Goal: Task Accomplishment & Management: Use online tool/utility

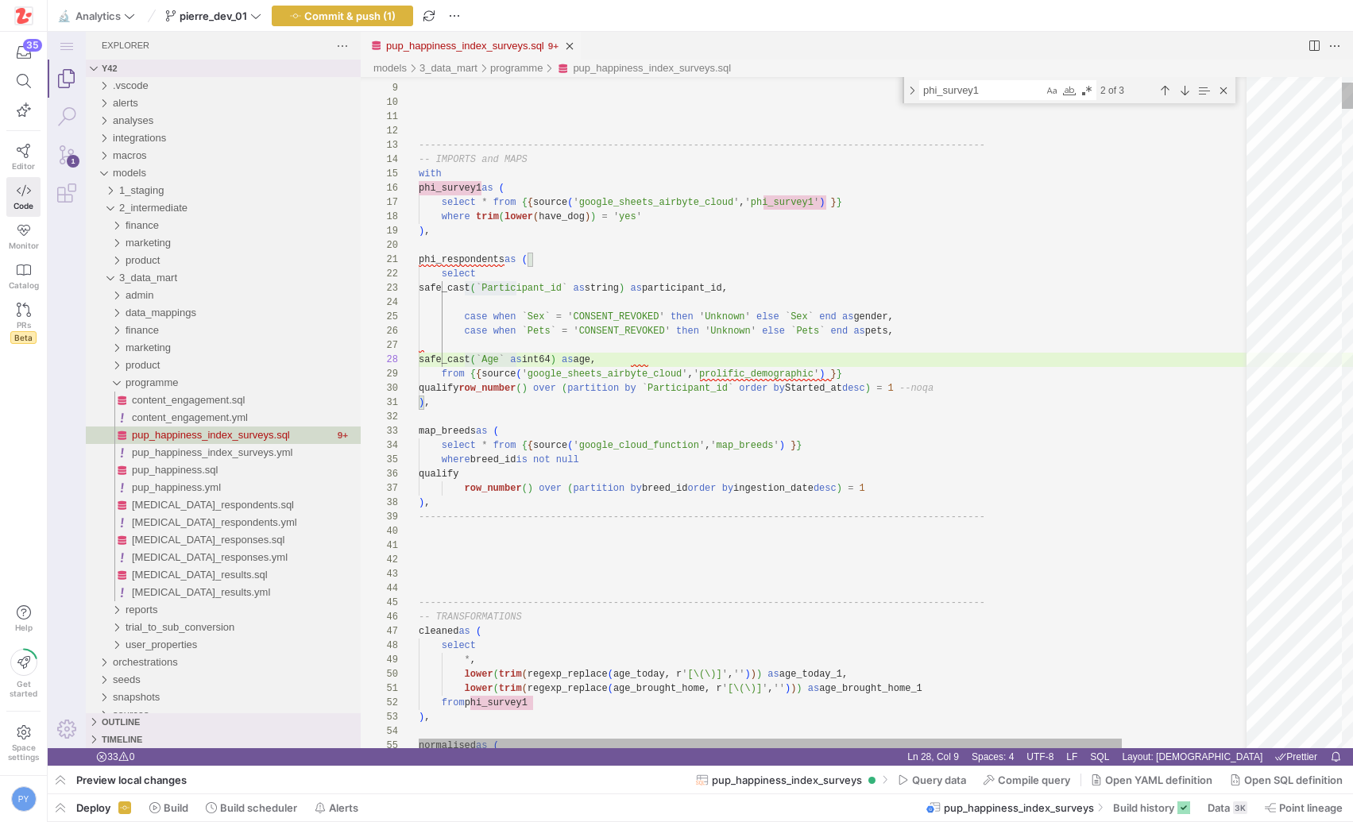
scroll to position [100, 46]
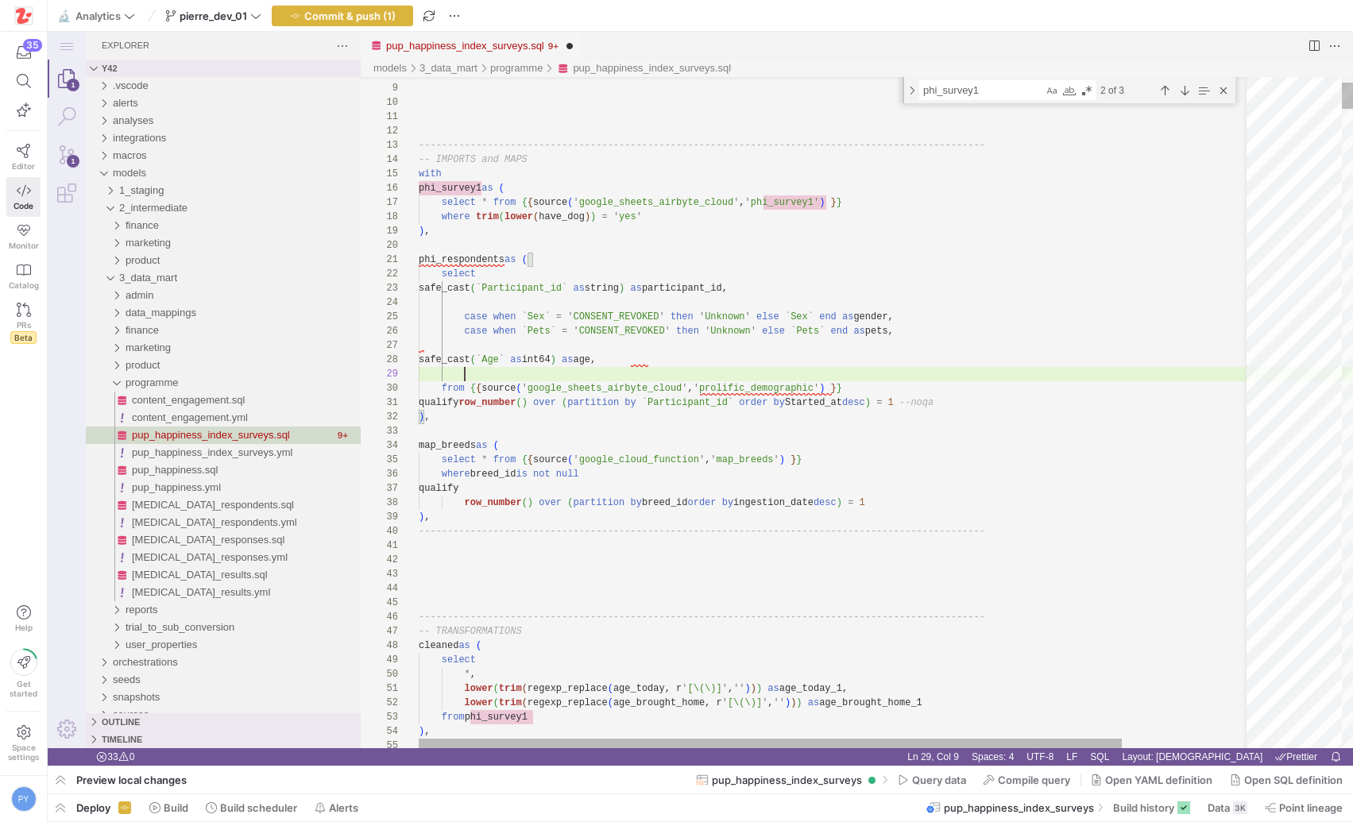
paste textarea "Nationality"
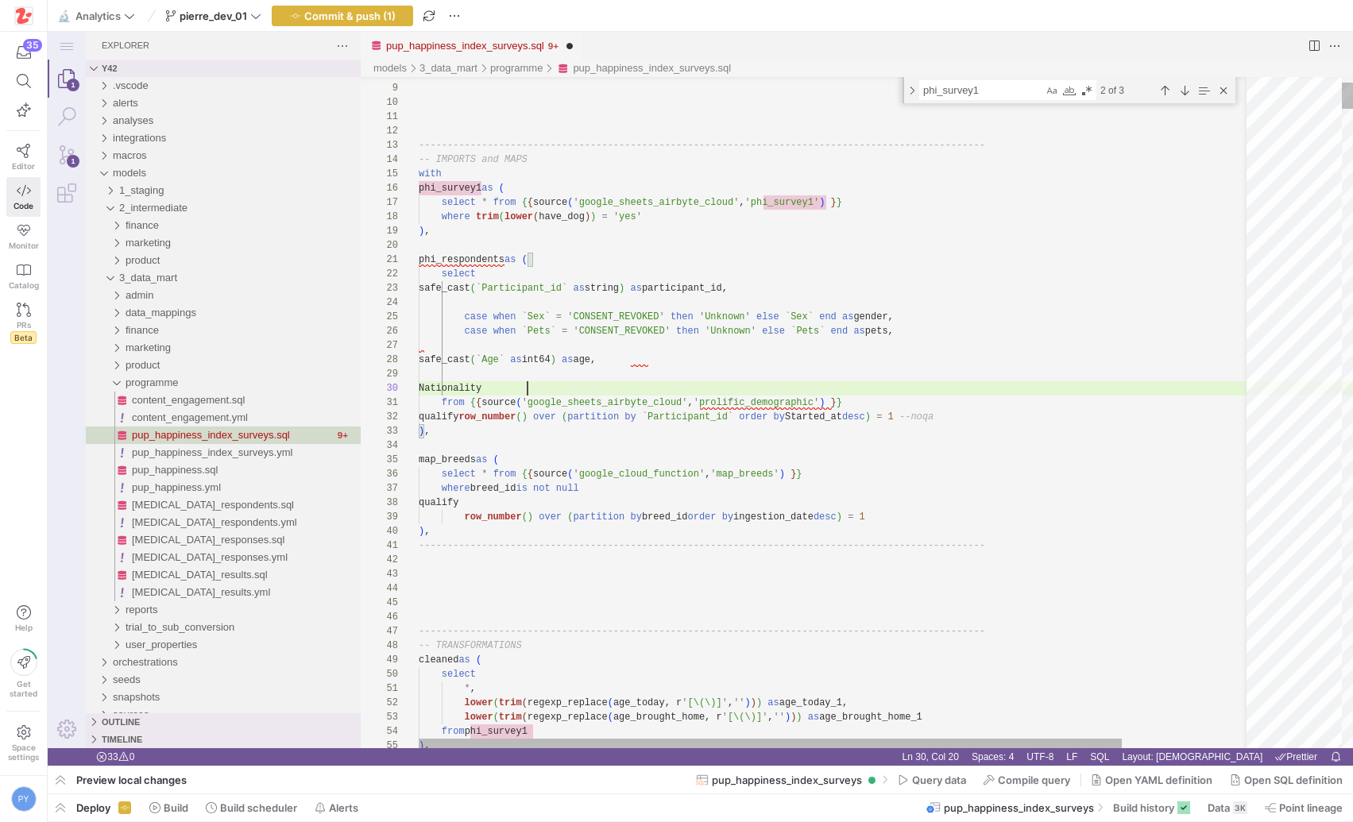
scroll to position [129, 109]
type textarea "phi_respondents as ( select safe_cast(`Participant_id` as string) as participan…"
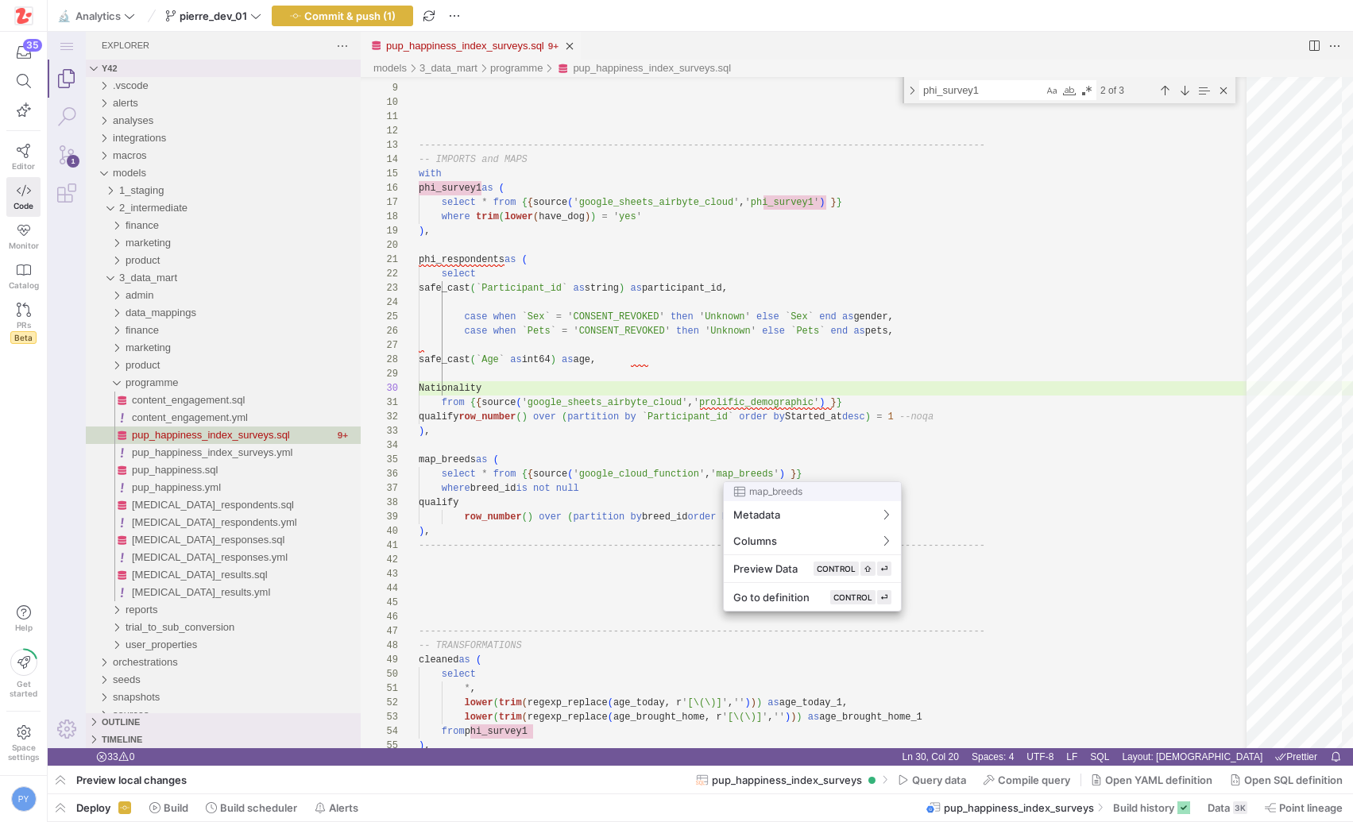
click at [590, 400] on div at bounding box center [676, 411] width 1353 height 822
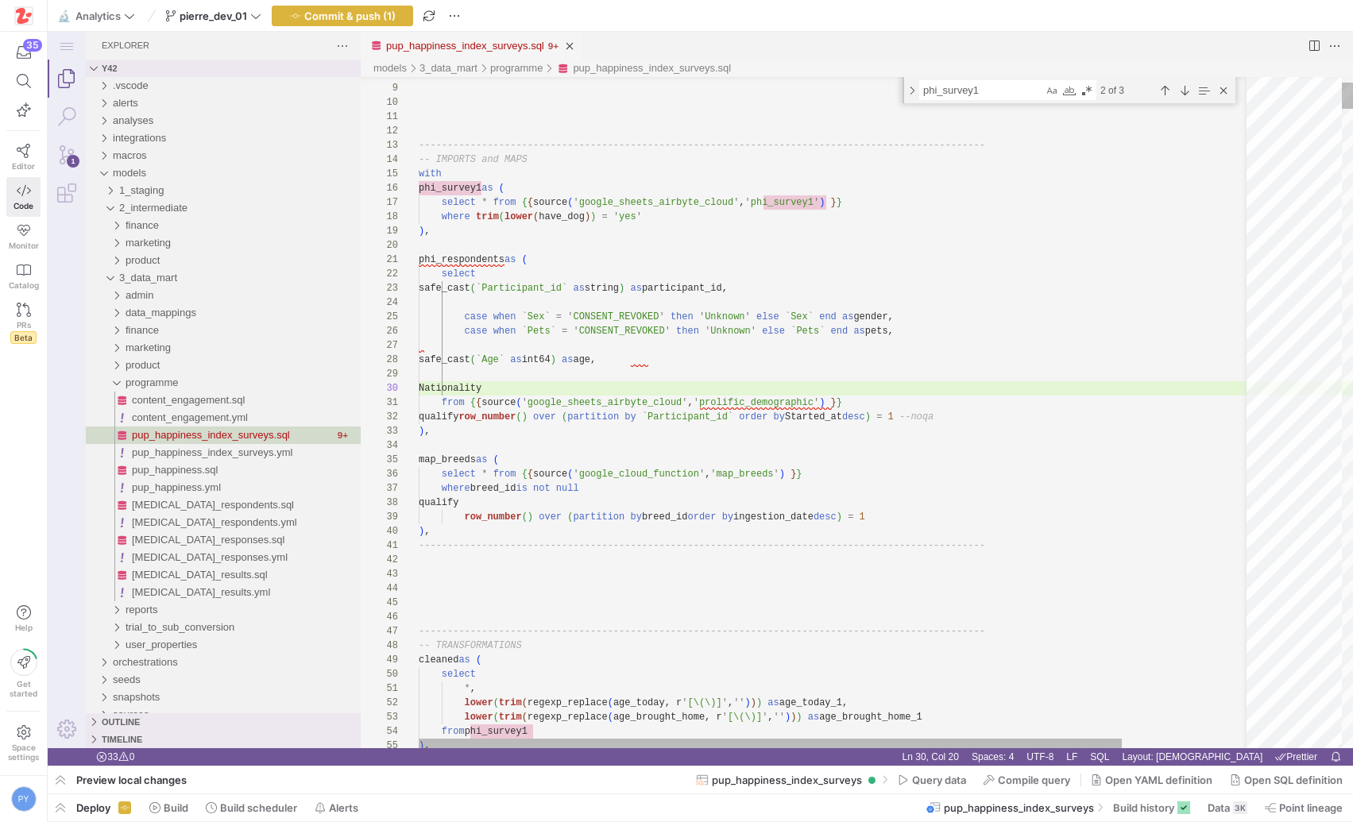
paste textarea "Nationality"
paste textarea "Country_of_residence"
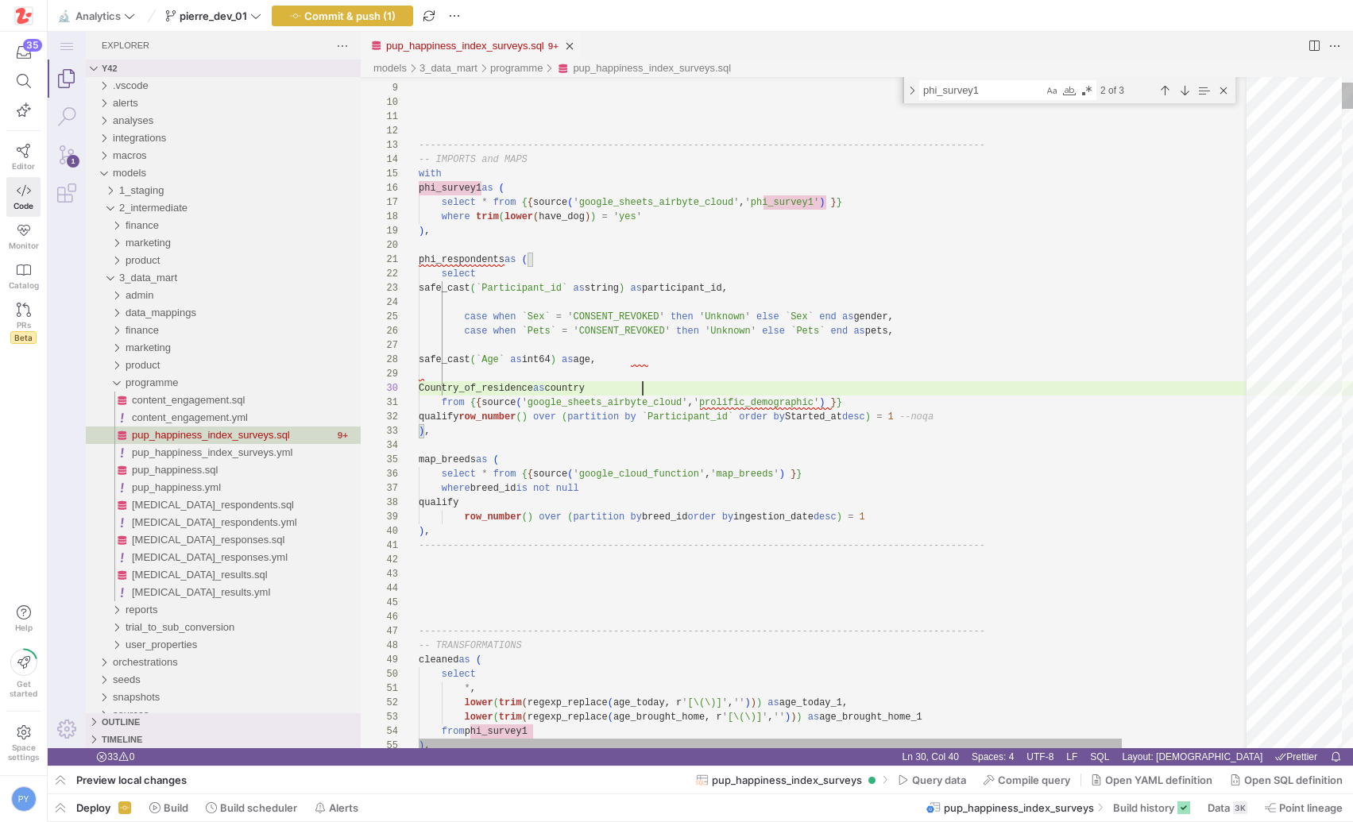
scroll to position [0, 46]
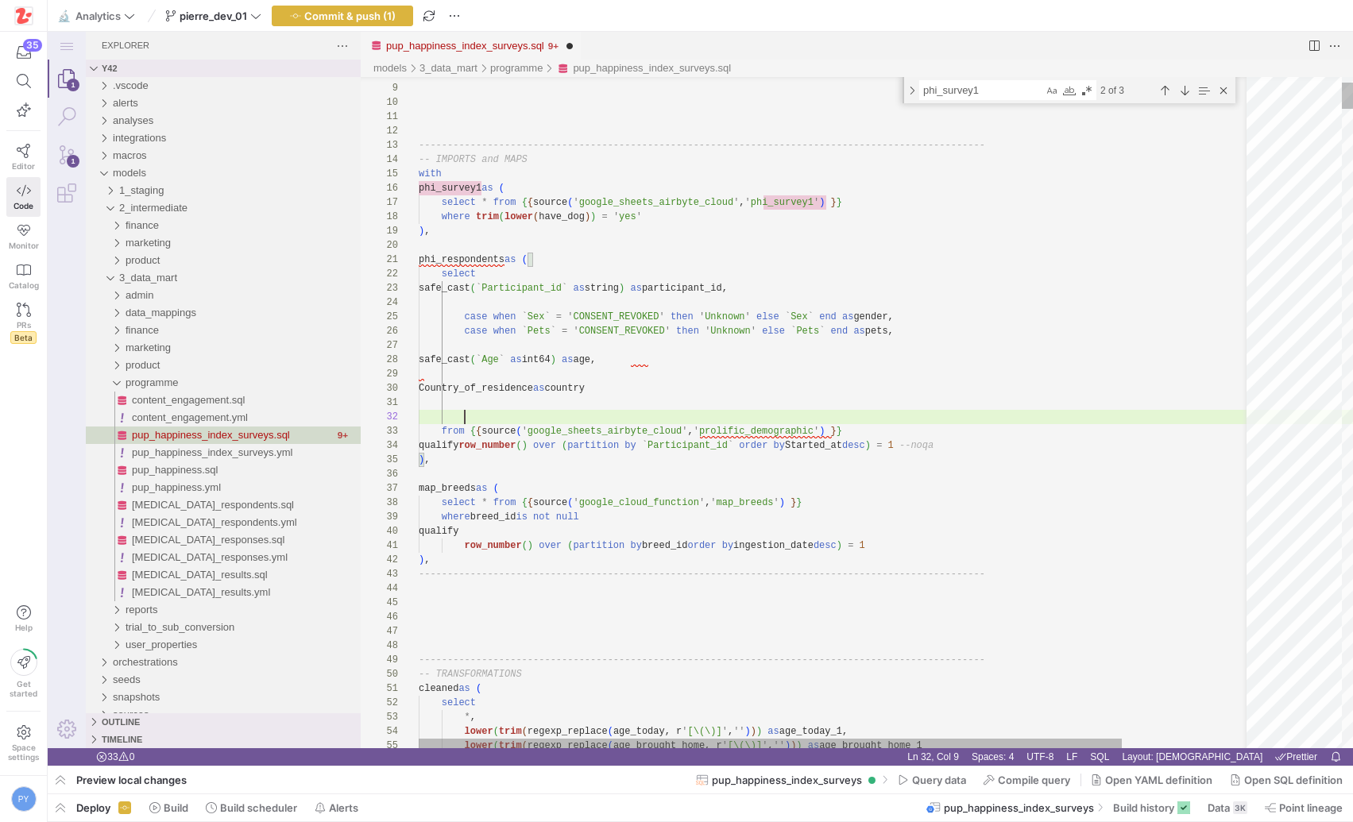
paste textarea "Ethnicity_simplified"
type textarea "phi_respondents as ( select safe_cast(`Participant_id` as string) as participan…"
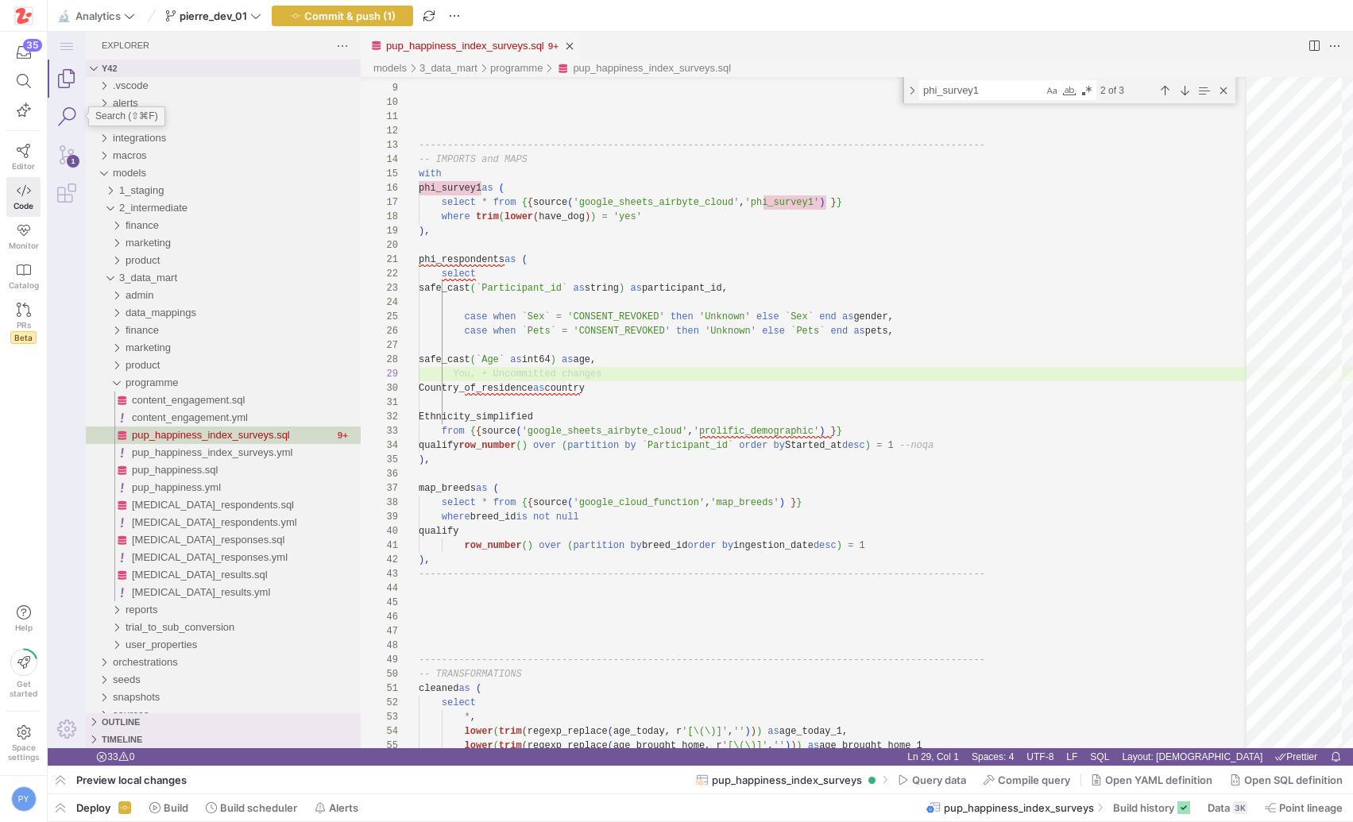
click at [67, 115] on link "Search (⇧⌘F)" at bounding box center [67, 117] width 38 height 38
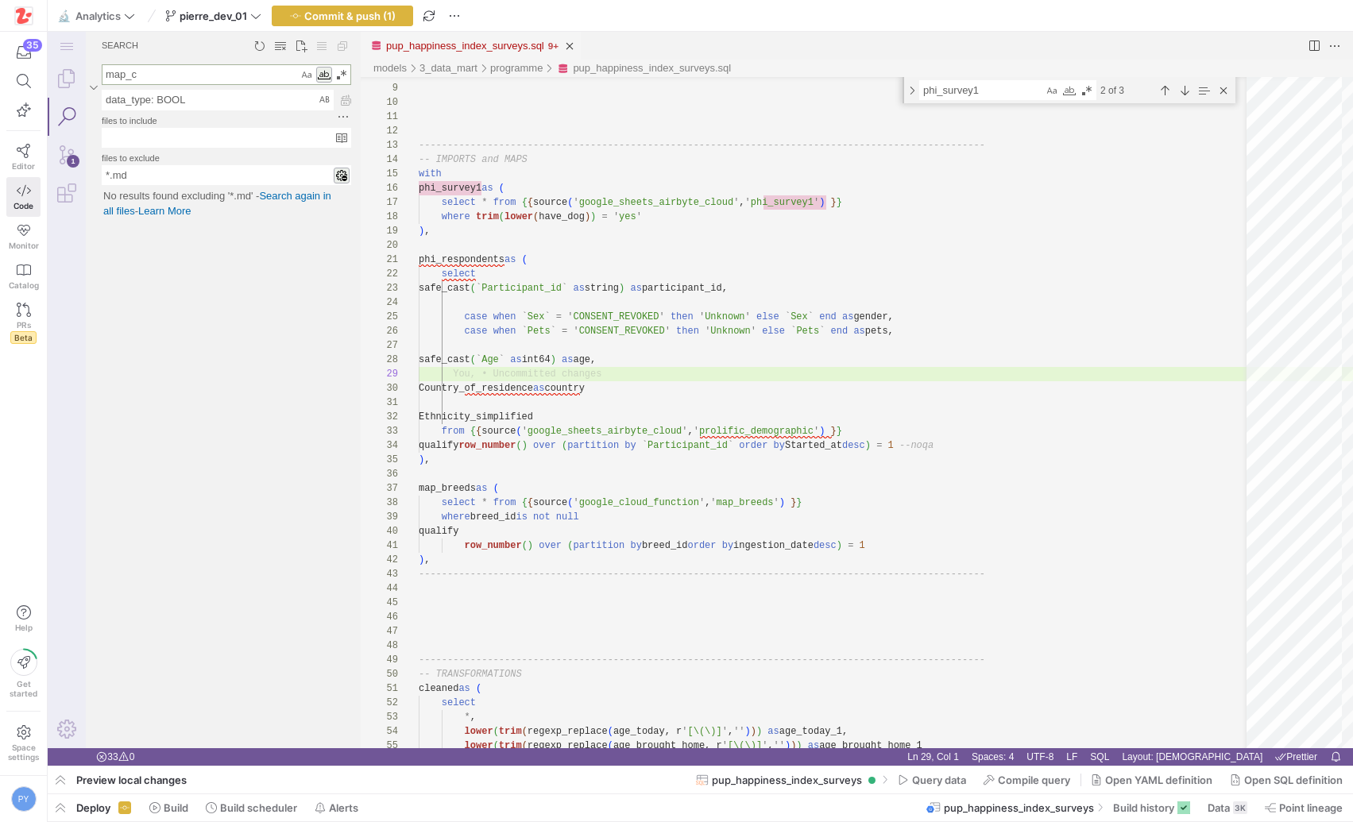
type textarea "map_c"
click at [322, 75] on div "Match Whole Word (⌥⌘W)" at bounding box center [324, 75] width 16 height 16
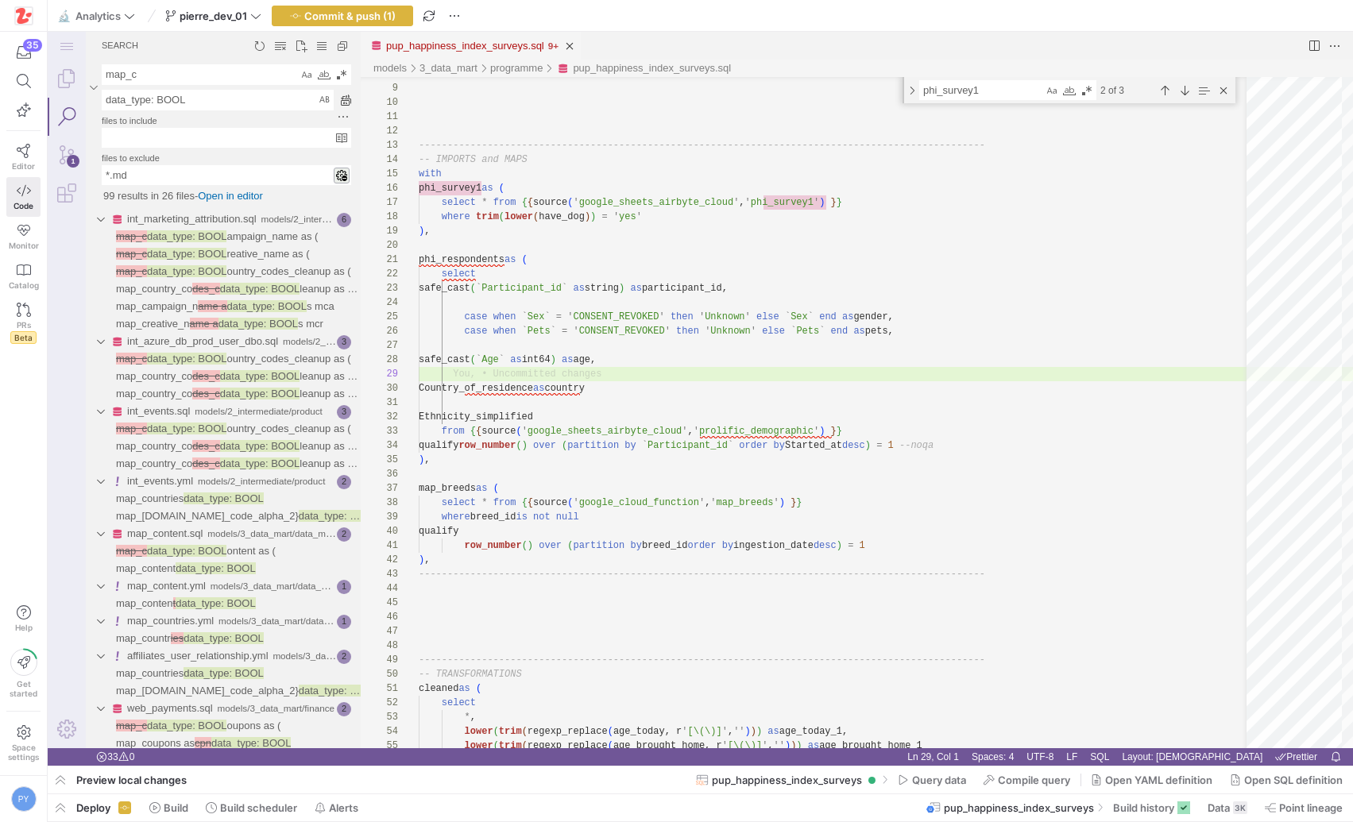
click at [219, 110] on h4 "files to include" at bounding box center [226, 118] width 249 height 17
click at [219, 107] on textarea "data_type: BOOL" at bounding box center [217, 100] width 230 height 19
type textarea "data_type:"
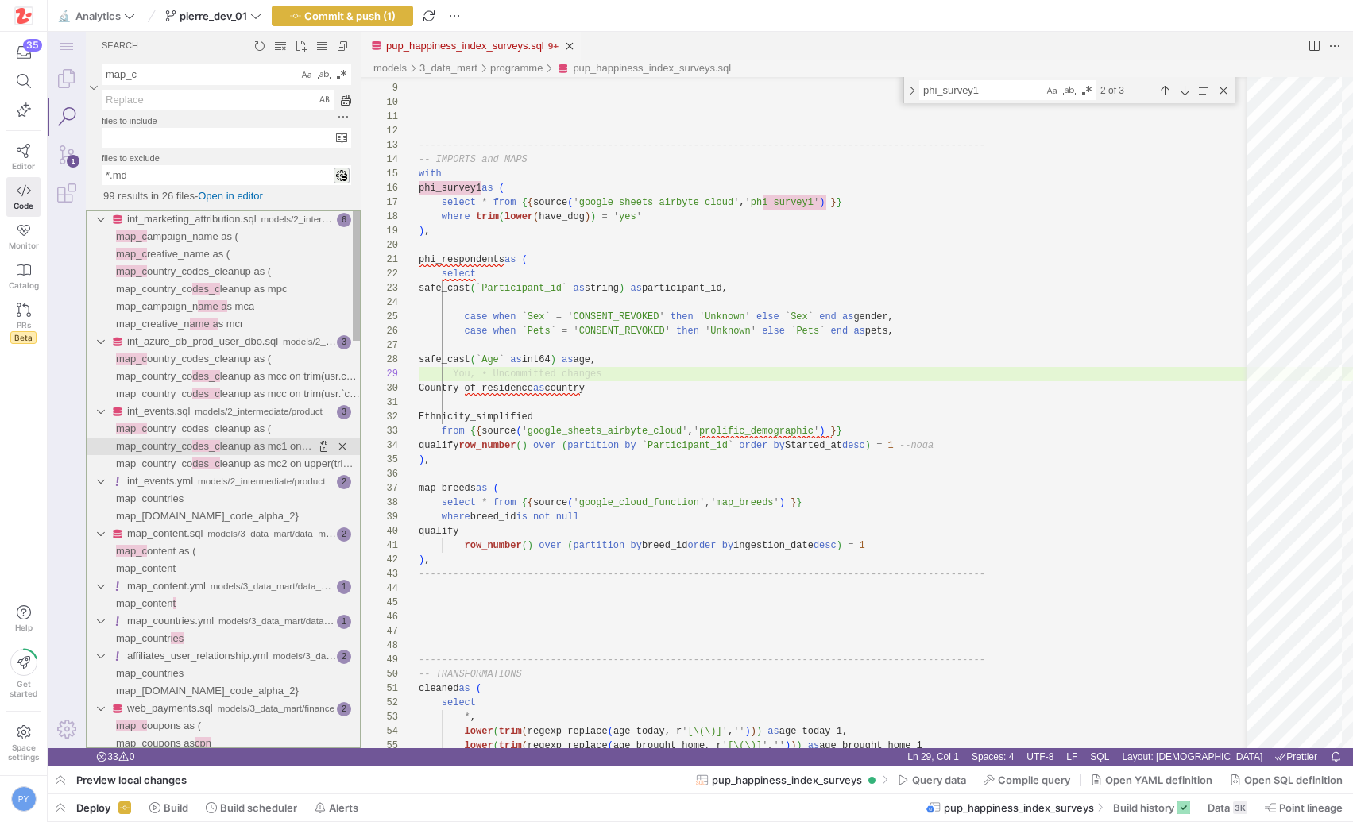
click at [247, 454] on link "map_country_co des_c leanup as mc1 on upper(trim([DOMAIN_NAME])) = upper(trim([…" at bounding box center [214, 446] width 196 height 17
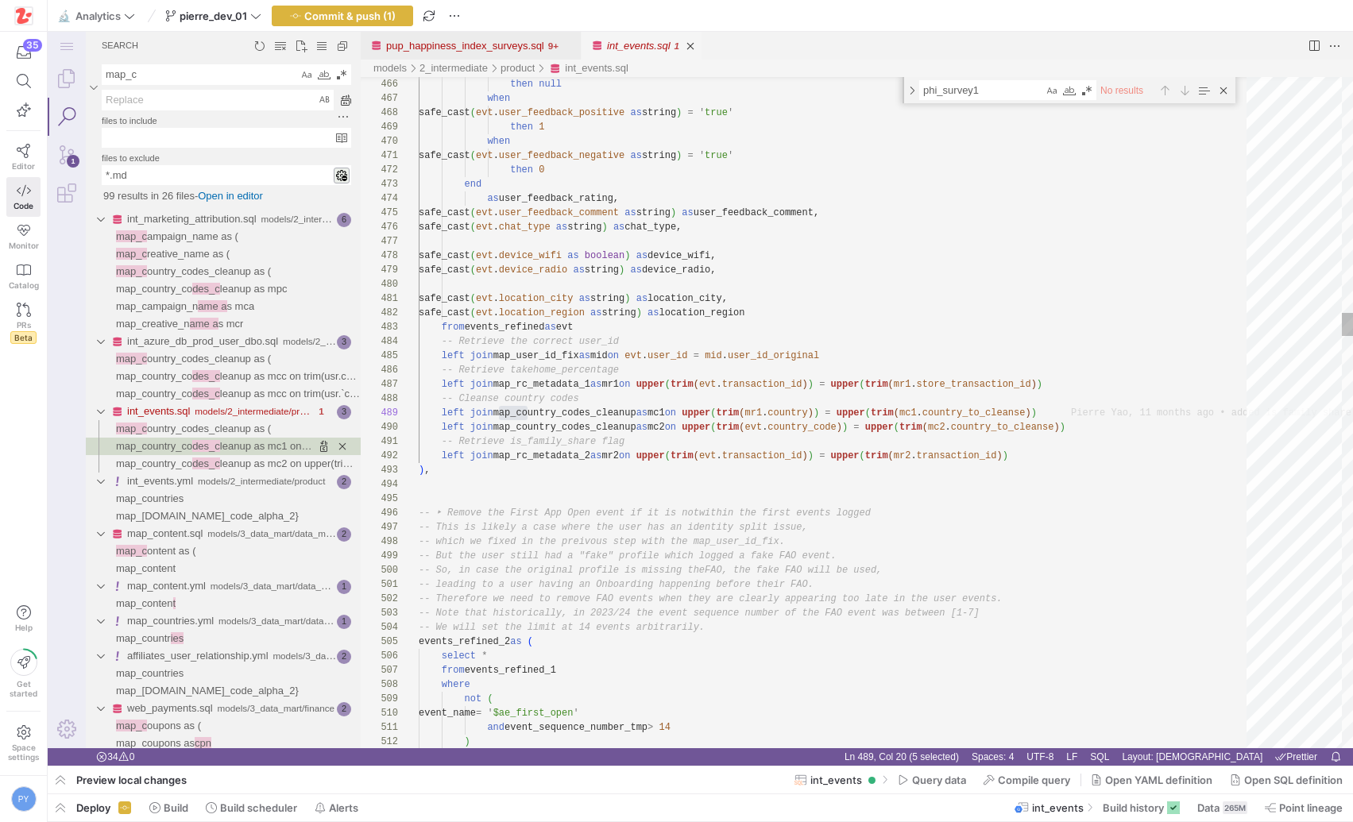
scroll to position [100, 643]
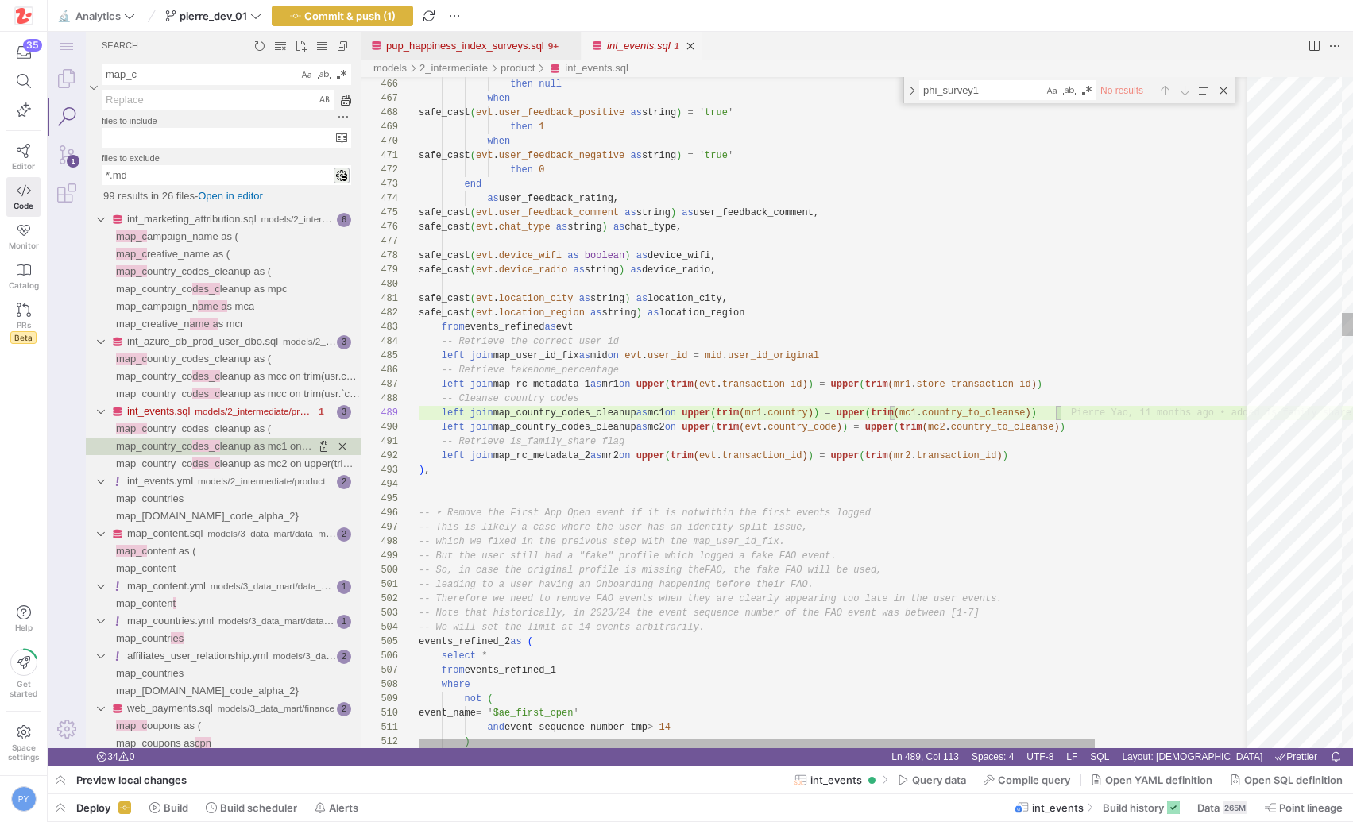
type textarea "safe_cast(evt.location_city as string) as location_city, safe_cast(evt.location…"
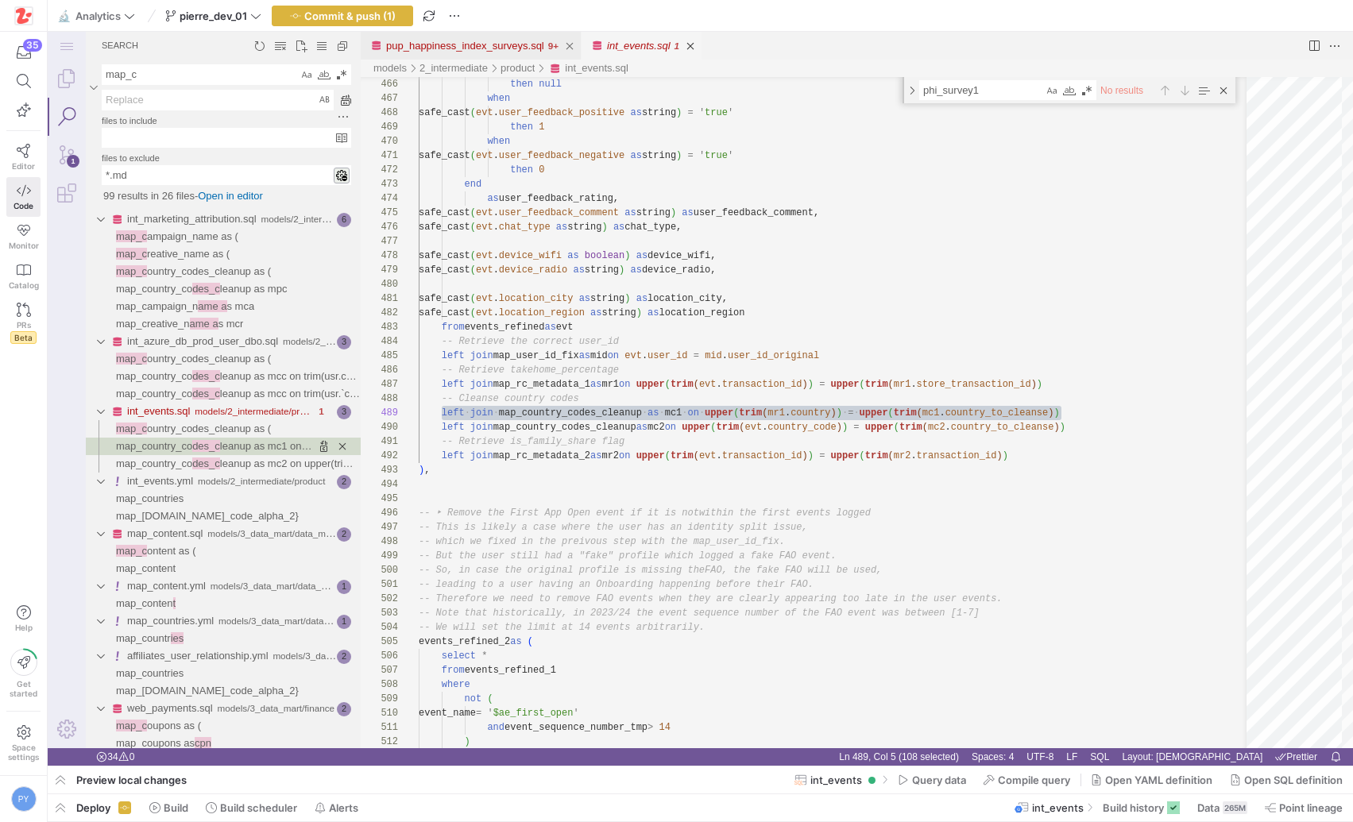
click at [426, 47] on link "pup_happiness_index_surveys.sql" at bounding box center [465, 46] width 158 height 12
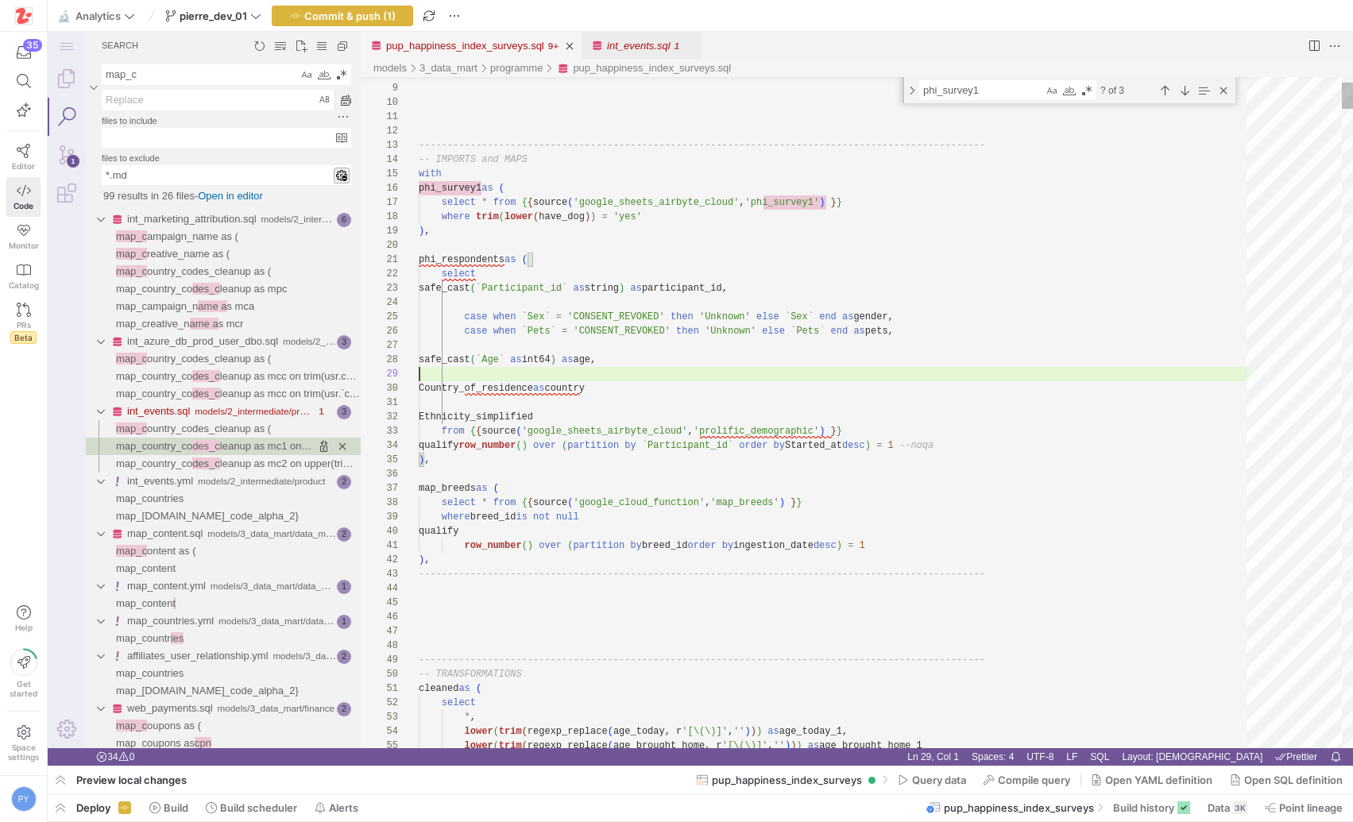
scroll to position [114, 0]
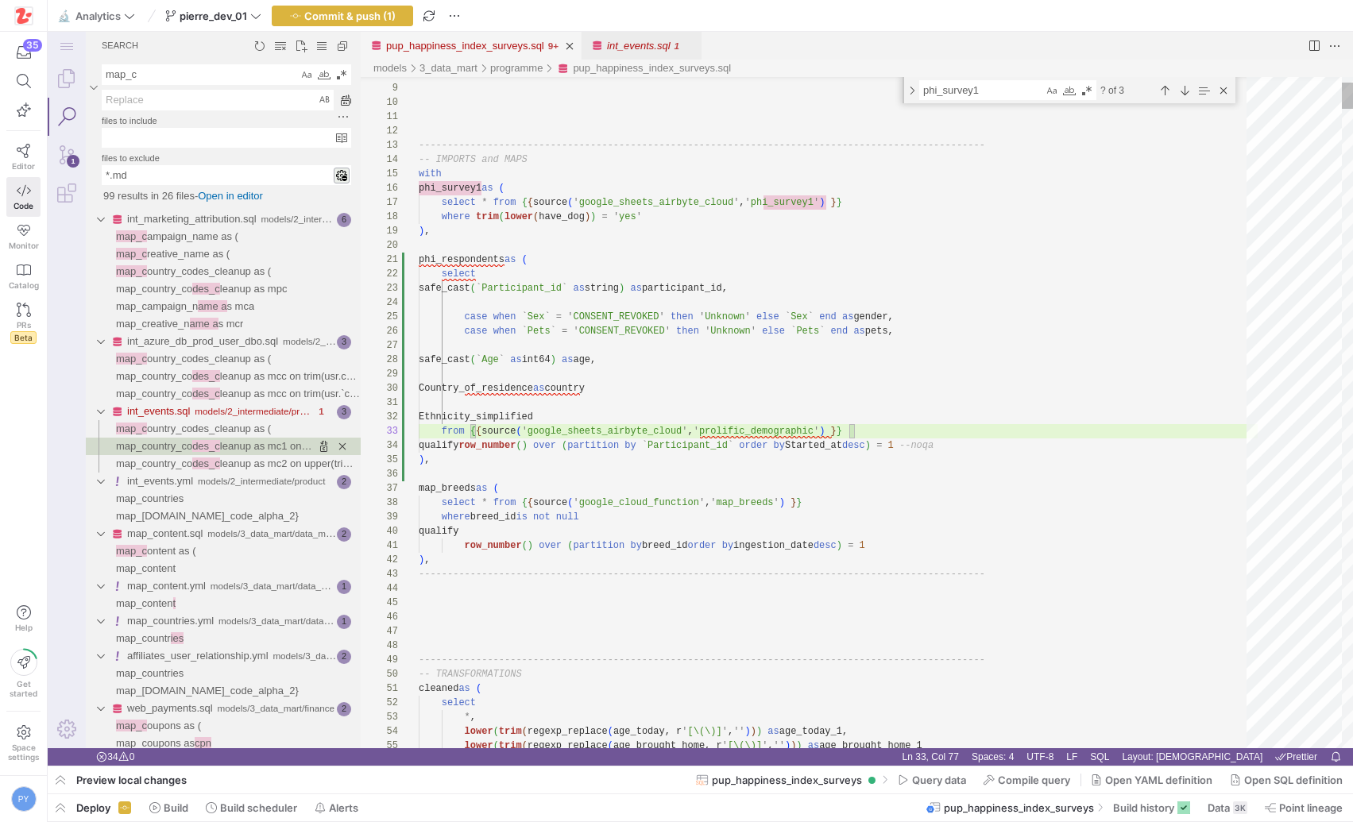
type textarea "Ethnicity_simplified from {{ source('google_sheets_airbyte_cloud', 'prolific_de…"
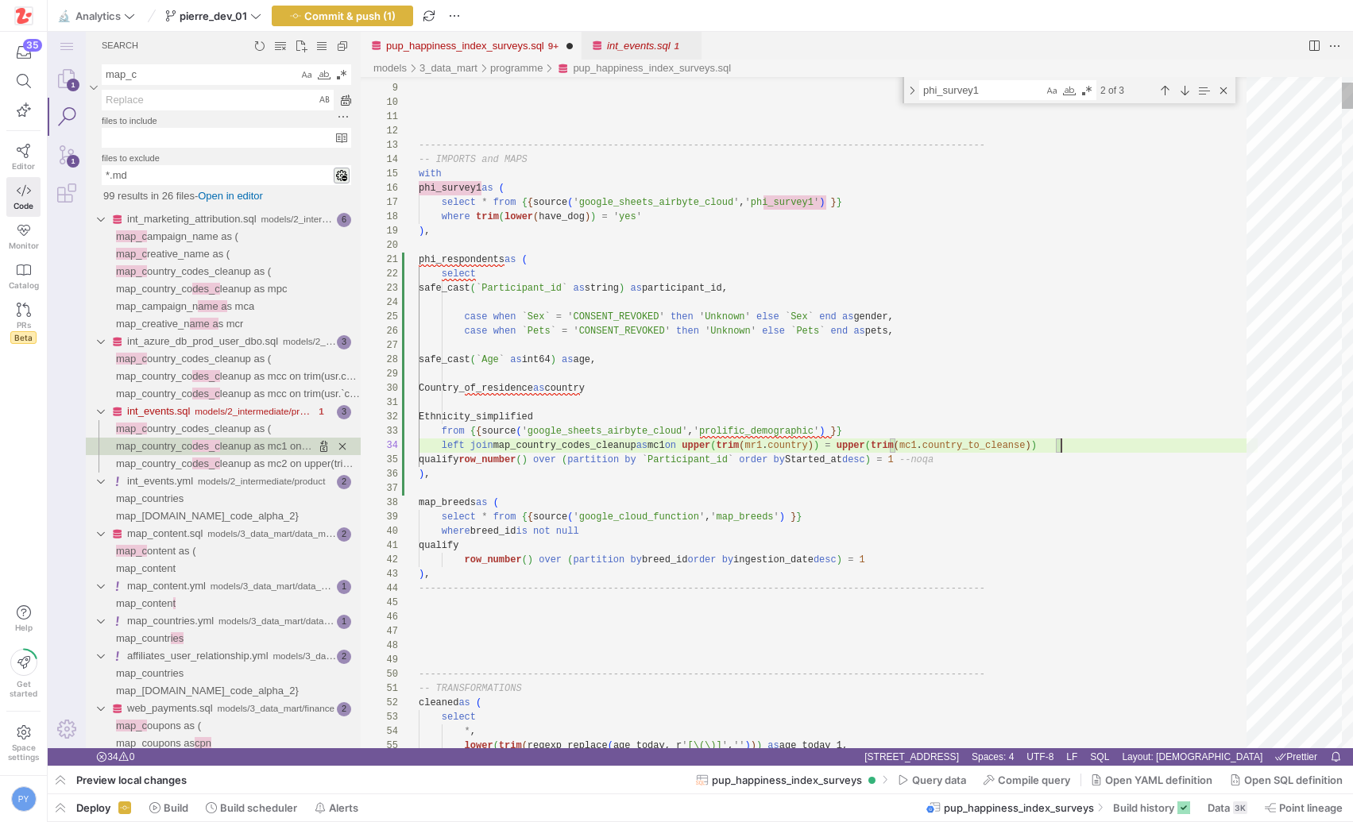
scroll to position [43, 642]
click at [632, 44] on link "int_events.sql" at bounding box center [639, 46] width 64 height 12
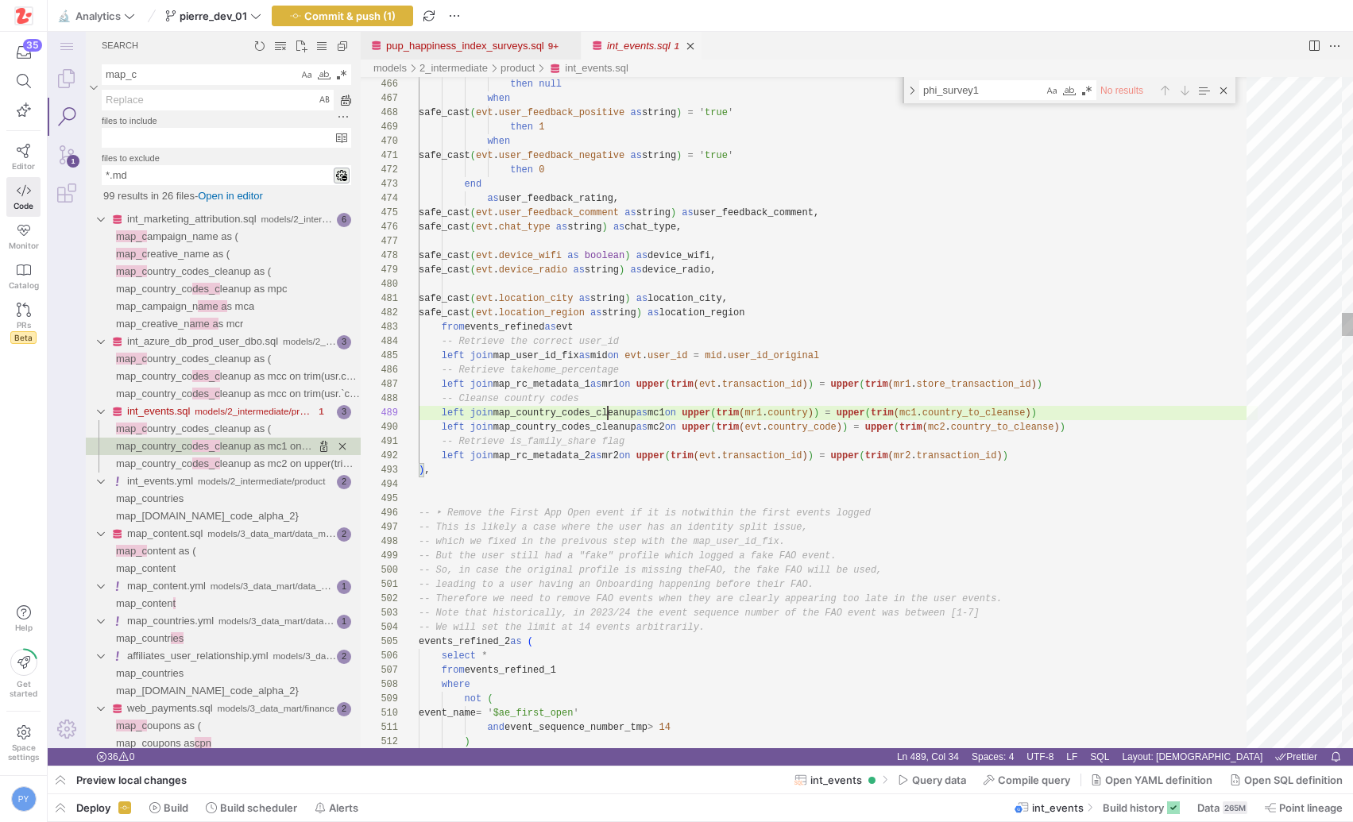
scroll to position [114, 224]
type textarea "map_country_codes_cleanup"
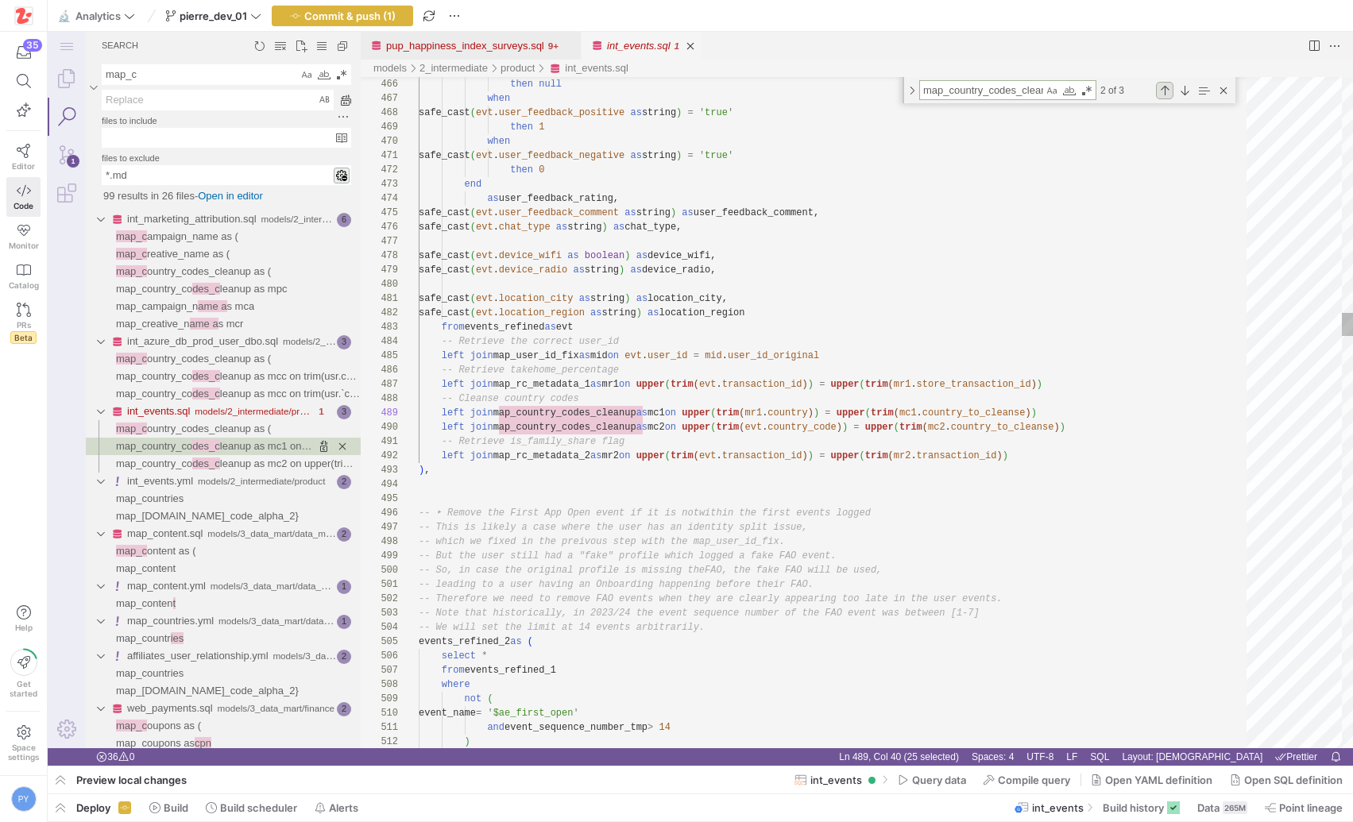
click at [1165, 85] on div "Previous Match (⇧Enter)" at bounding box center [1164, 90] width 17 height 17
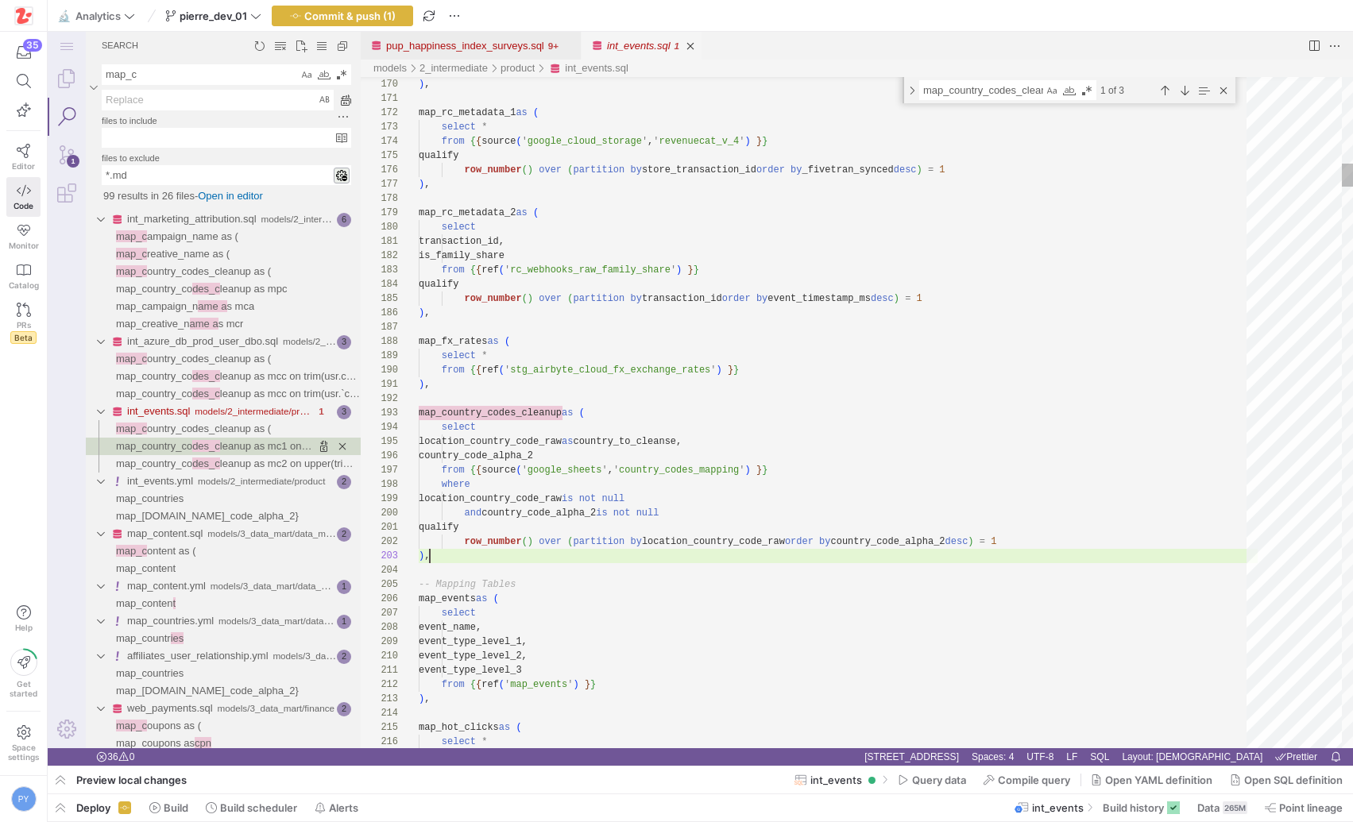
scroll to position [29, 11]
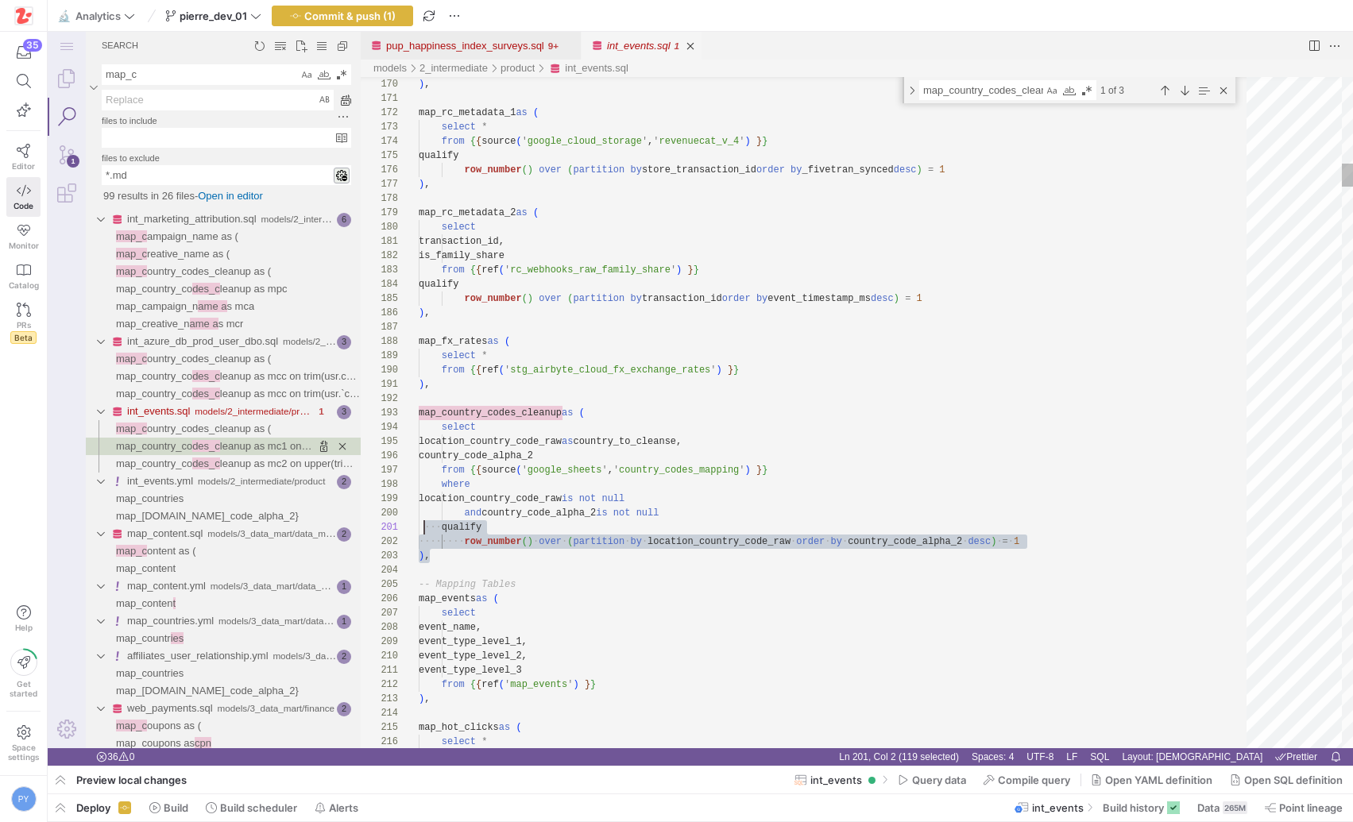
type textarea "), map_country_codes_cleanup as ( select location_country_code_raw as country_t…"
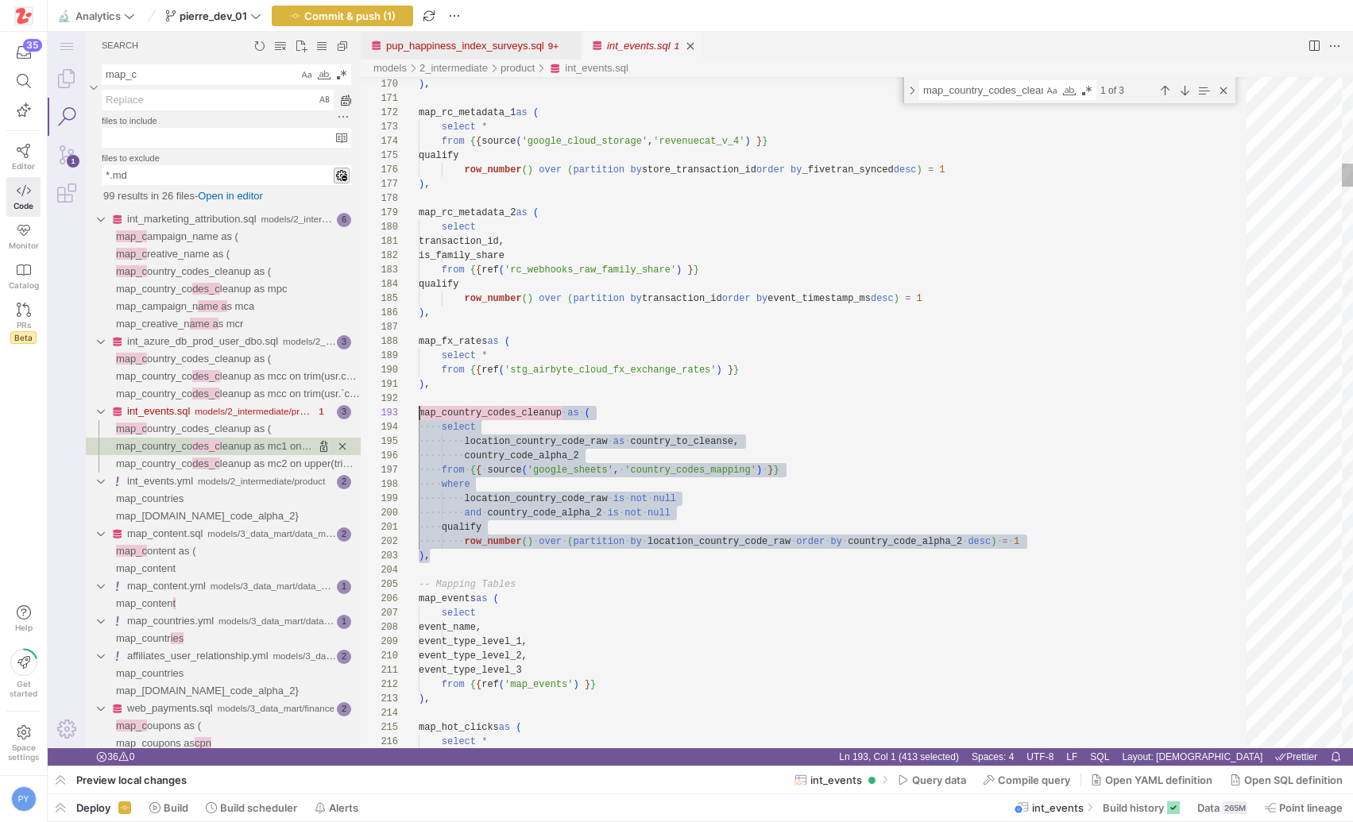
scroll to position [29, 0]
drag, startPoint x: 433, startPoint y: 551, endPoint x: 396, endPoint y: 417, distance: 139.3
click at [488, 42] on link "pup_happiness_index_surveys.sql" at bounding box center [465, 46] width 158 height 12
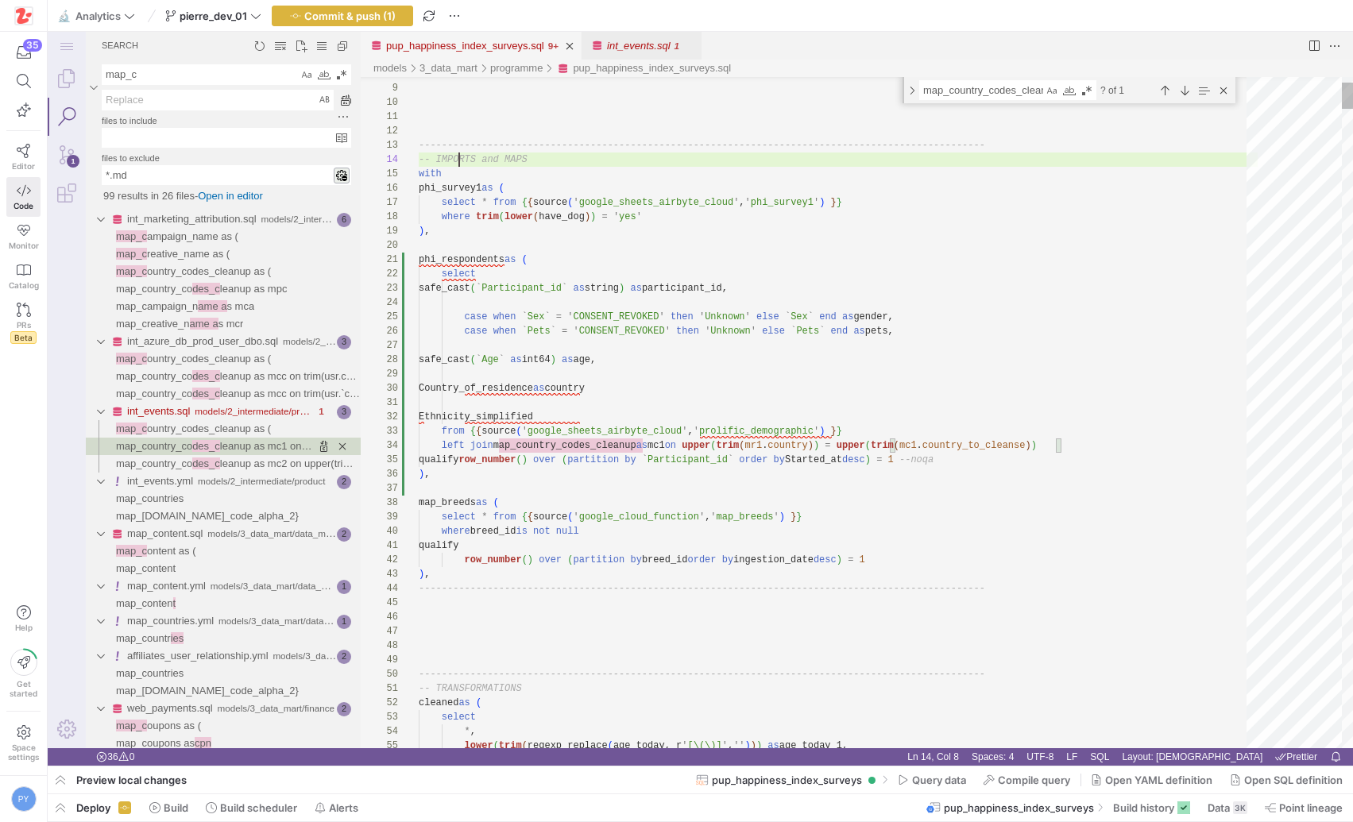
scroll to position [43, 41]
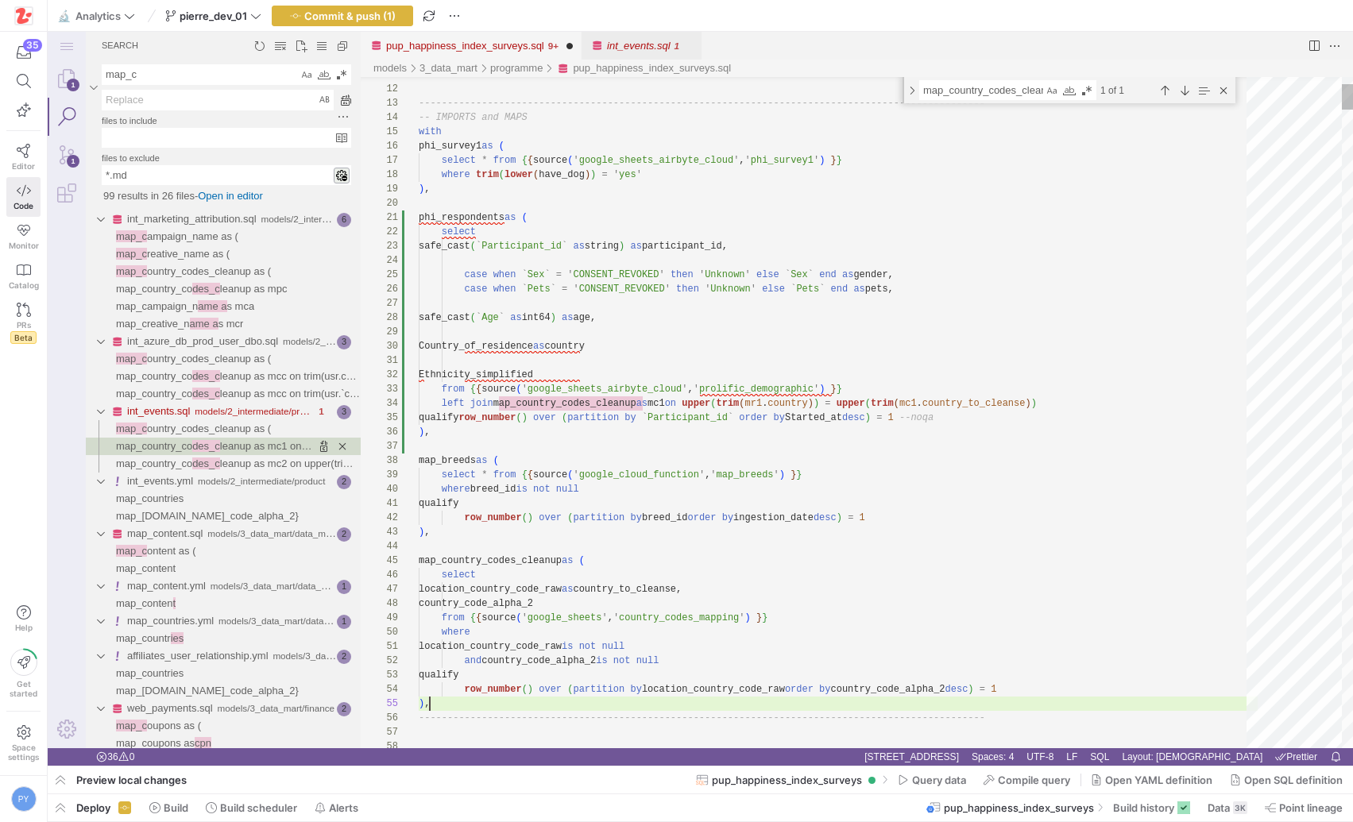
scroll to position [57, 11]
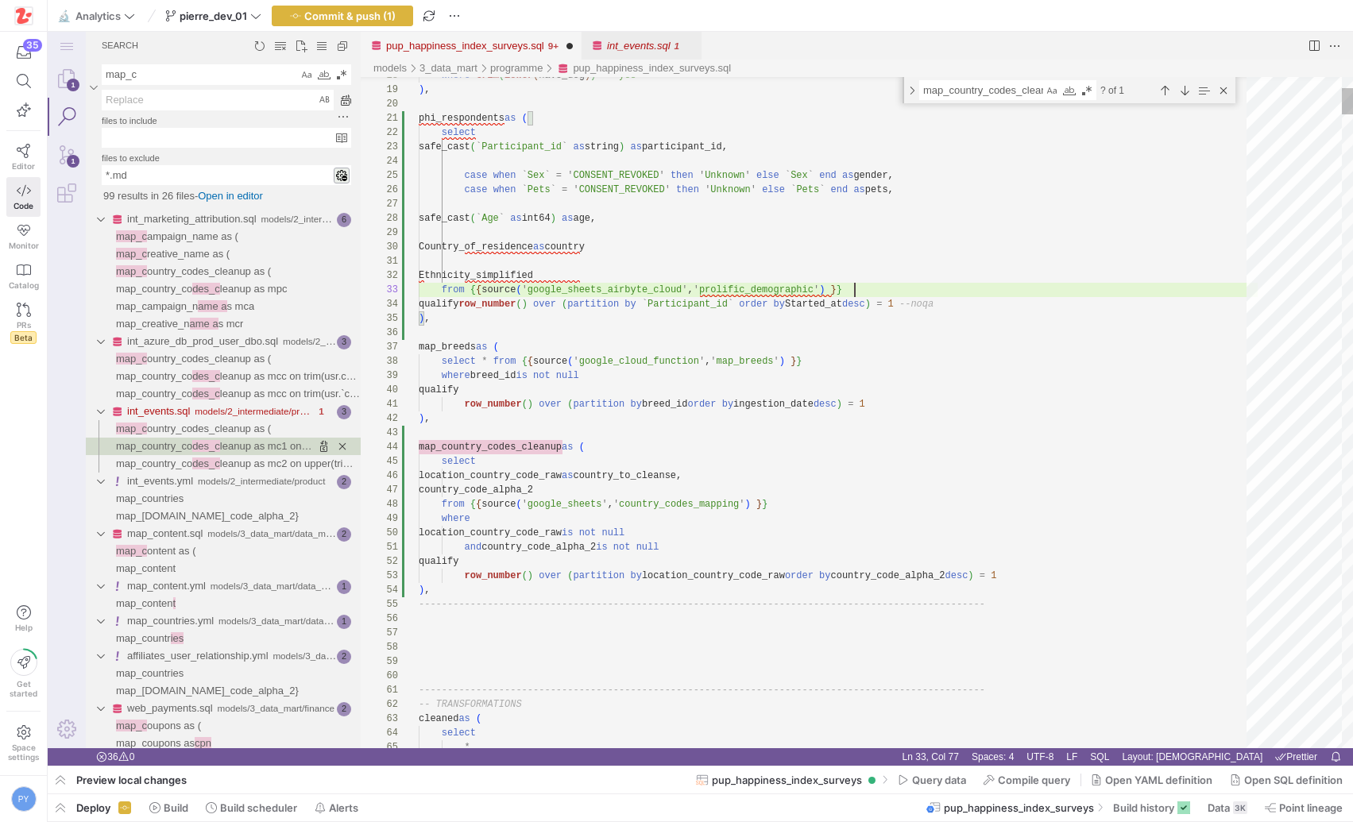
scroll to position [29, 436]
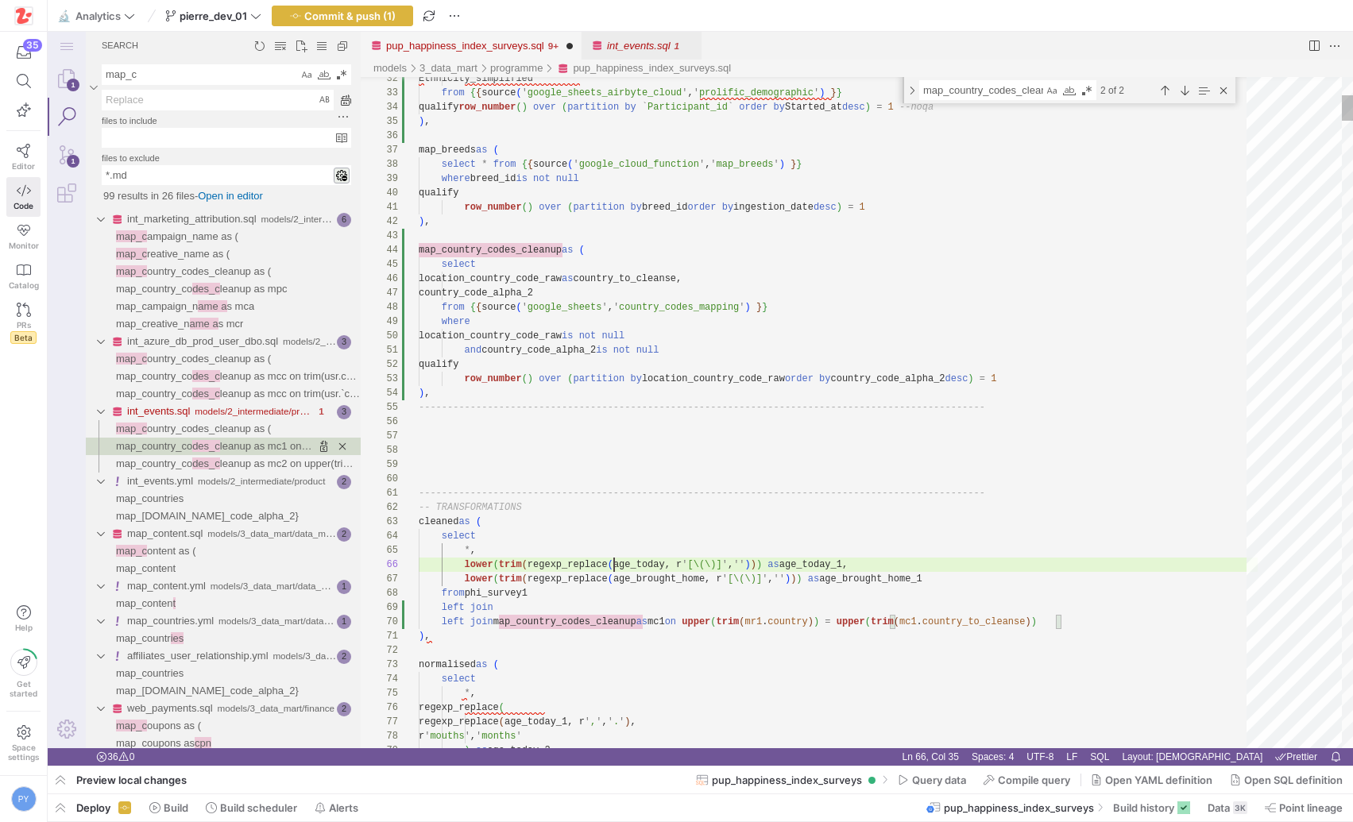
scroll to position [71, 195]
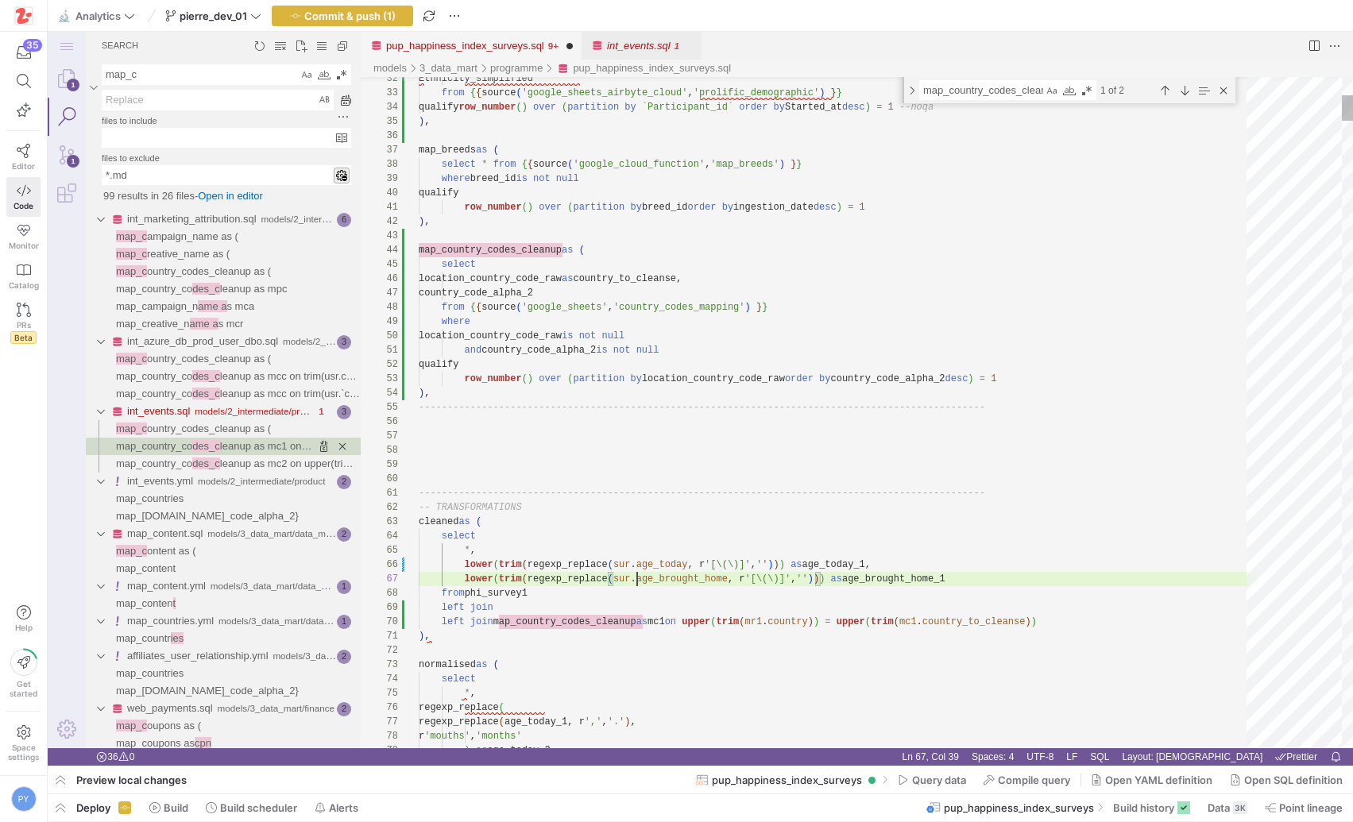
scroll to position [86, 218]
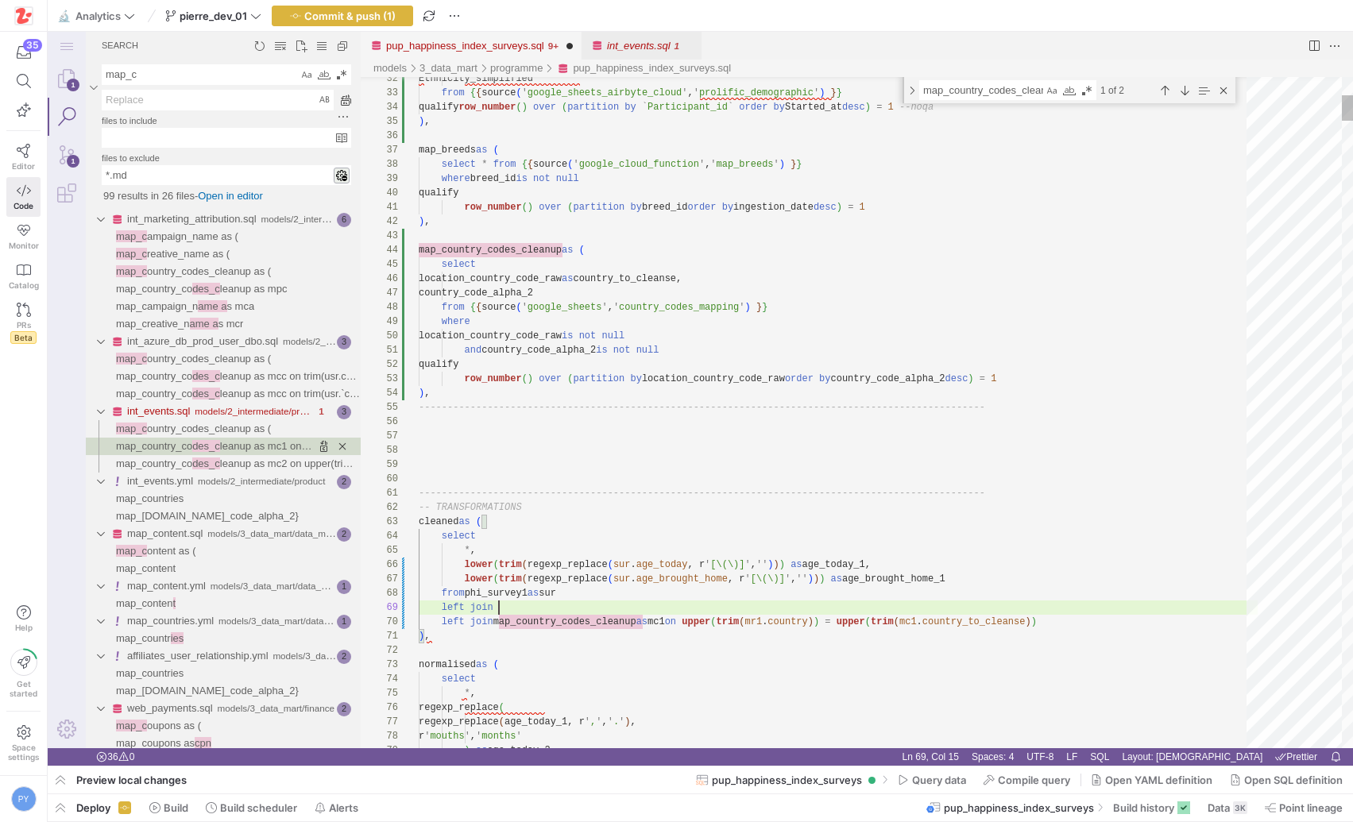
scroll to position [114, 80]
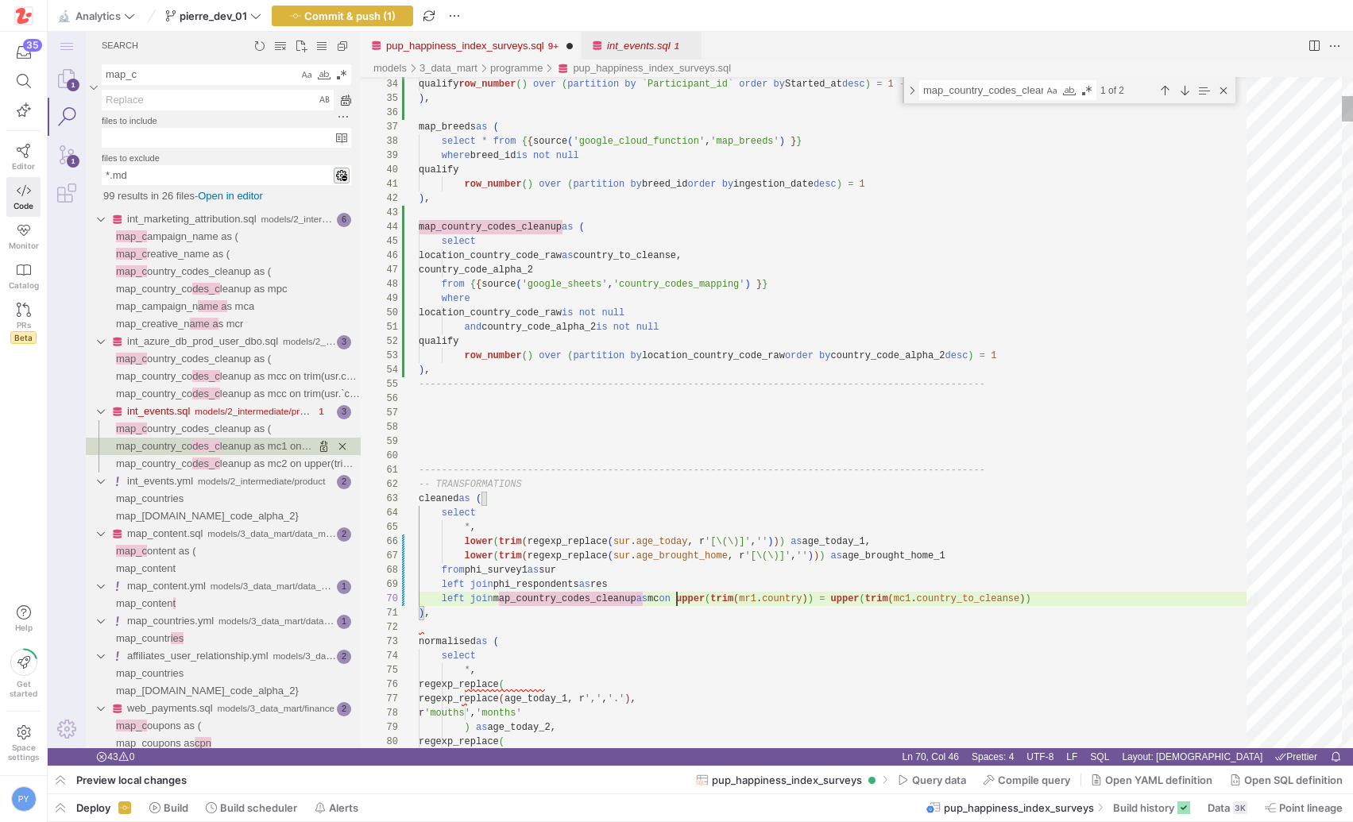
scroll to position [129, 264]
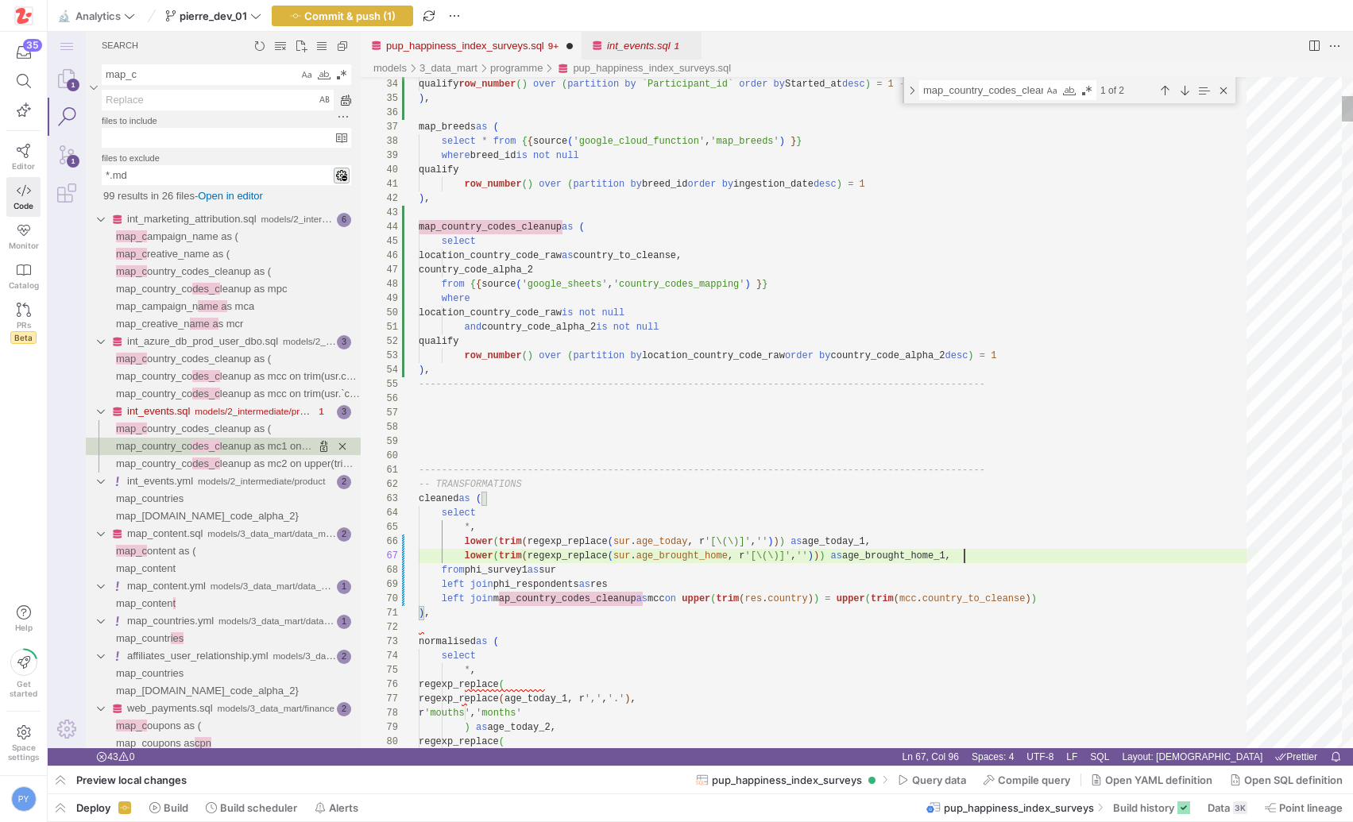
scroll to position [100, 46]
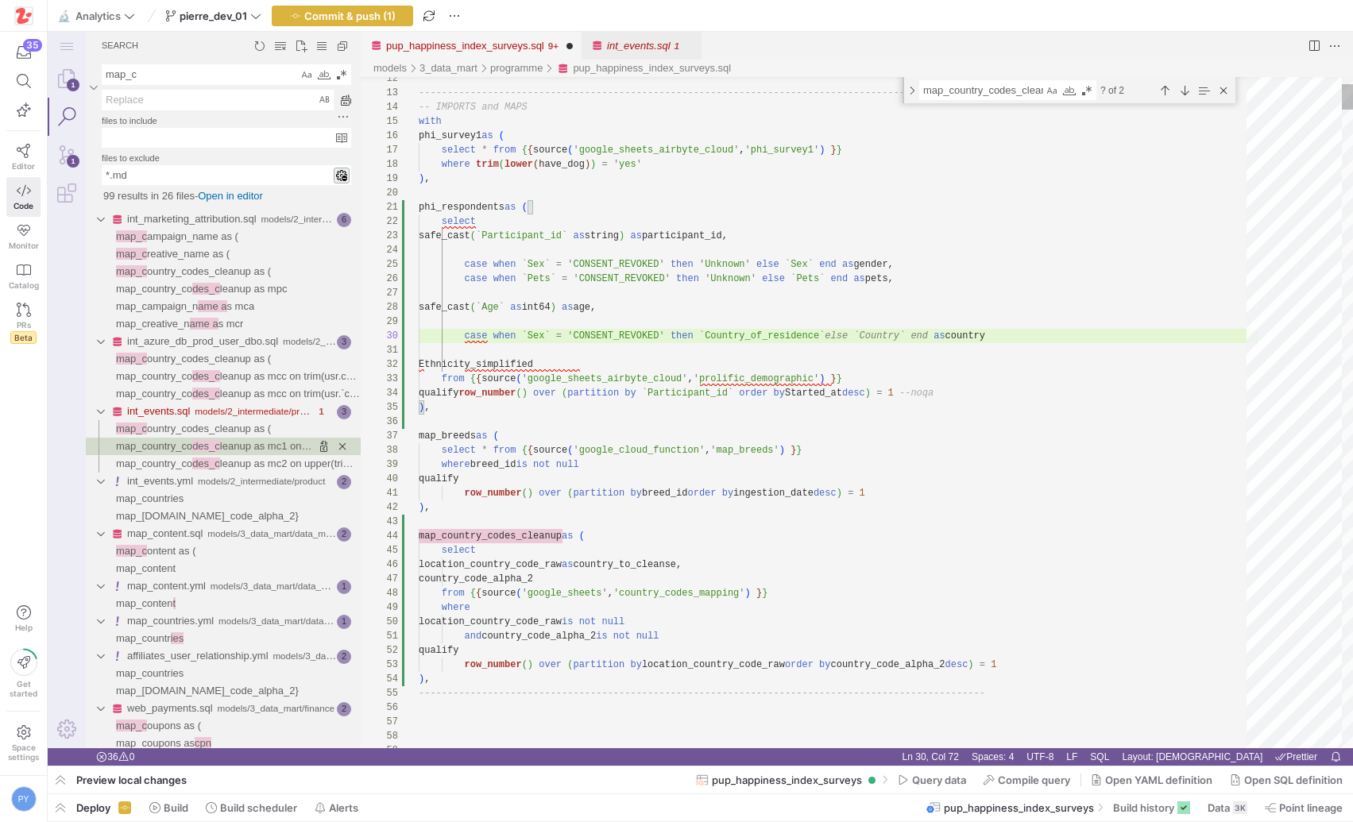
scroll to position [129, 516]
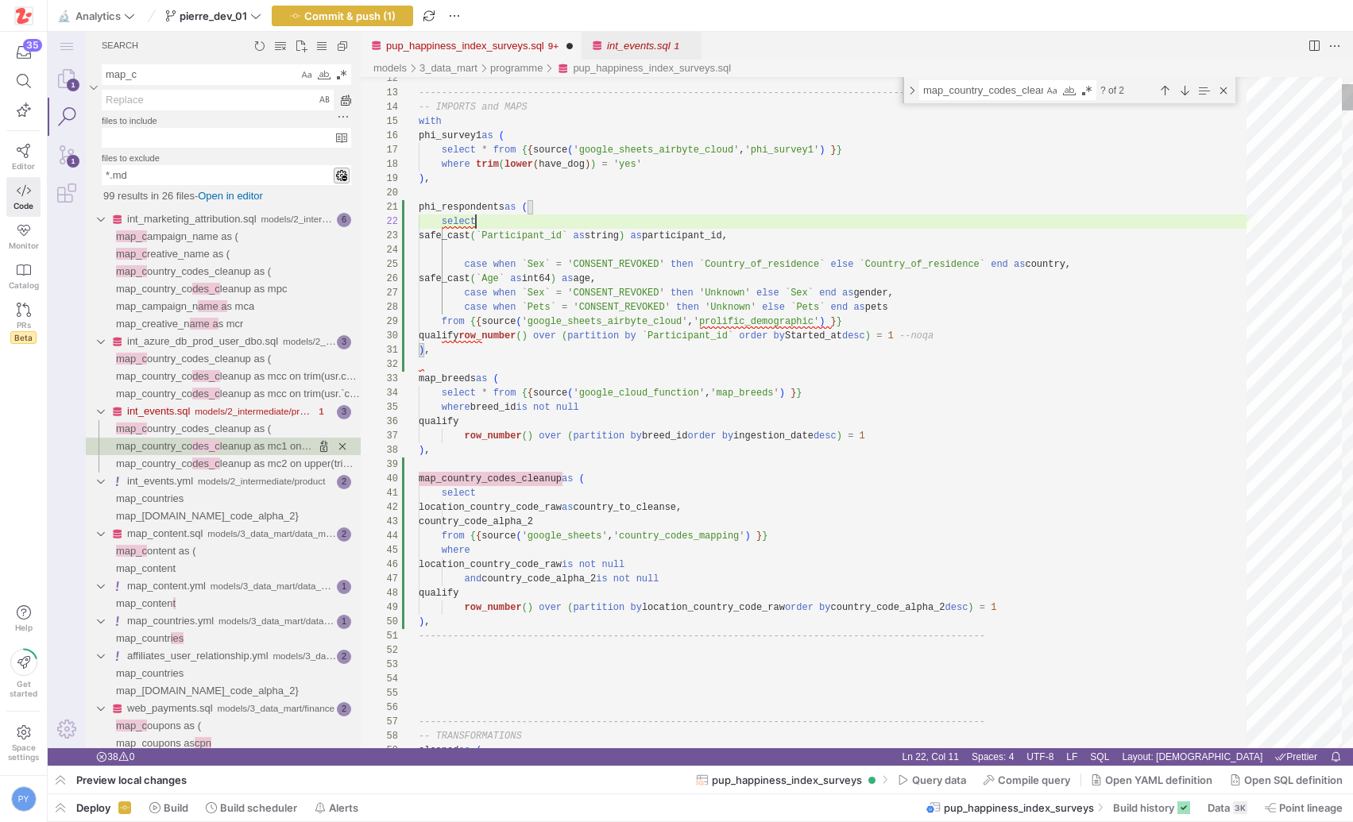
scroll to position [14, 57]
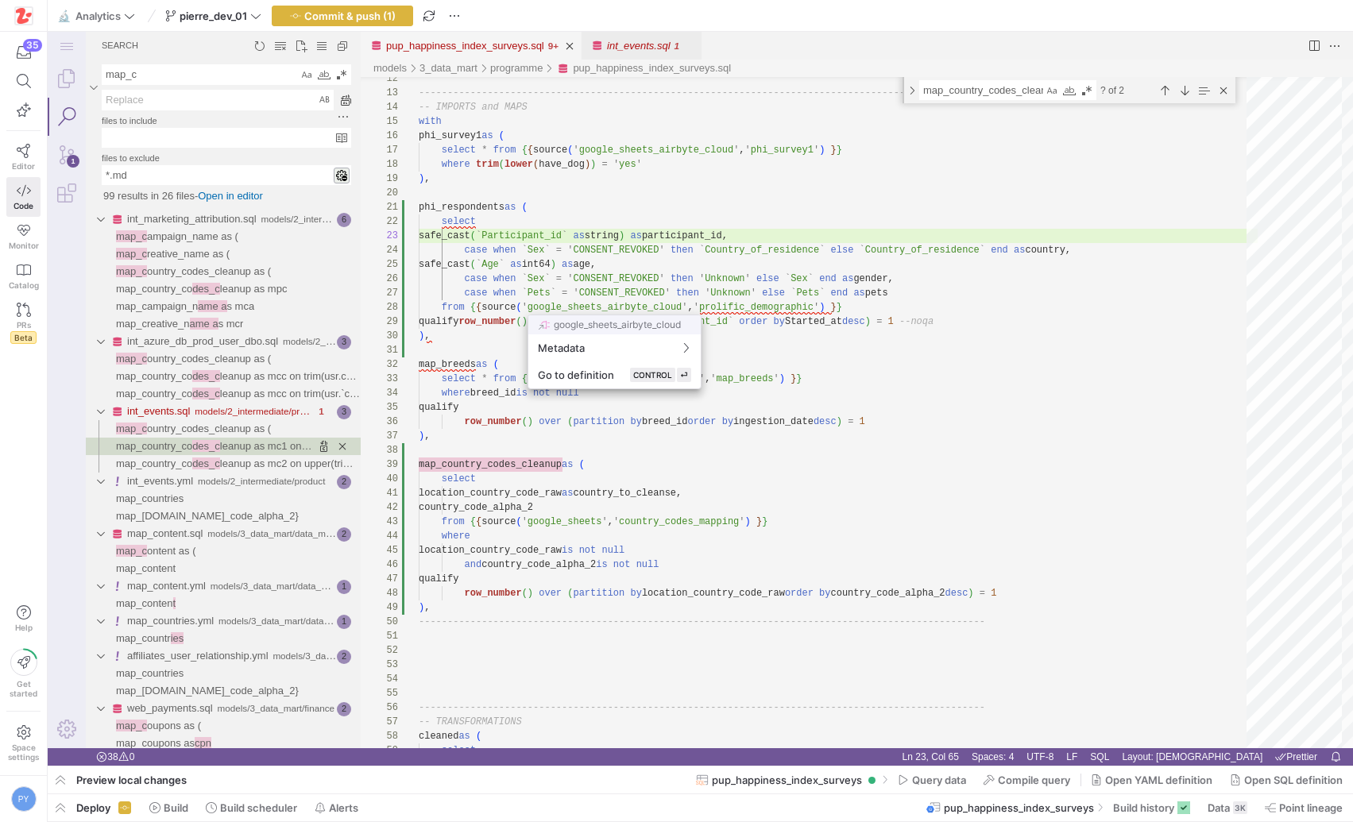
click at [651, 261] on div at bounding box center [676, 411] width 1353 height 822
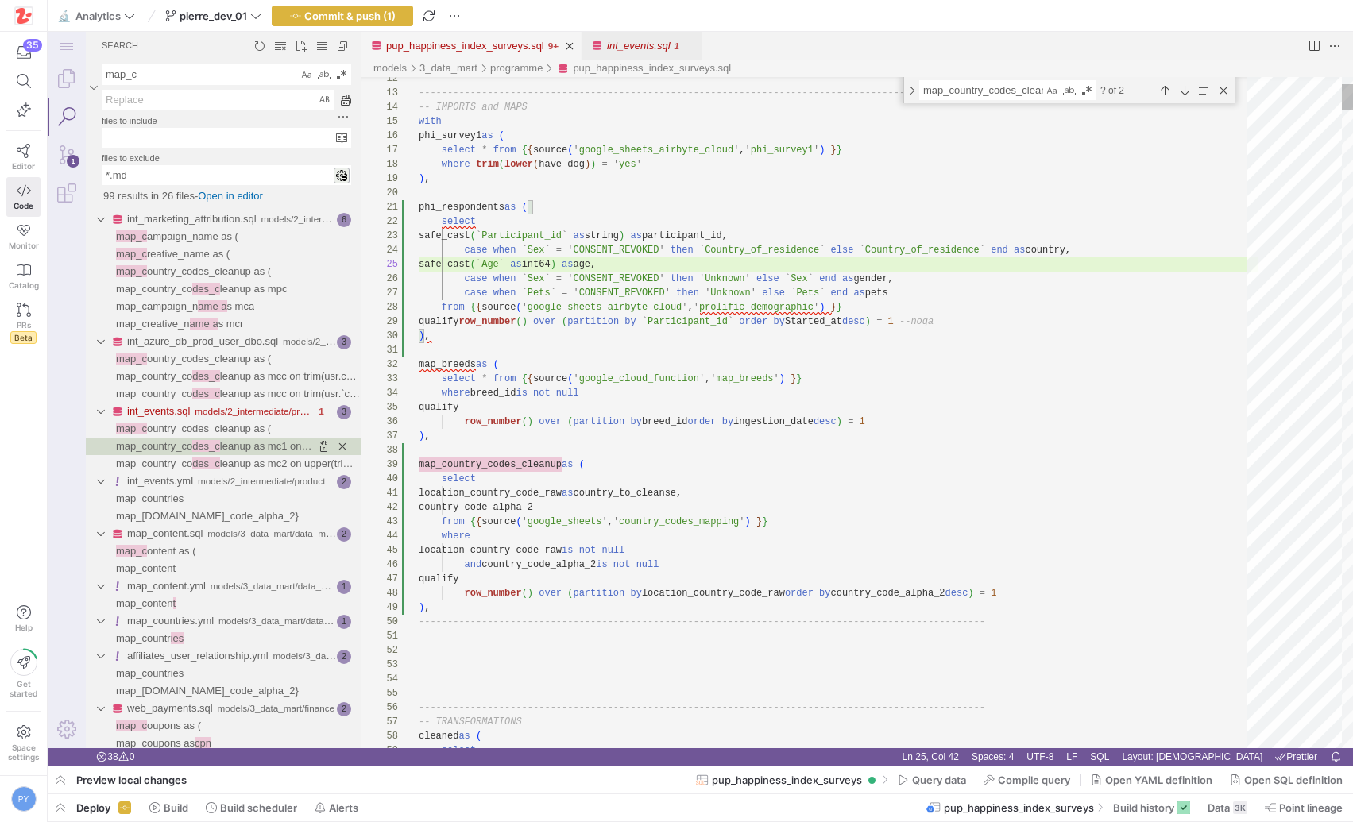
scroll to position [86, 436]
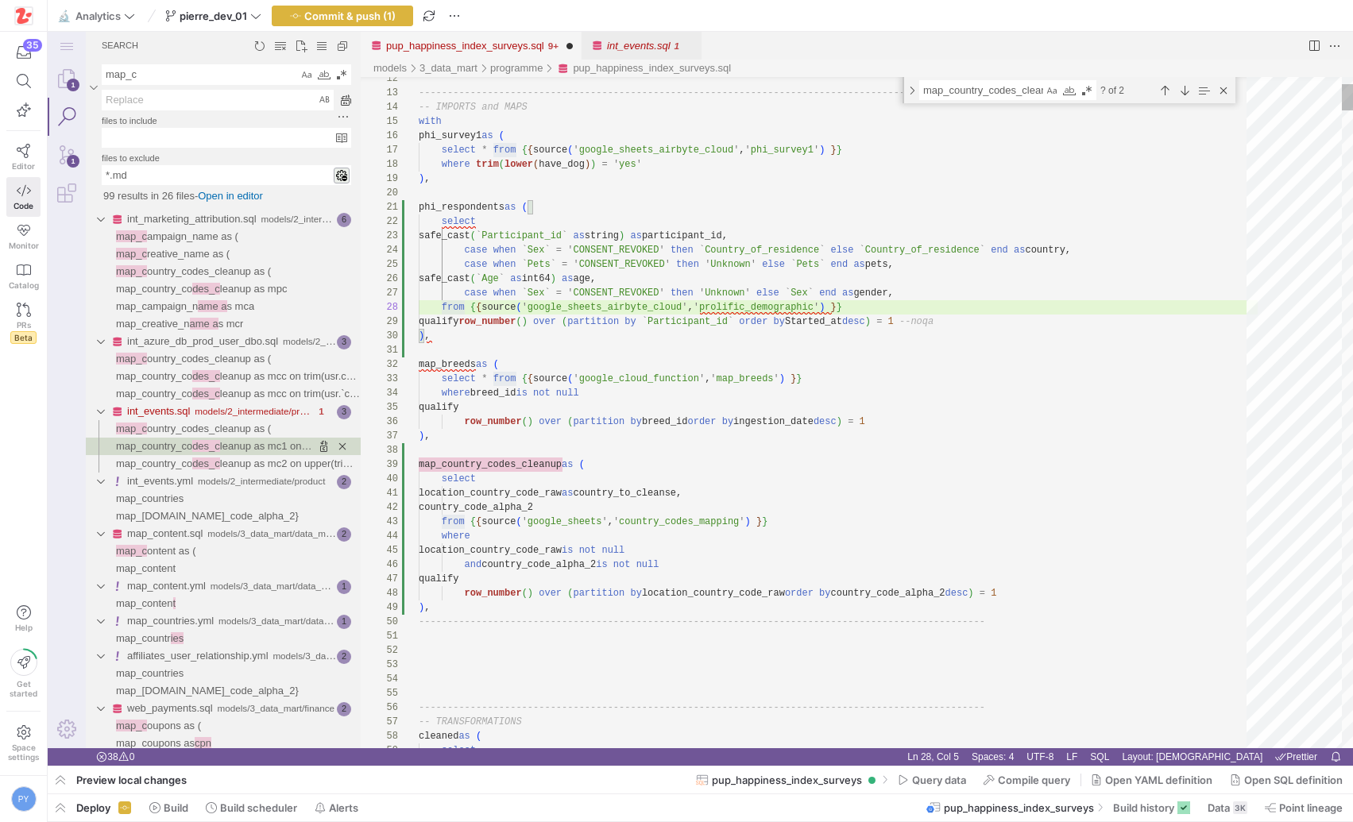
scroll to position [100, 436]
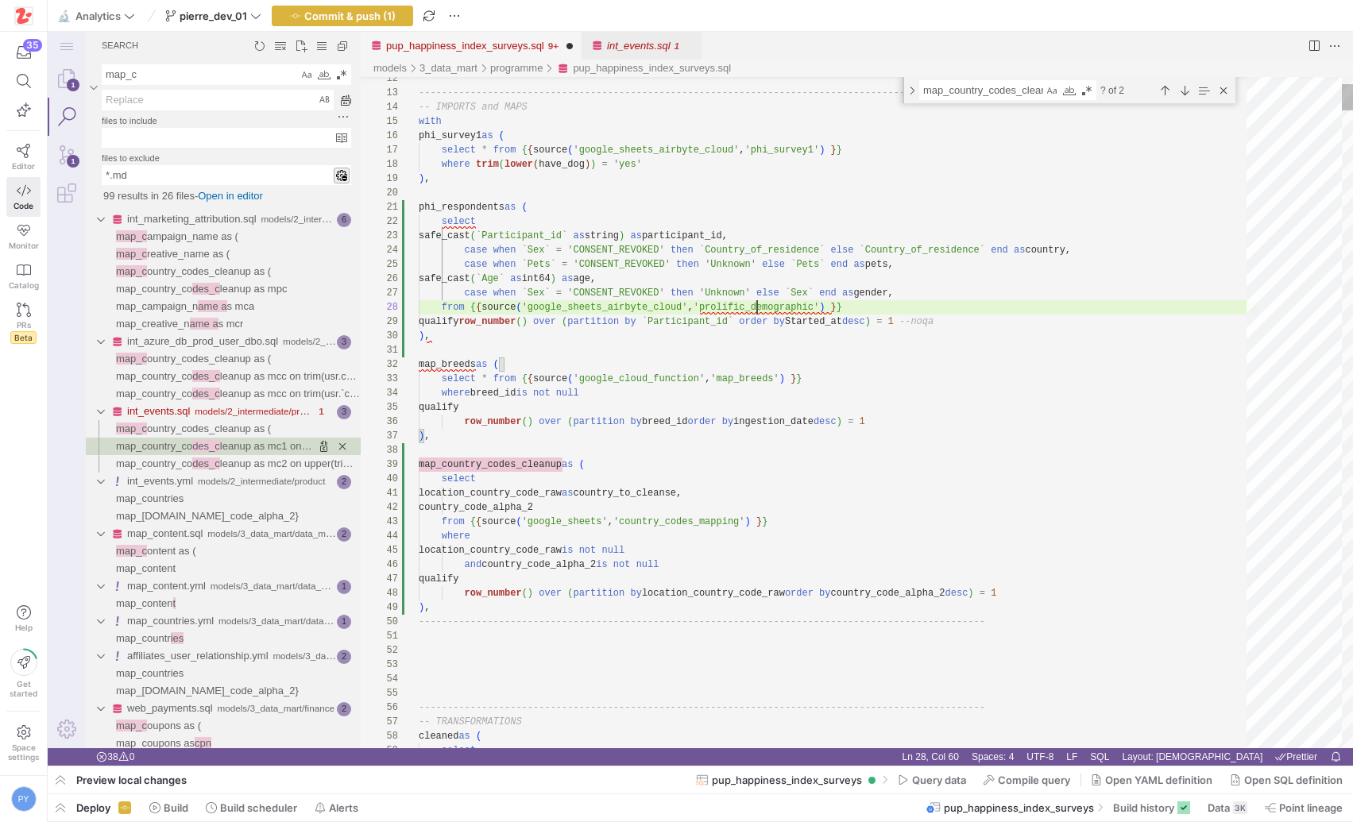
type textarea "-------------------------------------------------------------------------------…"
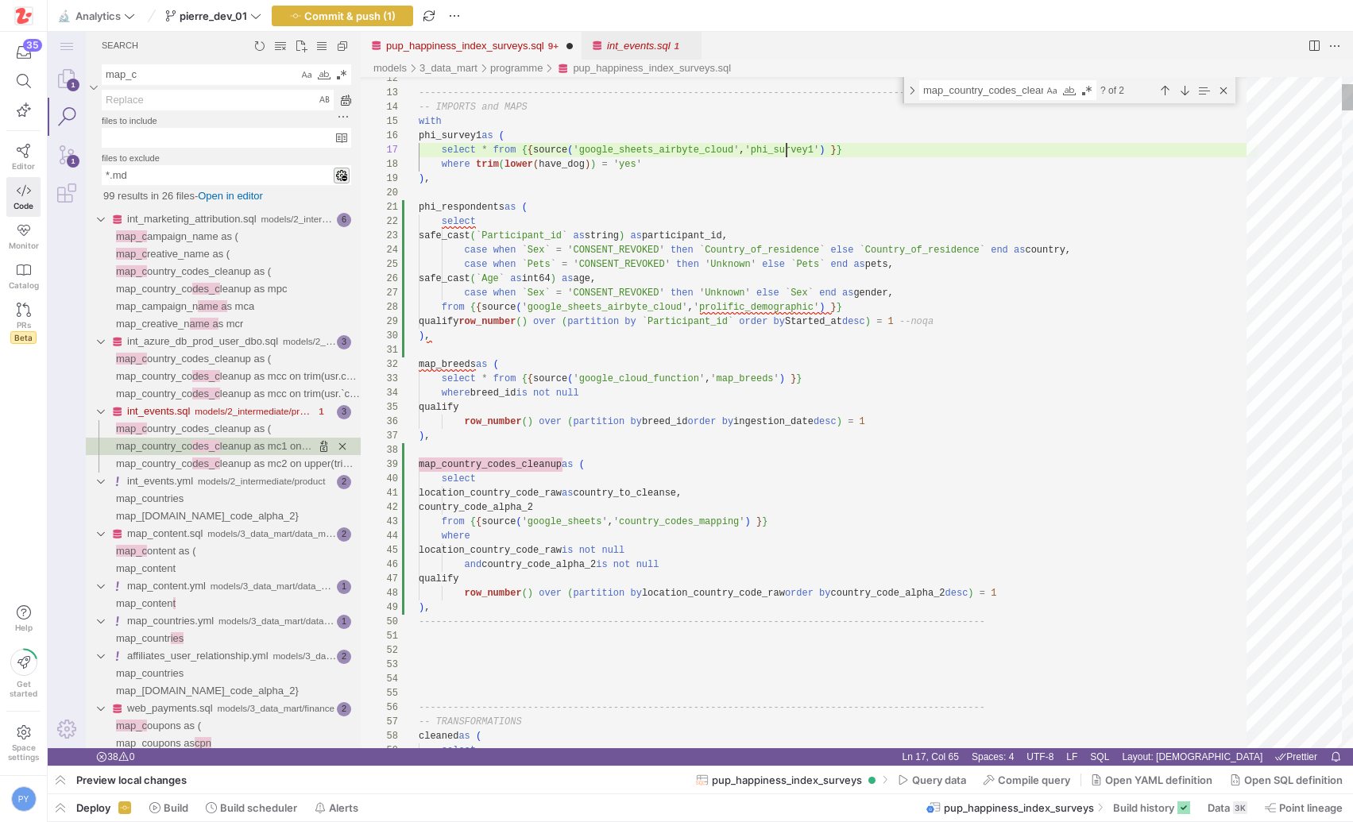
click at [145, 74] on textarea "map_c" at bounding box center [199, 74] width 195 height 19
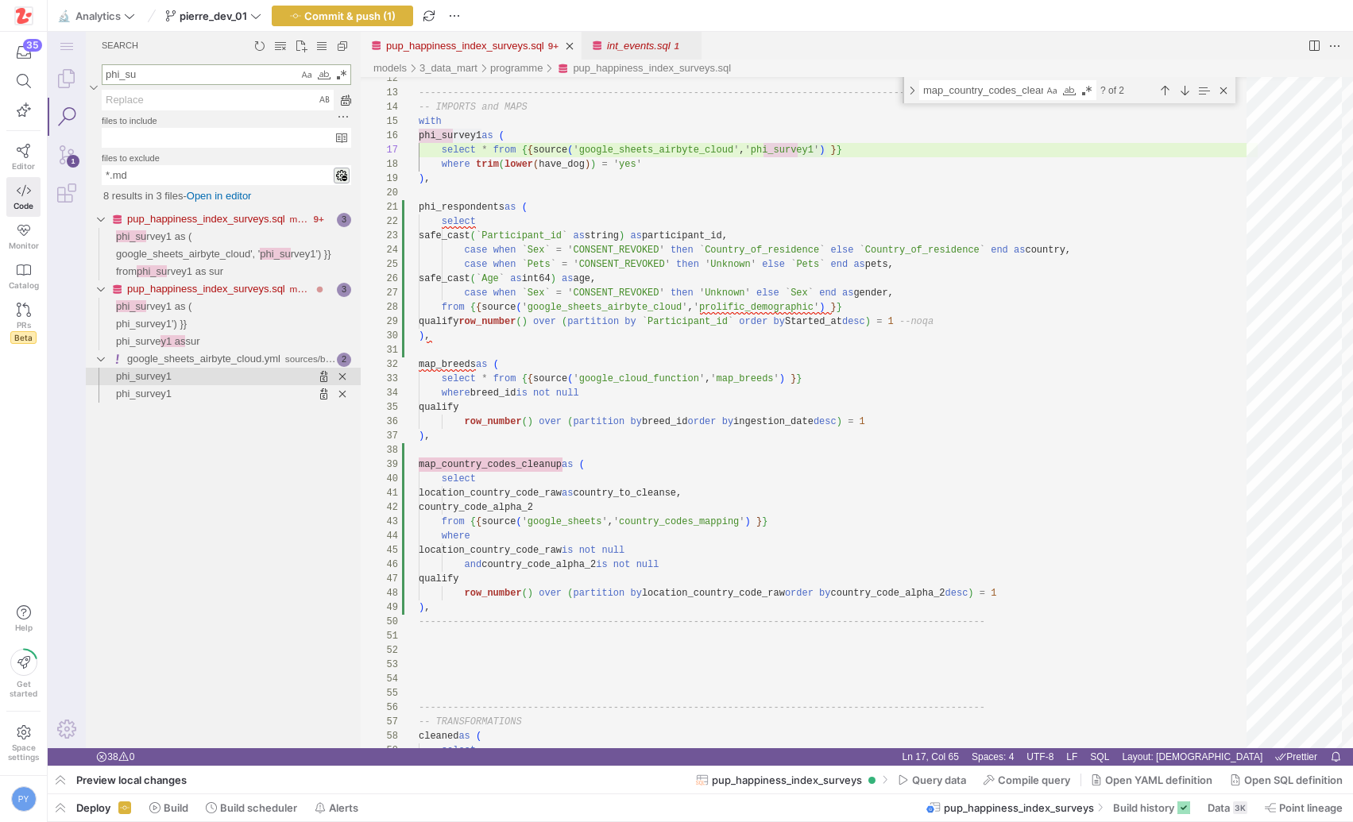
type textarea "phi_su"
click at [177, 379] on span "Found '' at column 16 in line 'phi_survey1'" at bounding box center [266, 376] width 189 height 17
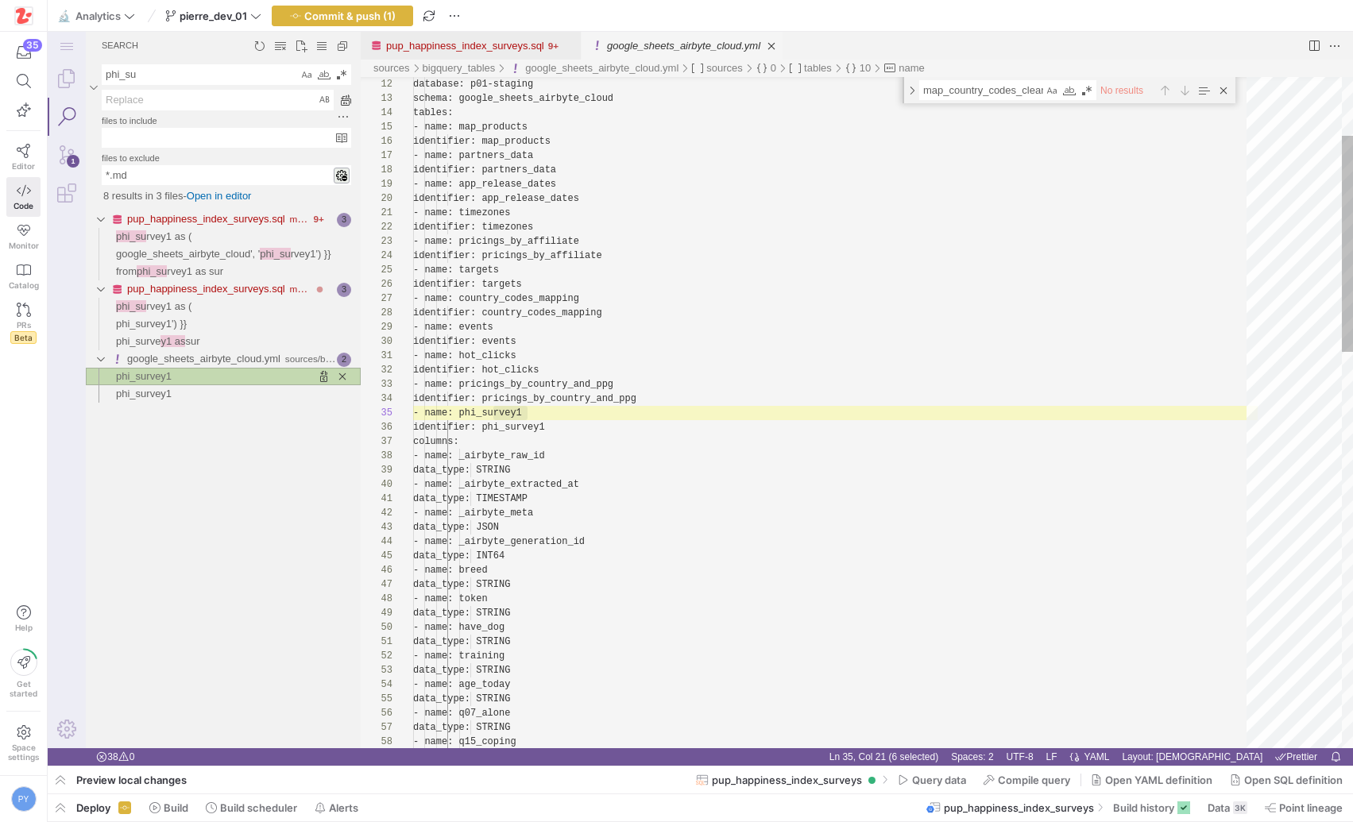
scroll to position [143, 115]
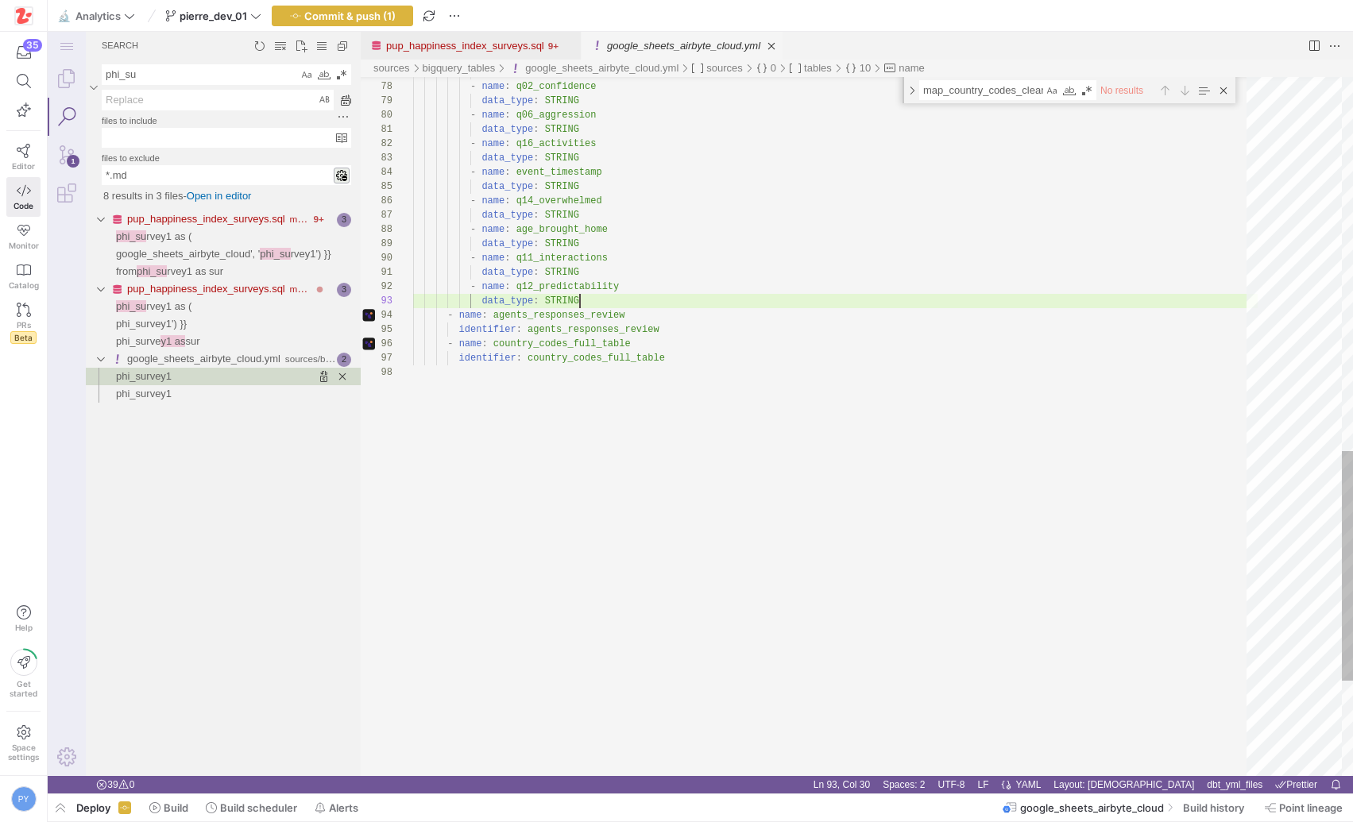
click at [596, 301] on div "identifier : country_codes_full_table - name : country_codes_full_table identif…" at bounding box center [835, 2] width 844 height 2124
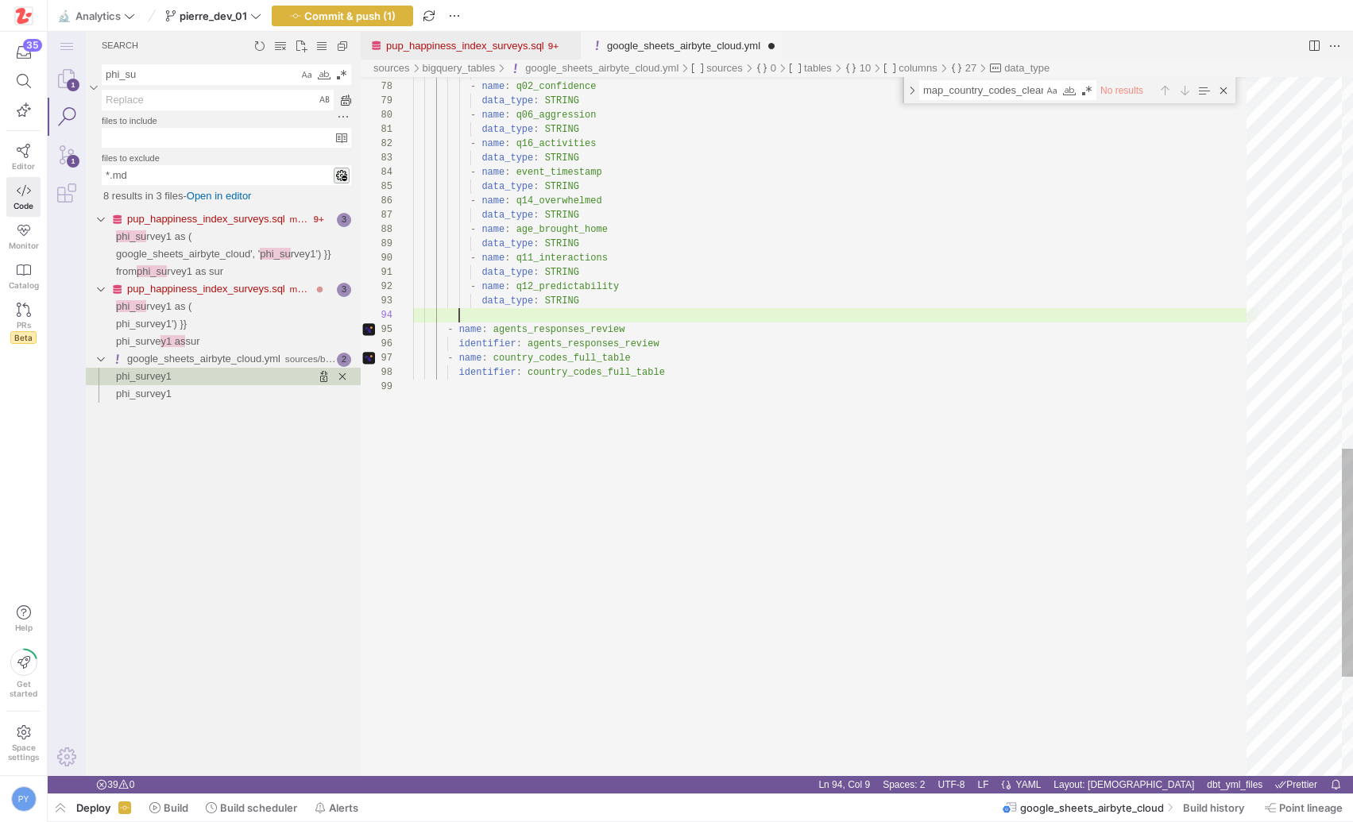
scroll to position [43, 34]
paste textarea "prolific_demographic"
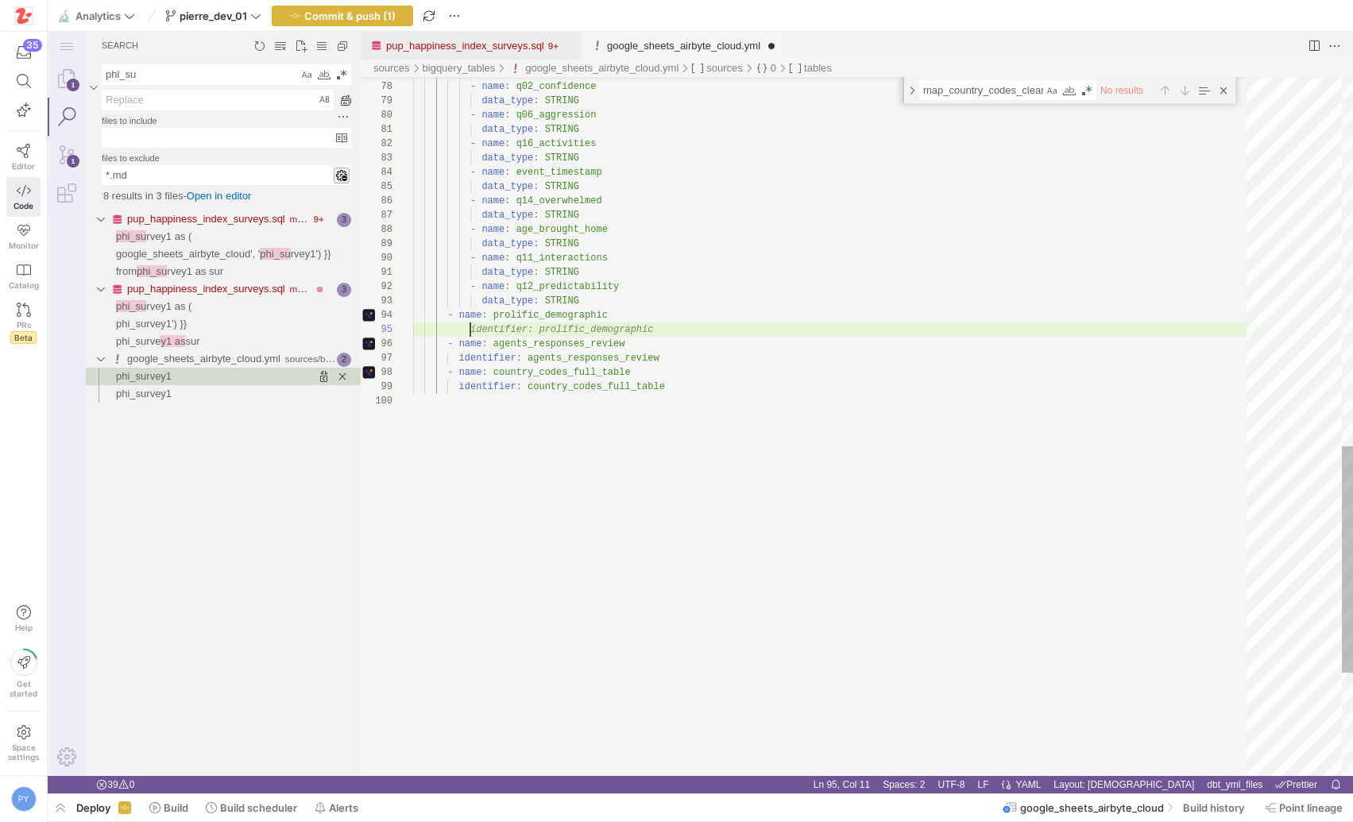
type textarea "data_type: STRING - name: q12_predictability data_type: STRING - name: prolific…"
click at [505, 40] on link "pup_happiness_index_surveys.sql" at bounding box center [465, 46] width 158 height 12
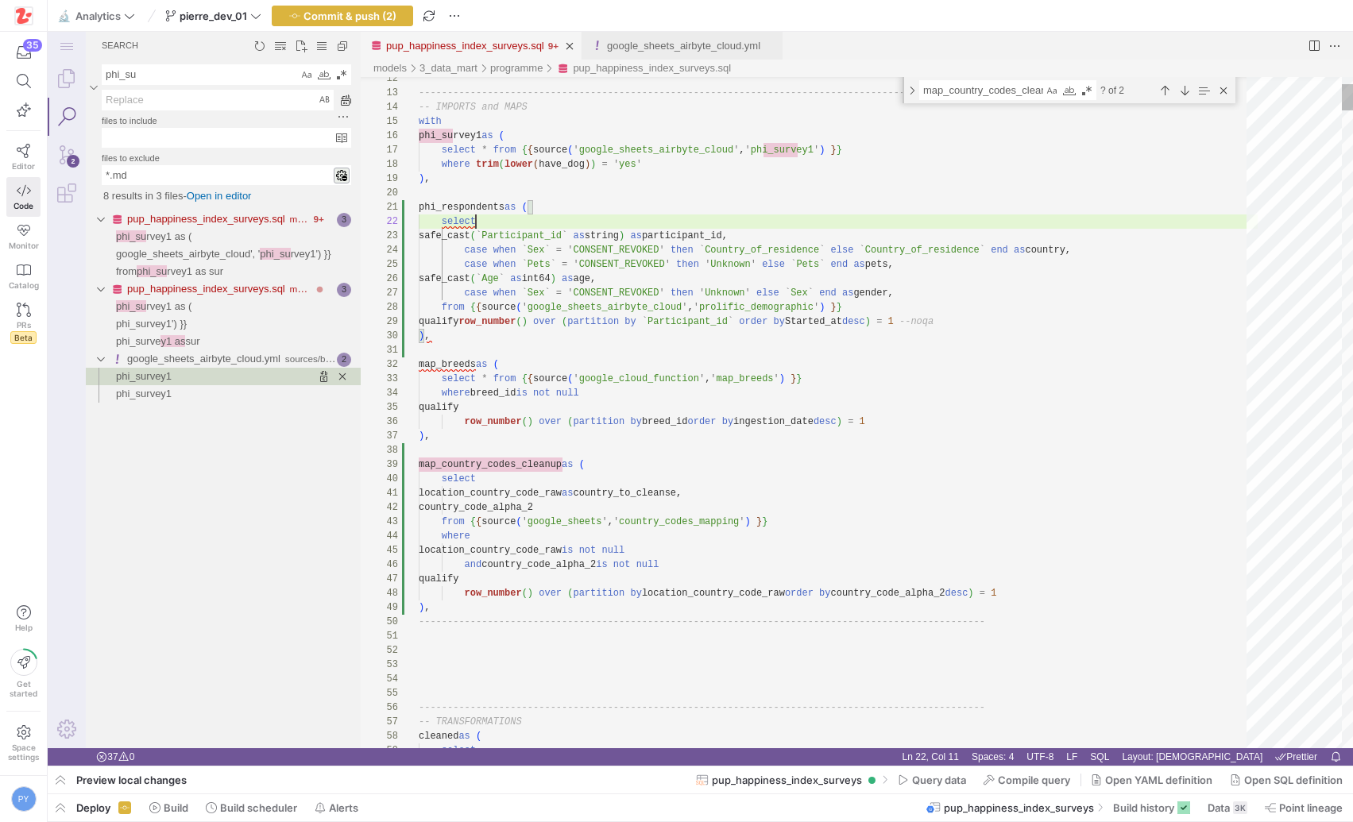
scroll to position [14, 57]
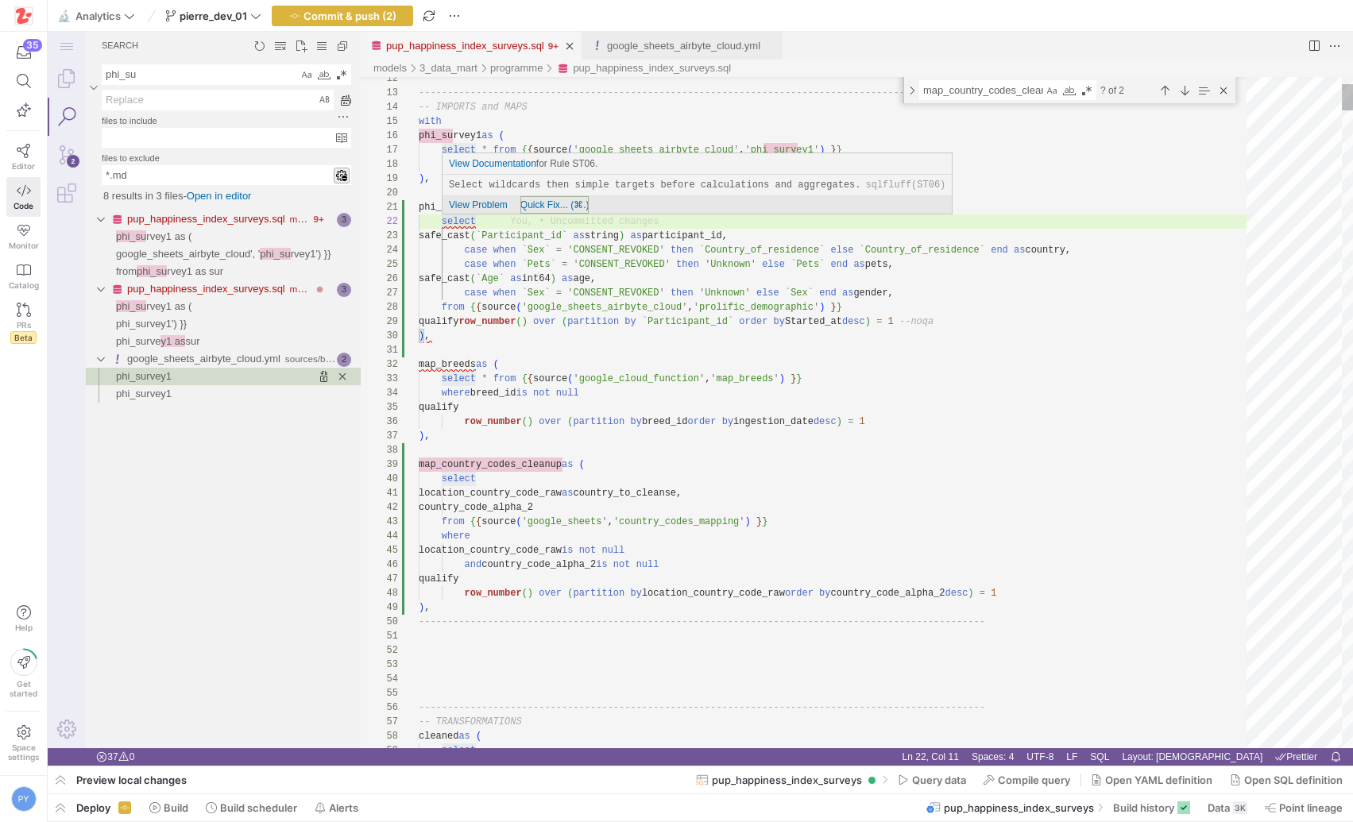
click at [531, 201] on span "Quick Fix... (⌘.)" at bounding box center [554, 204] width 69 height 11
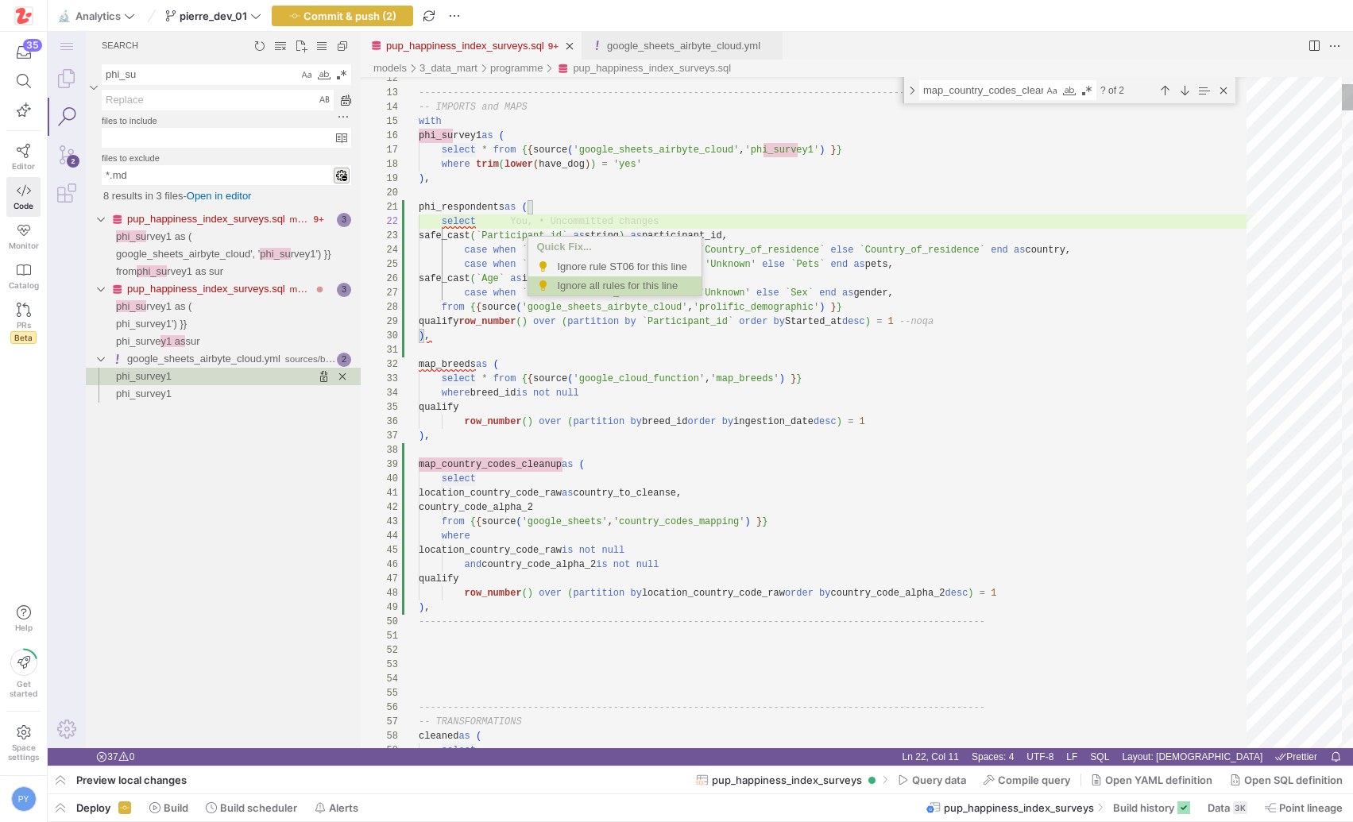
click at [549, 284] on div "Ignore all rules for this line" at bounding box center [542, 286] width 13 height 13
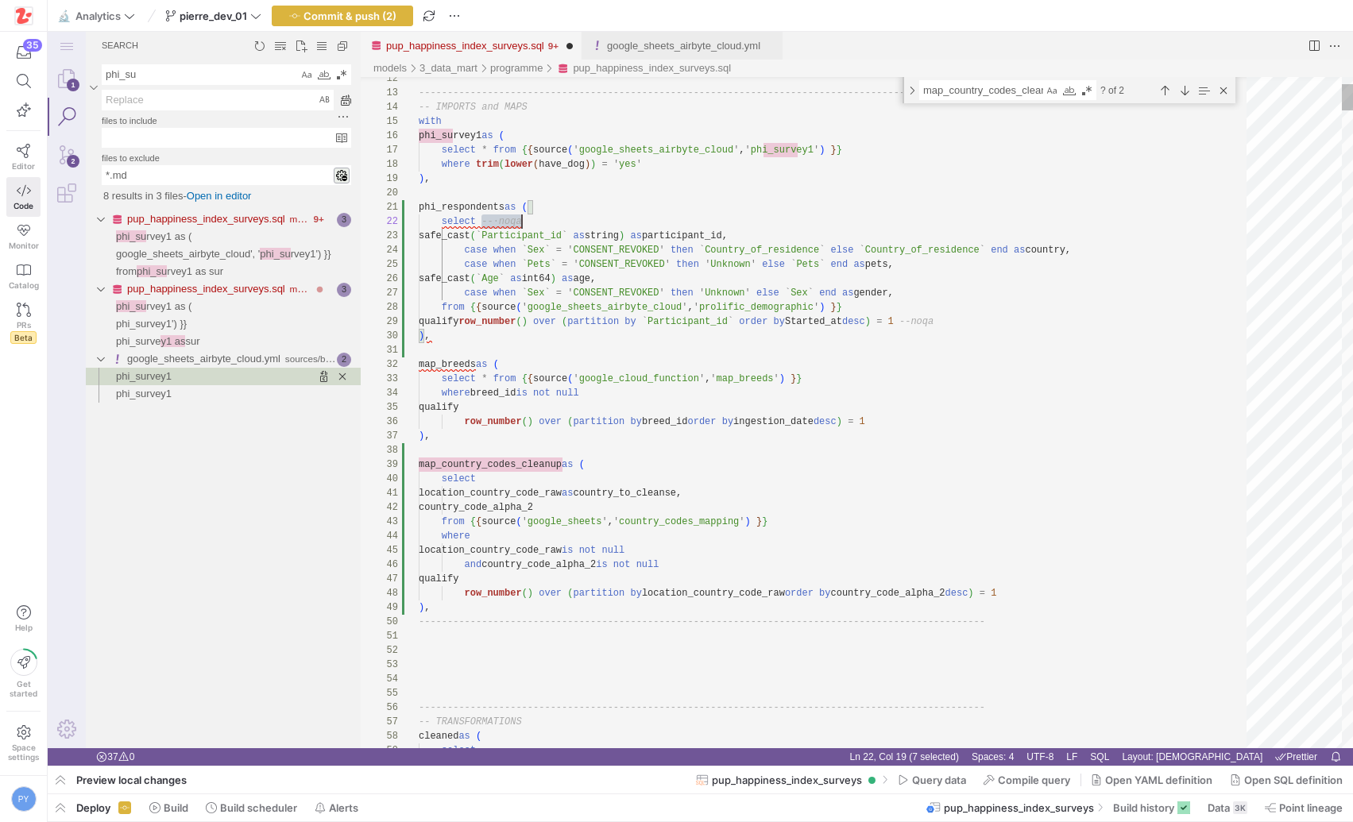
scroll to position [14, 103]
drag, startPoint x: 482, startPoint y: 218, endPoint x: 579, endPoint y: 218, distance: 96.9
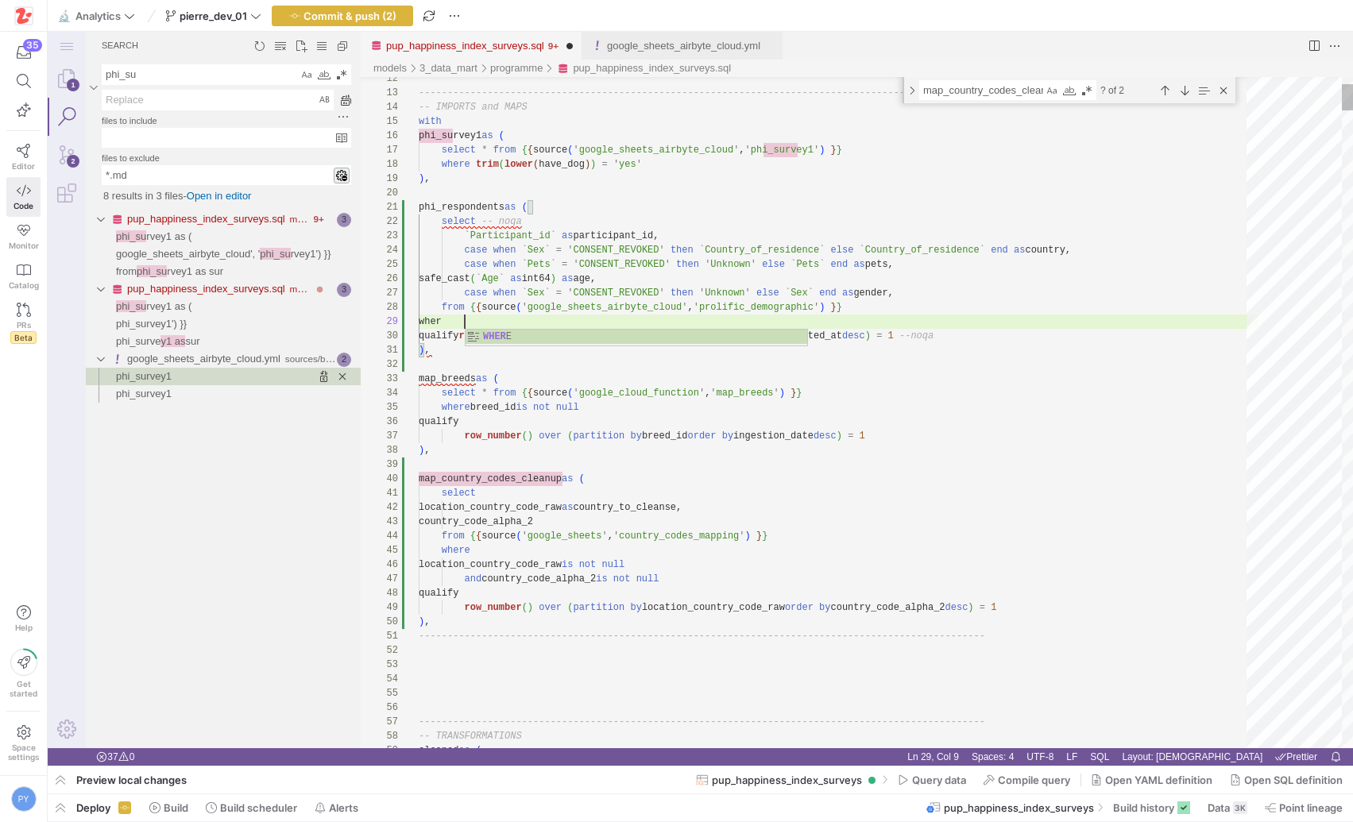
scroll to position [114, 57]
paste textarea "spondents as ( select -- noqa `Participant_id` as participant_id, case when `Se…"
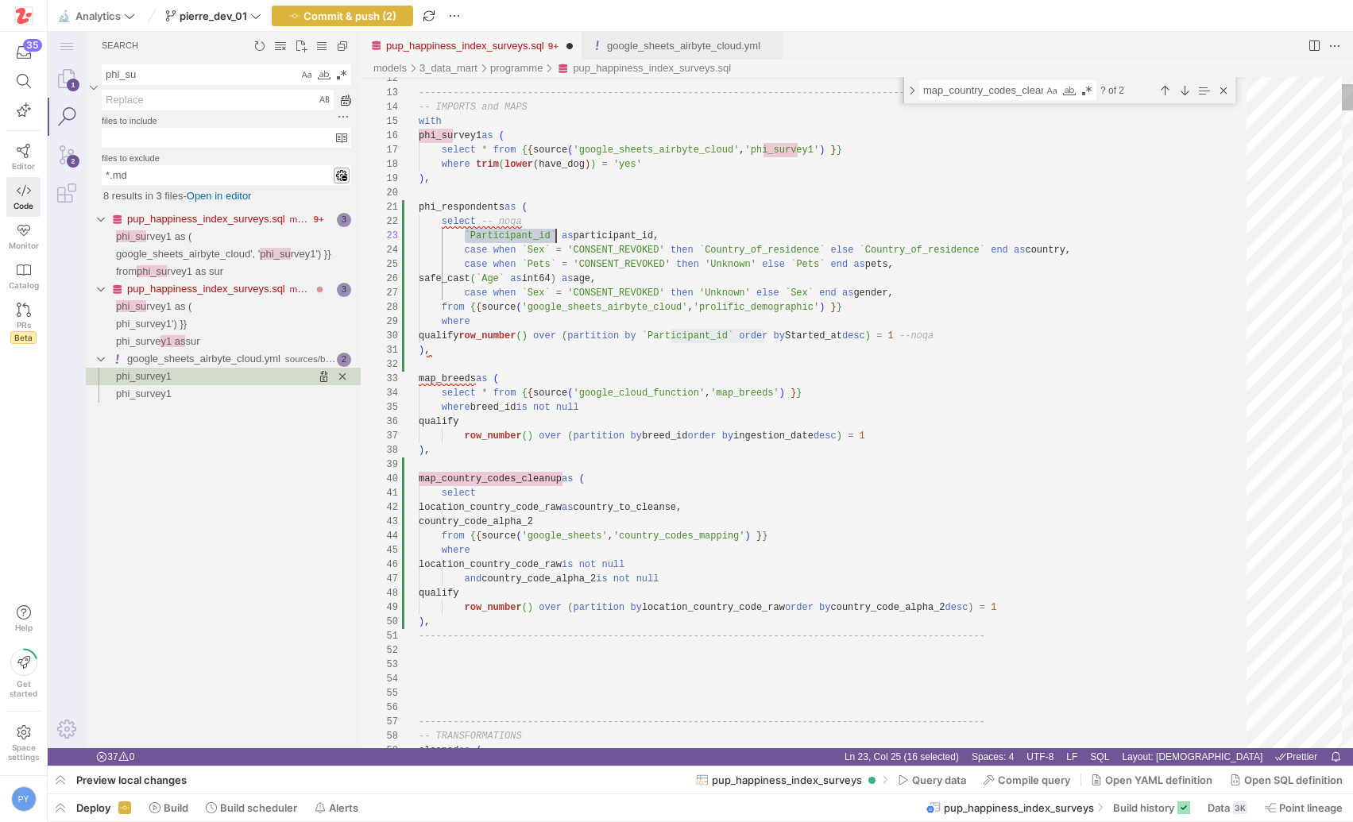
scroll to position [29, 137]
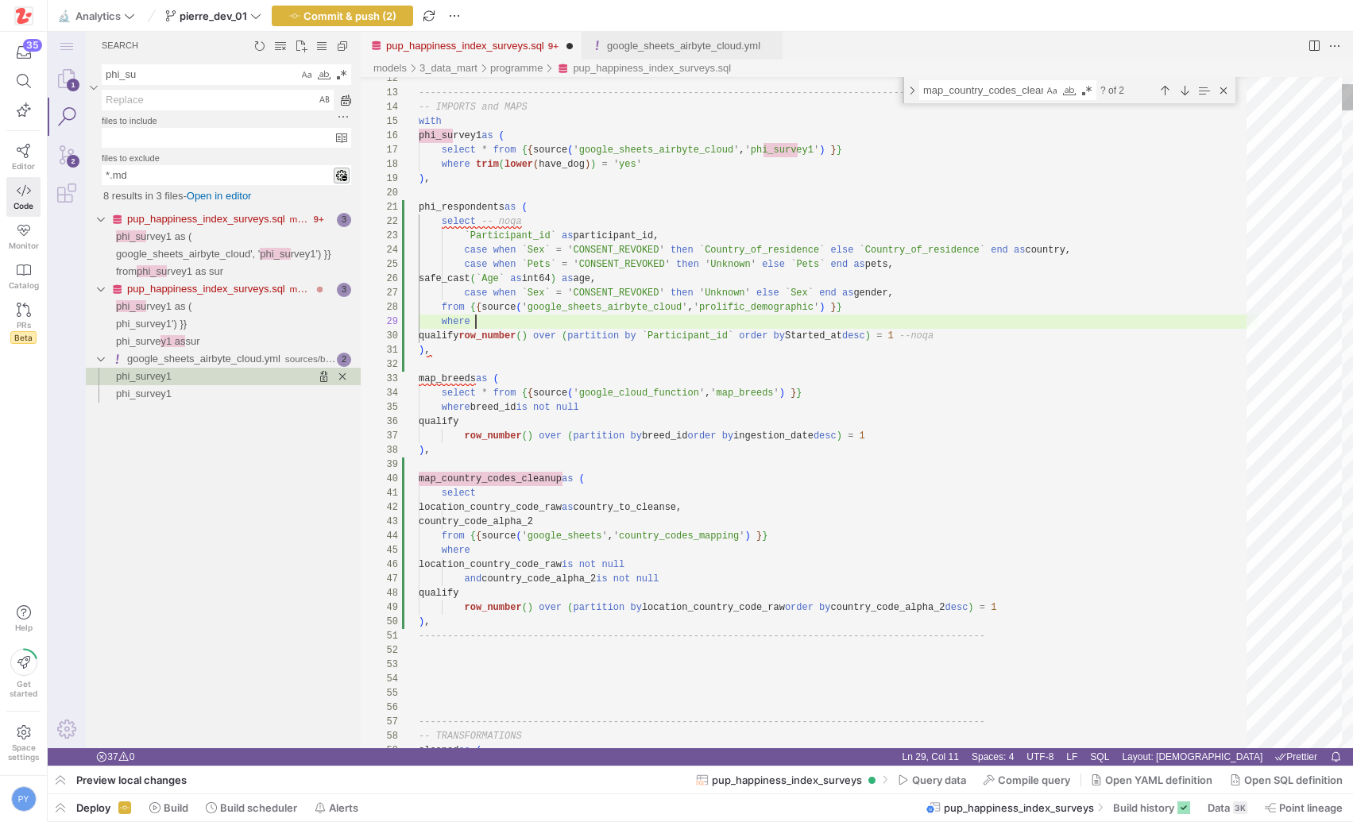
paste textarea "as ( select -- noqa `Participant_id` as participant_id, case when `Sex` = 'CONS…"
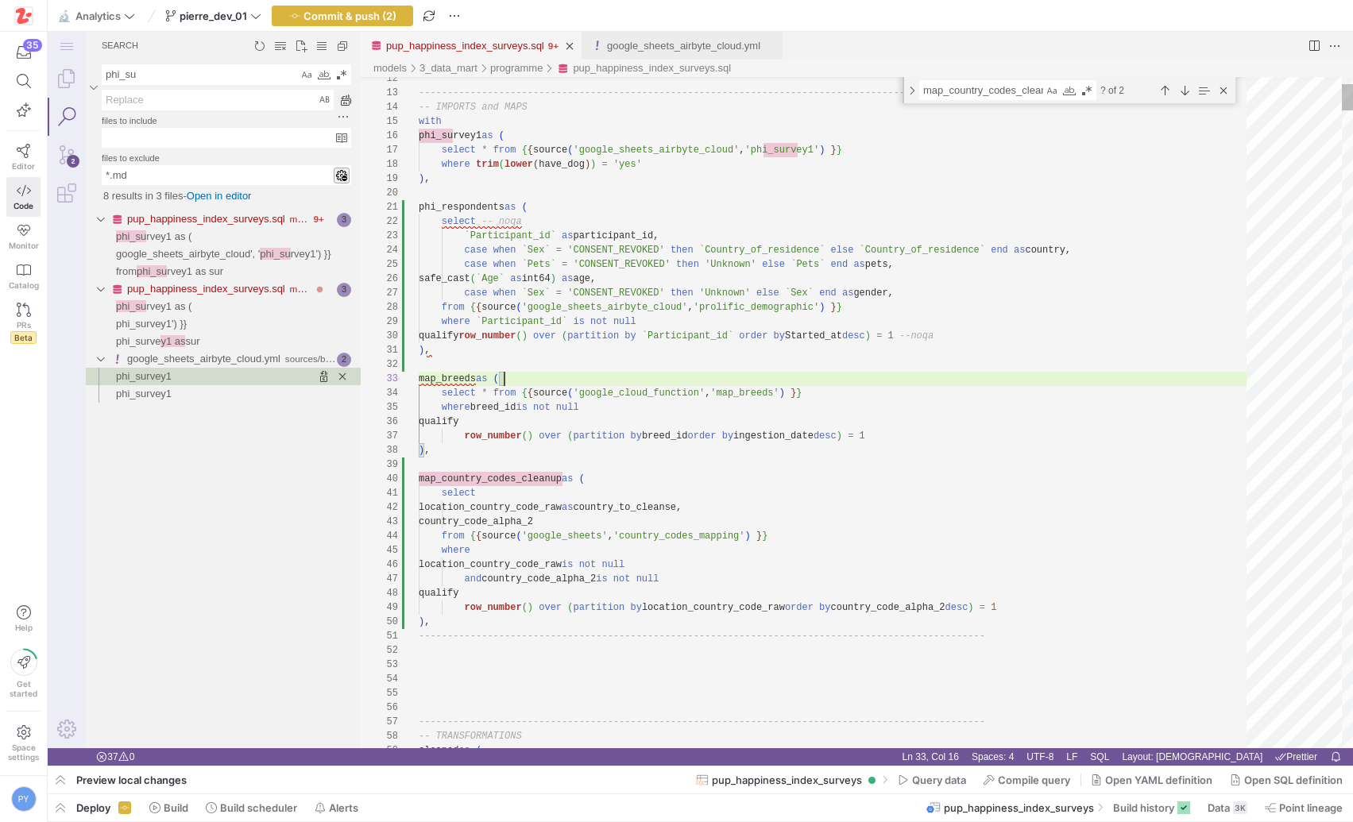
scroll to position [0, 11]
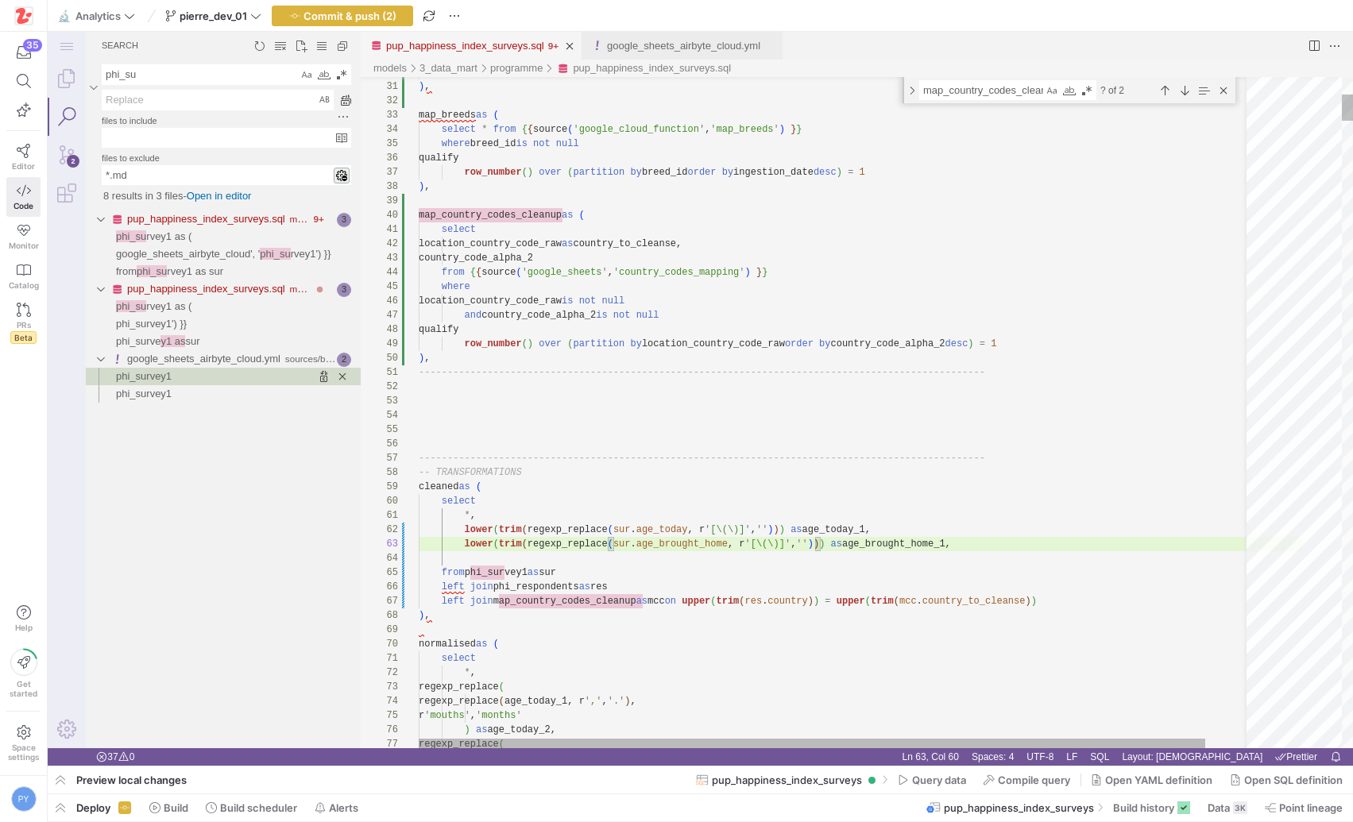
scroll to position [43, 0]
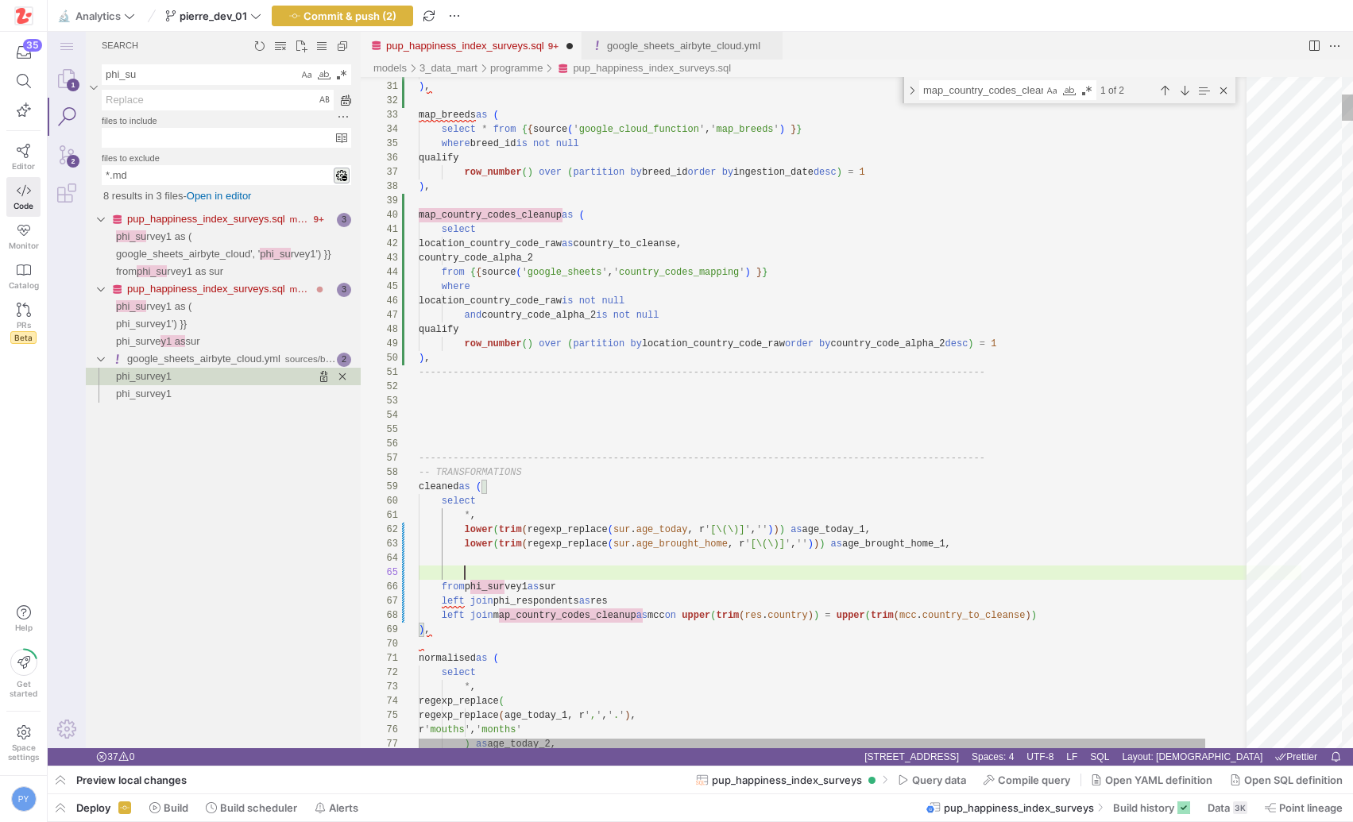
scroll to position [57, 46]
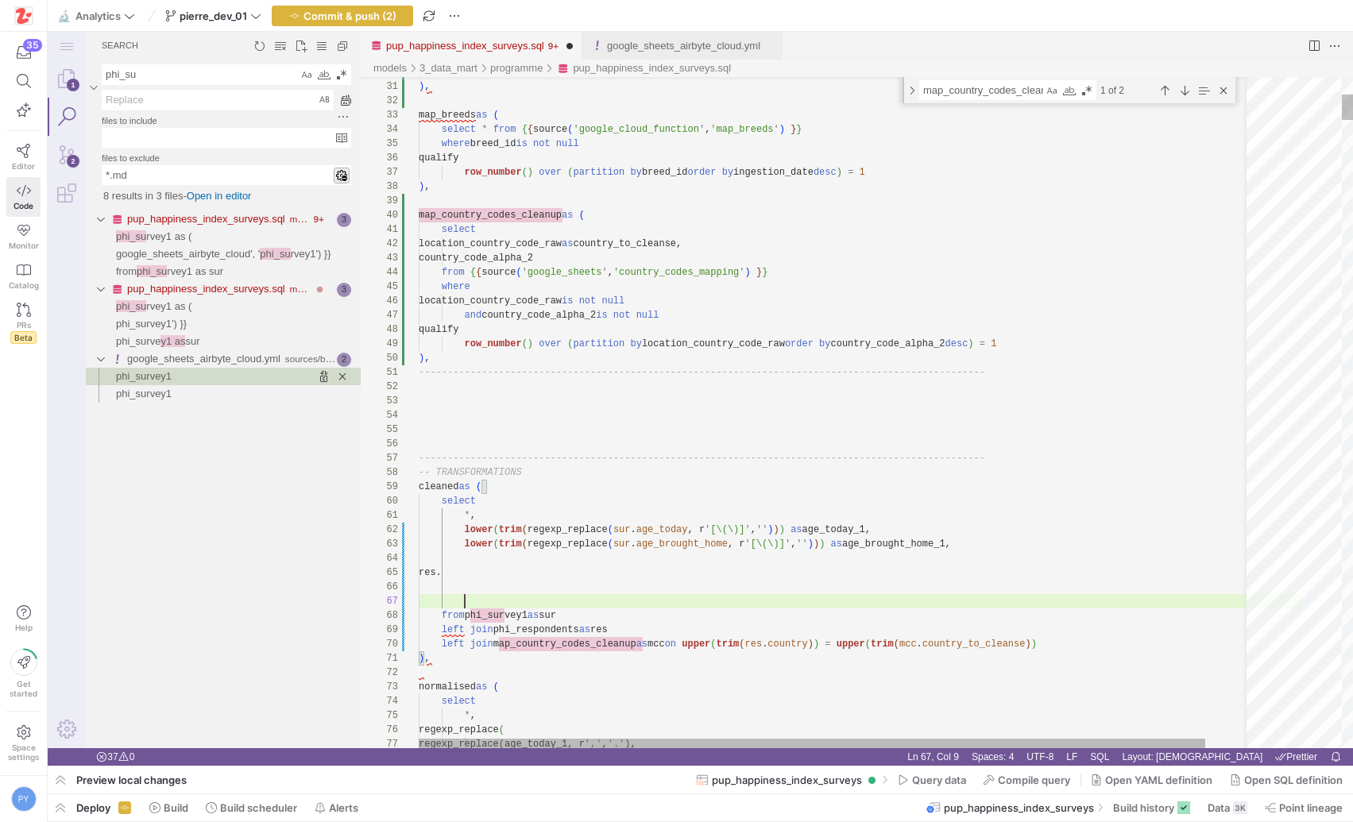
paste textarea "country"
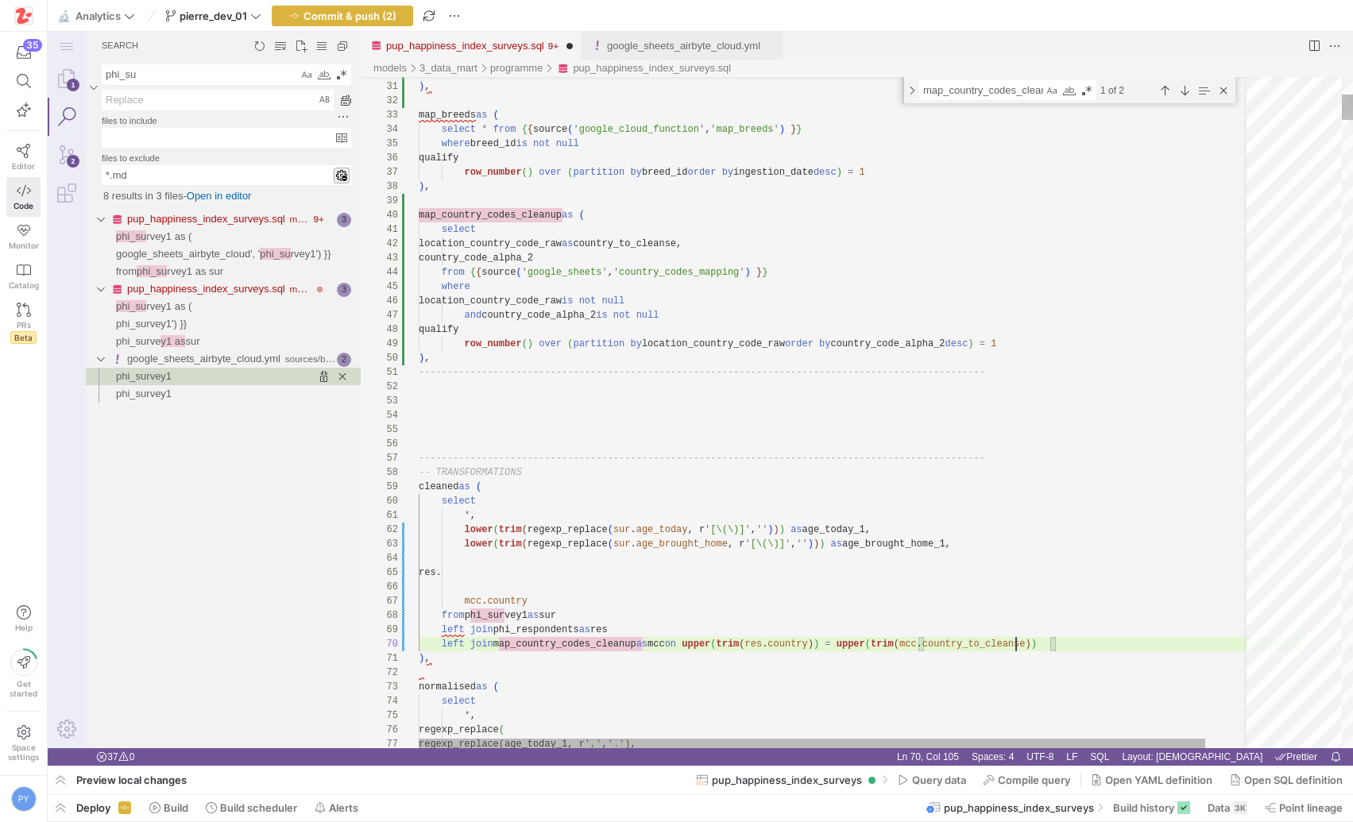
scroll to position [129, 631]
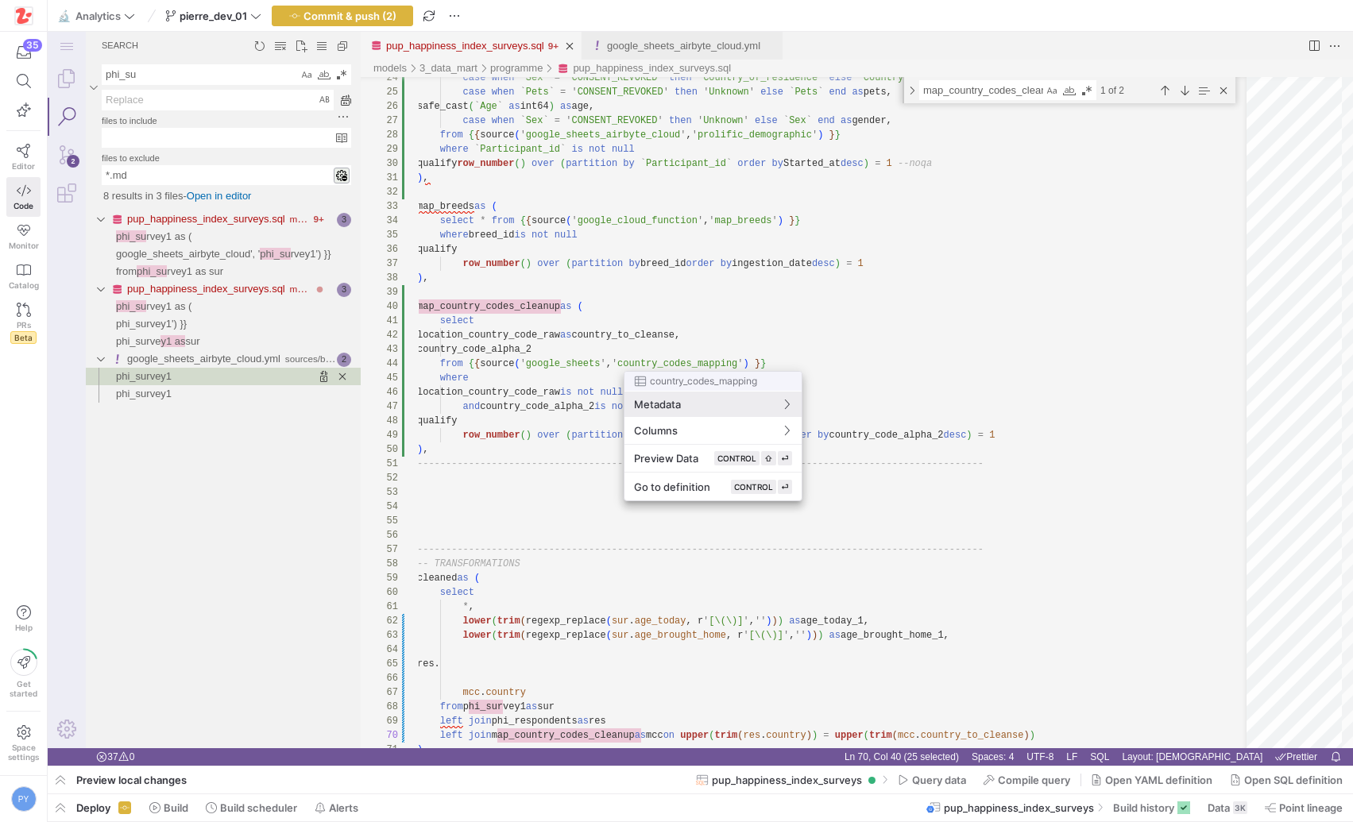
click at [592, 375] on div at bounding box center [676, 411] width 1353 height 822
click at [687, 365] on div at bounding box center [676, 411] width 1353 height 822
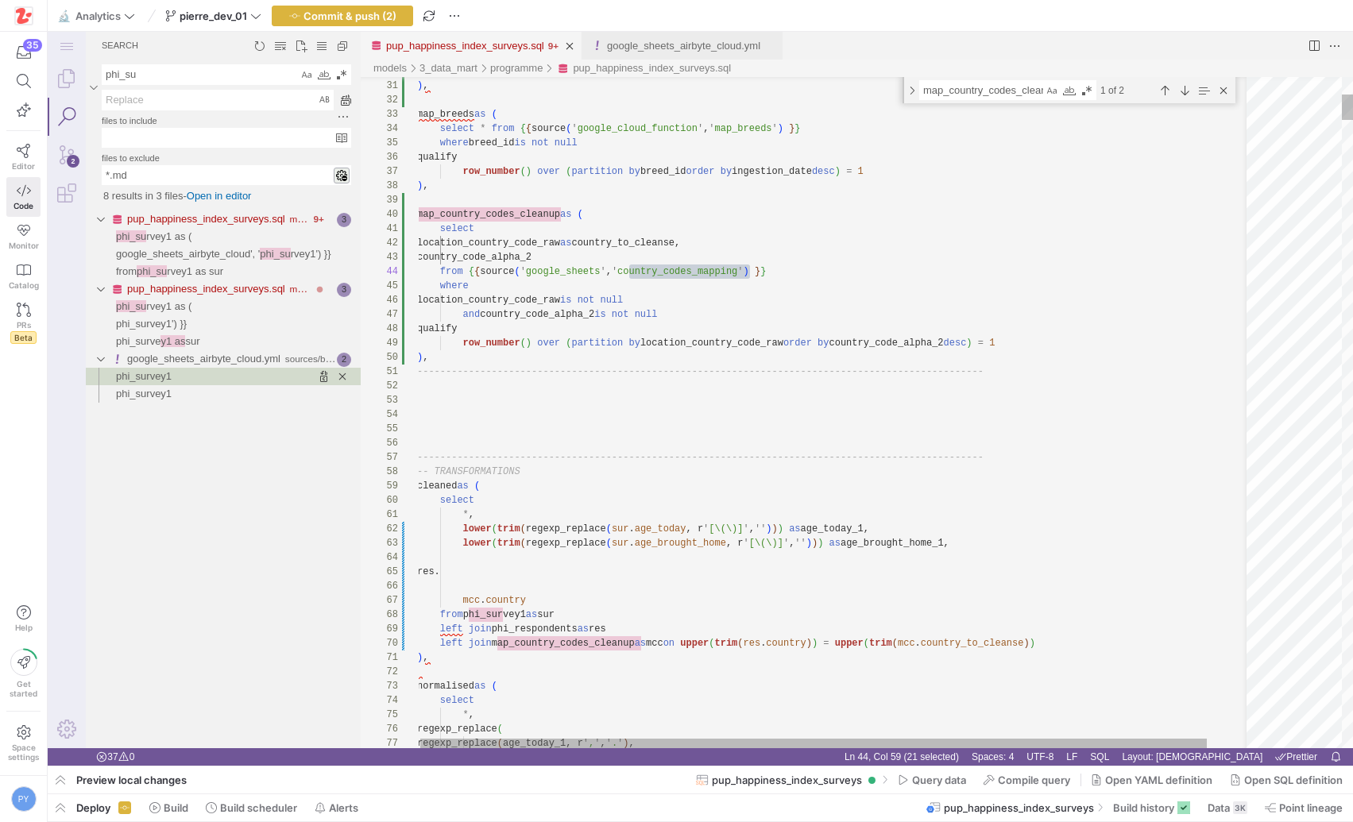
paste textarea "_code_alpha_2"
type textarea "*, lower(trim(regexp_replace(sur.age_today, r'[\(\)]', ''))) as age_today_1, lo…"
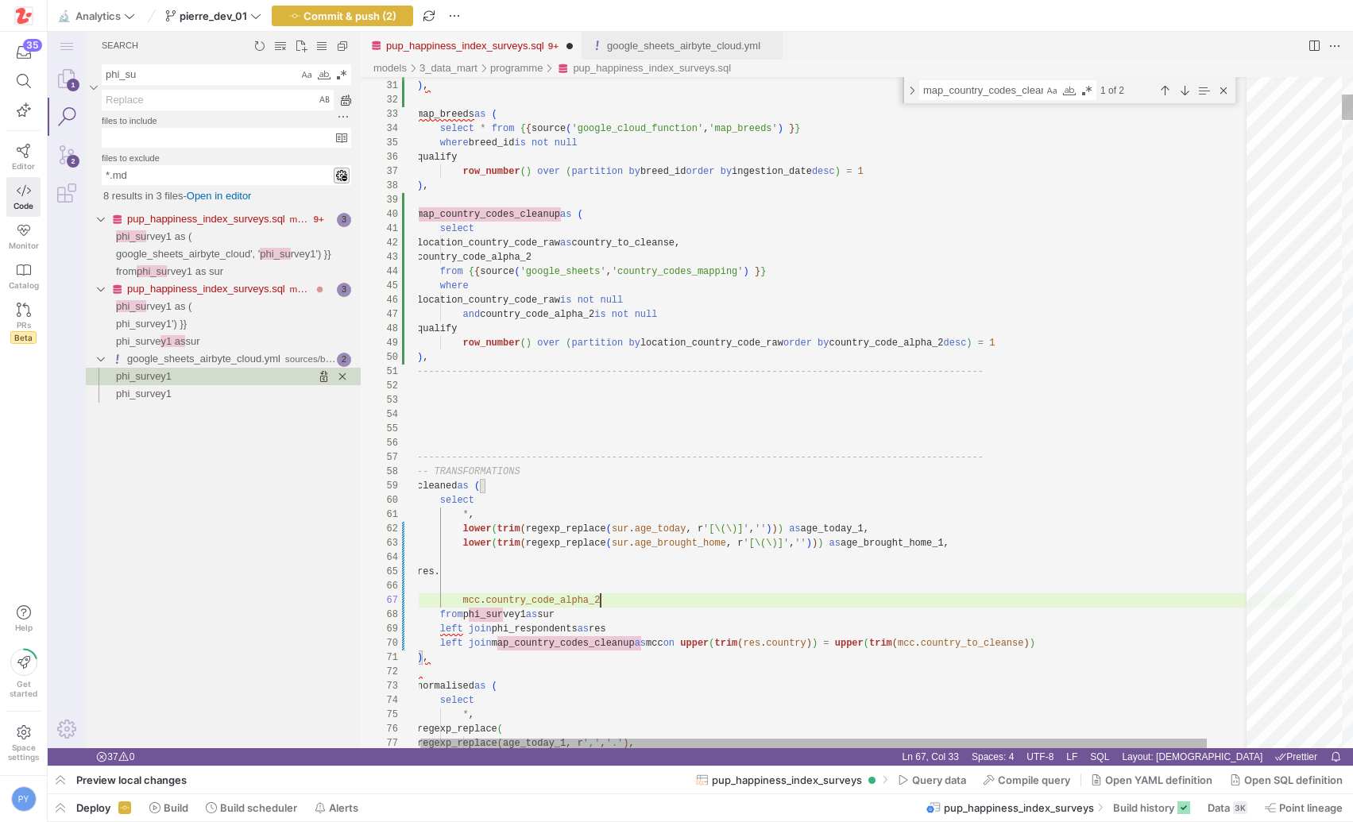
scroll to position [86, 183]
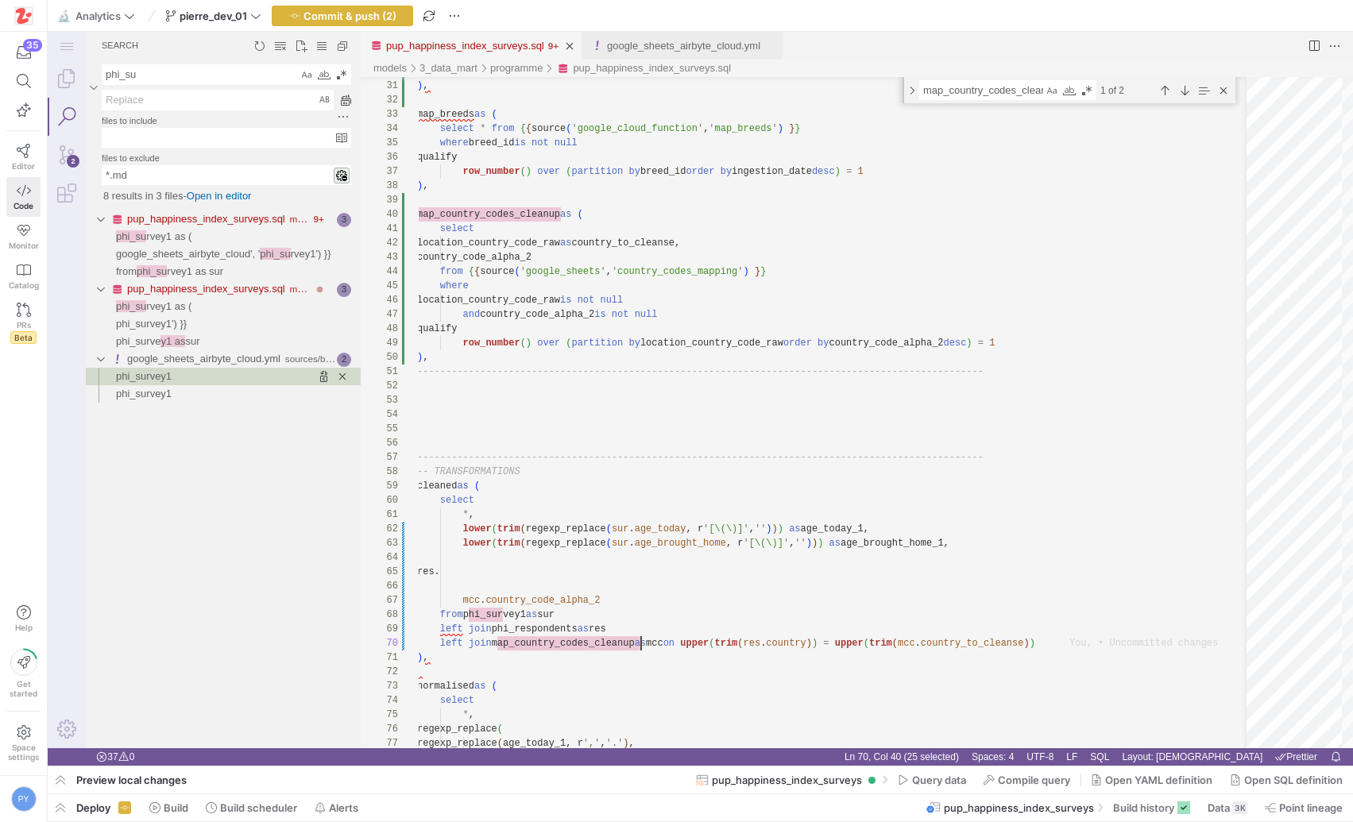
click at [156, 75] on textarea "phi_su" at bounding box center [199, 74] width 195 height 19
click at [62, 76] on link "Explorer (⇧⌘E)" at bounding box center [67, 79] width 38 height 38
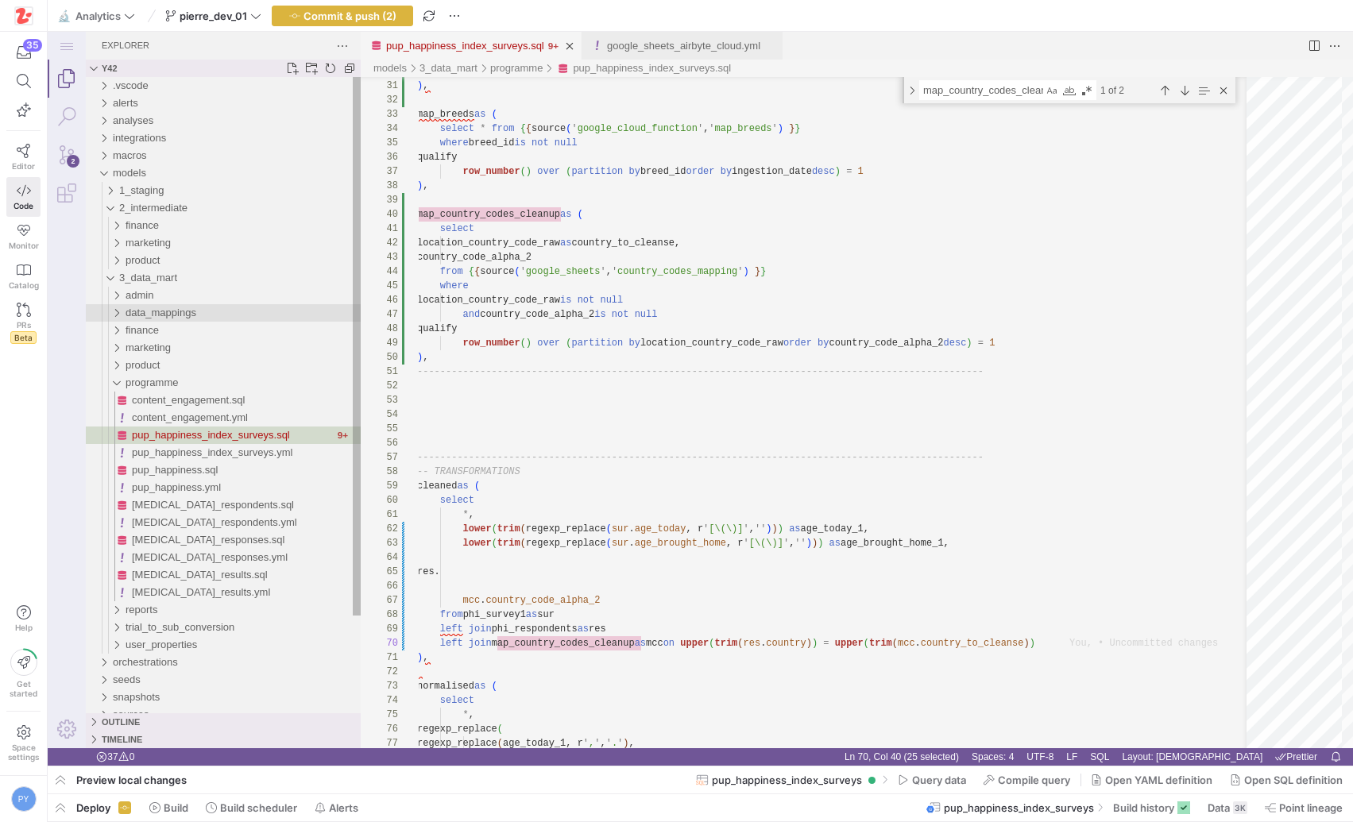
click at [168, 315] on span "data_mappings" at bounding box center [161, 313] width 71 height 12
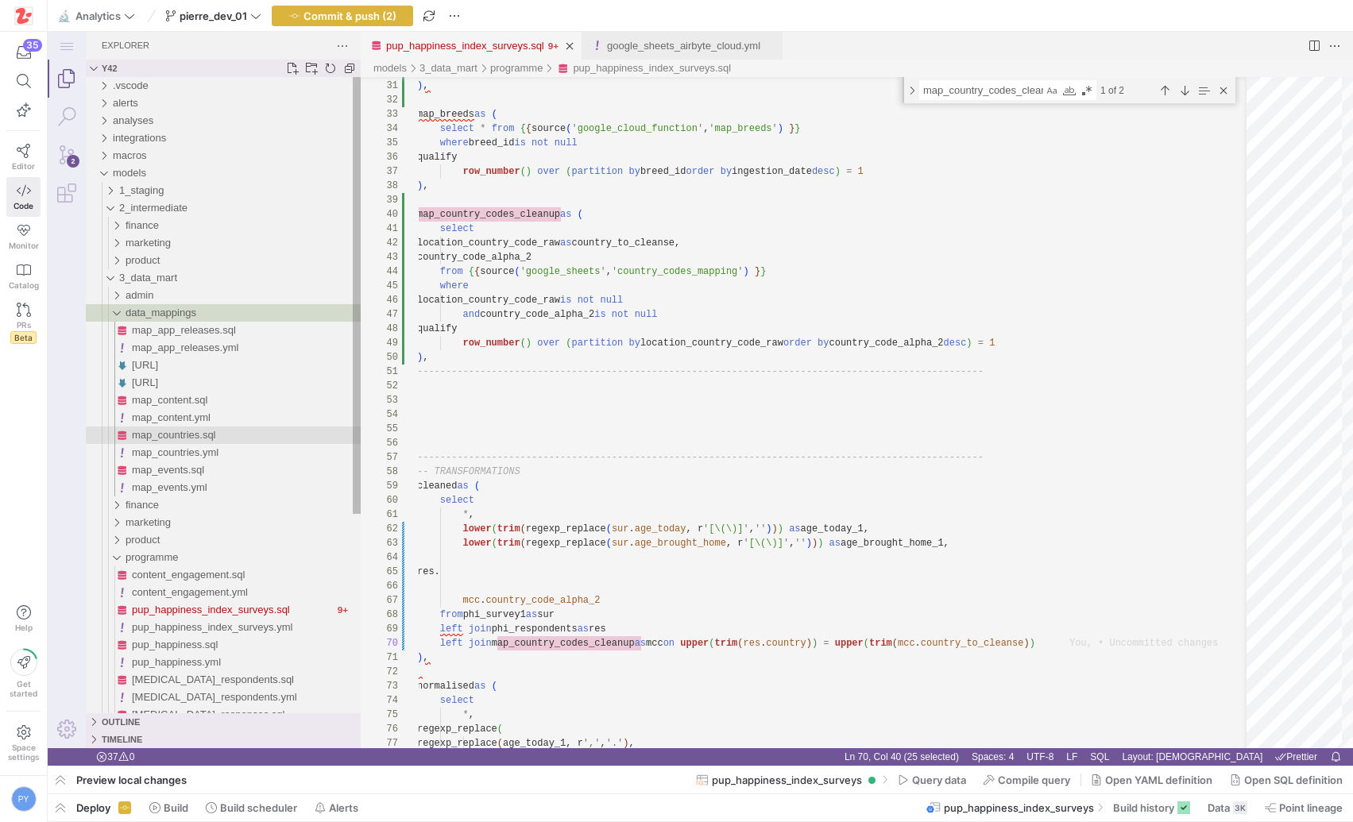
click at [213, 433] on span "map_countries.sql" at bounding box center [174, 435] width 84 height 12
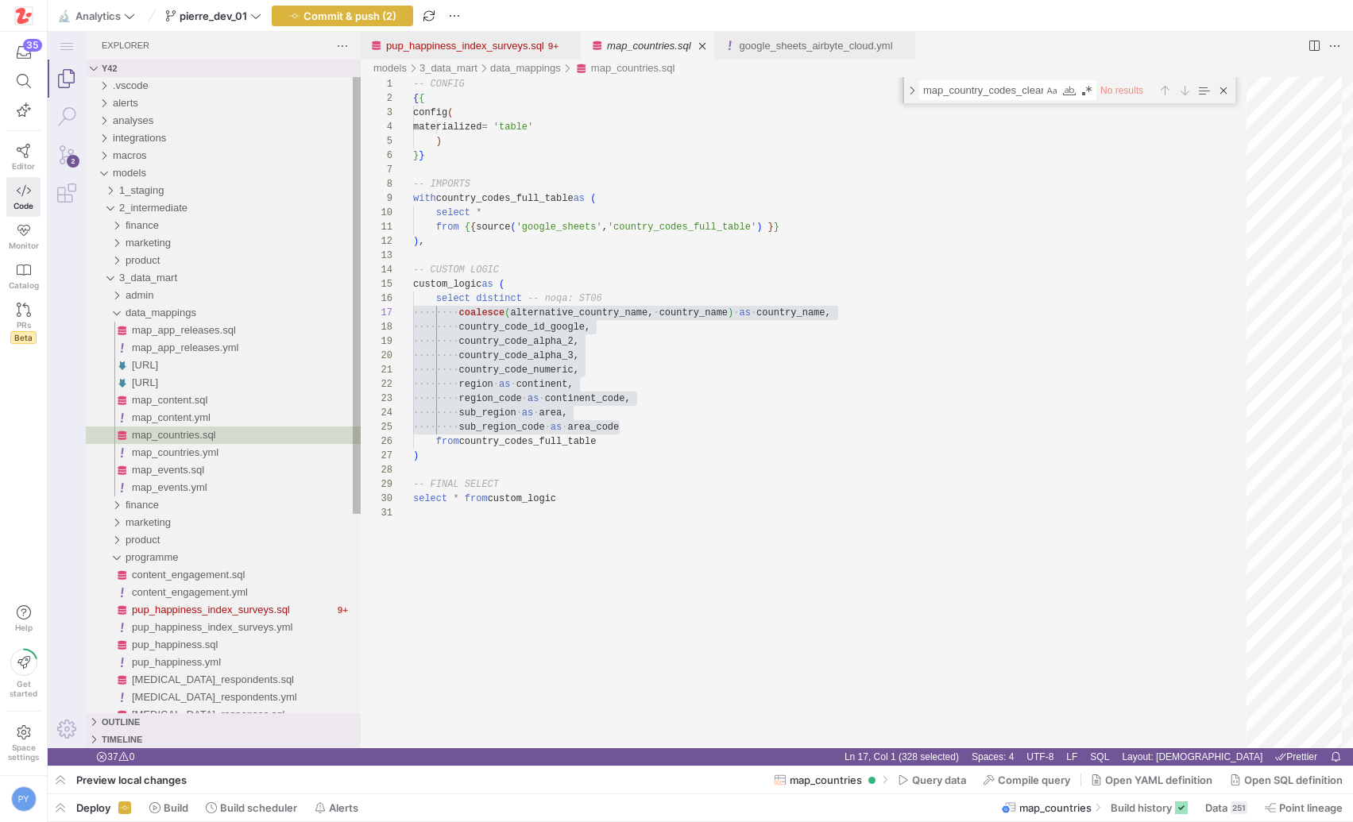
scroll to position [286, 0]
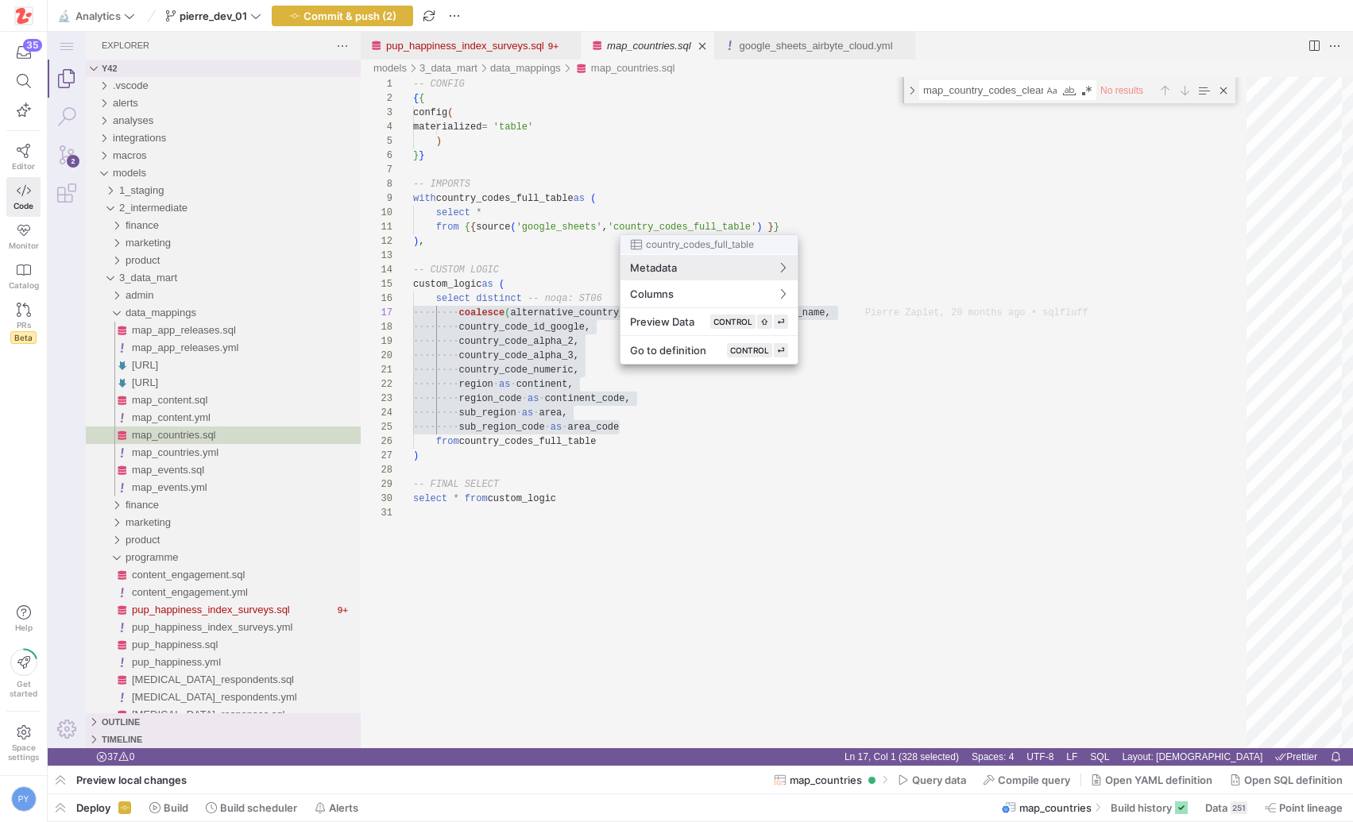
click at [575, 380] on div at bounding box center [676, 411] width 1353 height 822
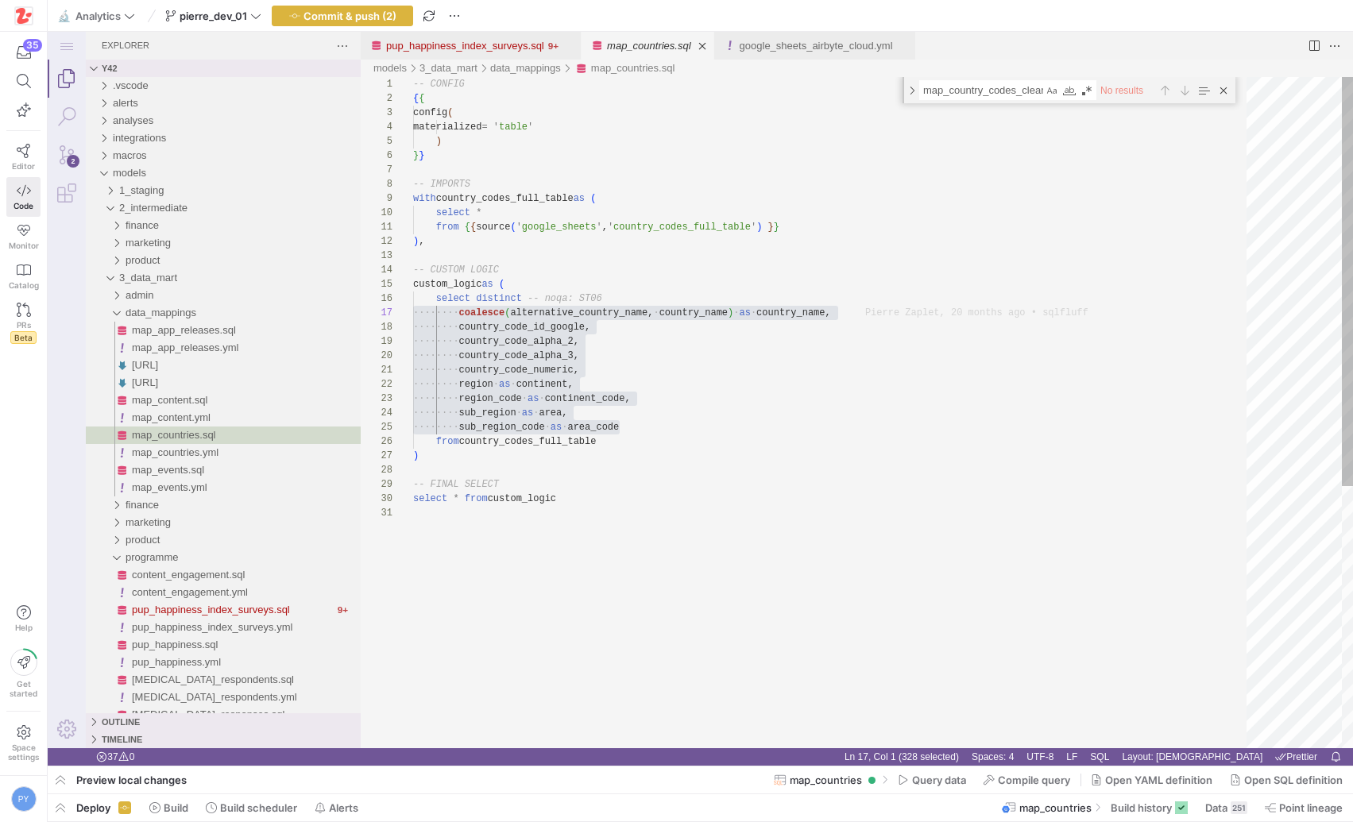
type textarea "from {{ source('google_sheets', 'country_codes_full_table') }} ), -- CUSTOM LOG…"
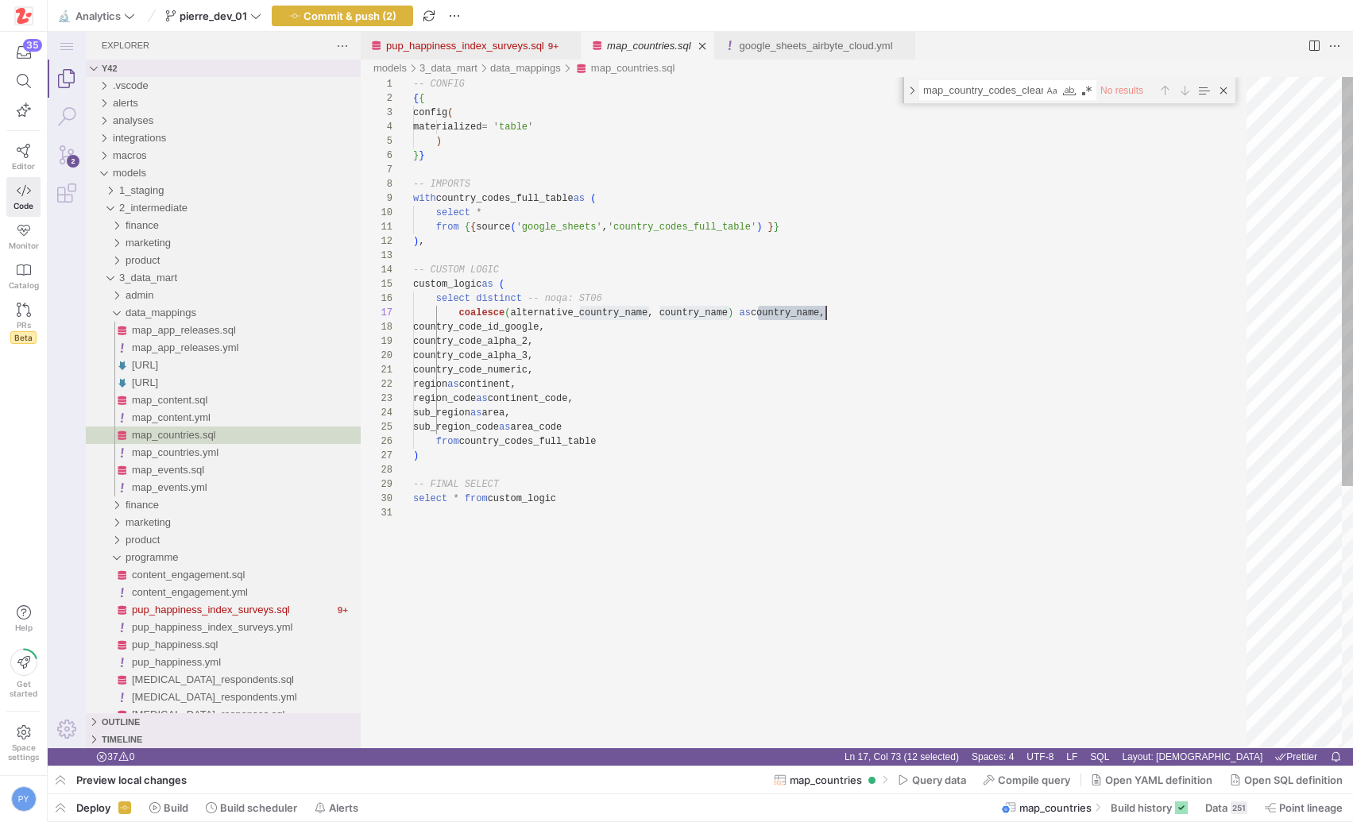
click at [792, 314] on div "-- CONFIG { { config ( materialized = ' table ' ) } } -- IMPORTS with country_c…" at bounding box center [835, 627] width 844 height 1100
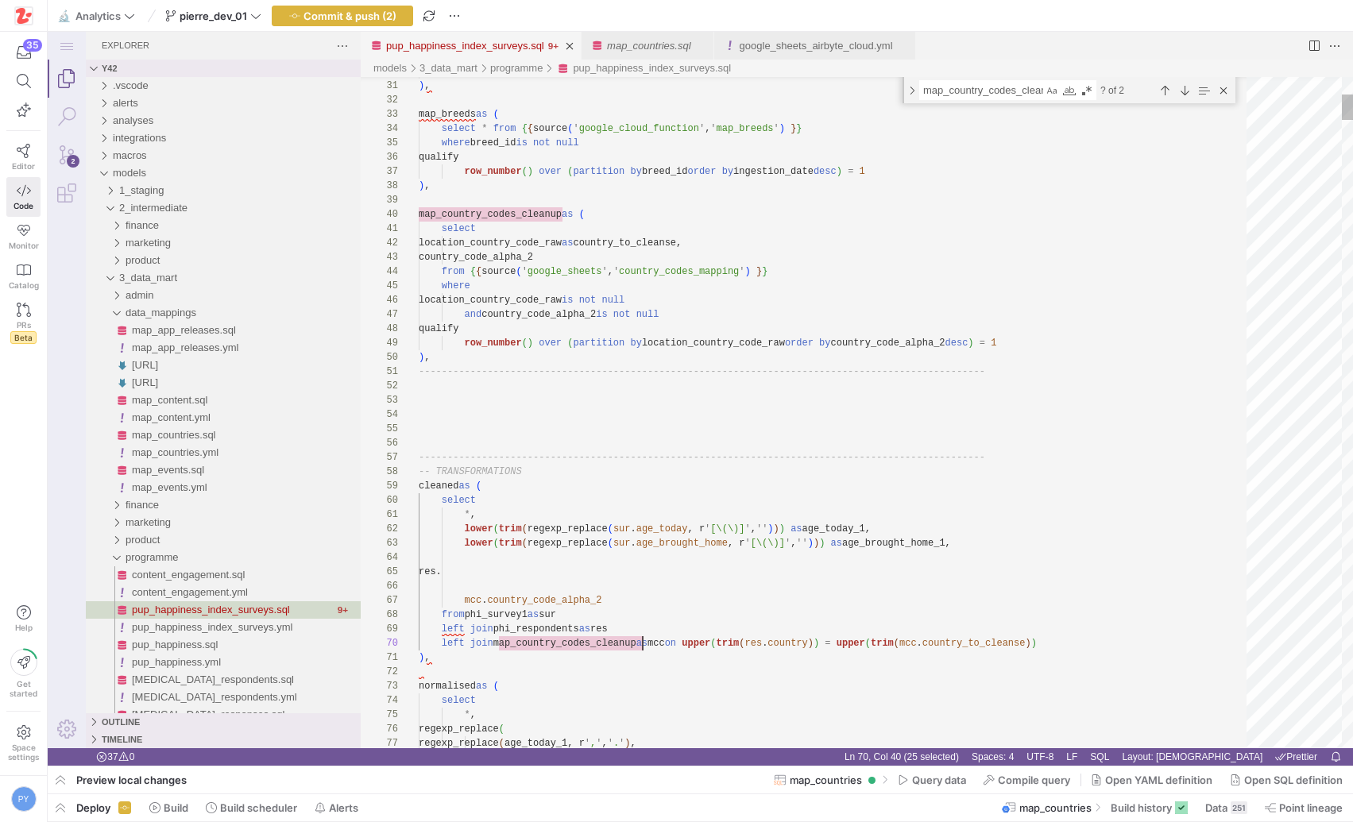
click at [531, 48] on link "pup_happiness_index_surveys.sql" at bounding box center [465, 46] width 158 height 12
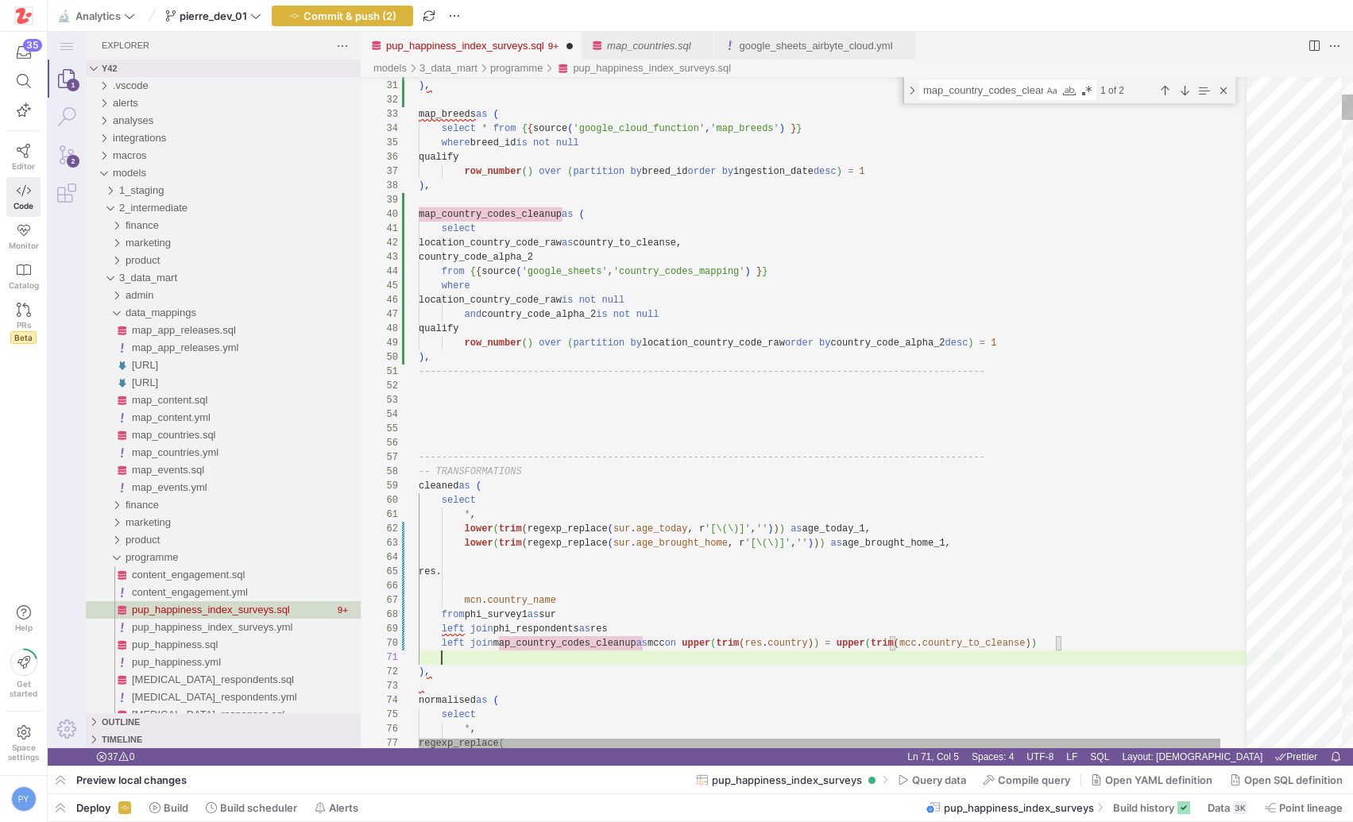
scroll to position [0, 642]
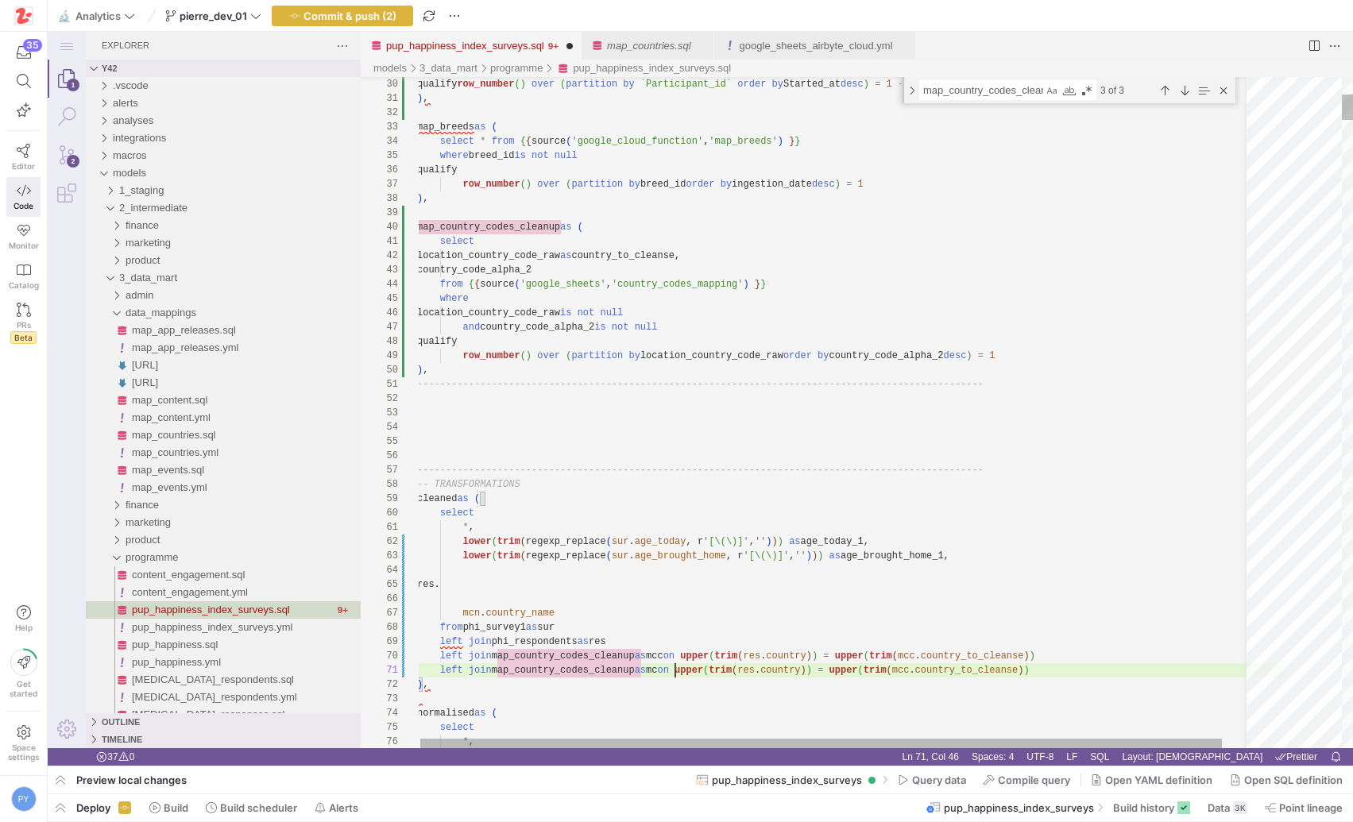
scroll to position [0, 264]
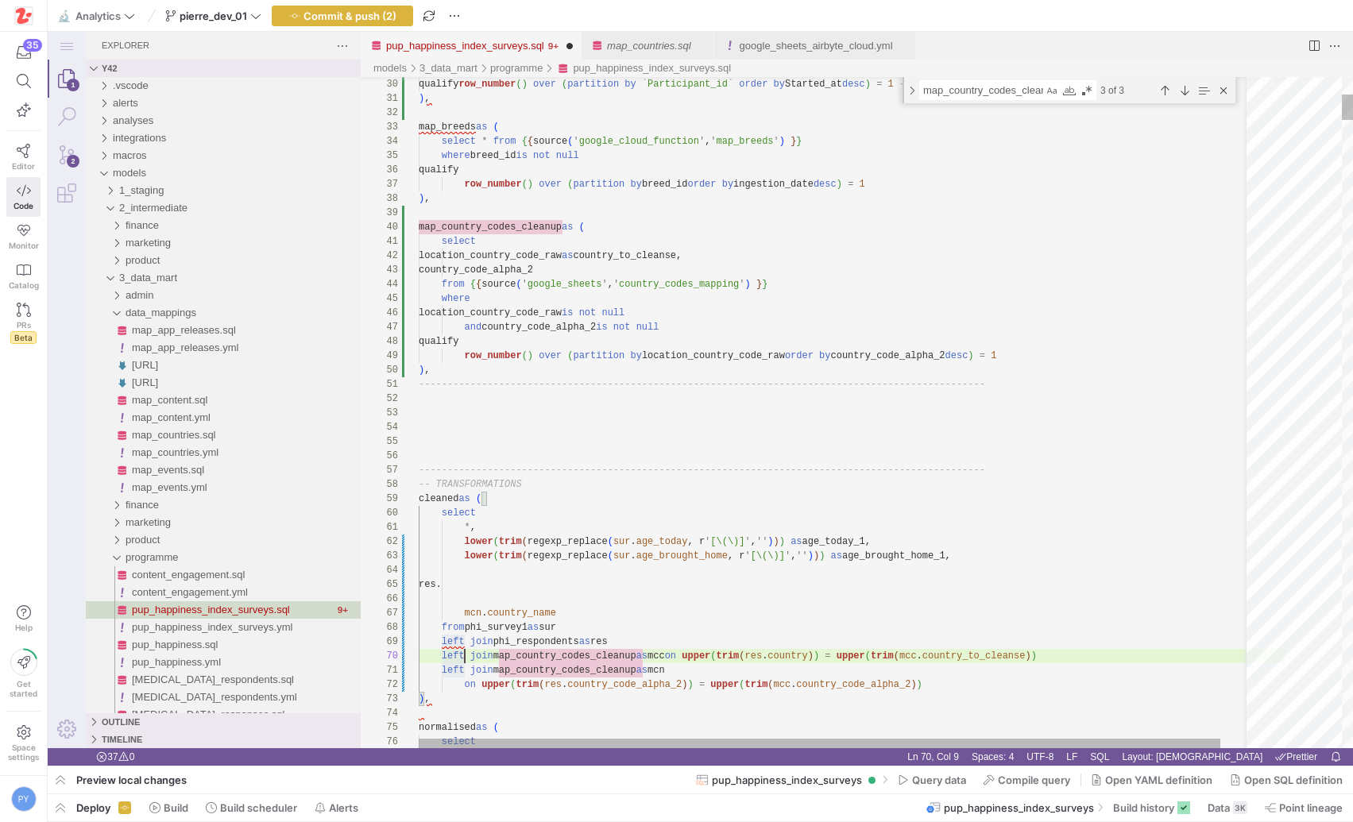
scroll to position [129, 46]
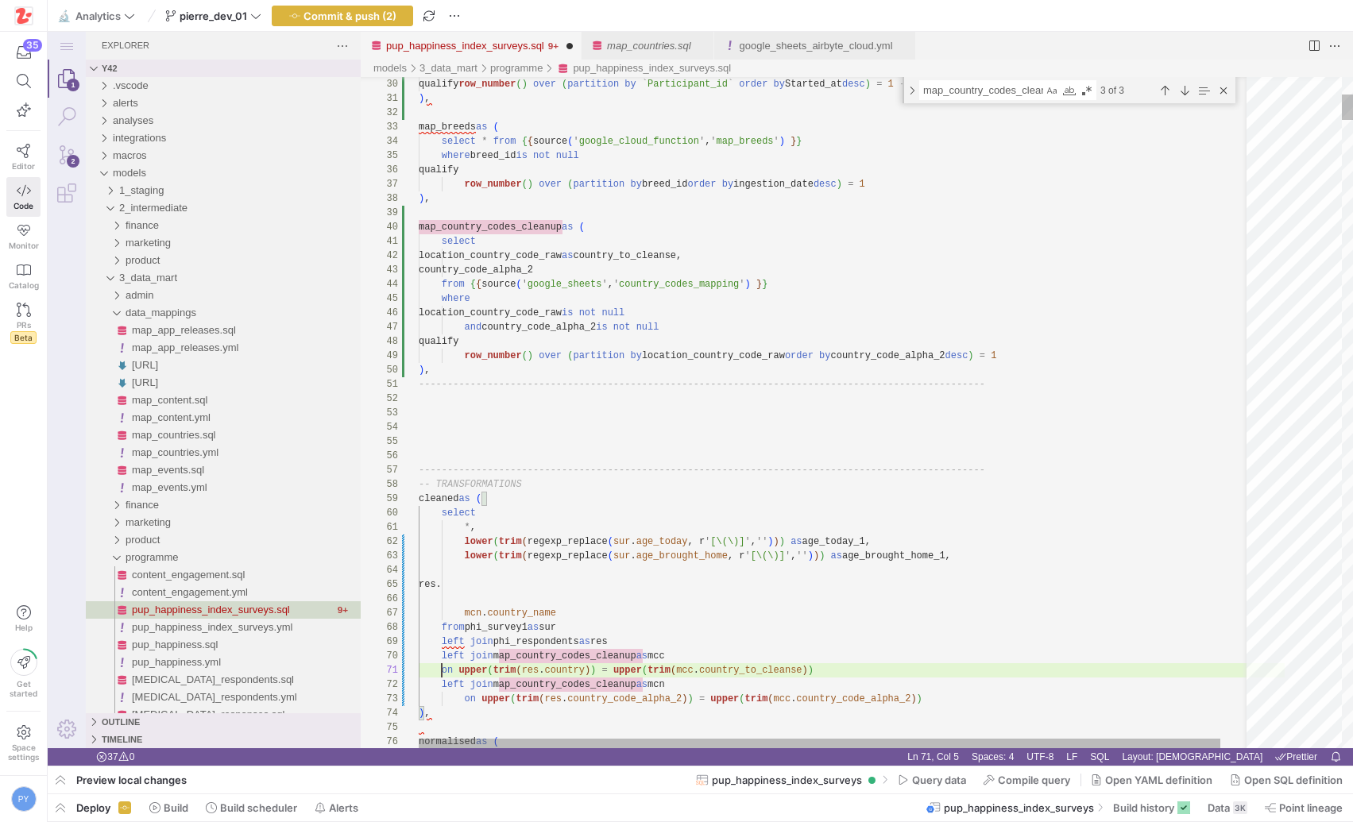
scroll to position [0, 46]
type textarea "*, lower(trim(regexp_replace(sur.age_today, r'[\(\)]', ''))) as age_today_1, lo…"
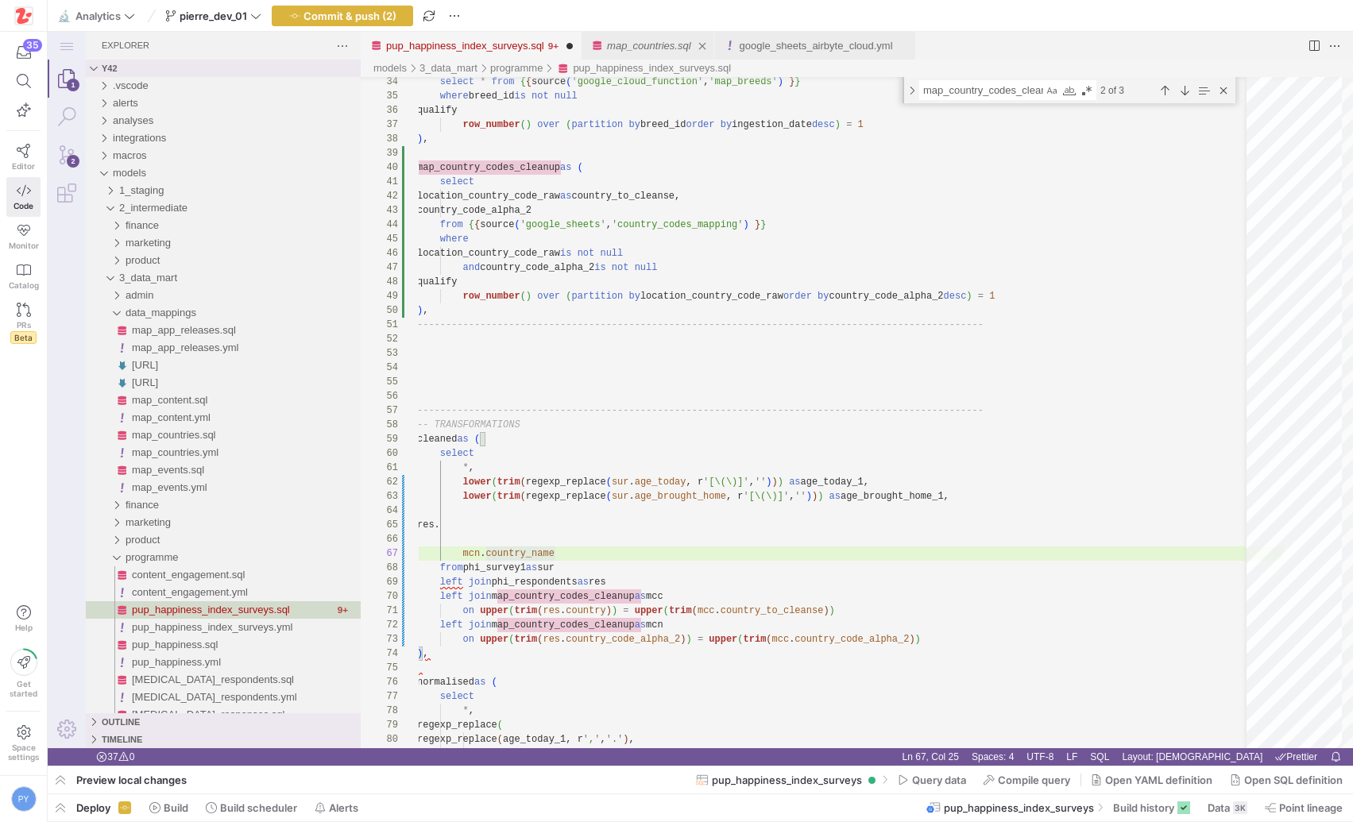
click at [640, 34] on div "map_countries.sql" at bounding box center [649, 46] width 84 height 28
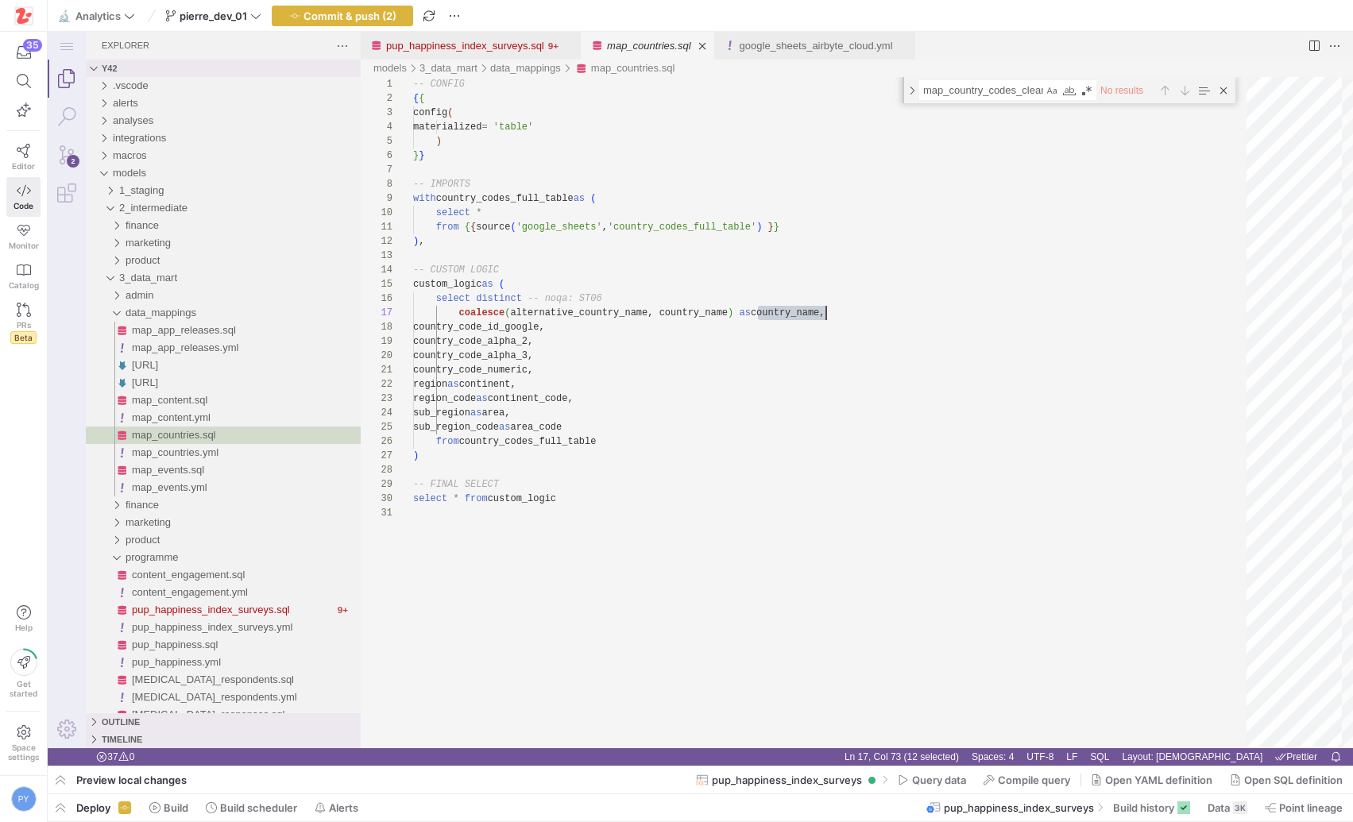
scroll to position [86, 413]
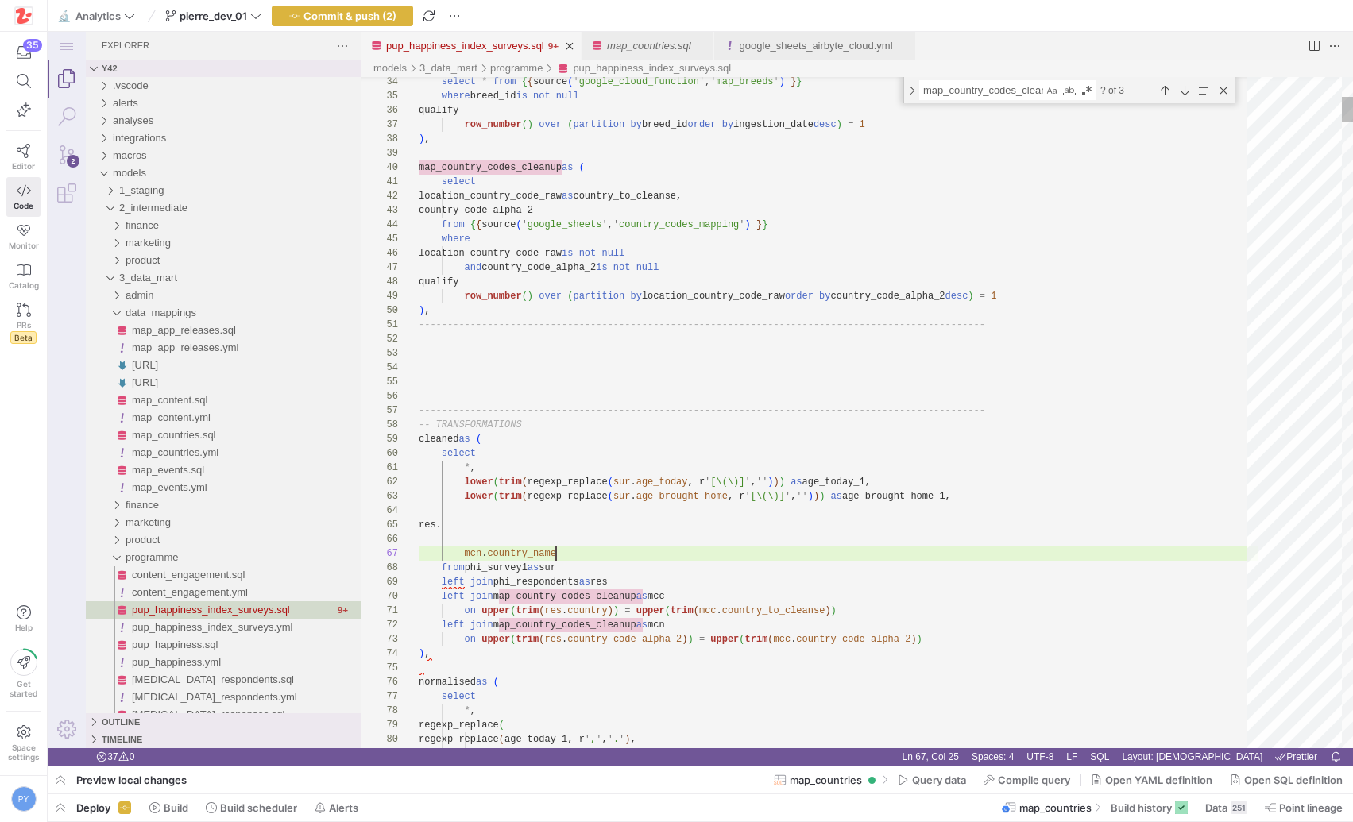
click at [508, 40] on link "pup_happiness_index_surveys.sql" at bounding box center [465, 46] width 158 height 12
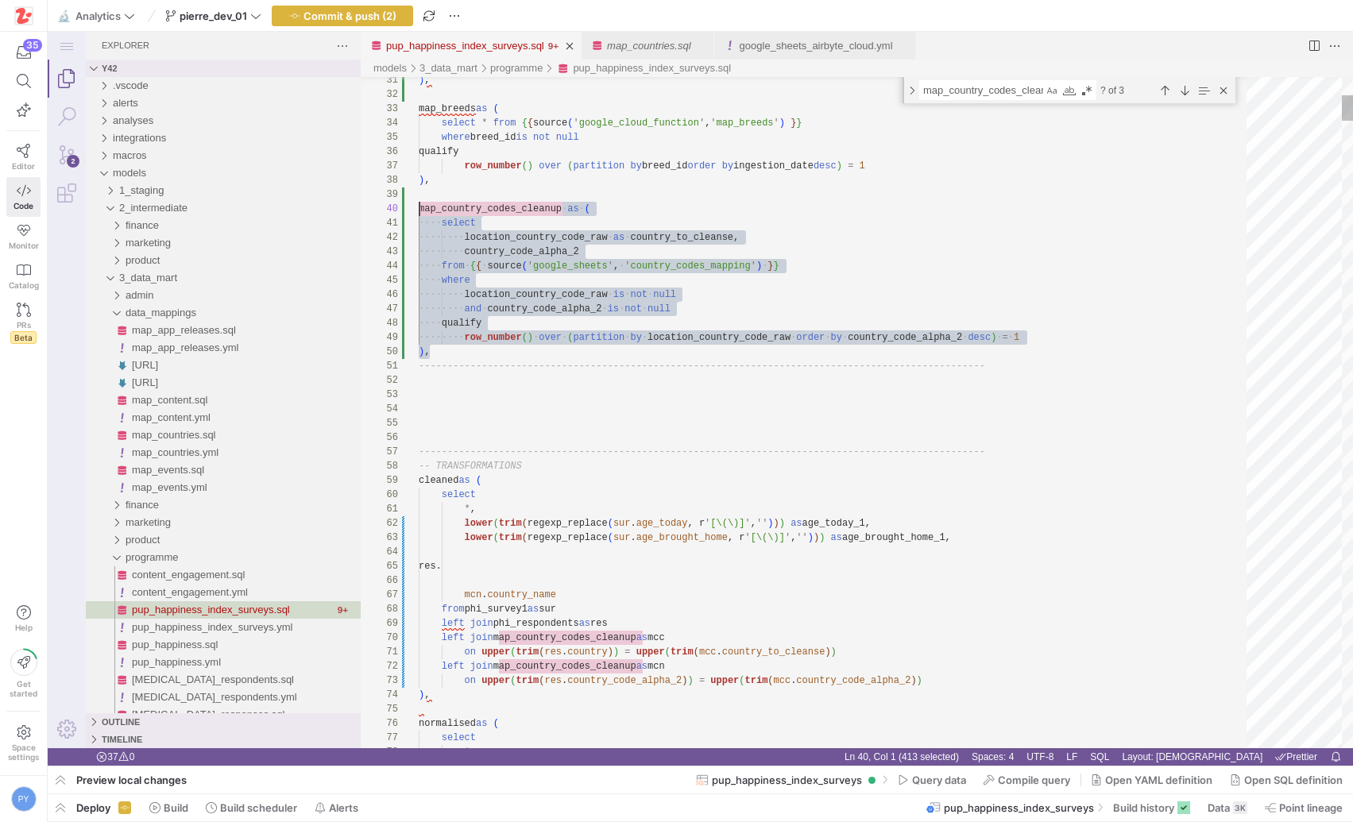
scroll to position [129, 0]
drag, startPoint x: 448, startPoint y: 352, endPoint x: 411, endPoint y: 206, distance: 150.7
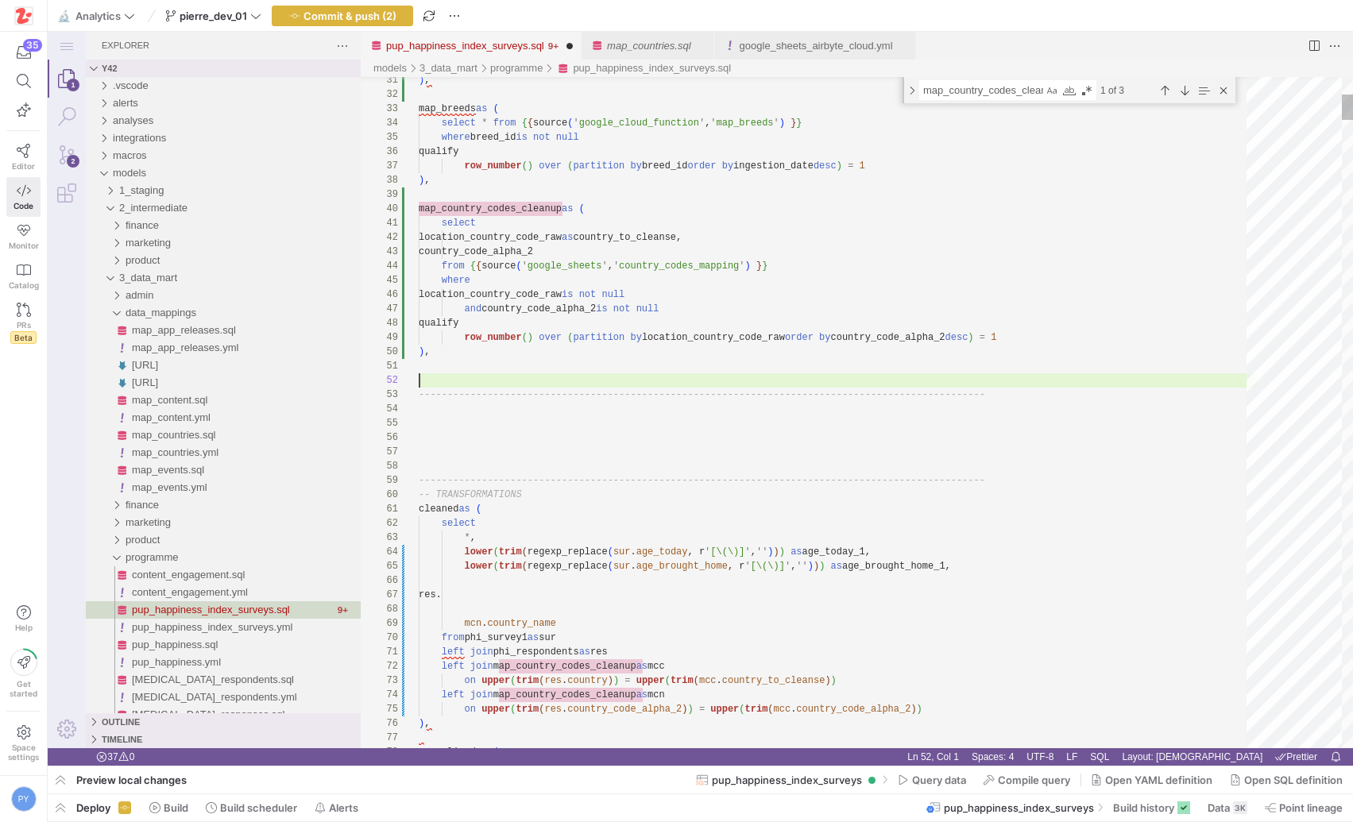
scroll to position [14, 11]
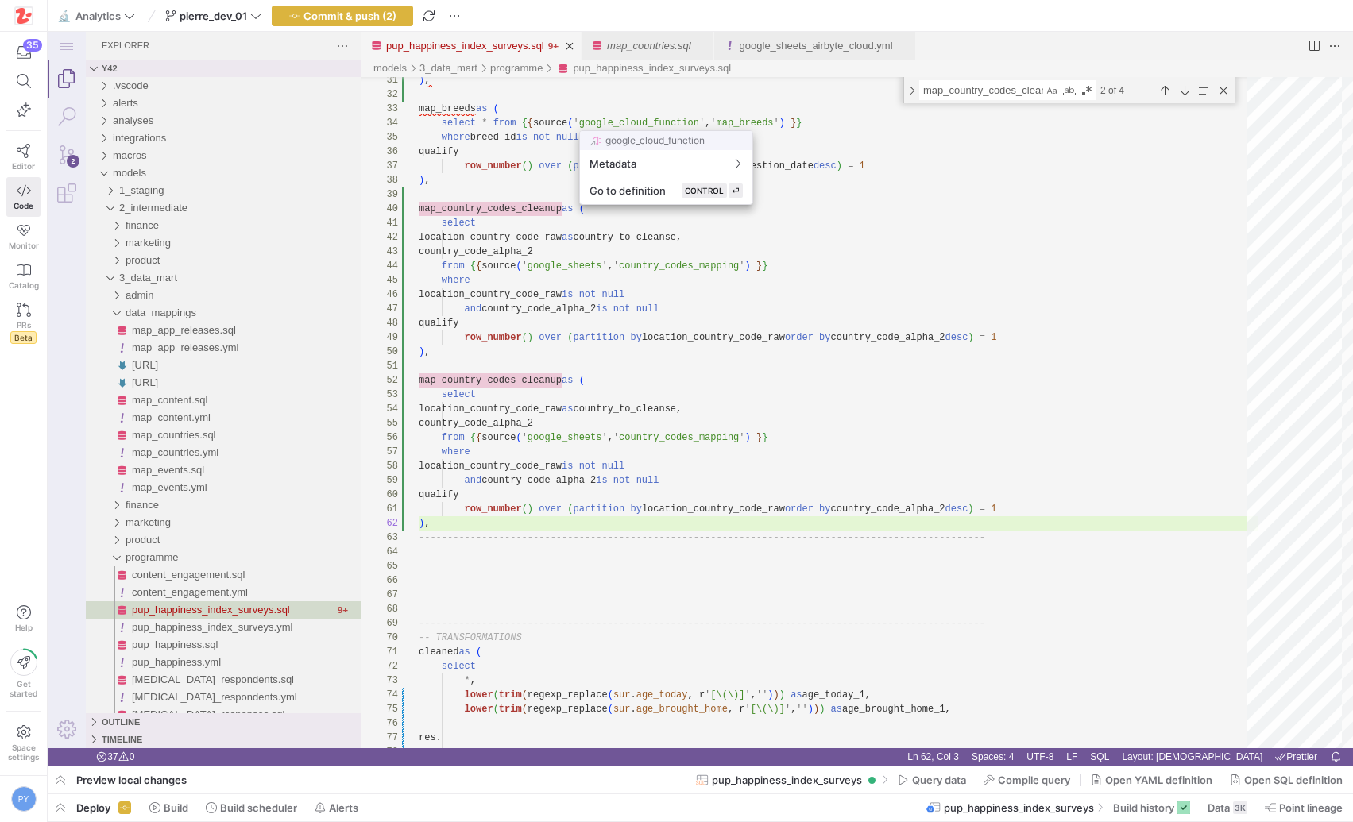
click at [532, 419] on div at bounding box center [676, 411] width 1353 height 822
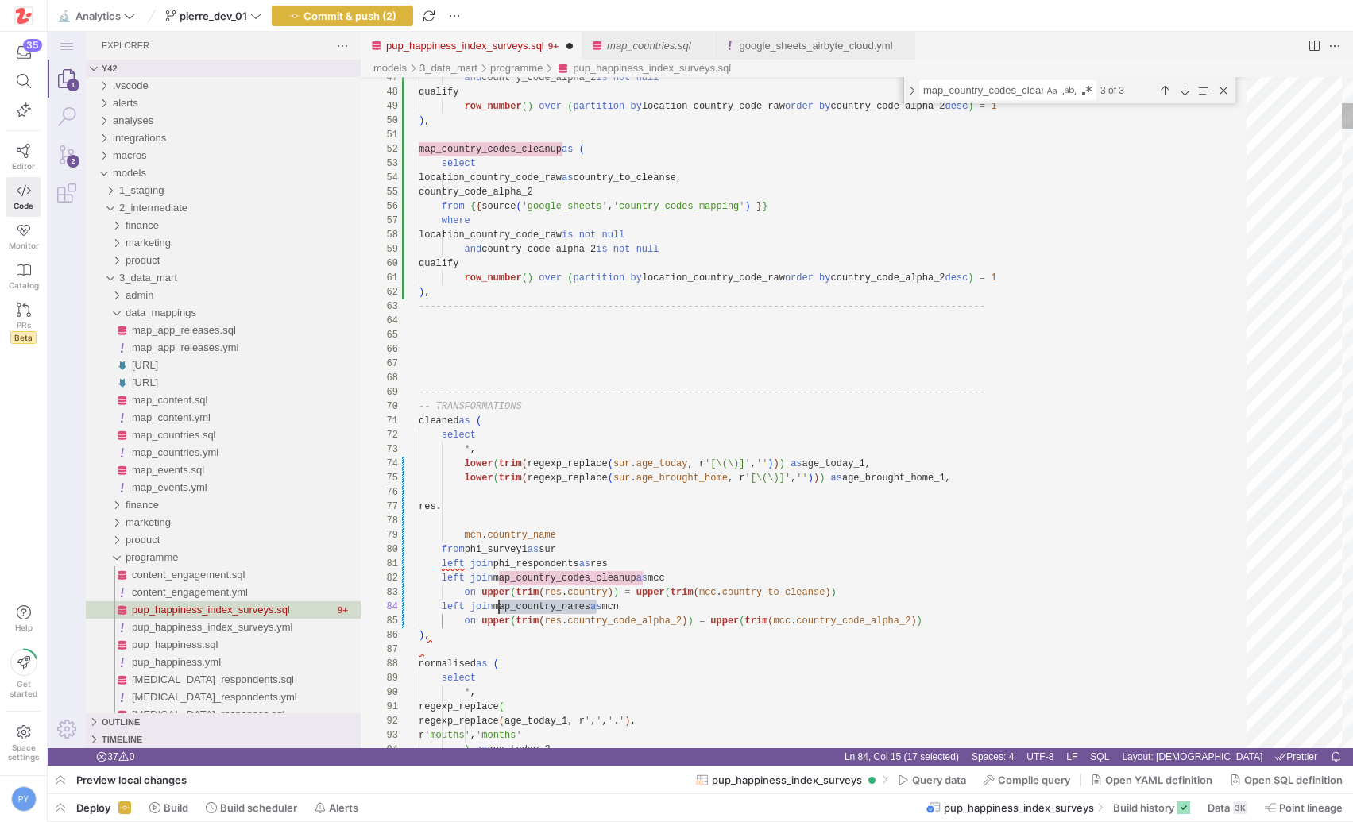
scroll to position [43, 80]
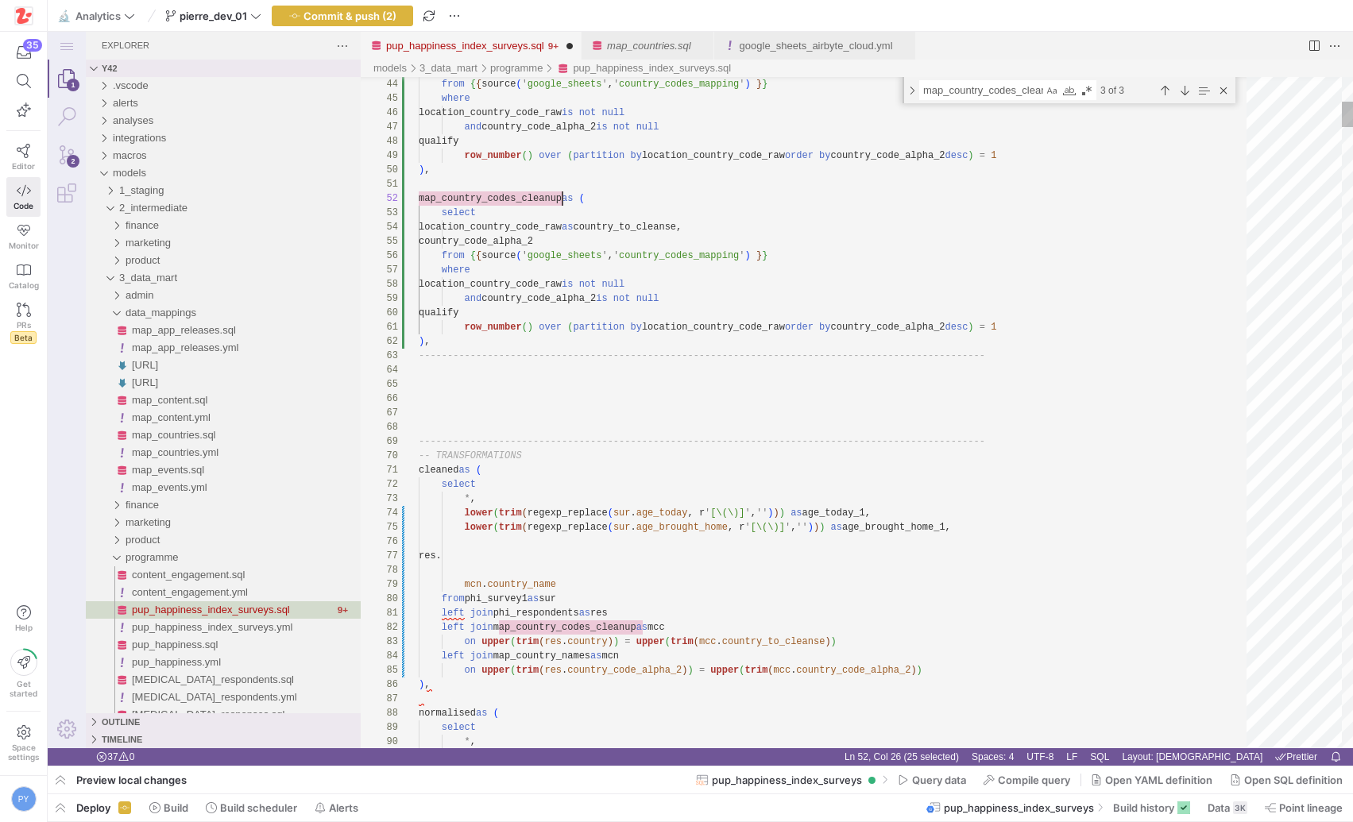
paste textarea "names"
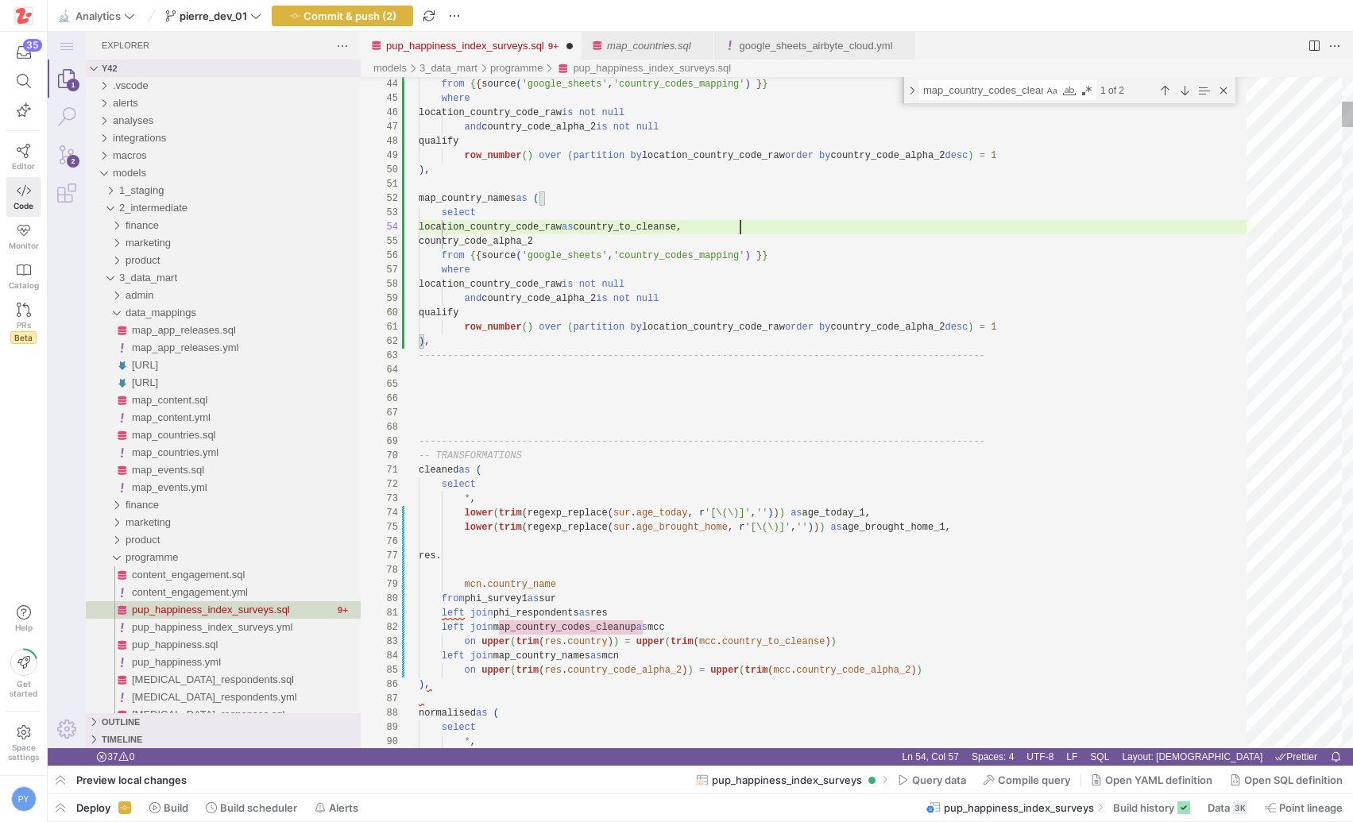
scroll to position [0, 0]
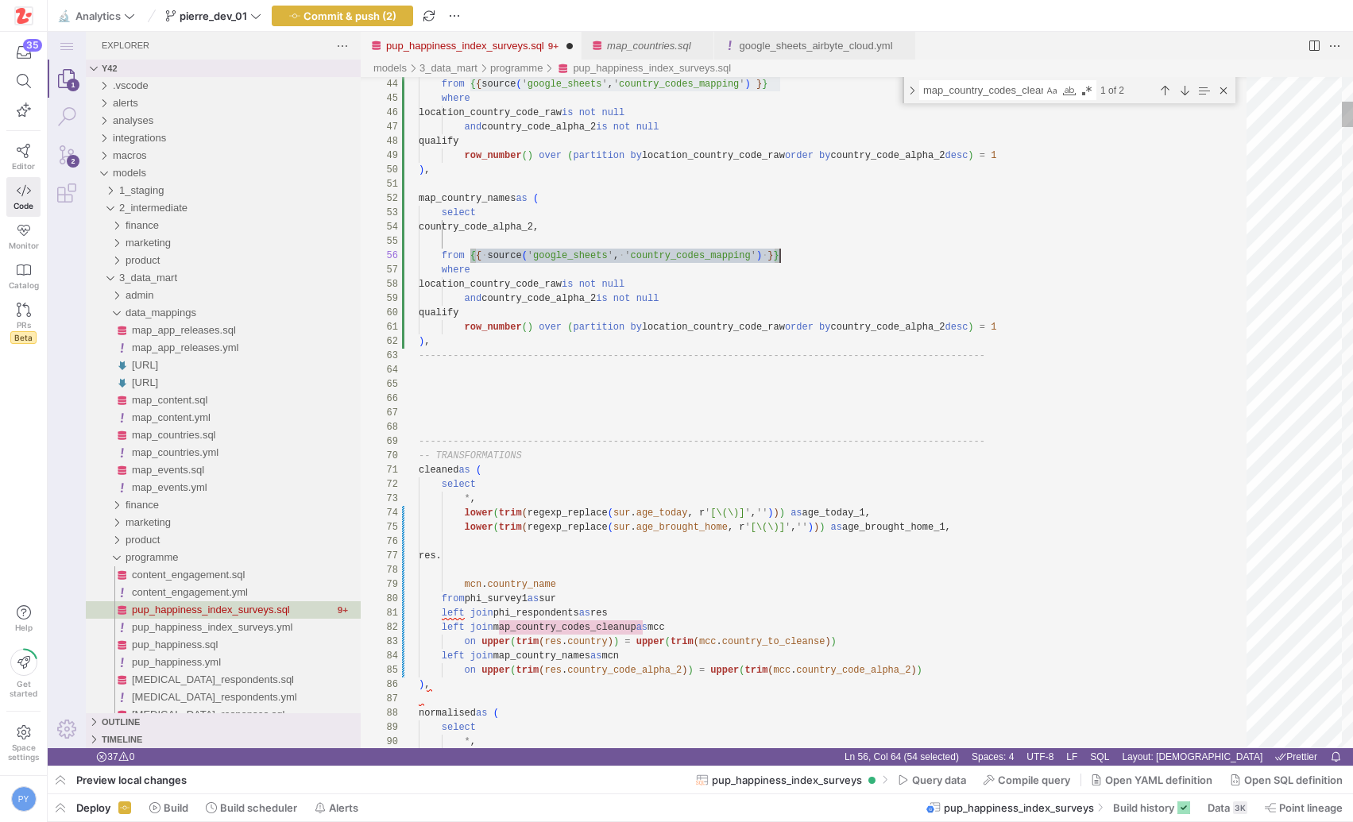
drag, startPoint x: 469, startPoint y: 255, endPoint x: 801, endPoint y: 253, distance: 332.0
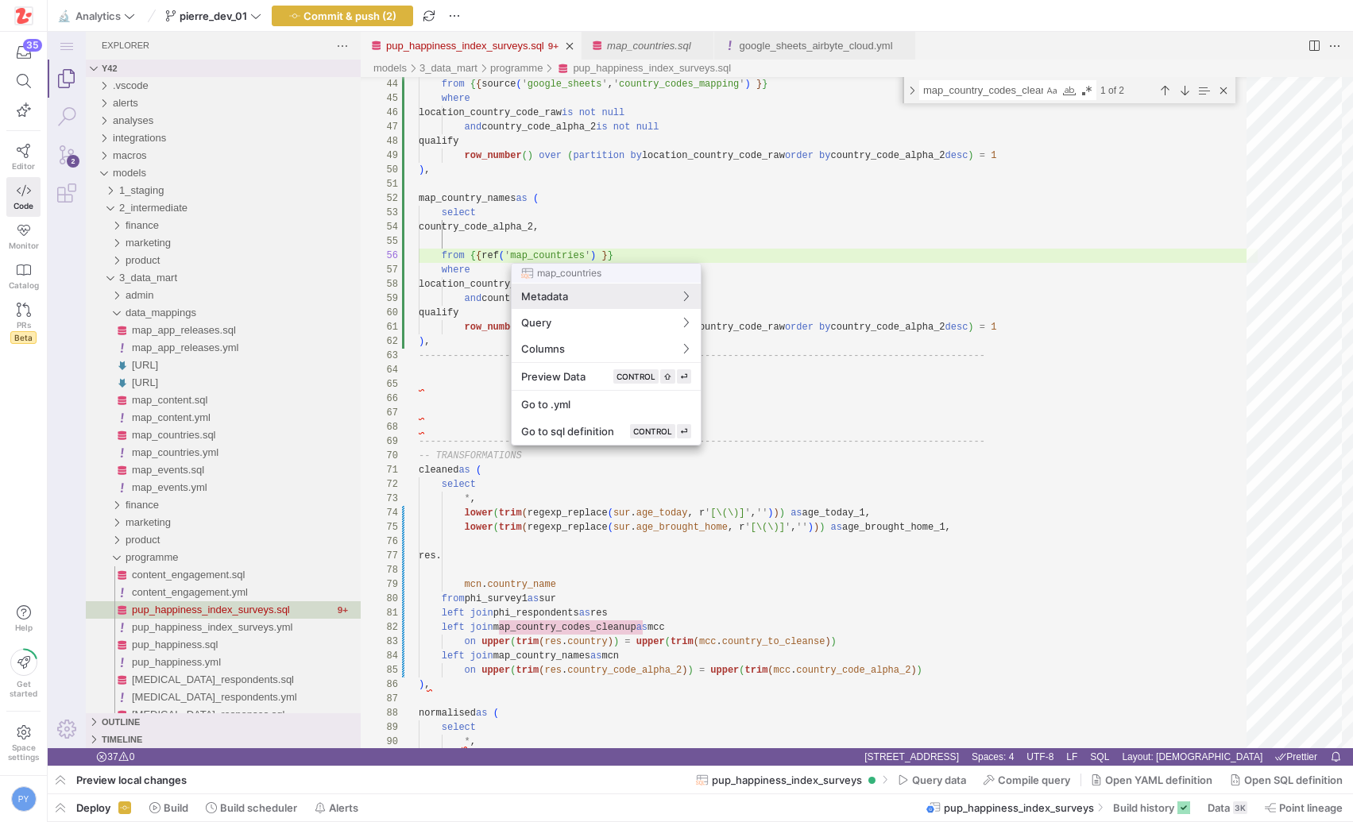
click at [576, 240] on div at bounding box center [676, 411] width 1353 height 822
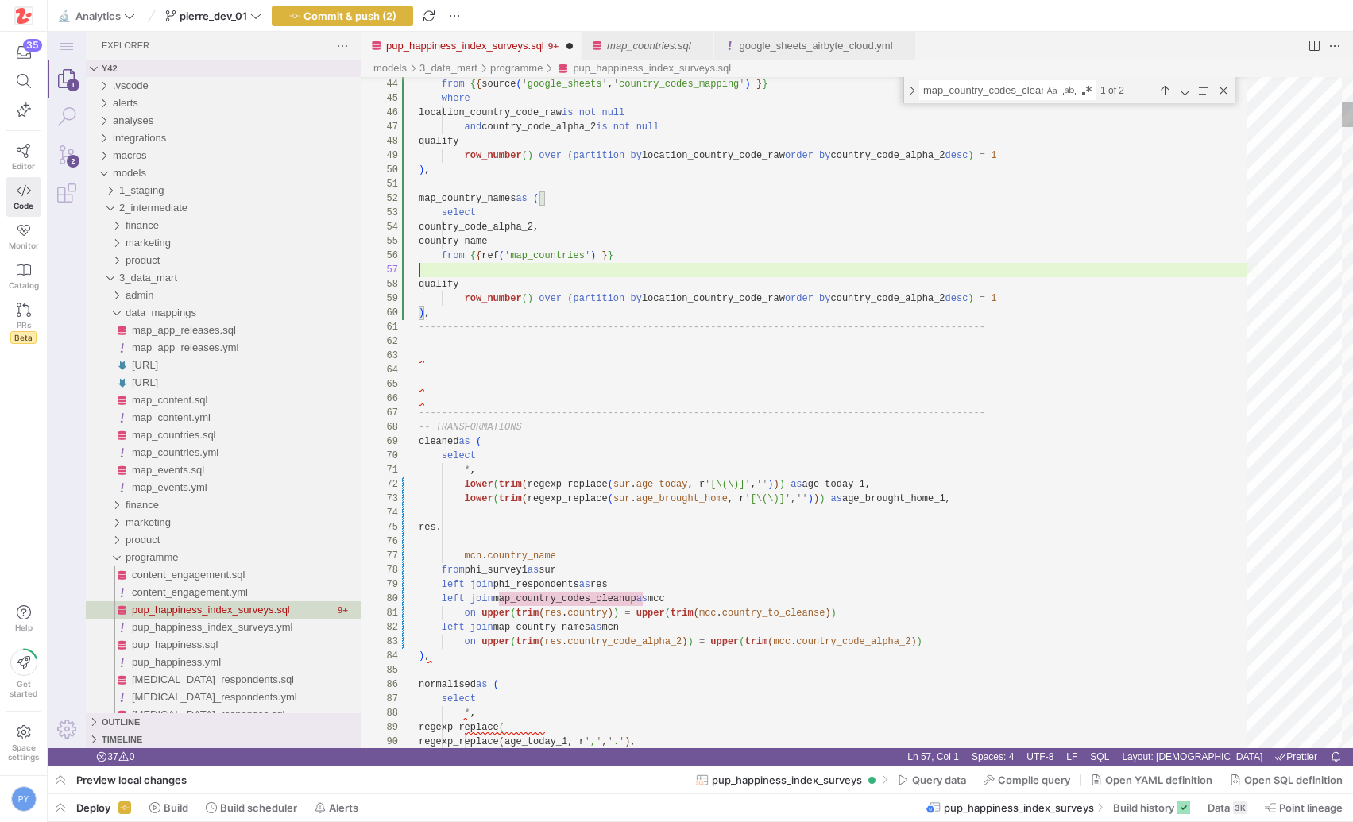
type textarea "map_country_names as ( select country_code_alpha_2, country_name from {{ ref('m…"
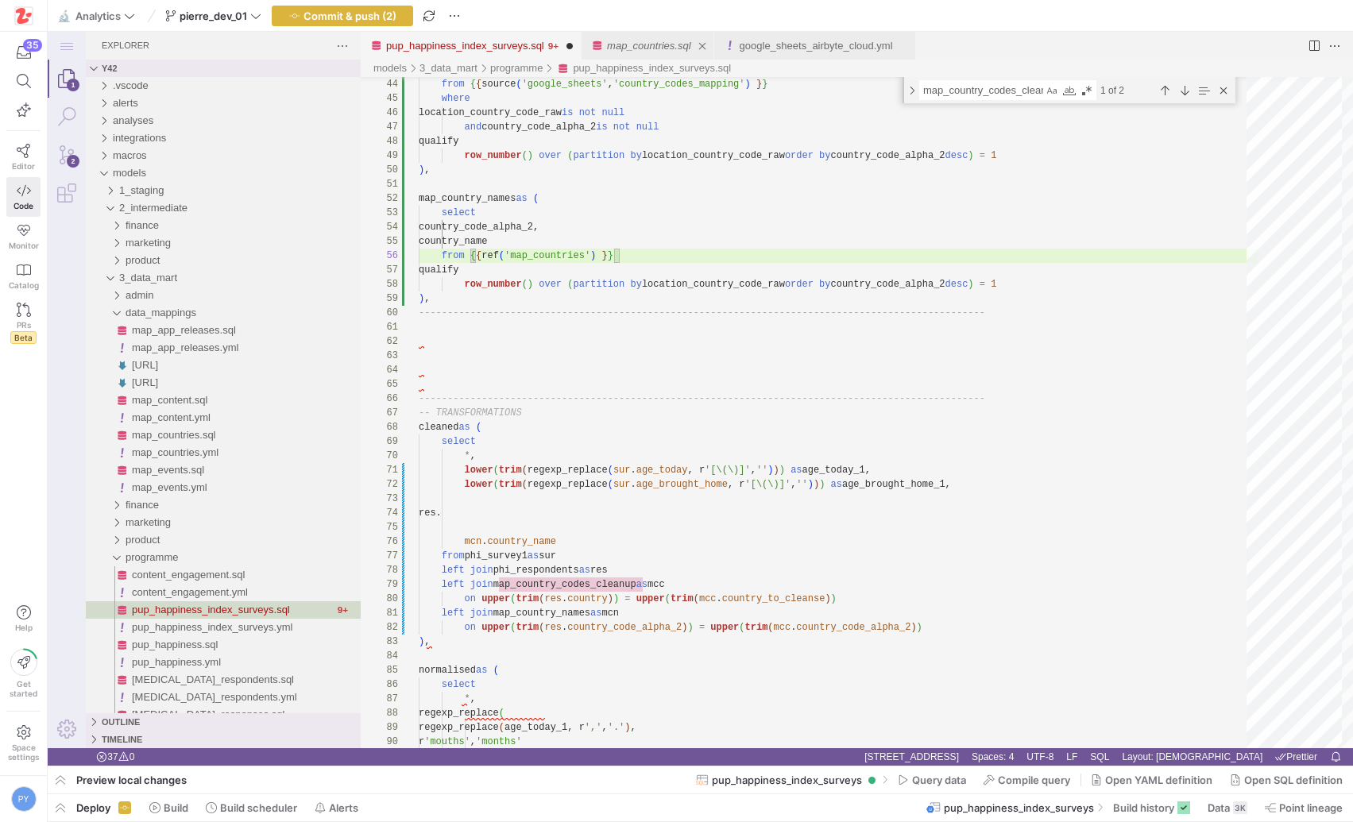
click at [636, 44] on link "map_countries.sql" at bounding box center [649, 46] width 84 height 12
click at [458, 44] on link "pup_happiness_index_surveys.sql" at bounding box center [465, 46] width 158 height 12
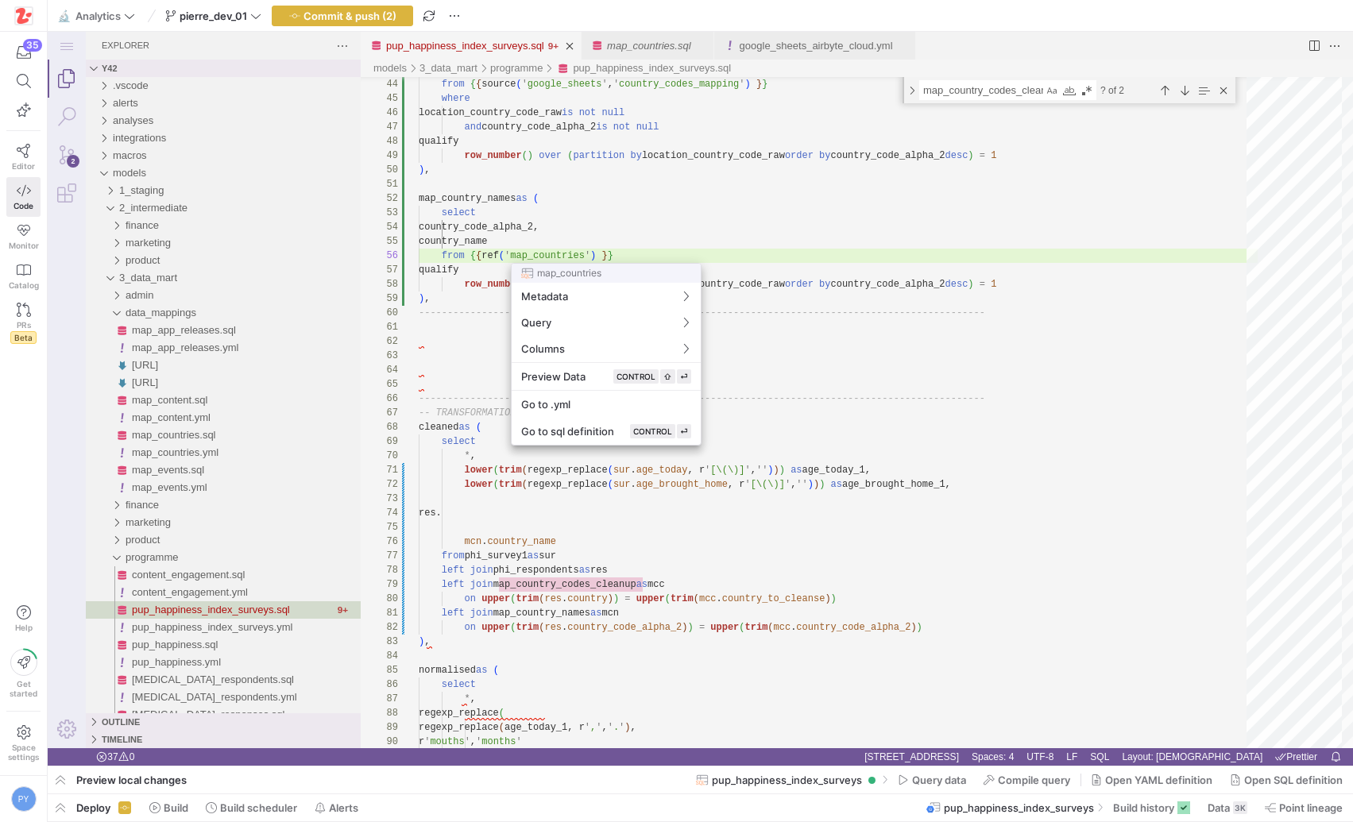
click at [0, 0] on div at bounding box center [0, 0] width 0 height 0
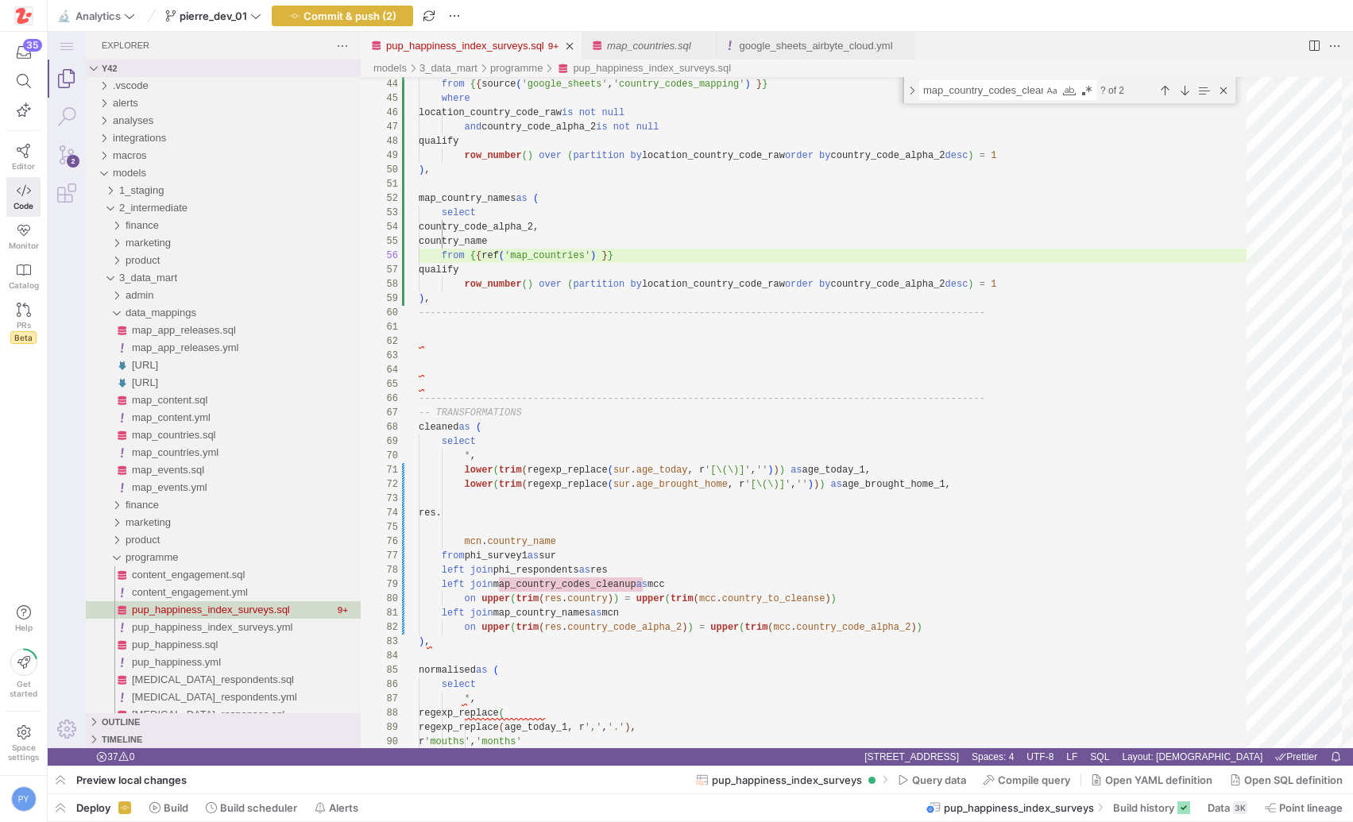
click at [663, 40] on link "map_countries.sql" at bounding box center [649, 46] width 84 height 12
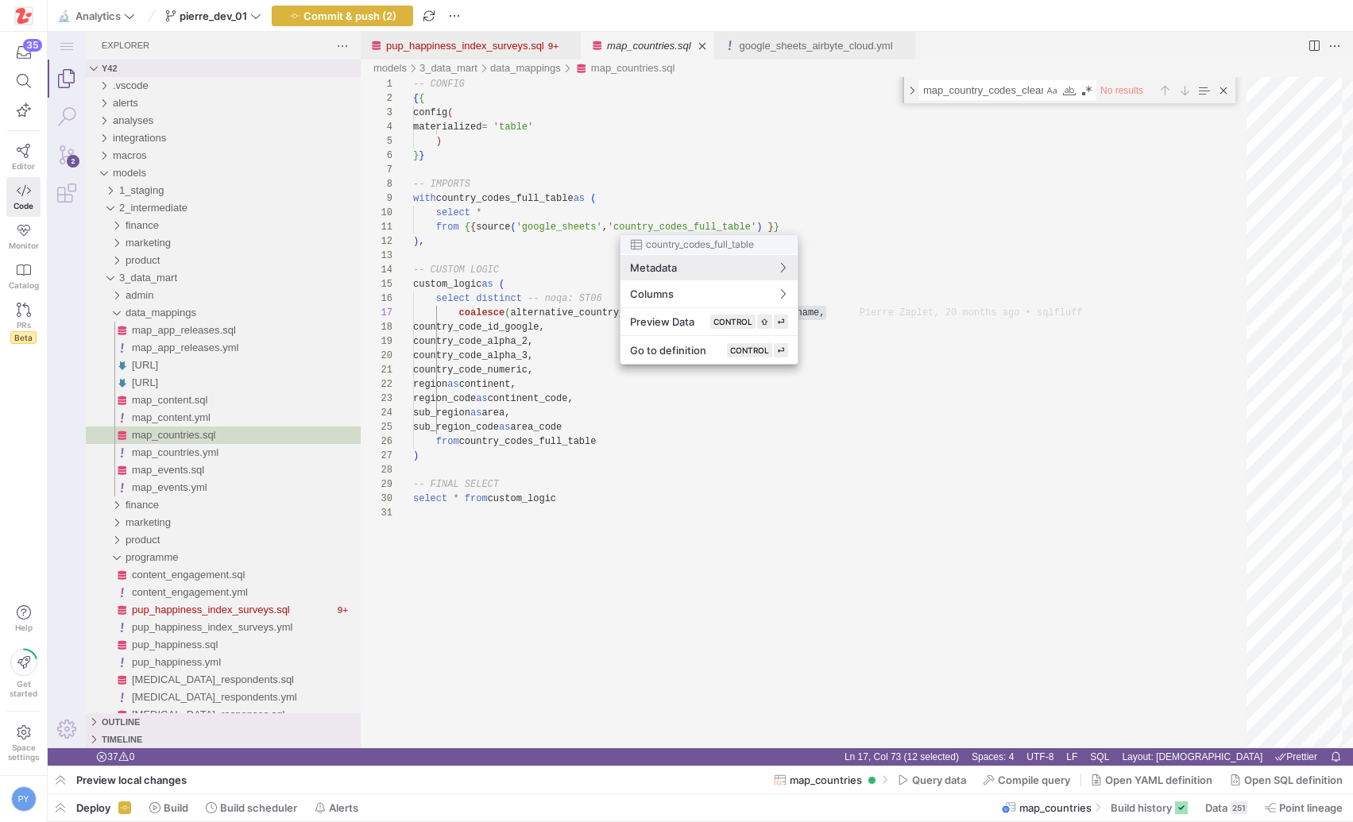
click at [622, 436] on div at bounding box center [676, 411] width 1353 height 822
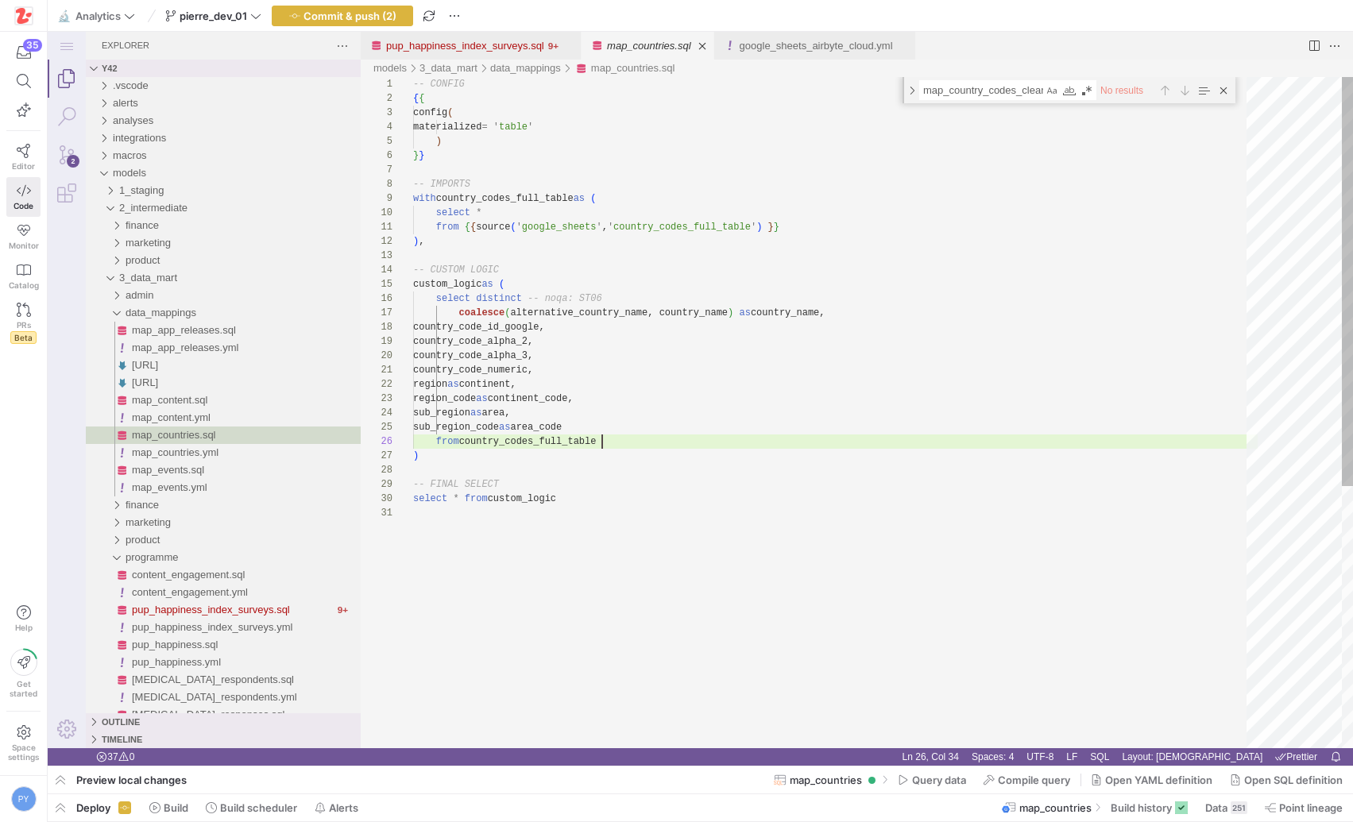
click at [616, 440] on div "-- CONFIG { { config ( materialized = ' table ' ) } } -- IMPORTS with country_c…" at bounding box center [835, 627] width 844 height 1100
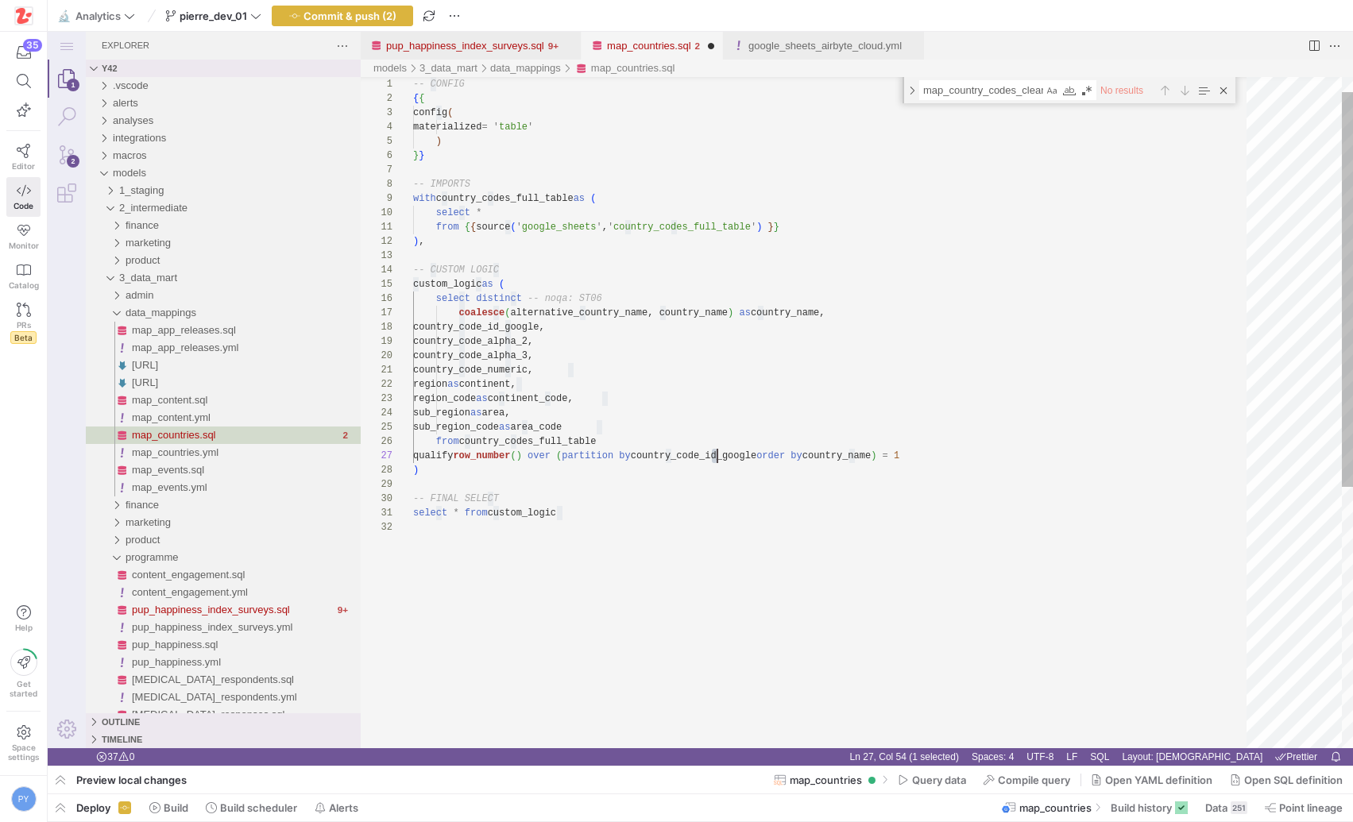
scroll to position [86, 379]
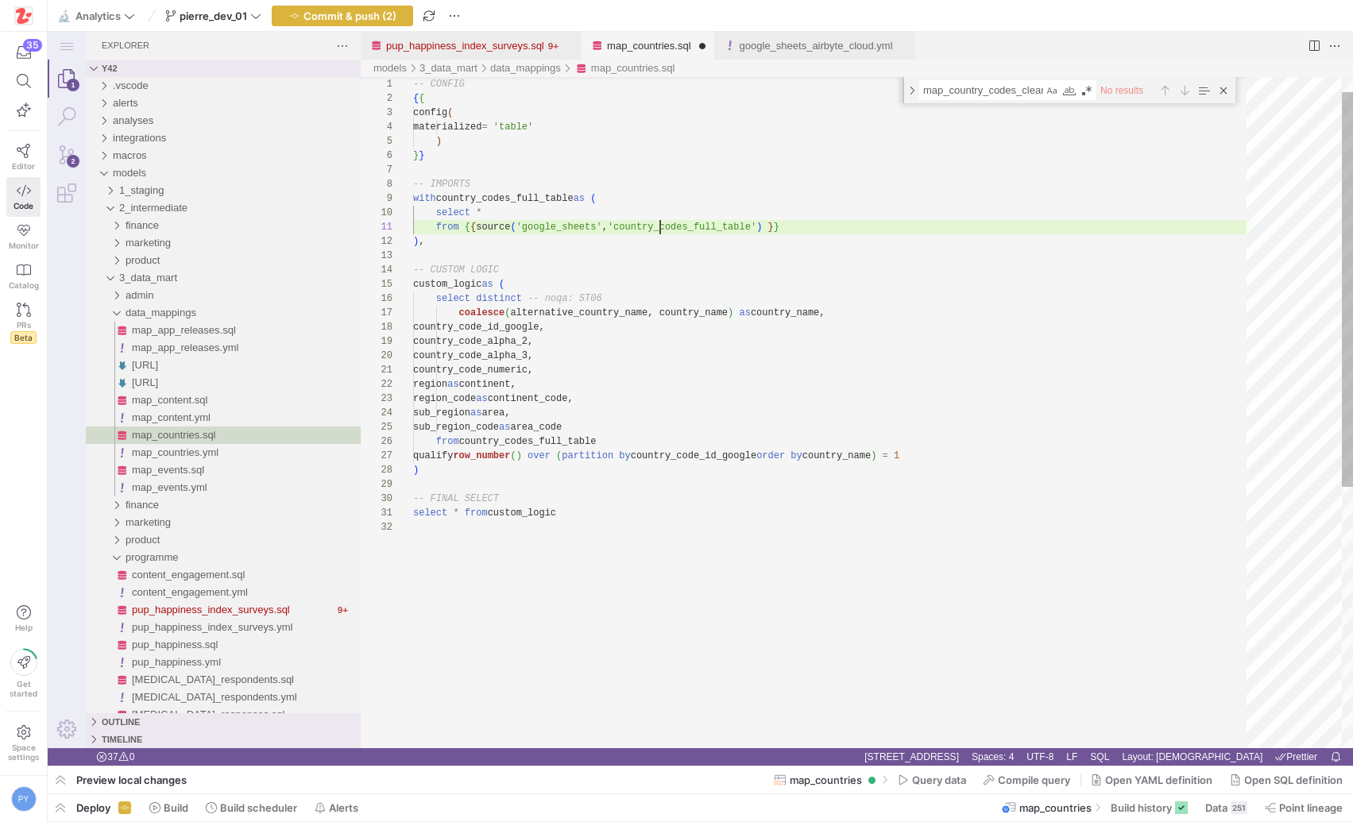
click at [662, 224] on div "-- CONFIG { { config ( materialized = ' table ' ) } } -- IMPORTS with country_c…" at bounding box center [835, 621] width 844 height 1141
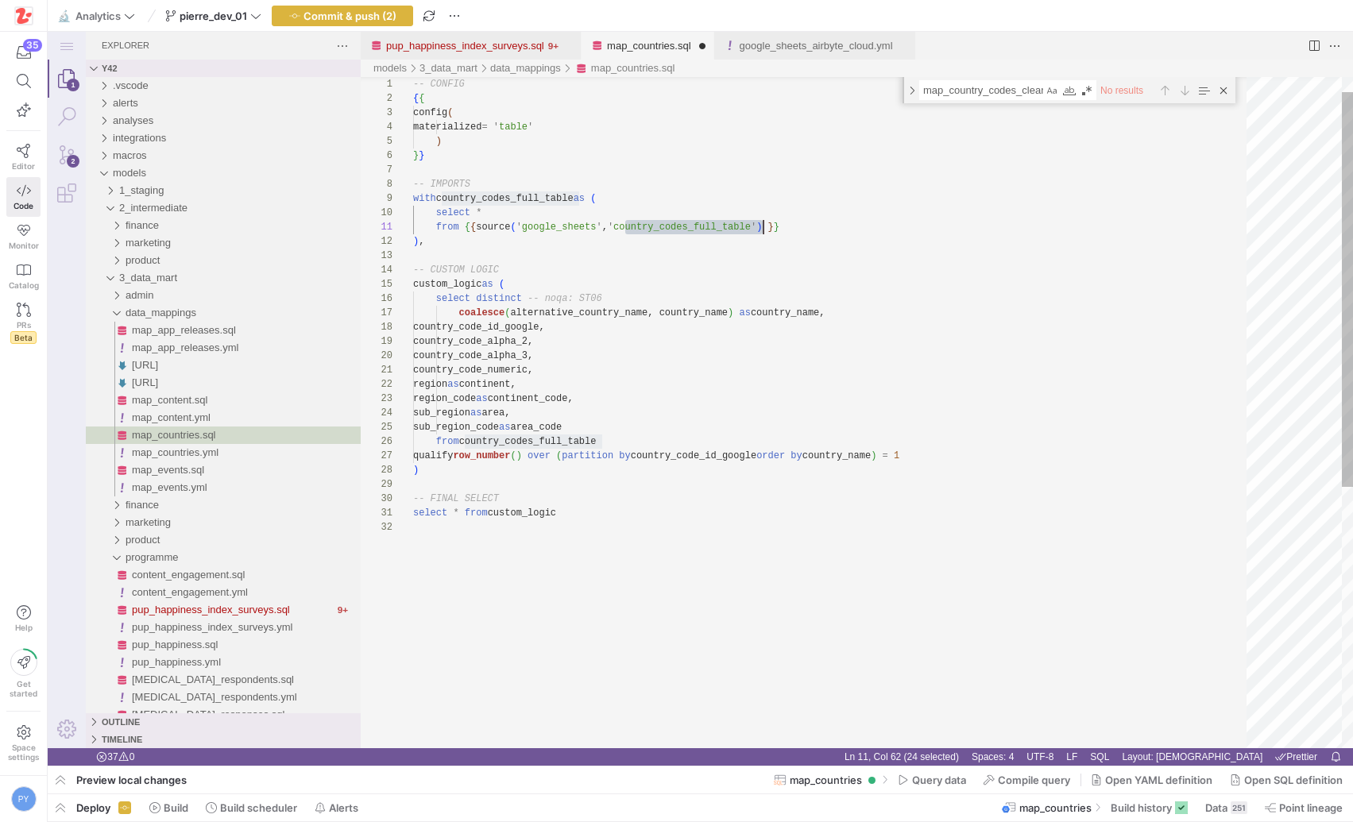
scroll to position [0, 350]
click at [557, 342] on div "-- CONFIG { { config ( materialized = ' table ' ) } } -- IMPORTS with country_c…" at bounding box center [835, 621] width 844 height 1141
click at [710, 454] on div "-- CONFIG { { config ( materialized = ' table ' ) } } -- IMPORTS with country_c…" at bounding box center [835, 621] width 844 height 1141
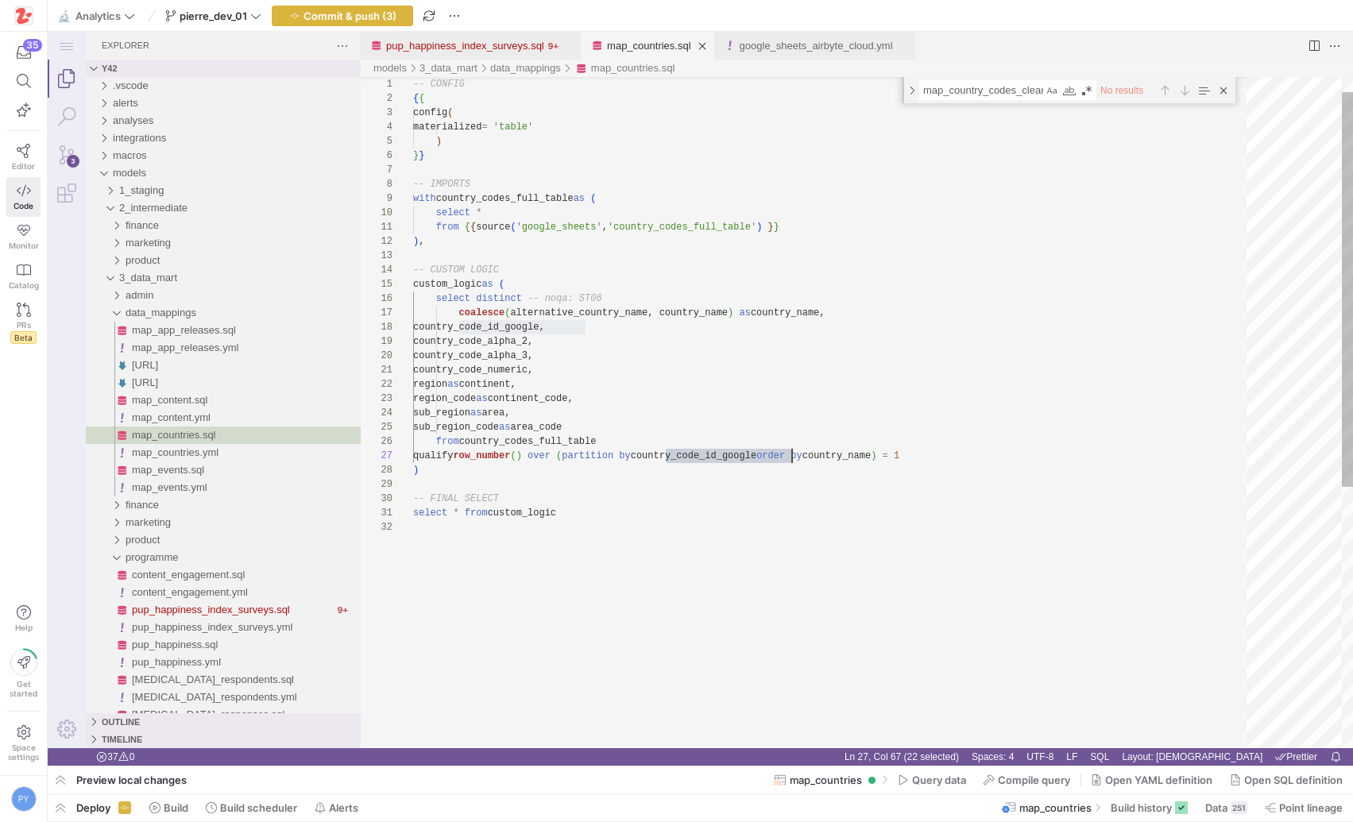
scroll to position [86, 379]
click at [509, 336] on div "-- CONFIG { { config ( materialized = ' table ' ) } } -- IMPORTS with country_c…" at bounding box center [835, 621] width 844 height 1141
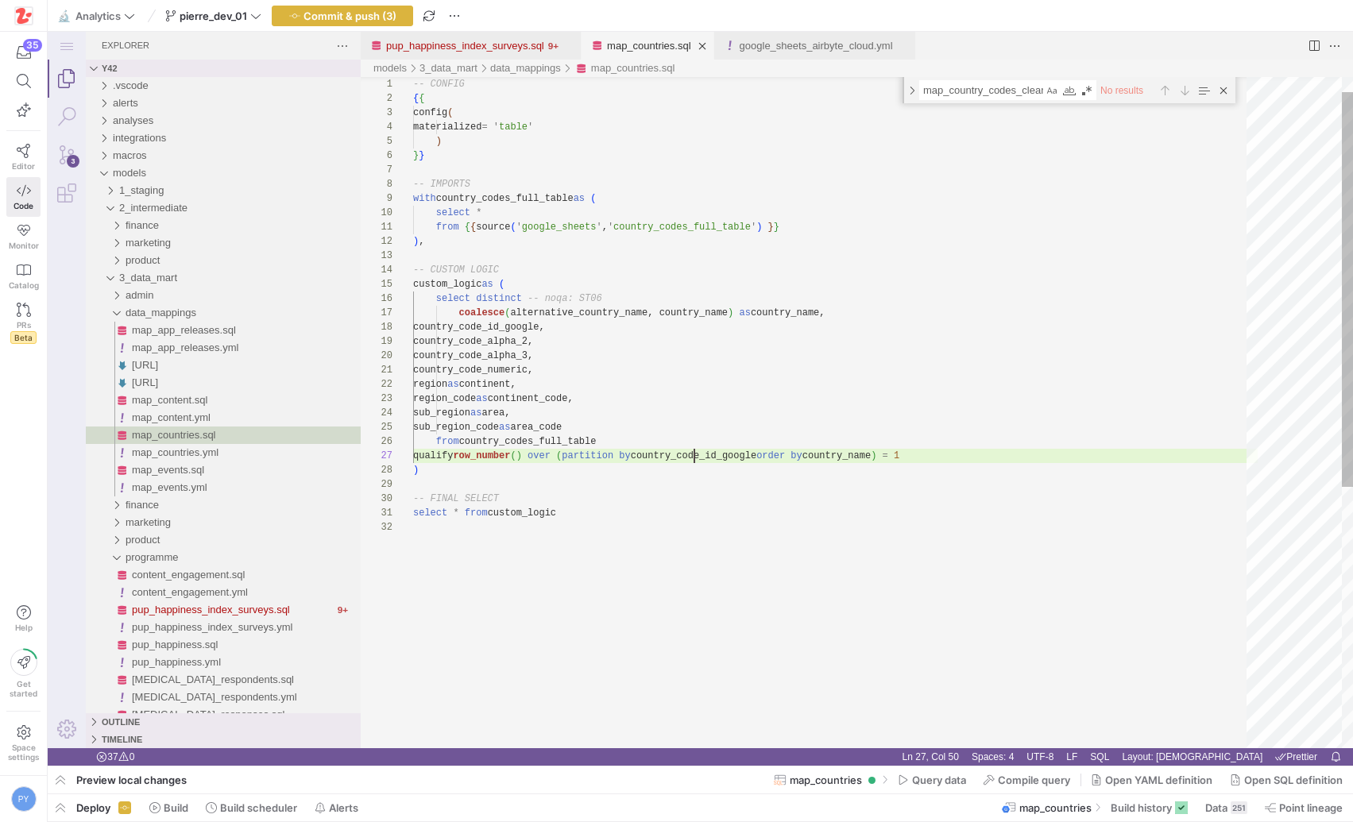
click at [695, 450] on div "-- CONFIG { { config ( materialized = ' table ' ) } } -- IMPORTS with country_c…" at bounding box center [835, 621] width 844 height 1141
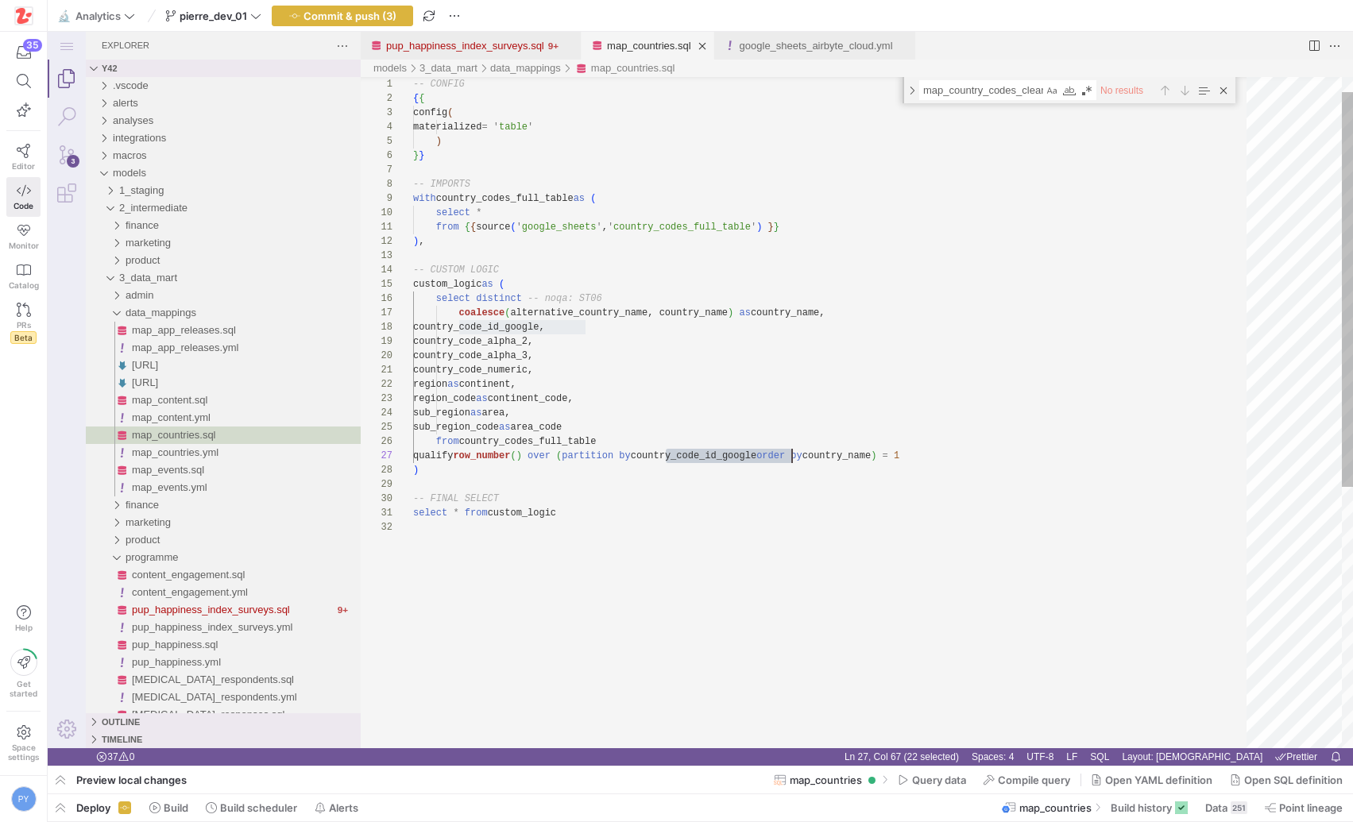
paste textarea "alpha_2"
type textarea "country_code_numeric, region as continent, region_code as continent_code, sub_r…"
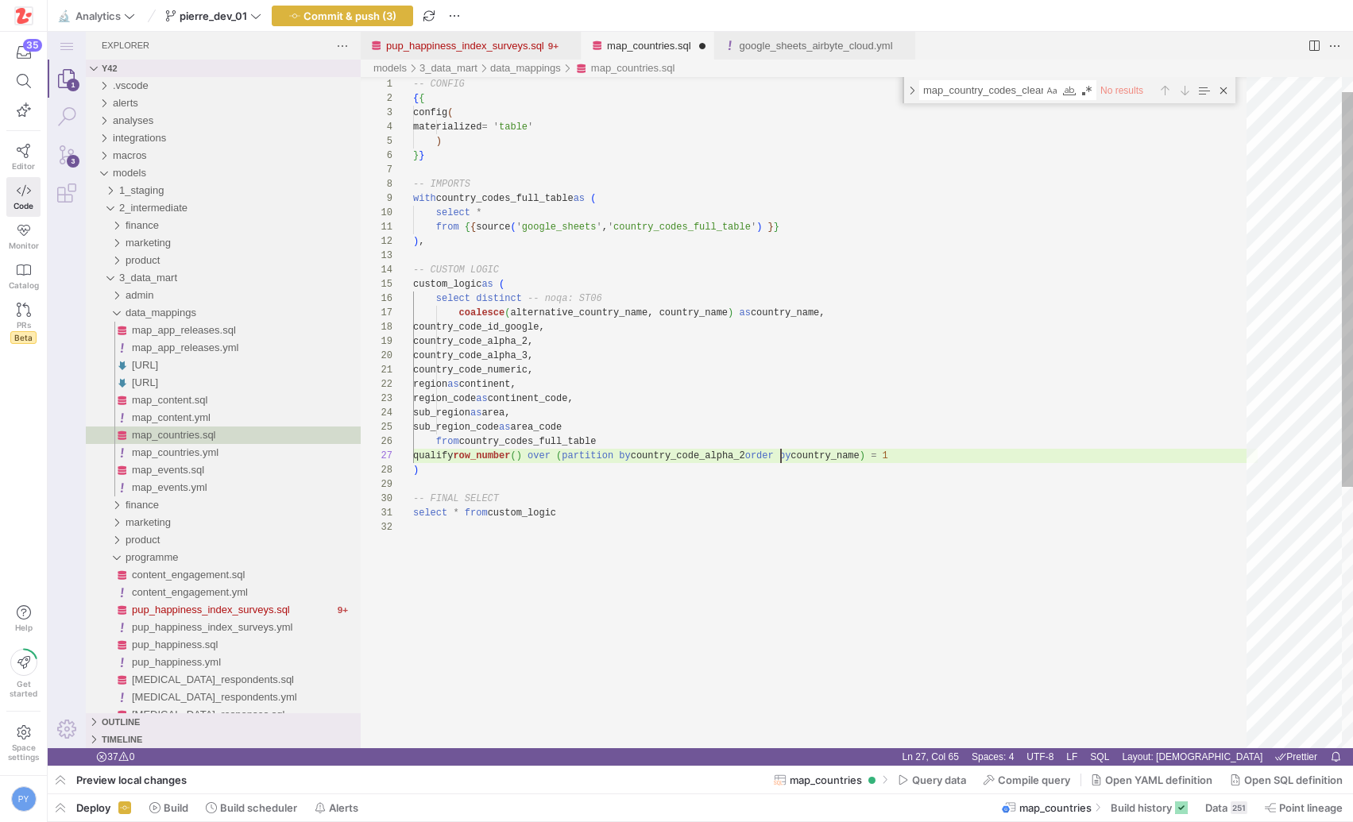
scroll to position [86, 368]
click at [944, 460] on div "-- CONFIG { { config ( materialized = ' table ' ) } } -- IMPORTS with country_c…" at bounding box center [835, 621] width 844 height 1141
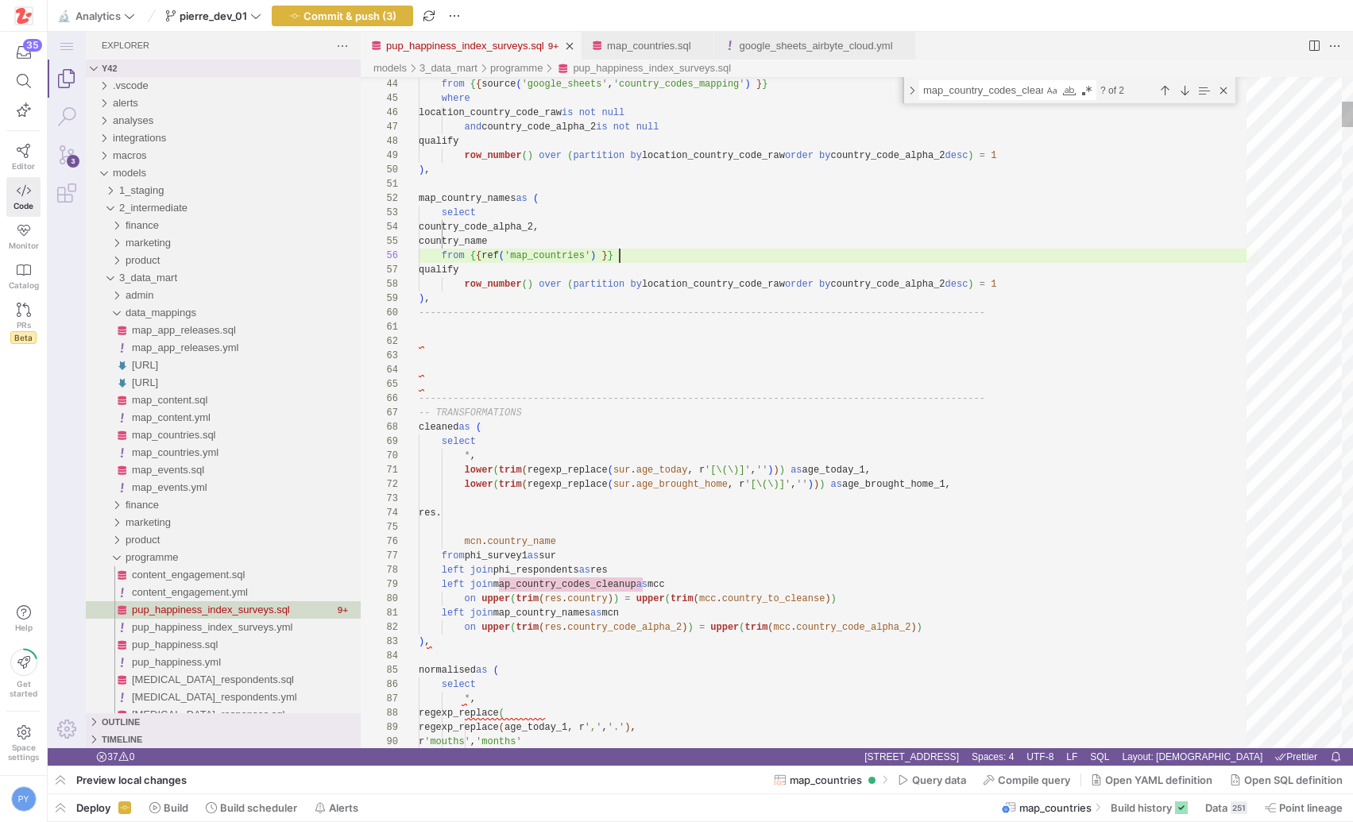
click at [481, 40] on link "pup_happiness_index_surveys.sql" at bounding box center [465, 46] width 158 height 12
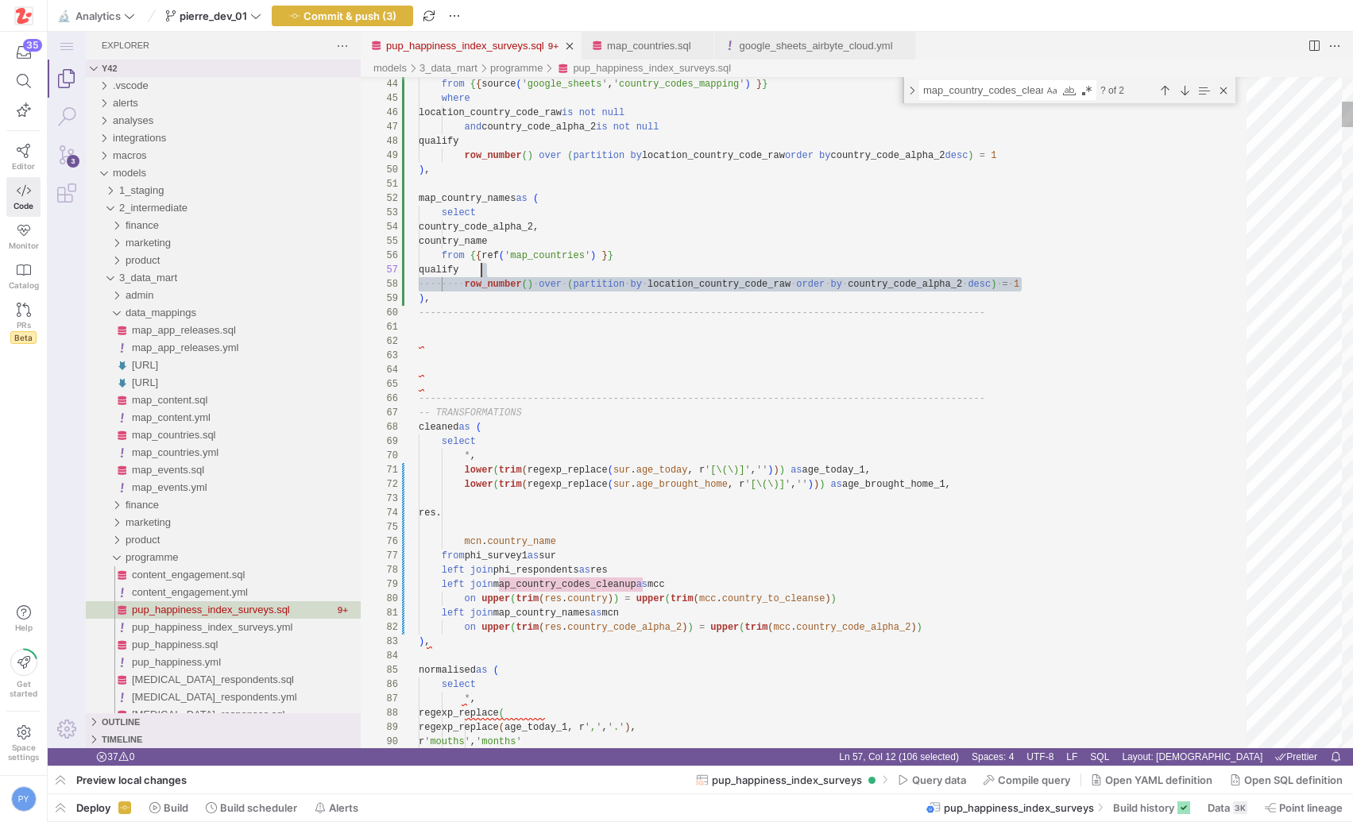
scroll to position [71, 201]
drag, startPoint x: 1034, startPoint y: 280, endPoint x: 1033, endPoint y: 252, distance: 28.6
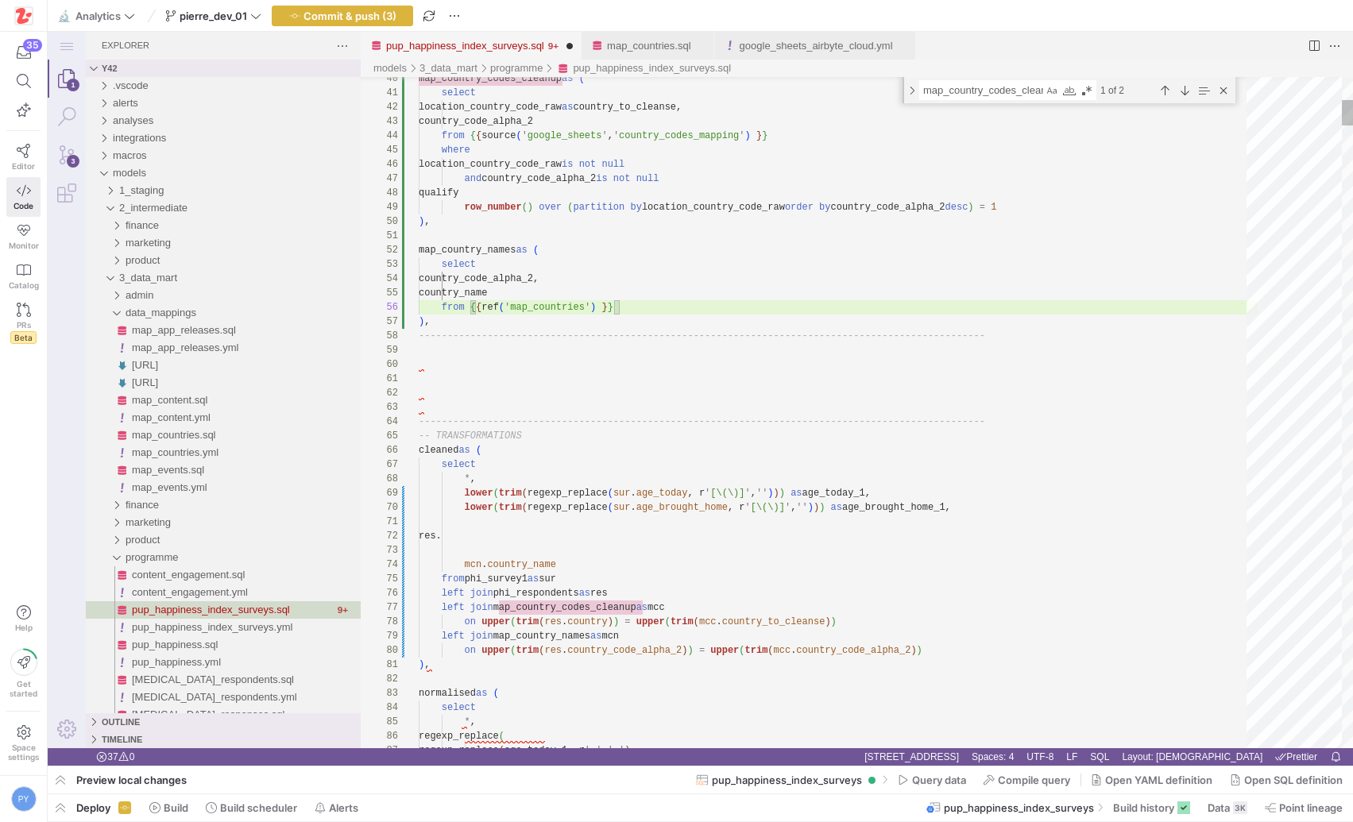
scroll to position [86, 11]
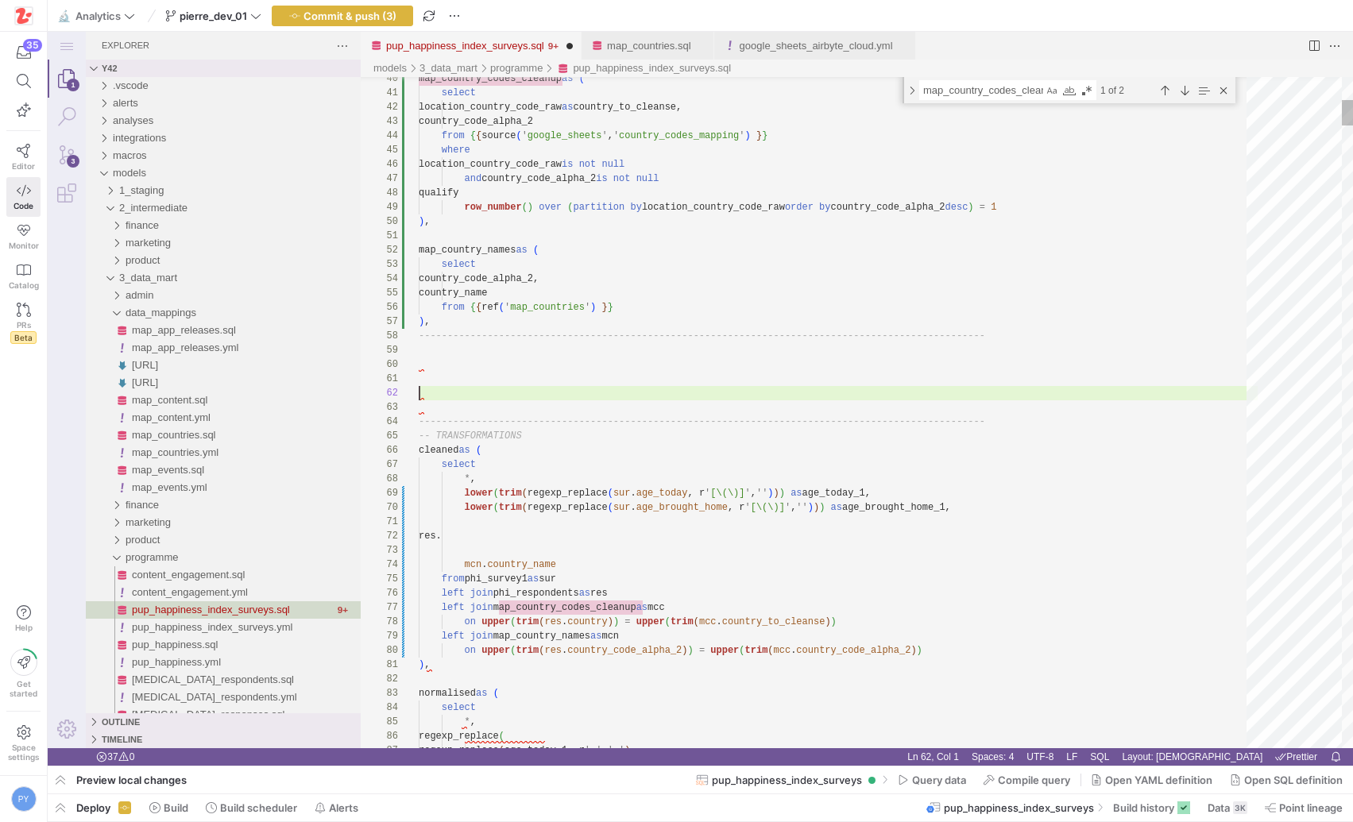
scroll to position [0, 0]
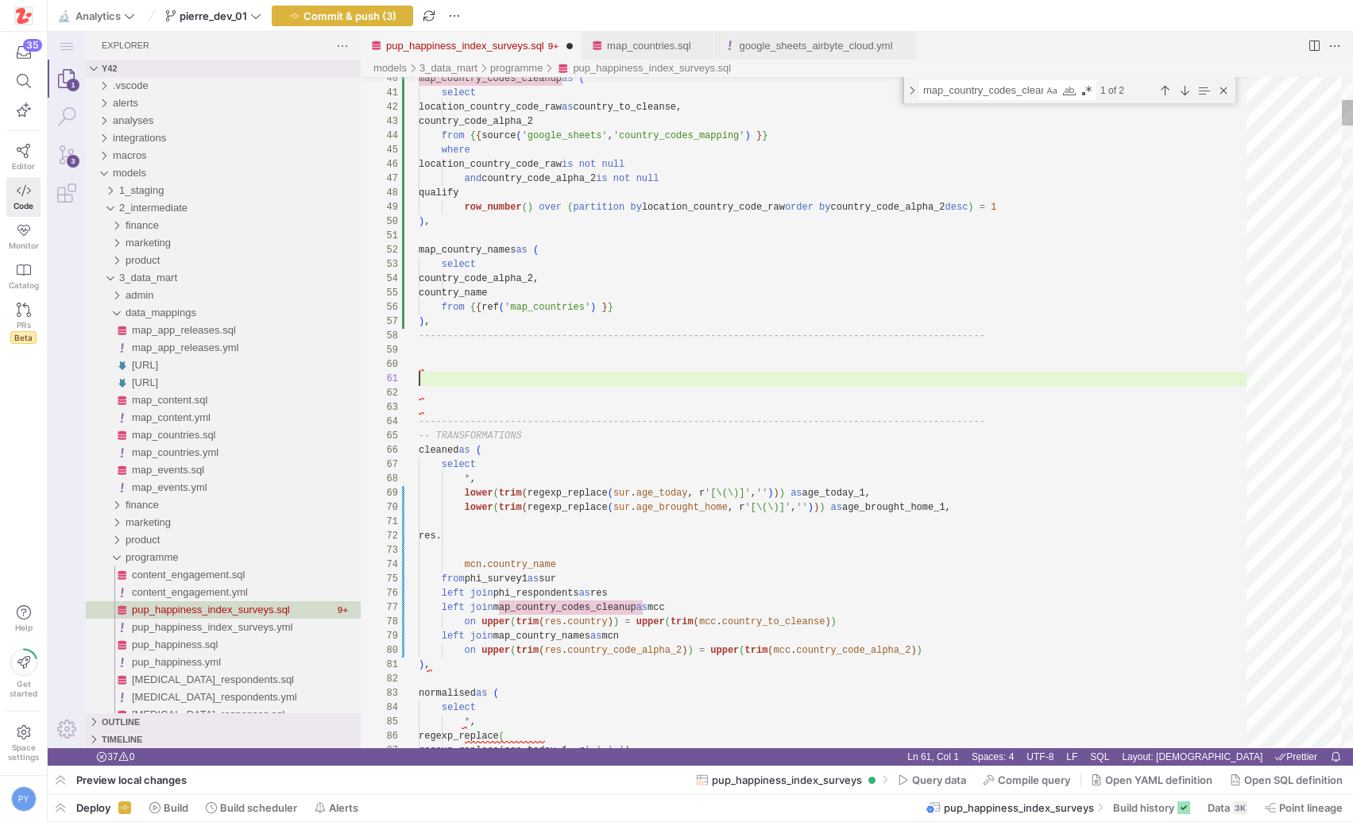
type textarea "map_country_names as ( select country_code_alpha_2, country_name from {{ ref('m…"
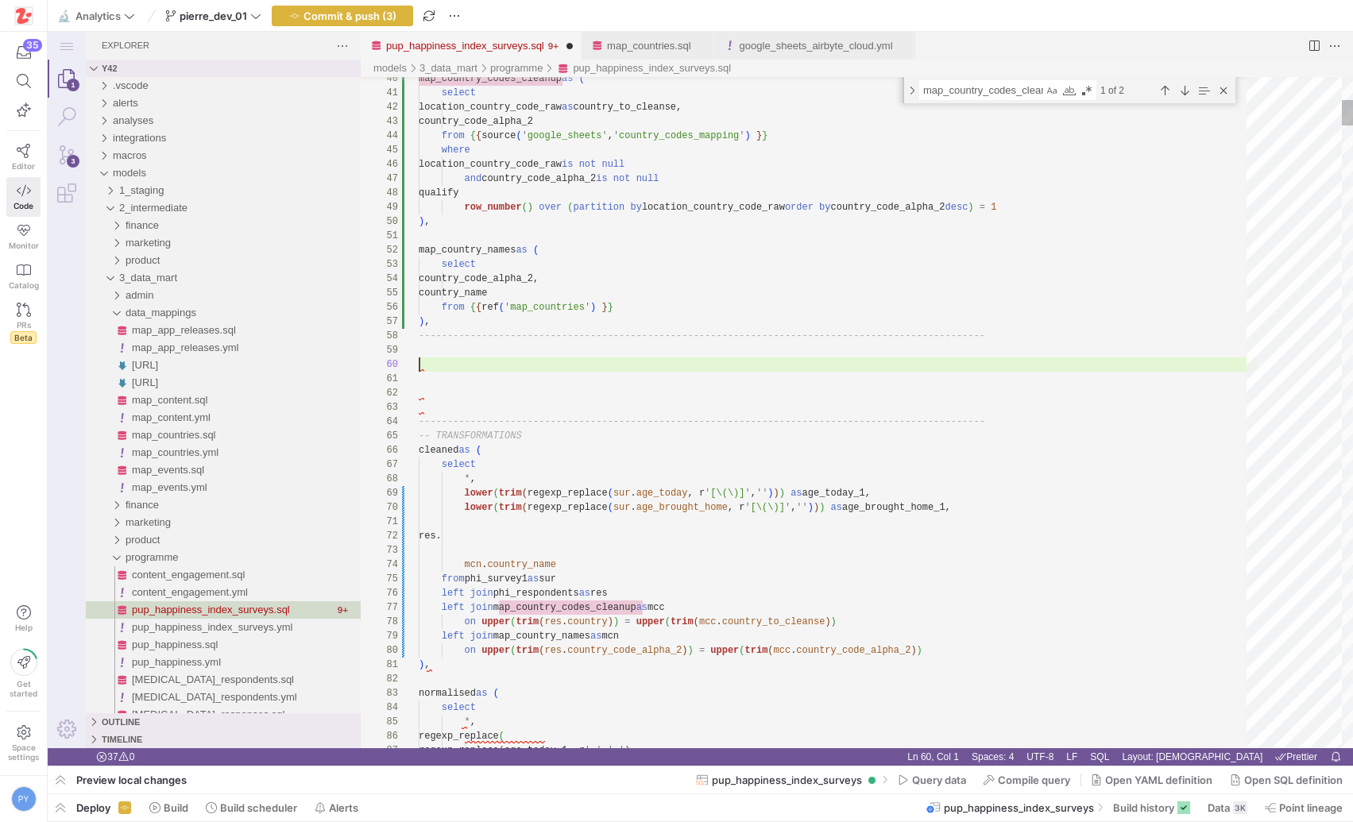
scroll to position [114, 0]
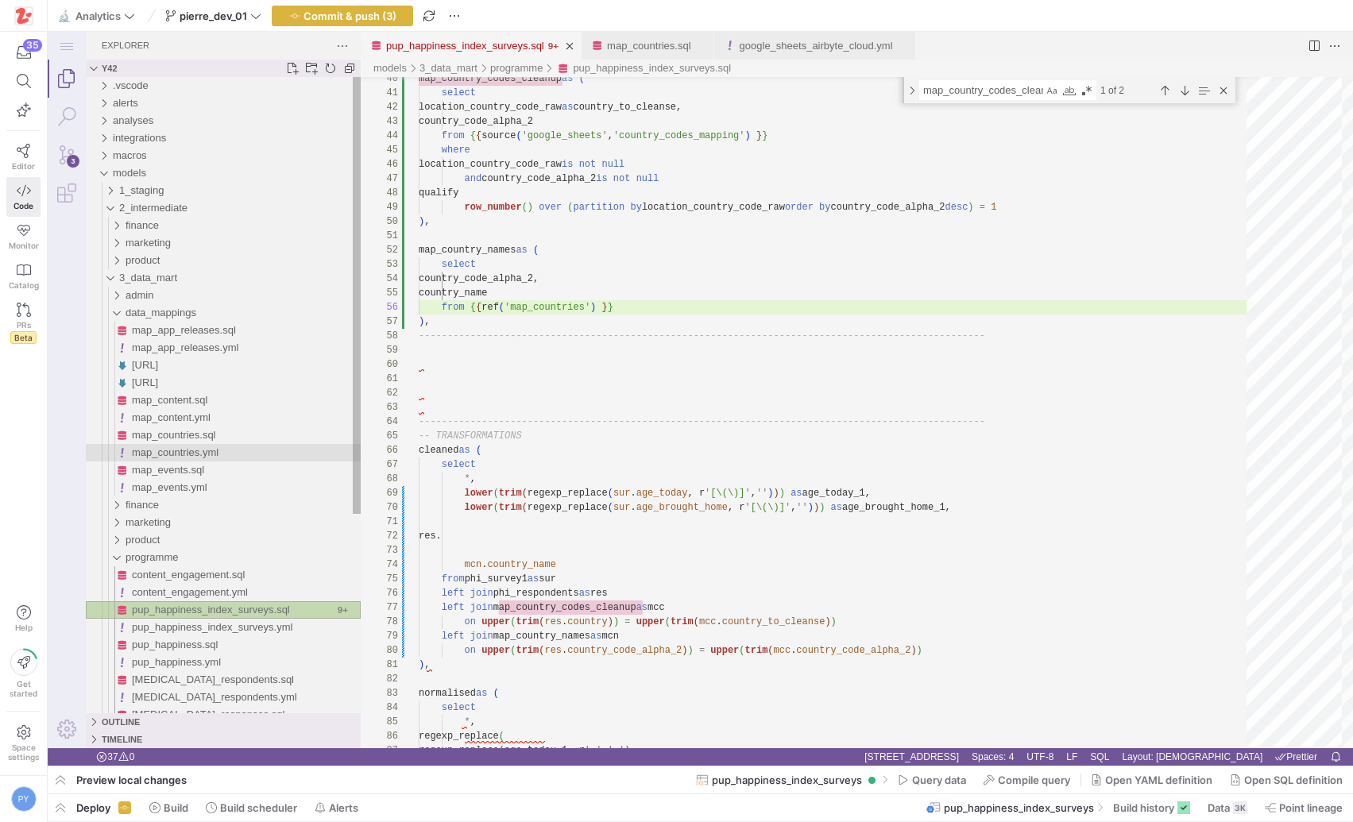
click at [181, 444] on div "map_countries.yml" at bounding box center [246, 452] width 229 height 17
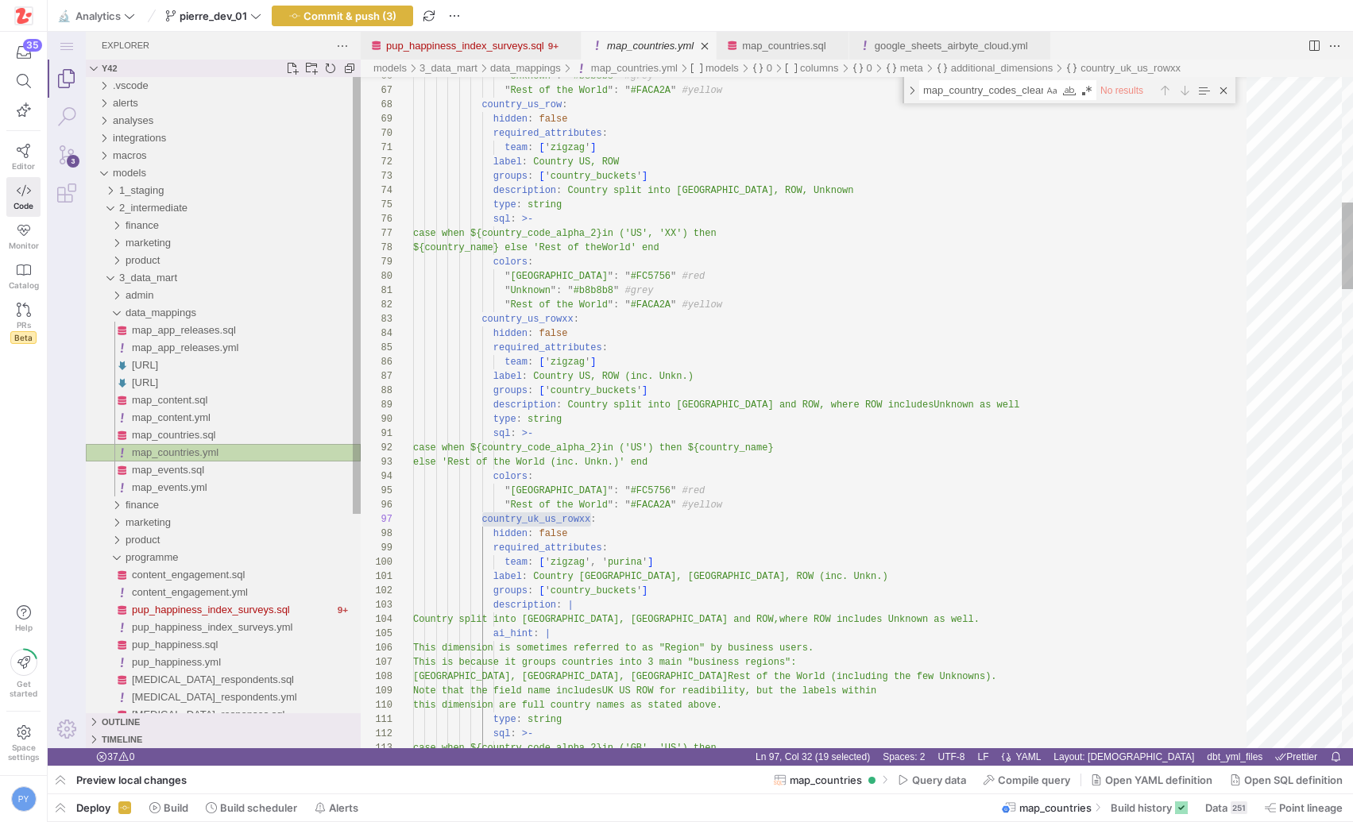
scroll to position [143, 178]
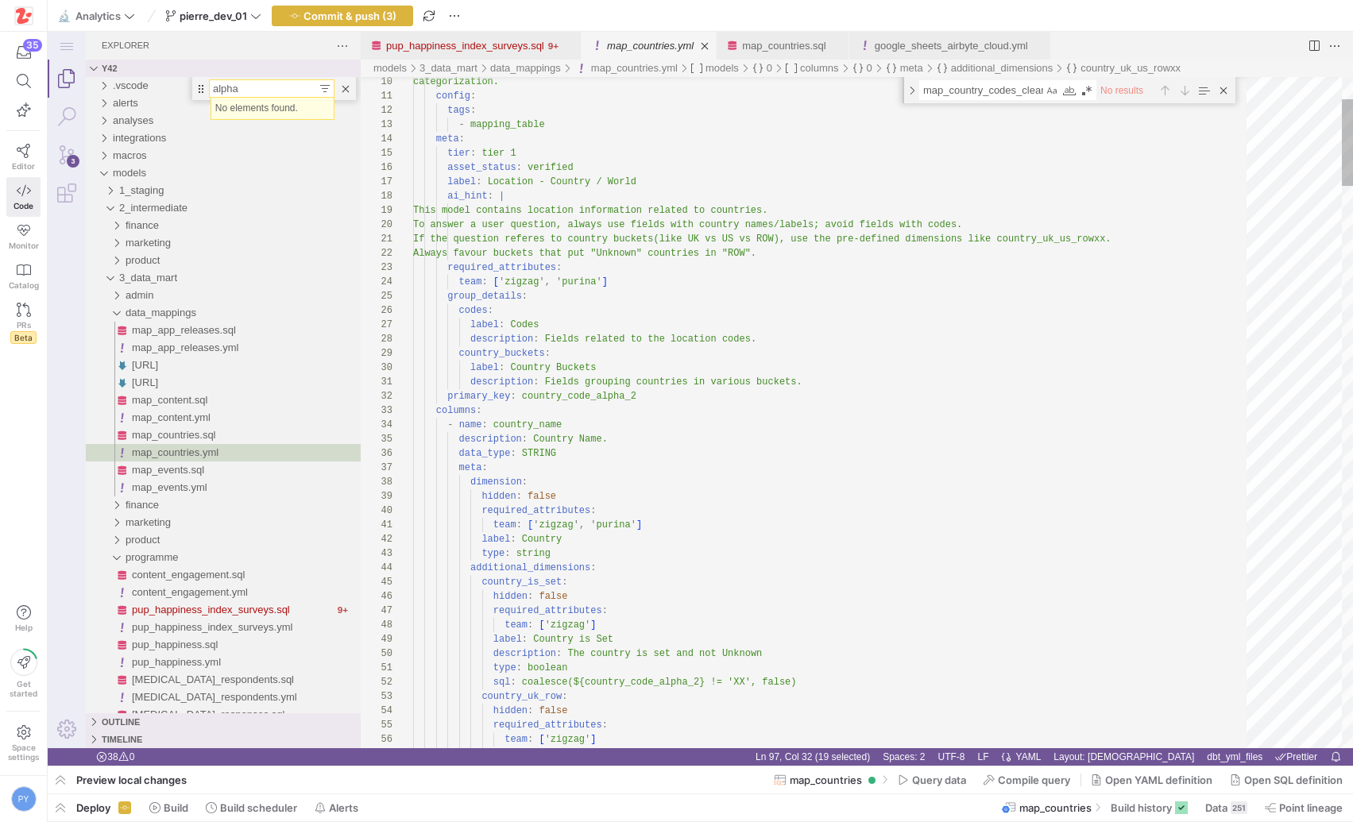
type input "alpha"
type textarea "description: Fields grouping countries in various buckets. primary_key: [ENCRYP…"
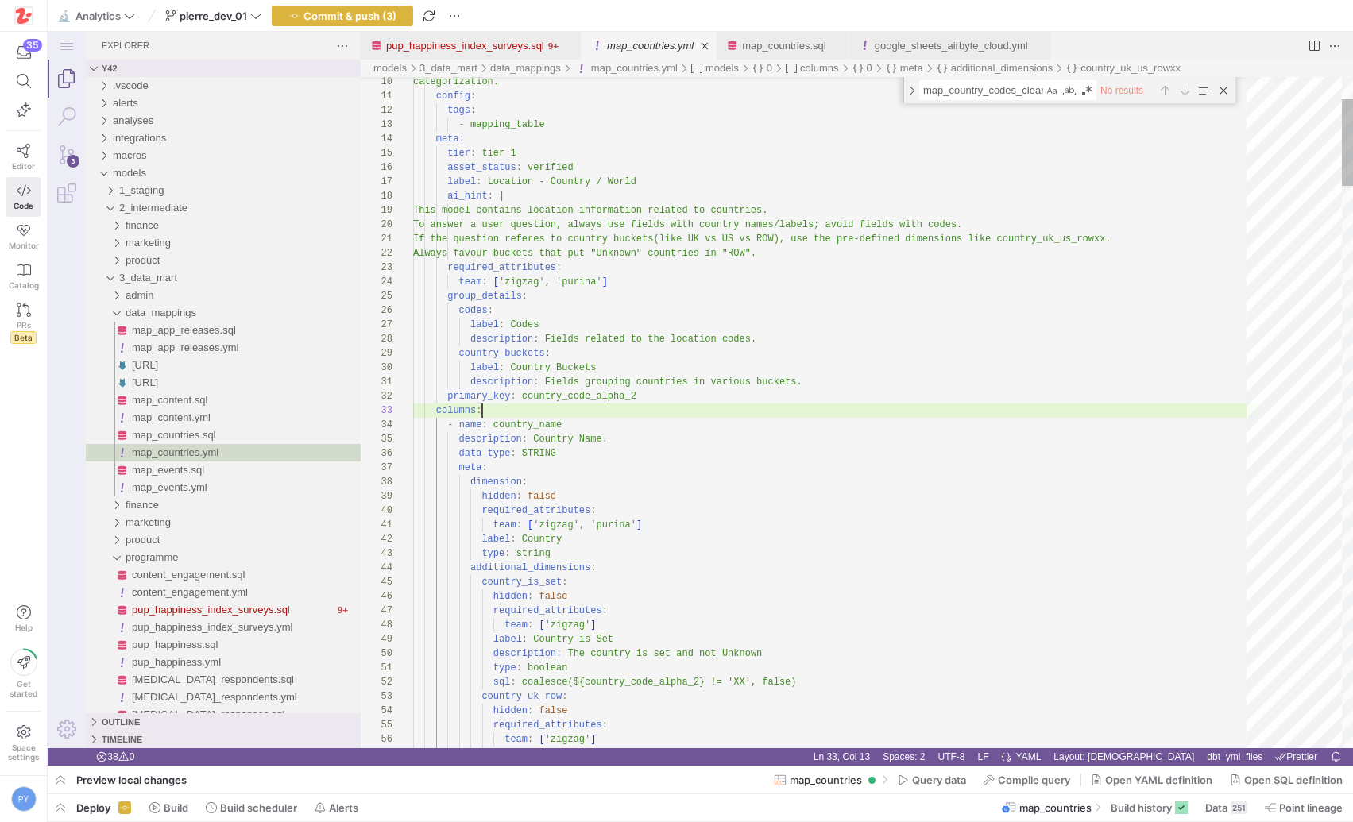
type textarea "al"
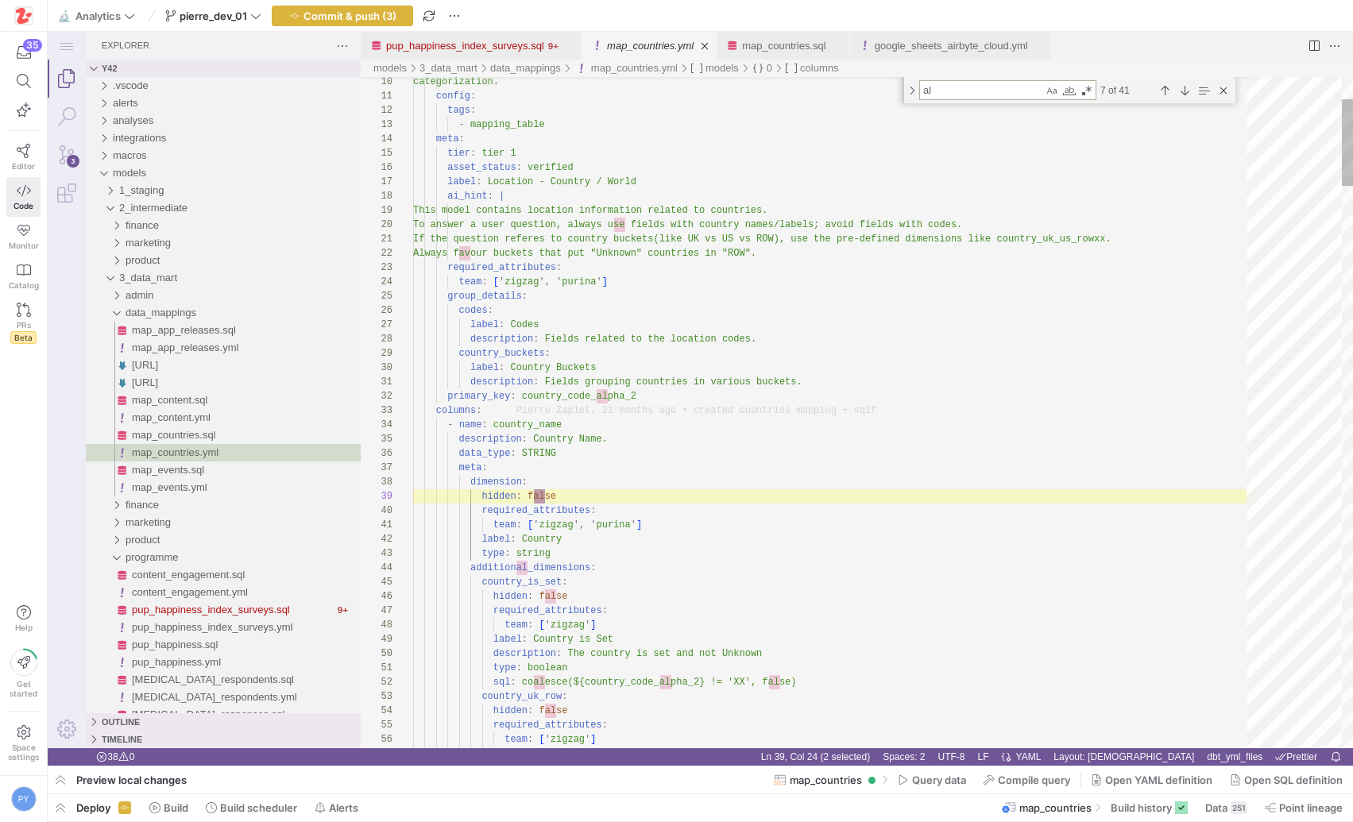
type textarea "type: boolean sql: coalesce(${country_code_alpha_2} != 'XX', false) country_uk_…"
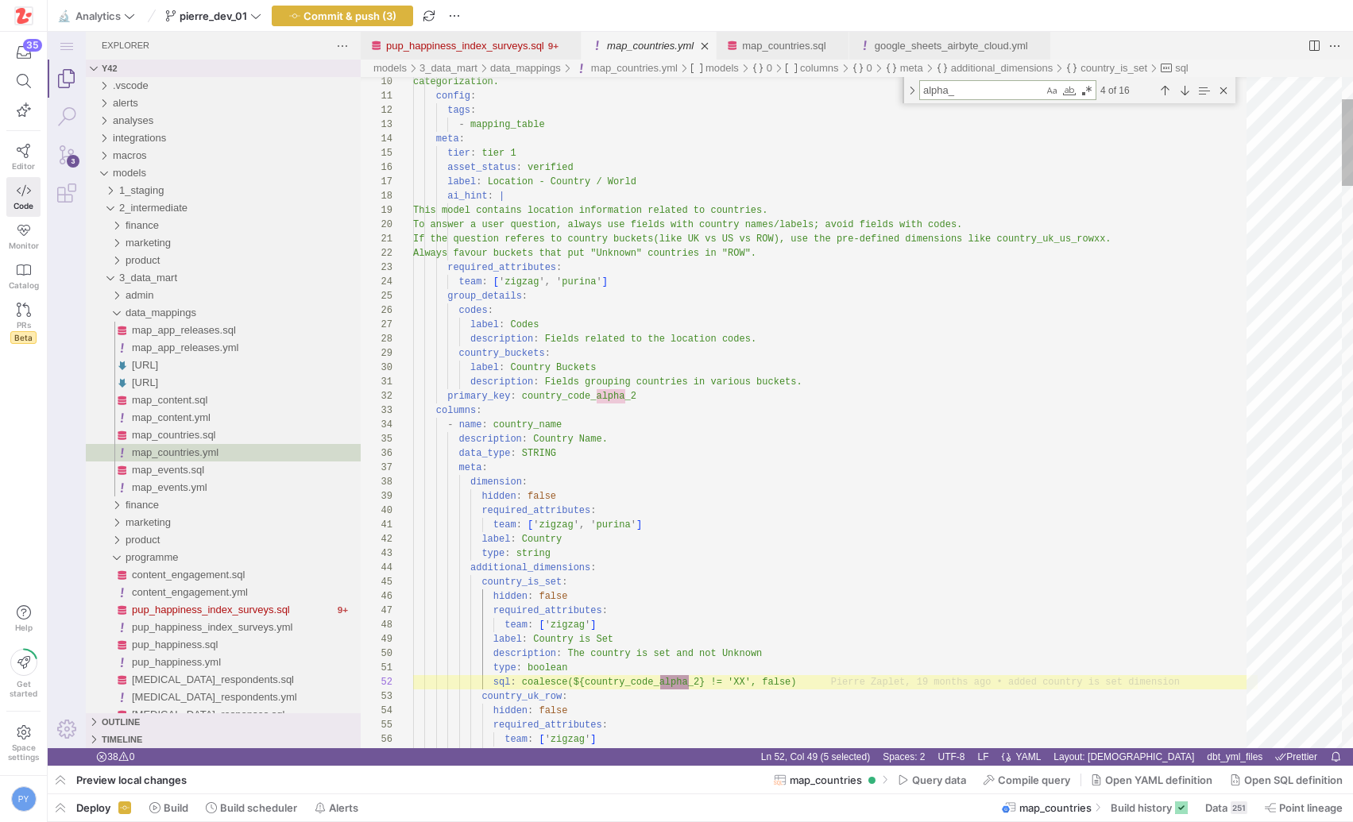
scroll to position [143, 281]
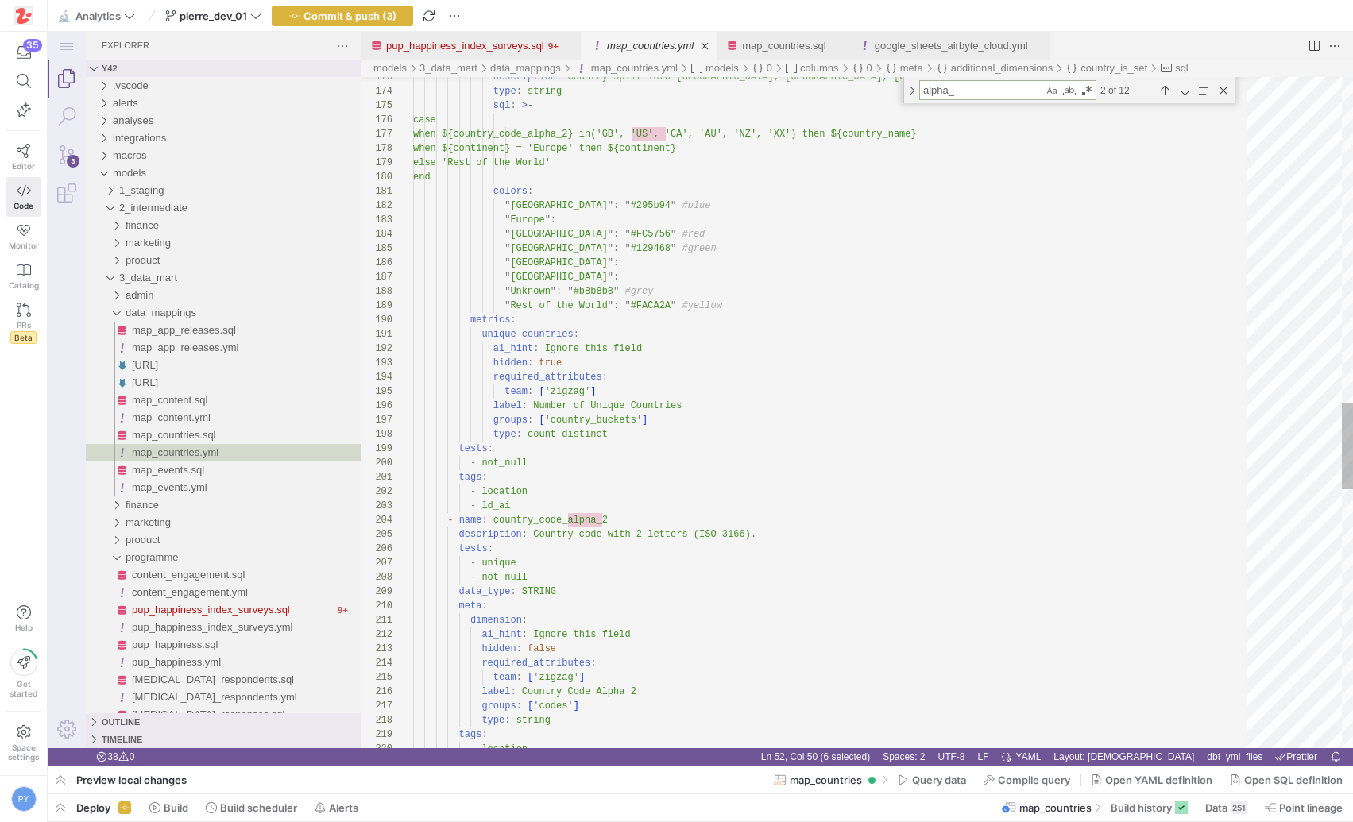
type textarea "alpha_"
click at [543, 459] on div "description : Country split into [GEOGRAPHIC_DATA], [GEOGRAPHIC_DATA], [GEOGRAP…" at bounding box center [835, 158] width 844 height 5170
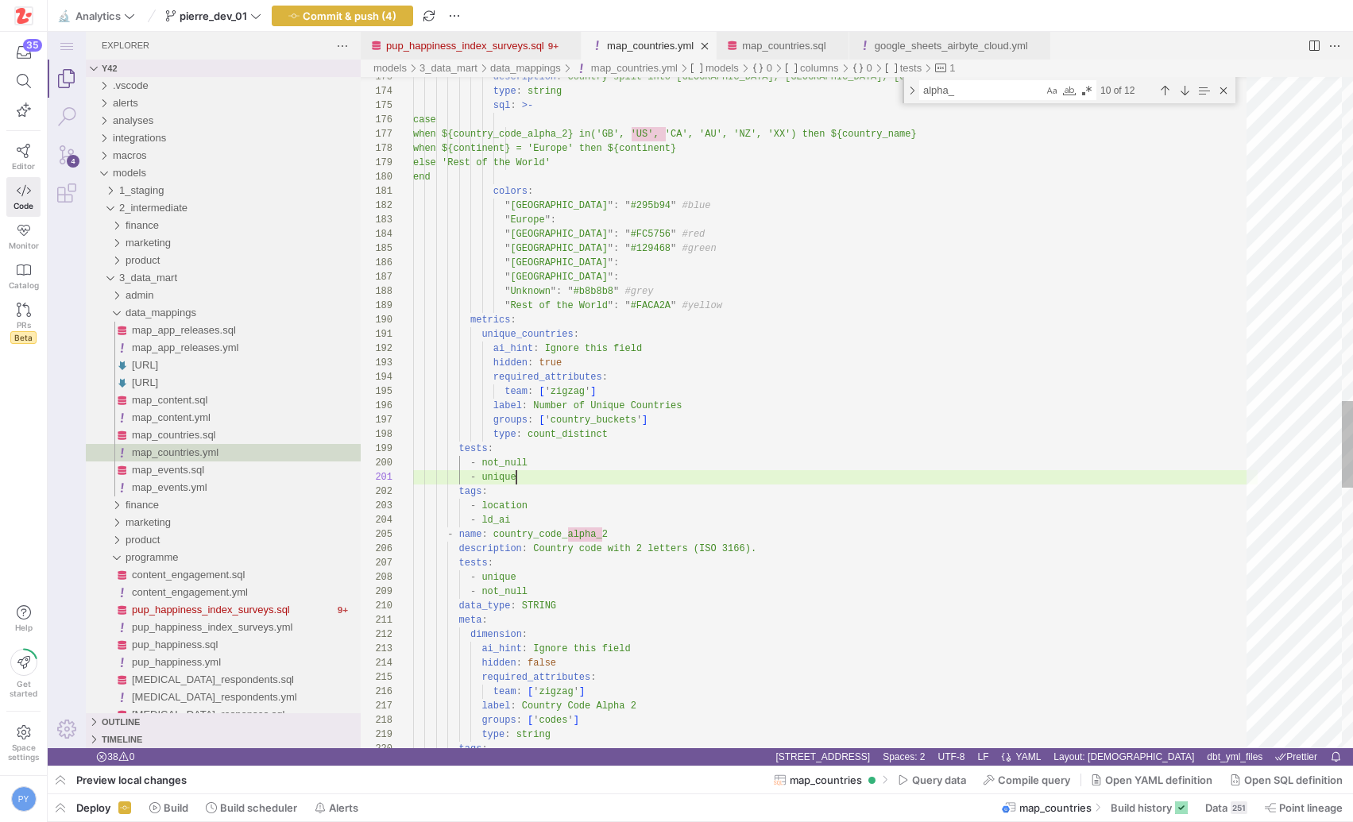
scroll to position [129, 115]
drag, startPoint x: 544, startPoint y: 471, endPoint x: 550, endPoint y: 456, distance: 16.4
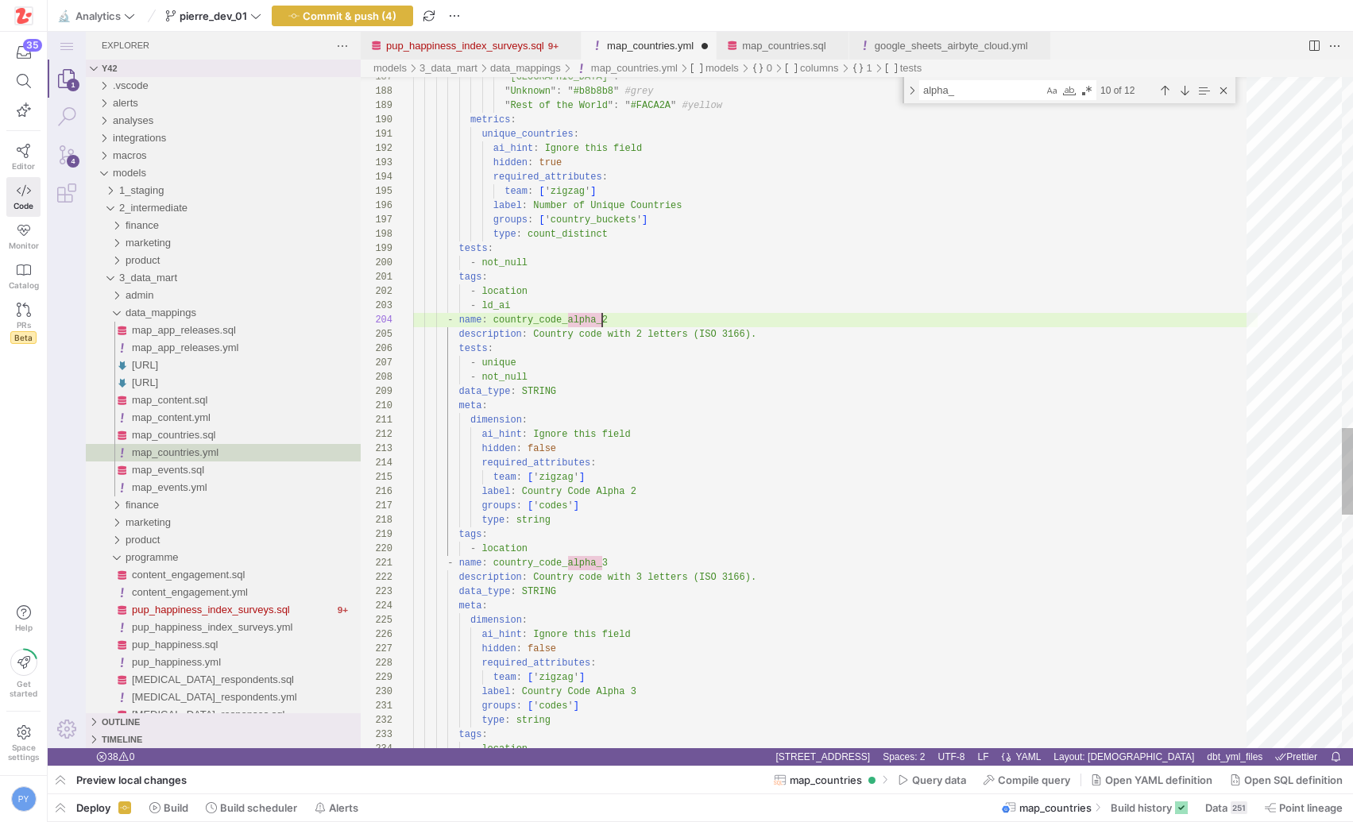
type textarea "tags: - location - ld_ai - name: country_code_alpha_2 description: Country code…"
click at [1225, 92] on div "Close (Escape)" at bounding box center [1223, 90] width 17 height 17
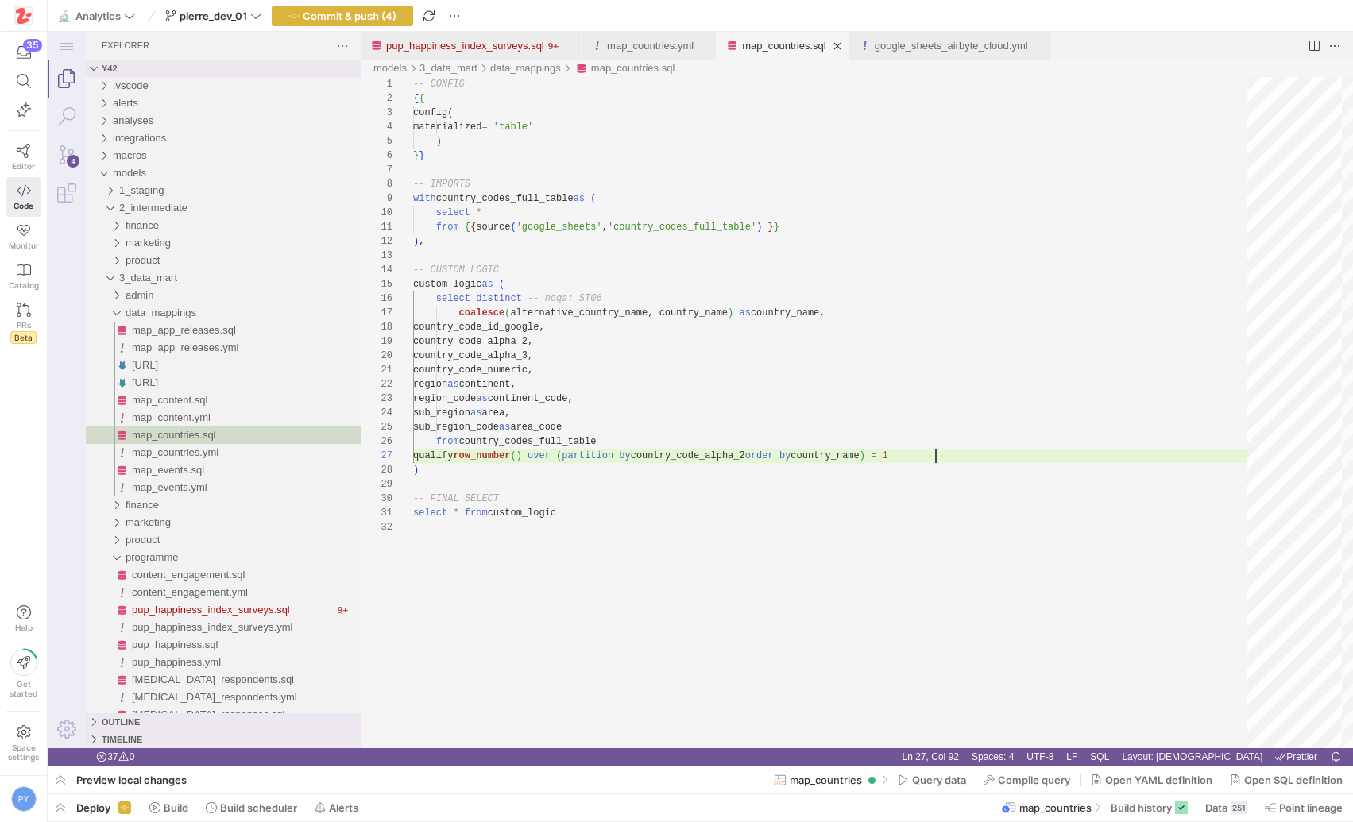
click at [777, 40] on link "map_countries.sql" at bounding box center [784, 46] width 84 height 12
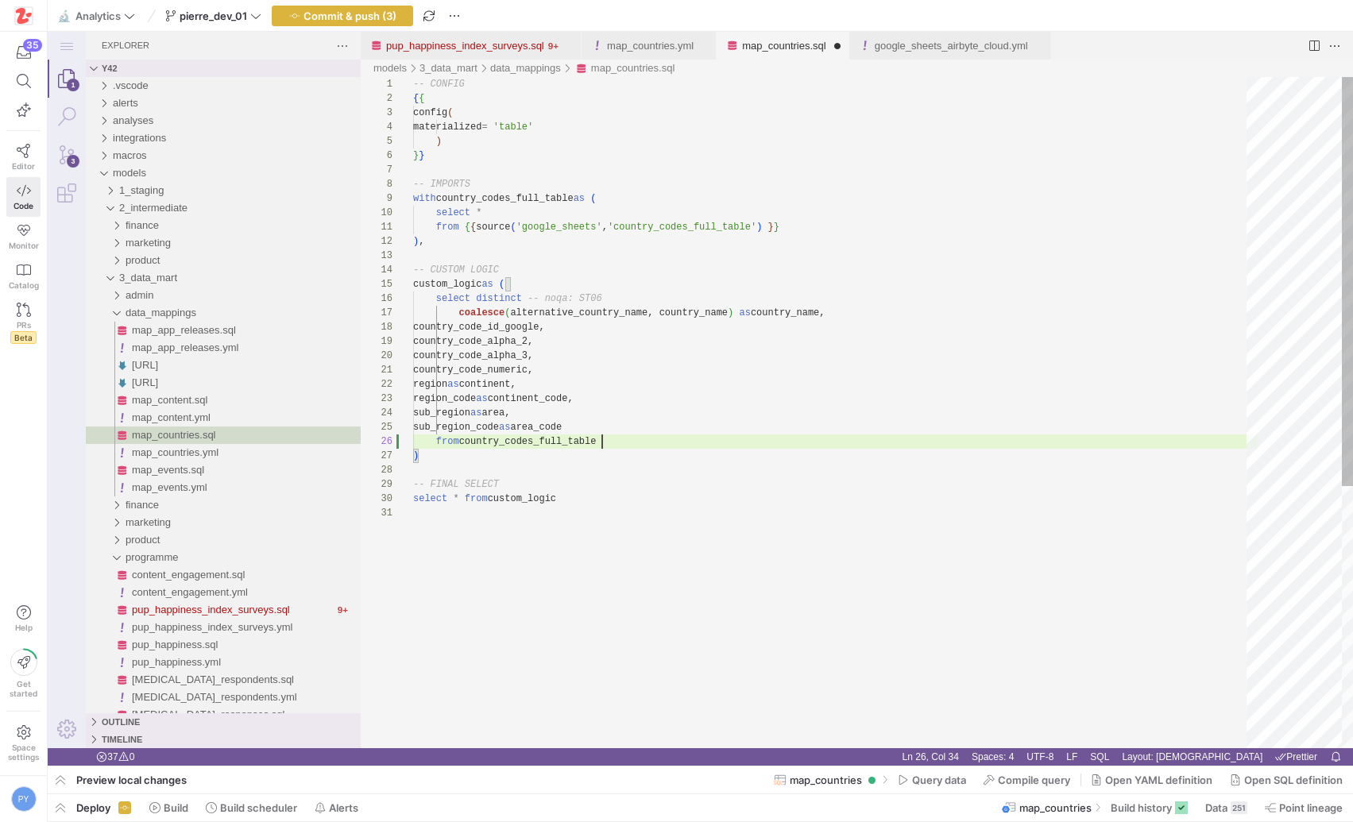
scroll to position [71, 189]
type textarea "-- CONFIG {{ config( materialized = 'table' ) }} -- IMPORTS with country_codes_…"
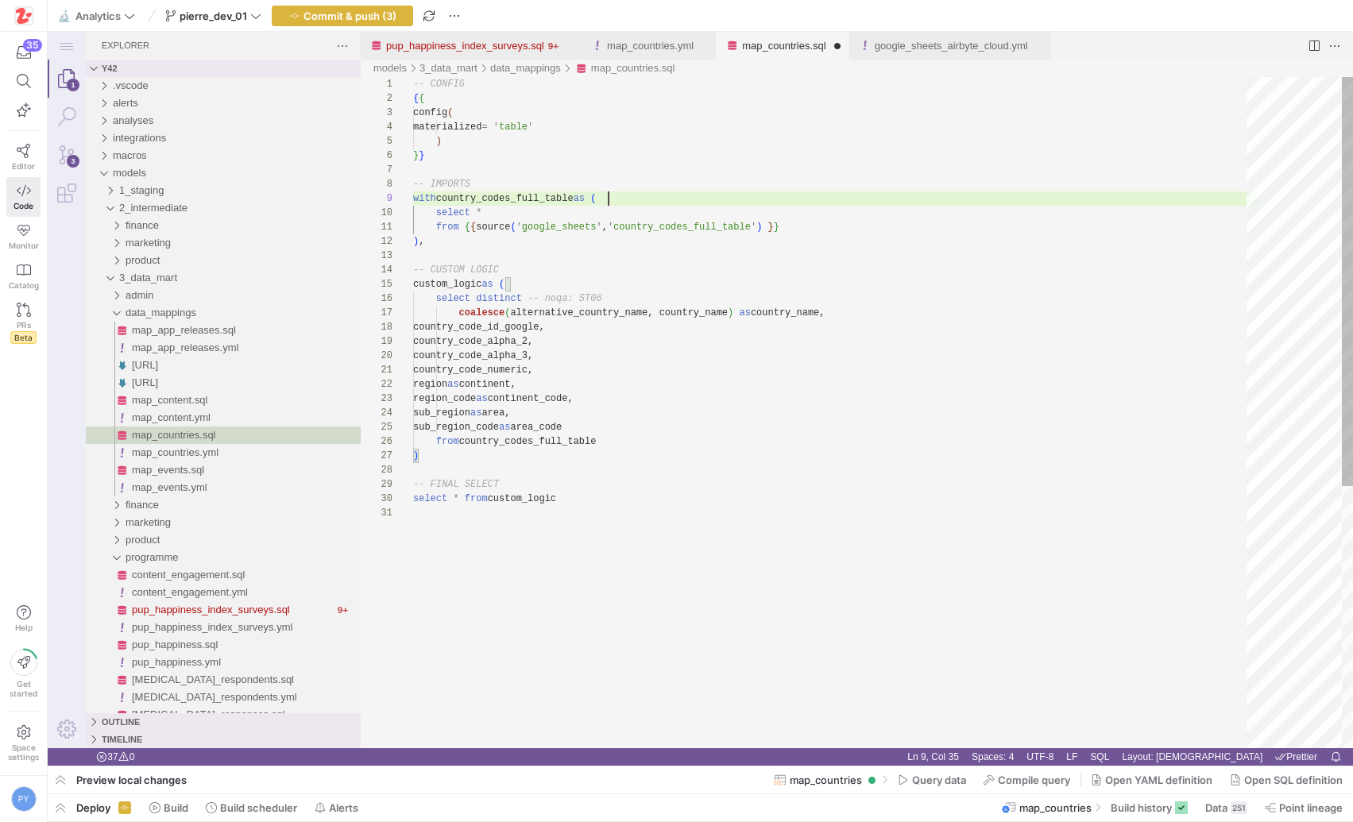
click at [761, 199] on div "-- CONFIG { { config ( materialized = ' table ' ) } } -- IMPORTS with country_c…" at bounding box center [835, 627] width 844 height 1100
click at [845, 46] on link "Close (⌘W)" at bounding box center [837, 46] width 16 height 16
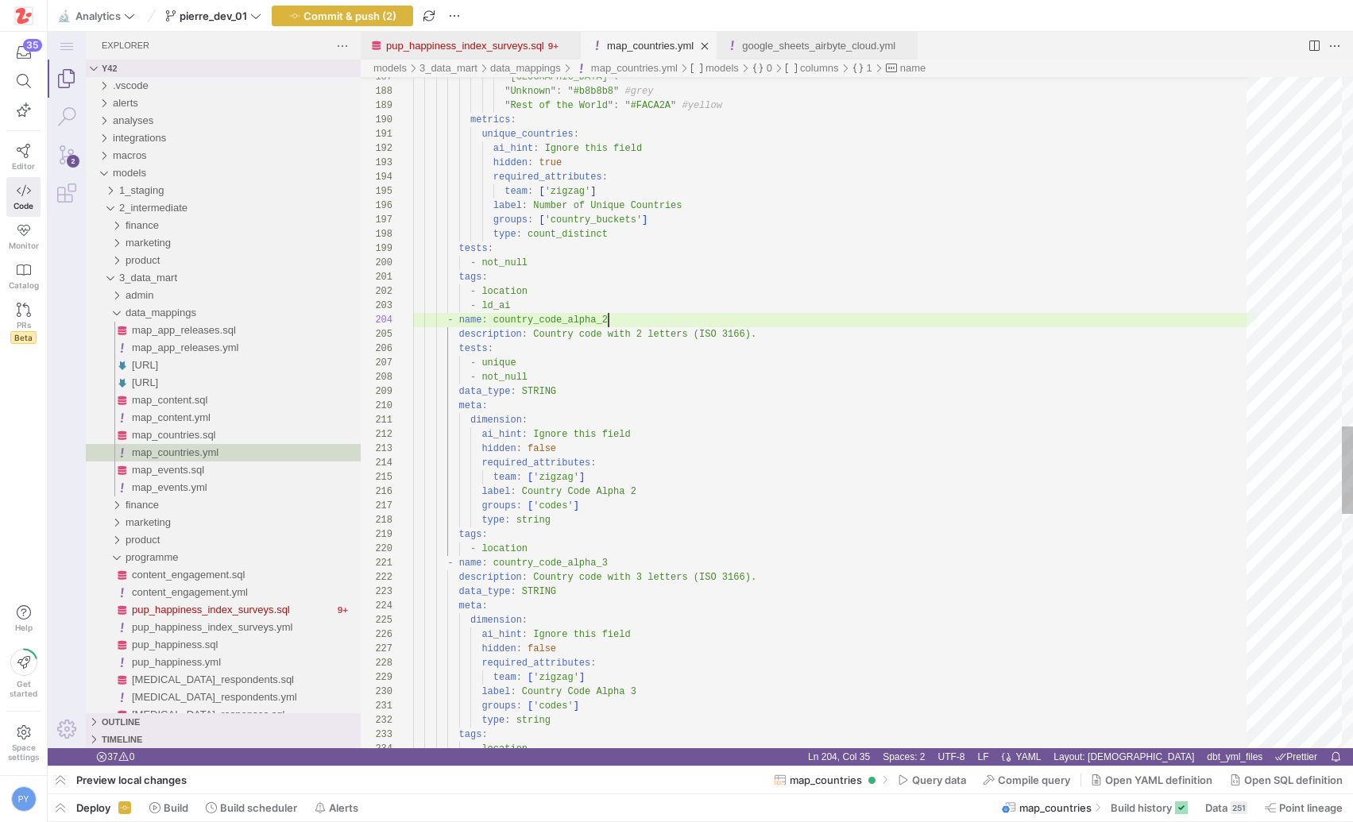
scroll to position [43, 195]
click at [713, 51] on link "Close (⌘W)" at bounding box center [705, 46] width 16 height 16
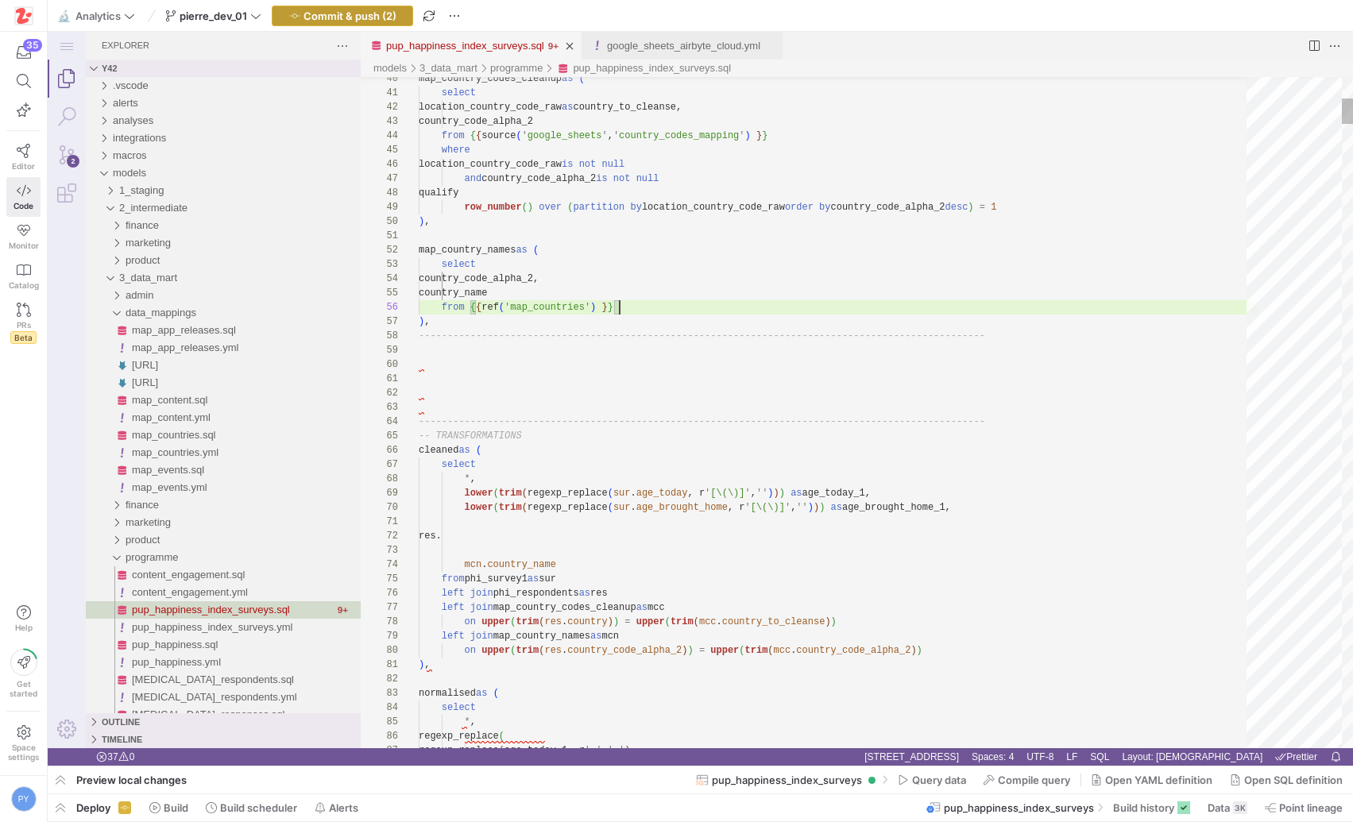
scroll to position [71, 201]
click at [357, 15] on span "Commit & push (2)" at bounding box center [349, 16] width 93 height 13
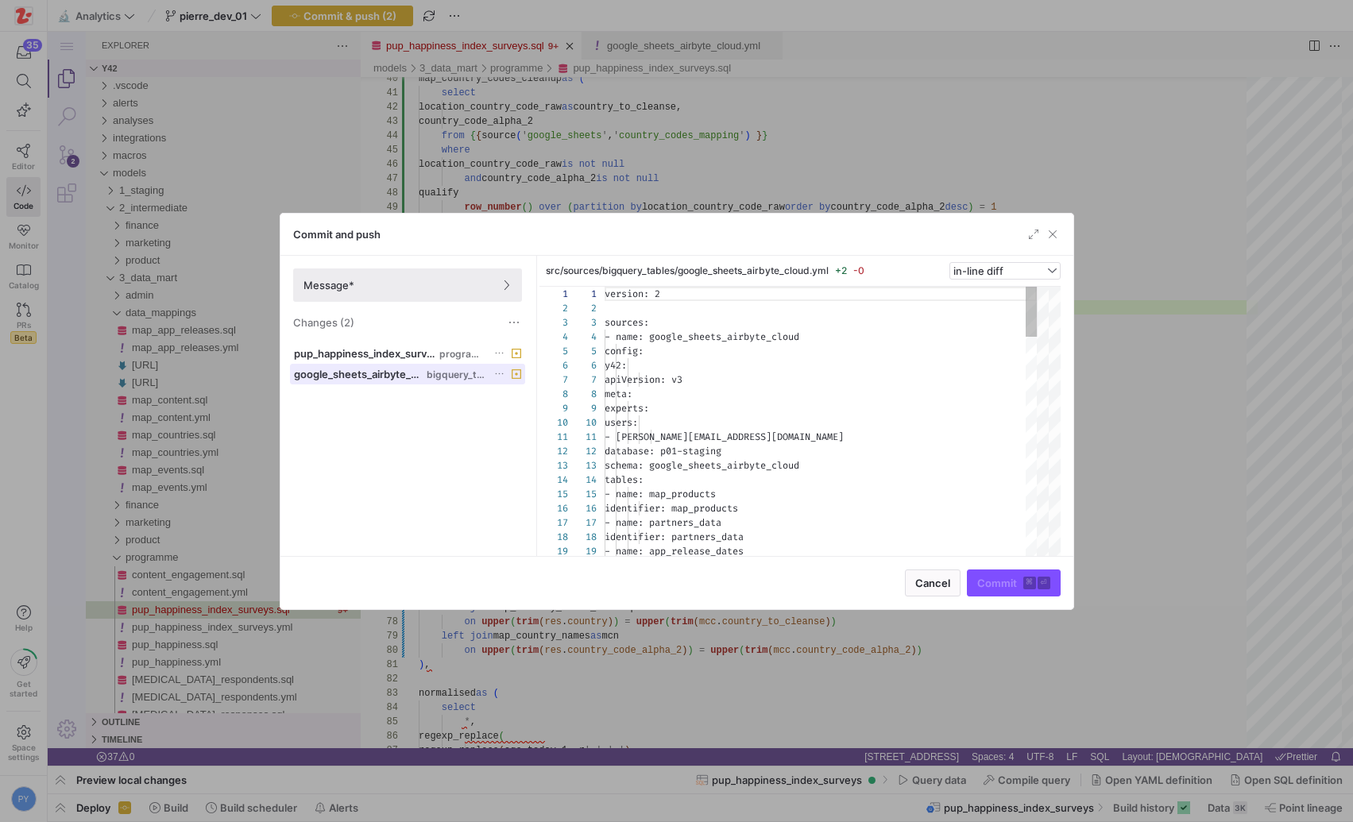
click at [373, 377] on span "google_sheets_airbyte_cloud.yml" at bounding box center [358, 374] width 129 height 13
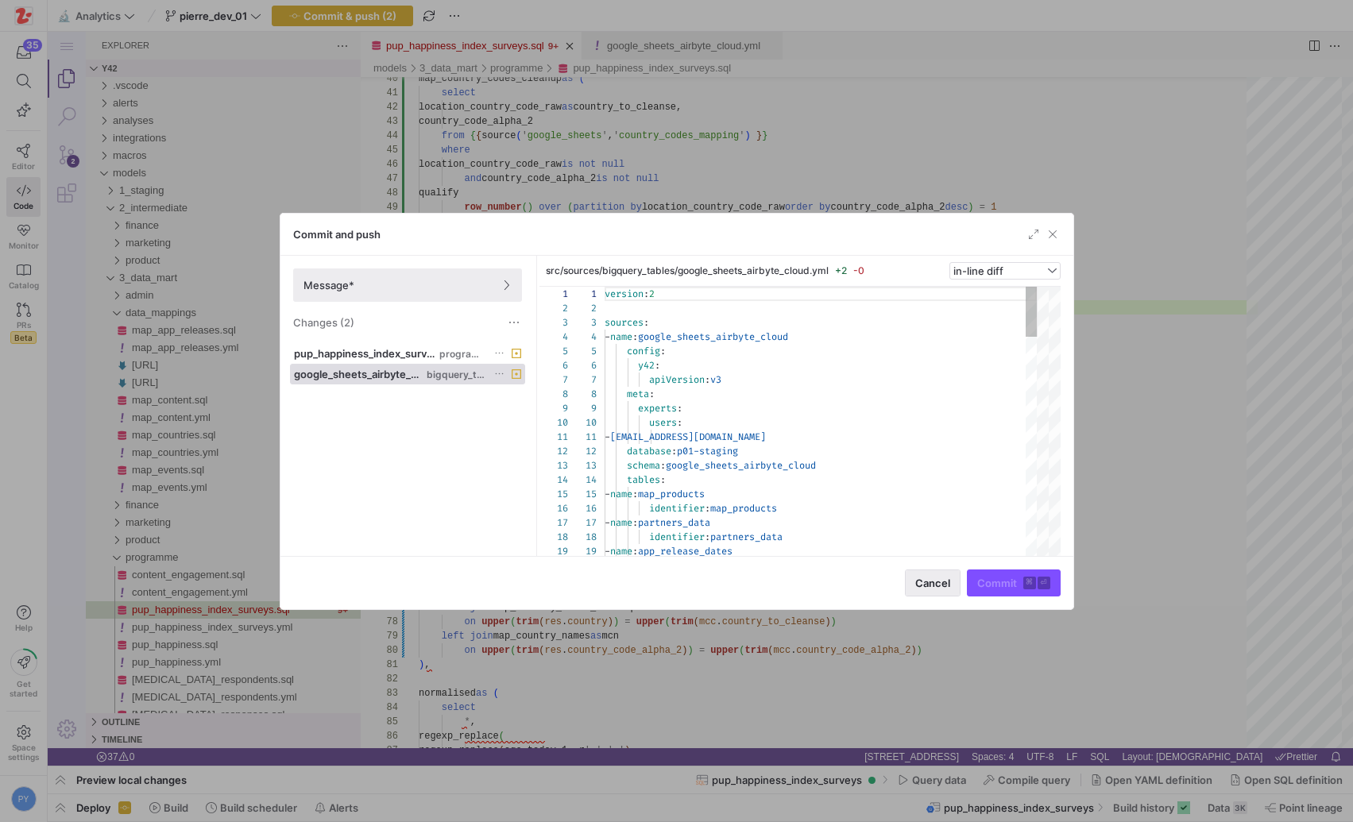
click at [924, 584] on span "Cancel" at bounding box center [932, 583] width 35 height 13
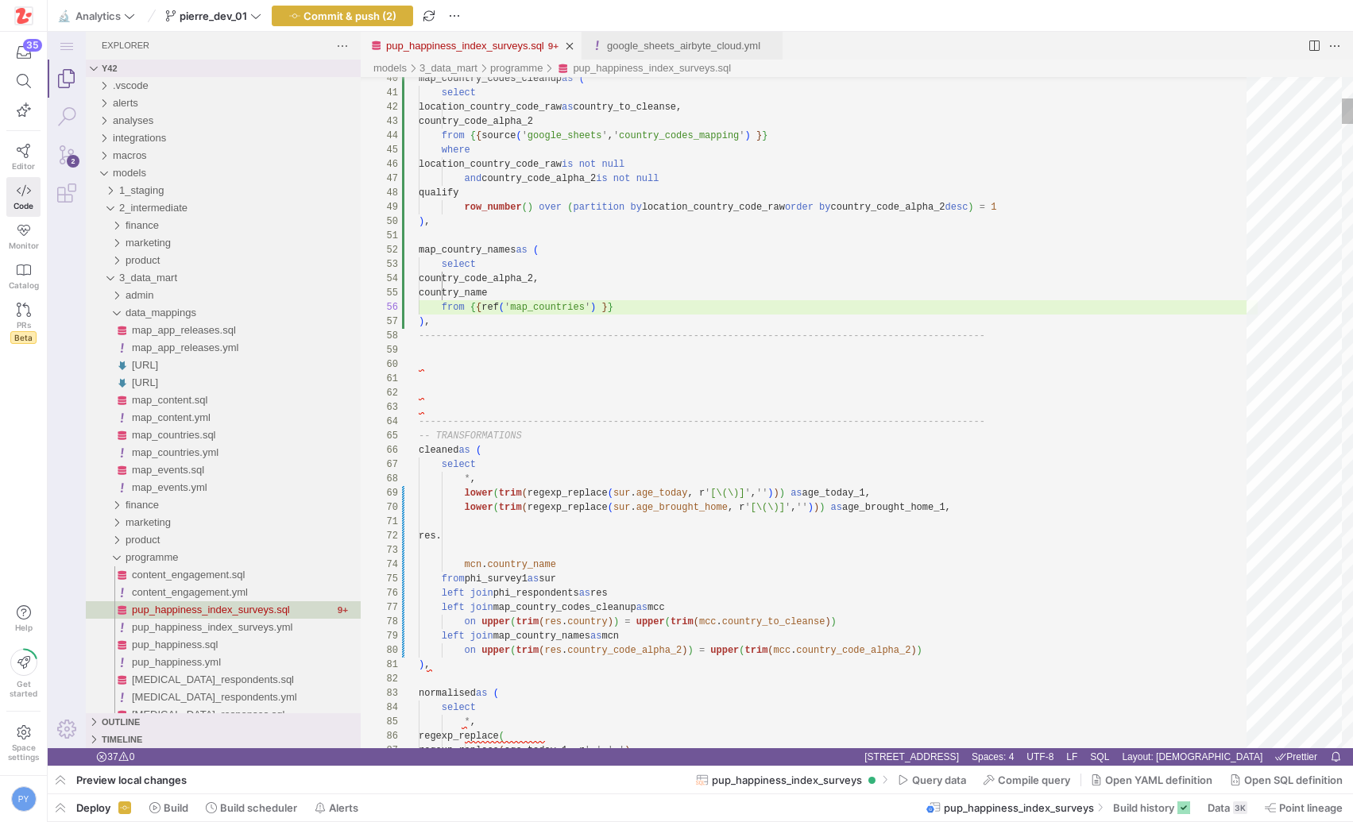
scroll to position [0, 0]
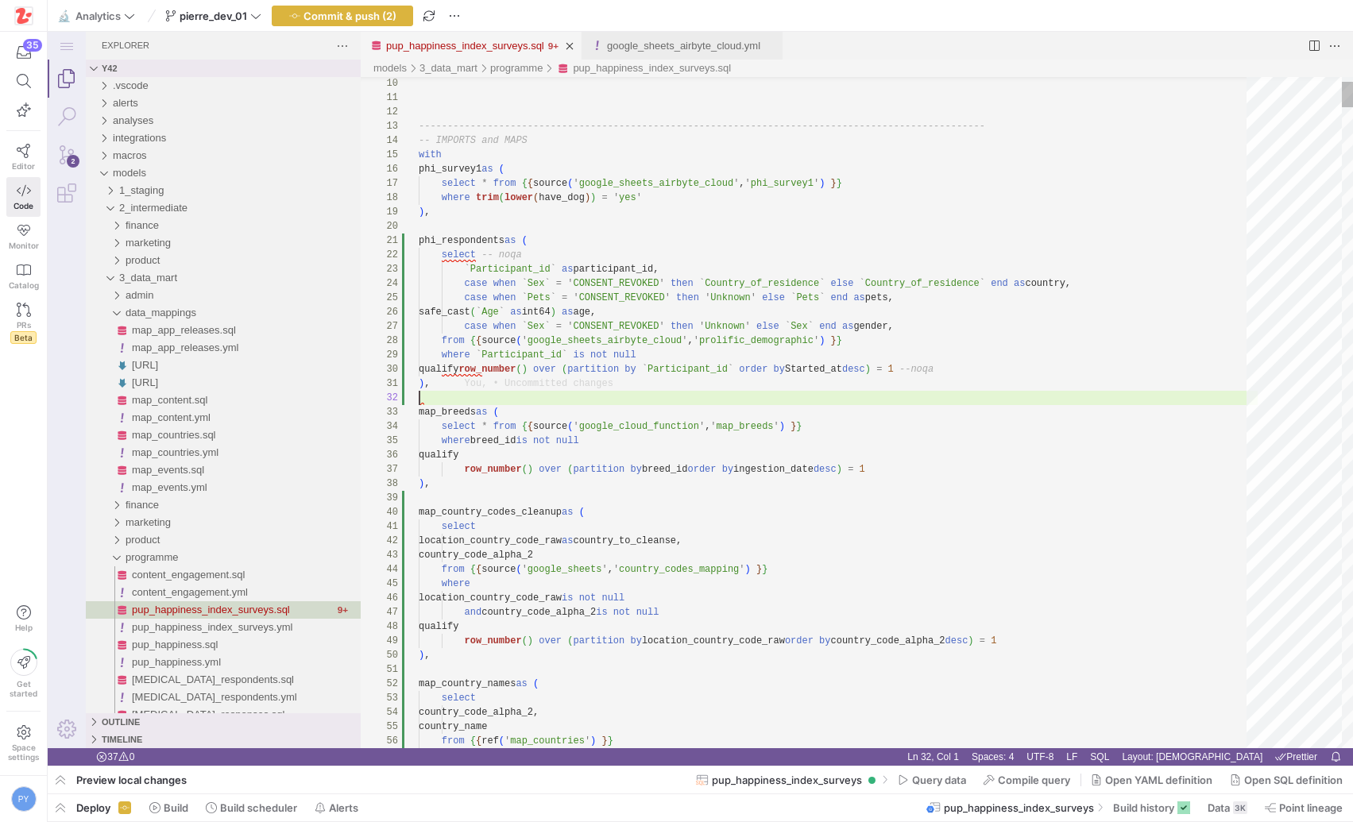
scroll to position [14, 0]
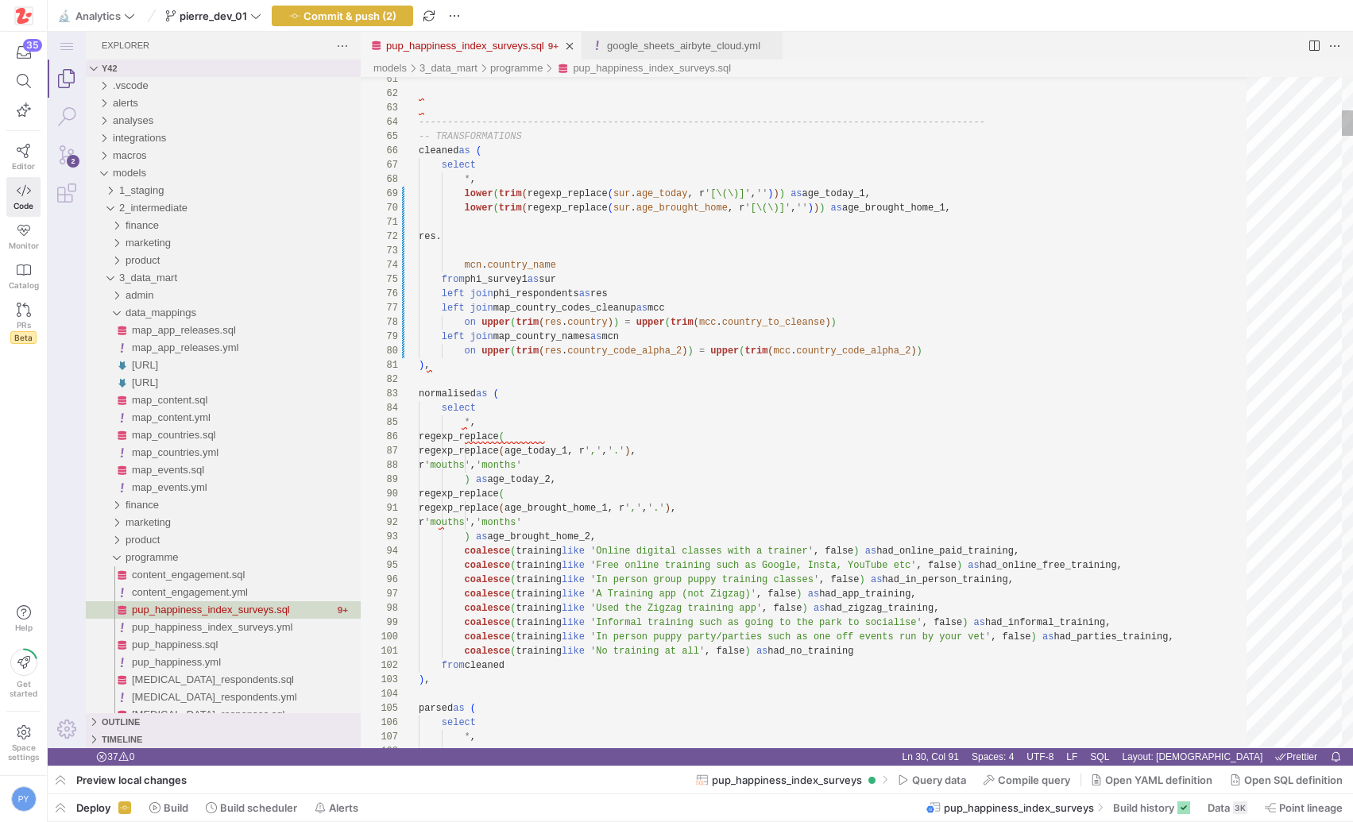
scroll to position [43, 137]
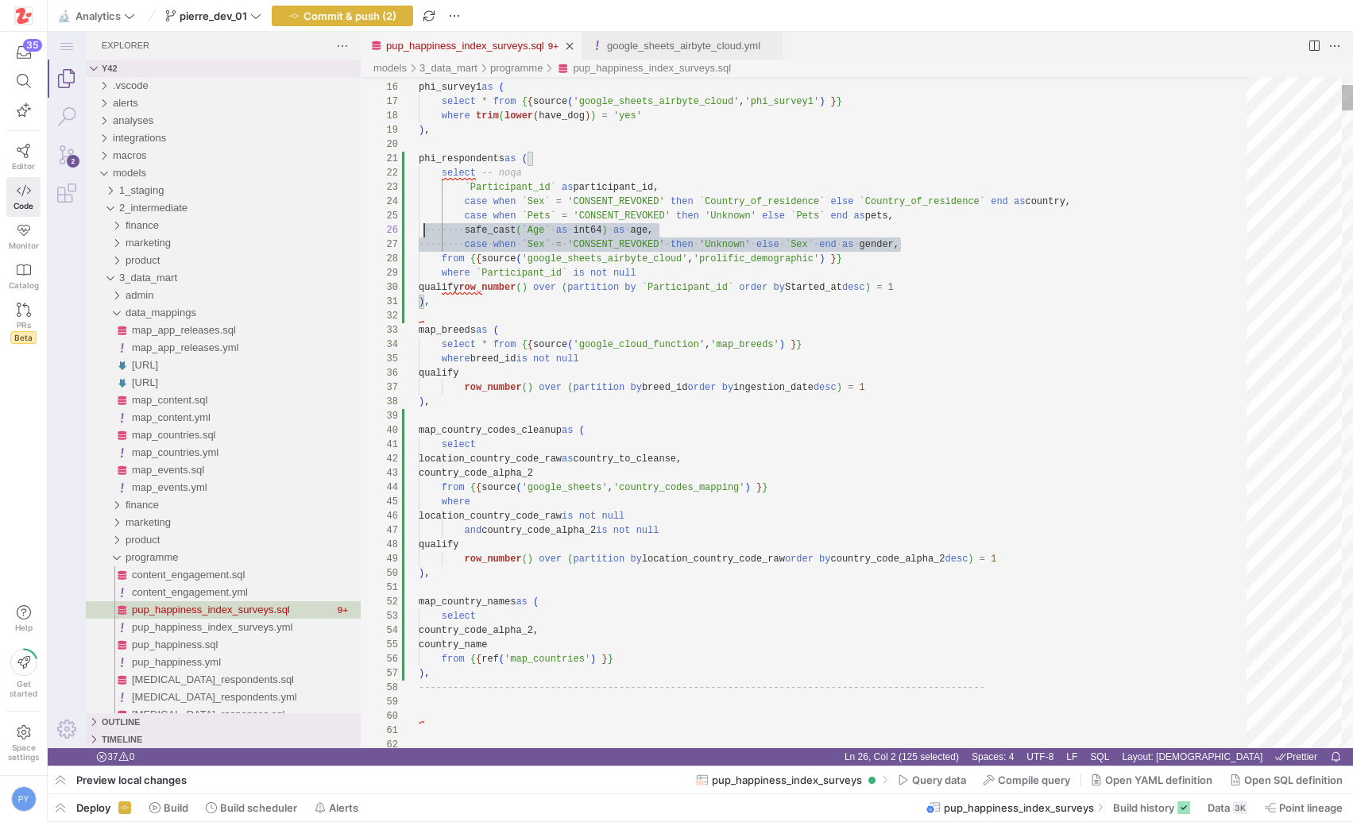
scroll to position [57, 0]
drag, startPoint x: 910, startPoint y: 244, endPoint x: 388, endPoint y: 216, distance: 522.6
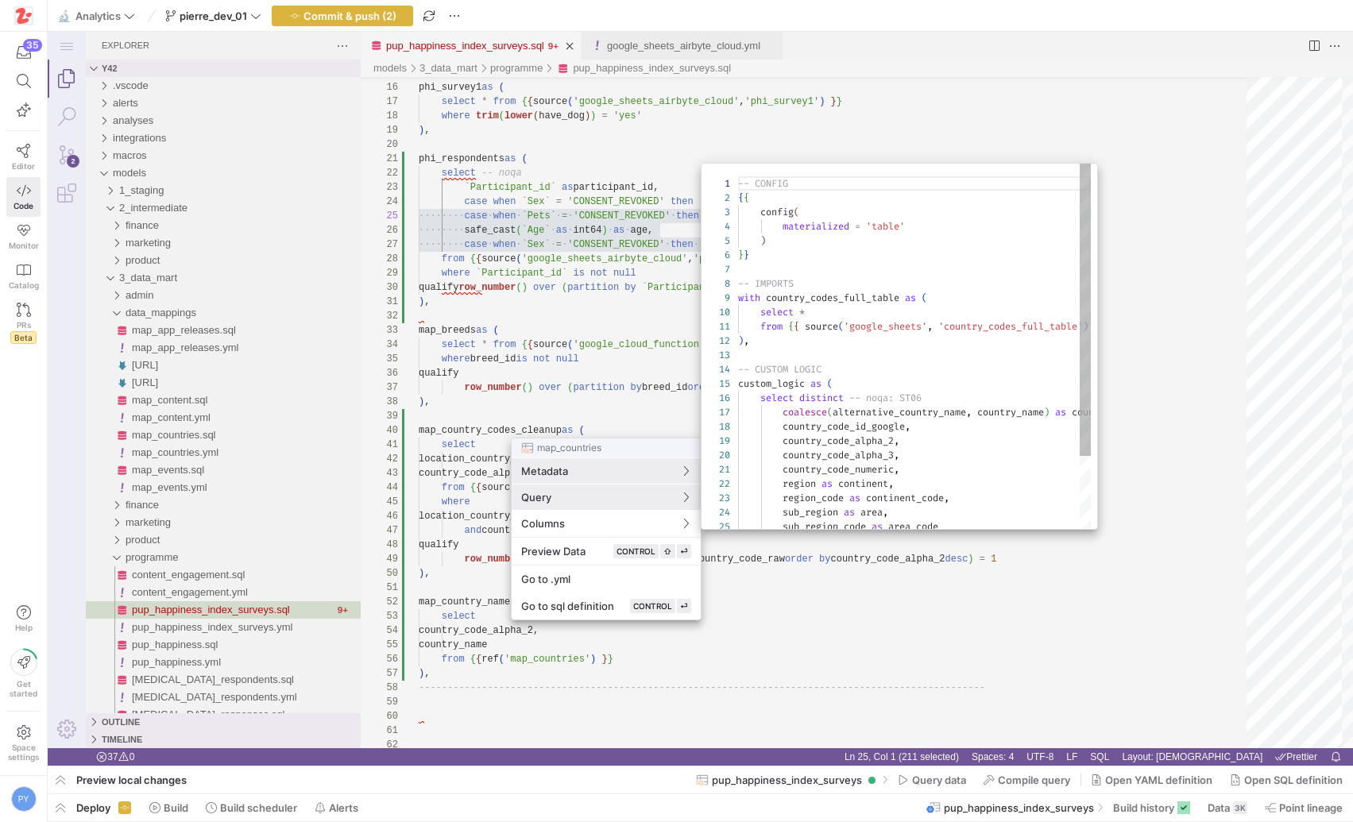
click at [637, 414] on div at bounding box center [676, 411] width 1353 height 822
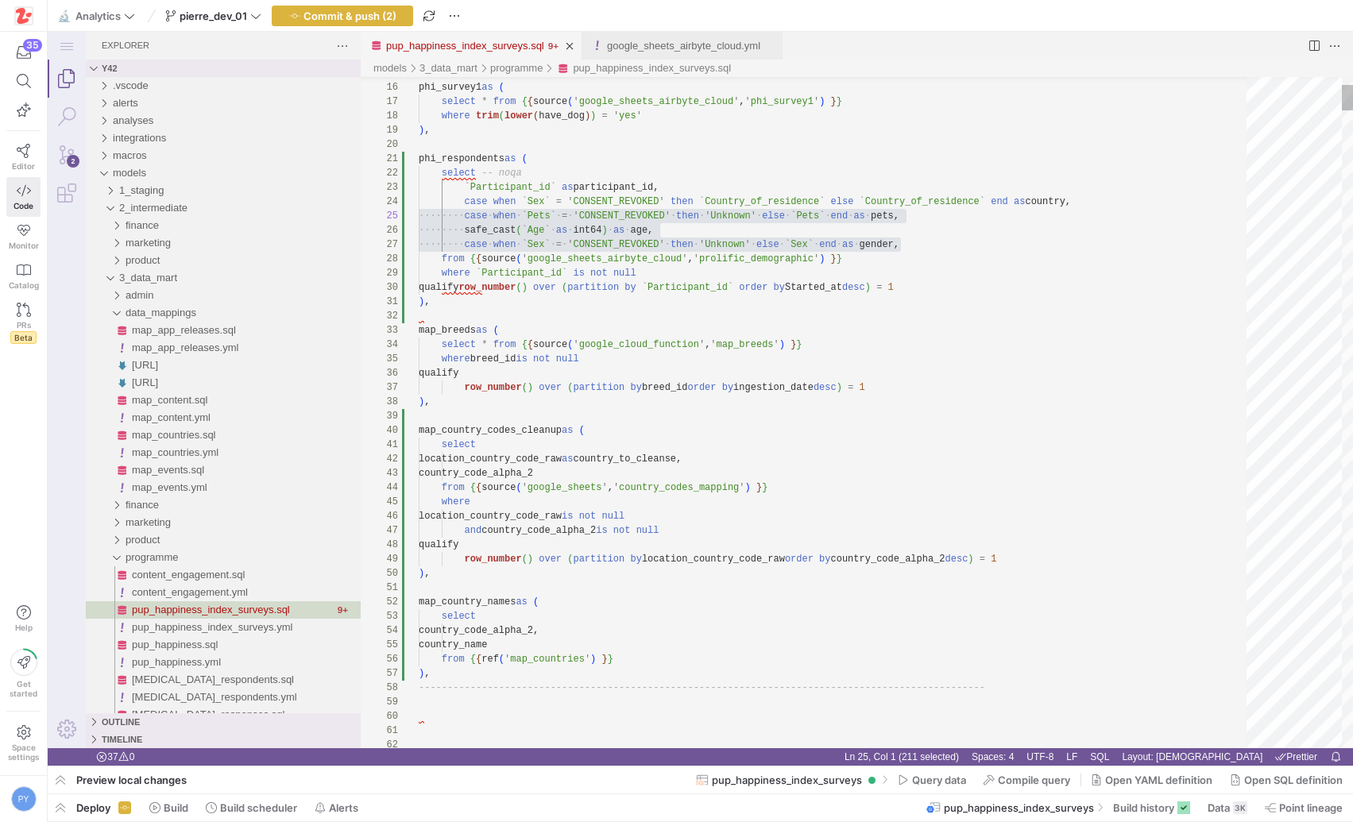
scroll to position [100, 11]
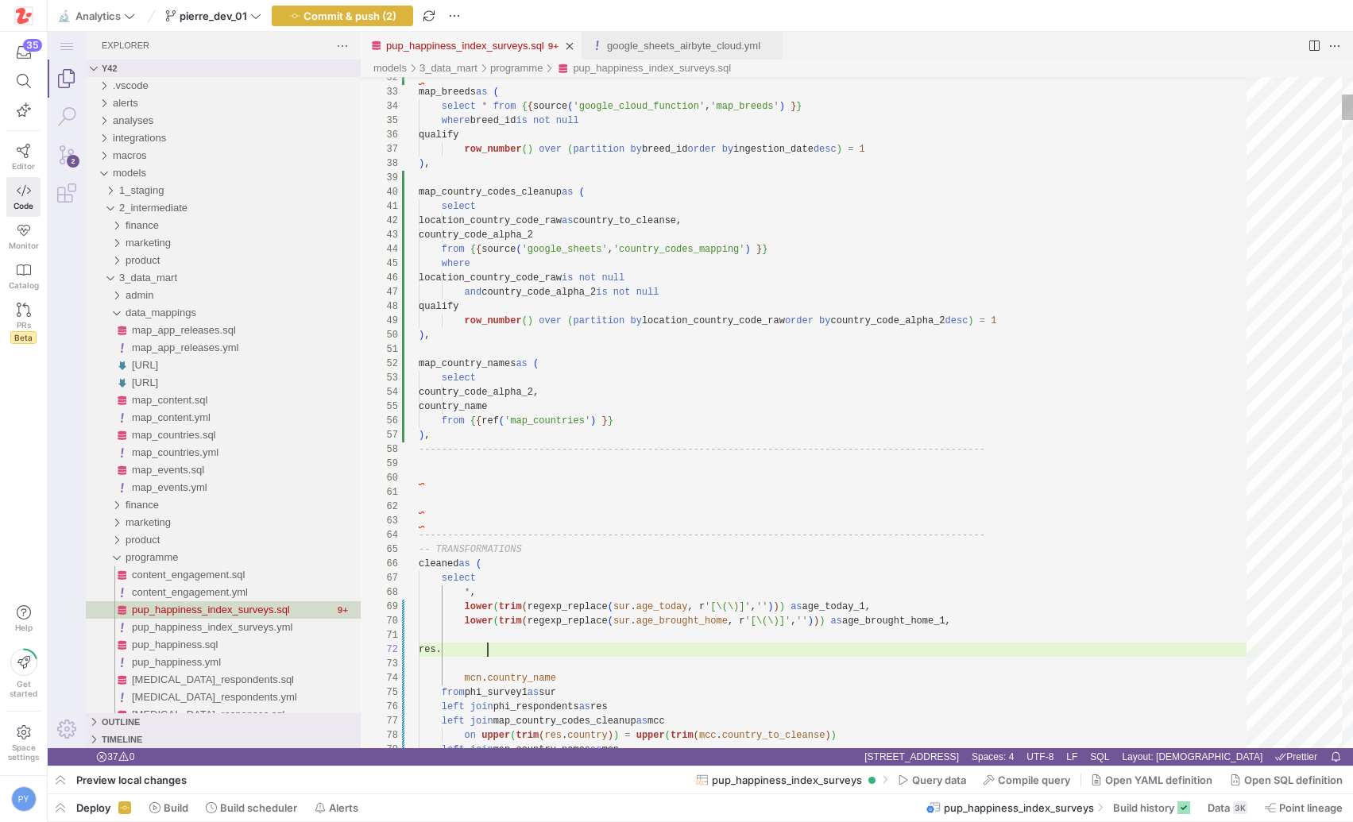
paste textarea "map_country_names"
click at [751, 357] on div at bounding box center [676, 411] width 1353 height 822
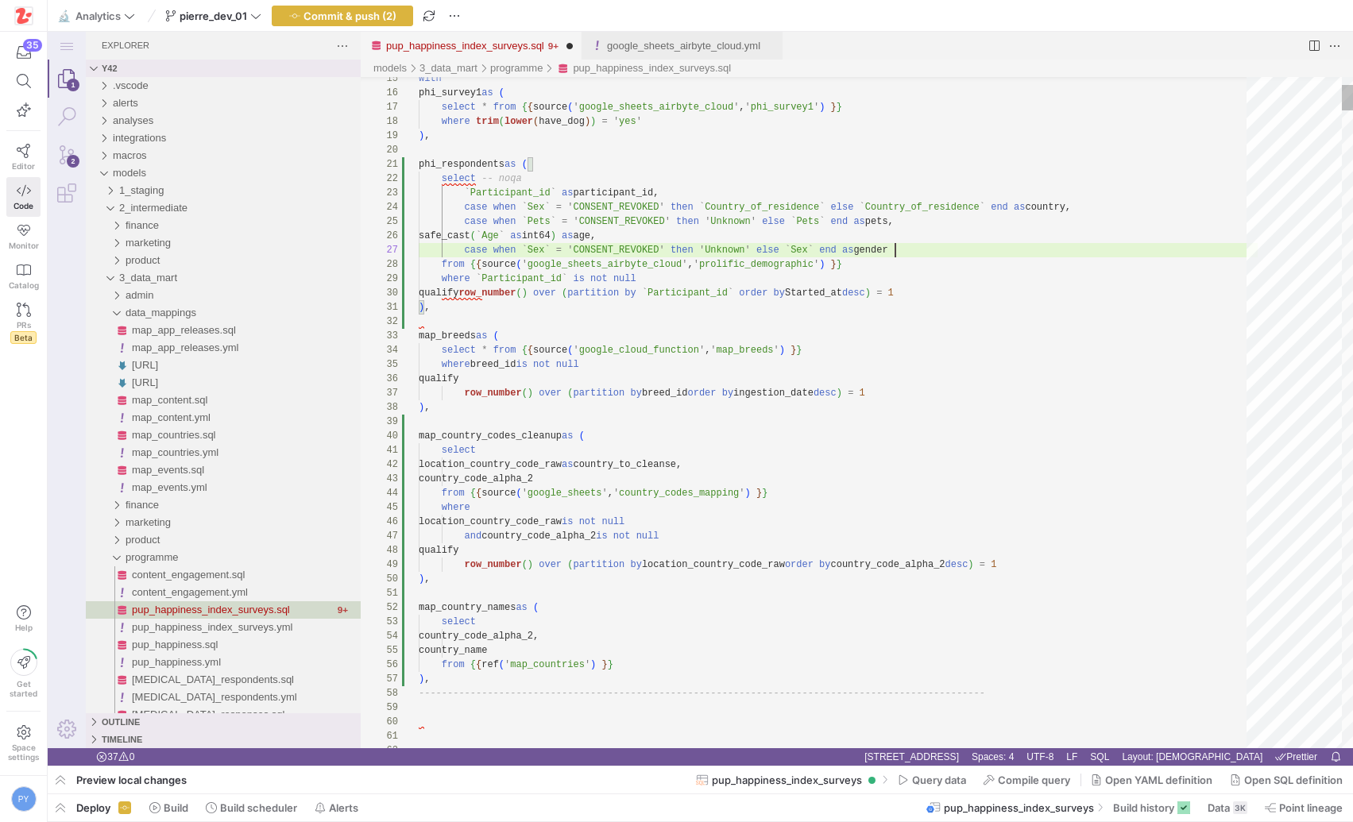
scroll to position [86, 477]
click at [736, 257] on div at bounding box center [676, 411] width 1353 height 822
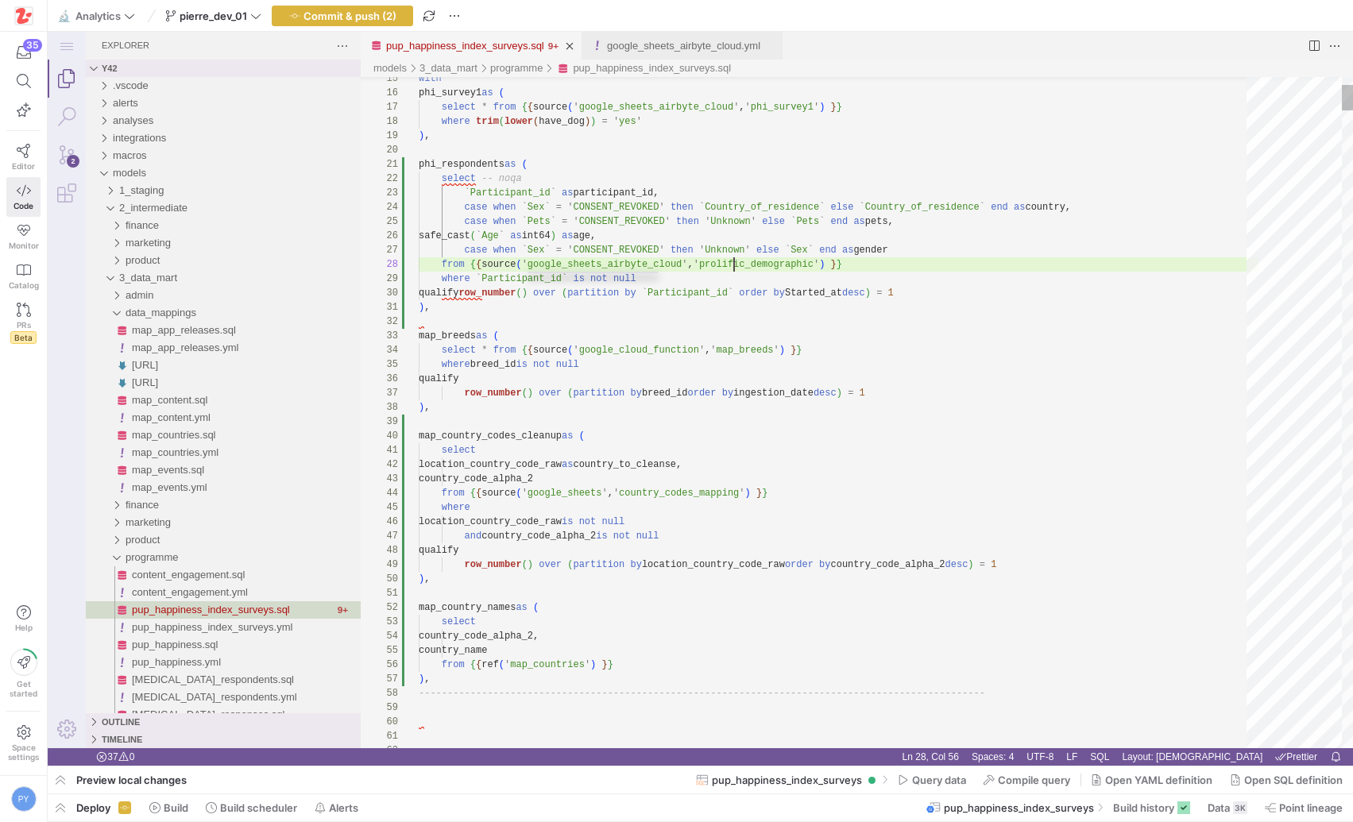
click at [731, 266] on div at bounding box center [676, 411] width 1353 height 822
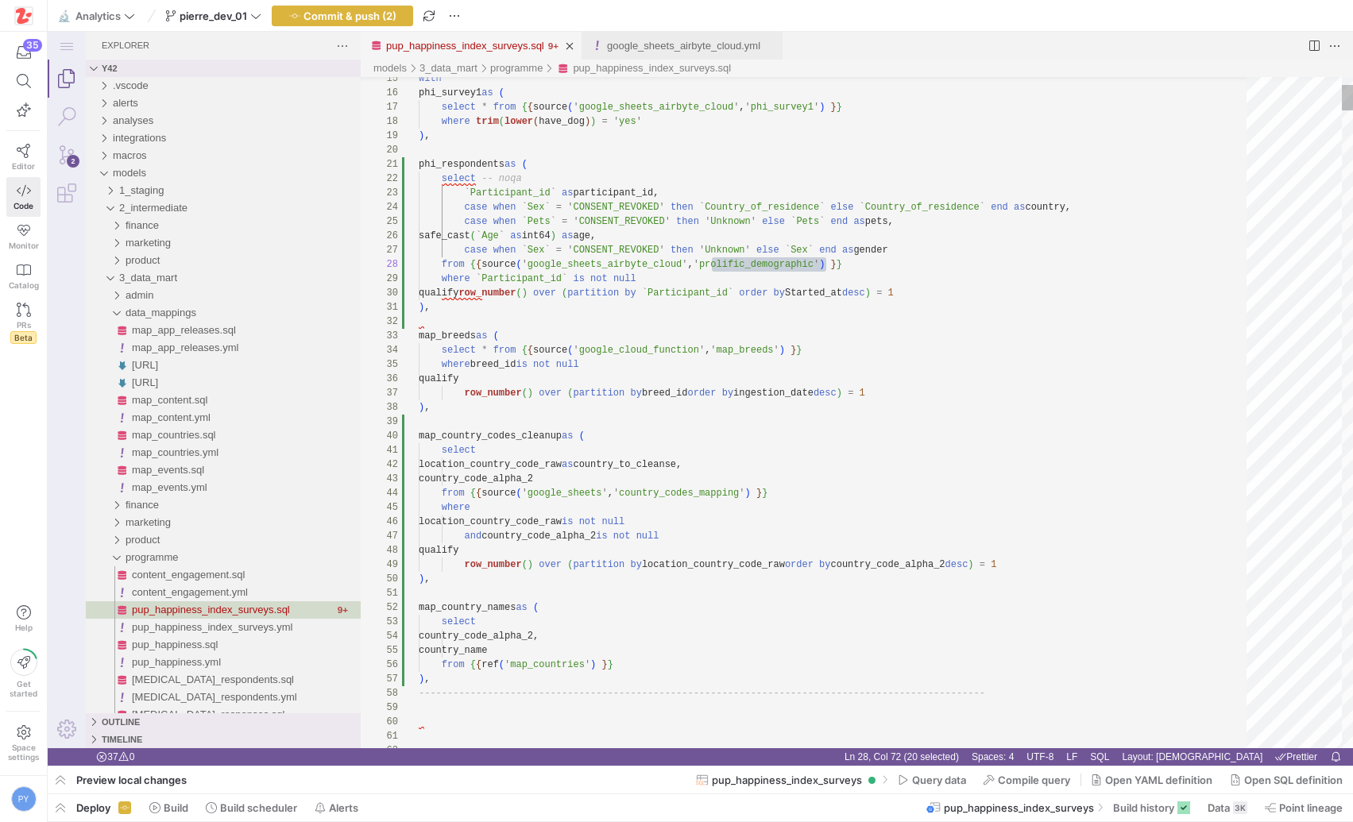
paste textarea "as has_other_pets, safe_cast(`Age` as int64) as age, case when `Sex` = 'CONSENT…"
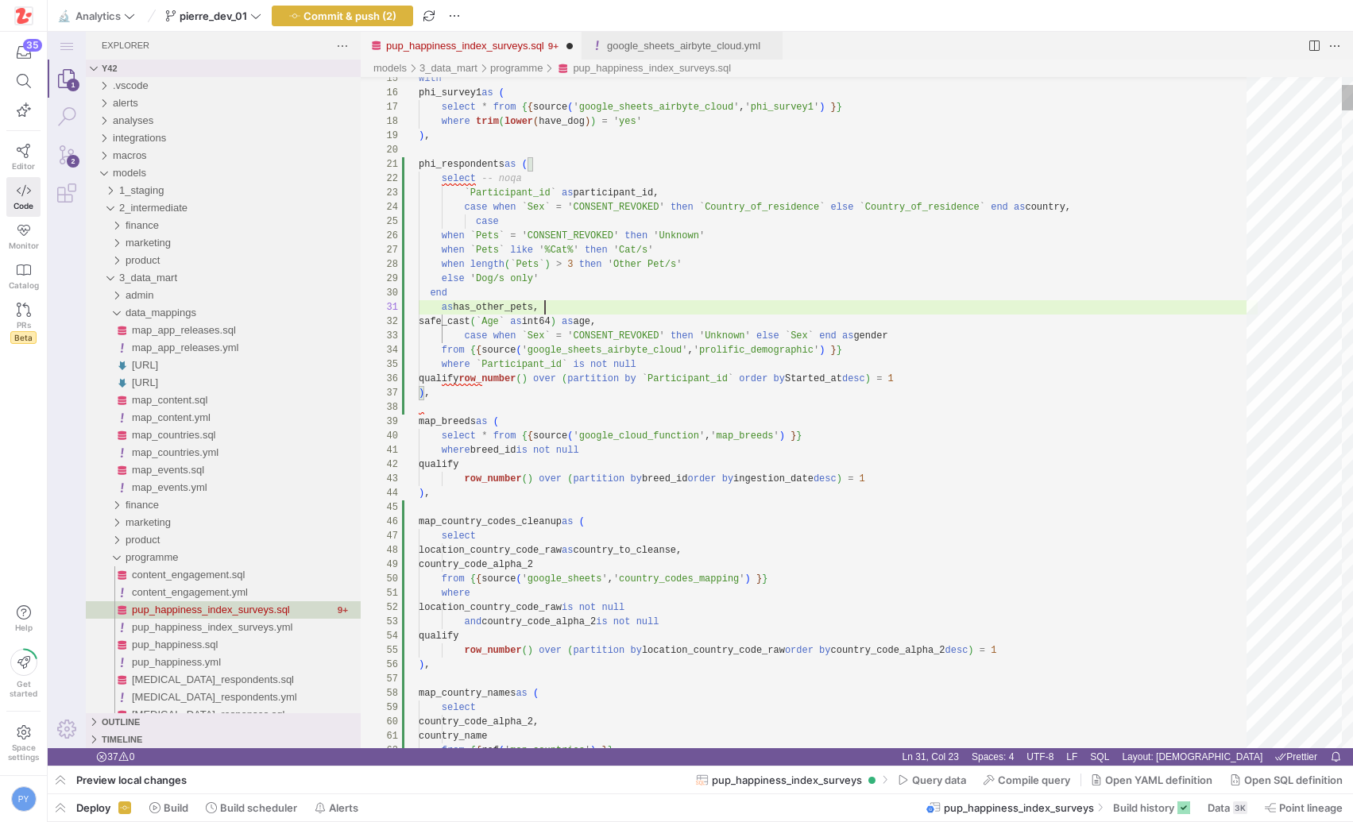
scroll to position [71, 17]
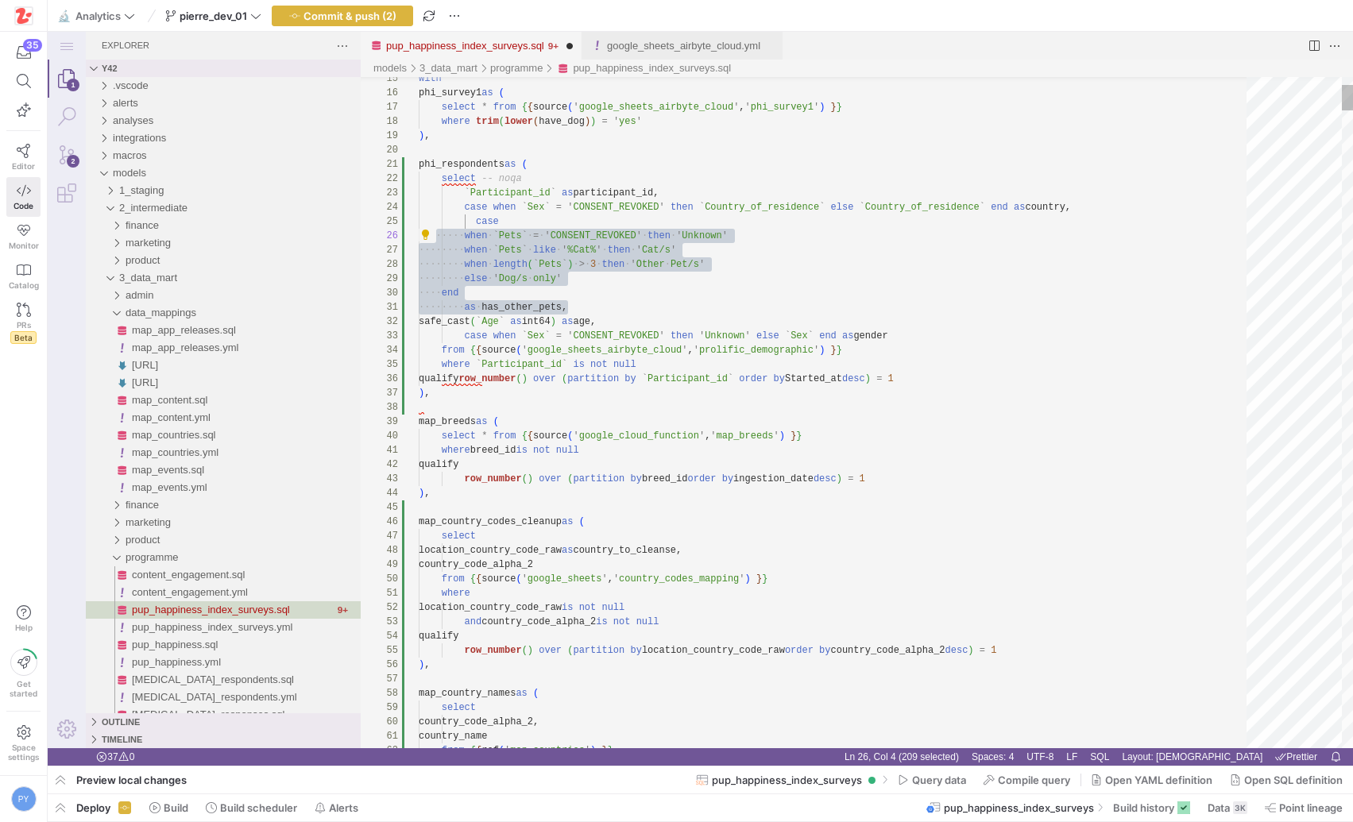
drag, startPoint x: 462, startPoint y: 235, endPoint x: 486, endPoint y: 275, distance: 46.7
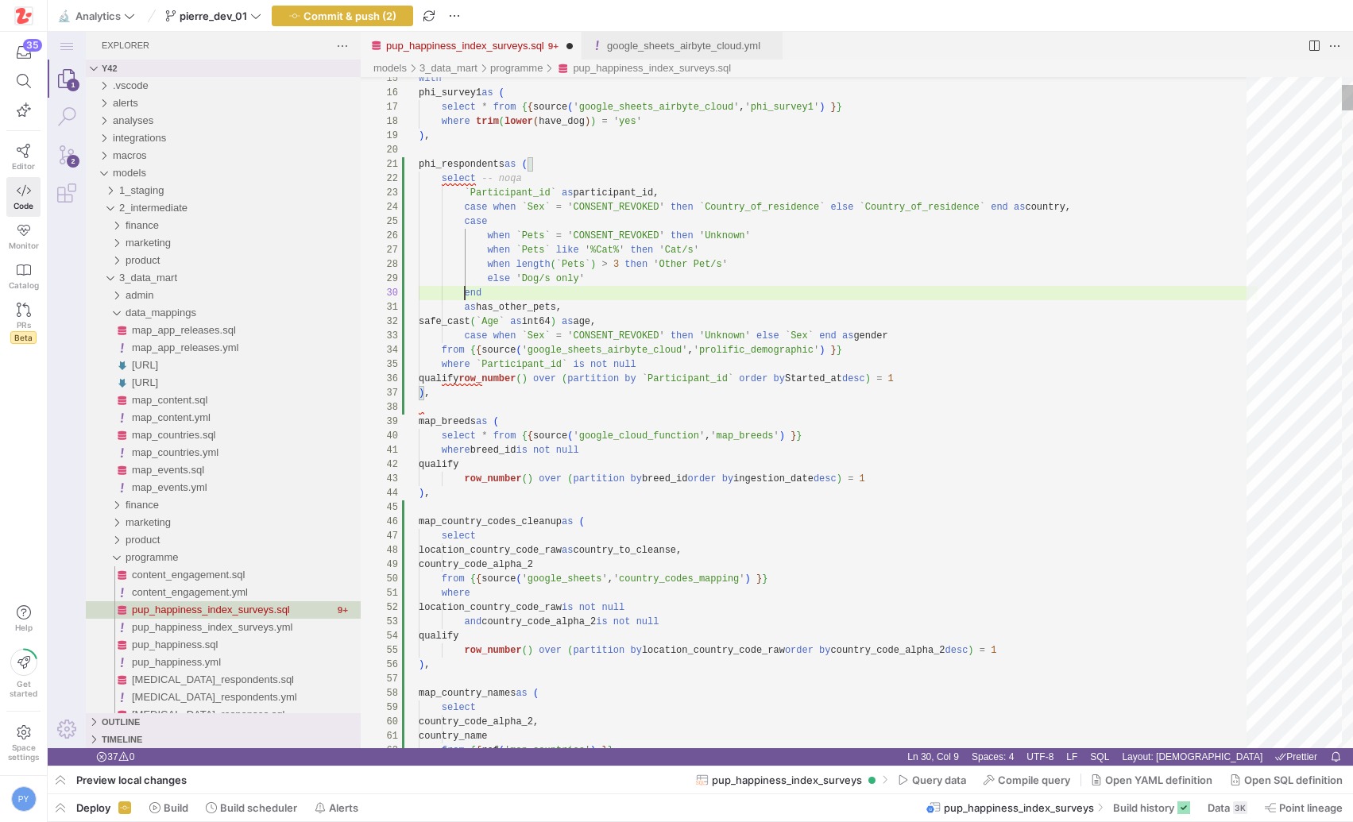
scroll to position [129, 46]
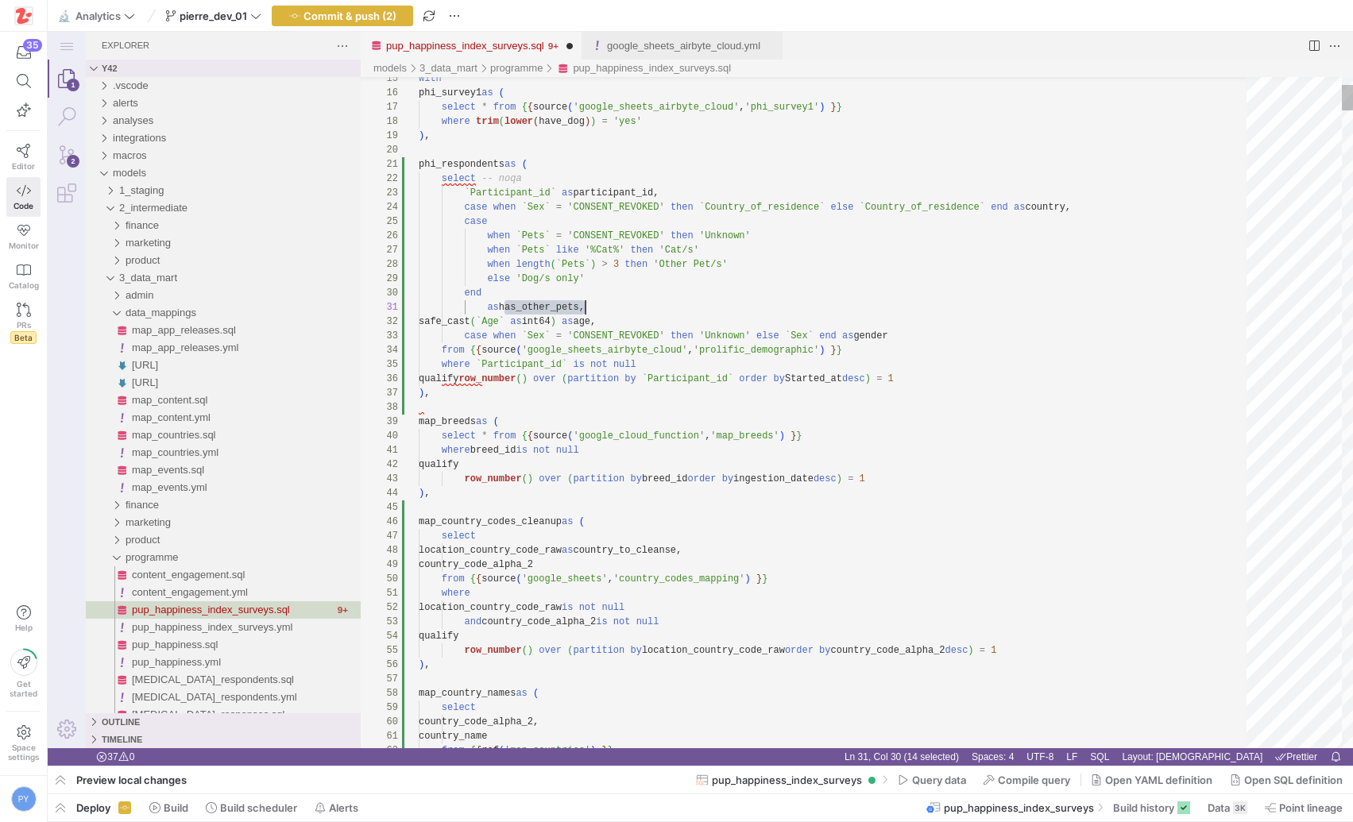
scroll to position [0, 167]
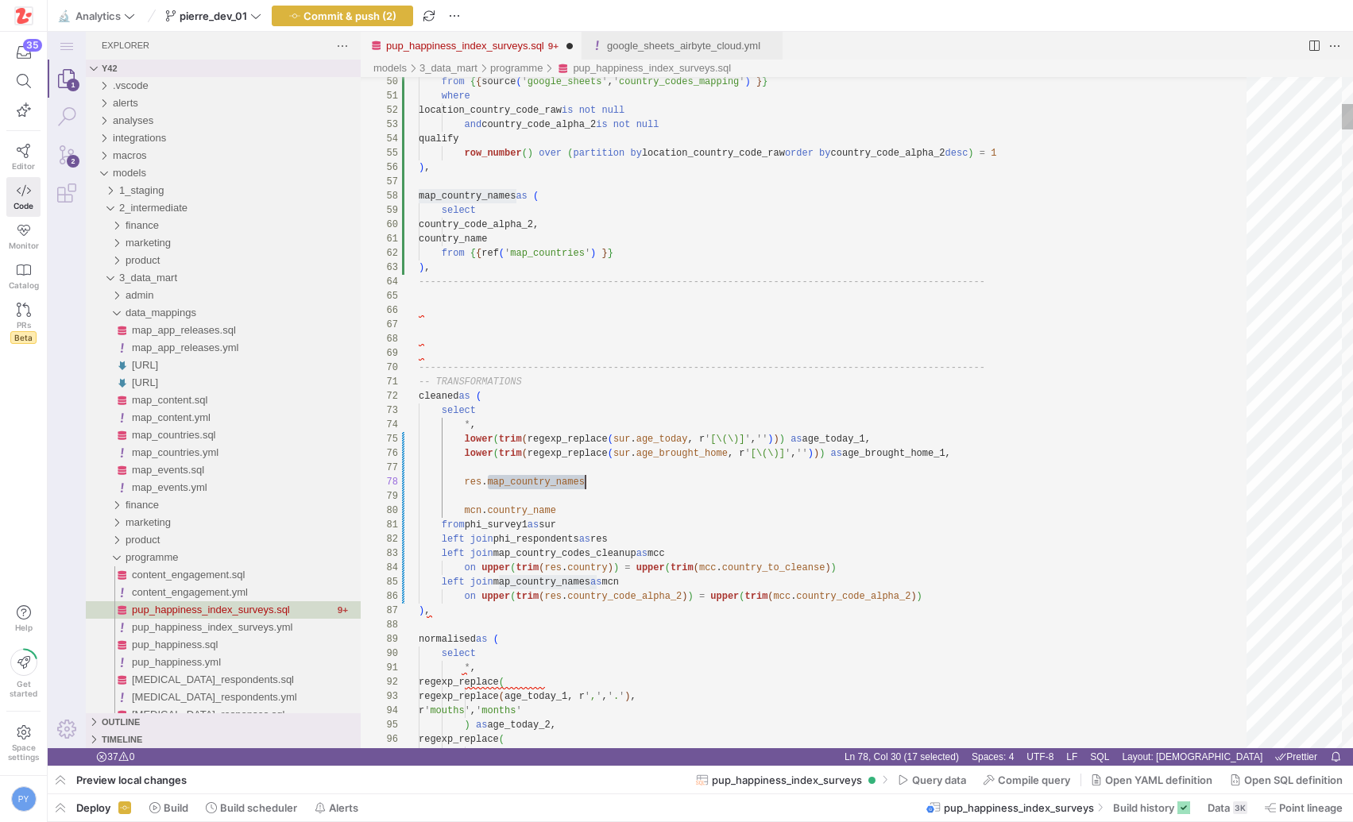
paste textarea "has_other_pet"
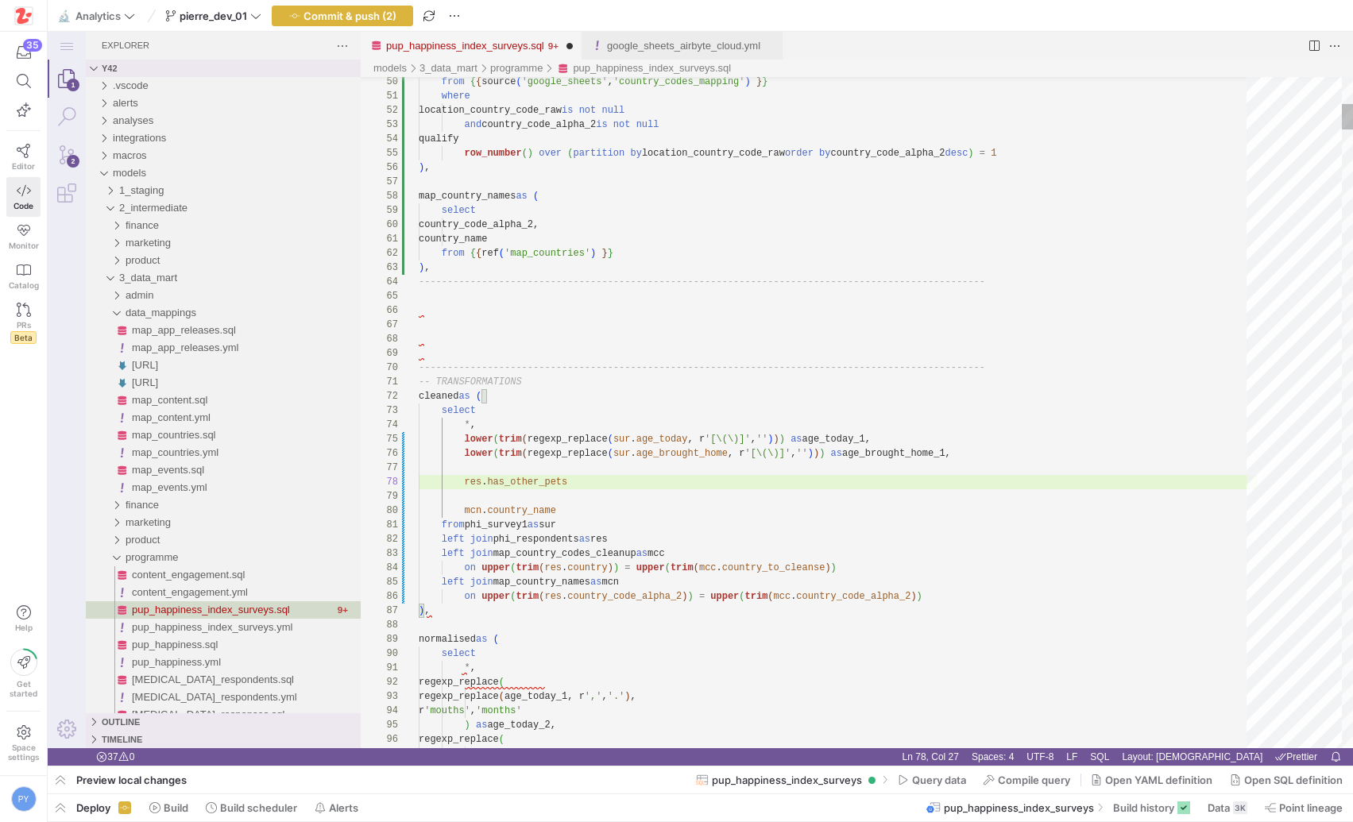
scroll to position [100, 155]
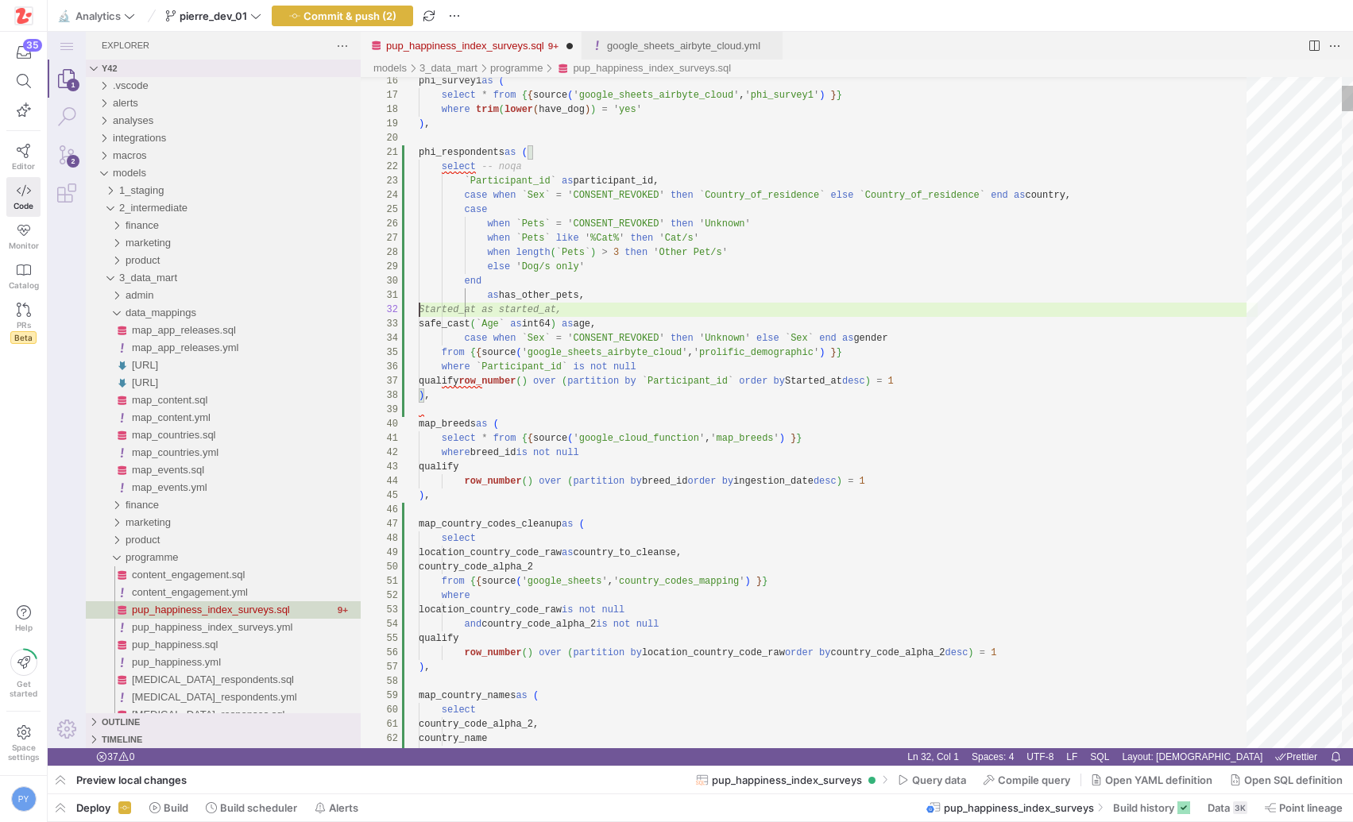
scroll to position [0, 172]
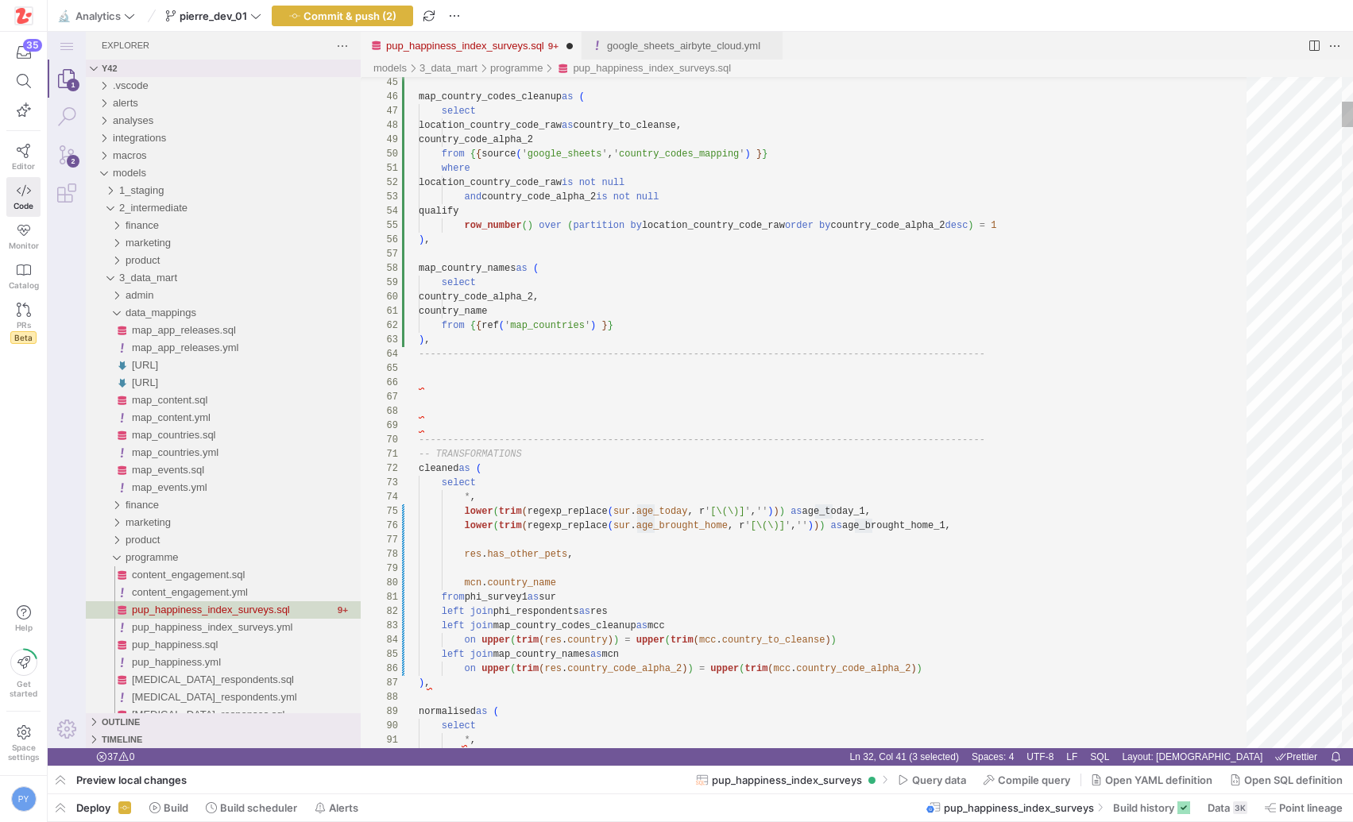
scroll to position [114, 0]
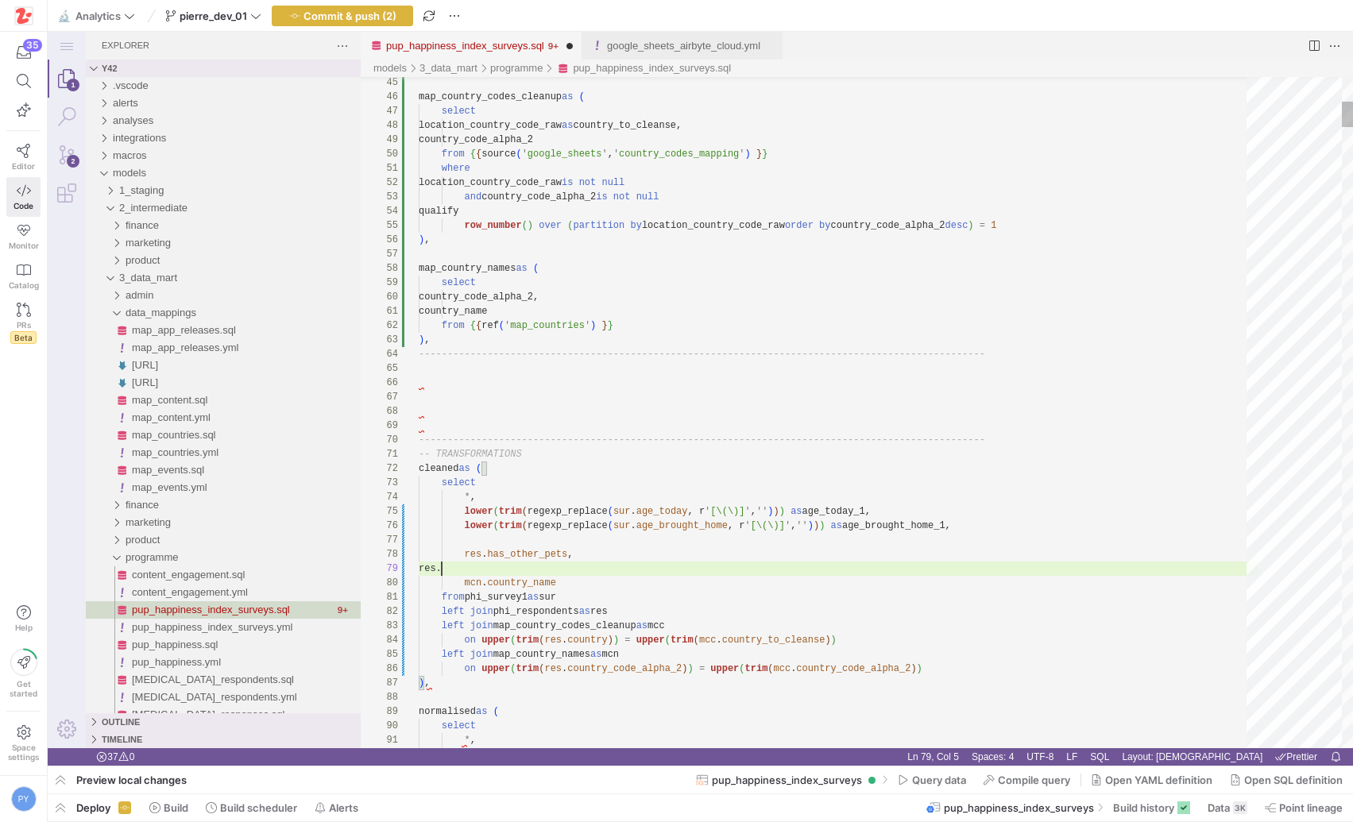
paste textarea "age"
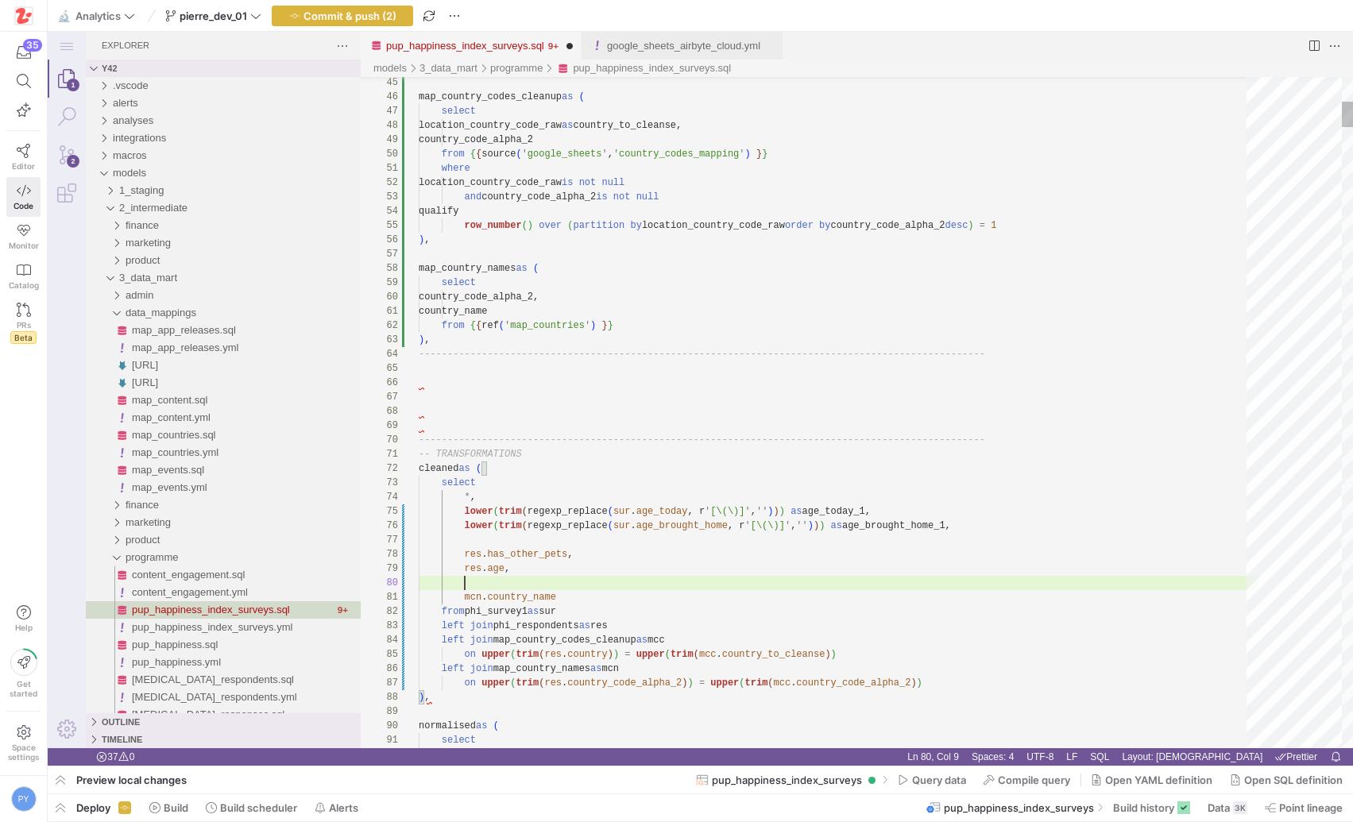
scroll to position [129, 46]
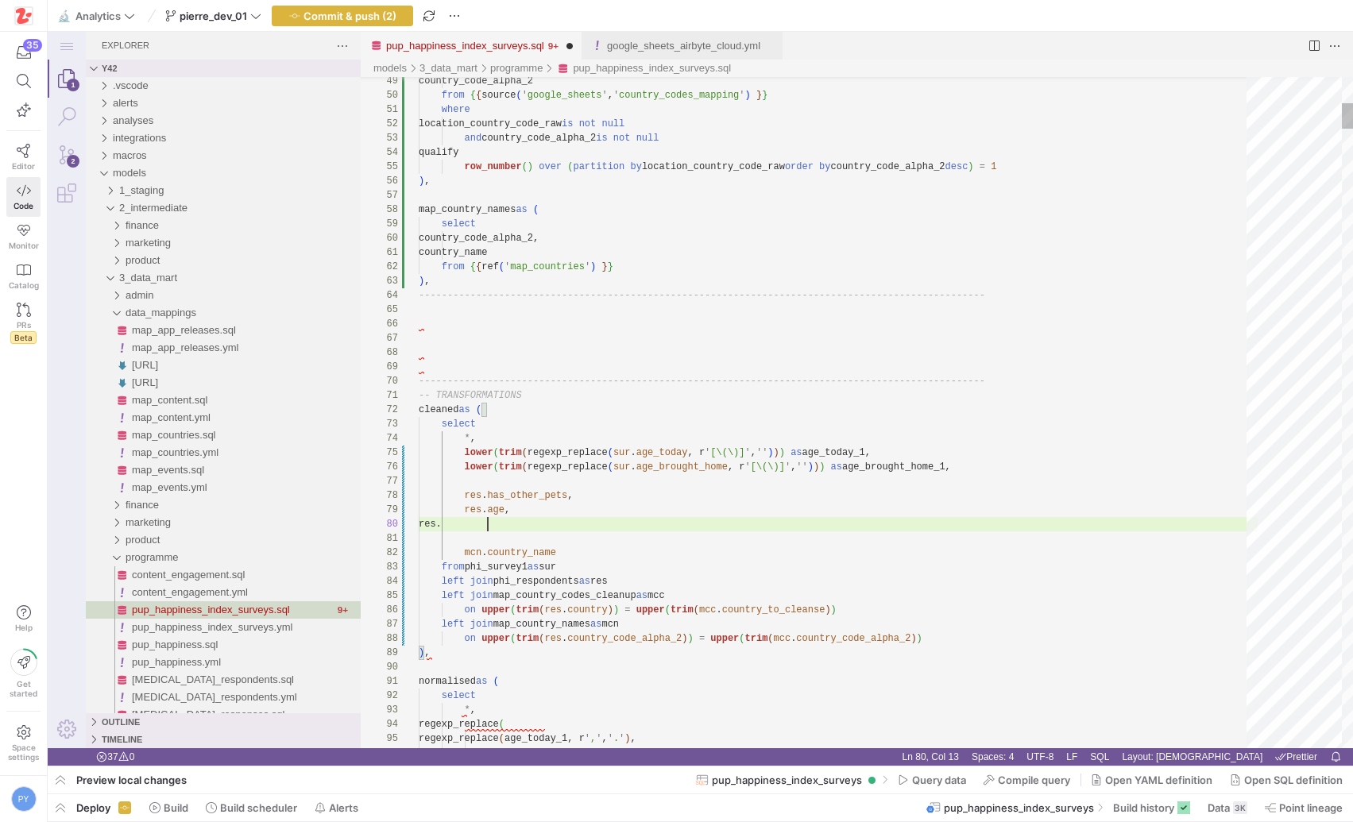
paste textarea "gender"
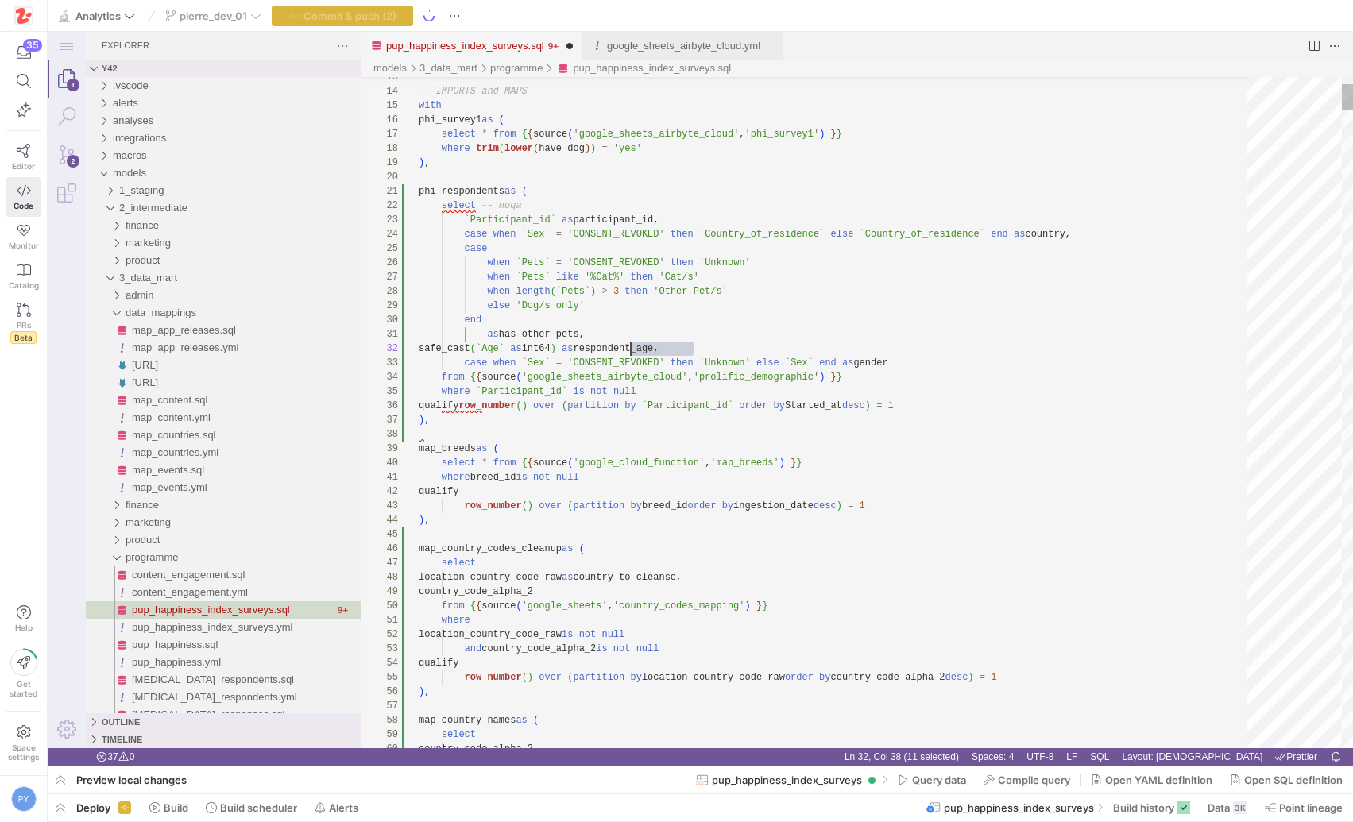
scroll to position [14, 212]
paste textarea "respondent_"
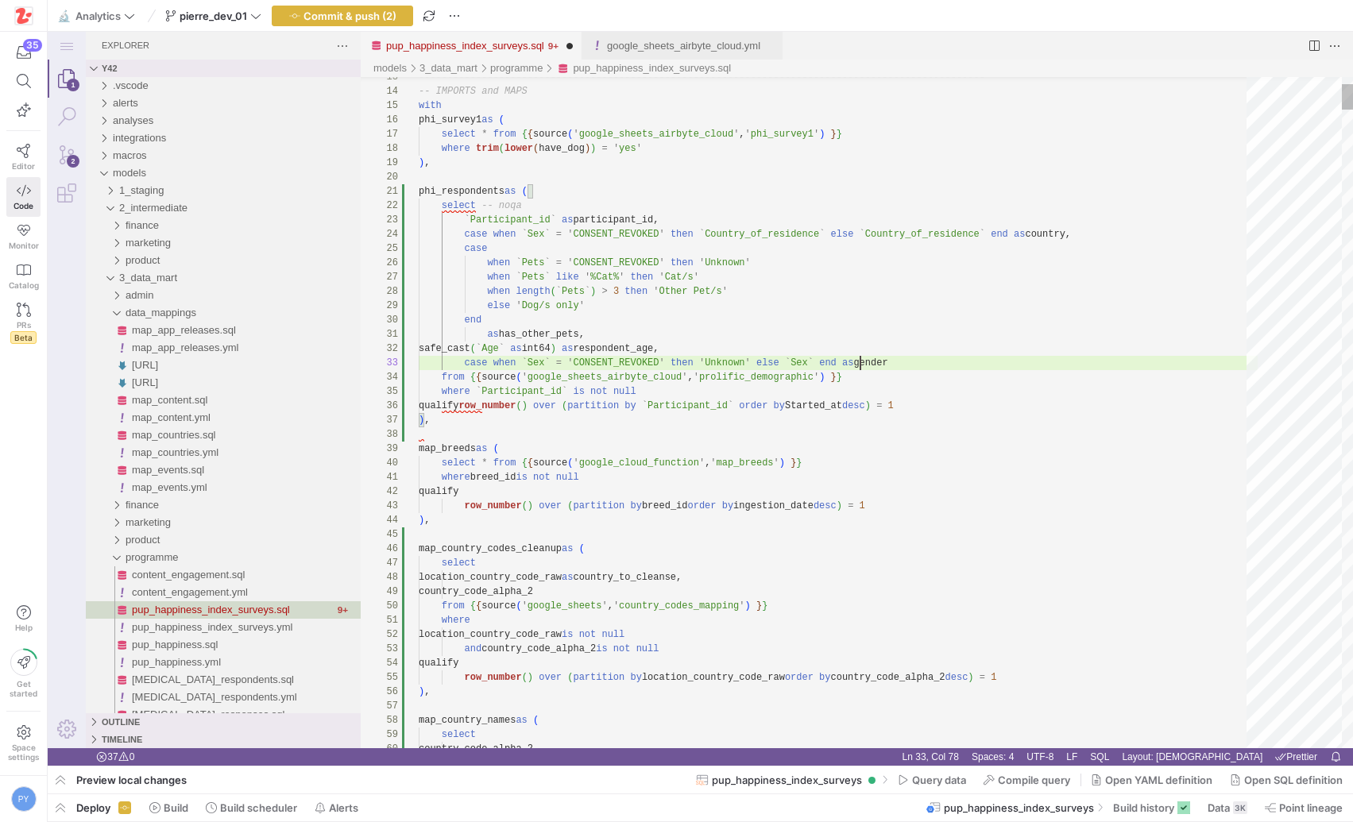
scroll to position [29, 505]
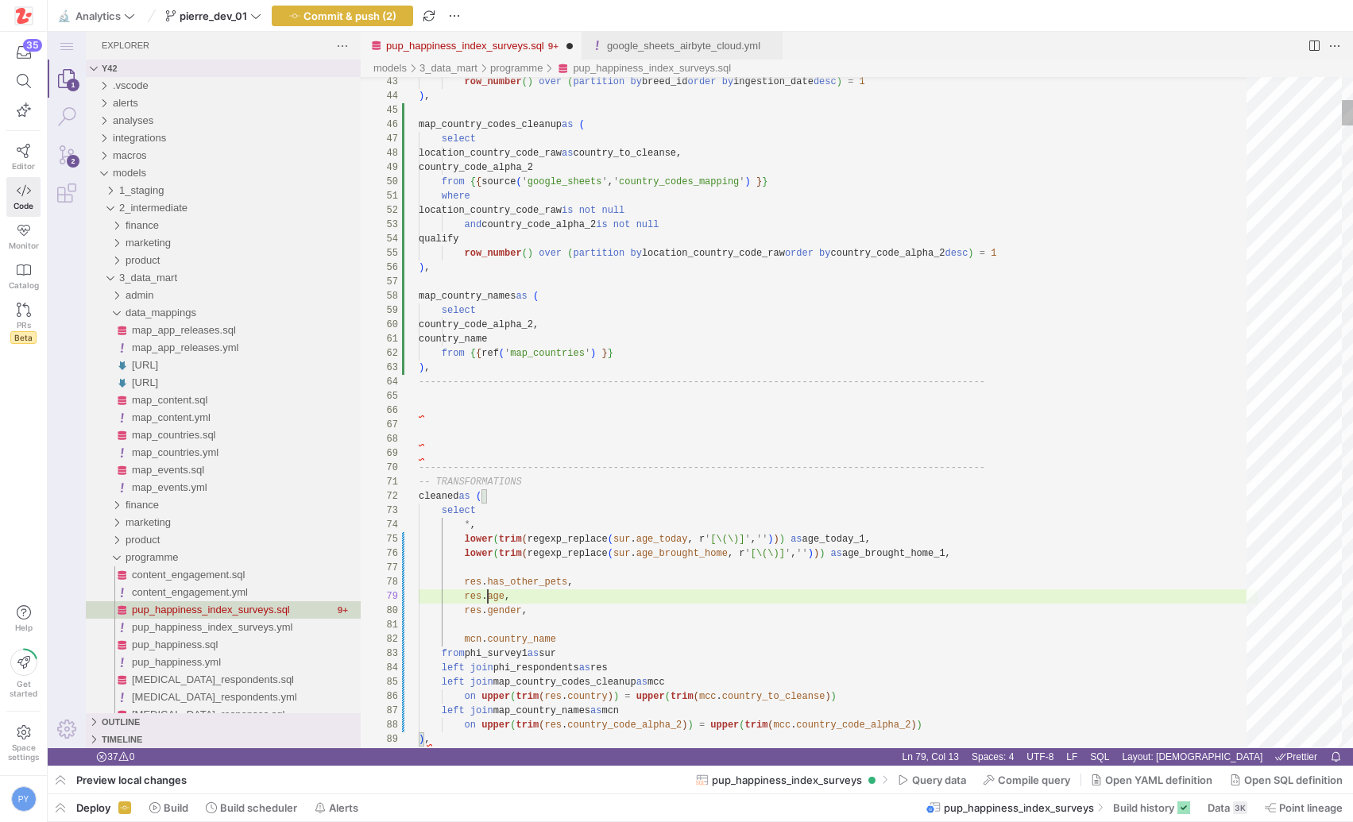
paste textarea "respondent_"
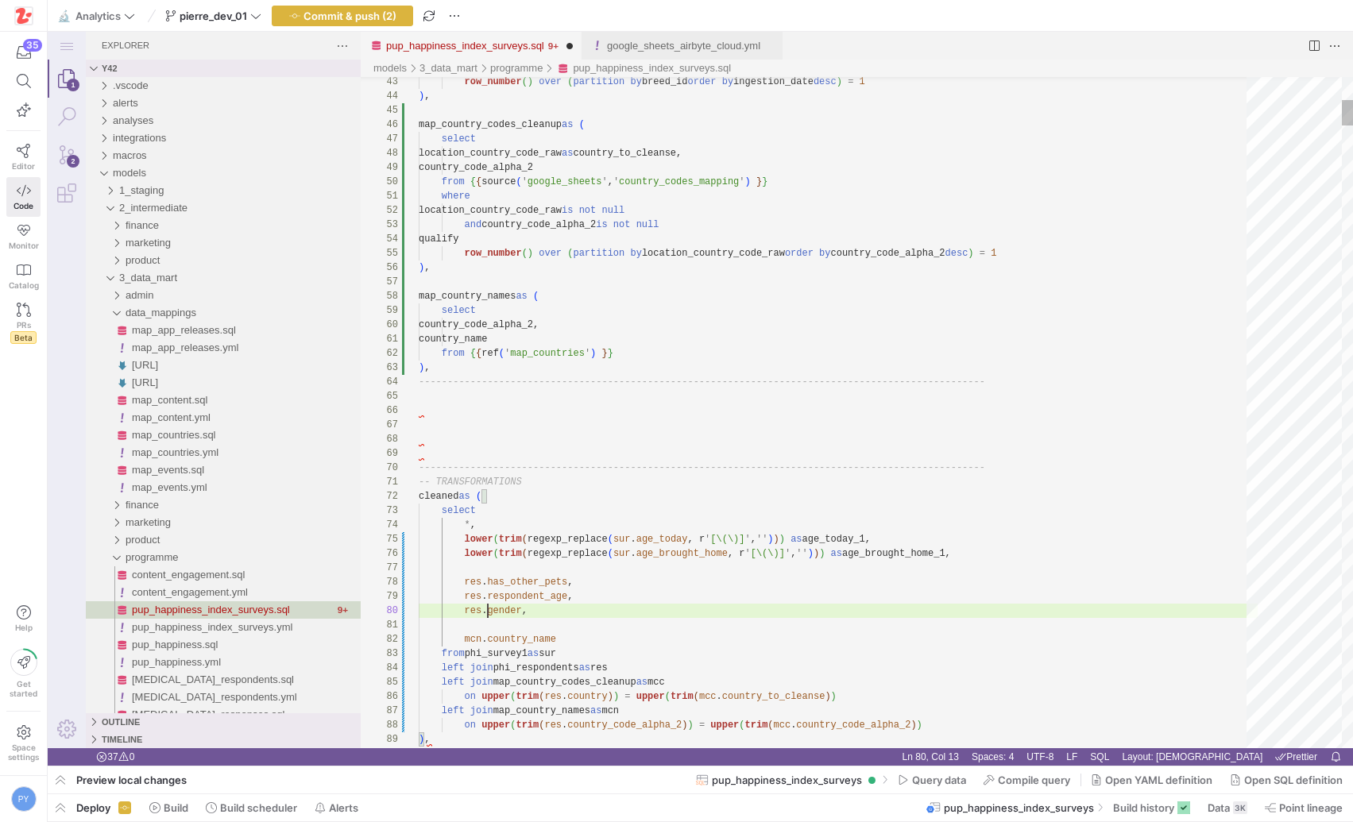
paste textarea "respondent_"
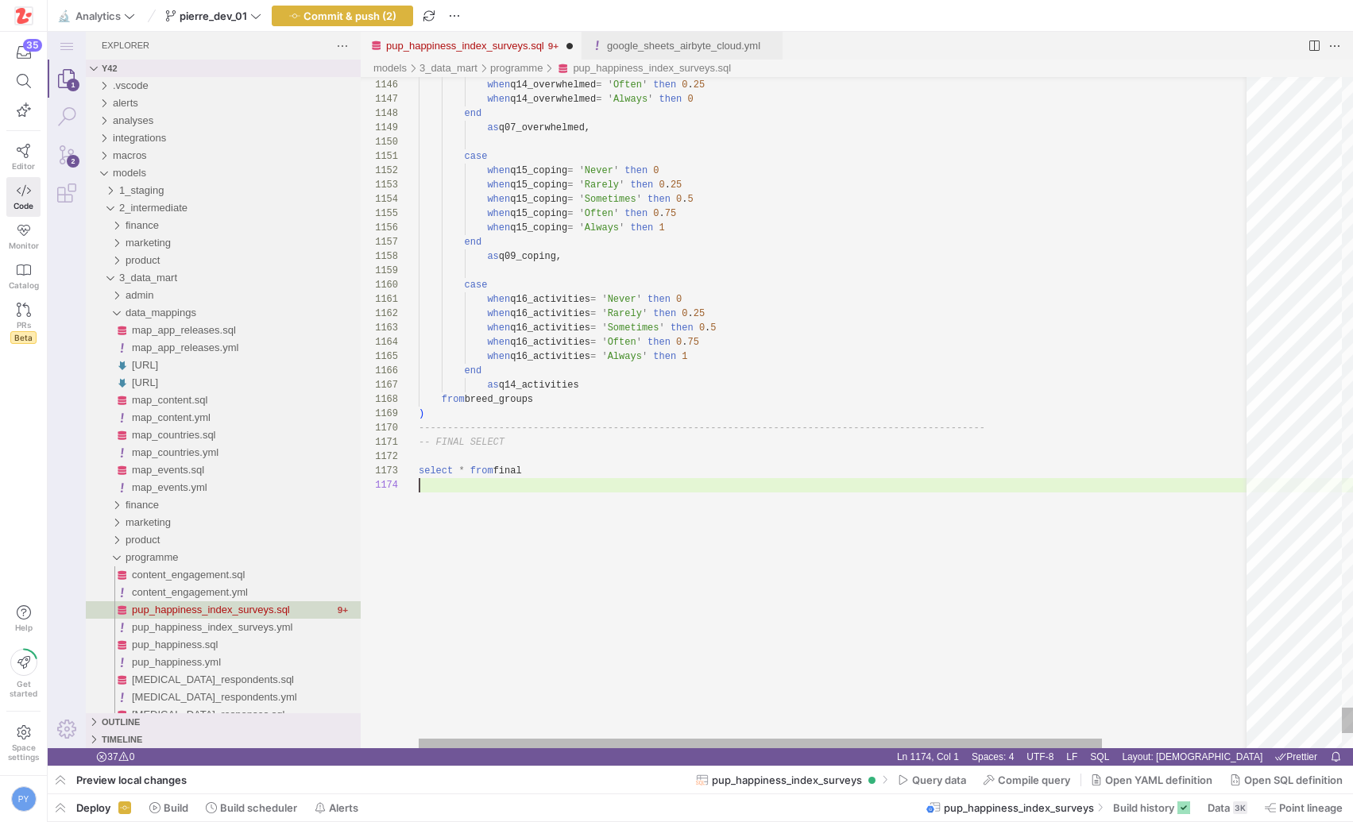
scroll to position [43, 0]
type textarea "-- FINAL SELECT select * from final"
click at [382, 17] on span "Commit & push (2)" at bounding box center [349, 16] width 93 height 13
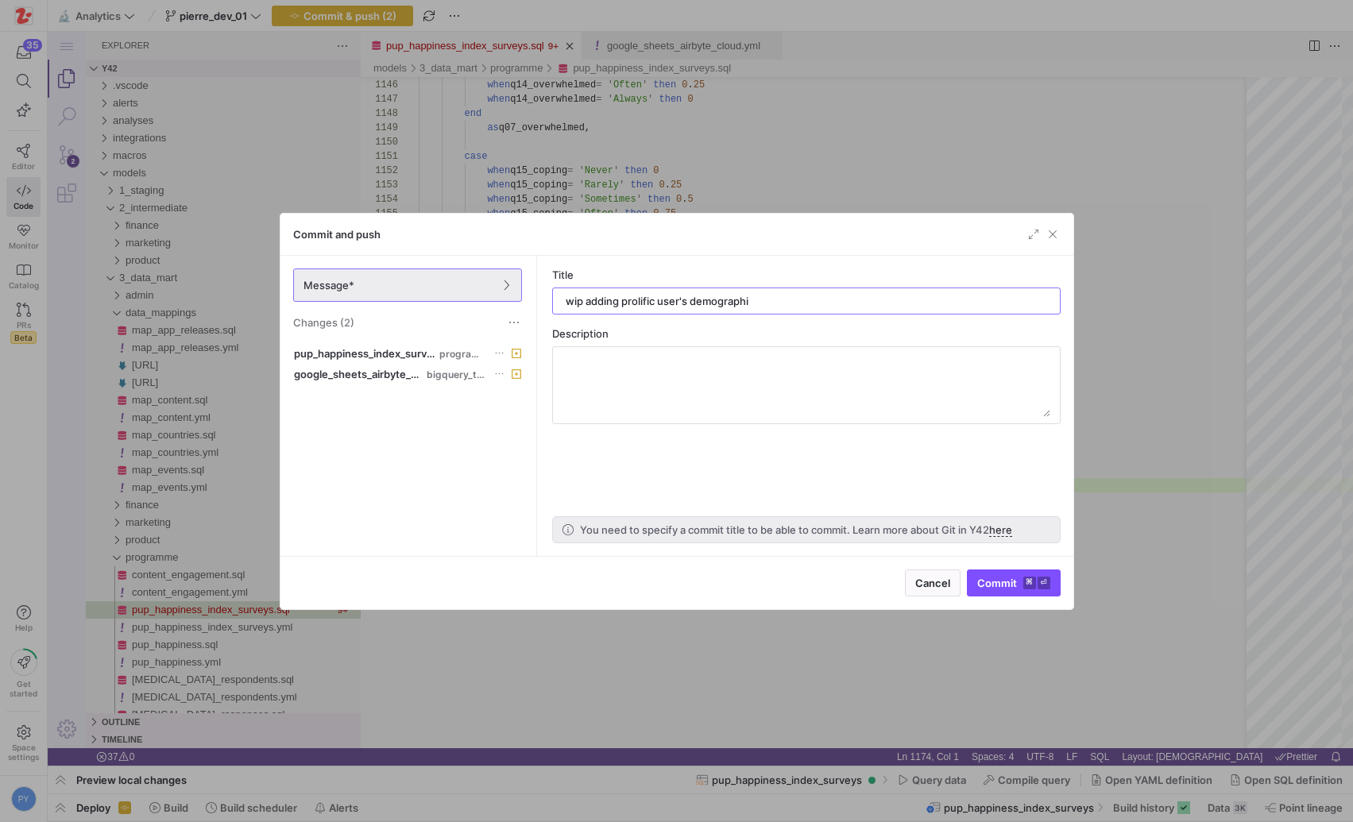
type input "wip adding prolific user's demographic"
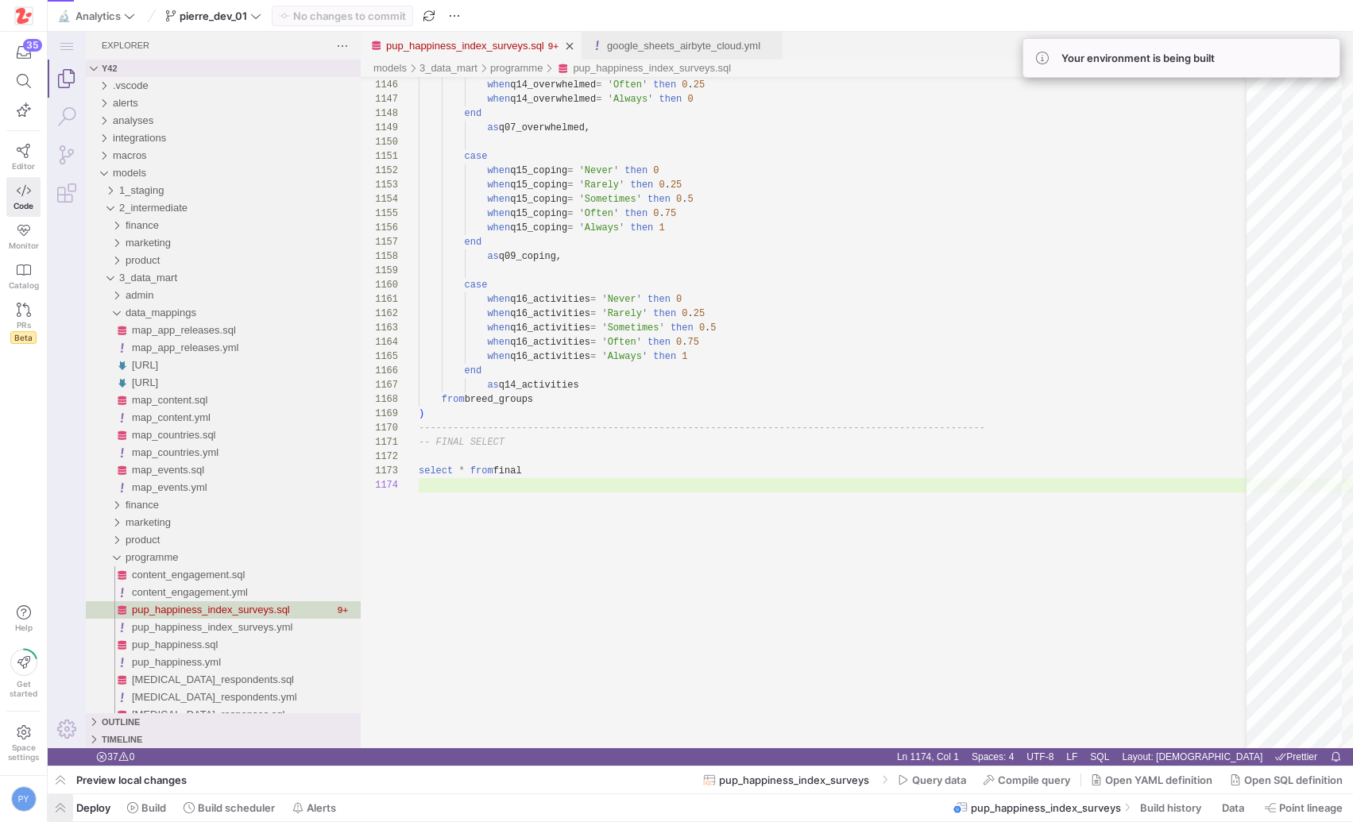
click at [63, 801] on span "button" at bounding box center [60, 807] width 25 height 27
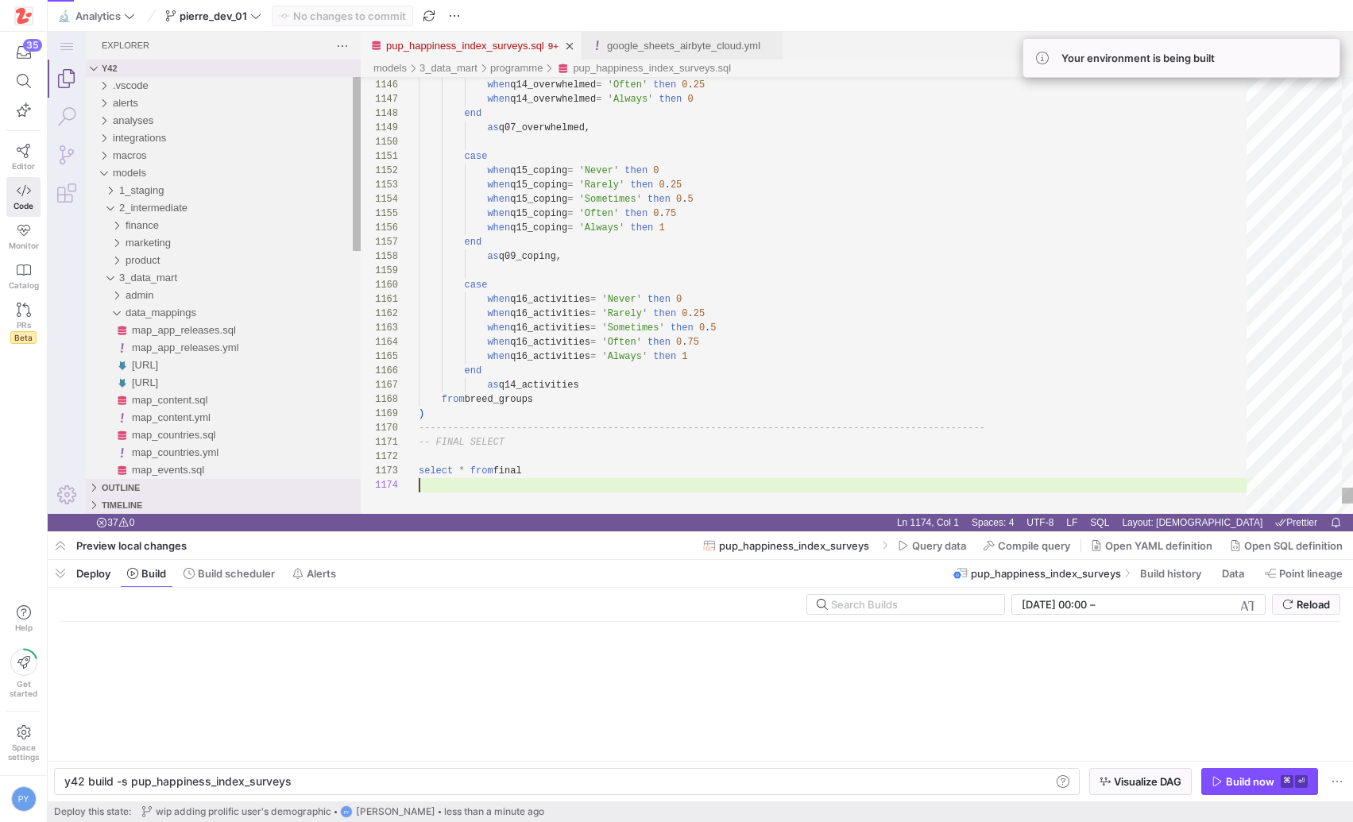
scroll to position [0, 223]
click at [952, 549] on span "Query data" at bounding box center [939, 545] width 54 height 13
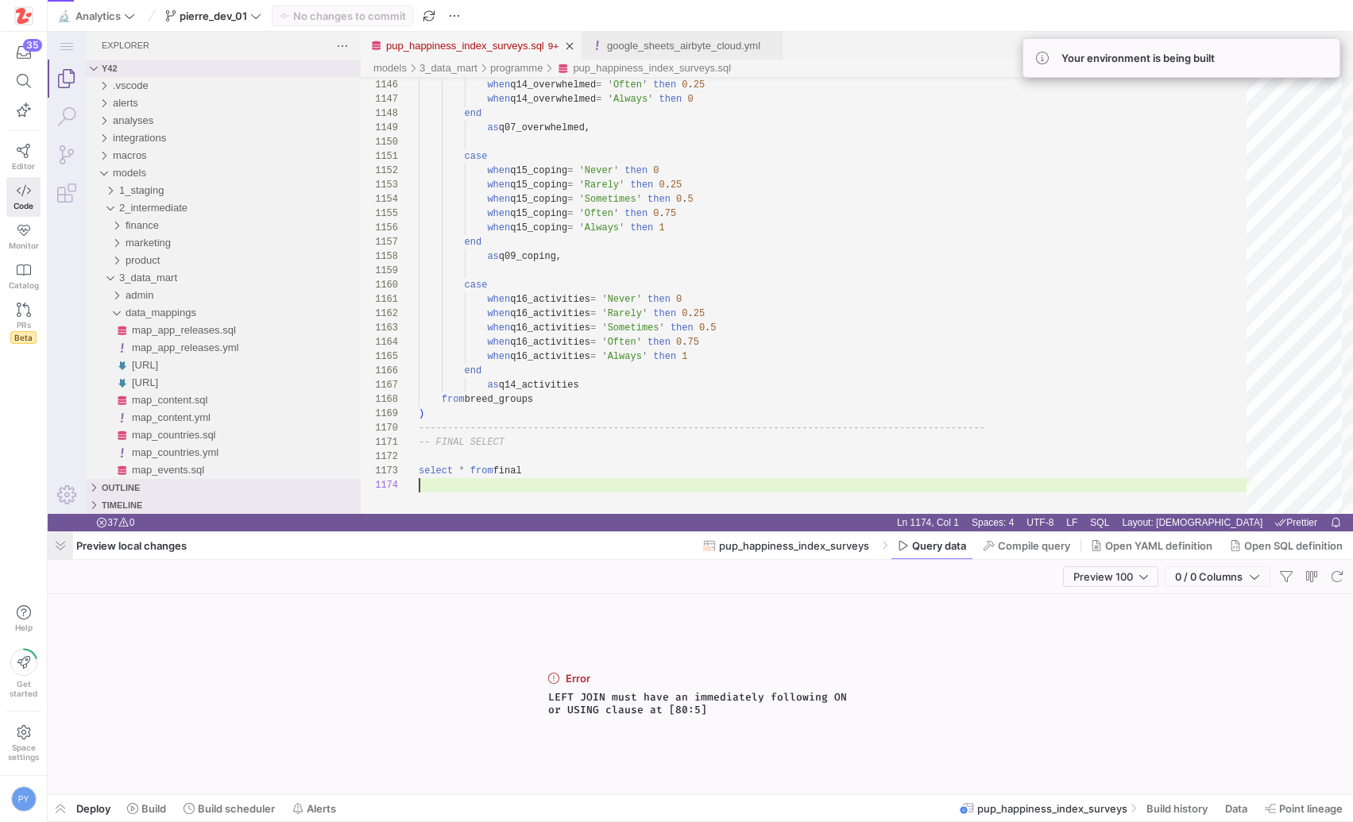
click at [60, 543] on span "button" at bounding box center [60, 545] width 25 height 27
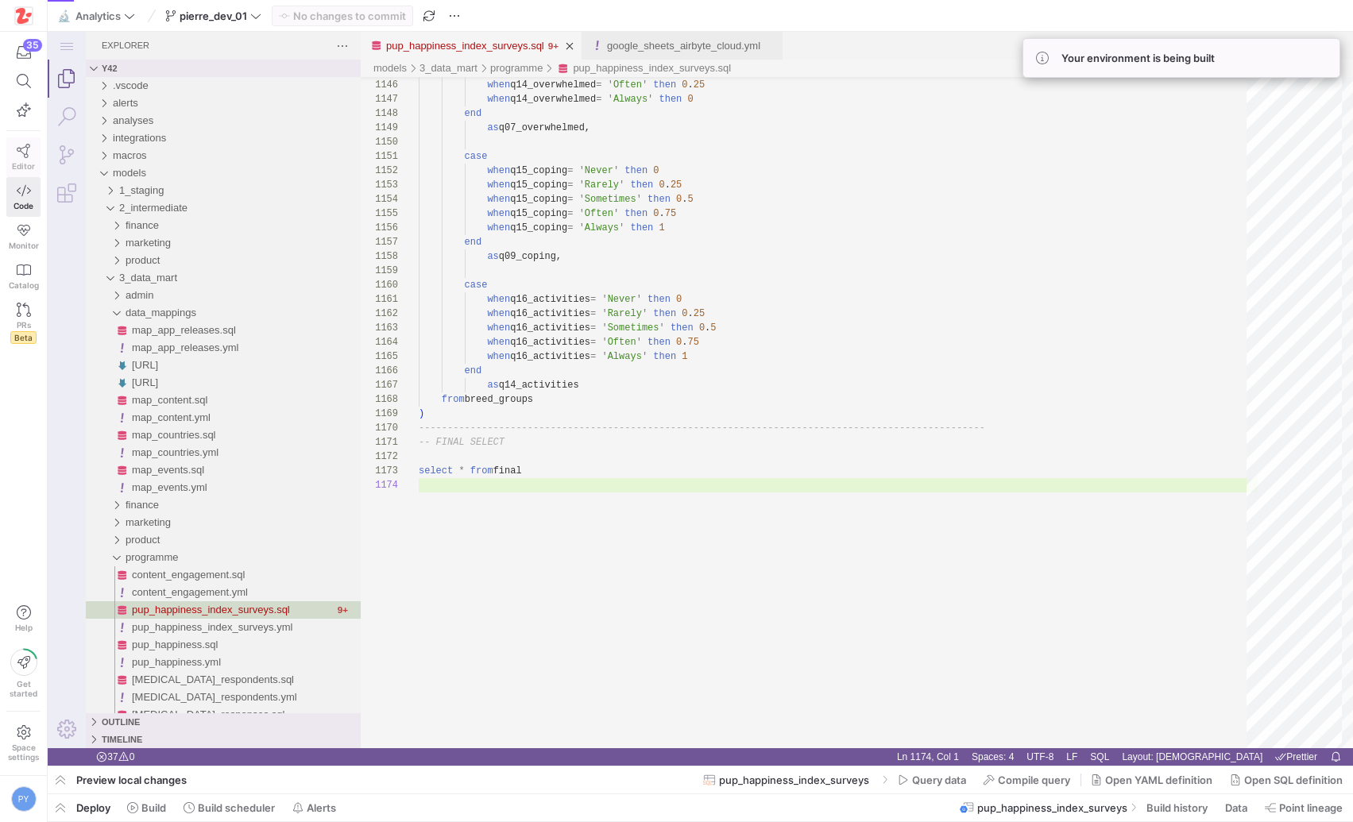
click at [26, 156] on icon at bounding box center [24, 151] width 14 height 14
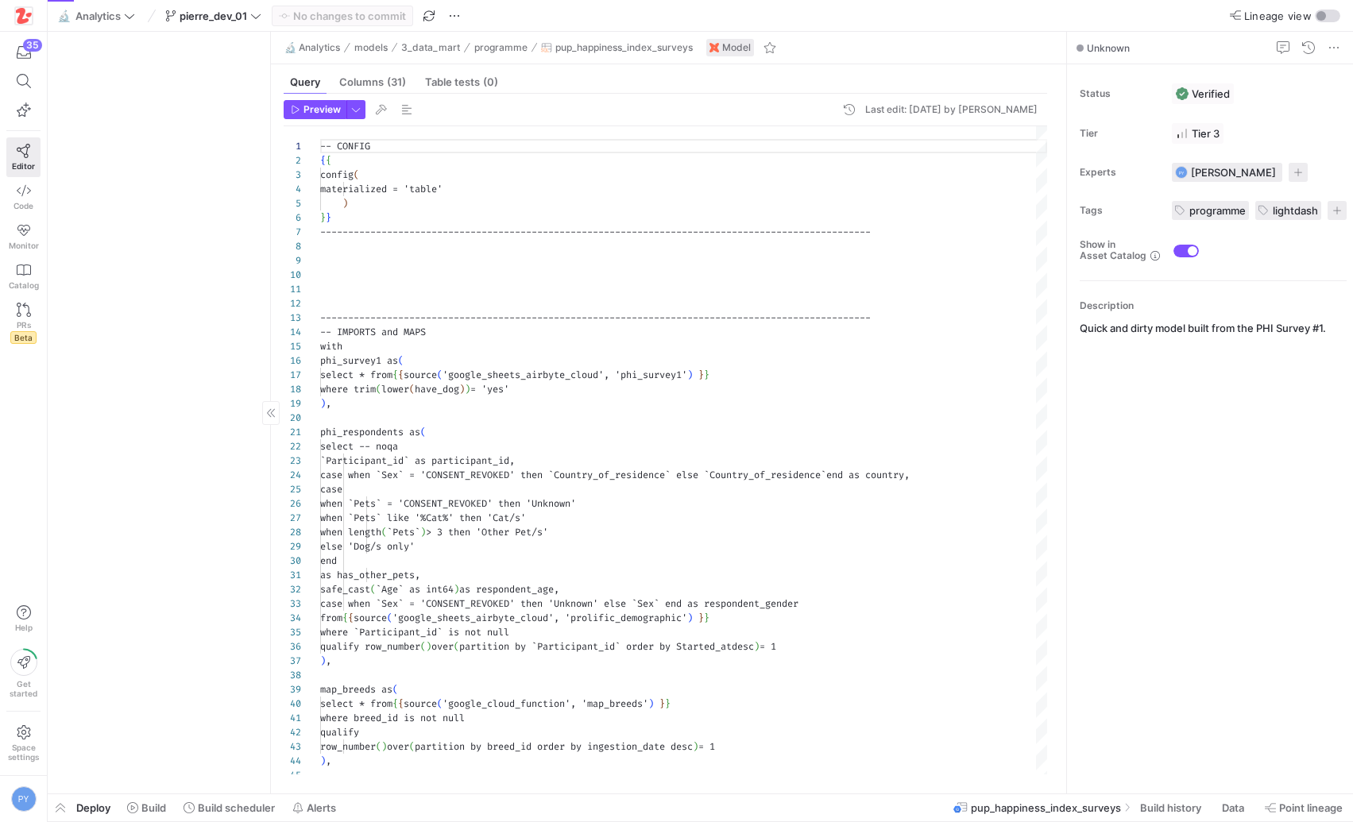
scroll to position [143, 0]
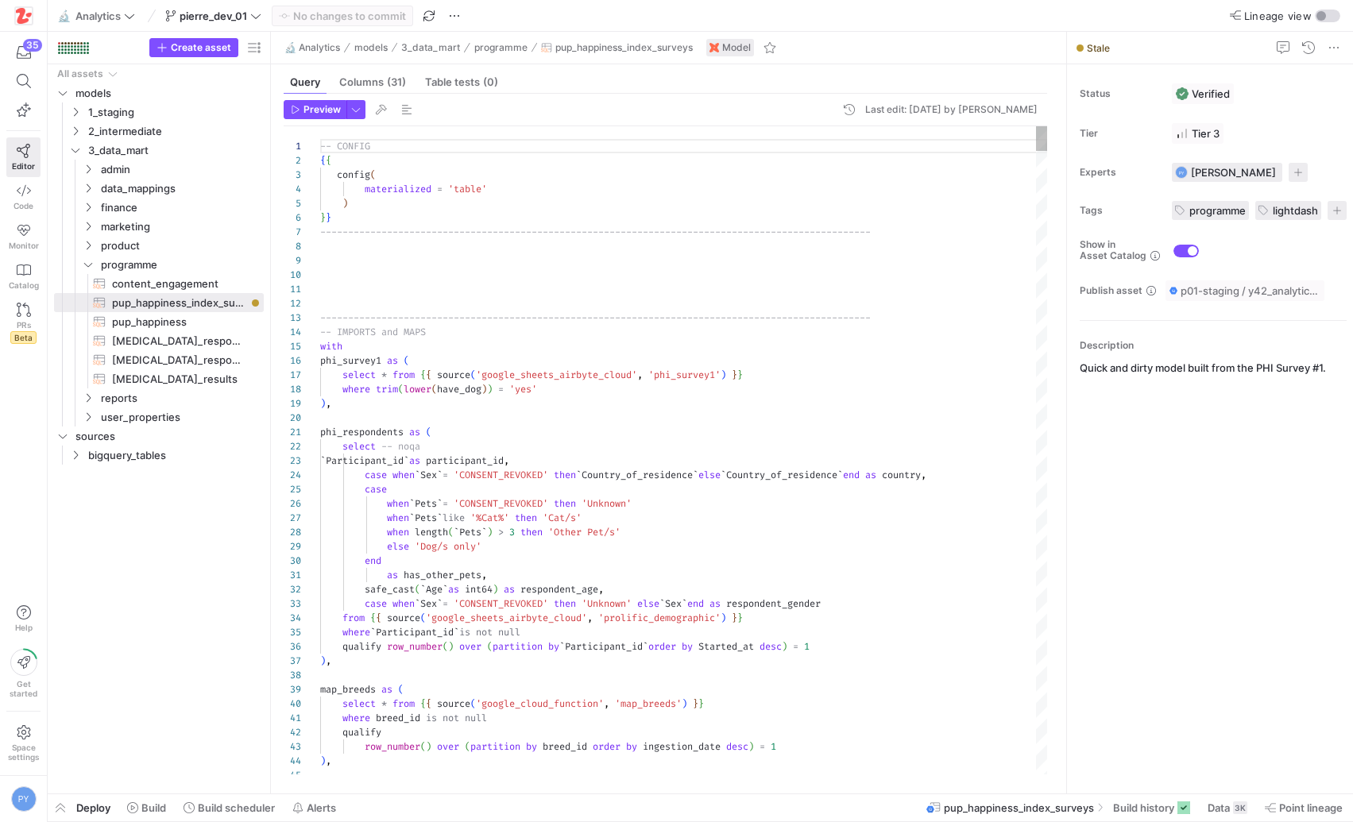
type textarea "as has_other_pets, safe_cast(`Age` as int64) as respondent_age, case when `Sex`…"
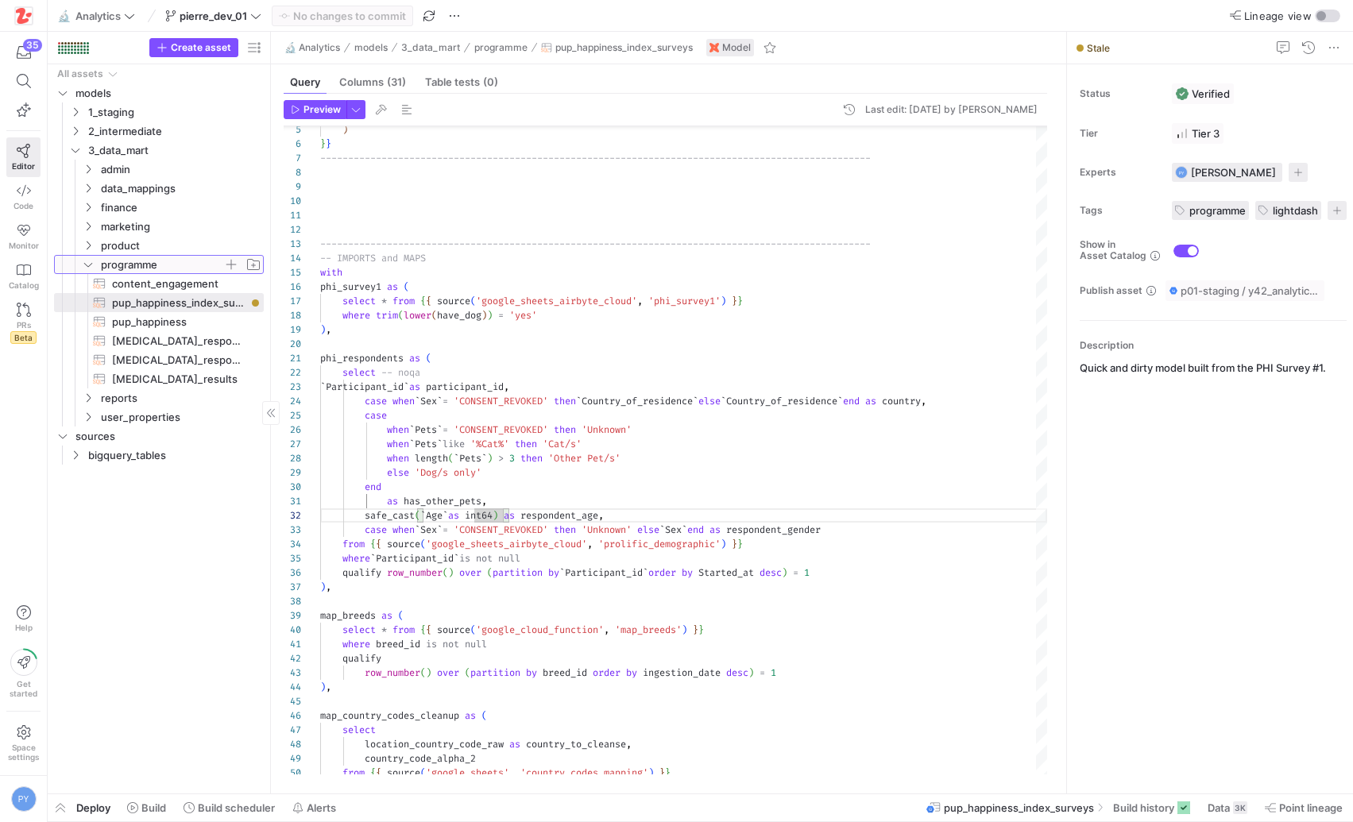
click at [88, 265] on icon "Press SPACE to select this row." at bounding box center [88, 265] width 11 height 10
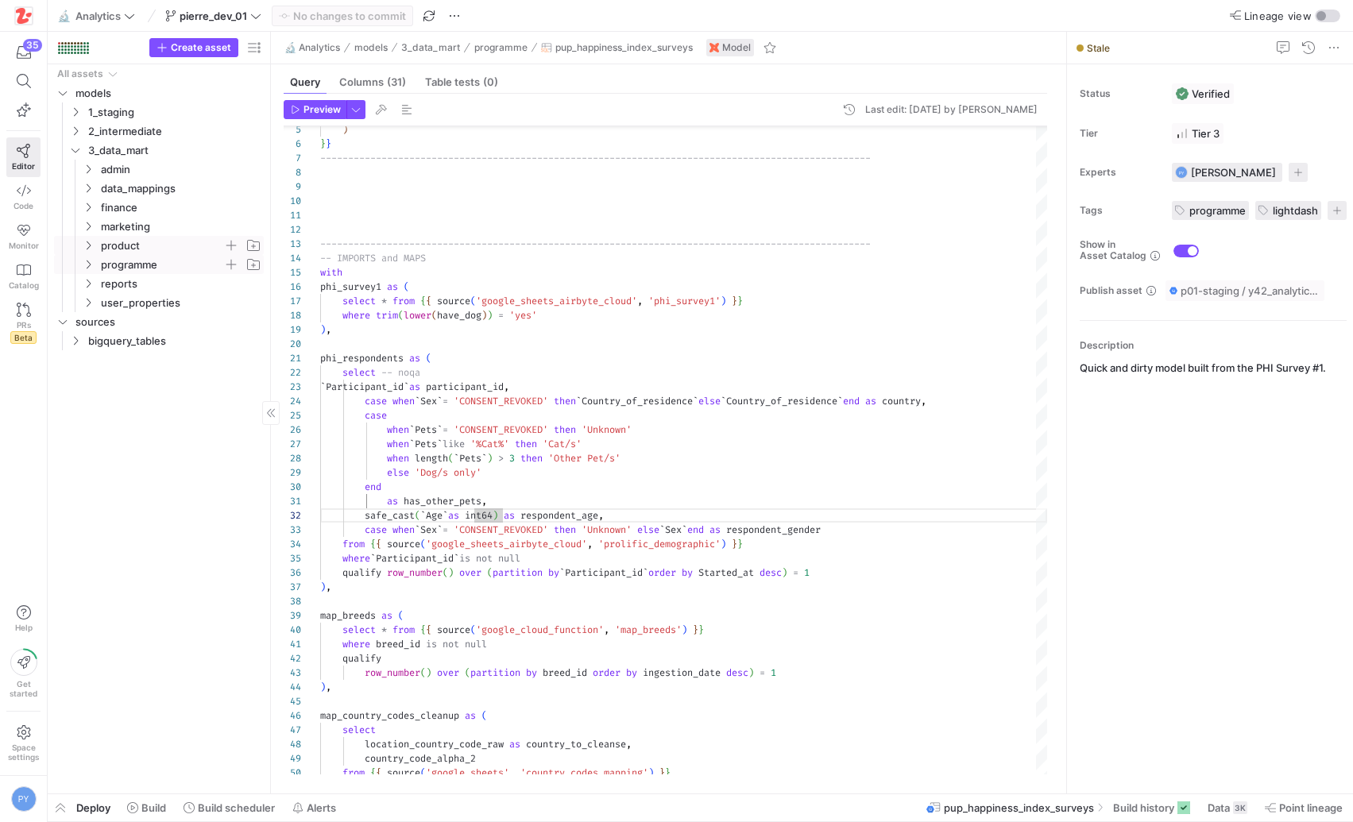
click at [85, 245] on icon "Press SPACE to select this row." at bounding box center [88, 246] width 11 height 10
click at [87, 246] on icon at bounding box center [88, 246] width 8 height 4
click at [95, 301] on span "user_properties" at bounding box center [171, 302] width 183 height 17
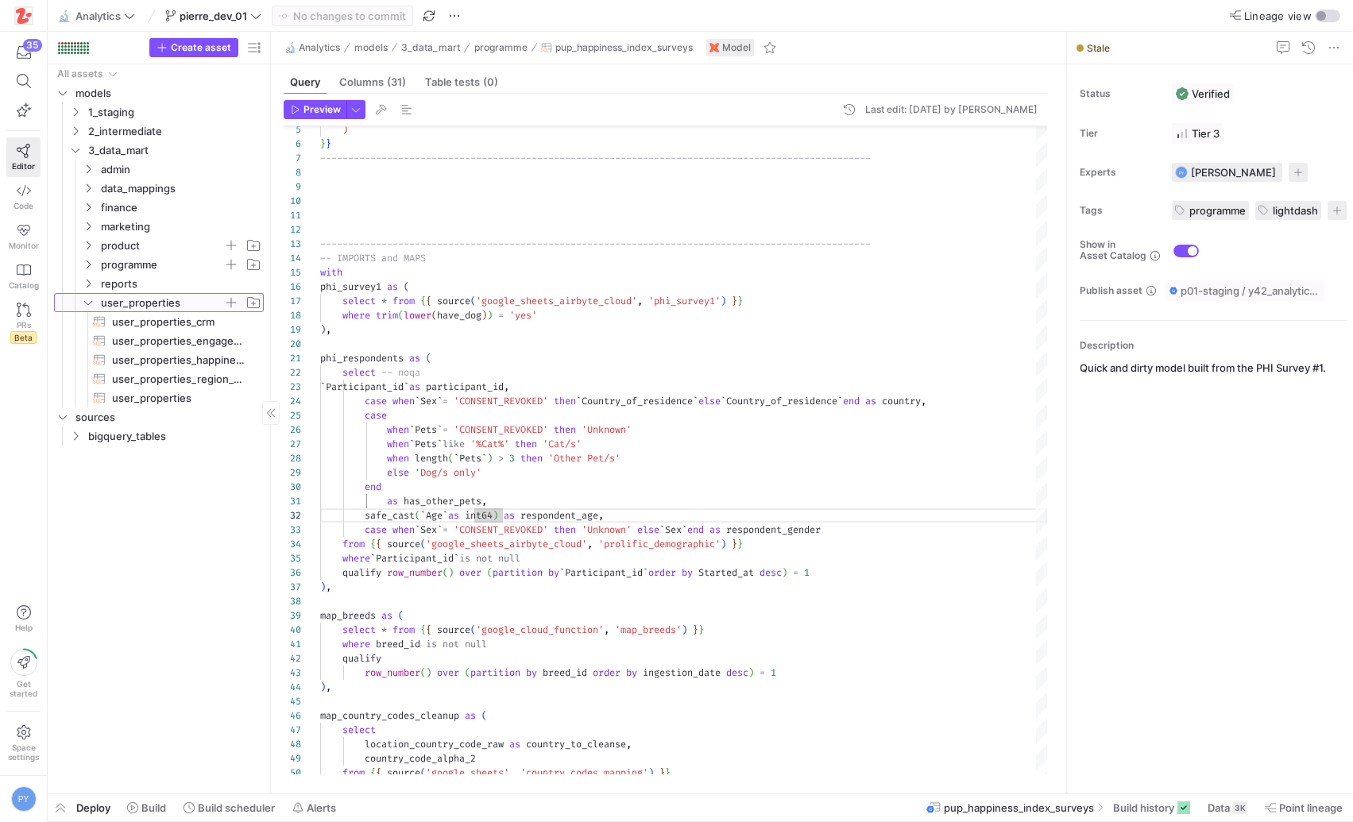
click at [95, 299] on span "user_properties" at bounding box center [171, 302] width 183 height 17
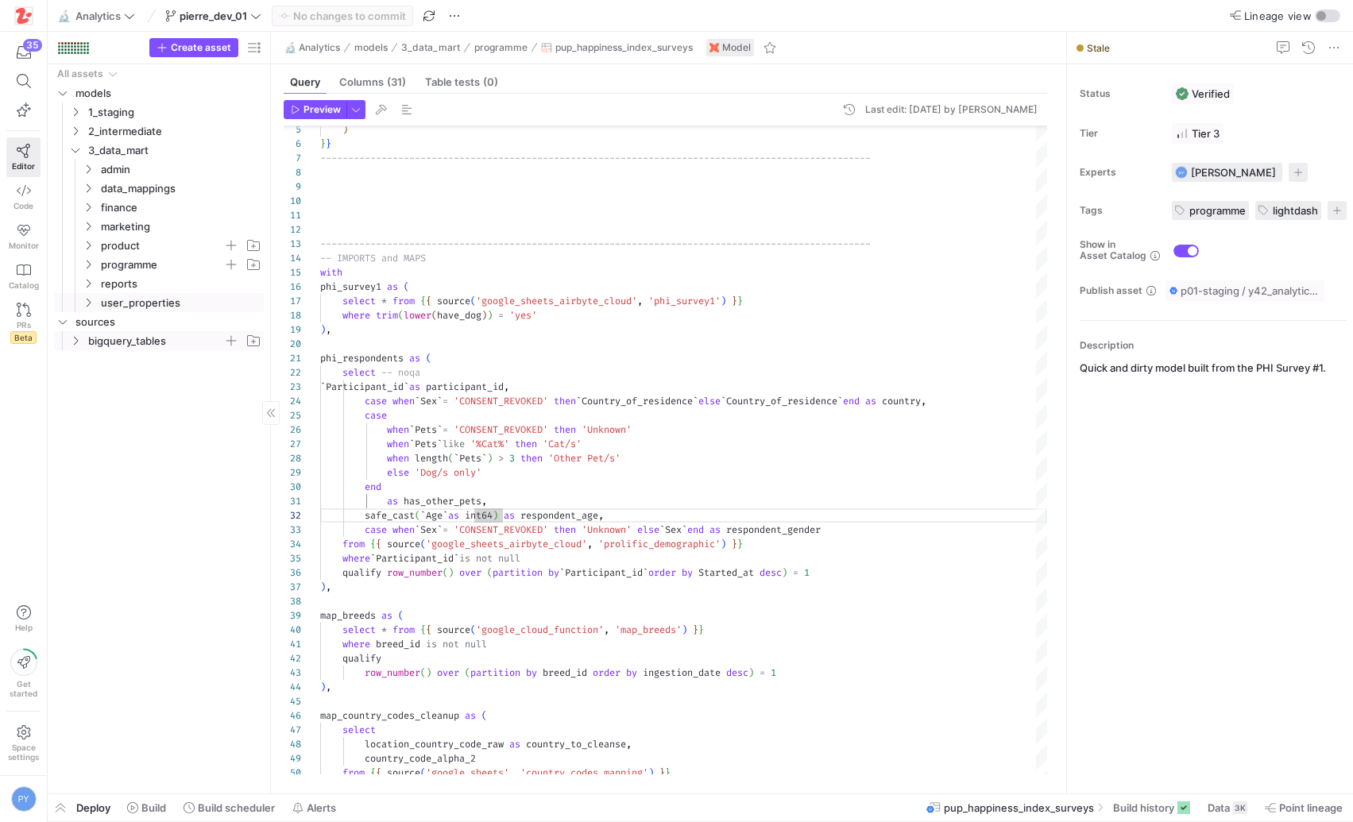
click at [77, 344] on icon "Press SPACE to select this row." at bounding box center [75, 341] width 11 height 10
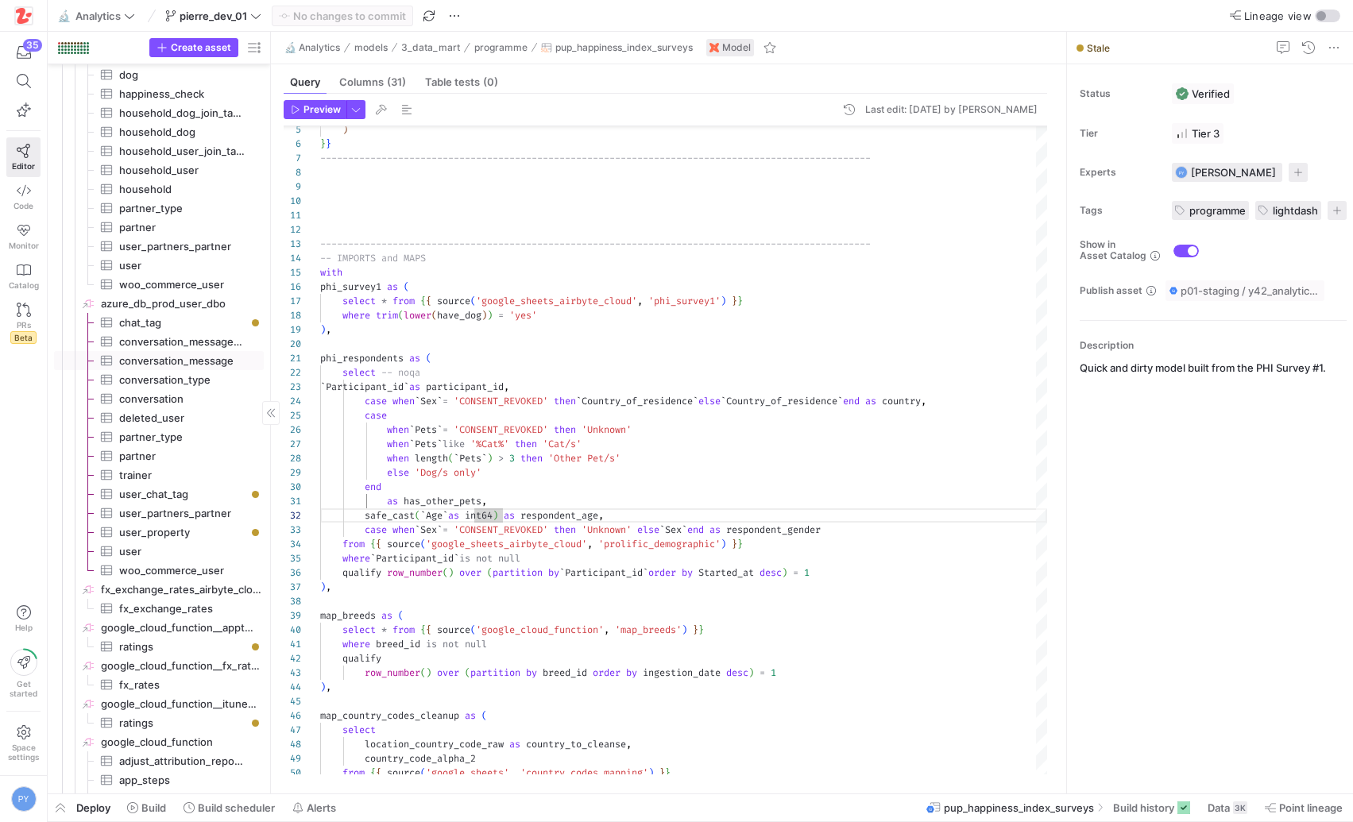
scroll to position [499, 0]
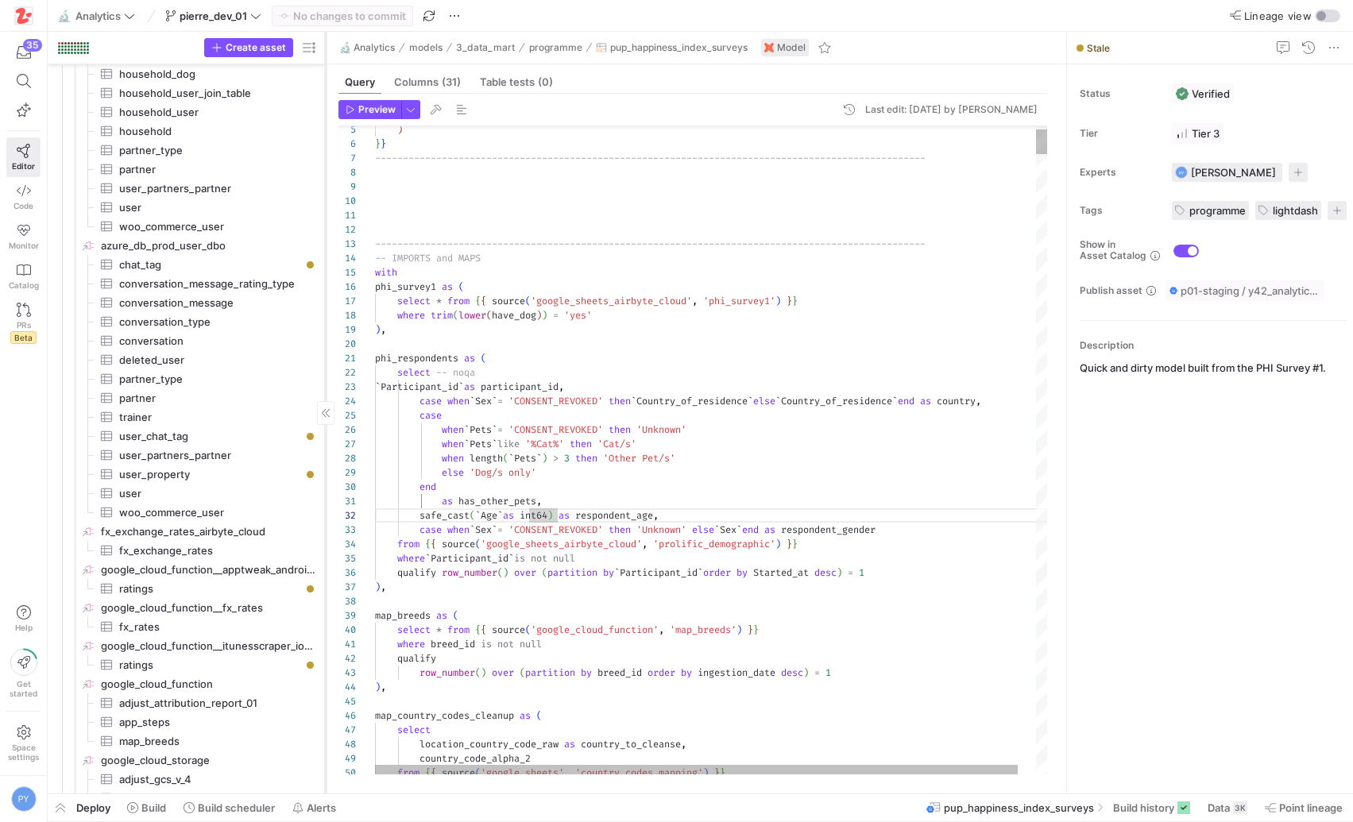
drag, startPoint x: 269, startPoint y: 482, endPoint x: 324, endPoint y: 513, distance: 63.0
click at [325, 513] on div at bounding box center [325, 413] width 1 height 762
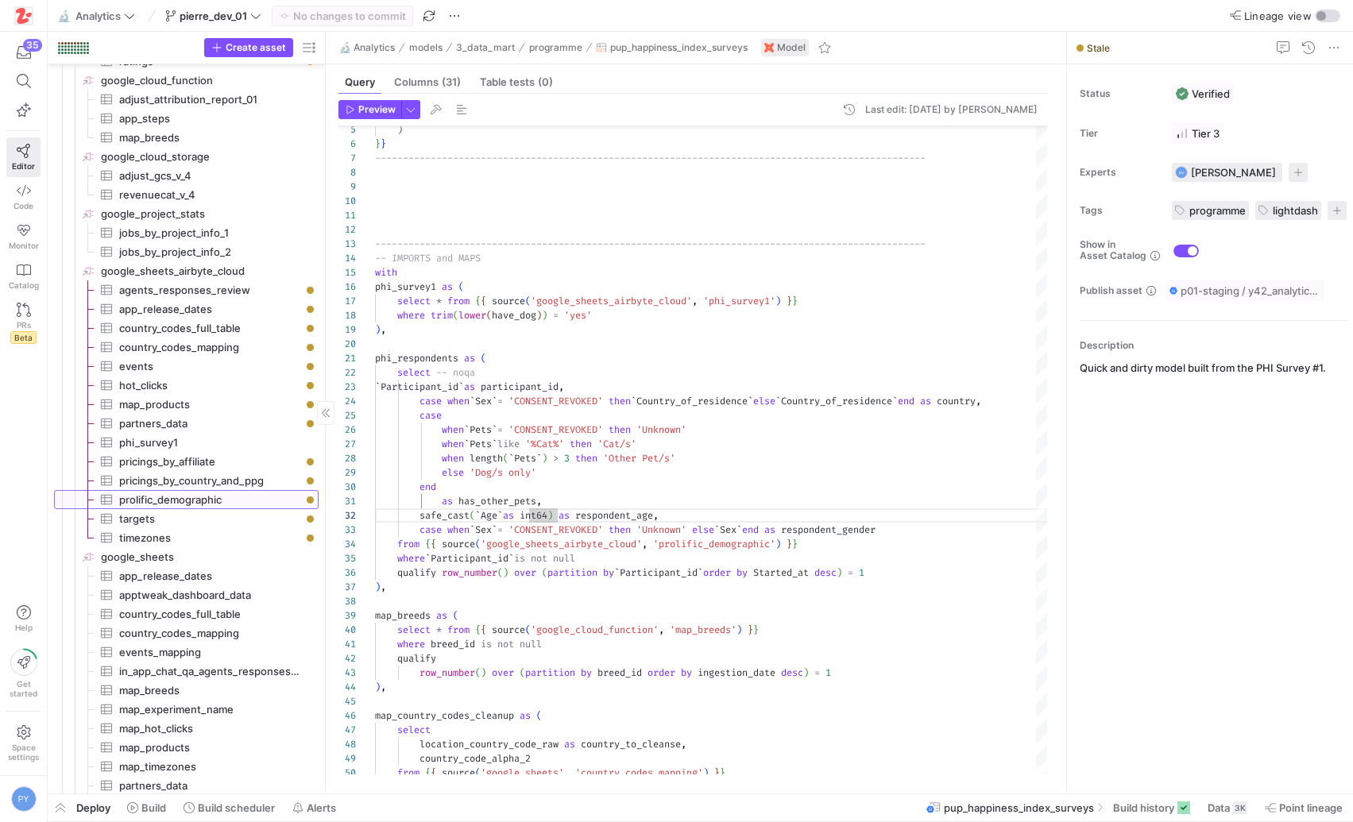
click at [156, 499] on span "prolific_demographic​​​​​​​​​" at bounding box center [209, 500] width 181 height 18
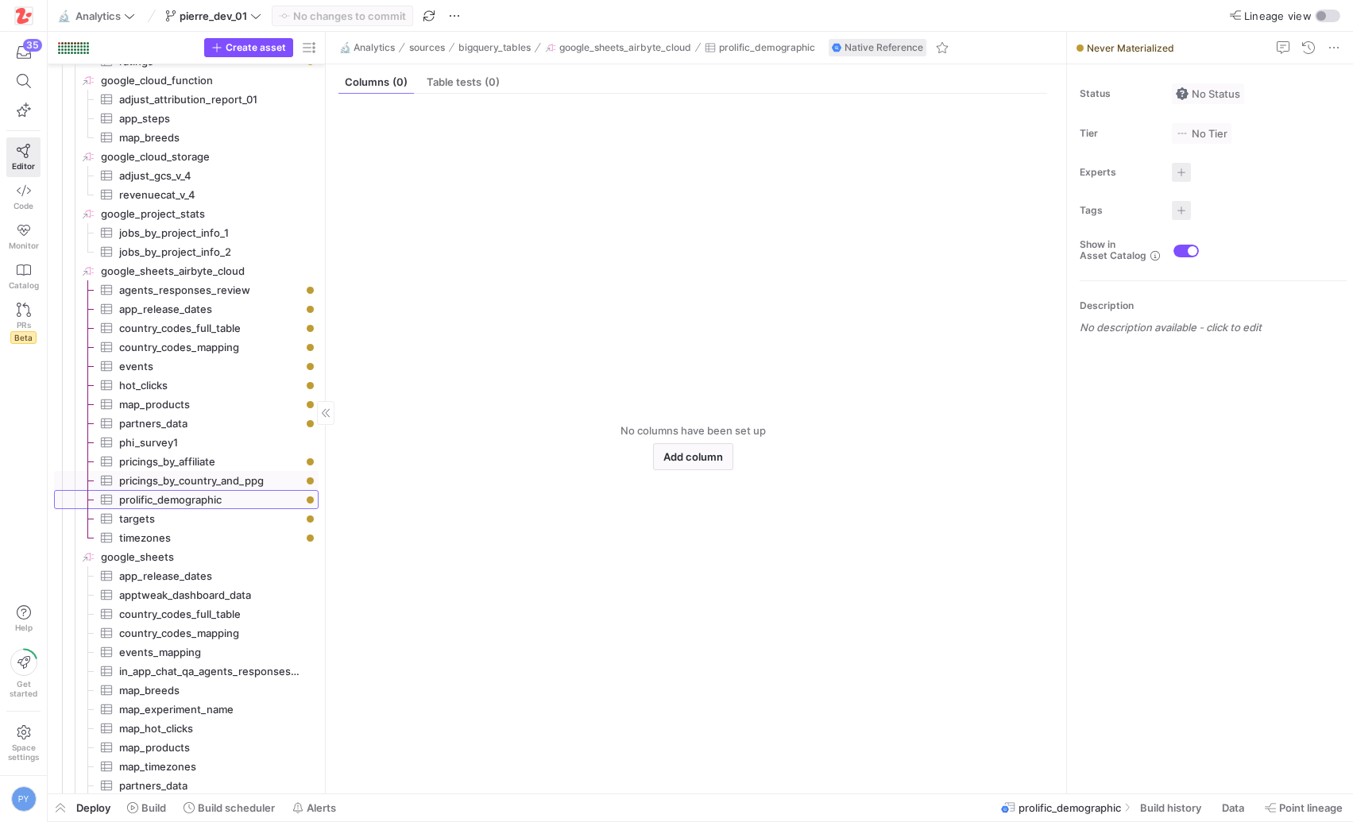
click at [234, 503] on span "prolific_demographic​​​​​​​​​" at bounding box center [209, 500] width 181 height 18
click at [459, 83] on span "Table tests (0)" at bounding box center [463, 82] width 73 height 10
click at [374, 85] on span "Columns (0)" at bounding box center [376, 82] width 63 height 10
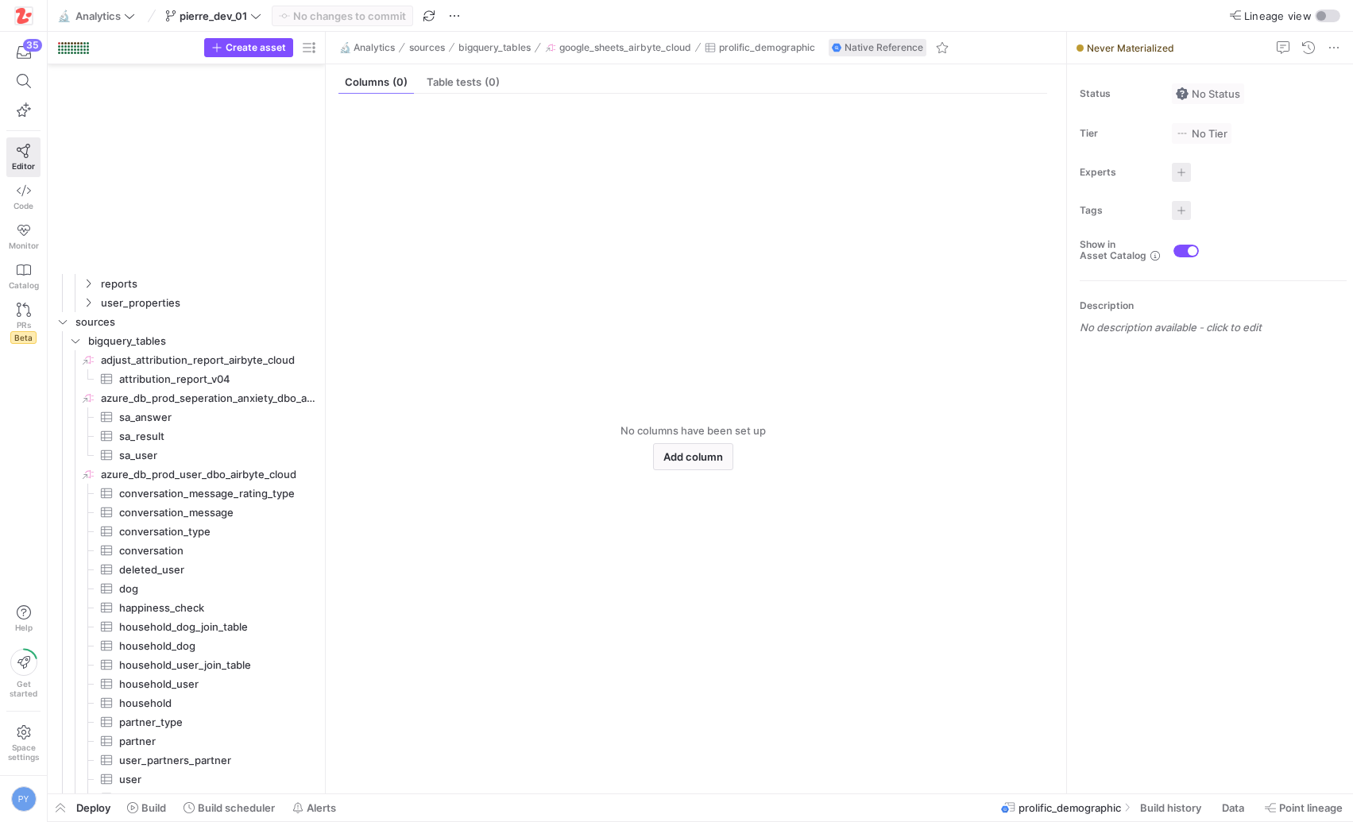
click at [58, 809] on span "button" at bounding box center [60, 807] width 25 height 27
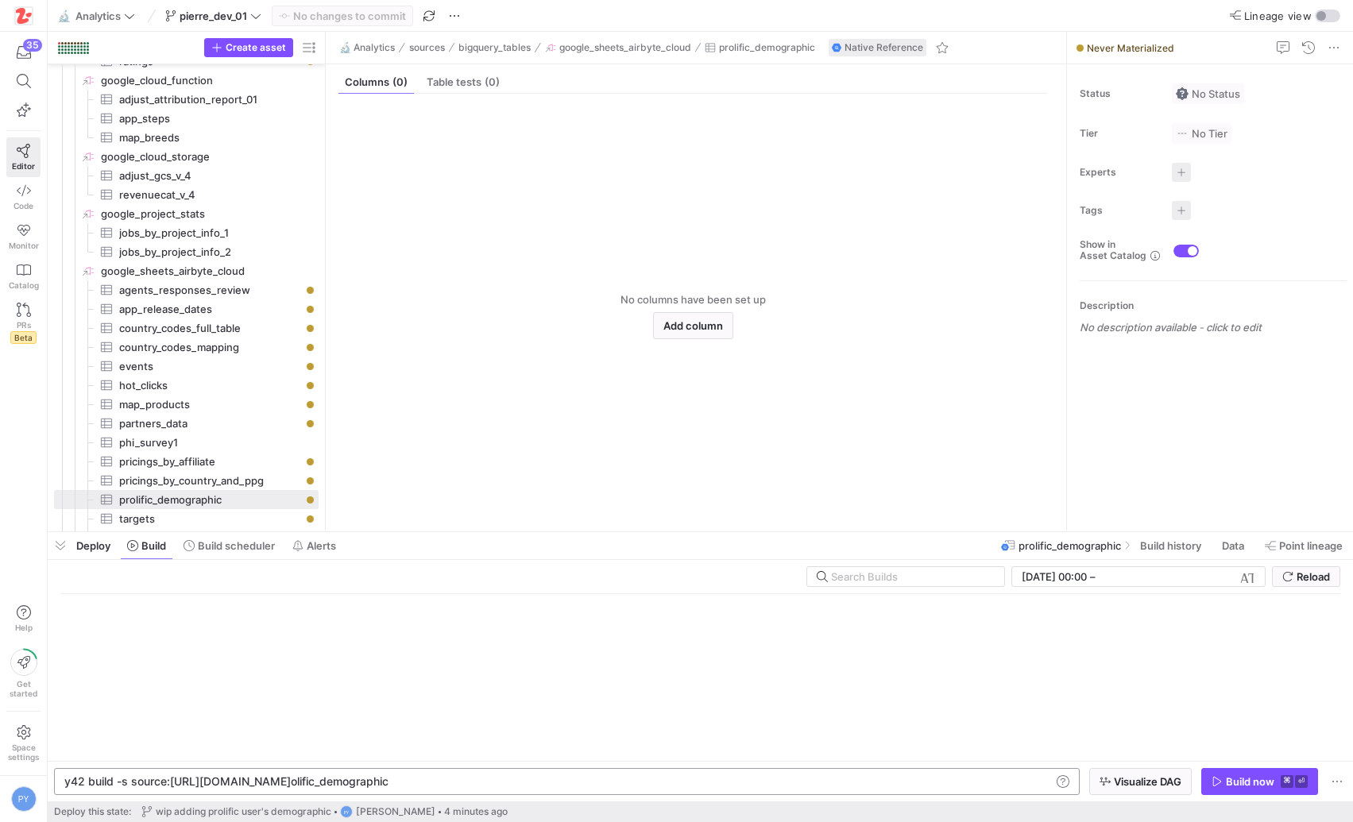
scroll to position [0, 368]
click at [1210, 777] on span "button" at bounding box center [1259, 781] width 115 height 25
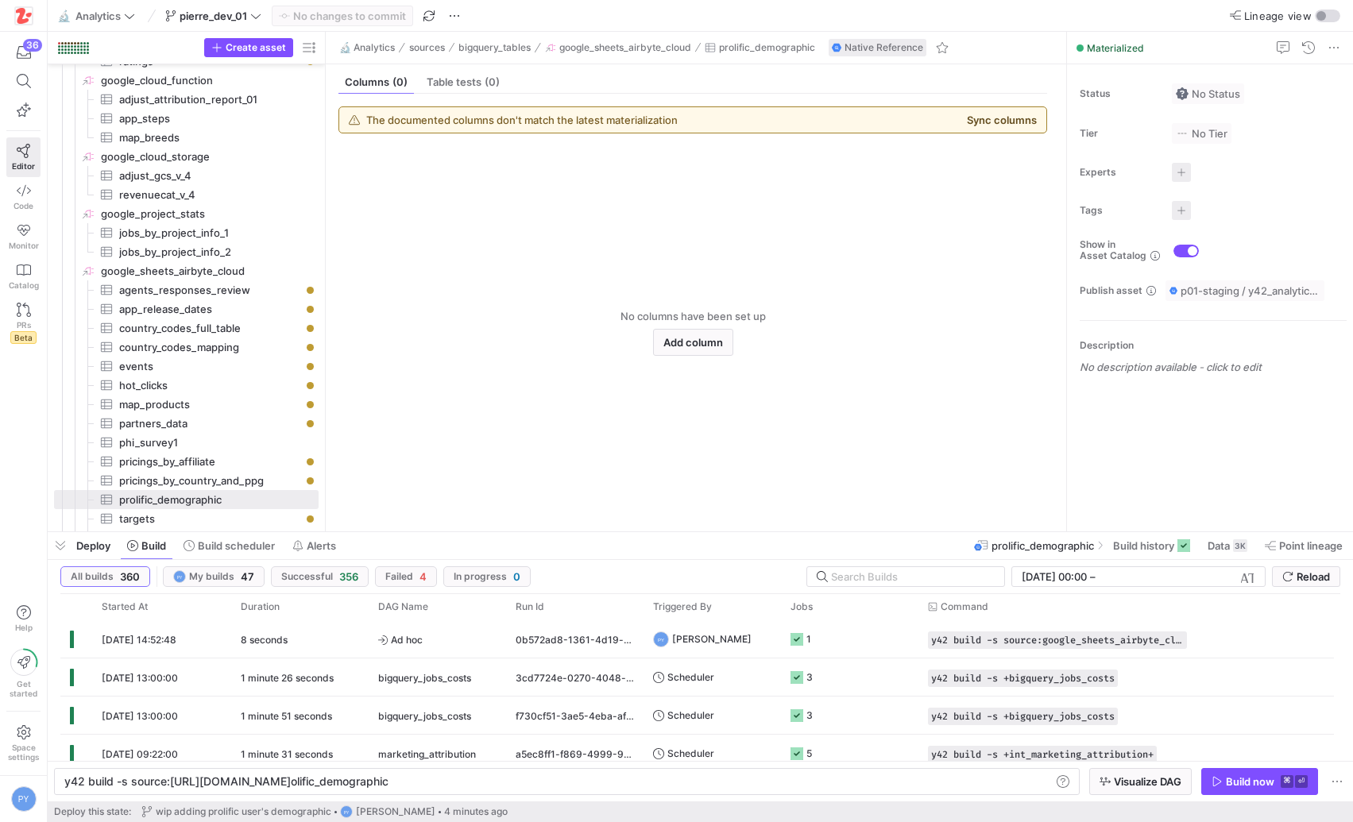
click at [1011, 119] on button "Sync columns" at bounding box center [1002, 120] width 70 height 13
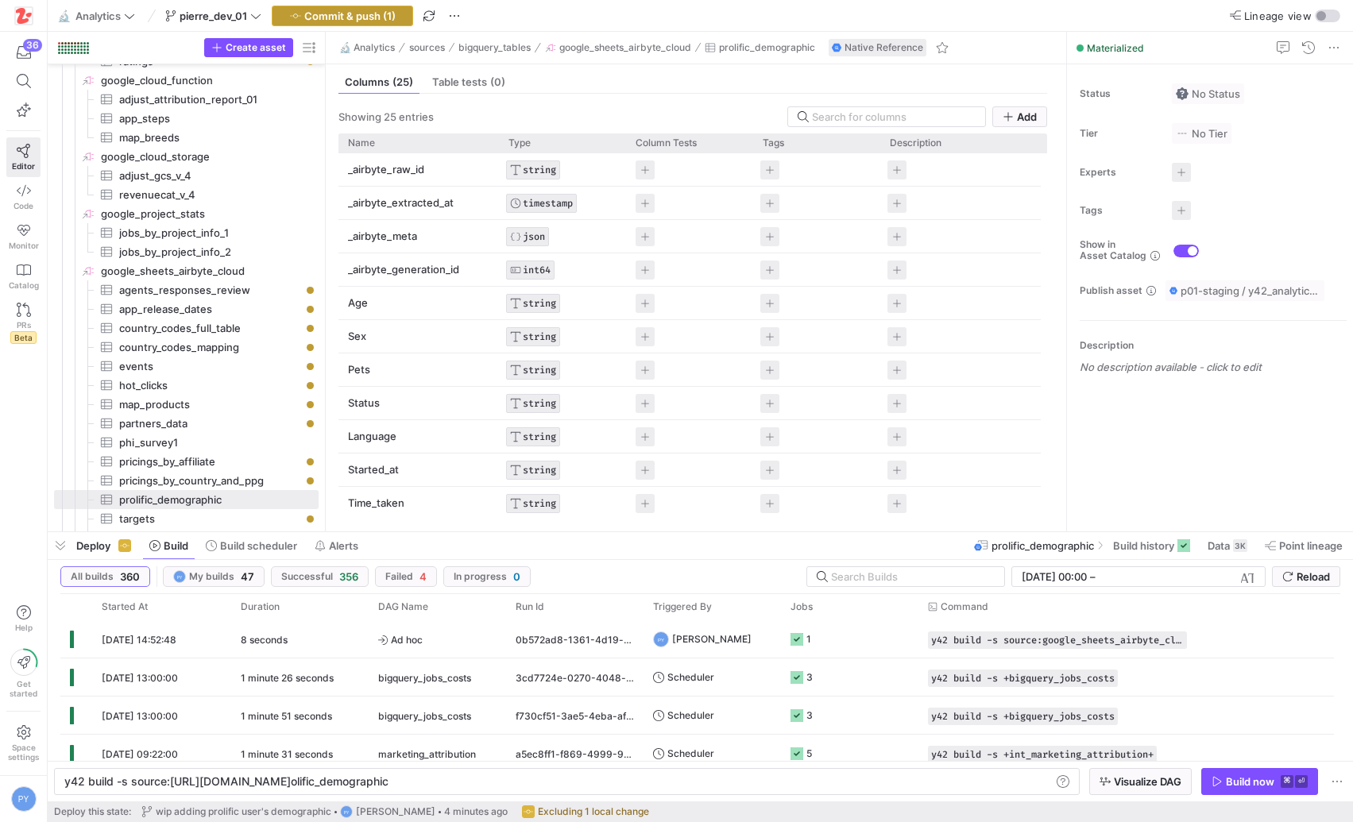
click at [386, 10] on span "Commit & push (1)" at bounding box center [349, 16] width 91 height 13
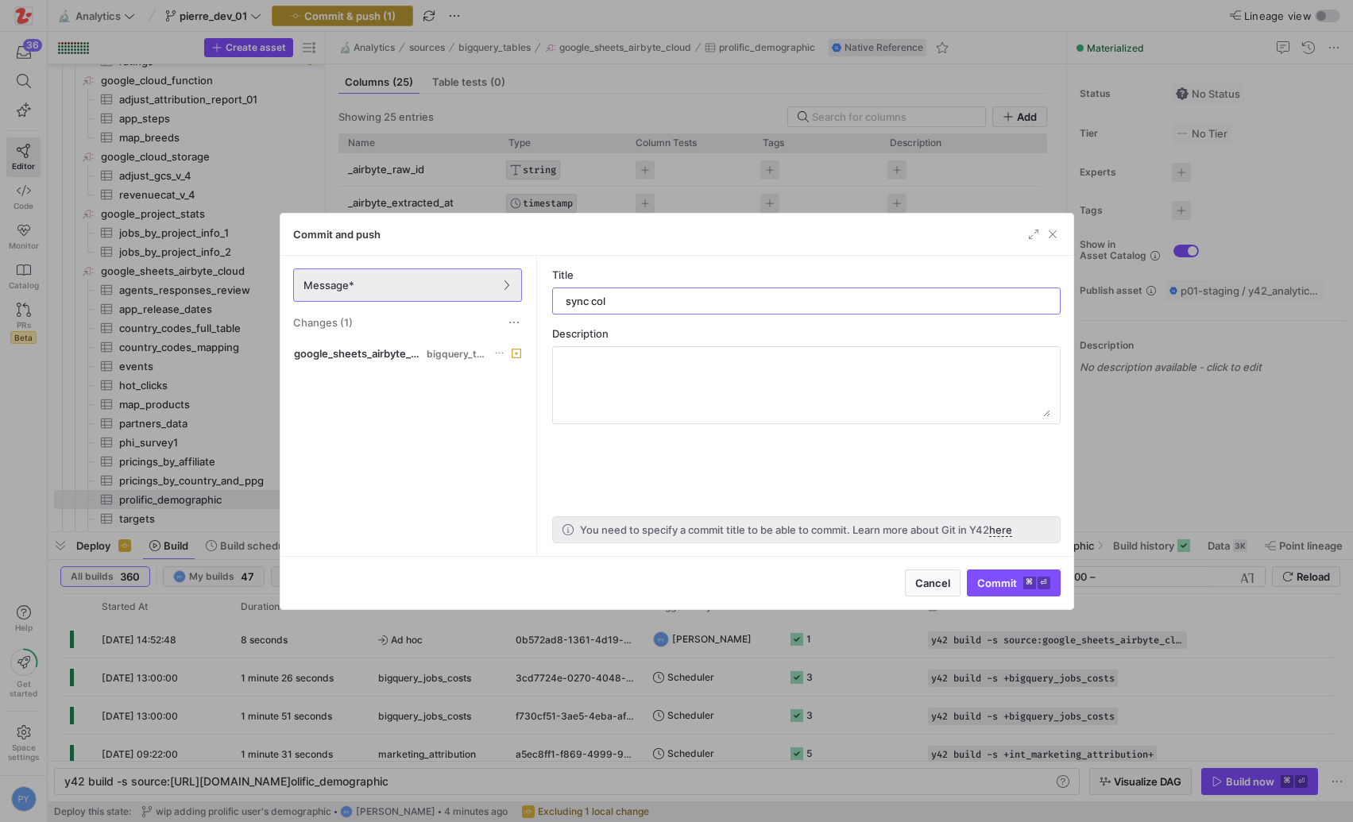
type input "sync cols"
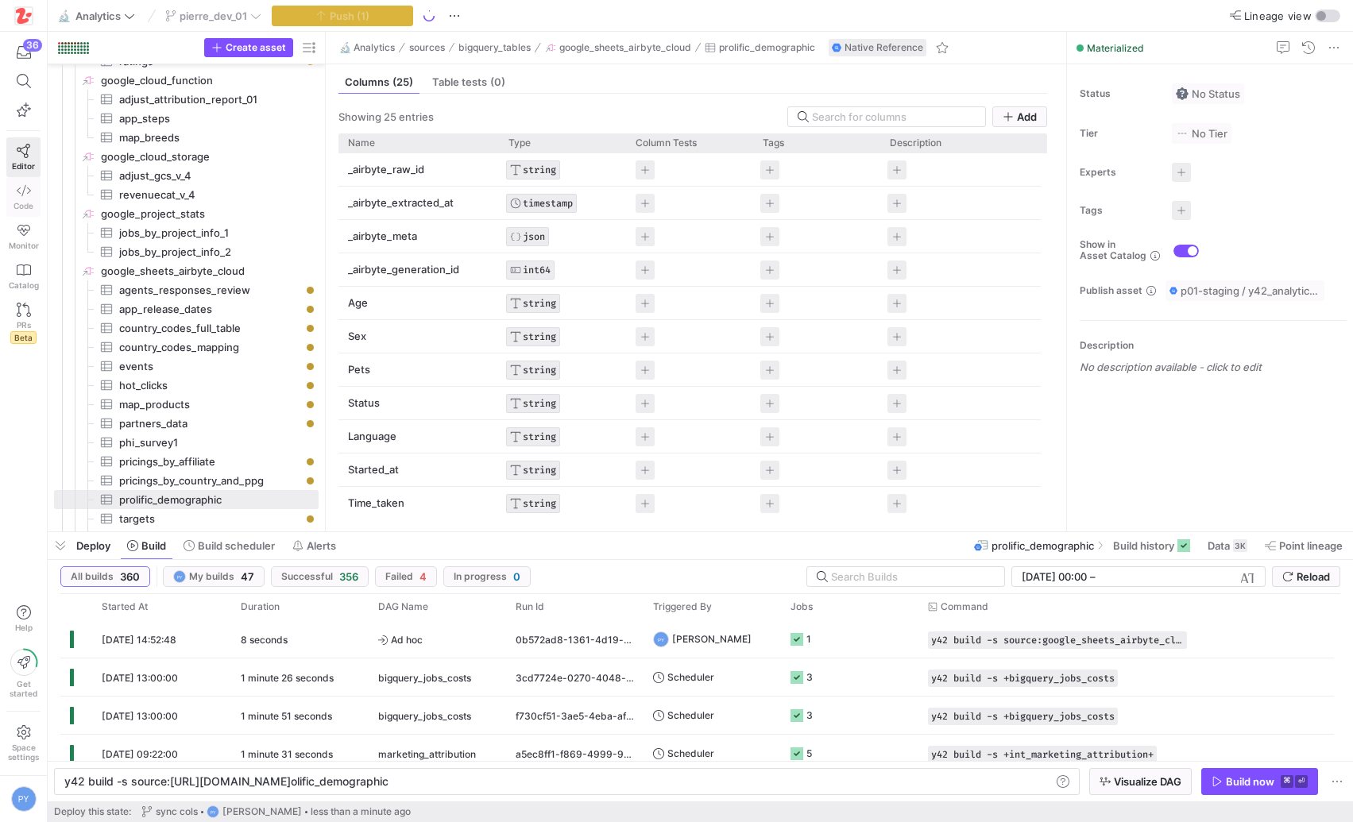
click at [29, 205] on span "Code" at bounding box center [24, 206] width 20 height 10
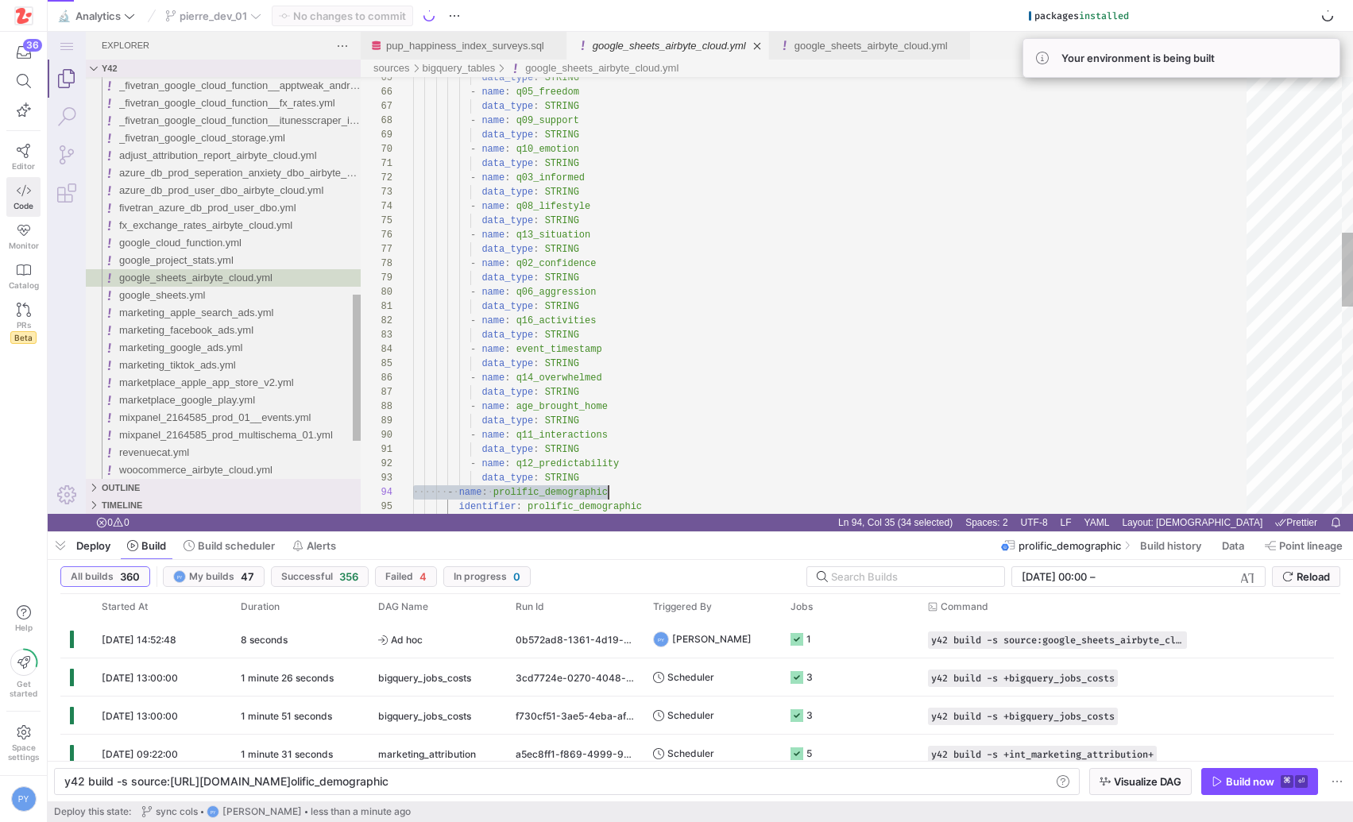
scroll to position [43, 195]
type textarea "y42 build"
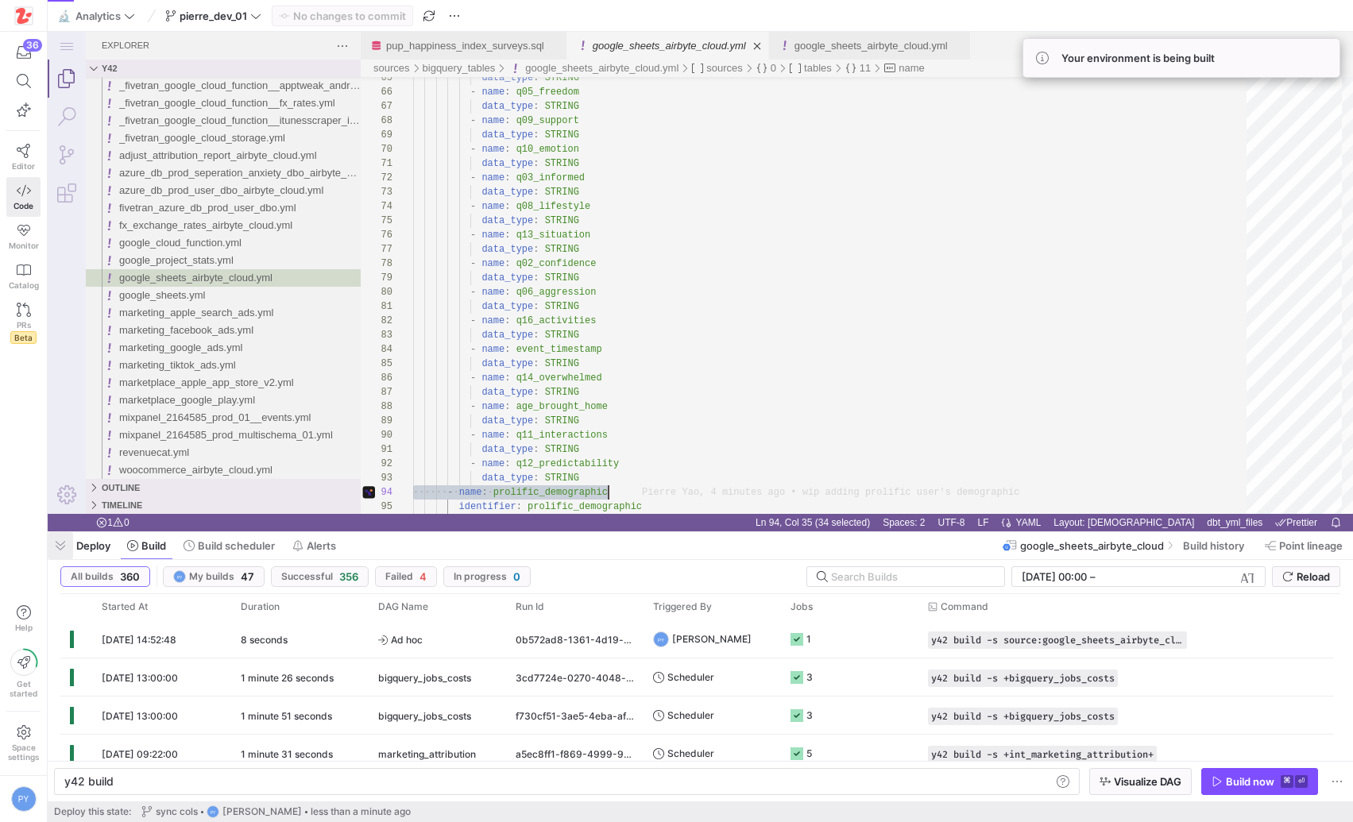
click at [62, 542] on span "button" at bounding box center [60, 545] width 25 height 27
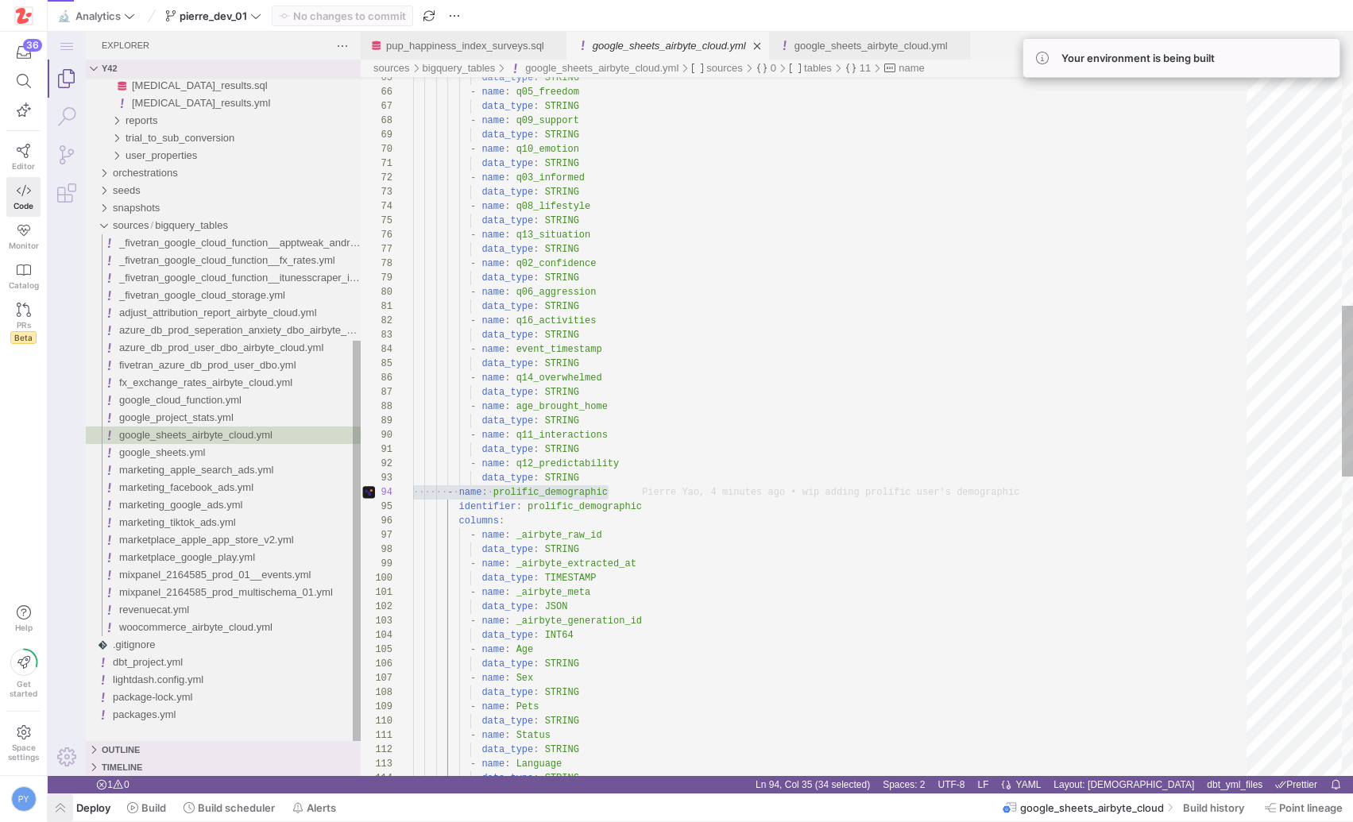
type textarea "version: 2 sources: - name: google_sheets_airbyte_cloud config: y42: apiVersion…"
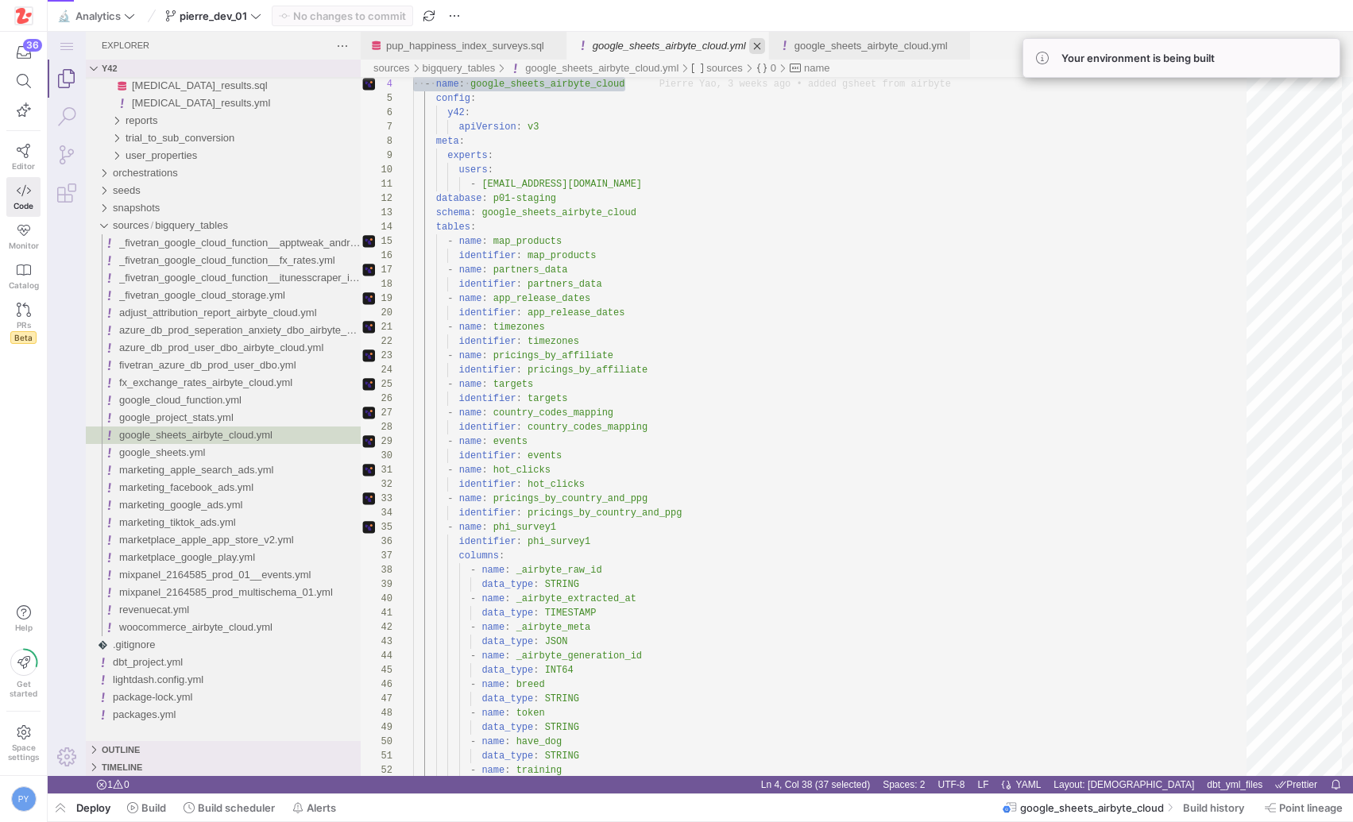
click at [764, 46] on link "Close (⌘W)" at bounding box center [757, 46] width 16 height 16
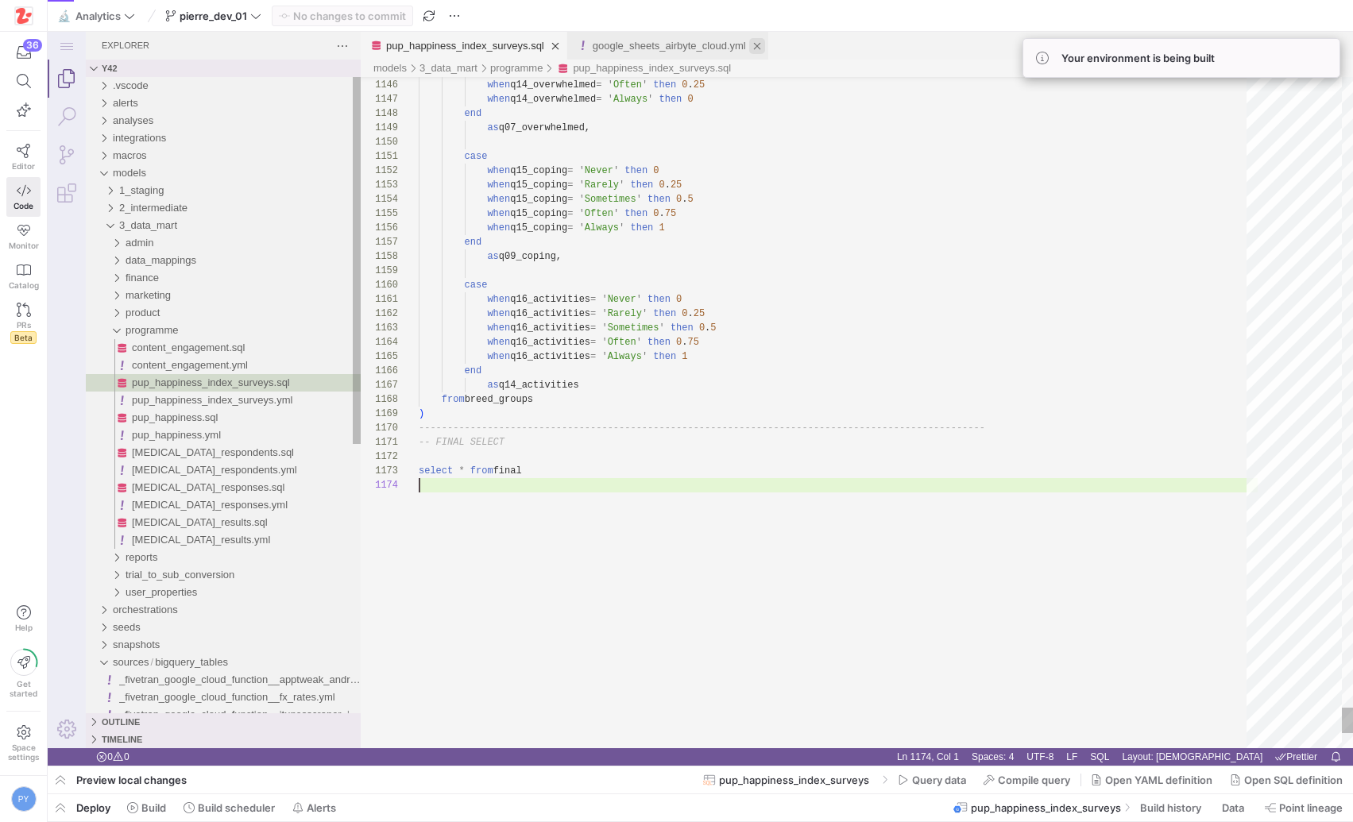
scroll to position [43, 0]
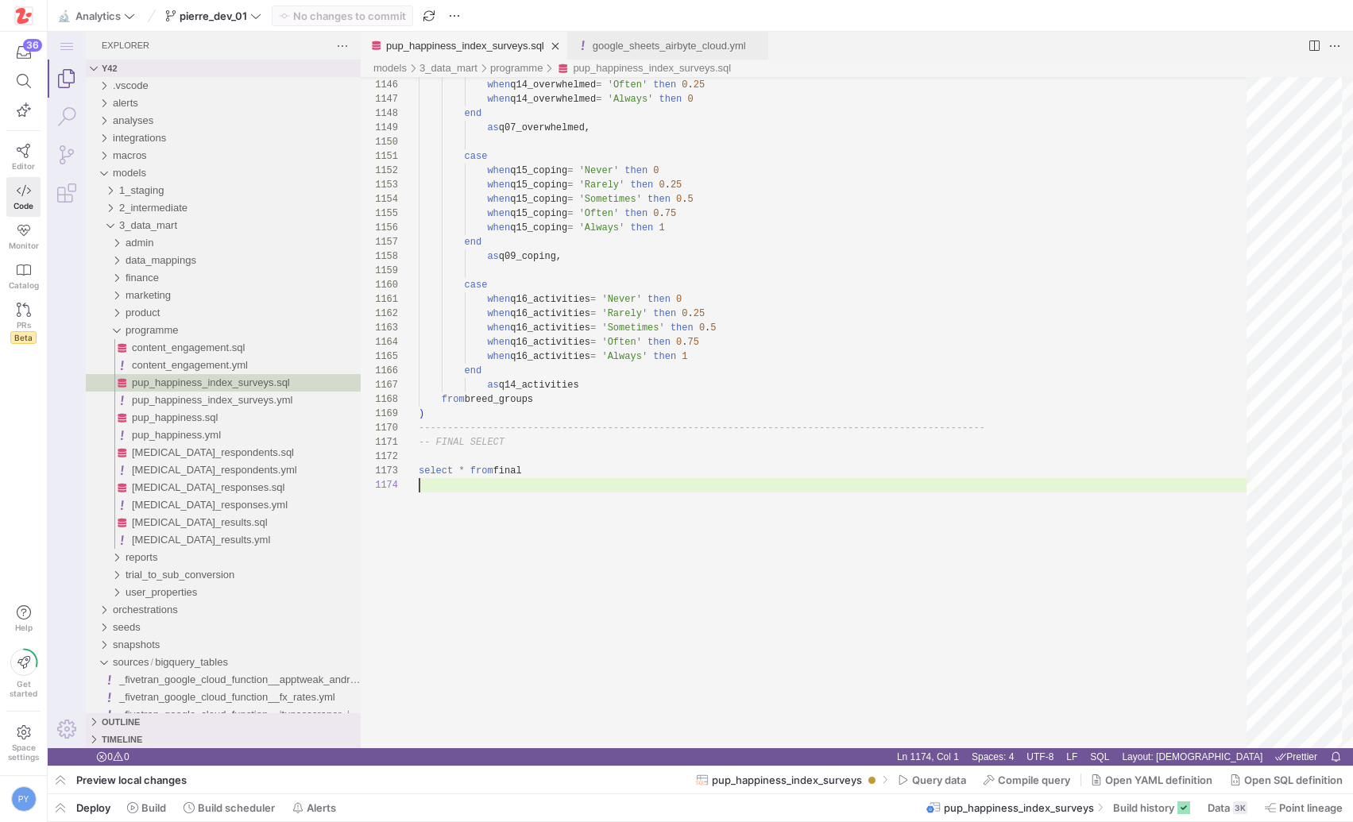
click at [667, 52] on div "google_sheets_airbyte_cloud.yml" at bounding box center [669, 46] width 153 height 28
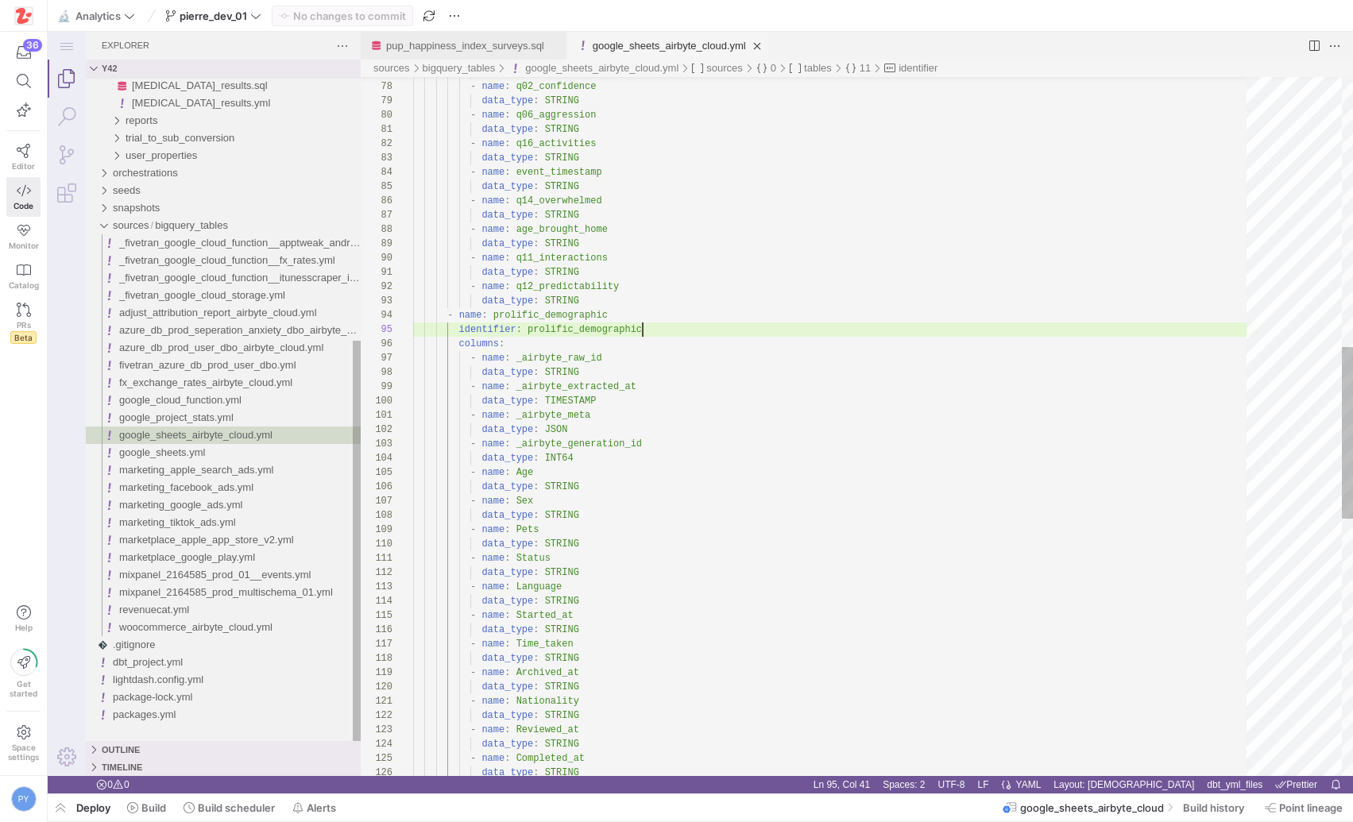
scroll to position [57, 229]
type textarea "- name: _airbyte_meta data_type: JSON - name: _airbyte_generation_id data_type:…"
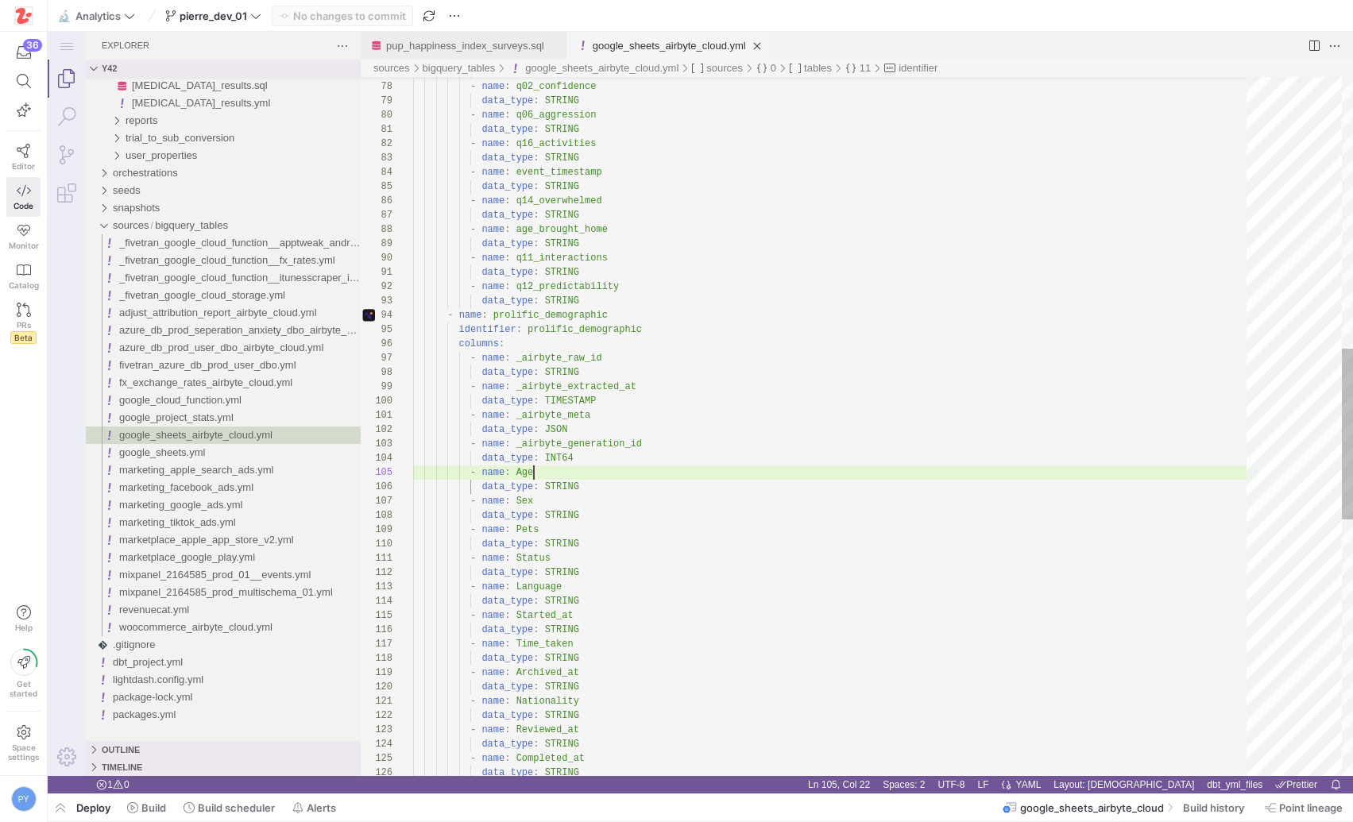
click at [738, 469] on div "data_type : STRING - name : q02_confidence data_type : STRING - name : q06_aggr…" at bounding box center [835, 395] width 844 height 2856
click at [765, 45] on link "Close (⌘W)" at bounding box center [757, 46] width 16 height 16
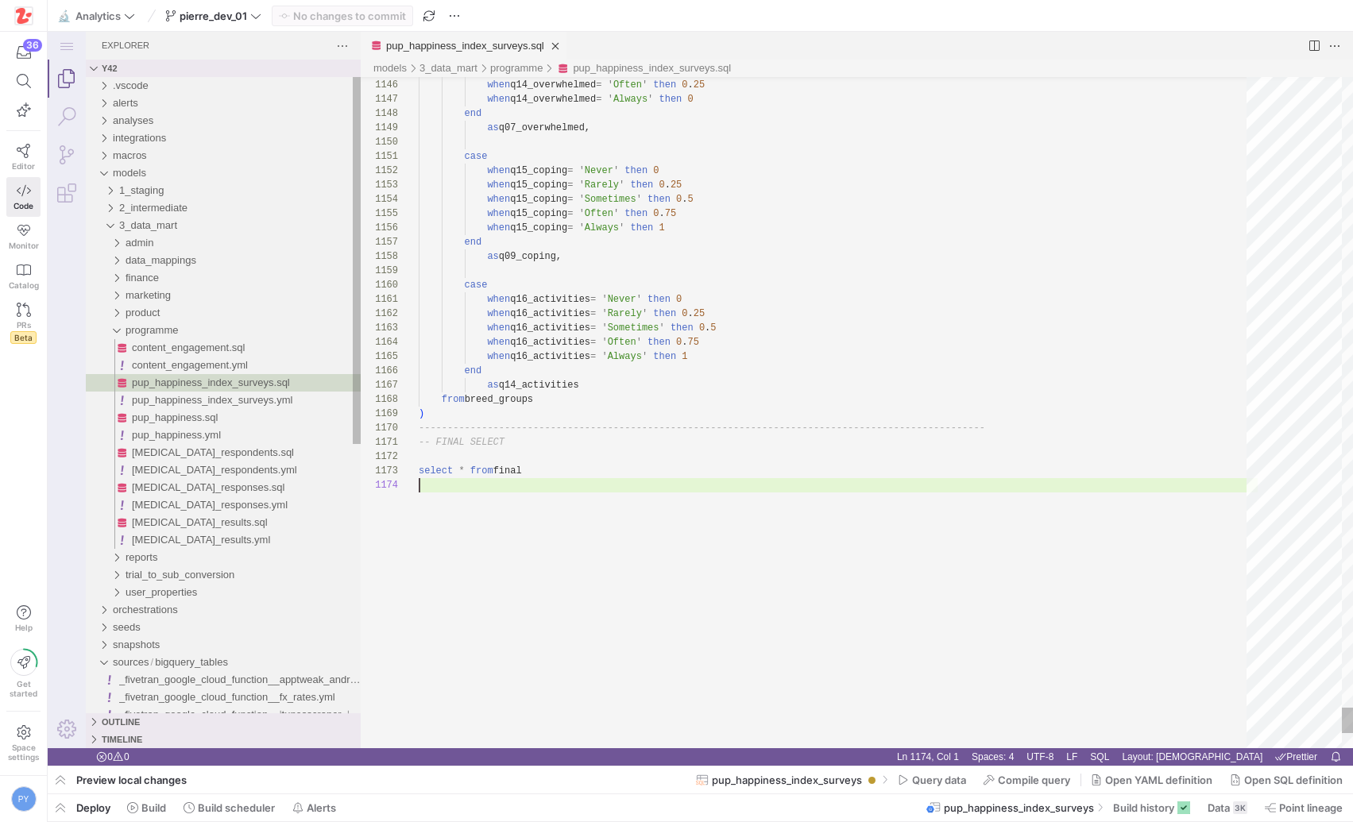
scroll to position [43, 0]
click at [925, 776] on span "Query data" at bounding box center [939, 780] width 54 height 13
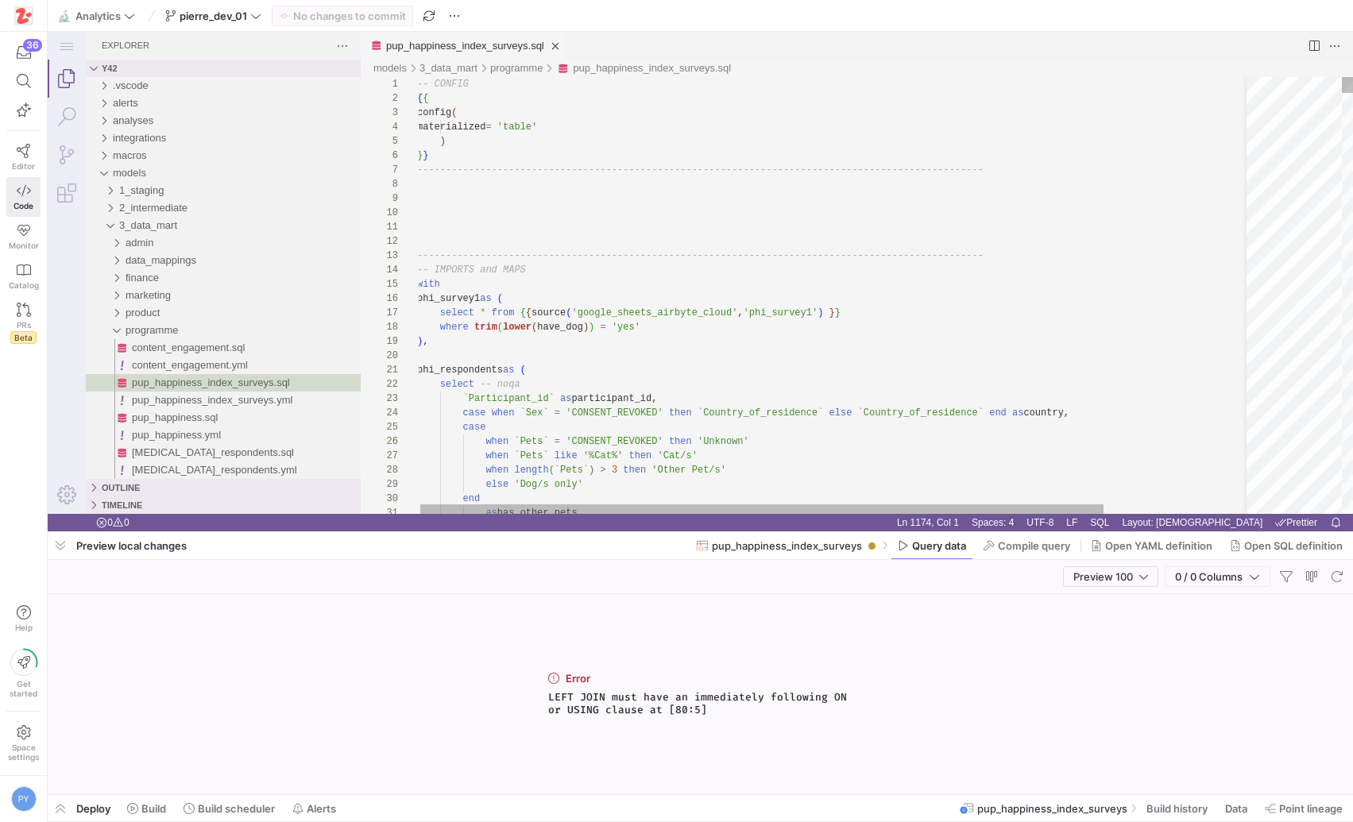
type textarea "-------------------------------------------------------------------------------…"
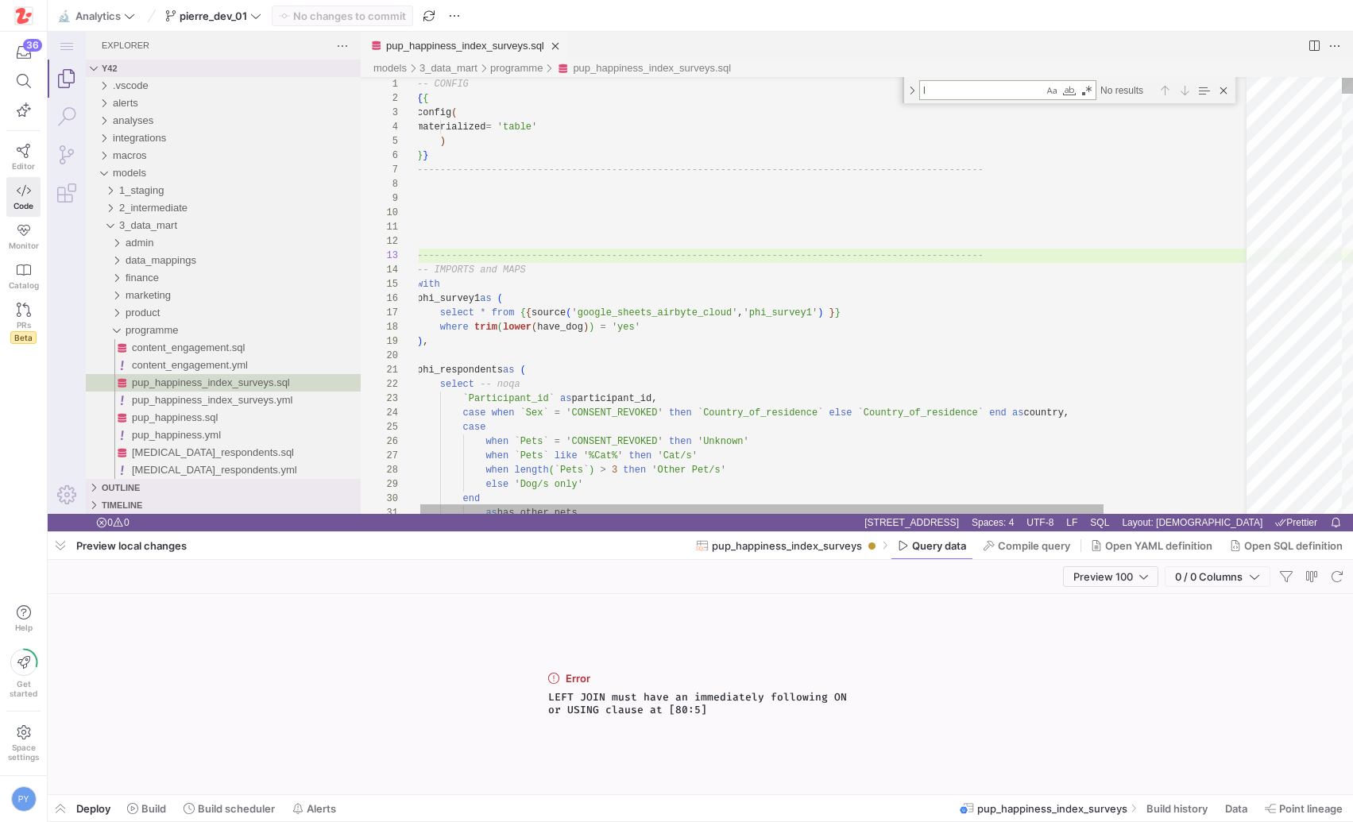
type textarea "le"
type textarea "mcn.country_name from phi_survey1 as sur left join phi_respondents as res left …"
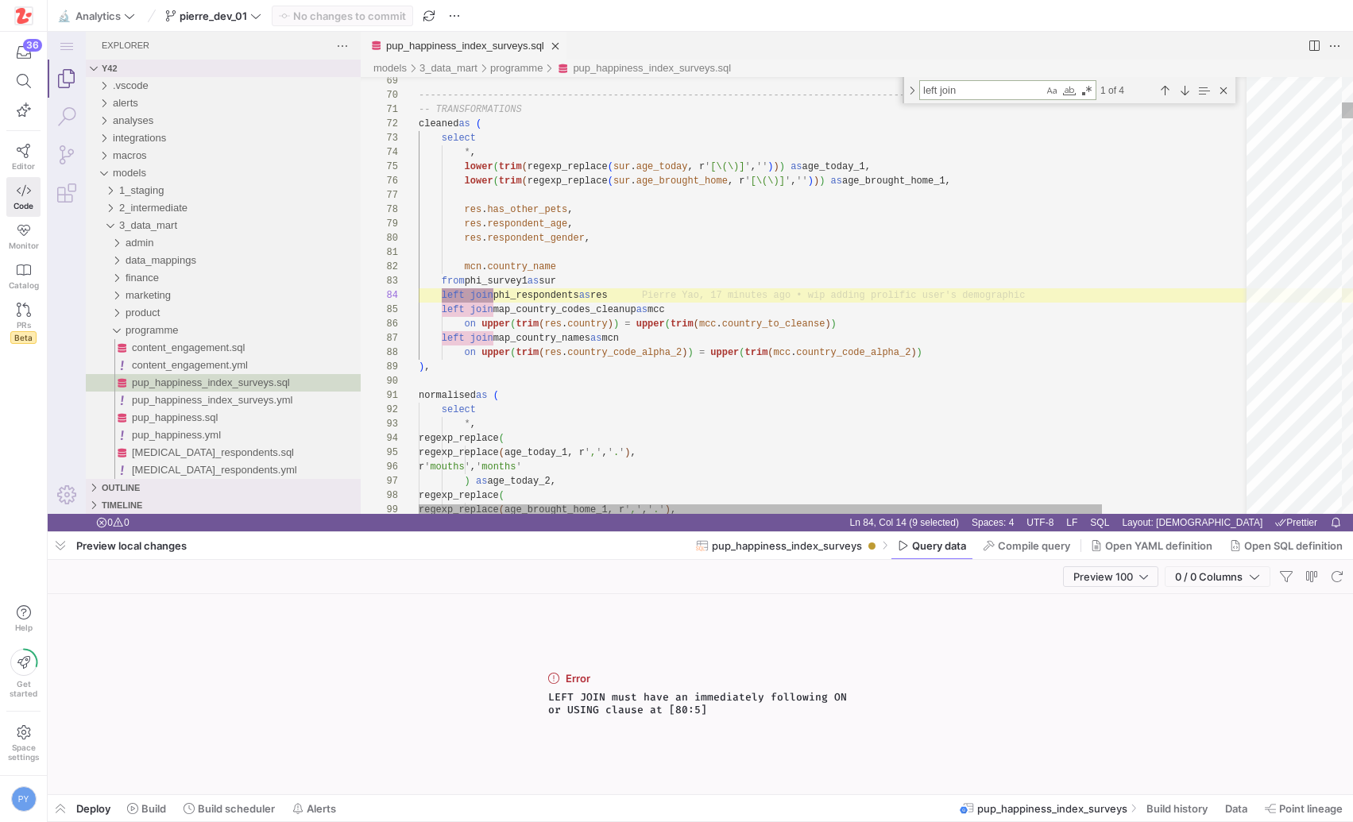
type textarea "left join"
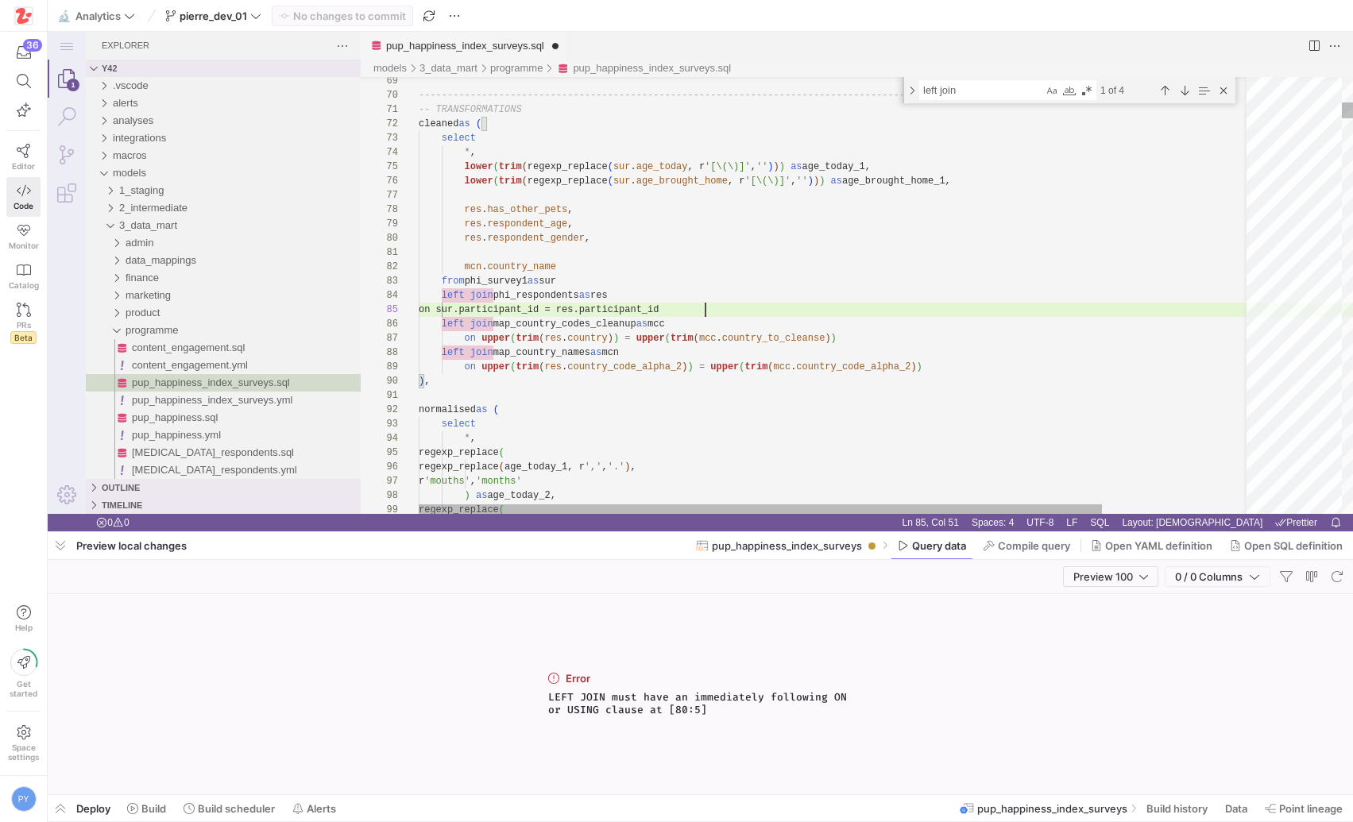
scroll to position [57, 287]
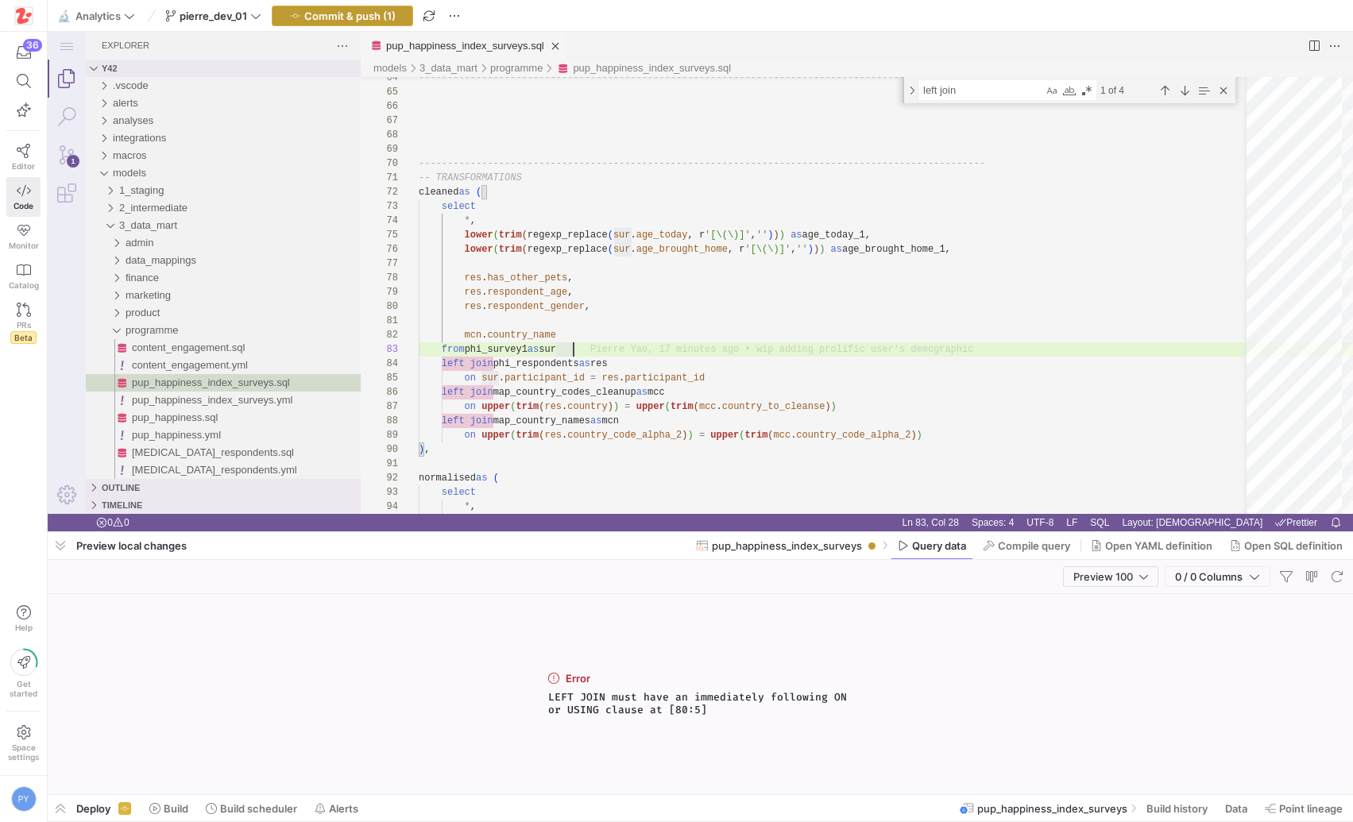
click at [367, 18] on span "Commit & push (1)" at bounding box center [349, 16] width 91 height 13
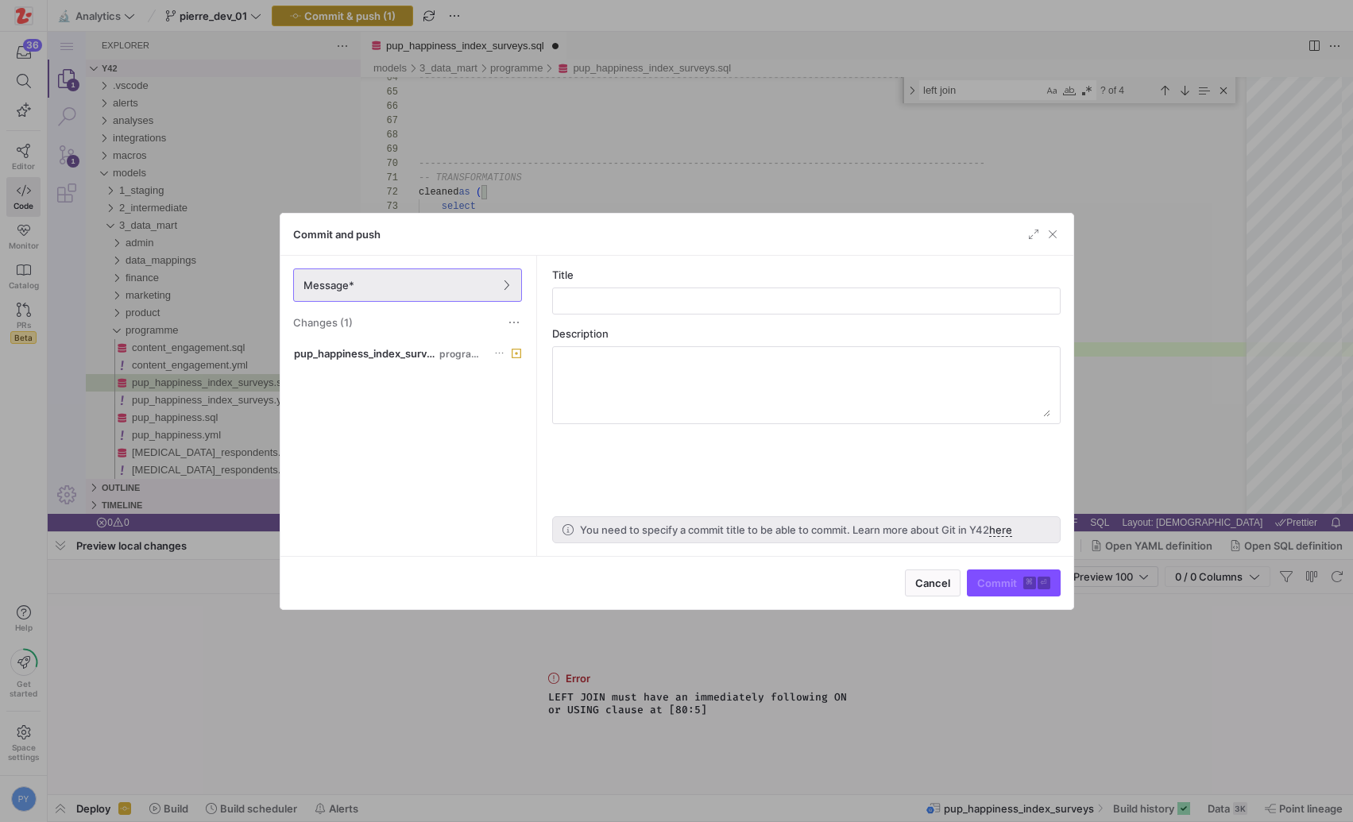
scroll to position [29, 178]
click at [1052, 238] on span "button" at bounding box center [1053, 234] width 16 height 16
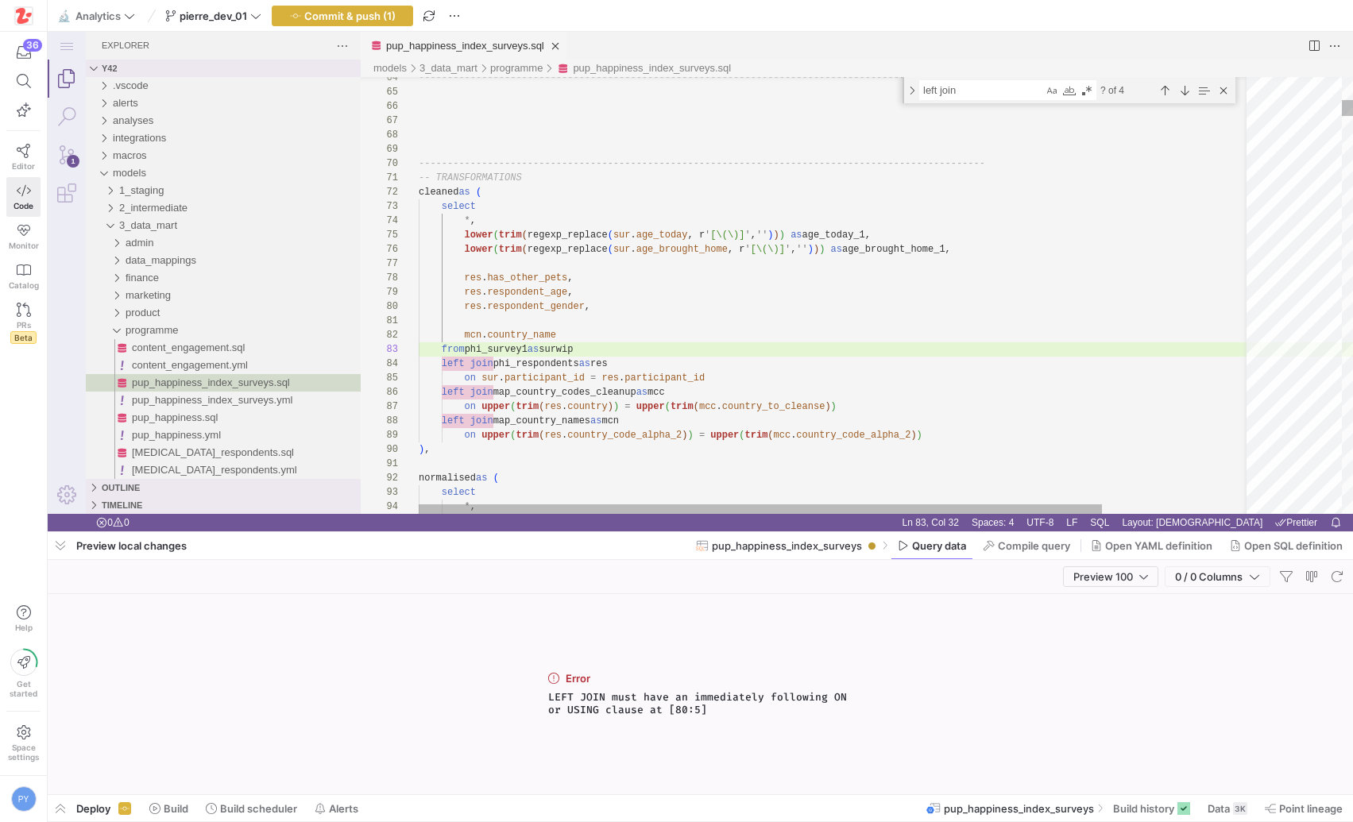
type textarea "mcn.country_name from phi_survey1 as sur left join phi_respondents as res on su…"
type textarea "sur"
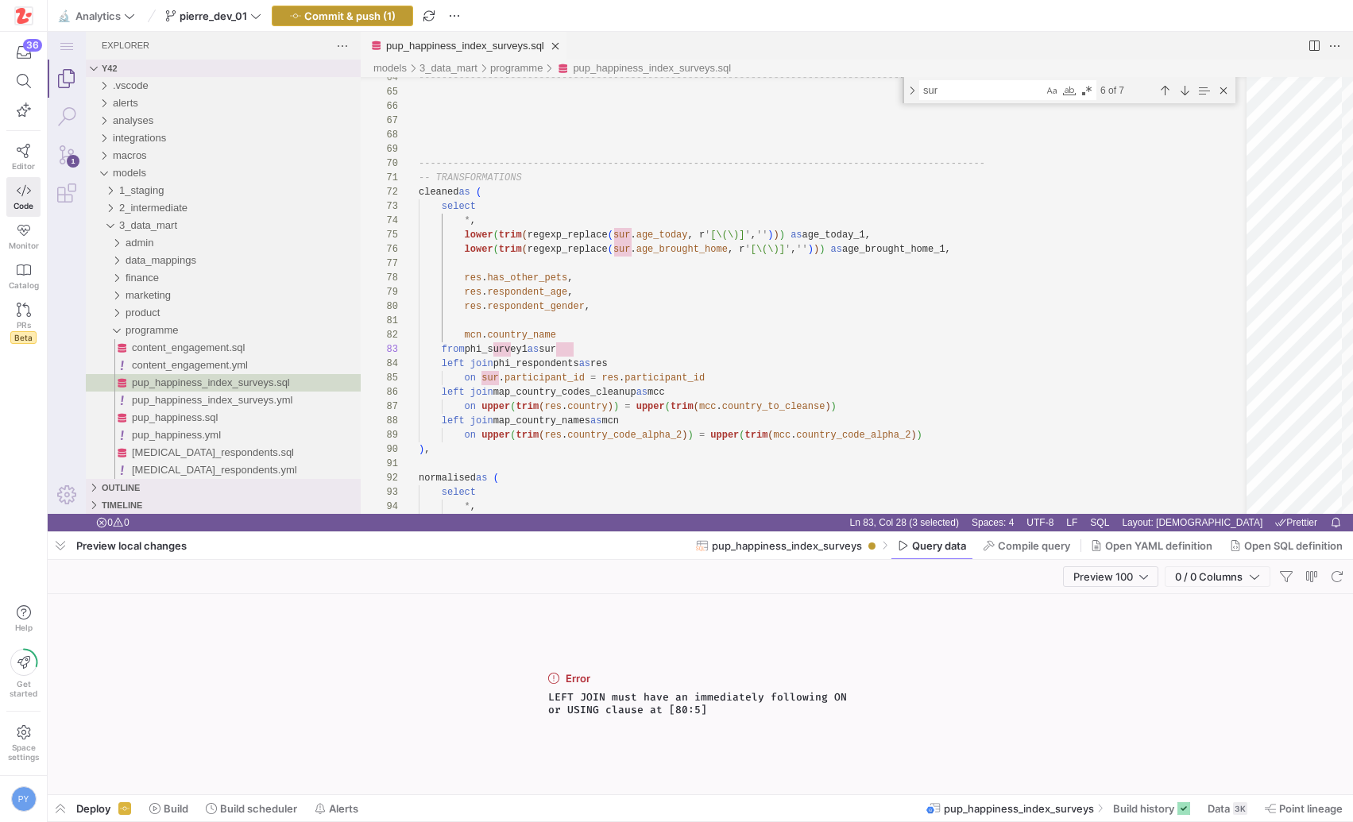
click at [395, 11] on span "Commit & push (1)" at bounding box center [349, 16] width 91 height 13
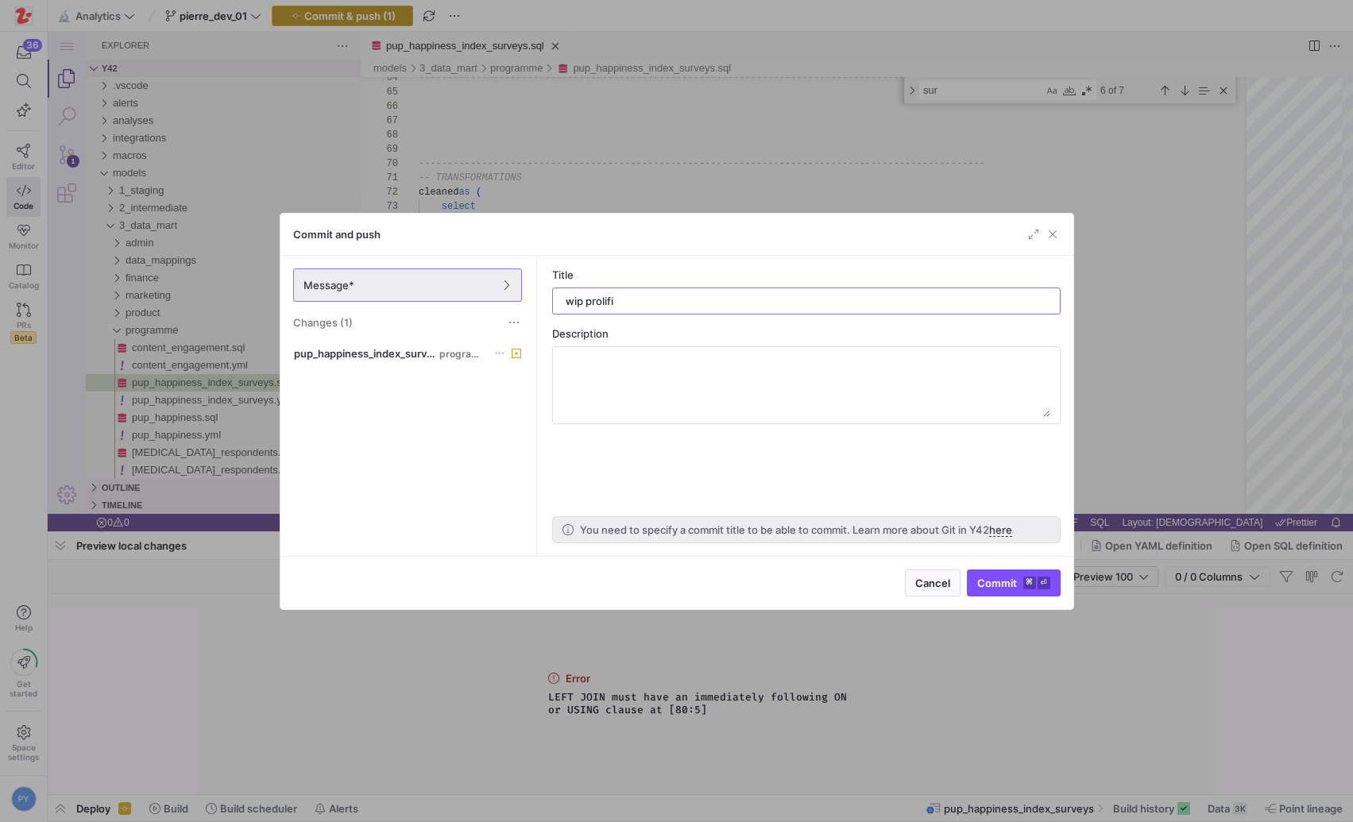
type input "wip prolific"
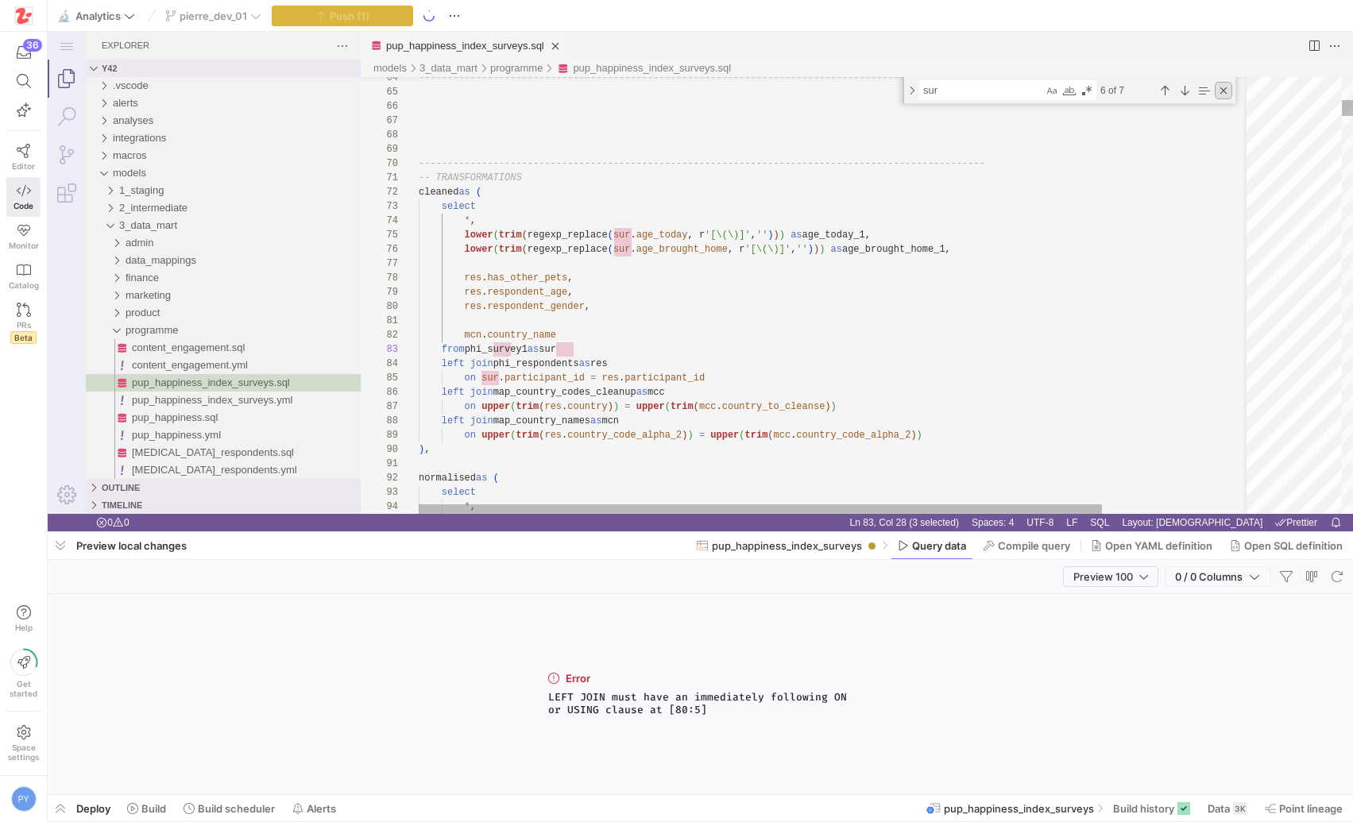
click at [1226, 91] on div "Close (Escape)" at bounding box center [1223, 90] width 17 height 17
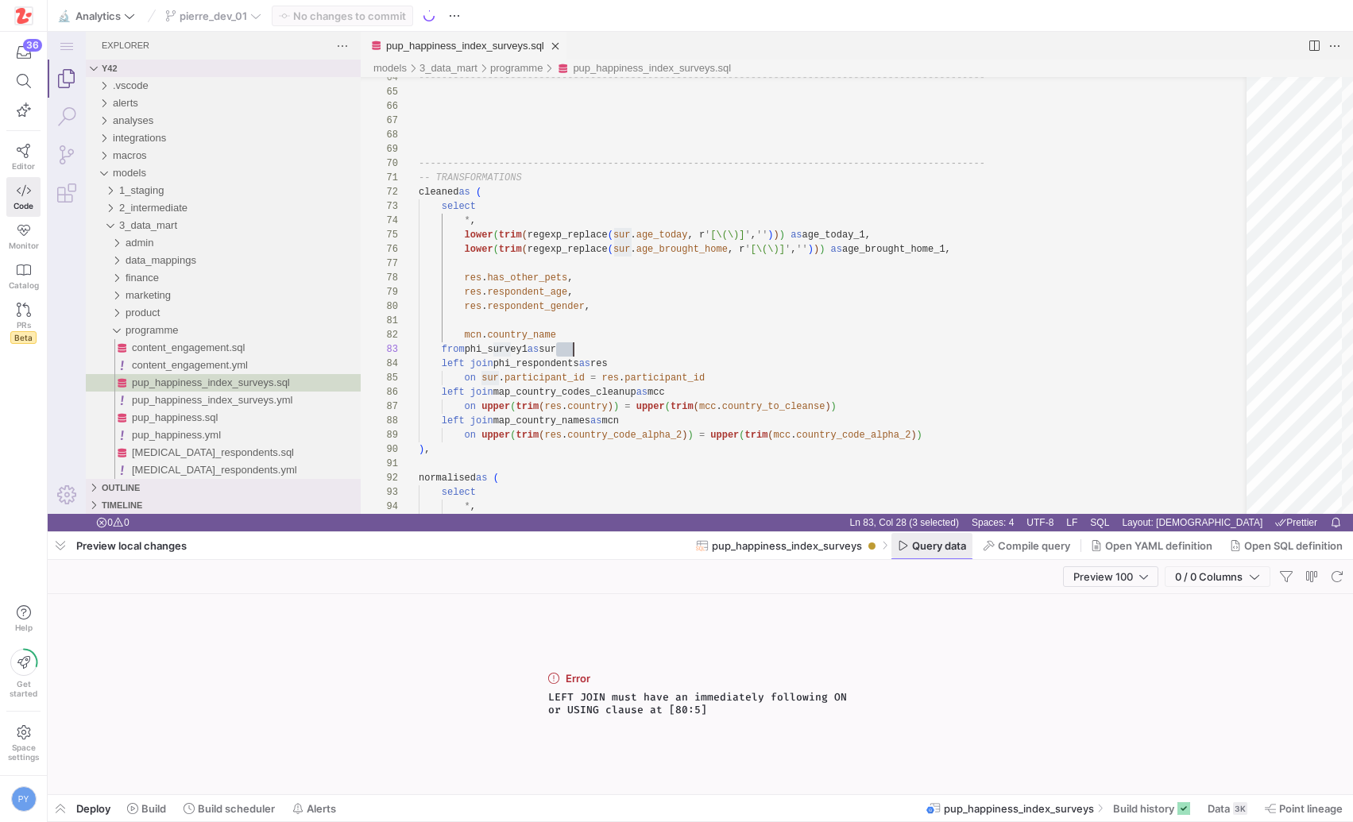
click at [921, 544] on span "Query data" at bounding box center [939, 545] width 54 height 13
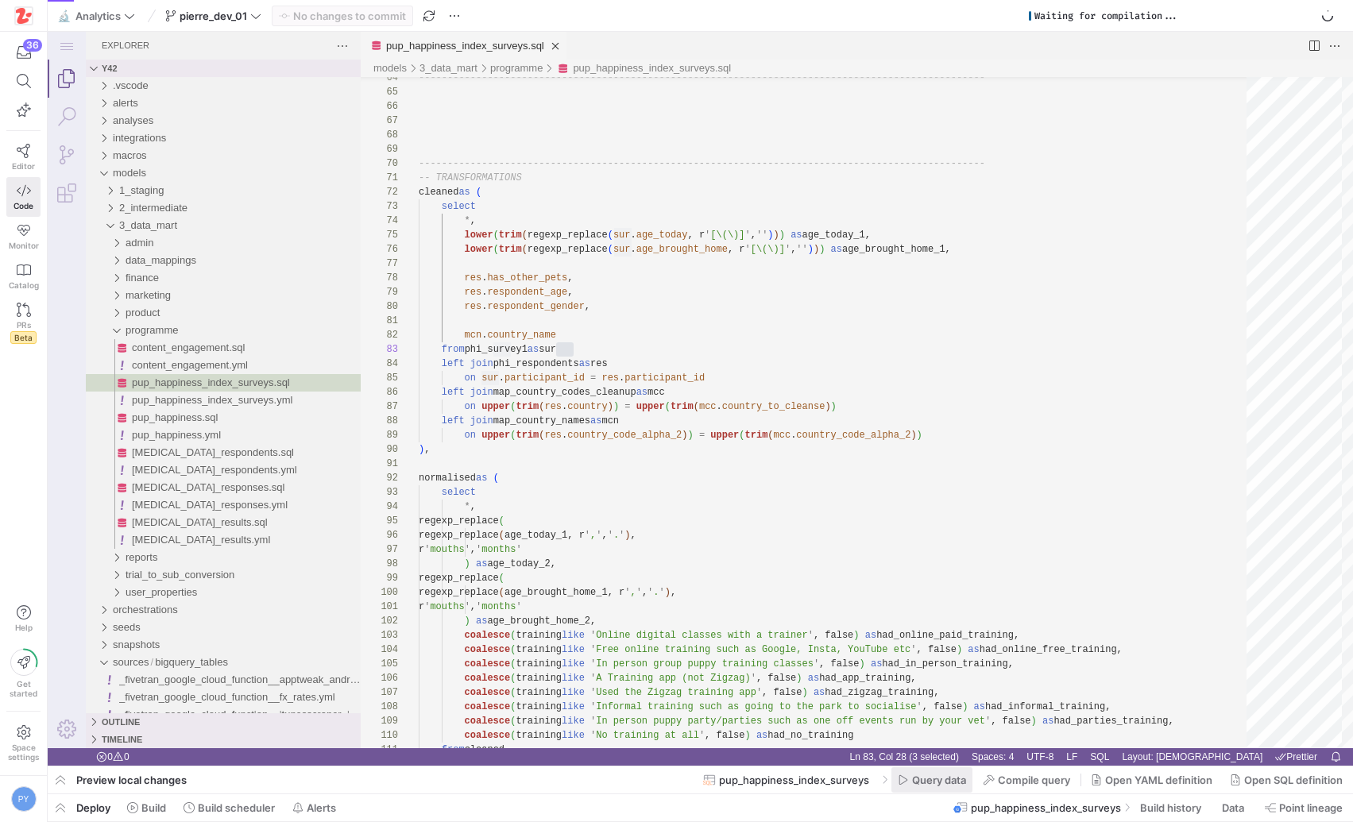
click at [931, 781] on span "Query data" at bounding box center [939, 780] width 54 height 13
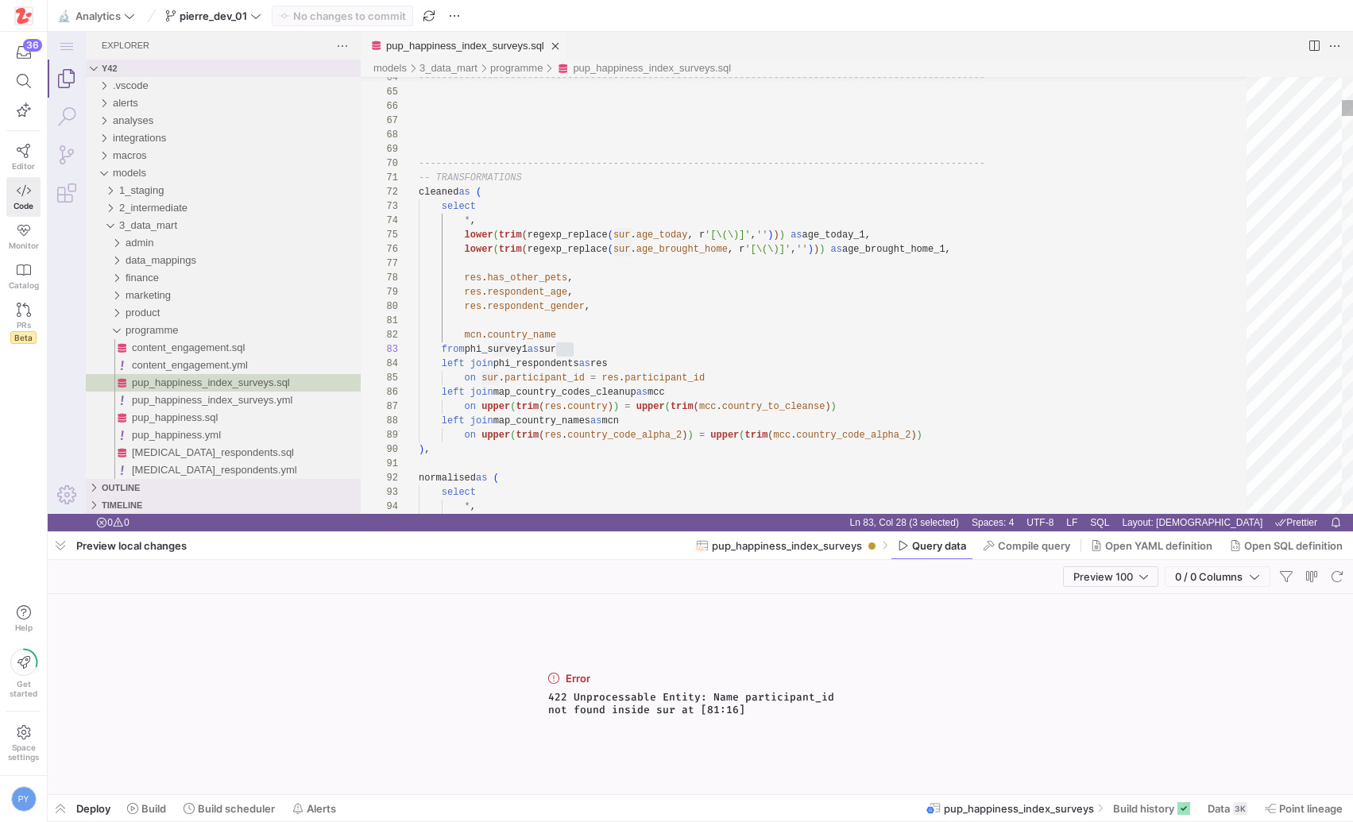
click at [931, 539] on span "Query data" at bounding box center [939, 545] width 54 height 13
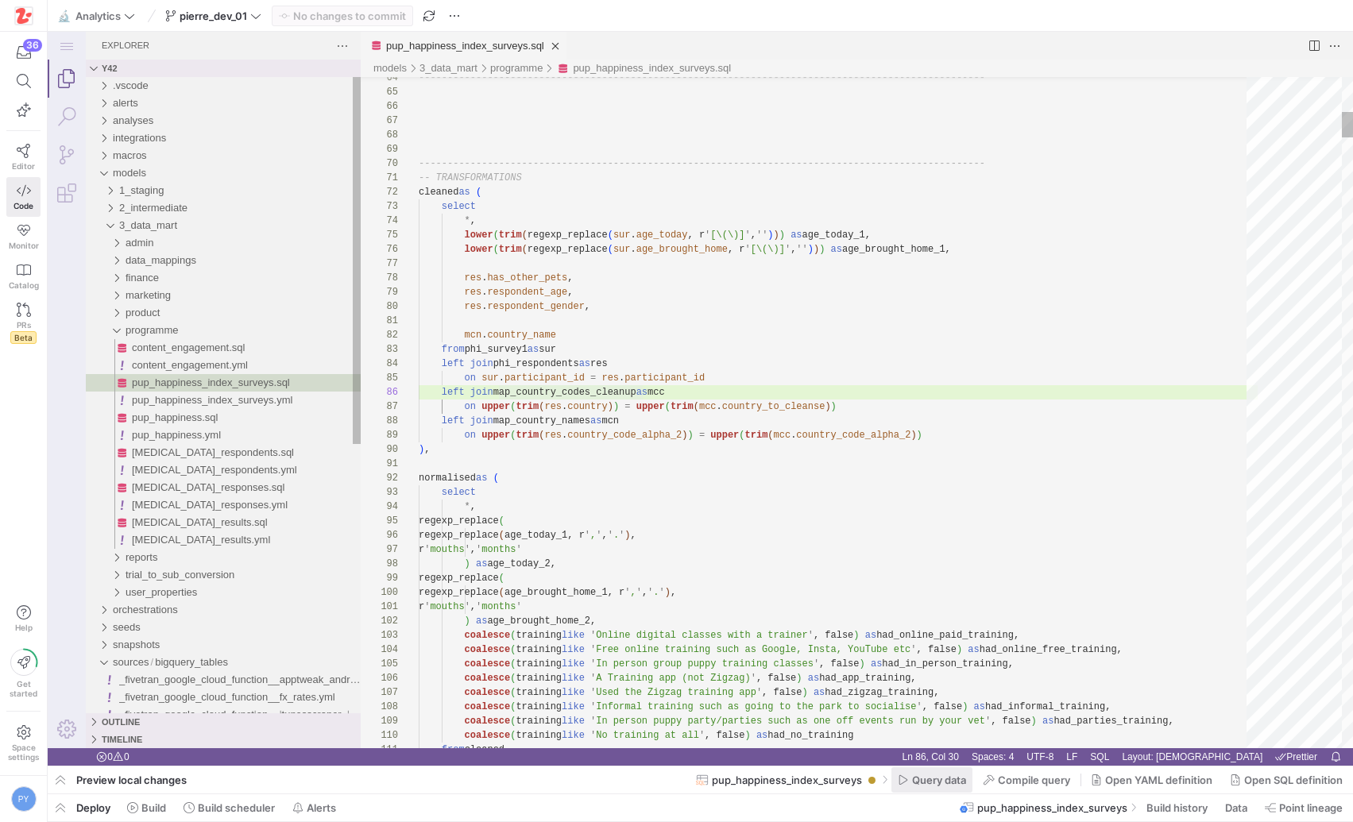
scroll to position [71, 167]
click at [921, 779] on span "Query data" at bounding box center [939, 780] width 54 height 13
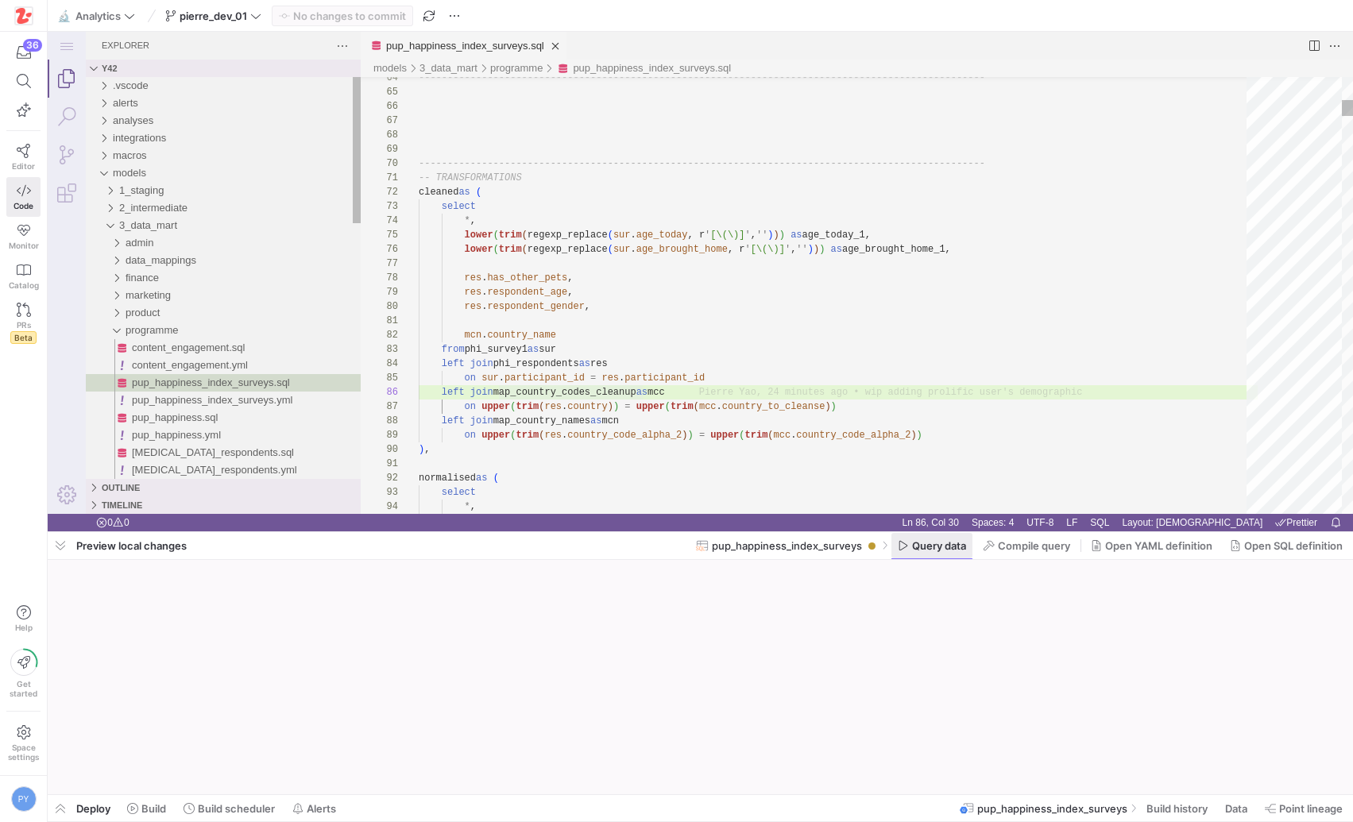
scroll to position [71, 167]
click at [713, 701] on span "Name participant_id not found inside sur at [81:16]" at bounding box center [700, 703] width 305 height 25
click at [643, 697] on span "Name participant_id not found inside sur at [81:16]" at bounding box center [700, 703] width 305 height 25
copy span "participant_id"
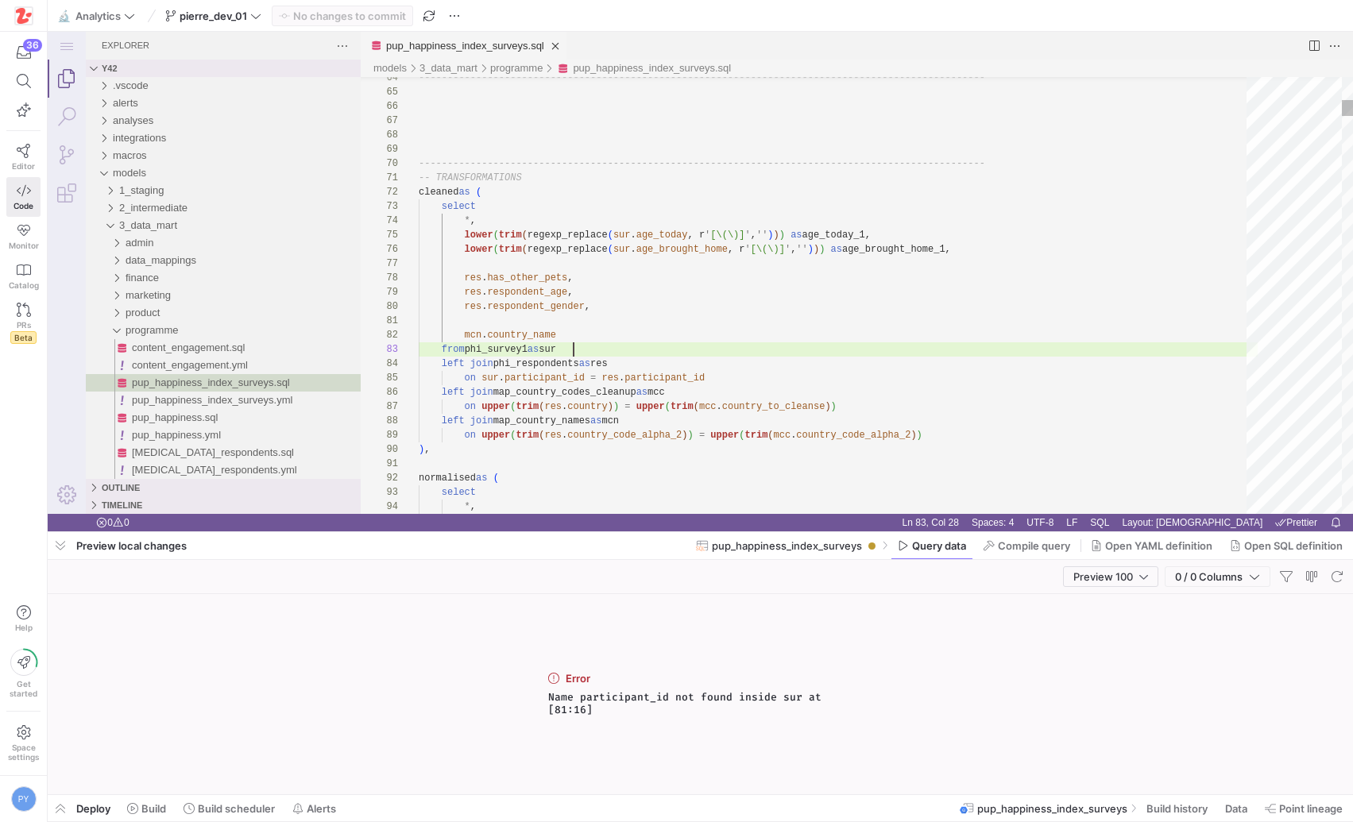
scroll to position [29, 155]
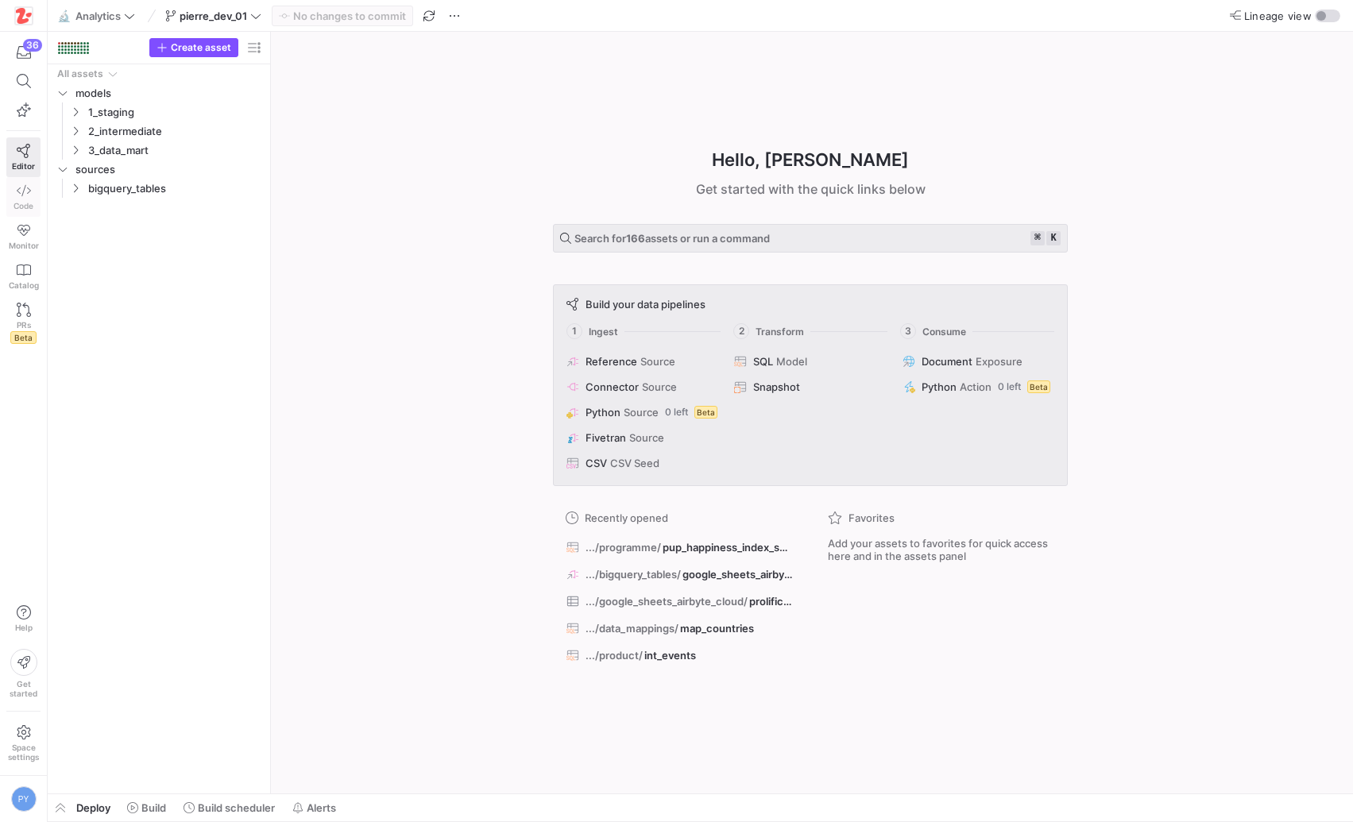
click at [28, 202] on span "Code" at bounding box center [24, 206] width 20 height 10
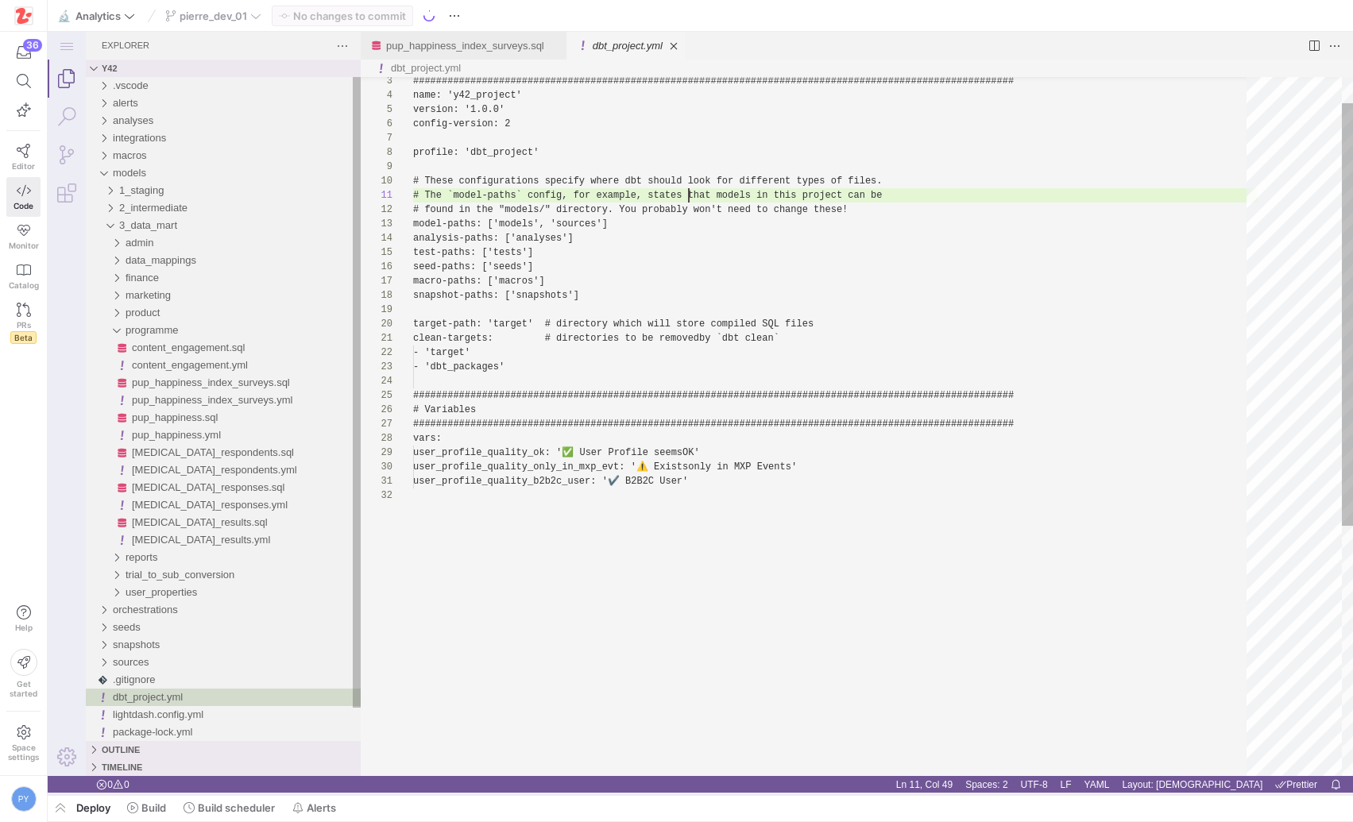
scroll to position [0, 276]
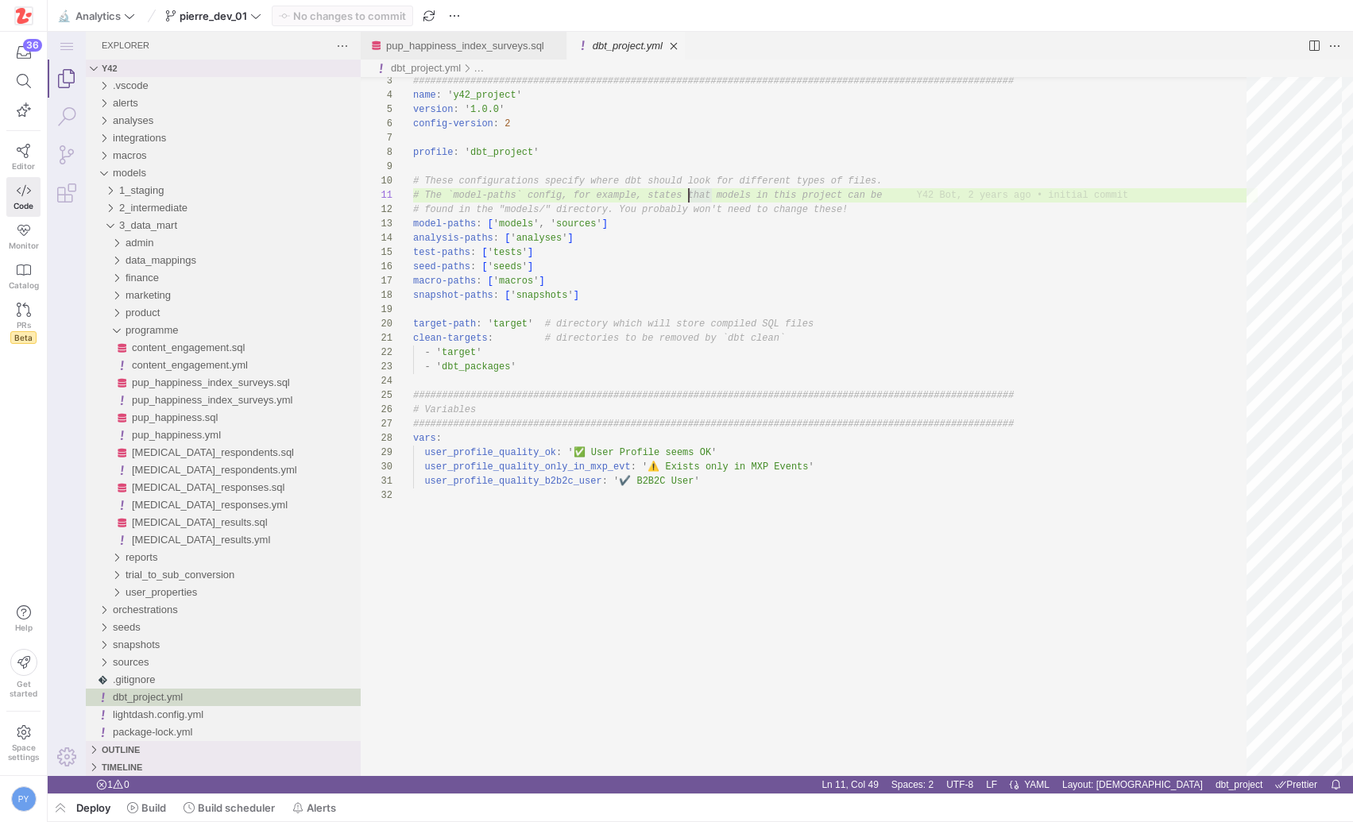
type textarea "user_profile_quality_b2b2c_user: '✔️ B2B2C User'"
click at [700, 555] on div "################################################## ############################…" at bounding box center [835, 610] width 844 height 1154
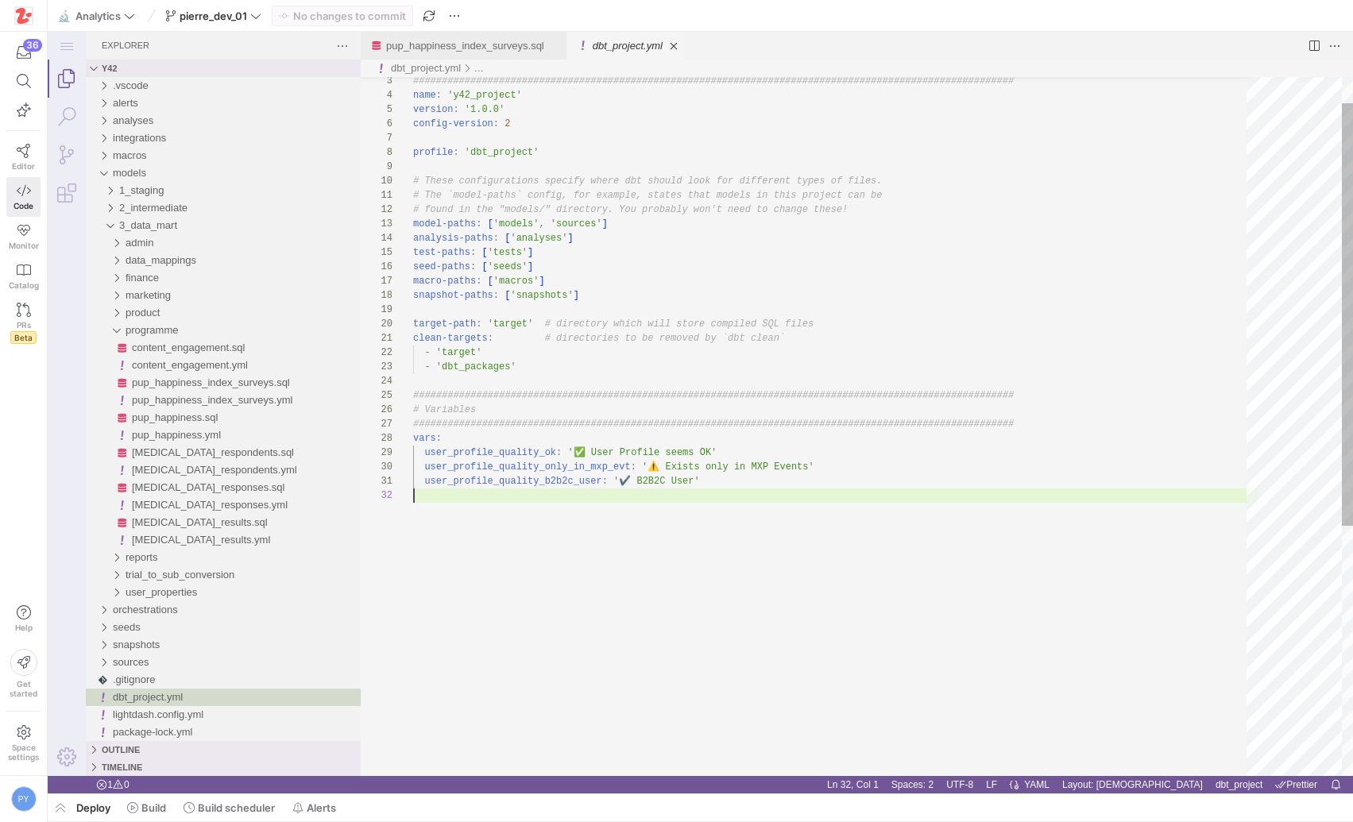
scroll to position [14, 0]
click at [682, 47] on link "Close (⌘W)" at bounding box center [674, 46] width 16 height 16
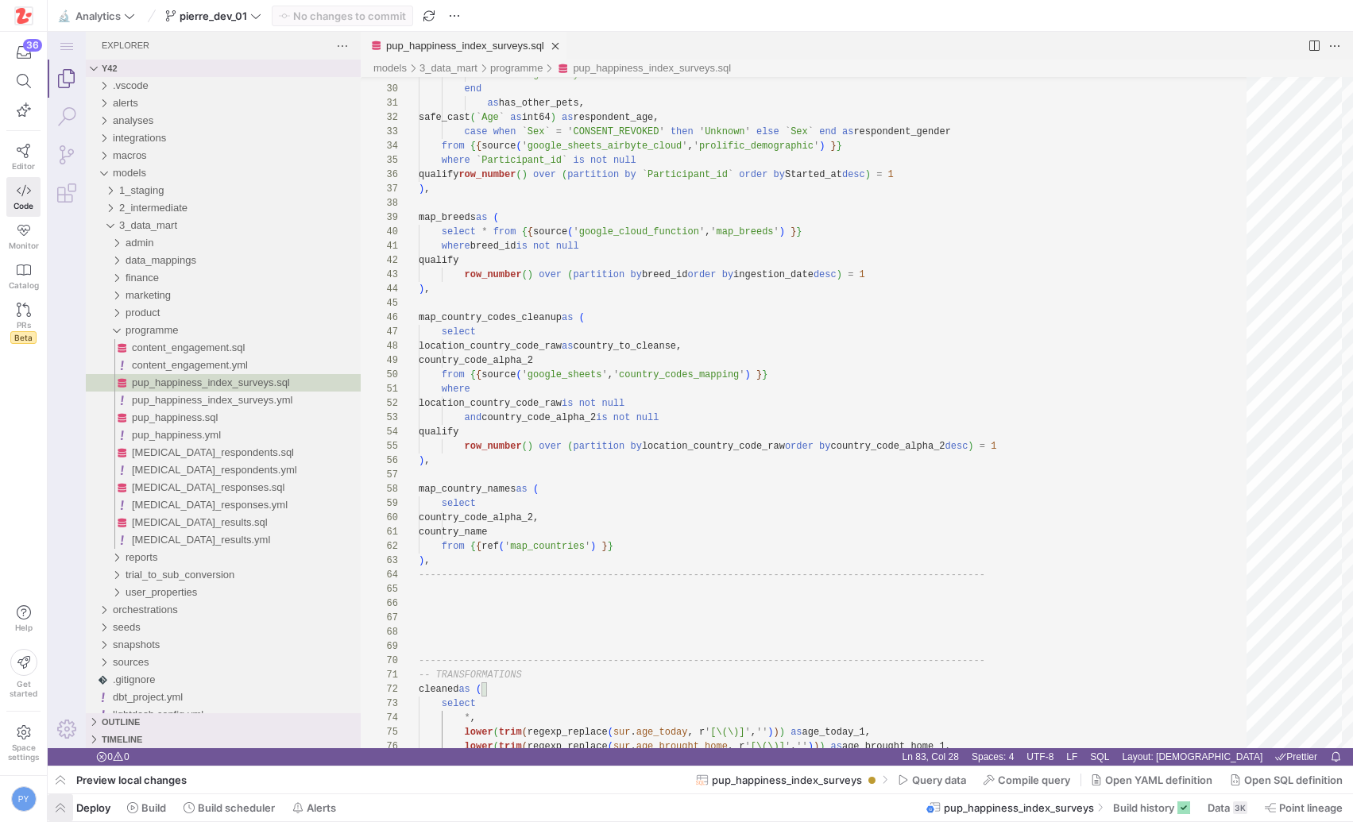
click at [0, 0] on span "button" at bounding box center [0, 0] width 0 height 0
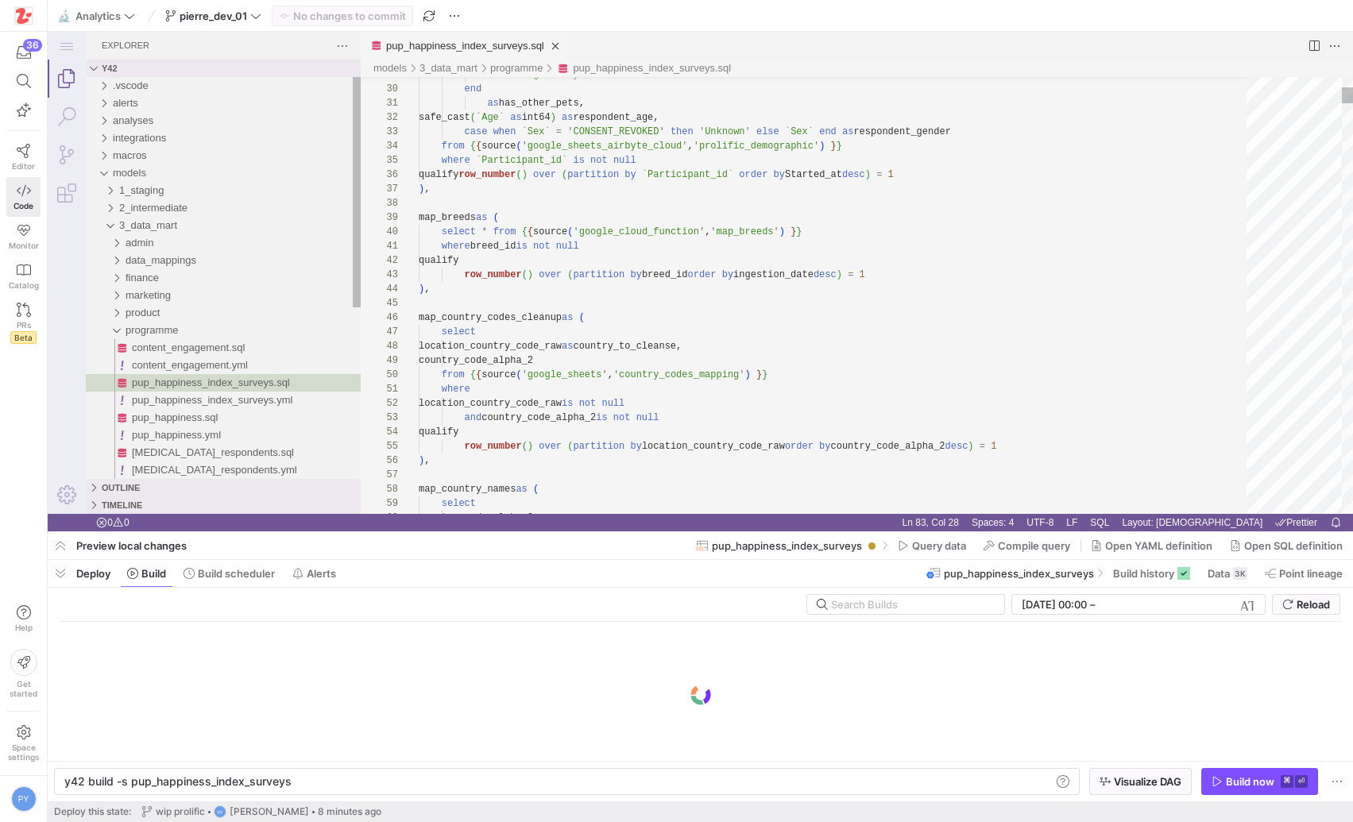
scroll to position [0, 223]
click at [562, 782] on div "y42 build -s pup_happiness_index_surveys" at bounding box center [557, 781] width 987 height 13
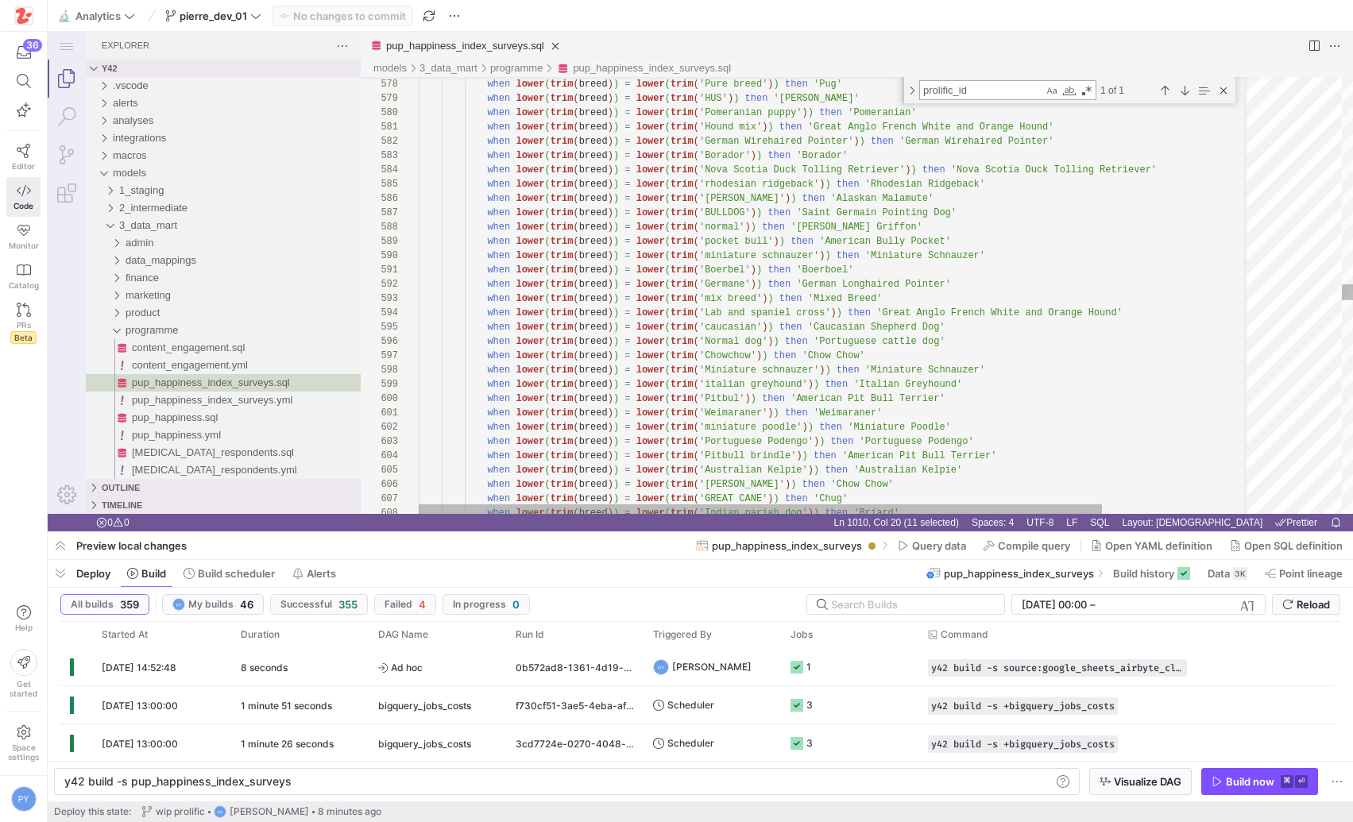
type textarea "event_timestamp, age_today_in_weeks, age_brought_home_in_weeks, breed_standardi…"
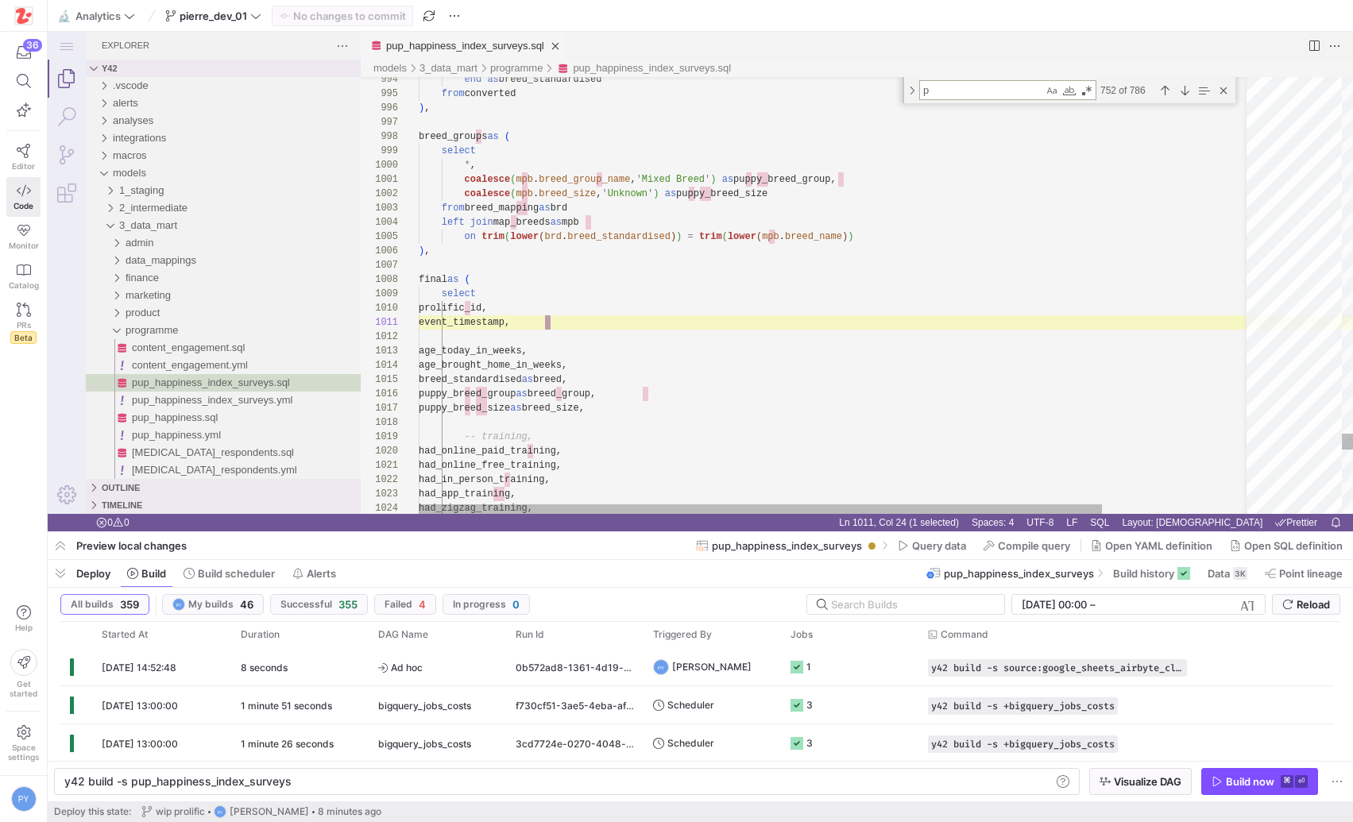
type textarea "pa"
type textarea "had_online_free_training, had_in_person_training, had_app_training, had_zigzag_…"
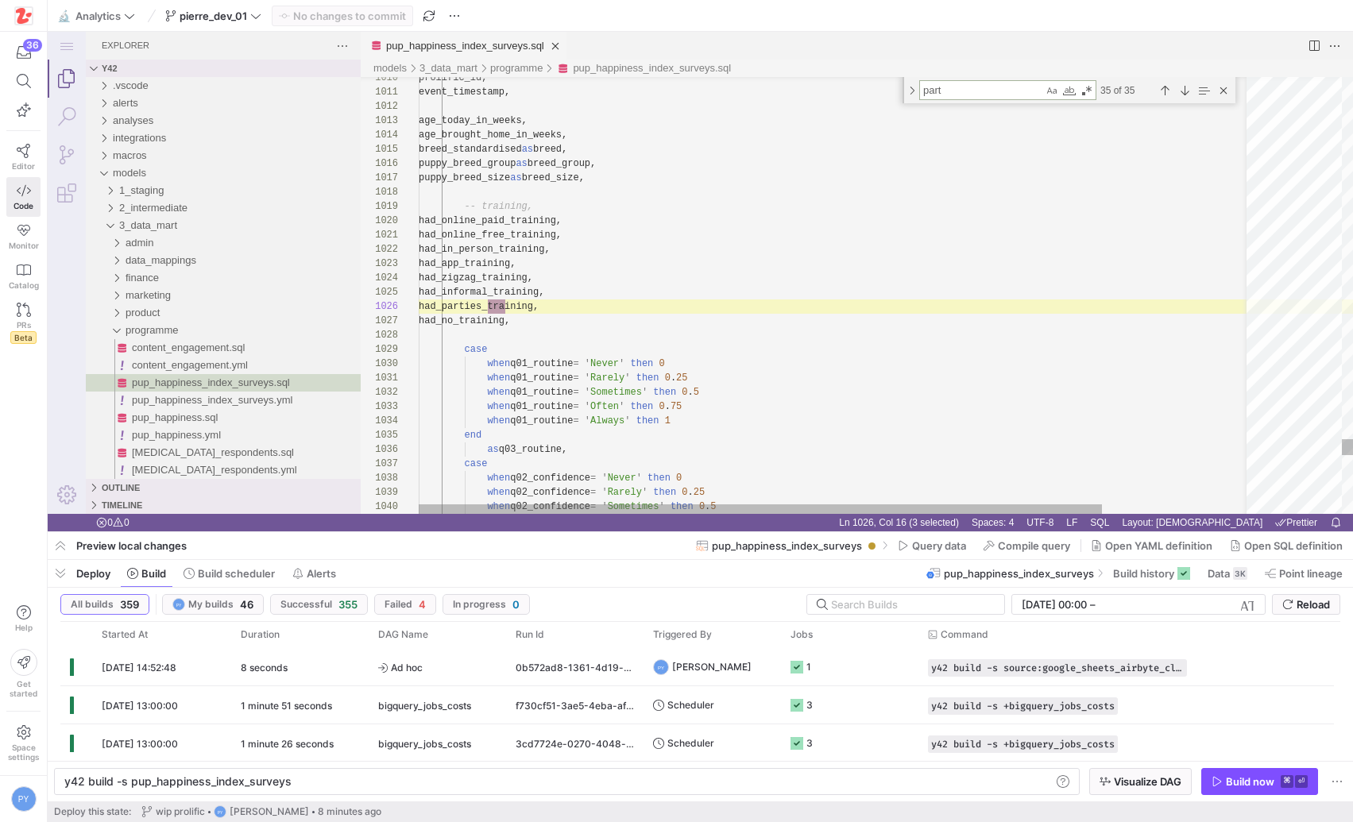
type textarea "parti"
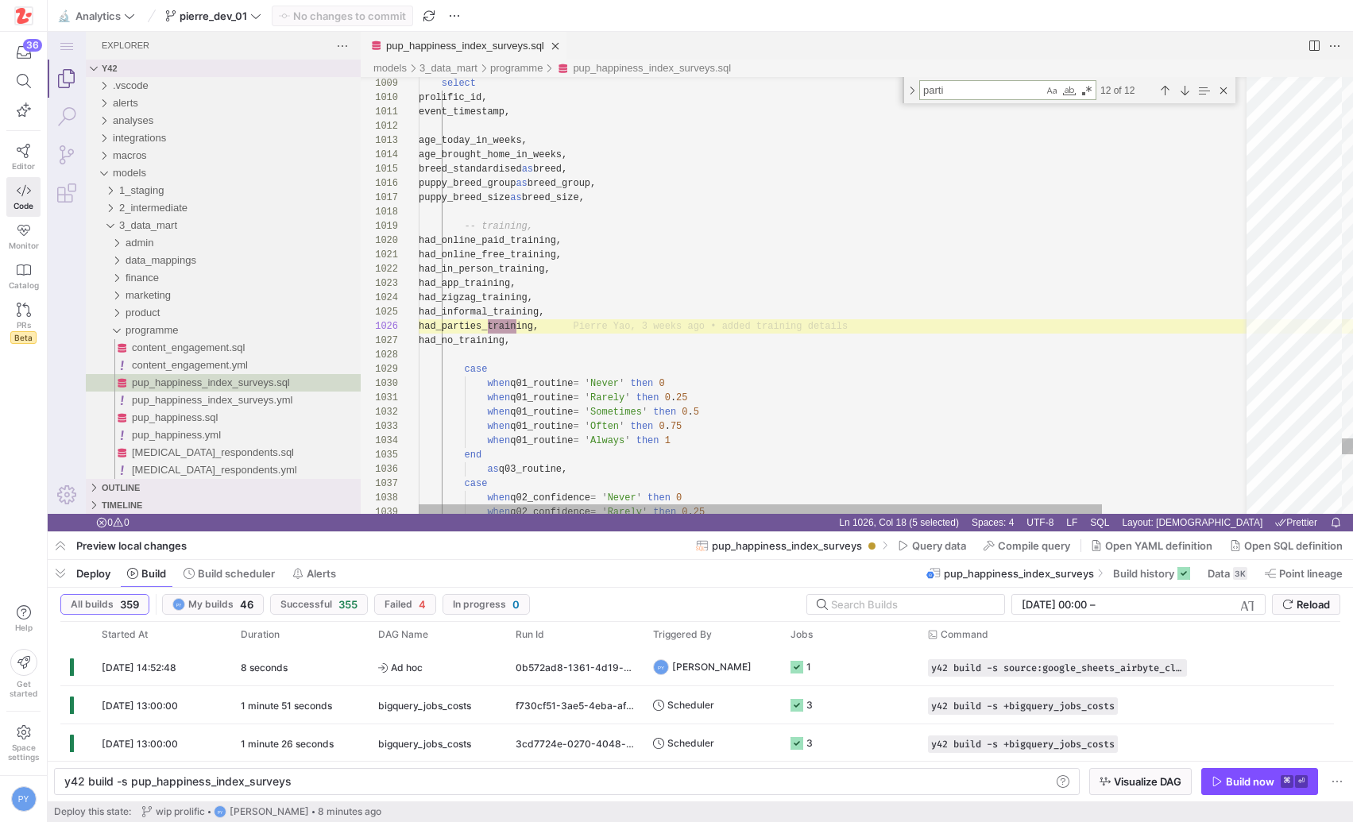
type textarea "phi_respondents as ( select -- noqa `Participant_id` as participant_id, case wh…"
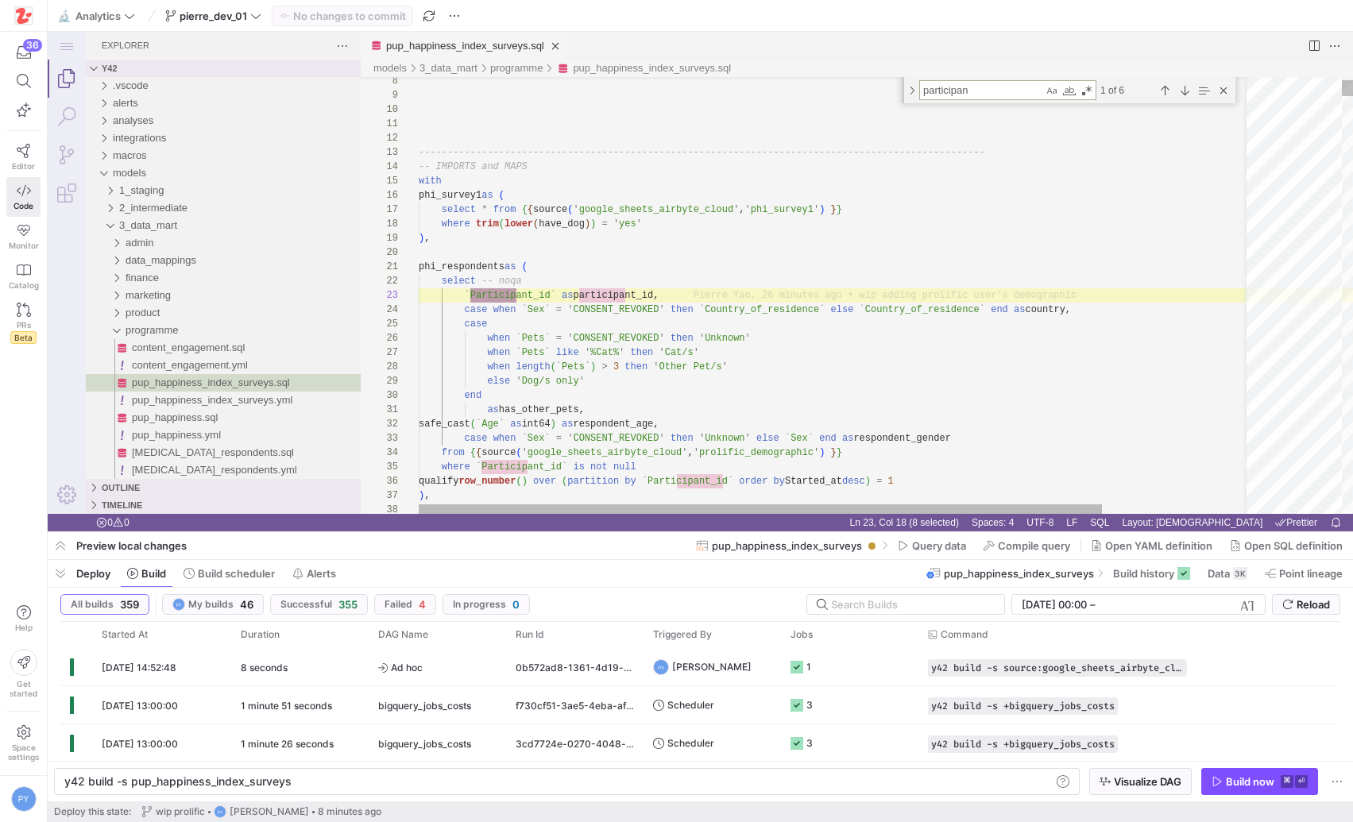
scroll to position [143, 109]
type textarea "participan"
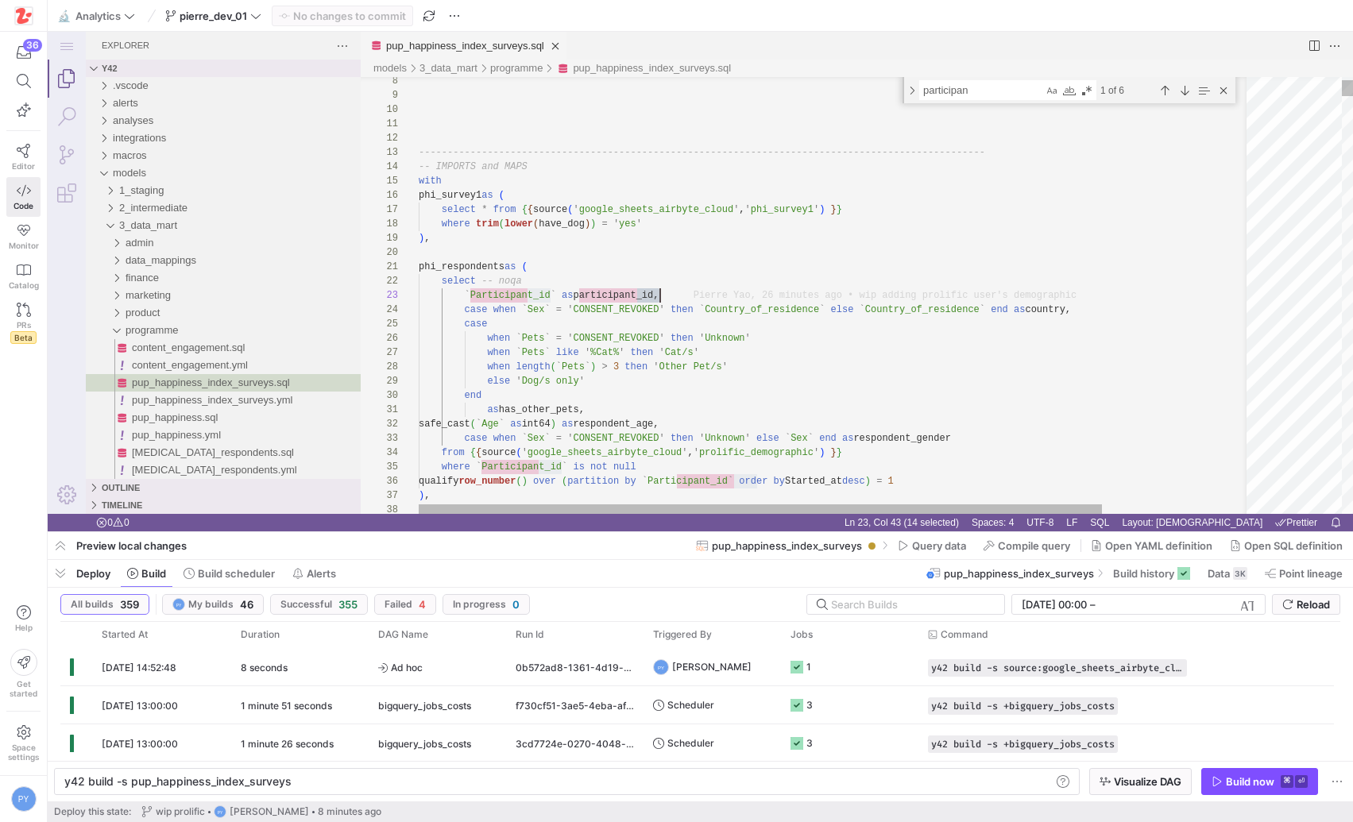
paste textarea "rolific"
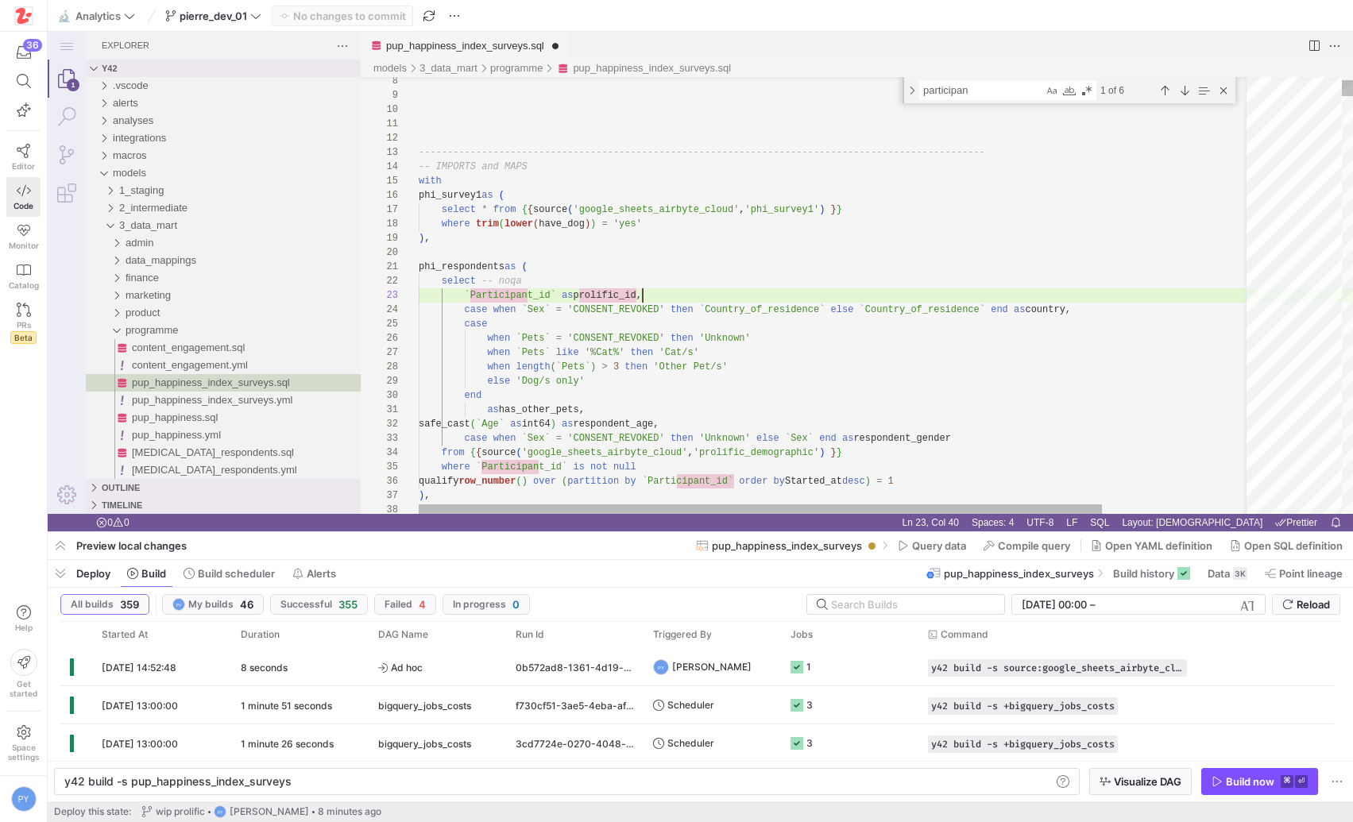
scroll to position [29, 224]
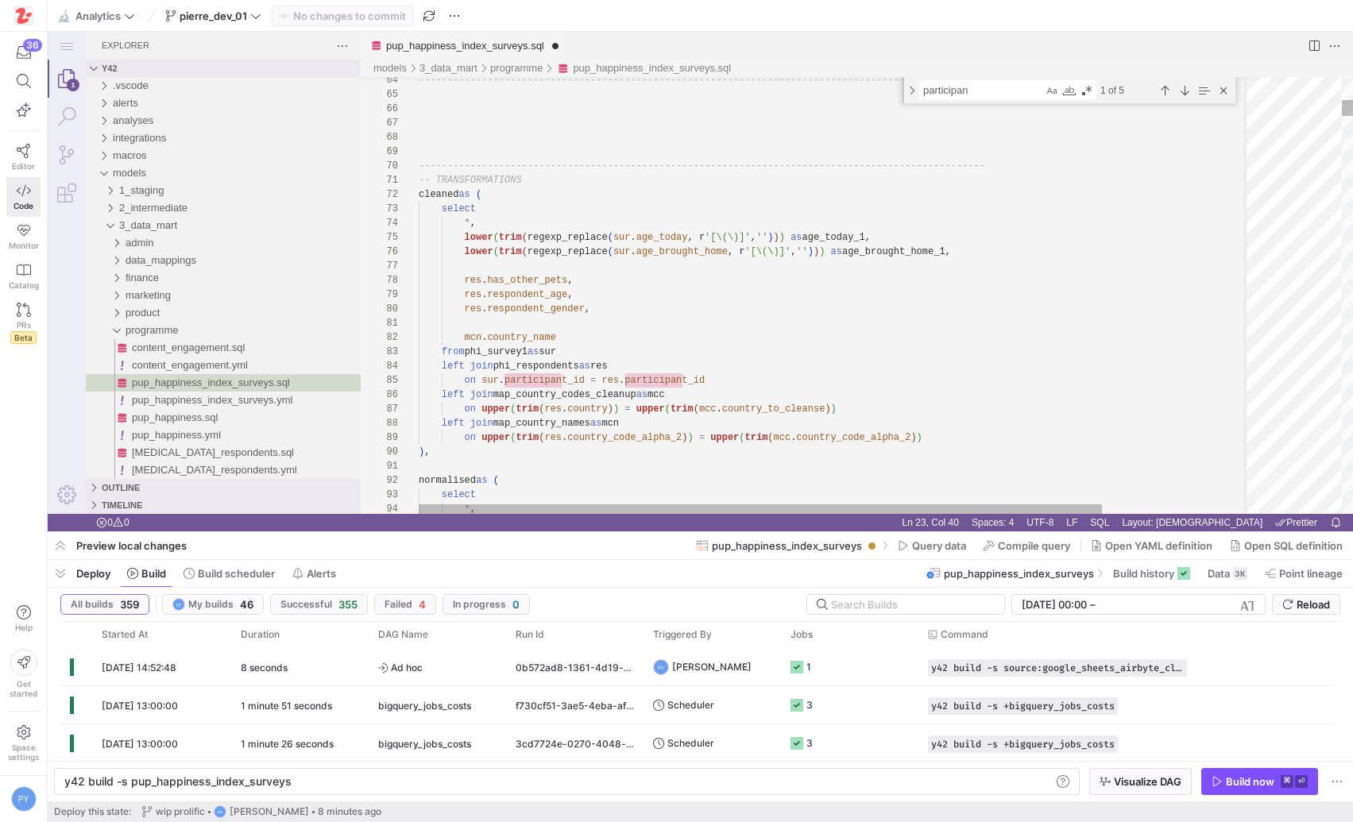
paste textarea "rolific"
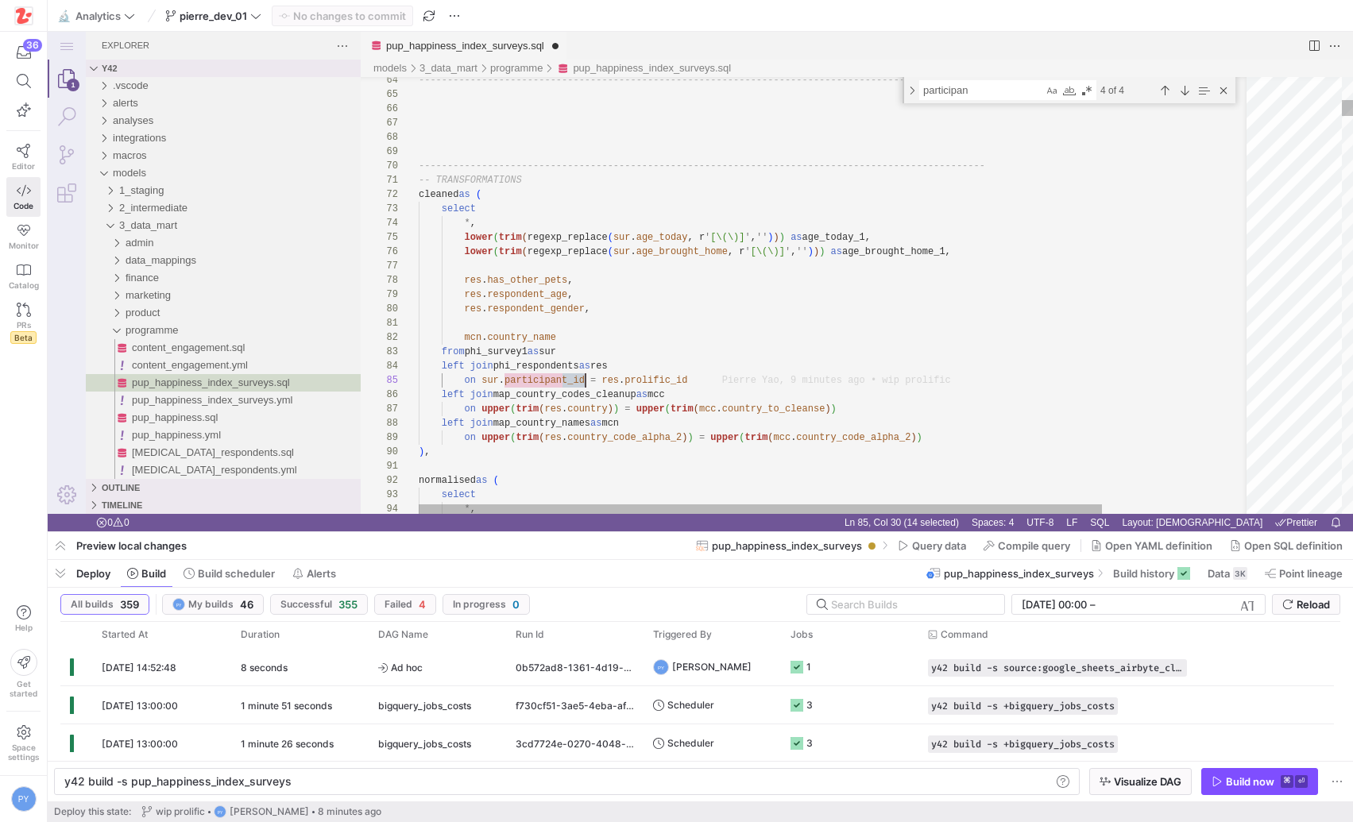
paste textarea "rolific"
type textarea "mcn.country_name from phi_survey1 as sur left join phi_respondents as res on su…"
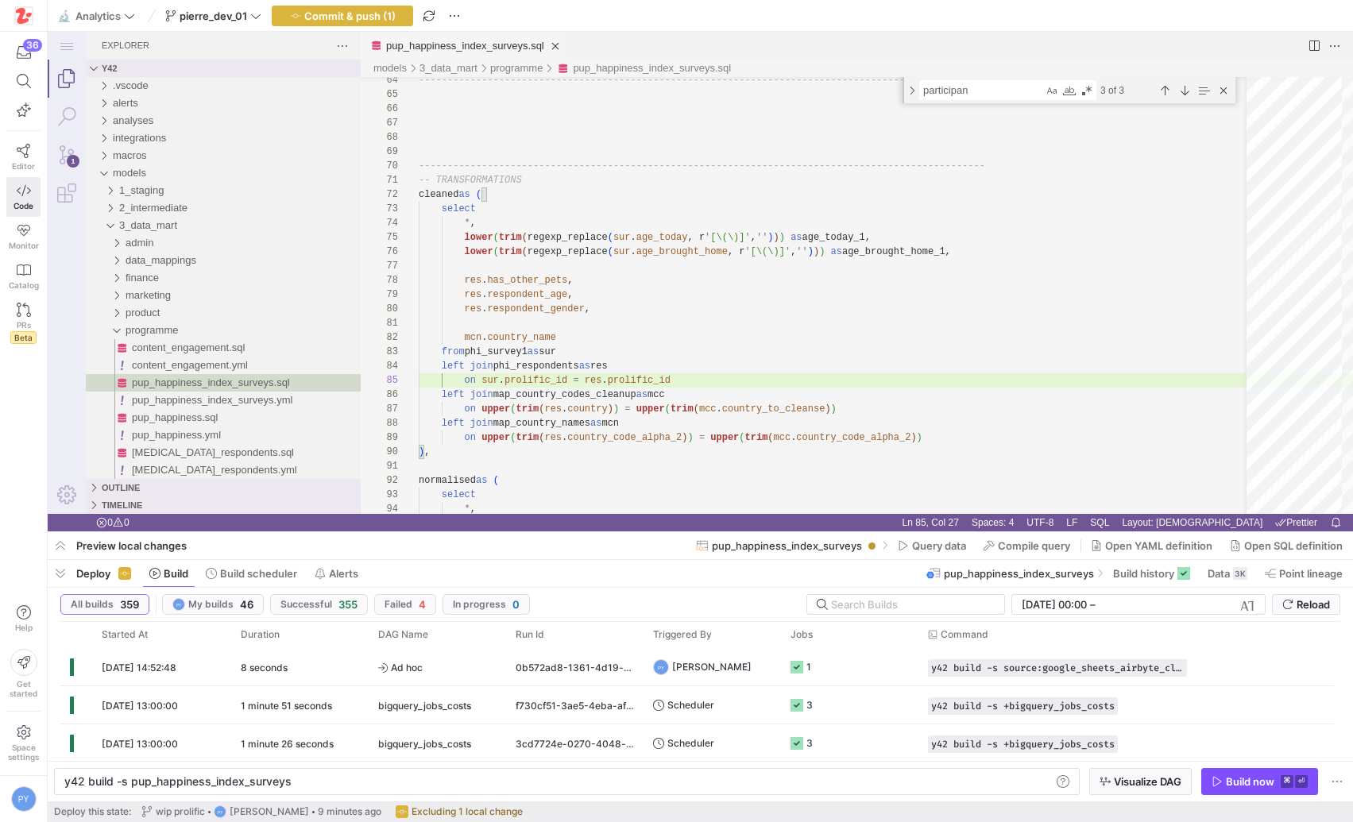
click at [350, 30] on y42-top-nav "🔬 Analytics pierre_dev_01 Commit & push (1)" at bounding box center [700, 16] width 1305 height 32
click at [352, 29] on y42-top-nav "🔬 Analytics pierre_dev_01 Commit & push (1)" at bounding box center [700, 16] width 1305 height 32
click at [375, 21] on span "Commit & push (1)" at bounding box center [349, 16] width 91 height 13
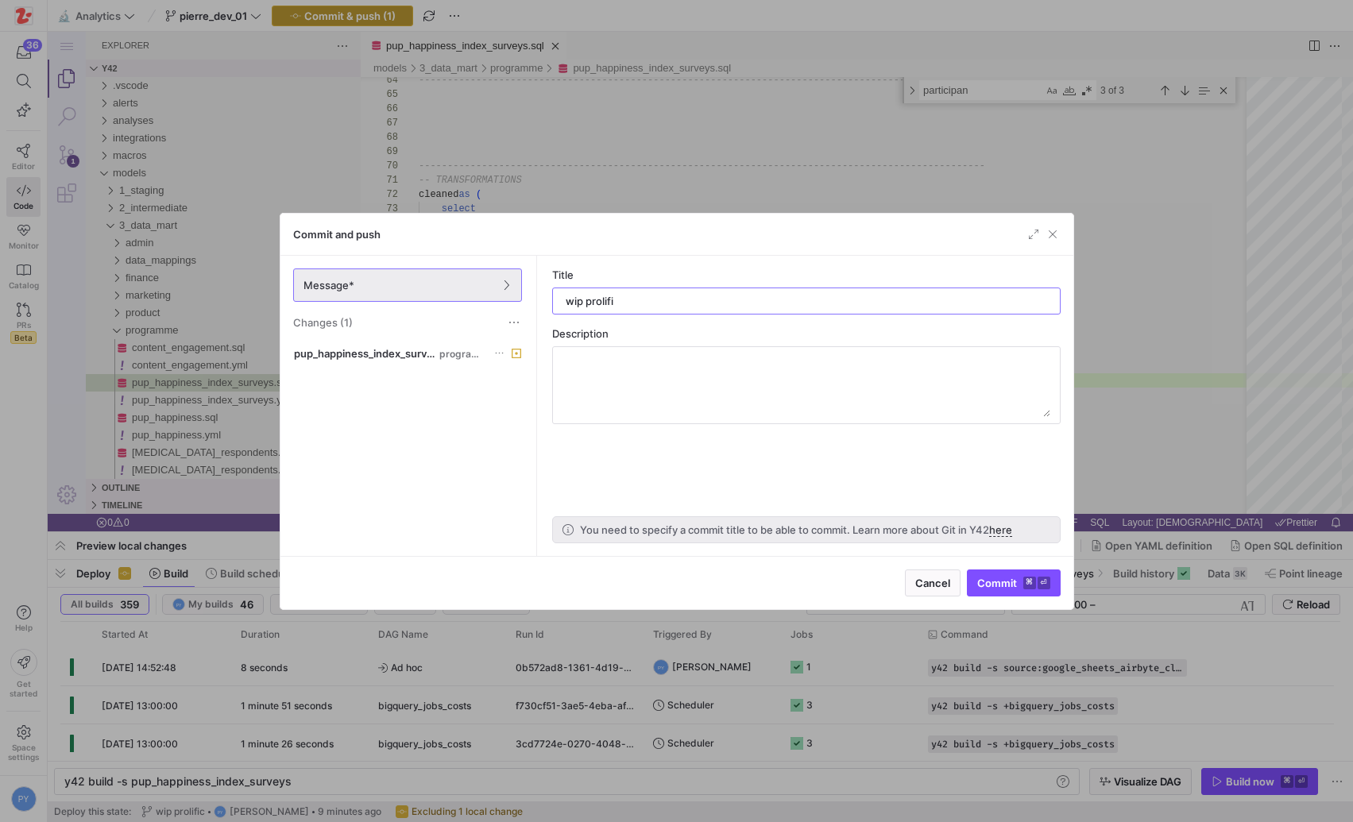
type input "wip prolific"
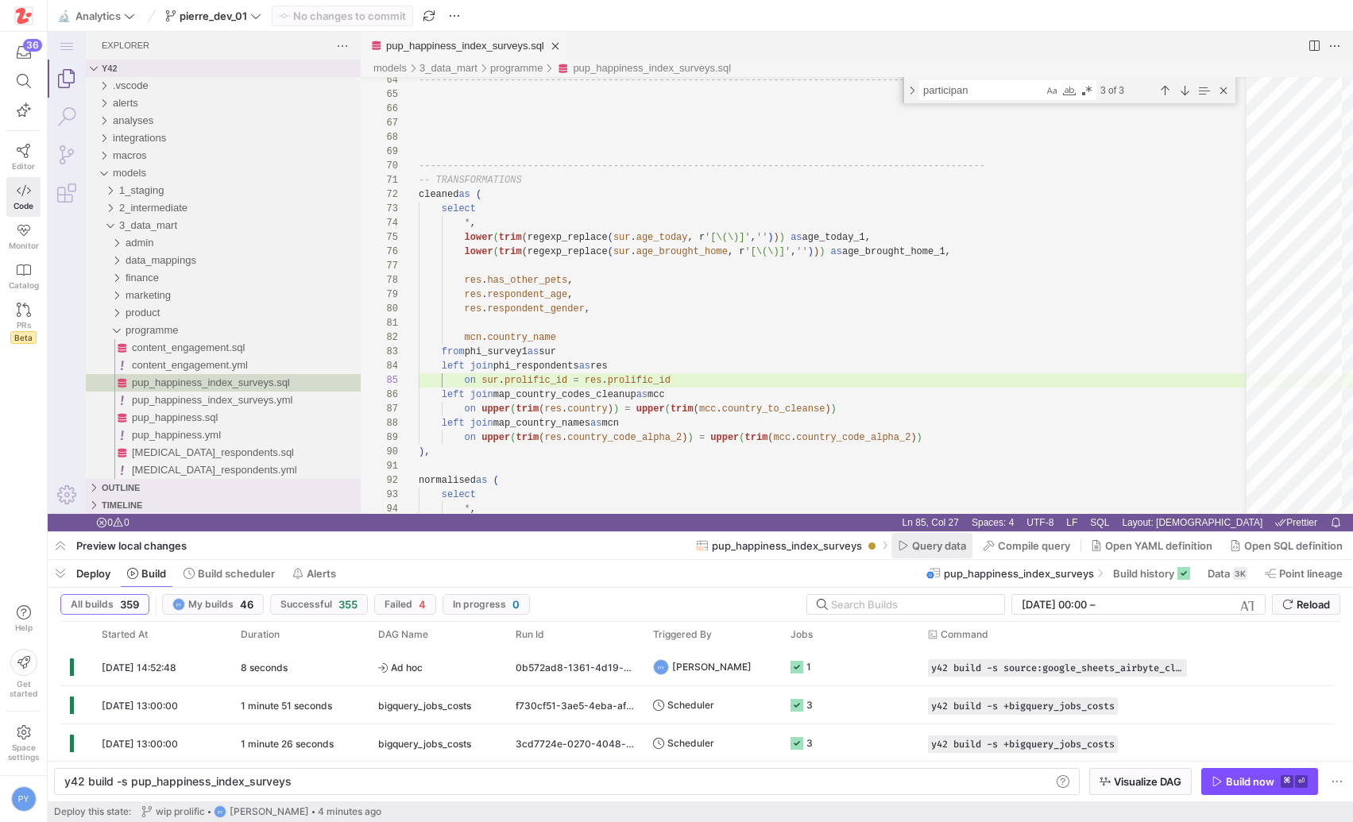
click at [937, 541] on span "Query data" at bounding box center [939, 545] width 54 height 13
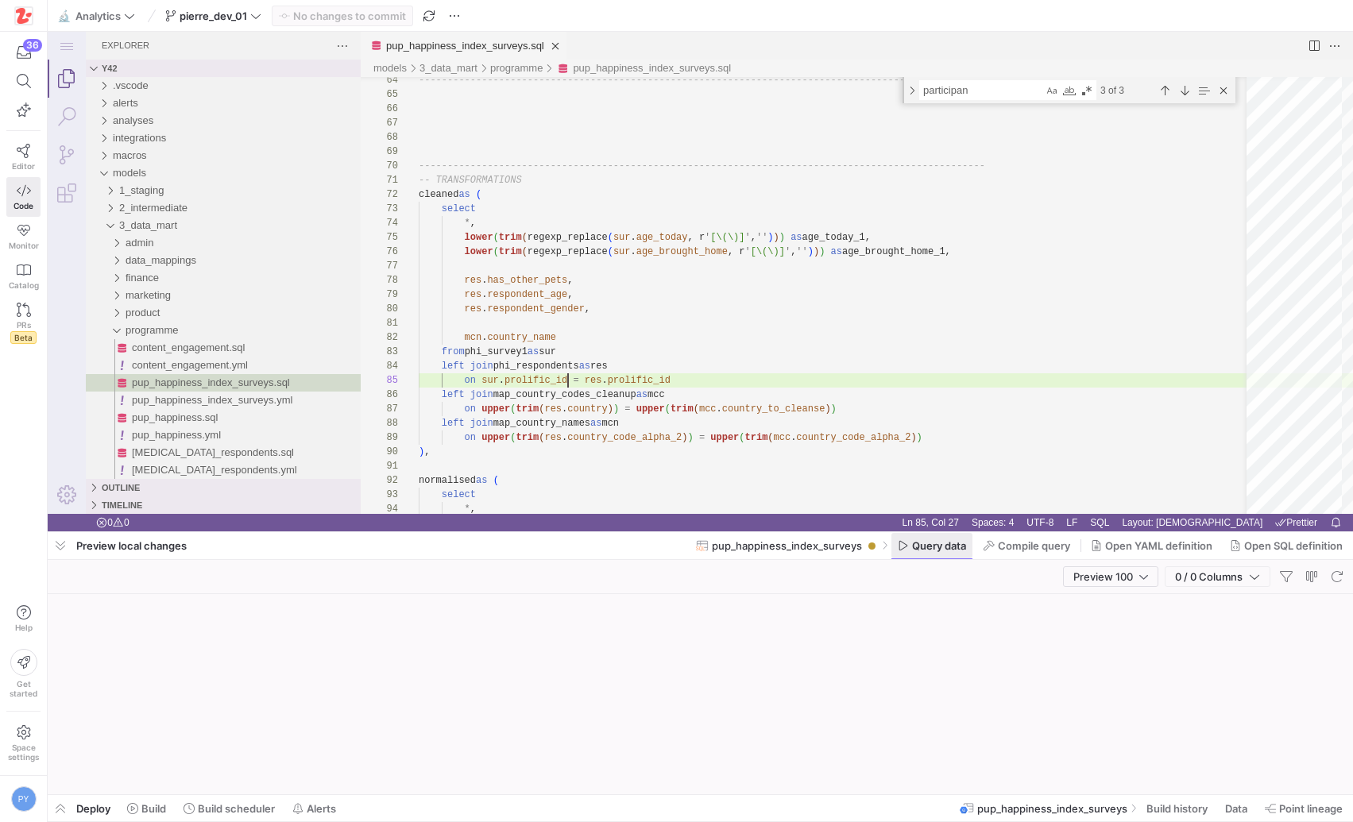
scroll to position [57, 149]
click at [683, 693] on span "Name country_code_alpha_2 not found inside res at [85:27]" at bounding box center [700, 703] width 305 height 25
copy span "country_code_alpha_2"
click at [915, 68] on div "models 3_data_mart programme pup_happiness_index_surveys.sql" at bounding box center [857, 68] width 992 height 17
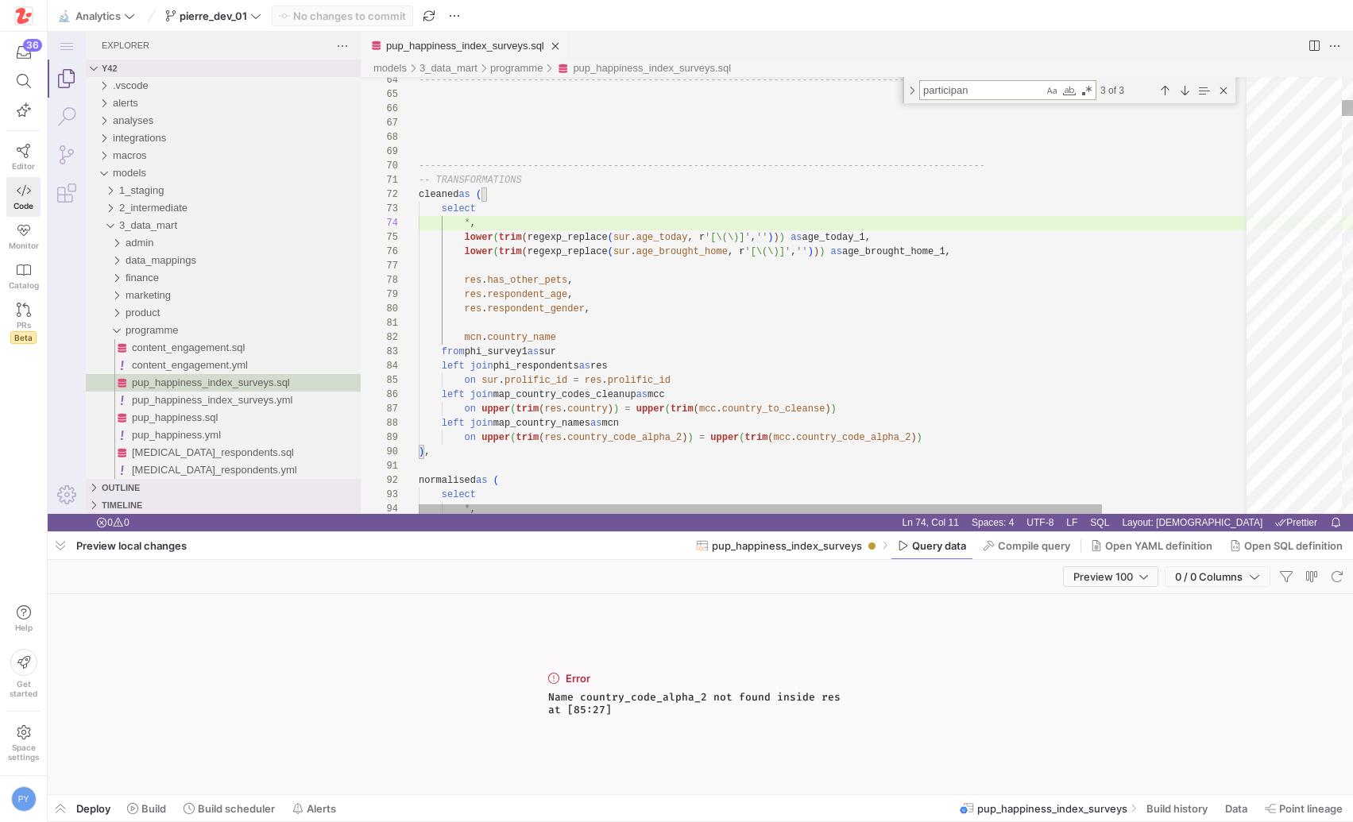
paste textarea "country_code_alpha_2"
type textarea "mcn.country_name from phi_survey1 as sur left join phi_respondents as res on su…"
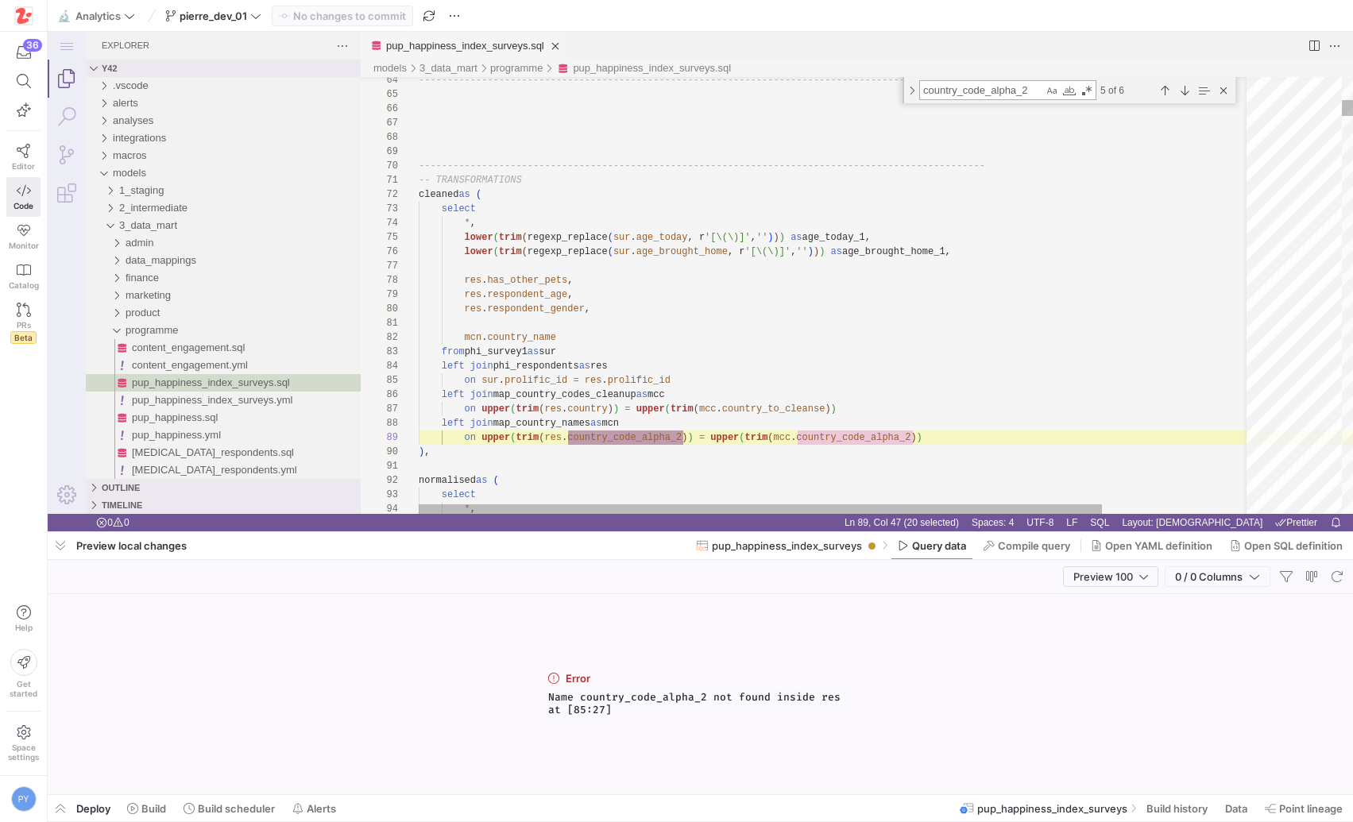
scroll to position [143, 264]
type textarea "country_code_alpha_2"
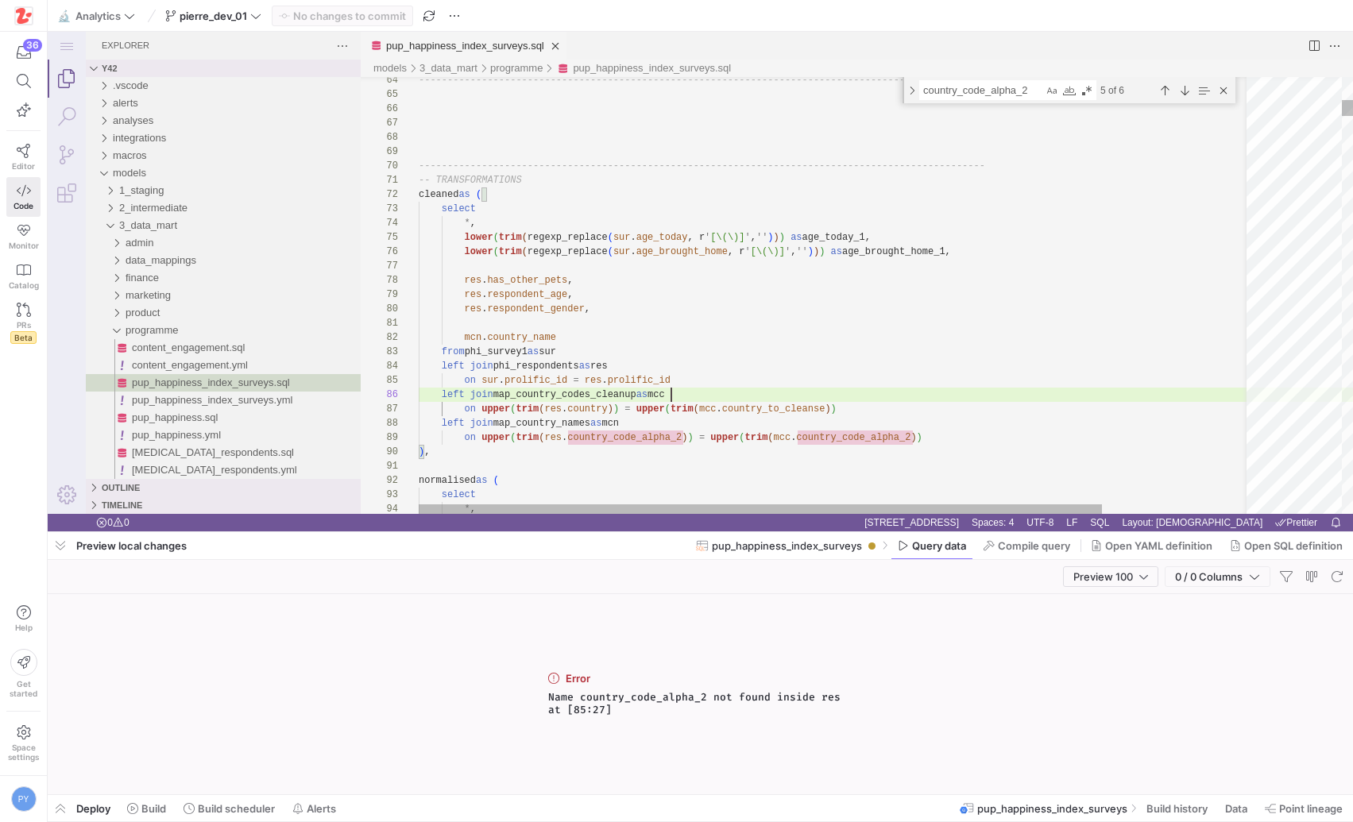
scroll to position [71, 264]
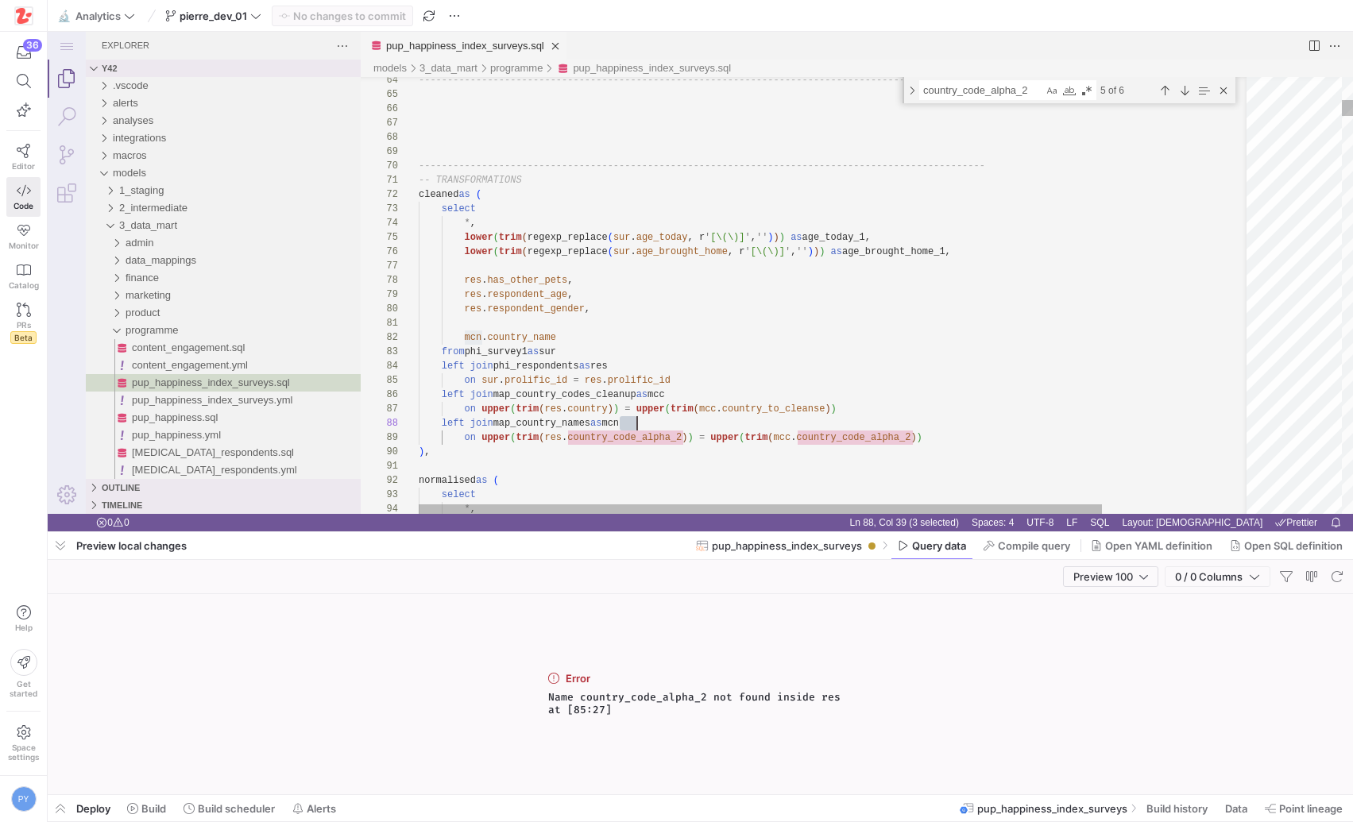
scroll to position [100, 218]
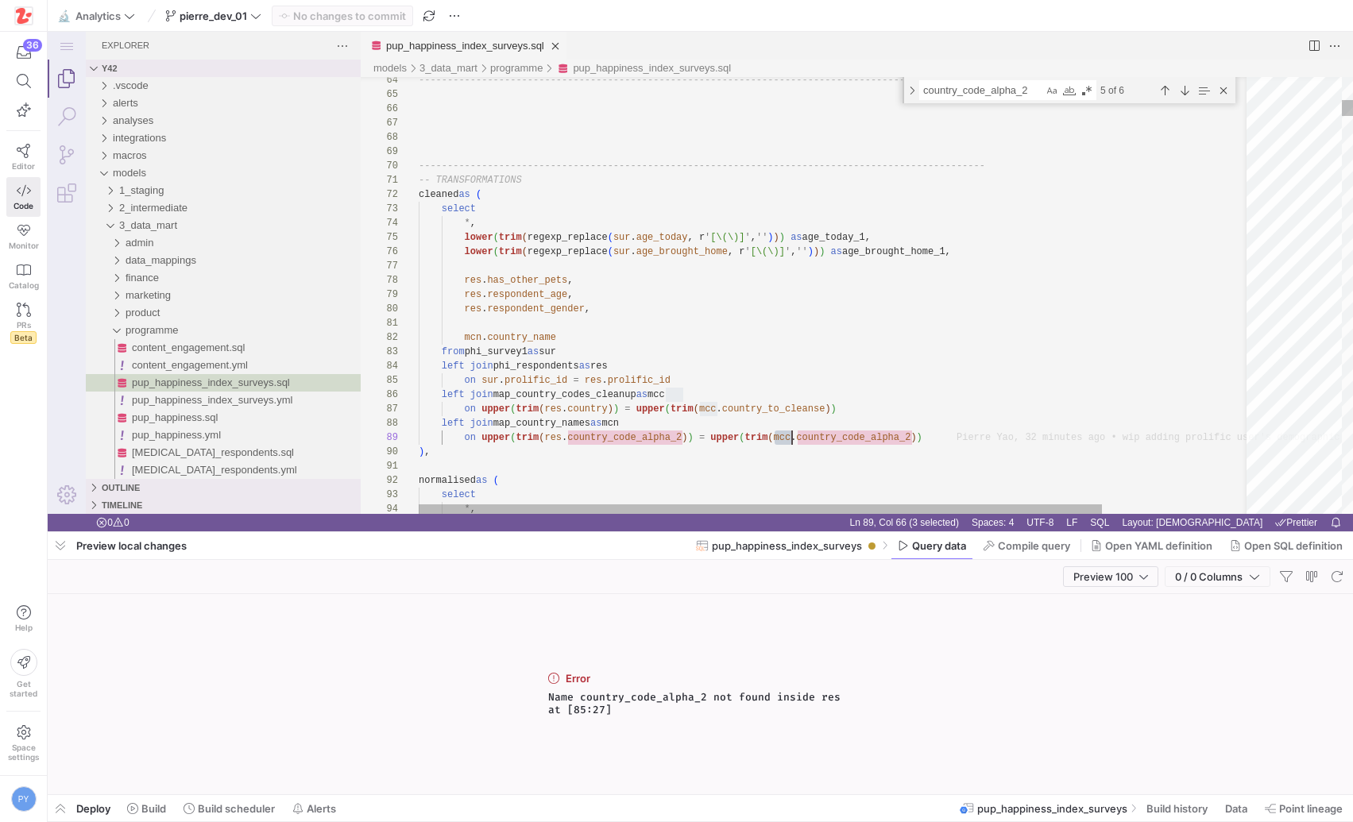
paste textarea "n"
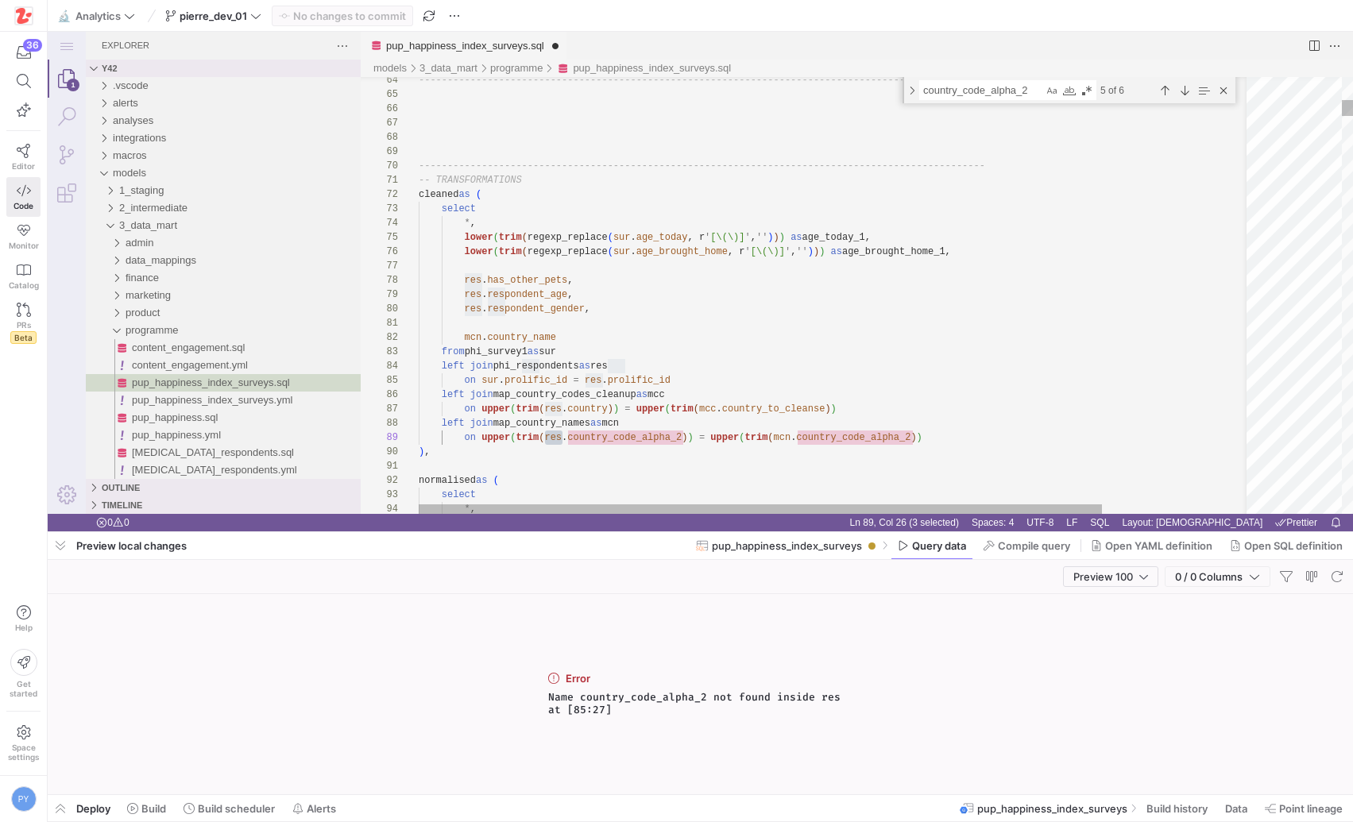
scroll to position [114, 144]
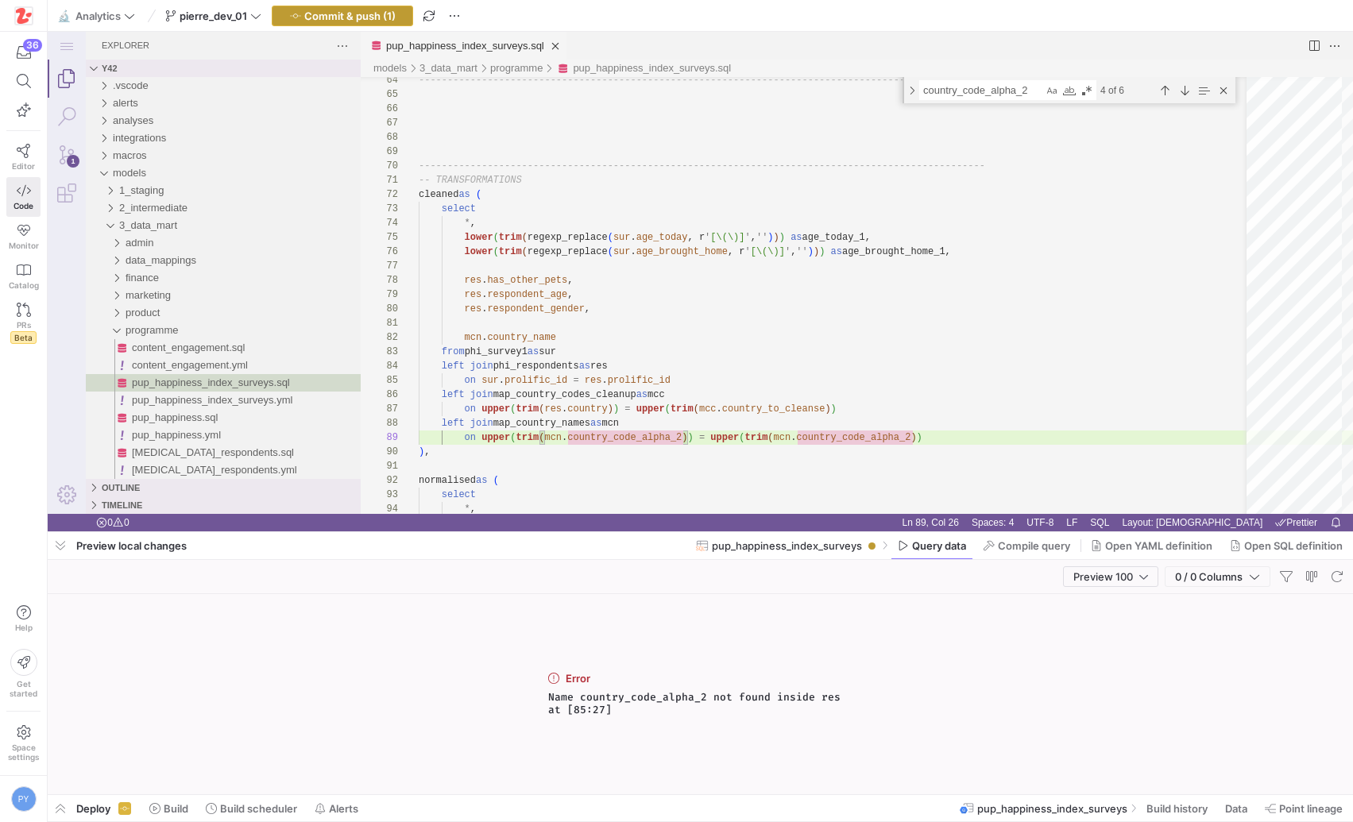
type textarea "mcn.country_name from phi_survey1 as sur left join phi_respondents as res on su…"
click at [356, 21] on span "button" at bounding box center [342, 15] width 140 height 19
click at [1000, 547] on span "Compile query" at bounding box center [1034, 545] width 72 height 13
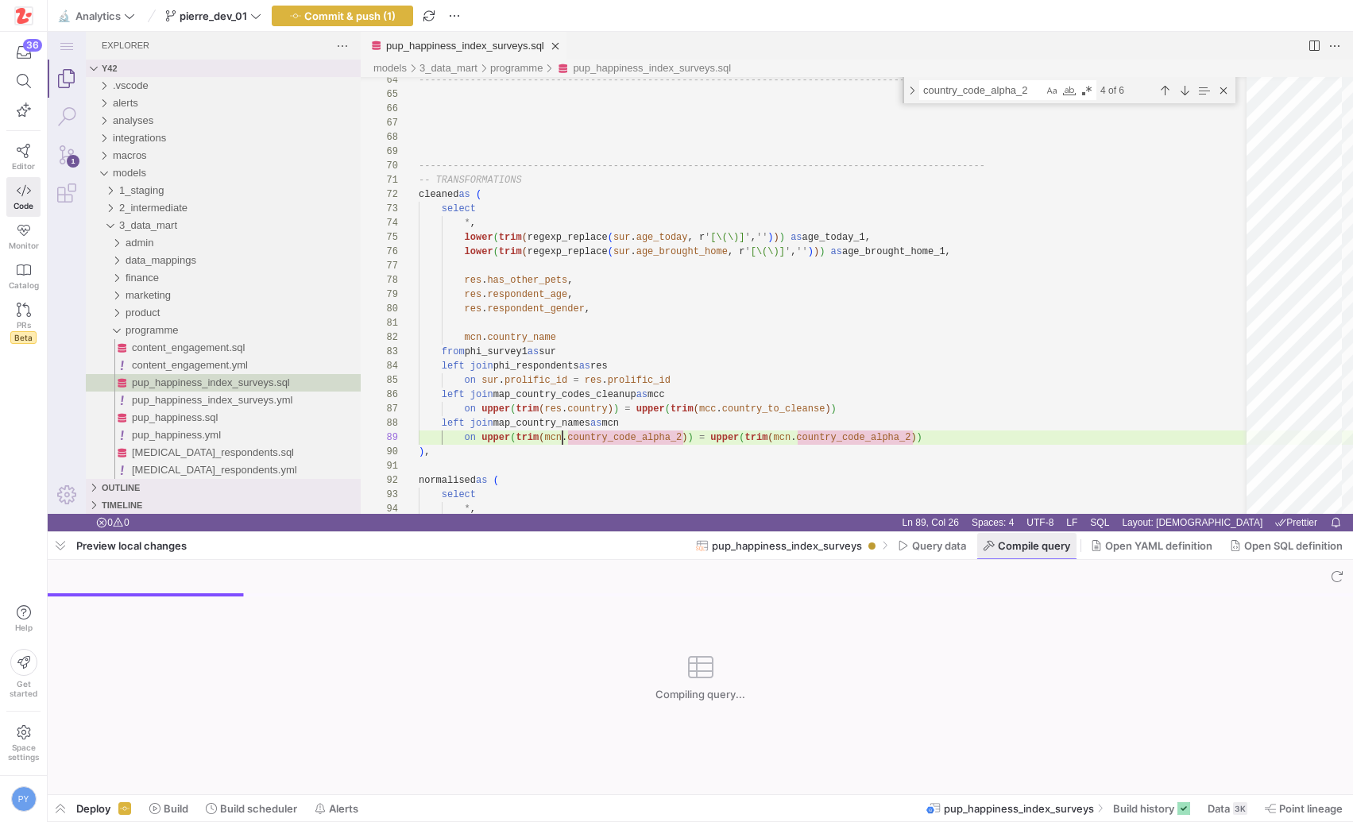
scroll to position [114, 144]
click at [911, 553] on span at bounding box center [931, 545] width 81 height 25
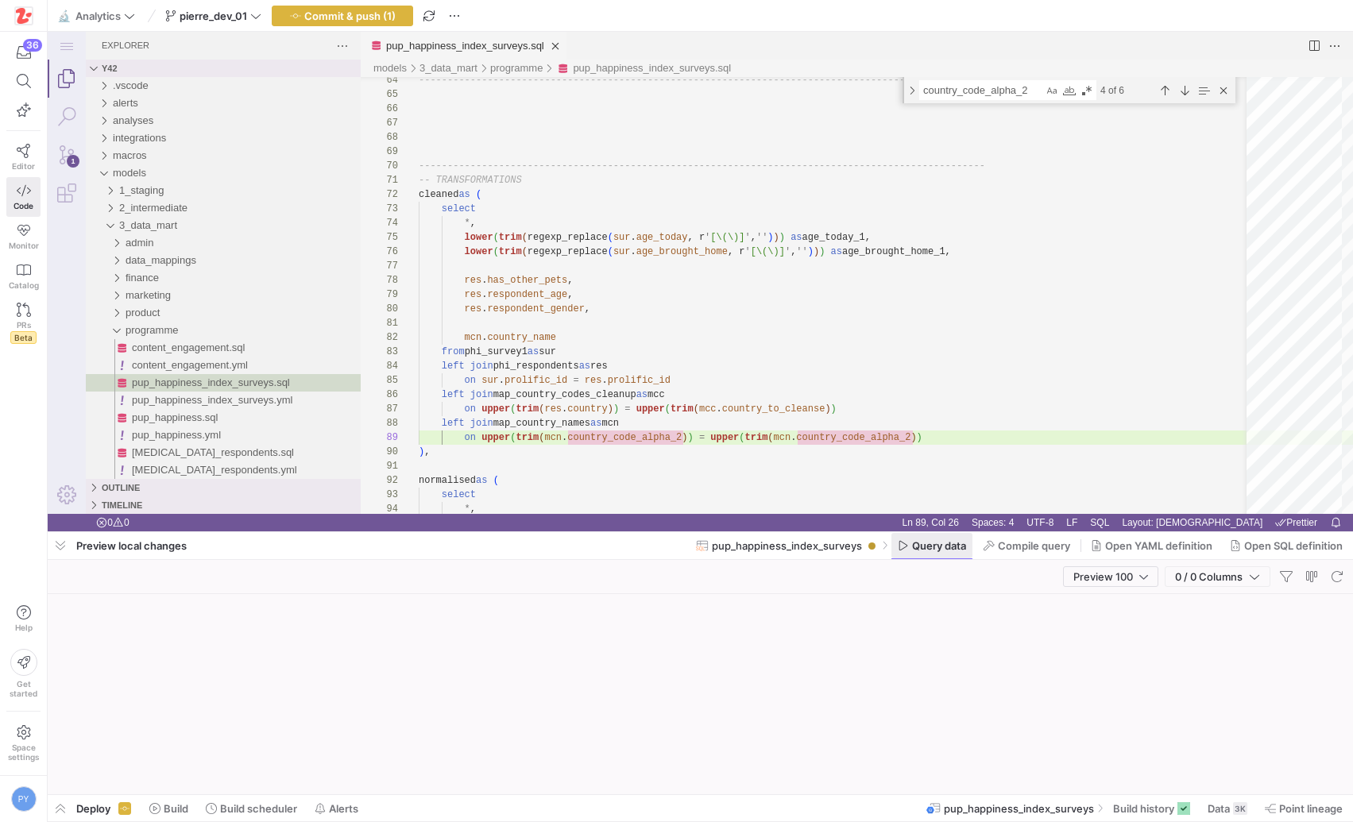
scroll to position [114, 144]
click at [661, 701] on span "Column name prolific_id is ambiguous at [1006:9]" at bounding box center [700, 703] width 305 height 13
copy span "prolific_id"
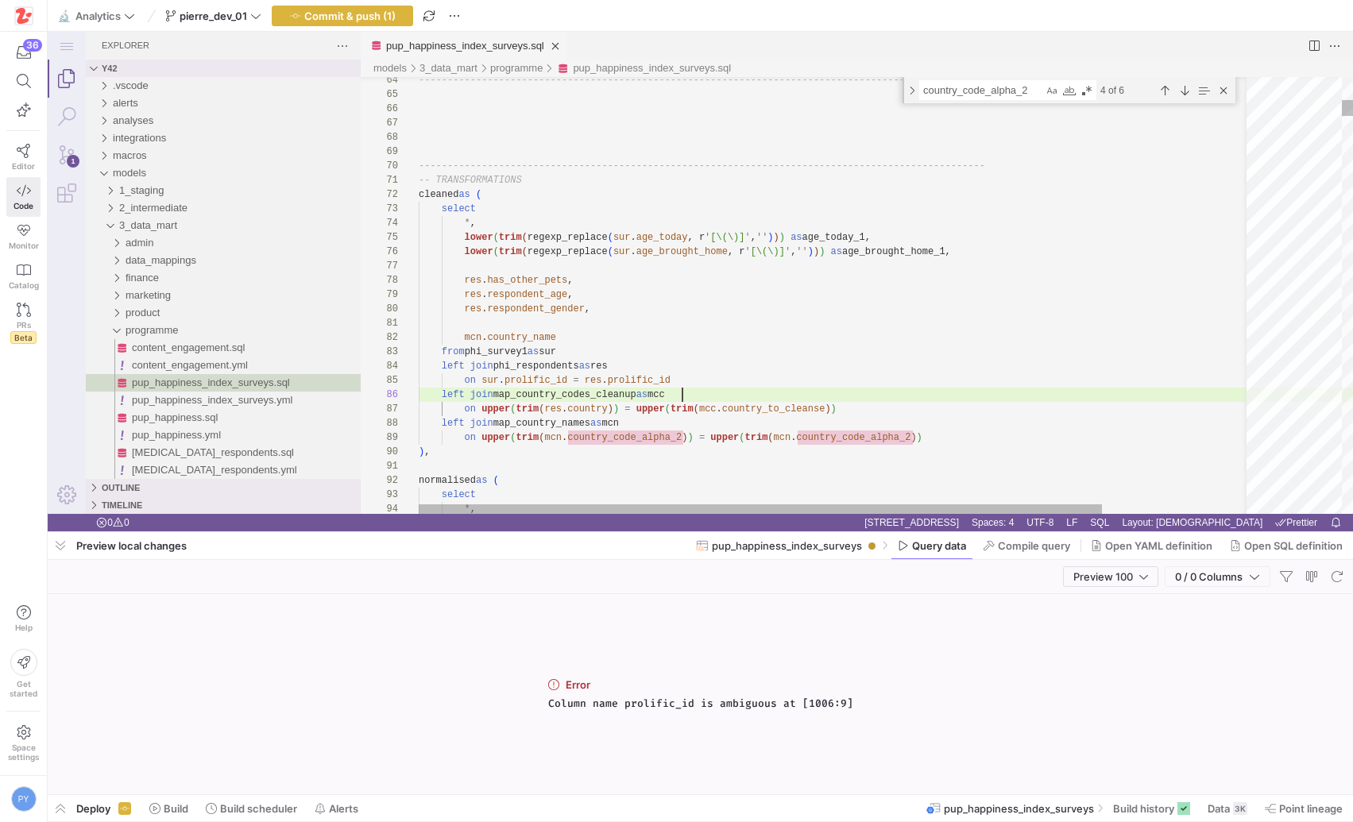
type textarea "mcc"
paste textarea "prolific_id"
type textarea "coalesce(mpb.breed_group_name, 'Mixed Breed') as puppy_breed_group, coalesce(mp…"
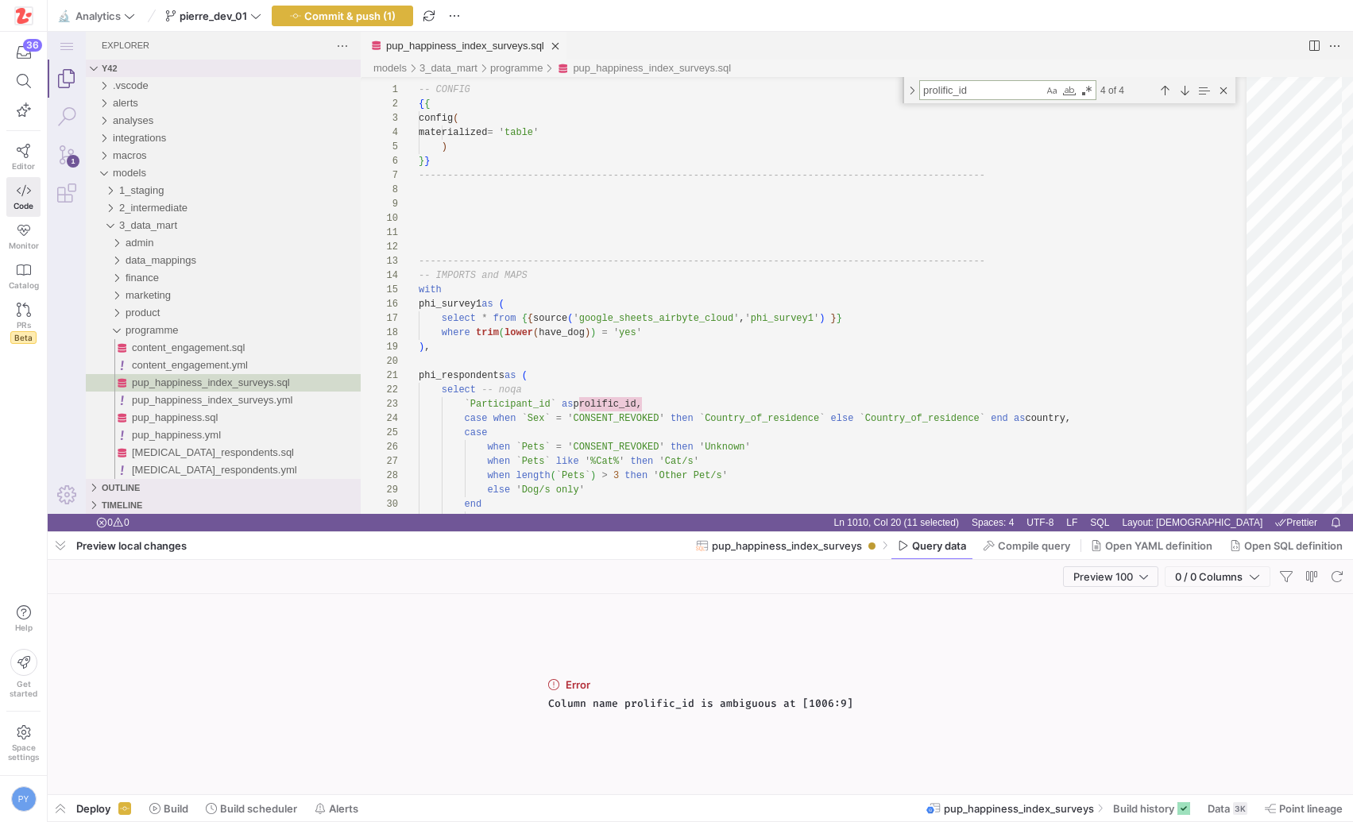
type textarea "prolific_id"
click at [1030, 562] on div "Preview 100 0 / 0 Columns" at bounding box center [700, 577] width 1305 height 34
click at [1028, 552] on span at bounding box center [1026, 545] width 99 height 25
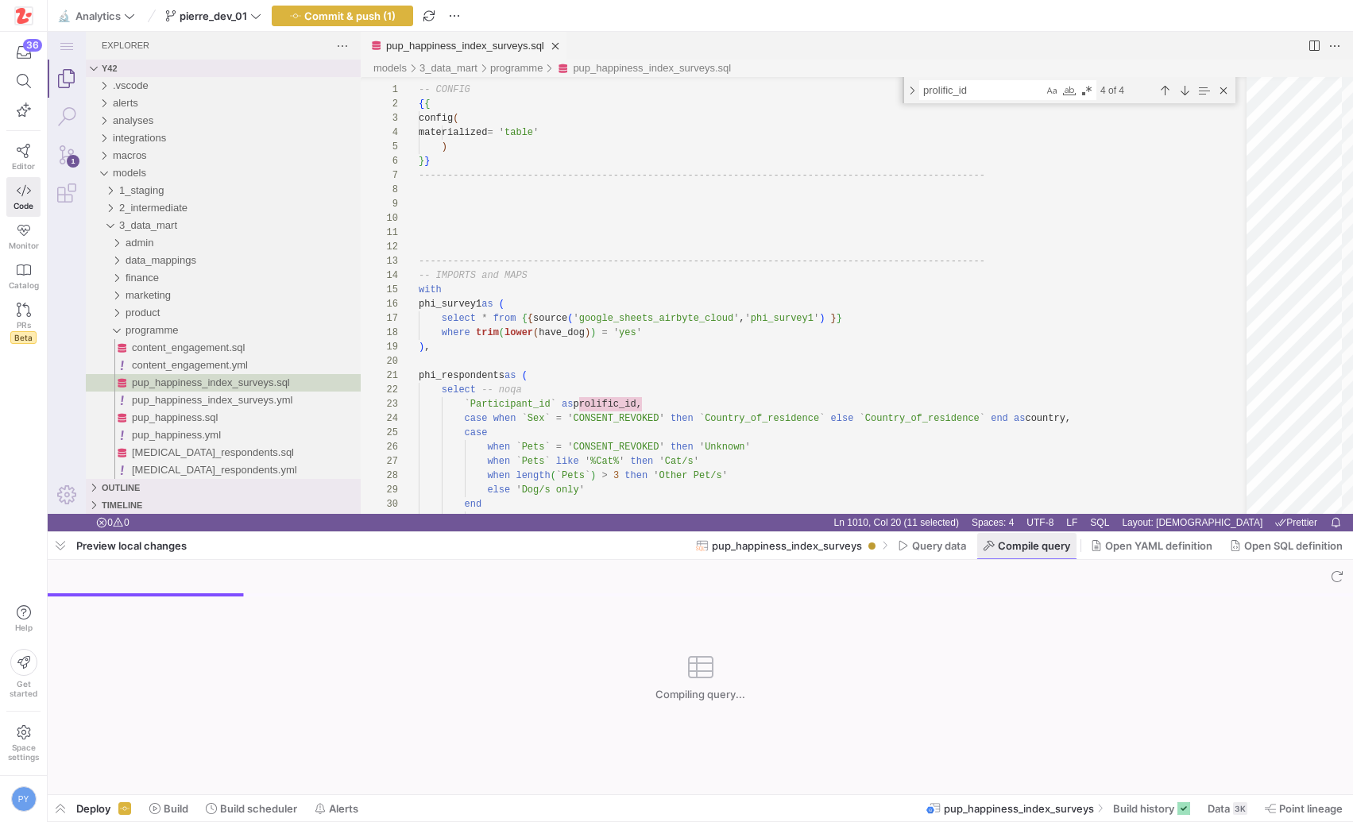
scroll to position [143, 0]
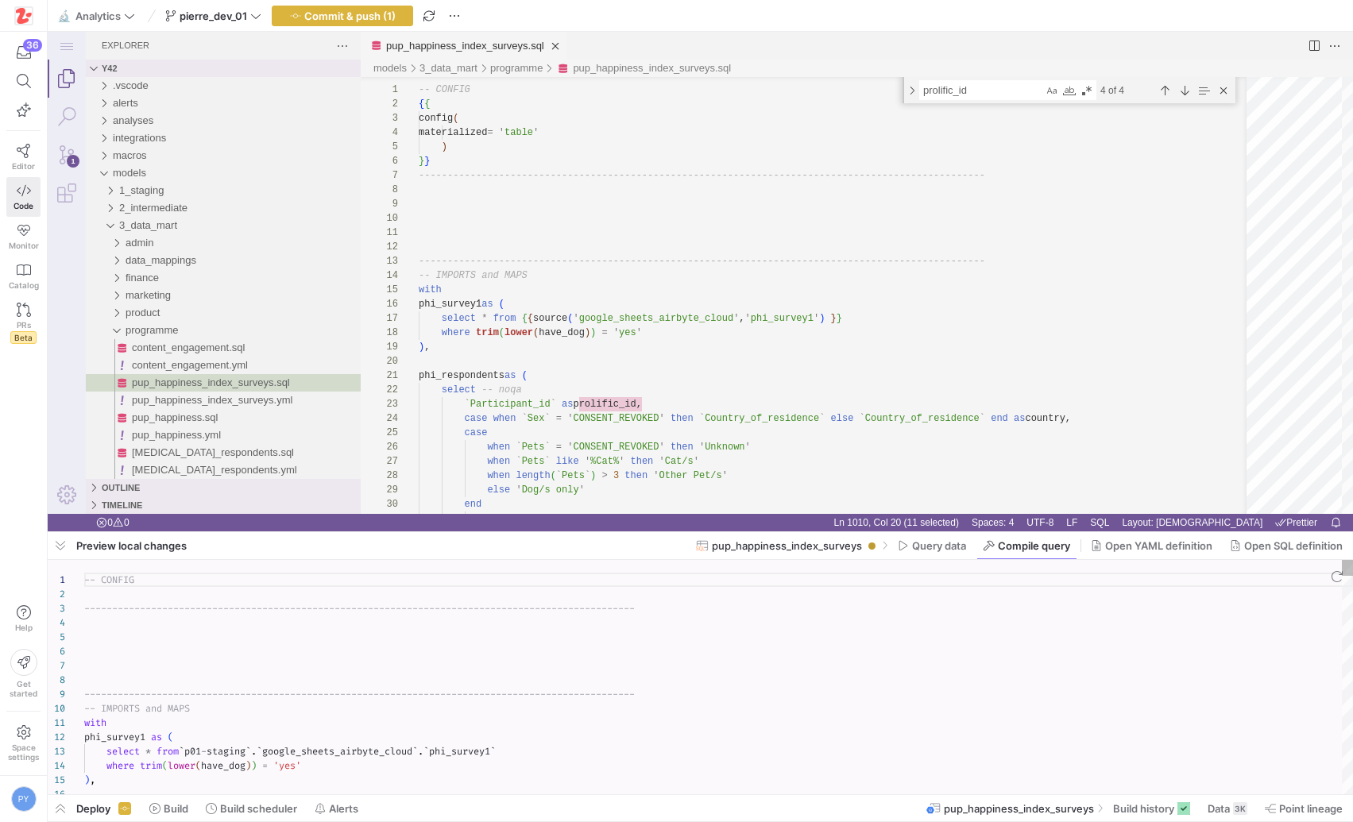
type textarea "-- CONFIG ---------------------------------------------------------------------…"
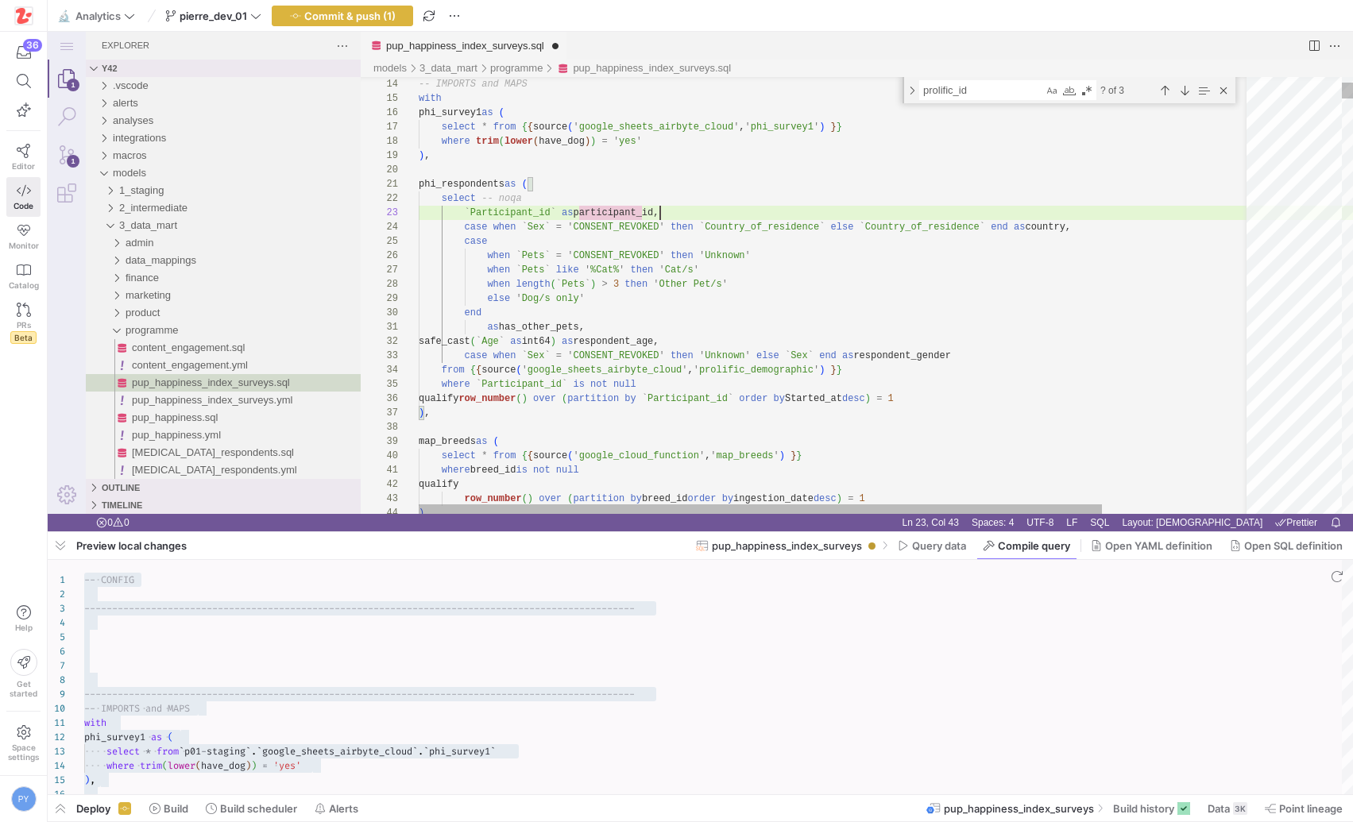
scroll to position [29, 241]
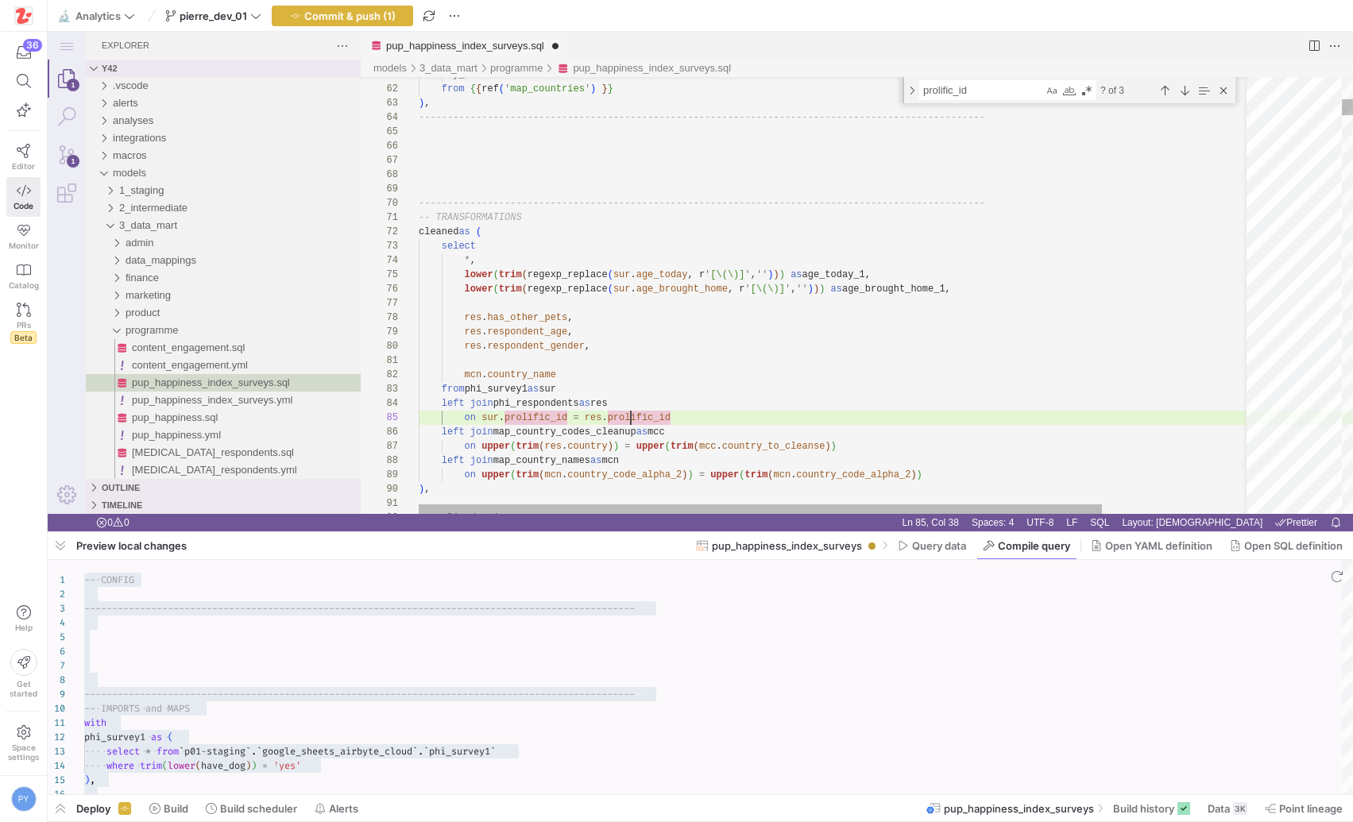
type textarea "mcn.country_name from phi_survey1 as sur left join phi_respondents as res on su…"
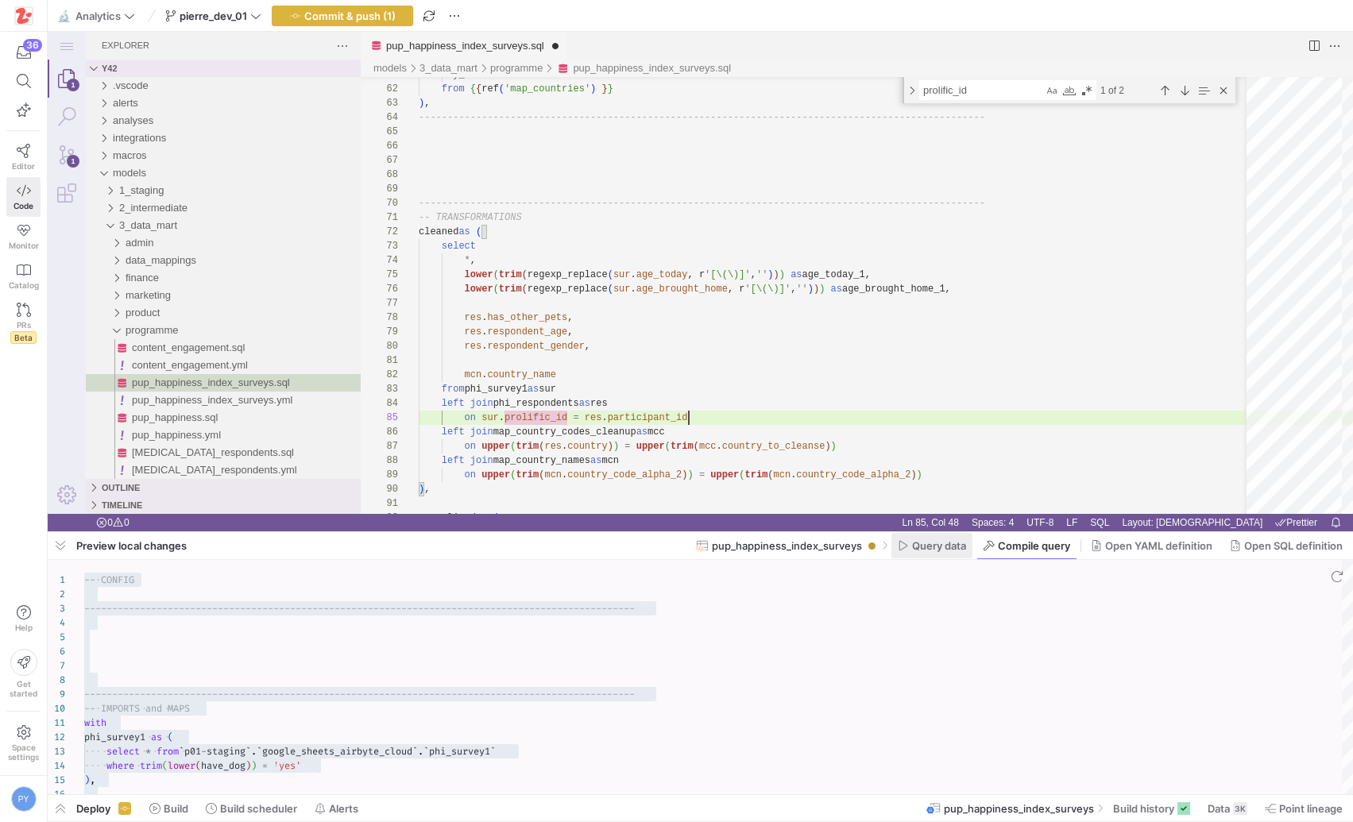
click at [933, 554] on span at bounding box center [931, 545] width 81 height 25
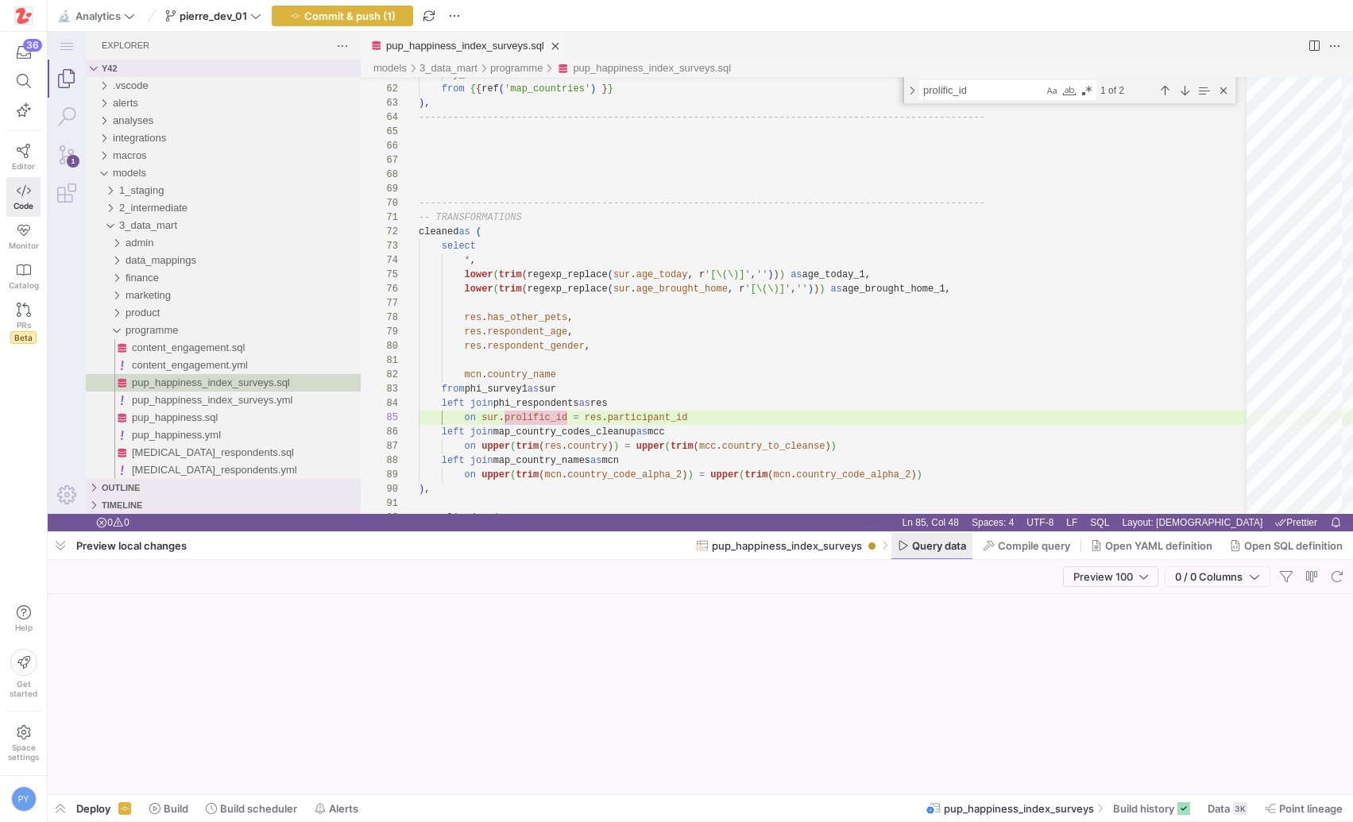
scroll to position [57, 270]
click at [364, 21] on span "Commit & push (1)" at bounding box center [349, 16] width 91 height 13
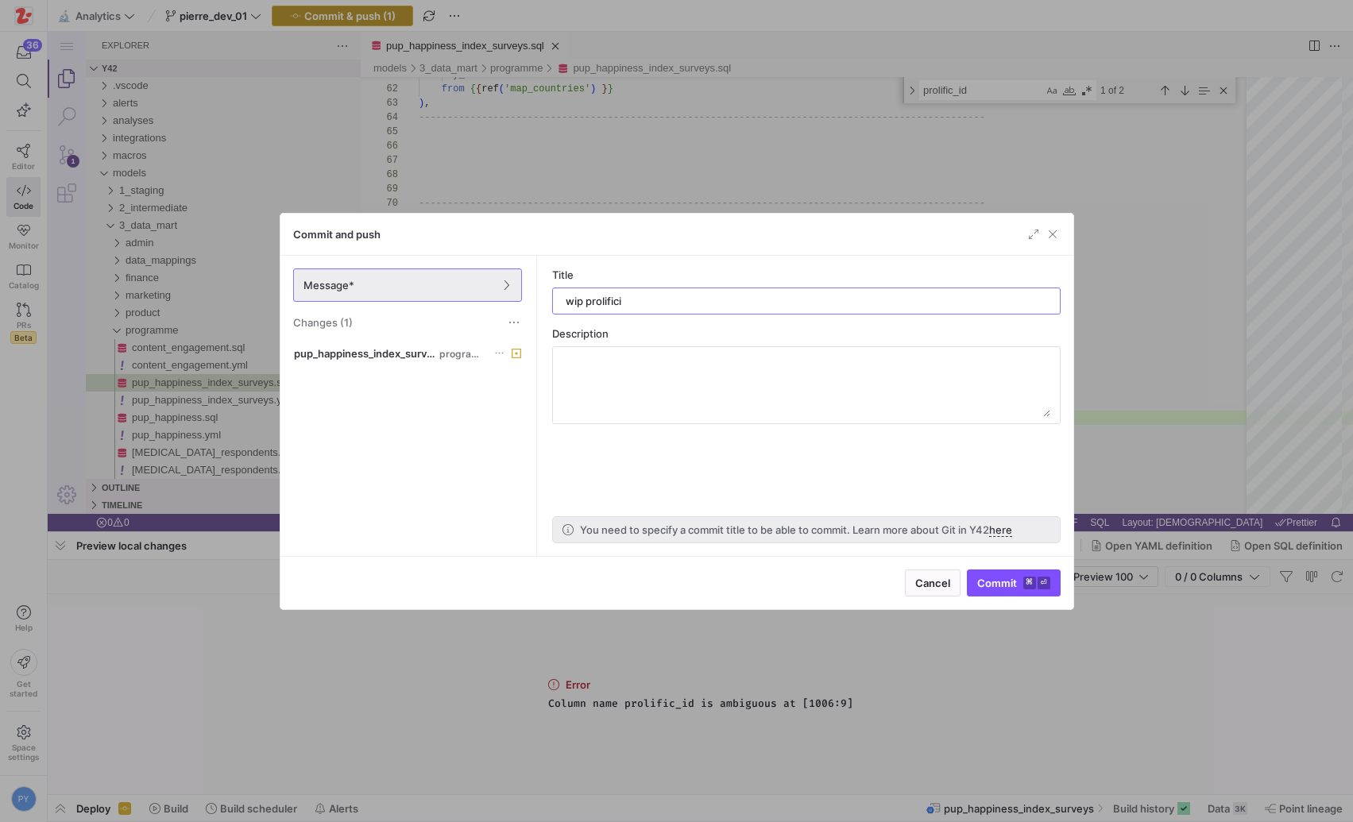
type input "wip prolific"
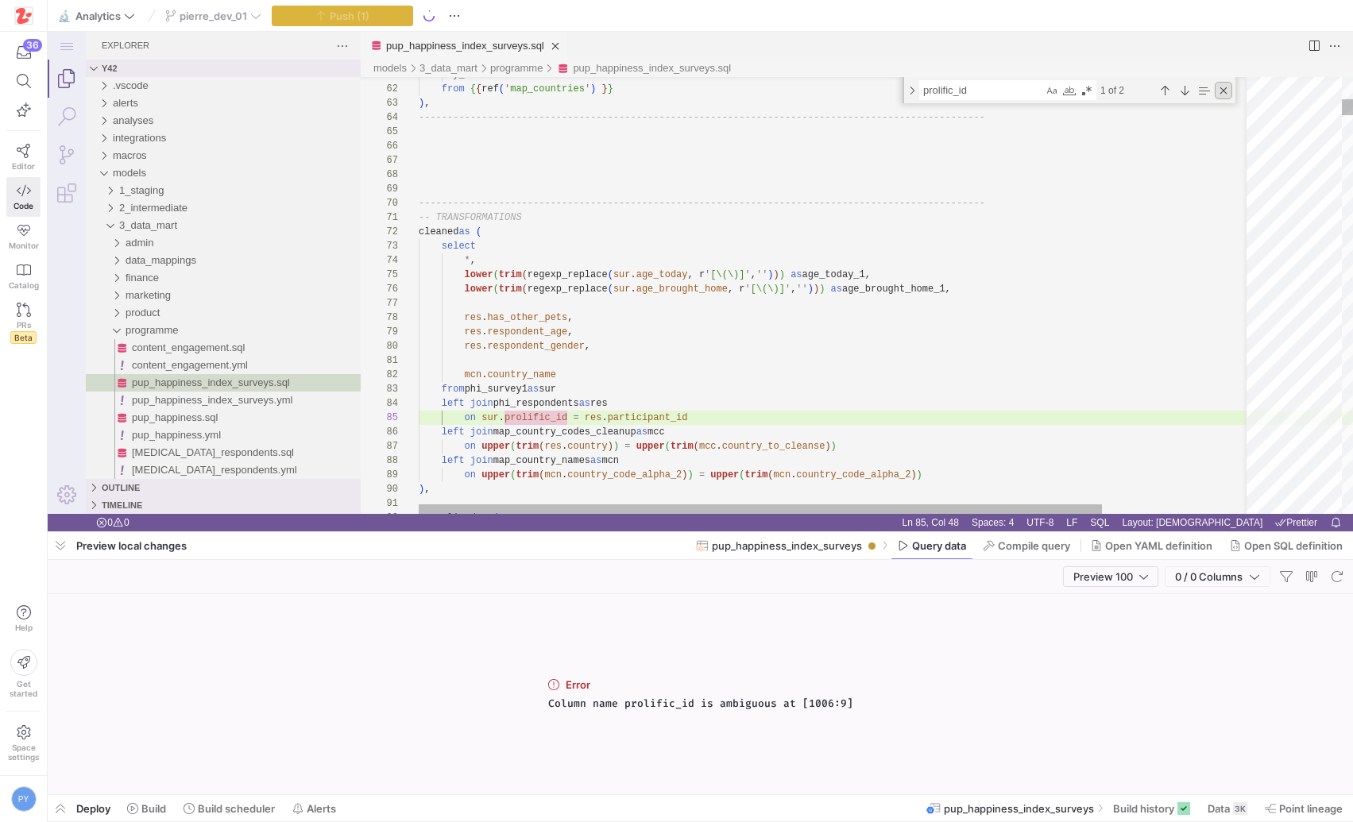
click at [1226, 94] on div "Close (Escape)" at bounding box center [1223, 90] width 17 height 17
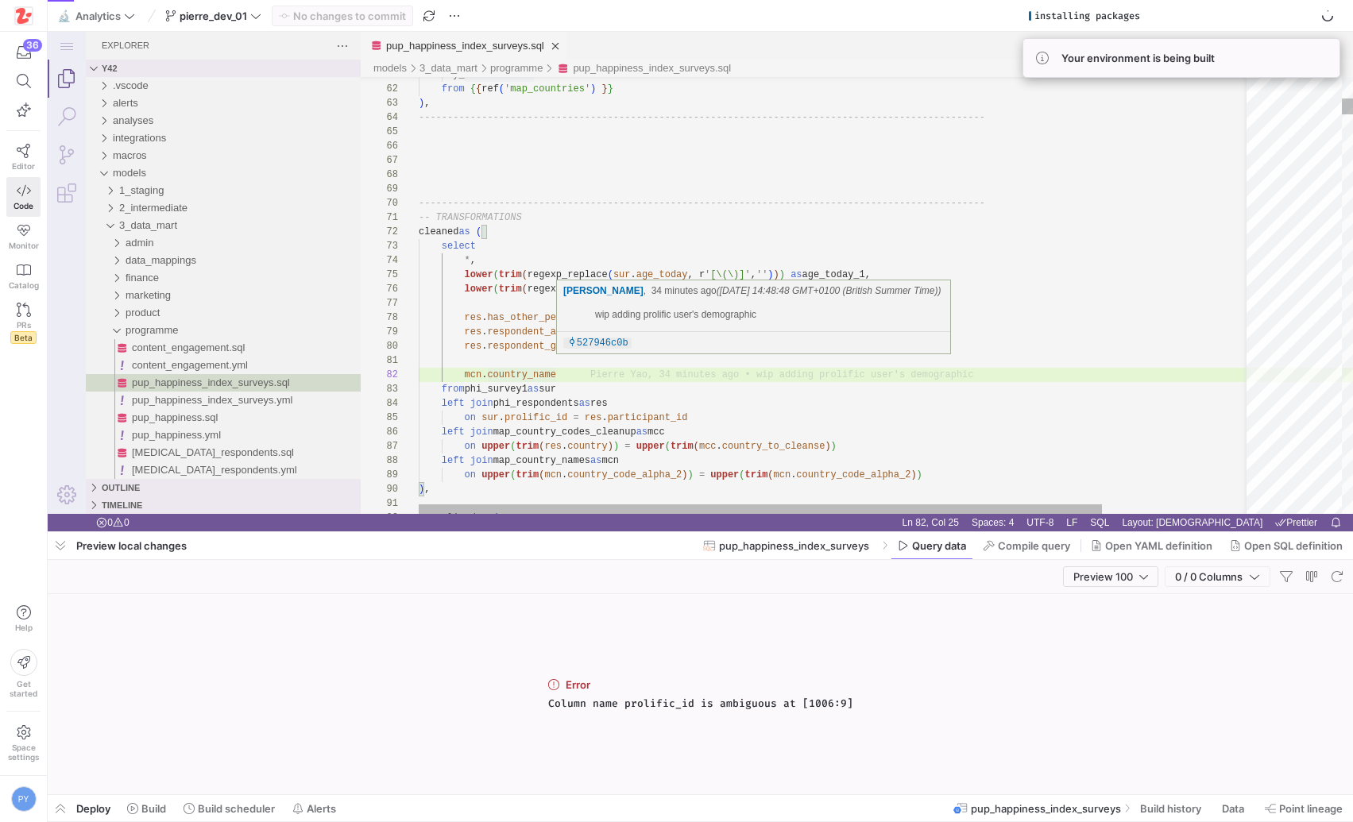
click at [682, 353] on div "Pierre Yao , 34 minutes ago (Mon Sep 01 2025 14:48:48 GMT+0100 (British Summer …" at bounding box center [753, 316] width 393 height 73
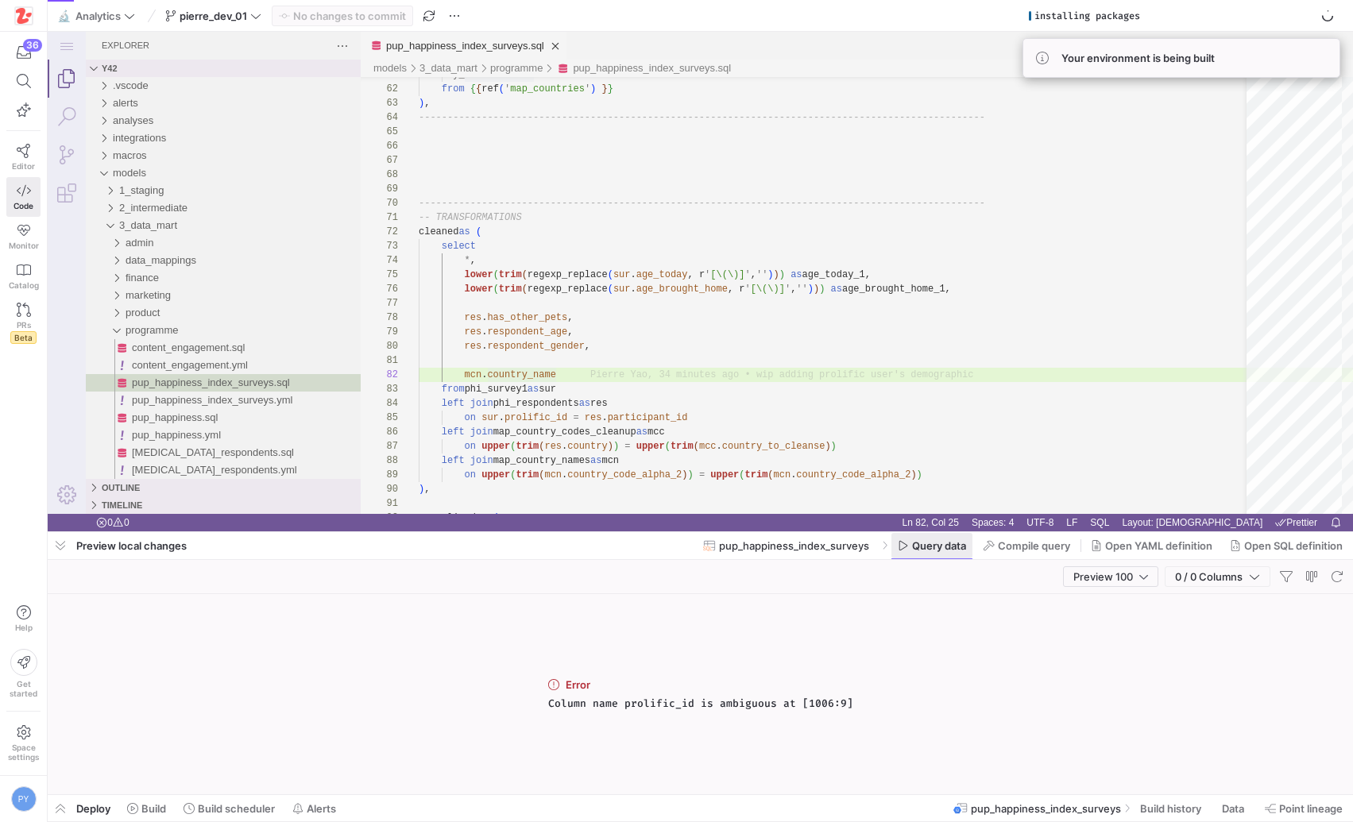
click at [917, 535] on span at bounding box center [931, 545] width 81 height 25
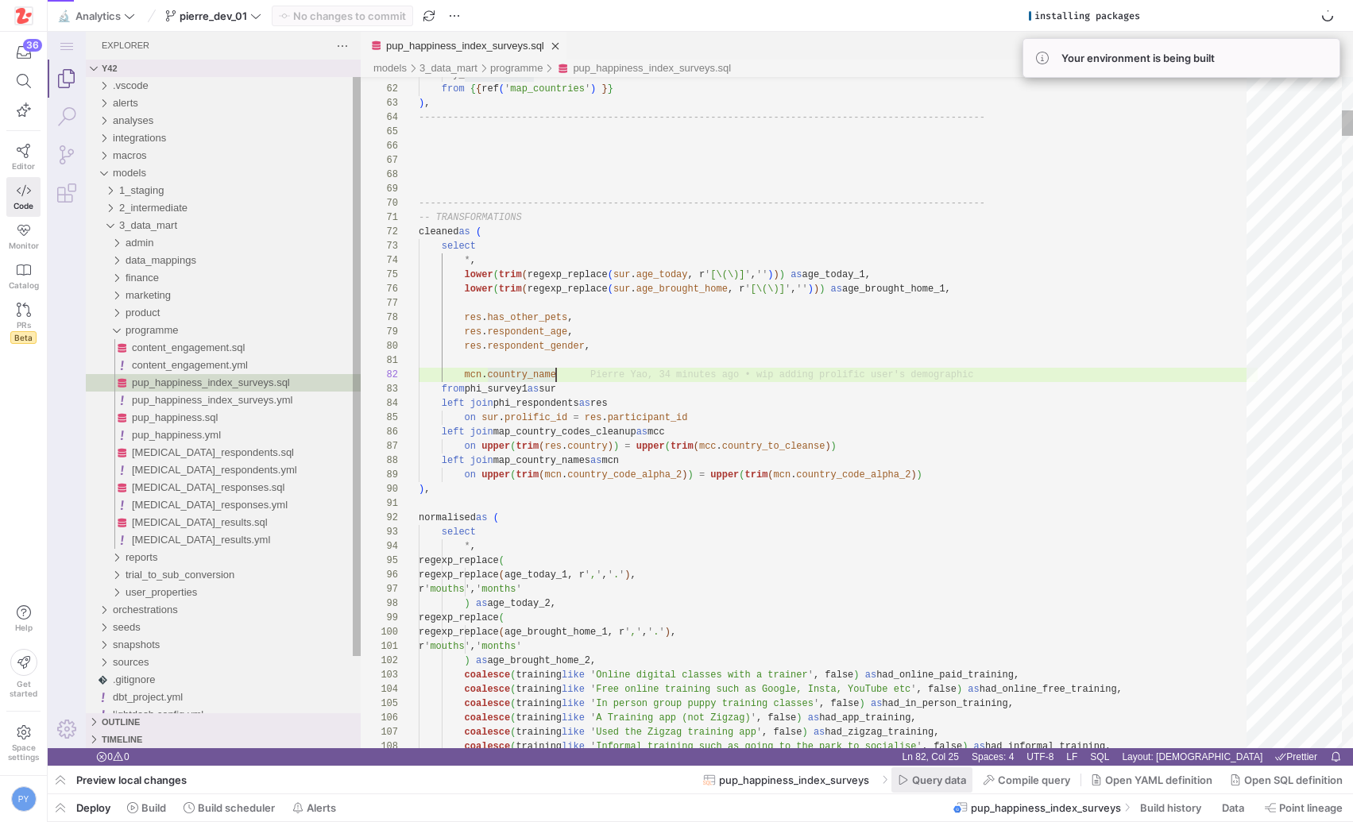
scroll to position [14, 137]
click at [60, 805] on span "button" at bounding box center [60, 807] width 25 height 27
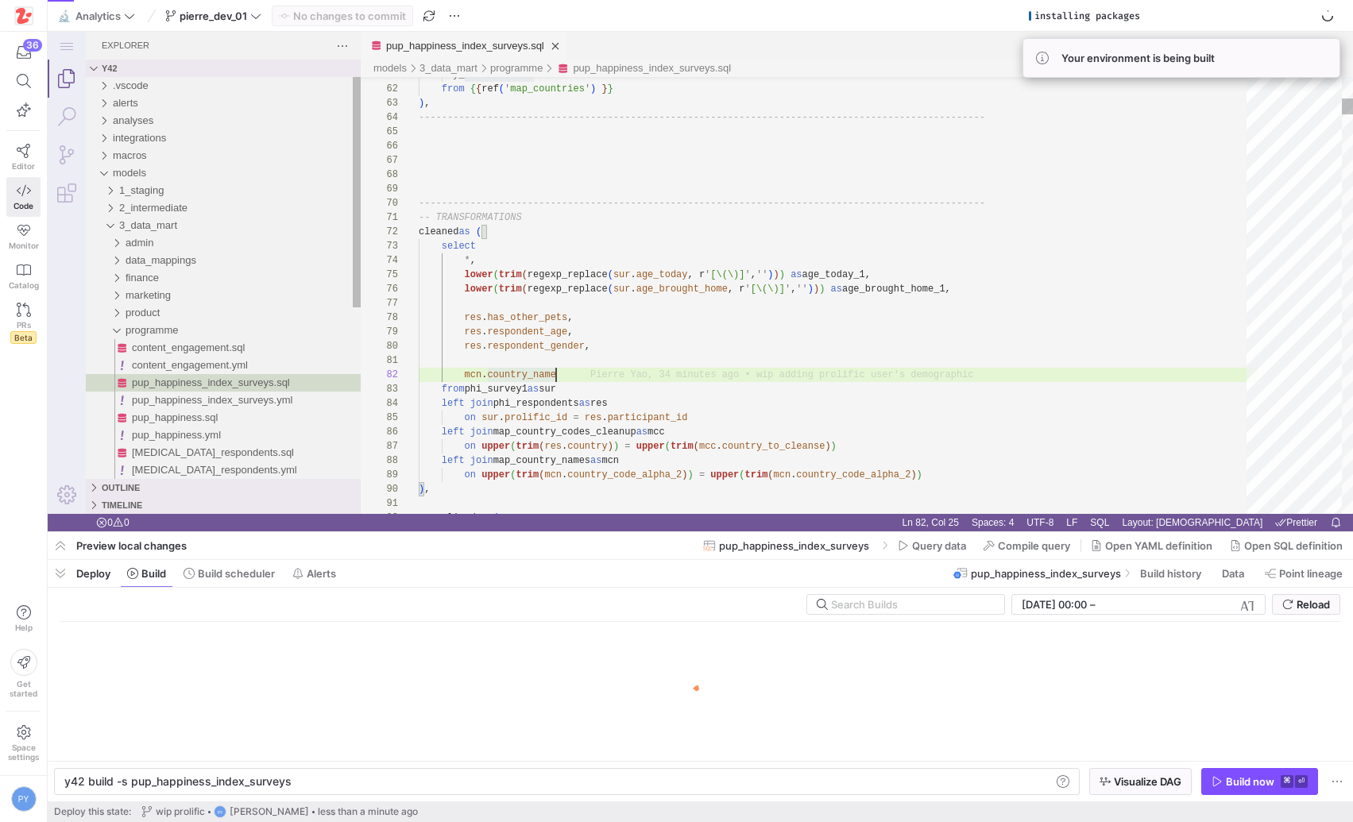
scroll to position [0, 223]
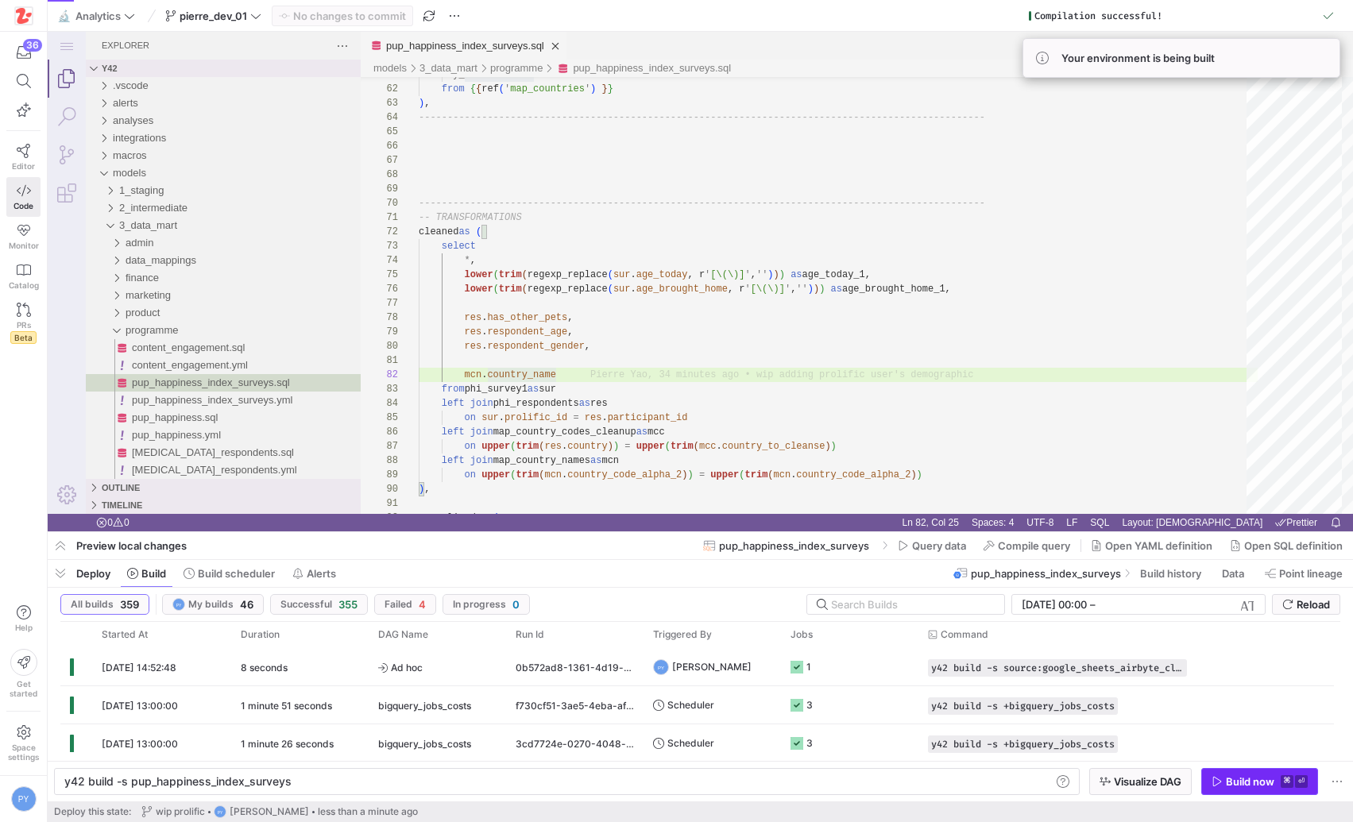
click at [1239, 783] on div "Build now" at bounding box center [1250, 781] width 48 height 13
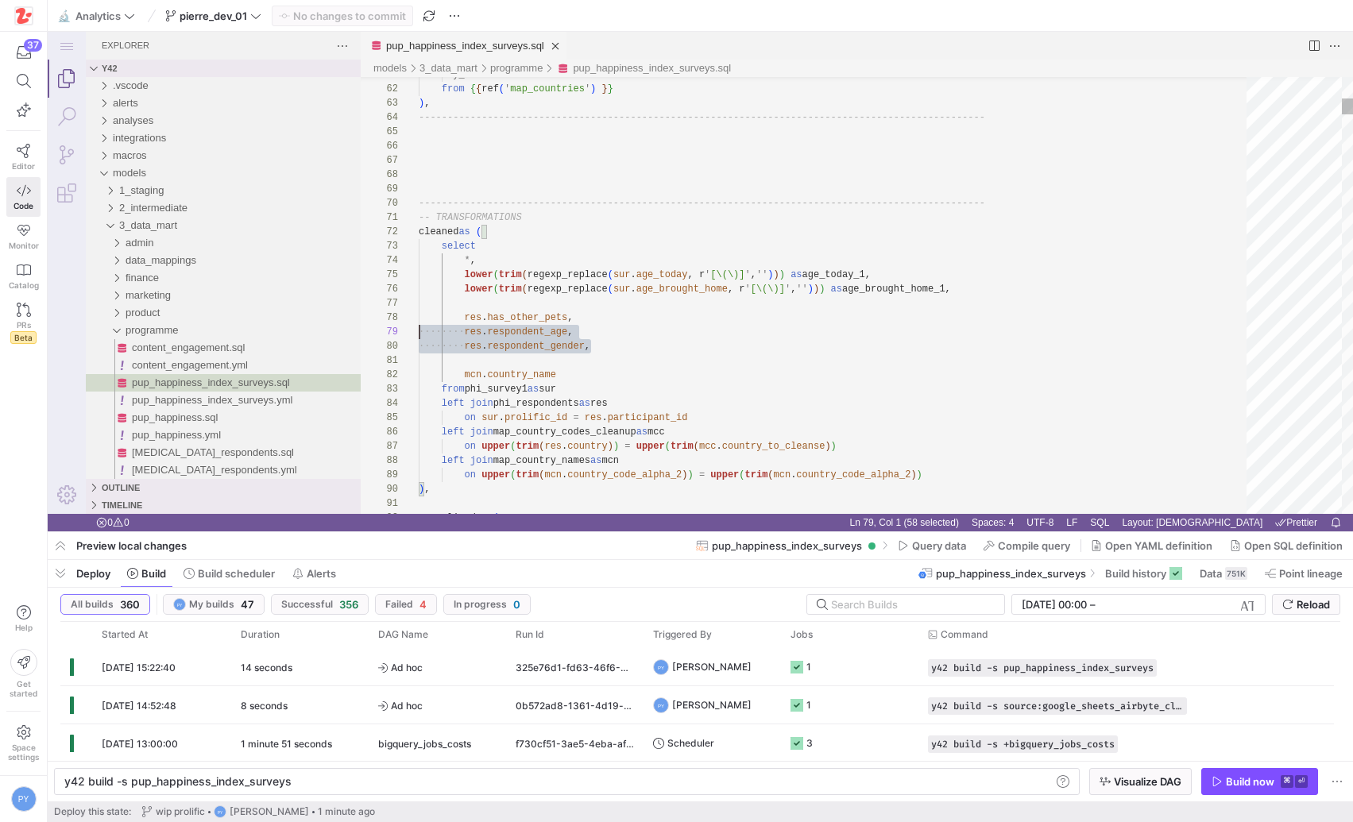
scroll to position [100, 0]
drag, startPoint x: 603, startPoint y: 348, endPoint x: 359, endPoint y: 311, distance: 246.6
drag, startPoint x: 568, startPoint y: 374, endPoint x: 336, endPoint y: 322, distance: 237.8
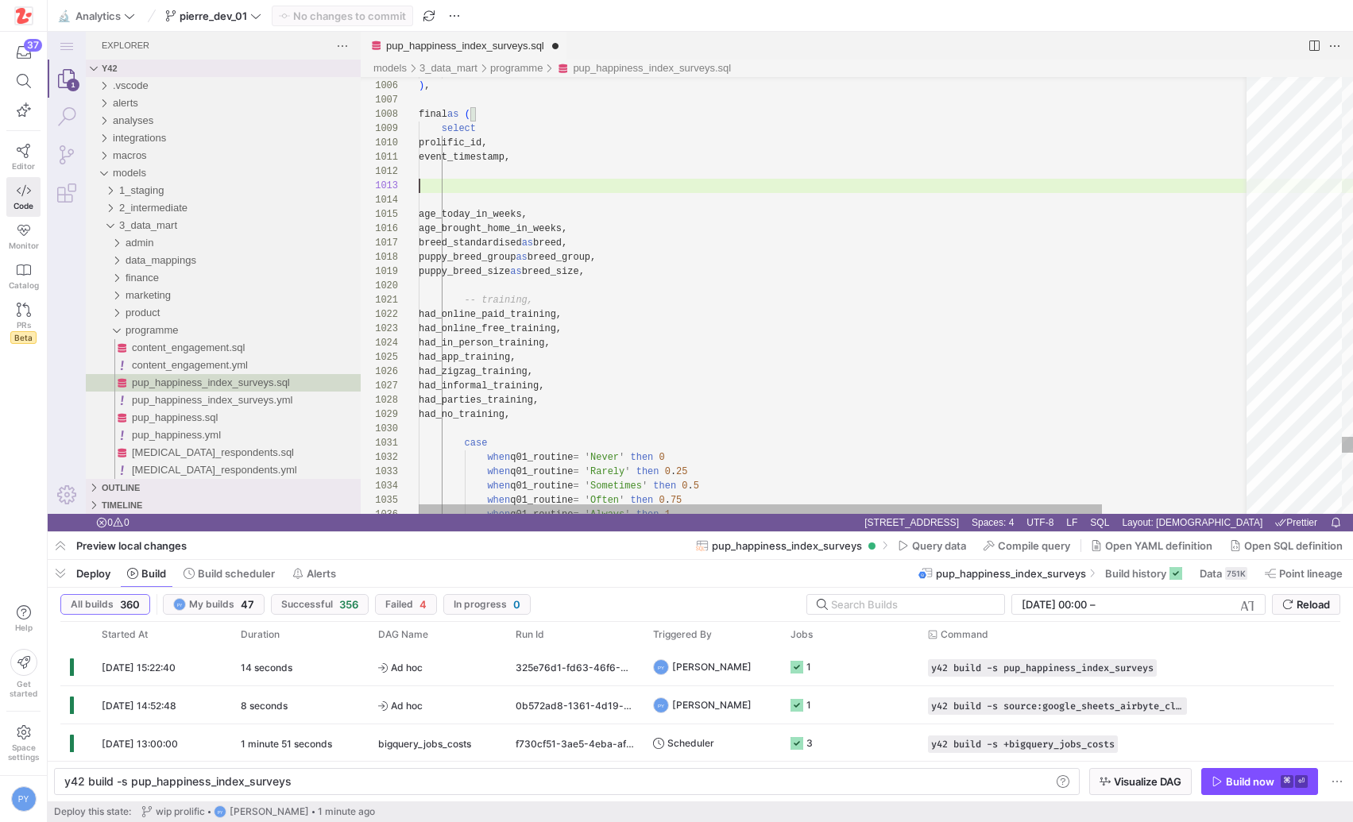
scroll to position [29, 0]
paste textarea "res.has_other_pets, res.respondent_age, res.respondent_gender, mcn.country_name…"
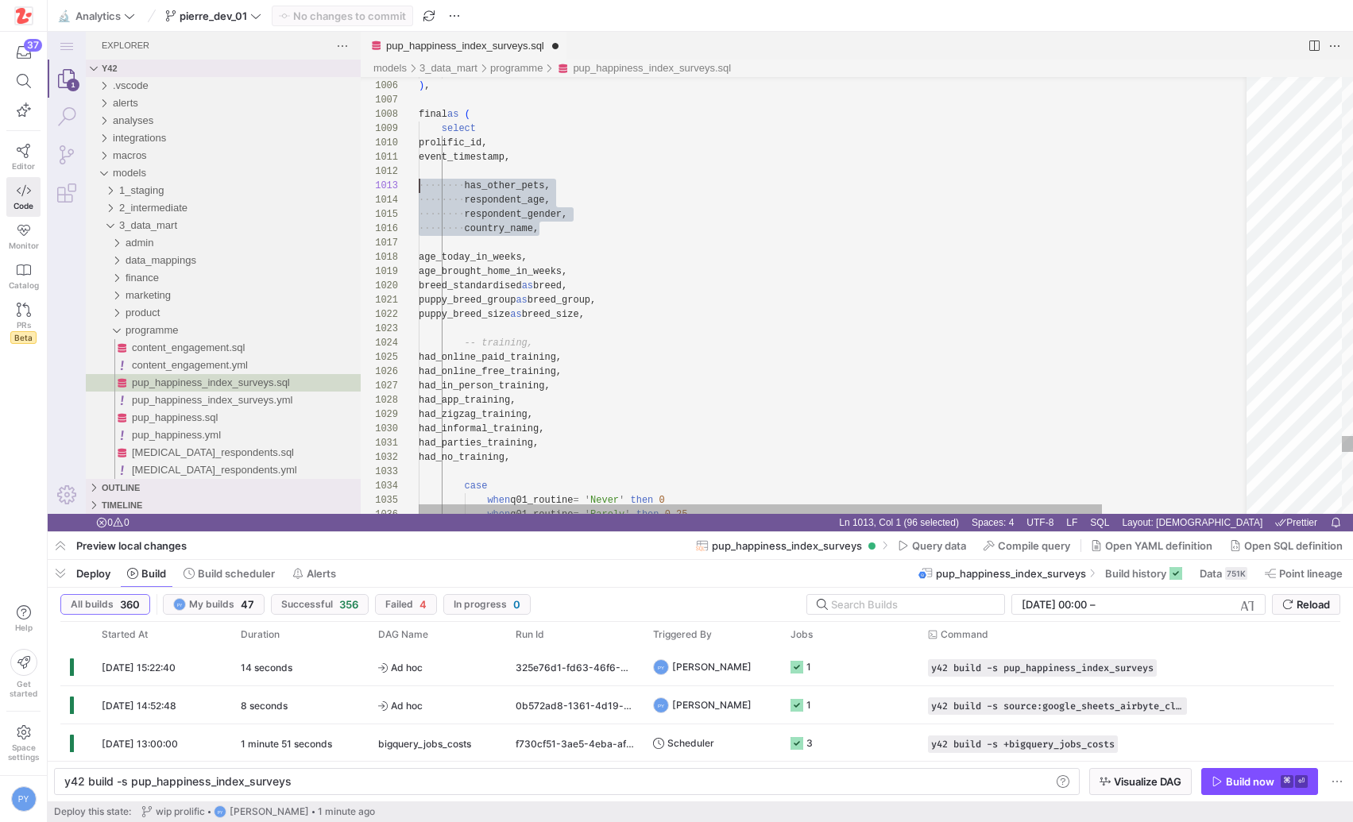
scroll to position [29, 0]
drag, startPoint x: 570, startPoint y: 230, endPoint x: 378, endPoint y: 180, distance: 197.9
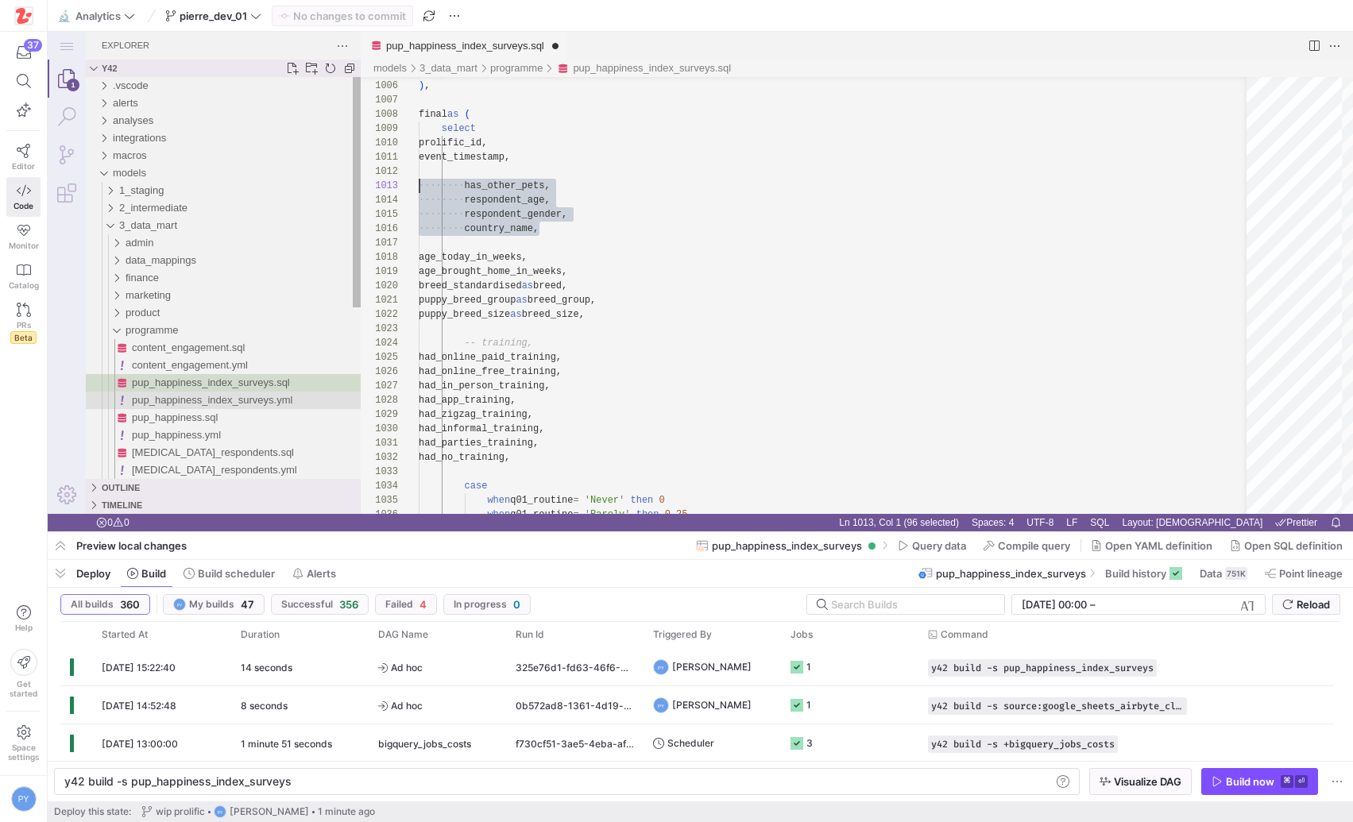
type textarea "event_timestamp, has_other_pets, respondent_age, respondent_gender, country_nam…"
click at [198, 398] on span "pup_happiness_index_surveys.yml" at bounding box center [212, 400] width 160 height 12
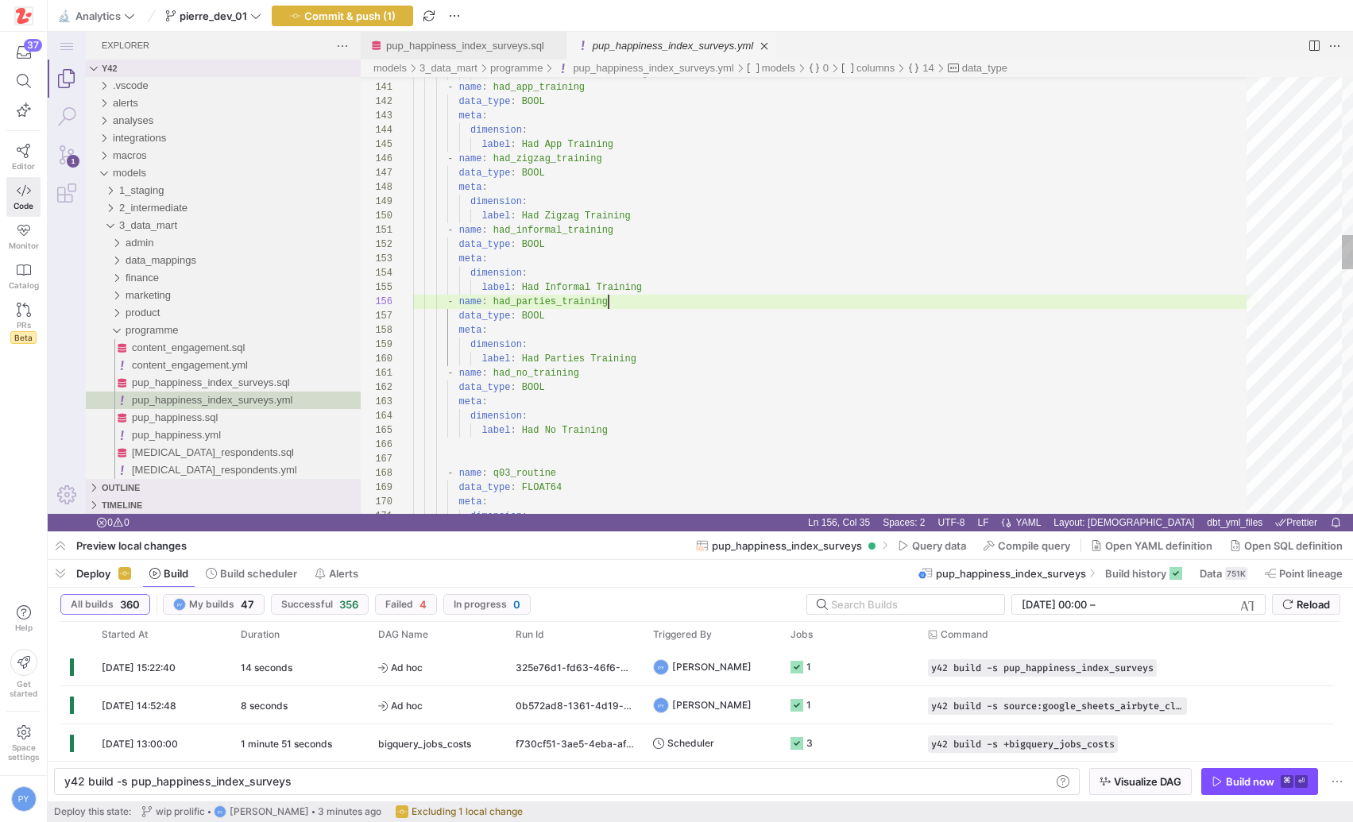
type textarea "- name: had_informal_training data_type: BOOL meta: dimension: label: Had Infor…"
type textarea "had_parties_training"
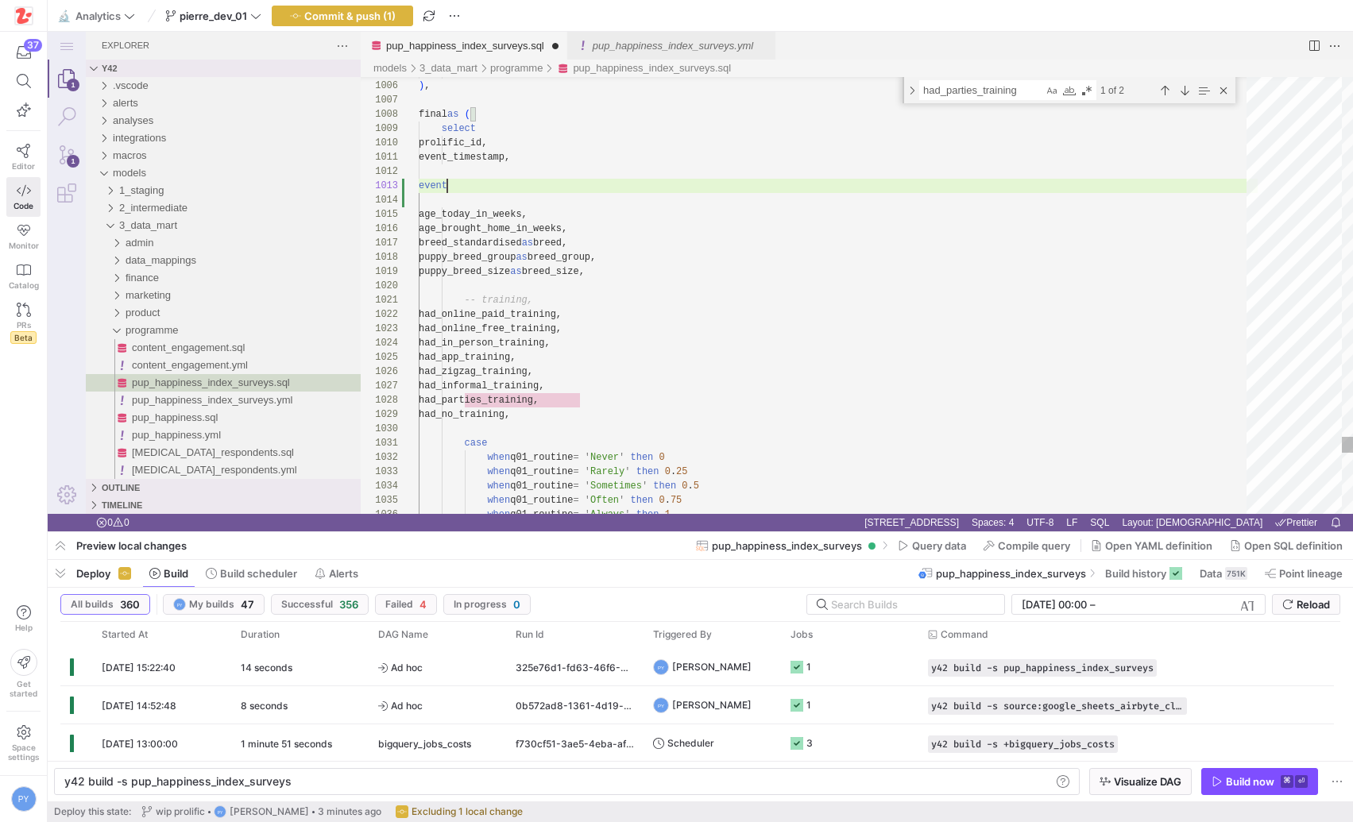
scroll to position [29, 34]
type textarea "event_timestamp, has_other_pets, respondent_age, respondent_gender, country_nam…"
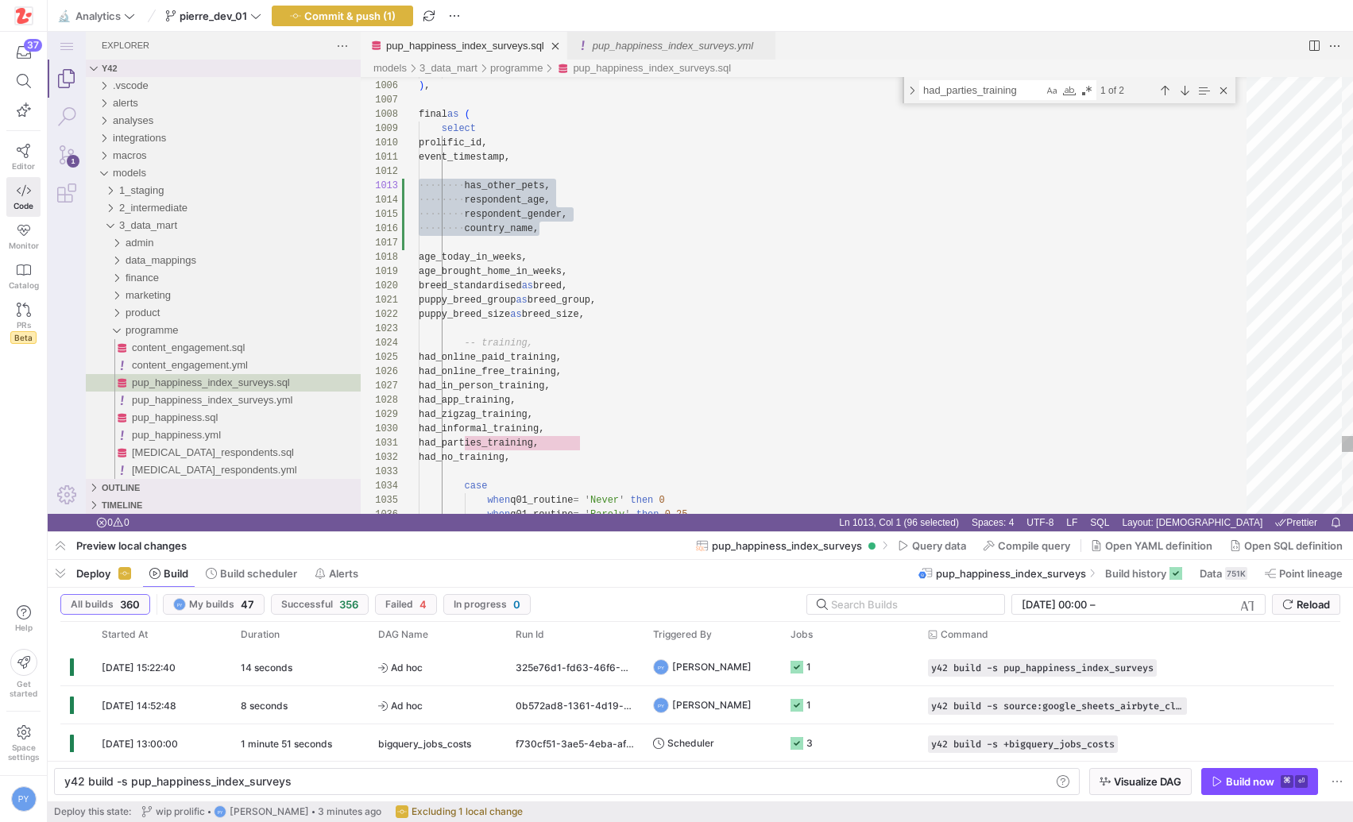
scroll to position [43, 132]
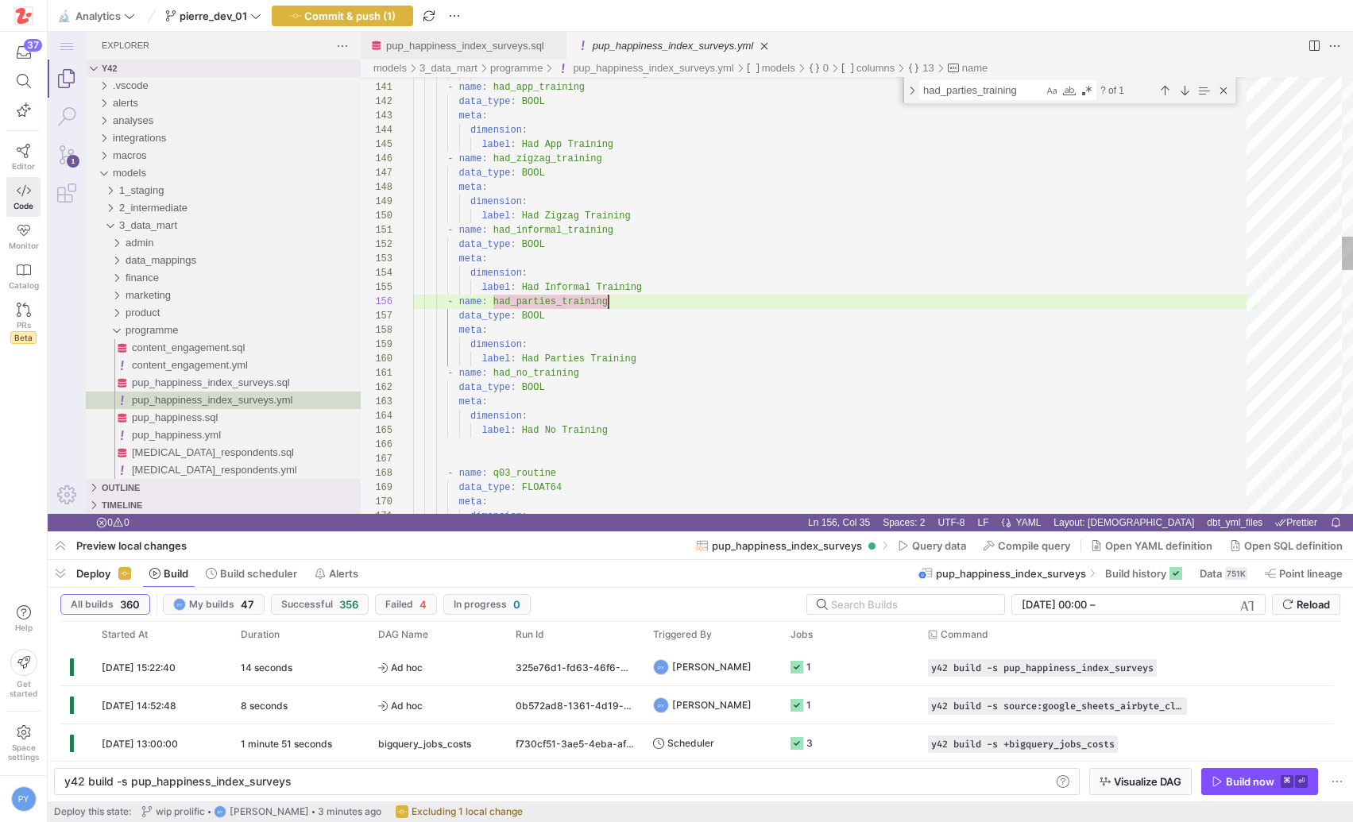
click at [625, 34] on div "pup_happiness_index_surveys.yml" at bounding box center [673, 46] width 160 height 28
type textarea "- name: had_app_training data_type: BOOL meta: dimension: label: Had App Traini…"
click at [611, 162] on div "label : Had In Person Training - name : had_app_training data_type : BOOL meta …" at bounding box center [835, 837] width 844 height 5594
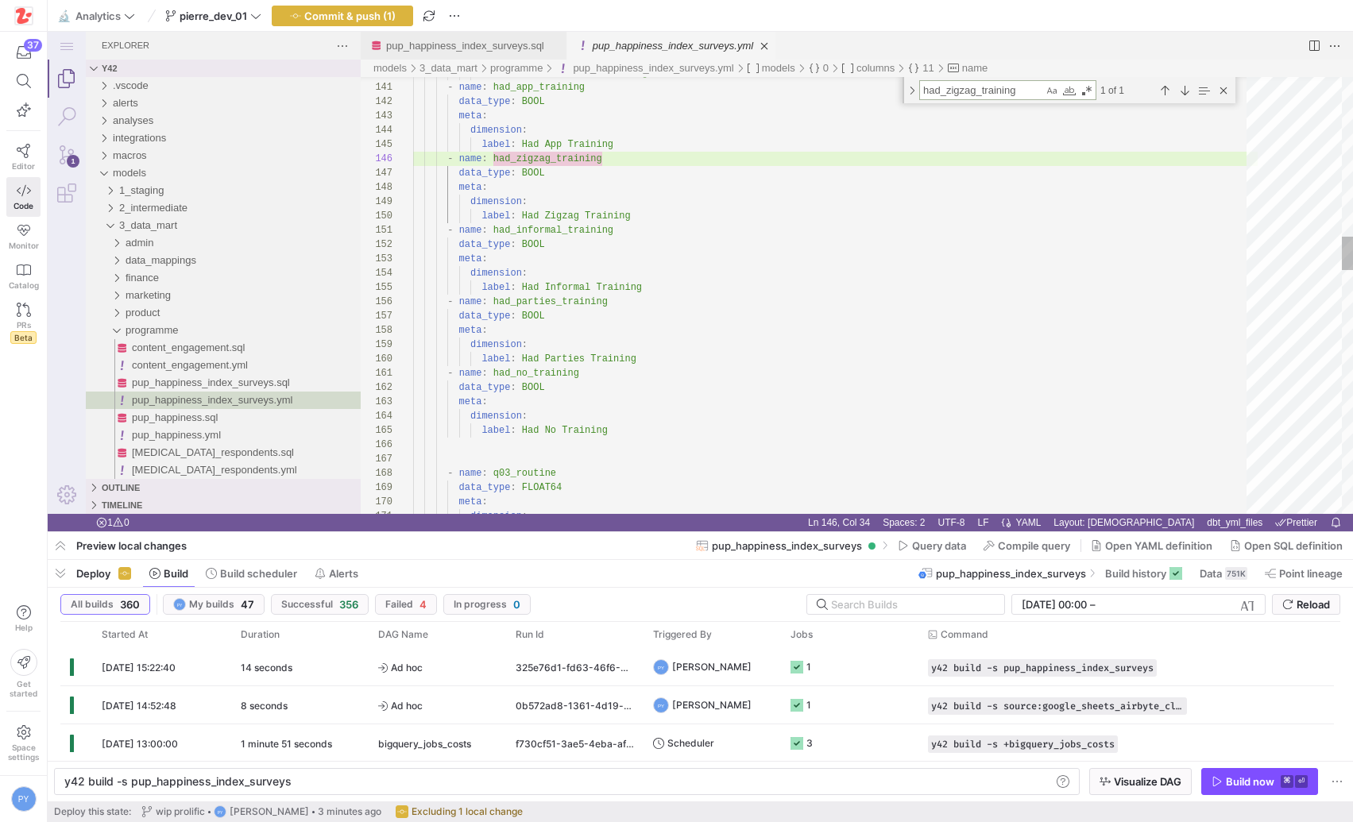
type textarea "e"
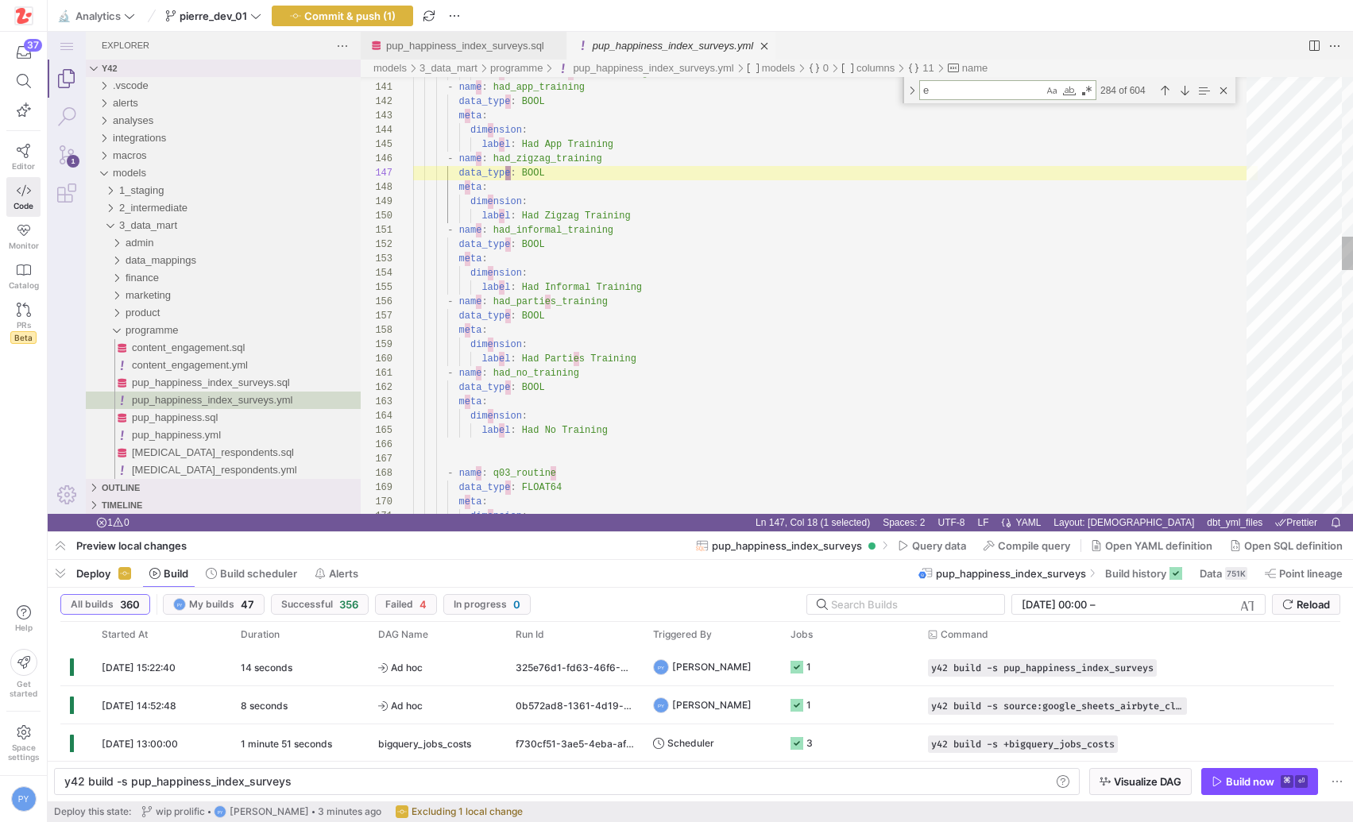
type textarea "type: number format: percent round: 1 sql: >- (${p1_avg} * 0.30 + ${p2_avg} * 0…"
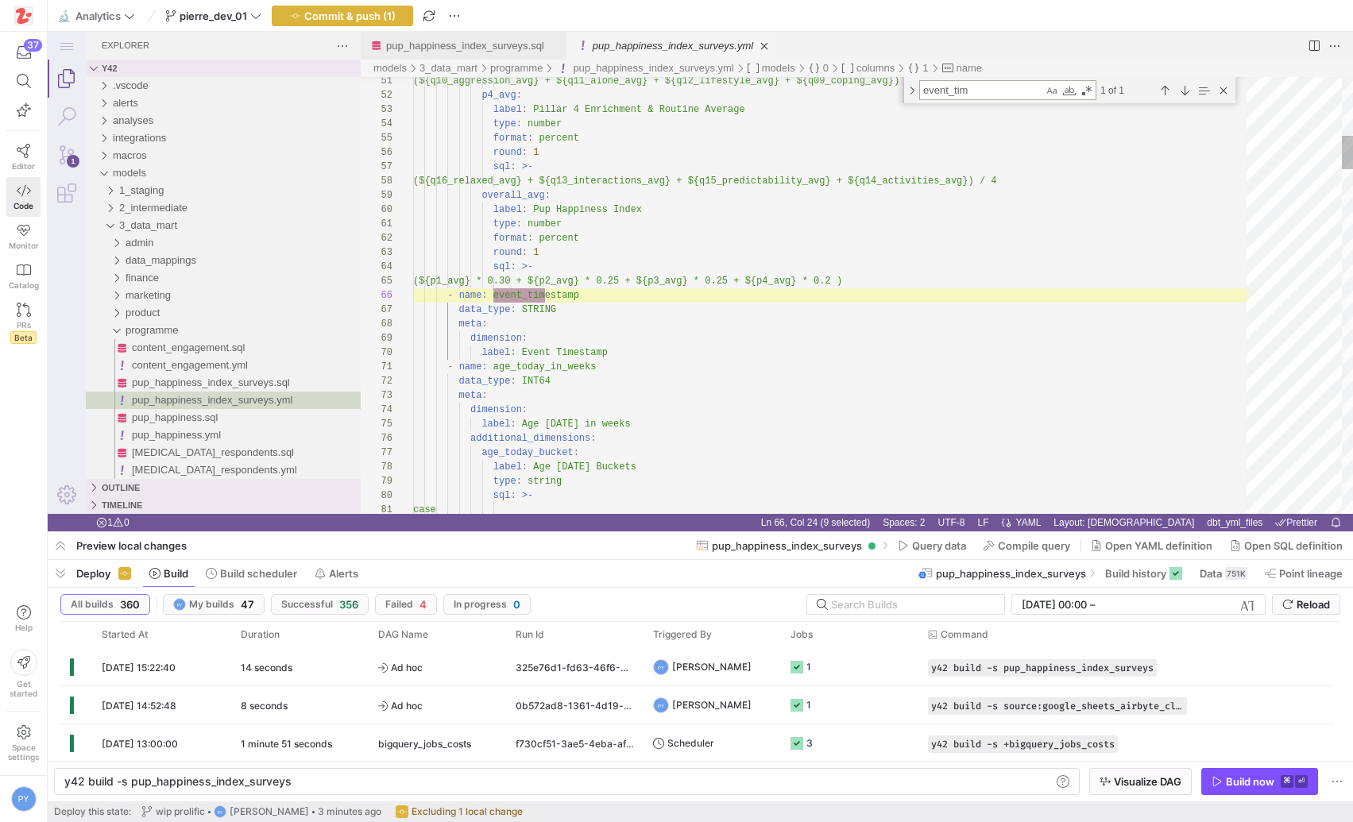
scroll to position [143, 132]
type textarea "event_tim"
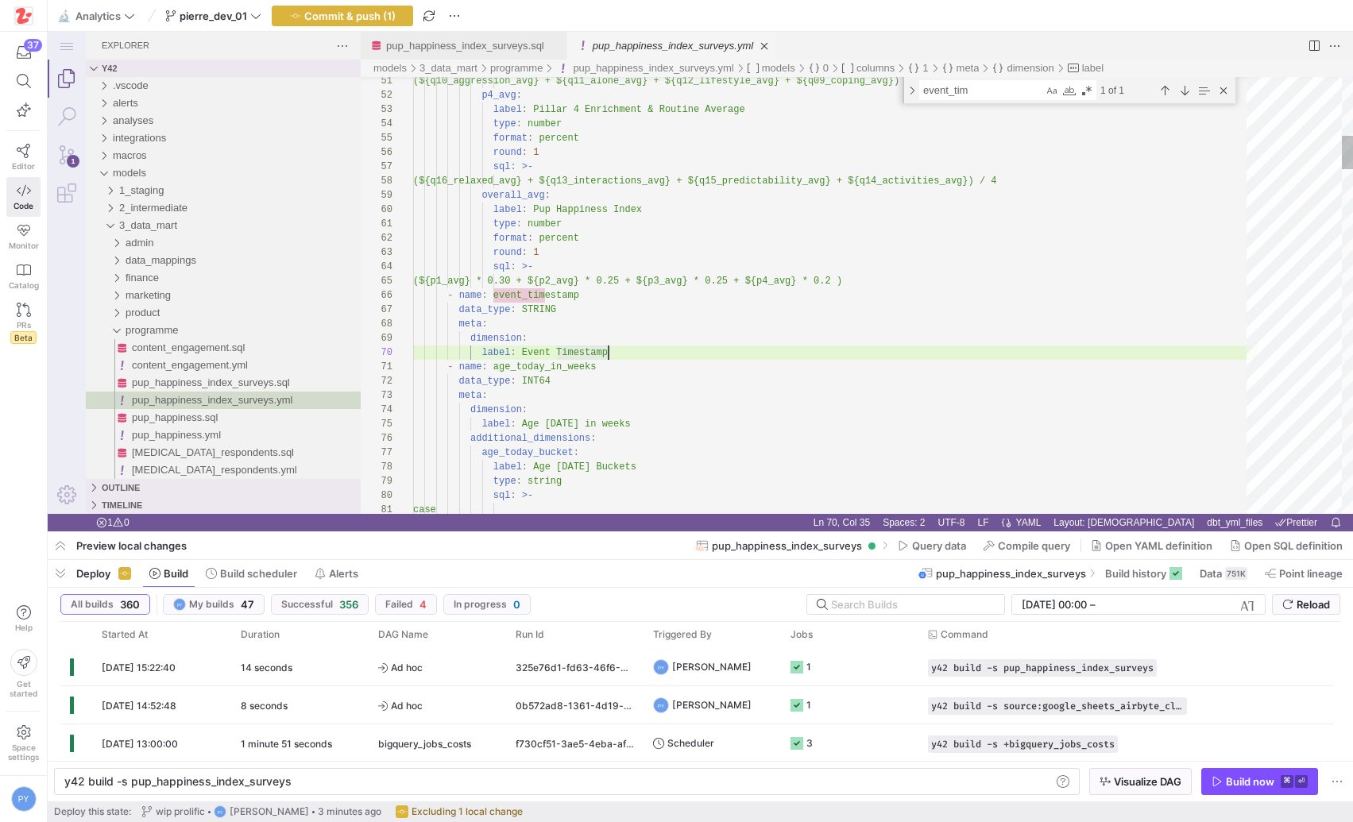
scroll to position [0, 69]
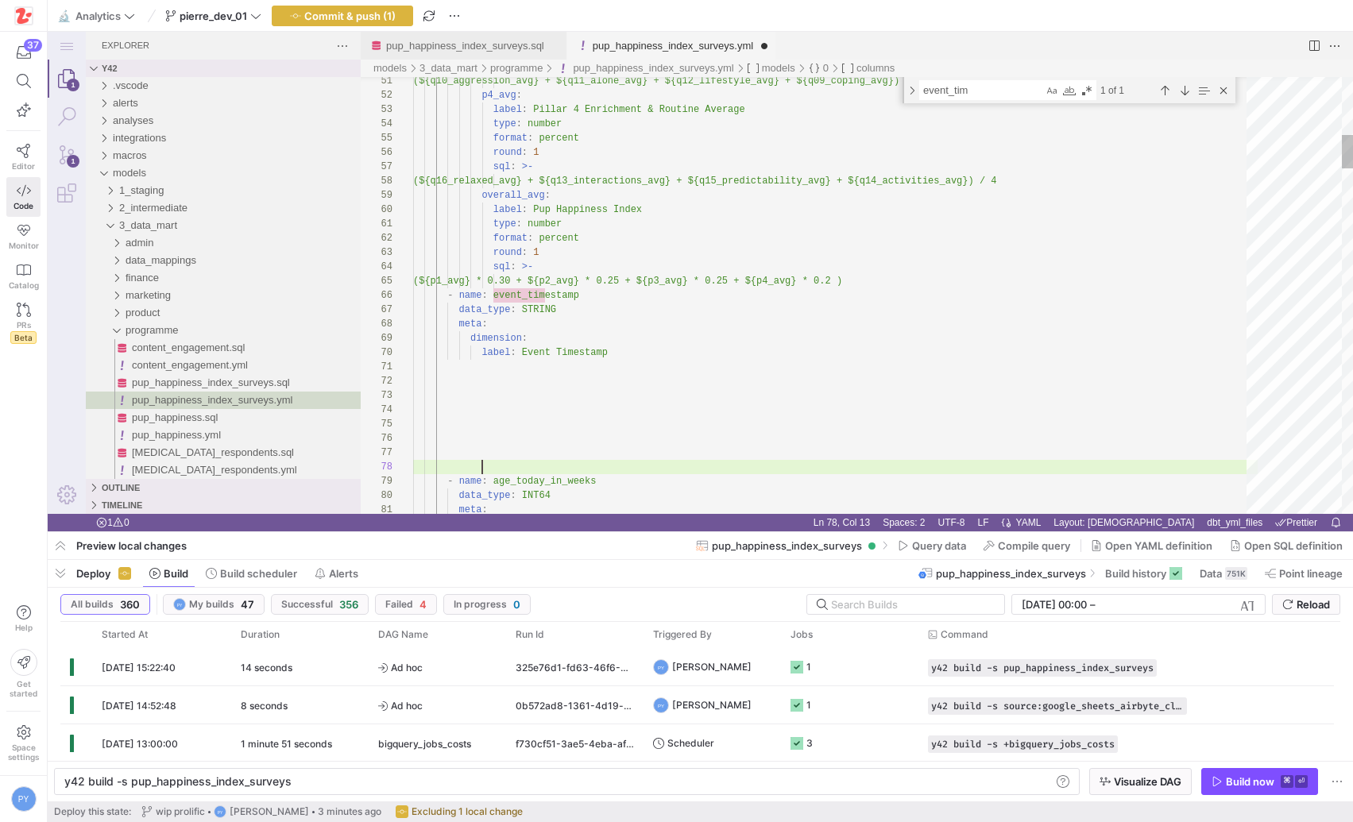
type textarea "- name: age_today_in_weeks"
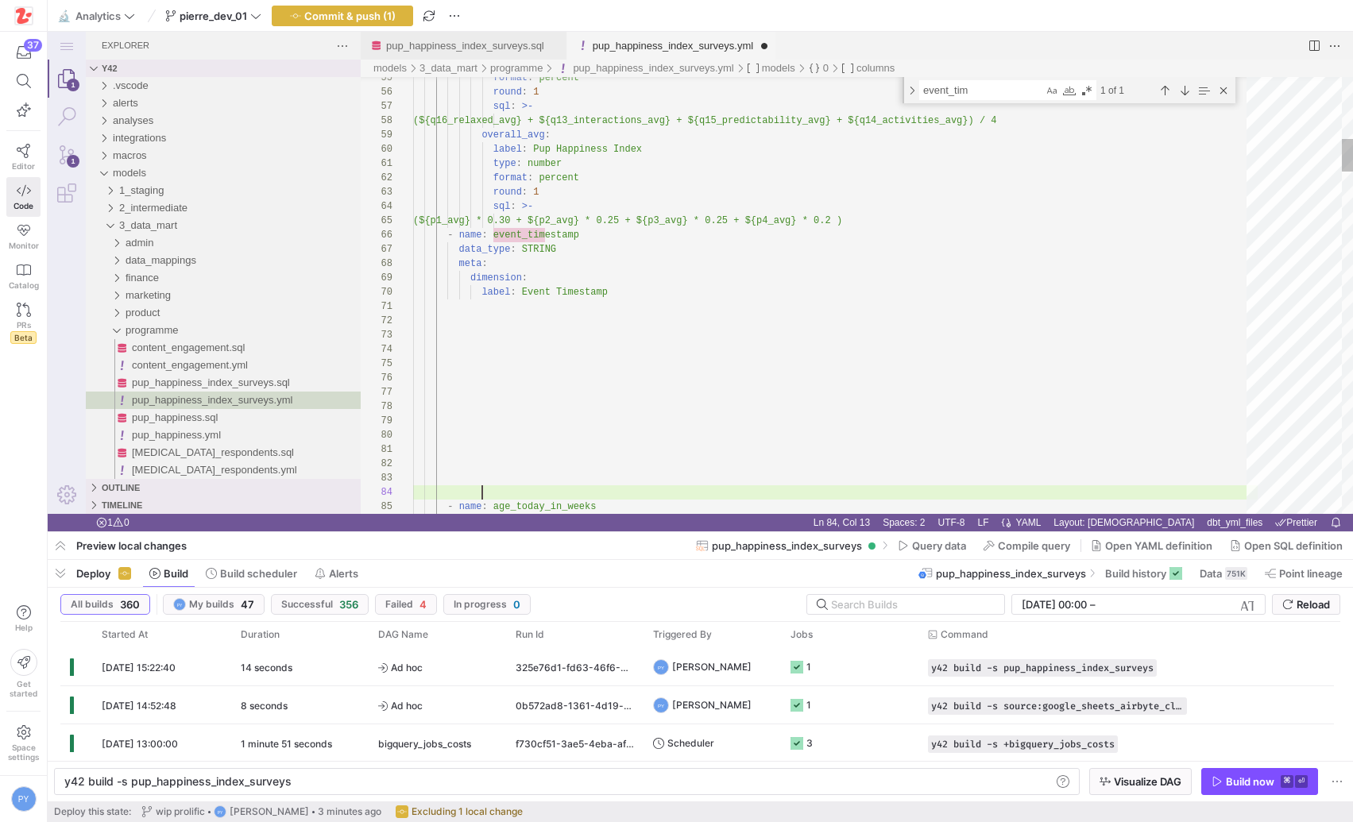
type textarea "- name: age_today_in_weeks data_type: INT64 meta:"
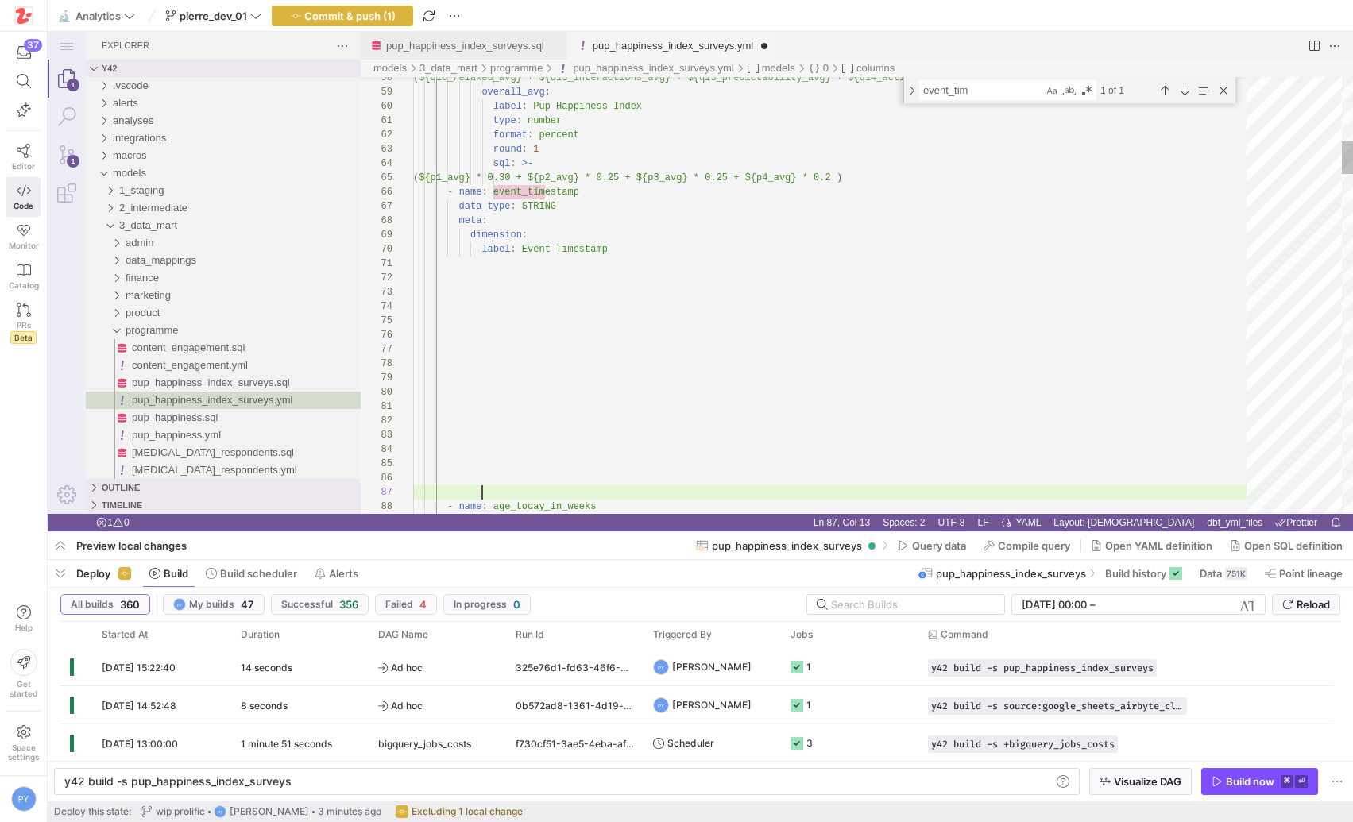
scroll to position [86, 69]
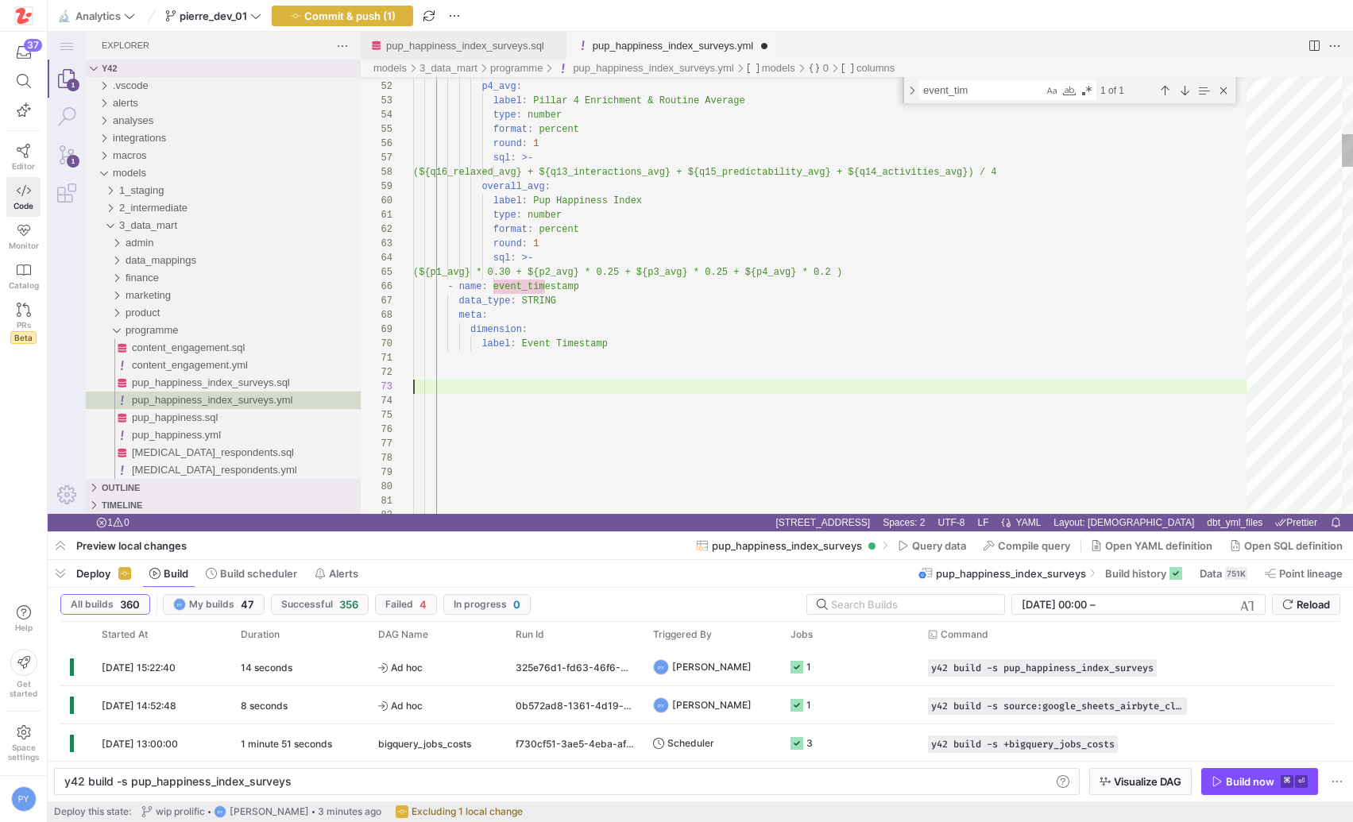
paste textarea "has_other_pets, respondent_age, respondent_gender, country_name,"
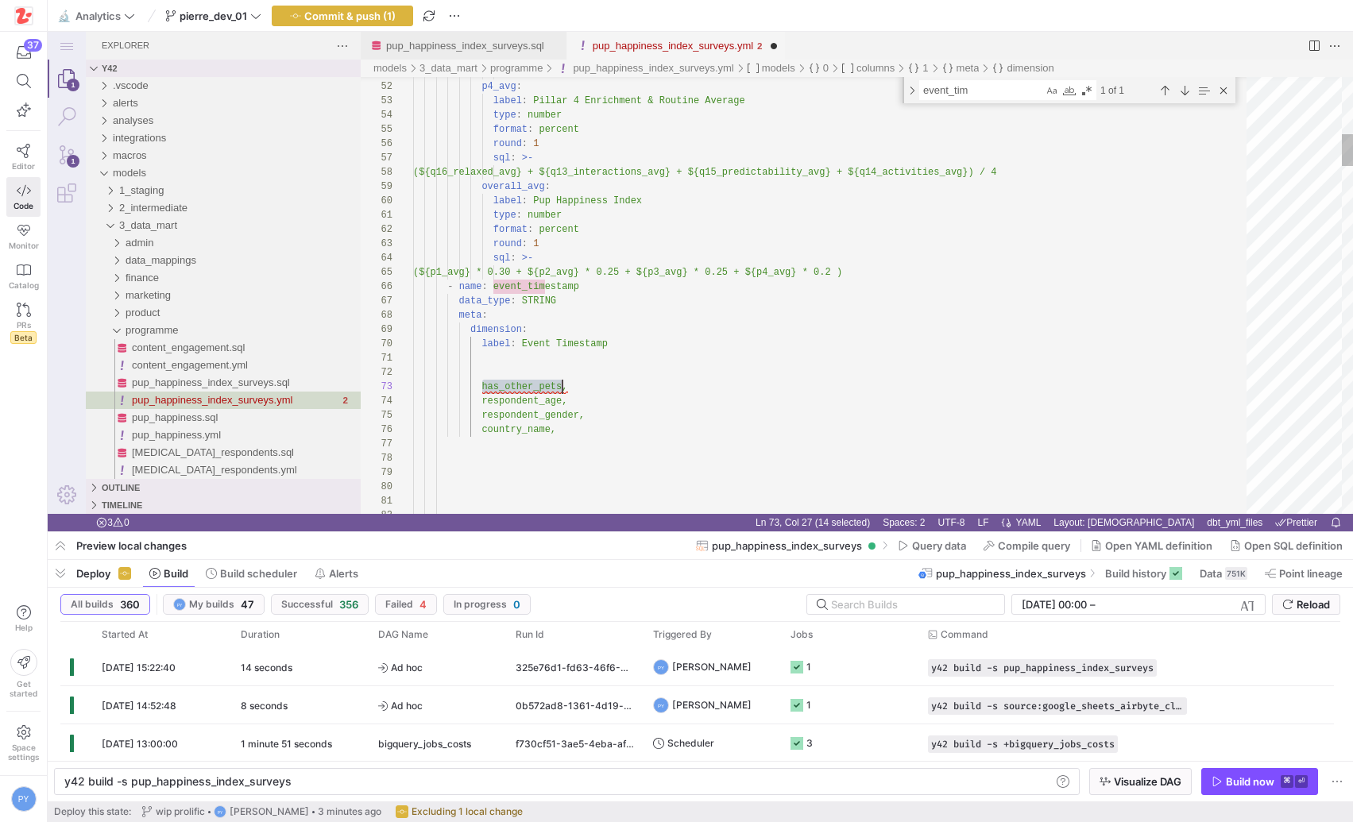
drag, startPoint x: 566, startPoint y: 430, endPoint x: 311, endPoint y: 389, distance: 257.4
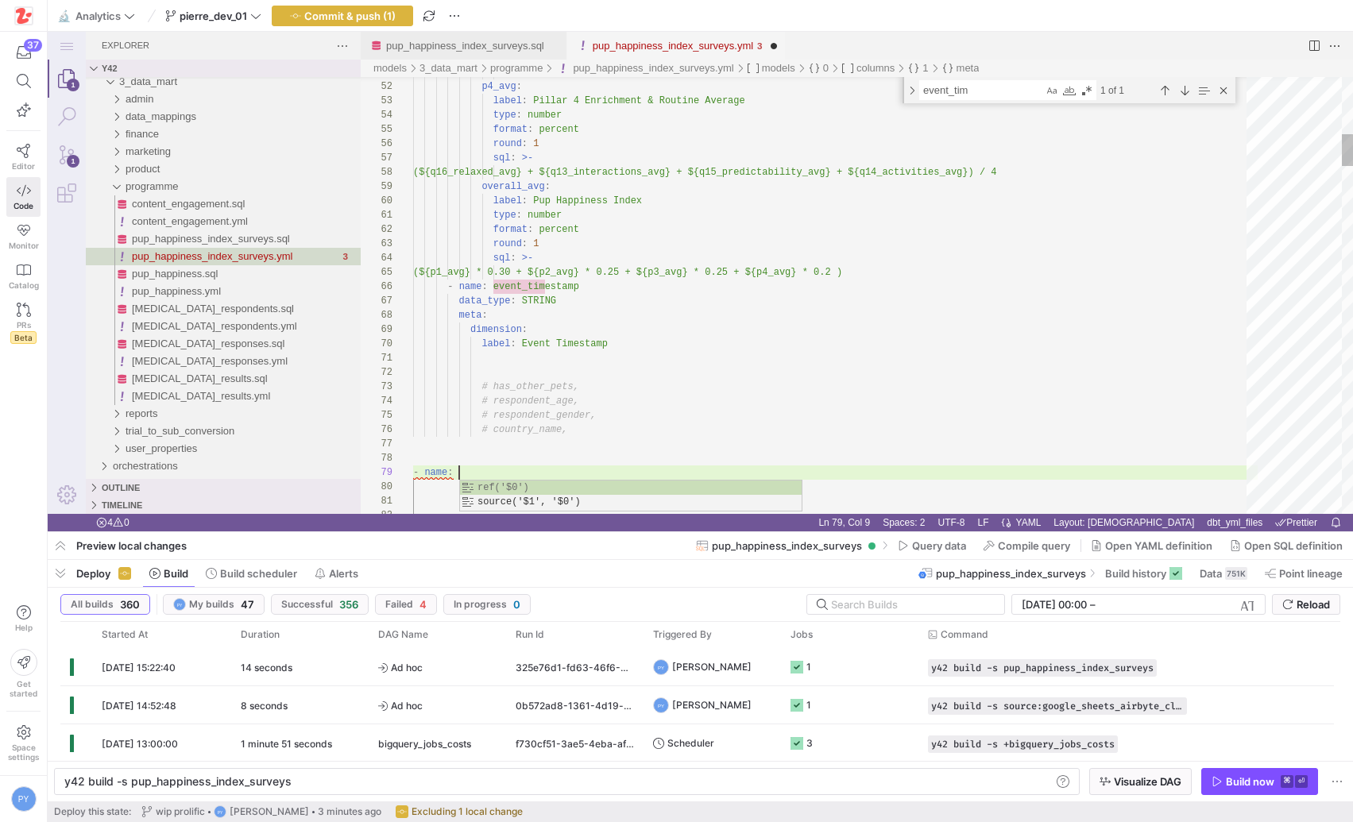
paste textarea "has_other_pets"
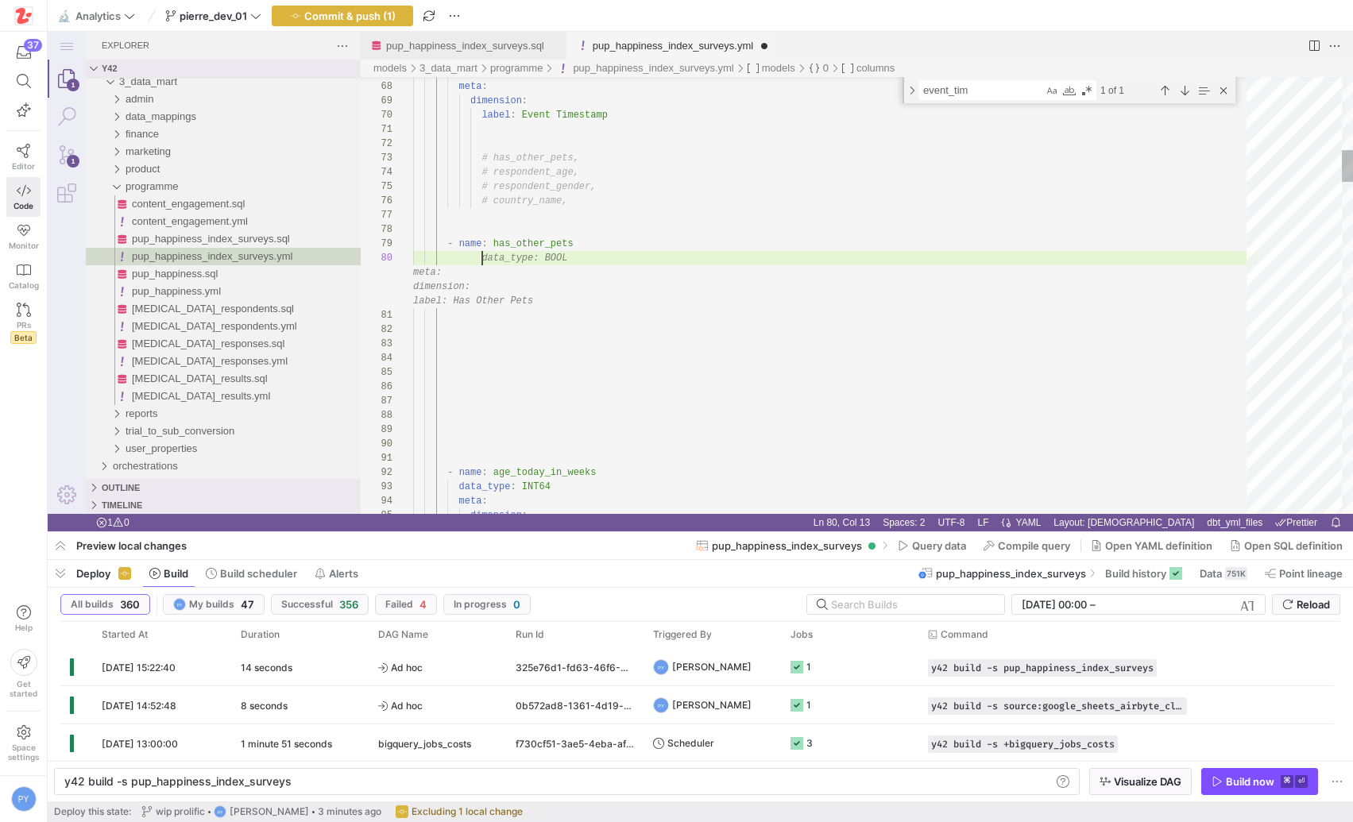
scroll to position [29, 188]
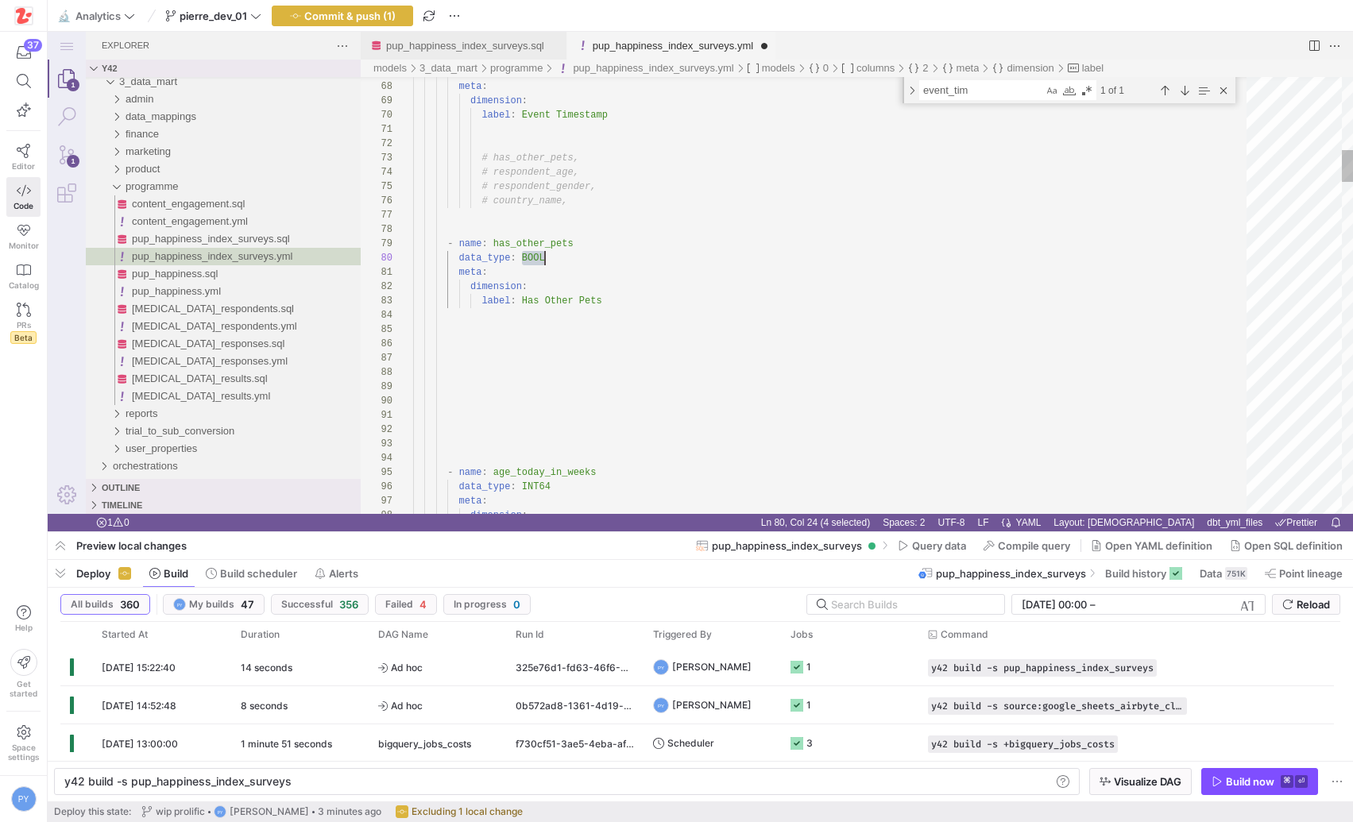
scroll to position [0, 0]
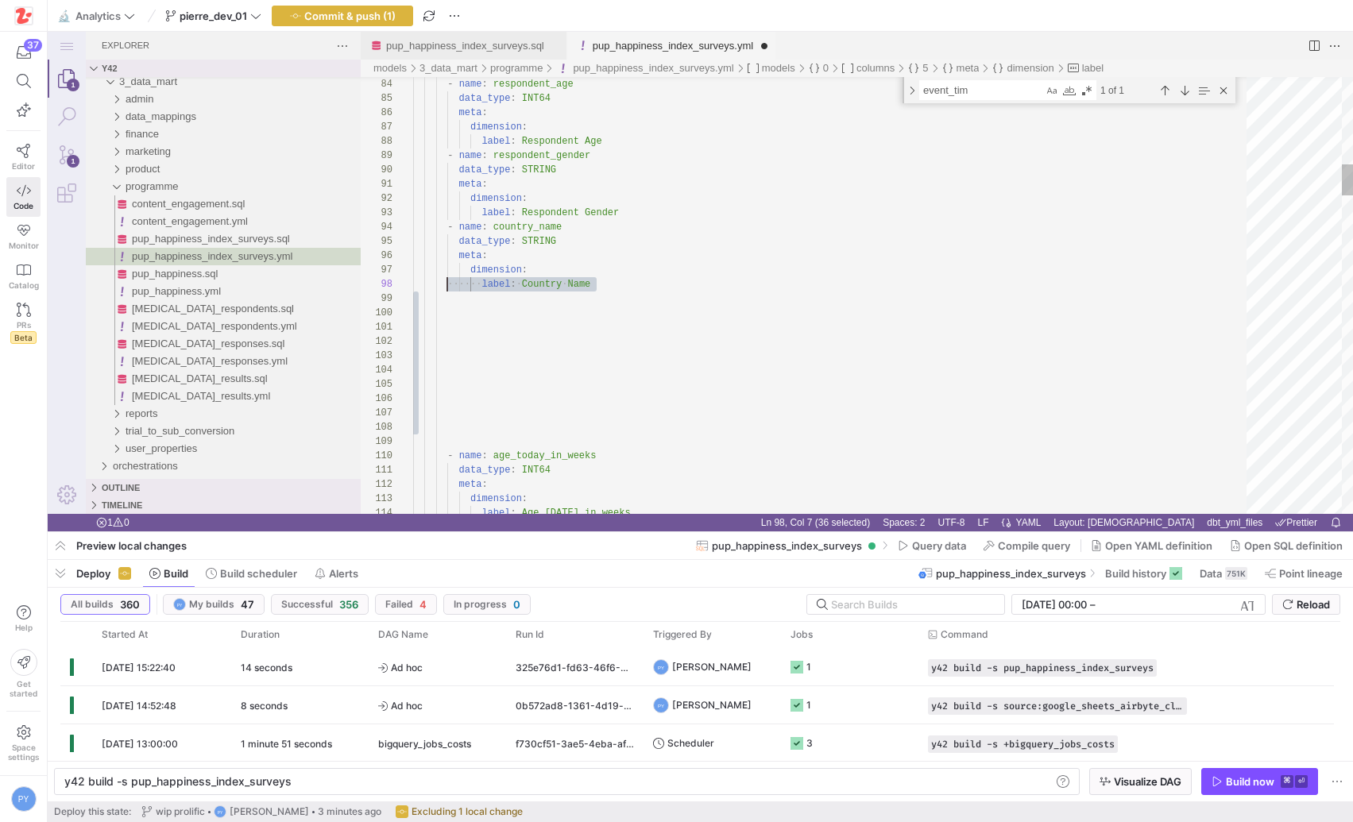
scroll to position [100, 34]
drag, startPoint x: 565, startPoint y: 435, endPoint x: 446, endPoint y: 311, distance: 171.9
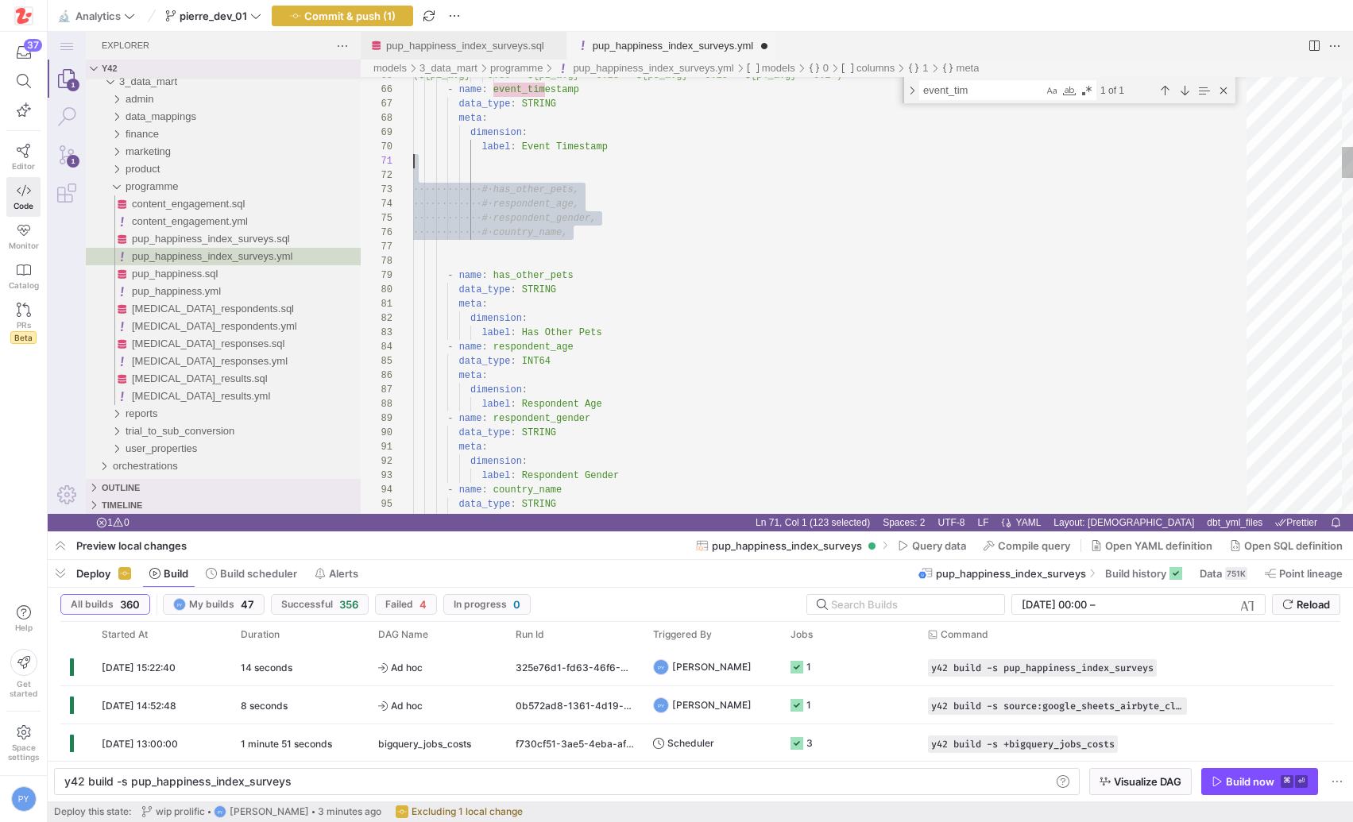
scroll to position [0, 0]
drag, startPoint x: 568, startPoint y: 249, endPoint x: 372, endPoint y: 159, distance: 216.1
click at [372, 159] on div "84 85 86 87 88 89 90 91 92 93 94 95 96 83 82 80 81 77 78 79 76 75 74 73 72 71 7…" at bounding box center [857, 295] width 992 height 437
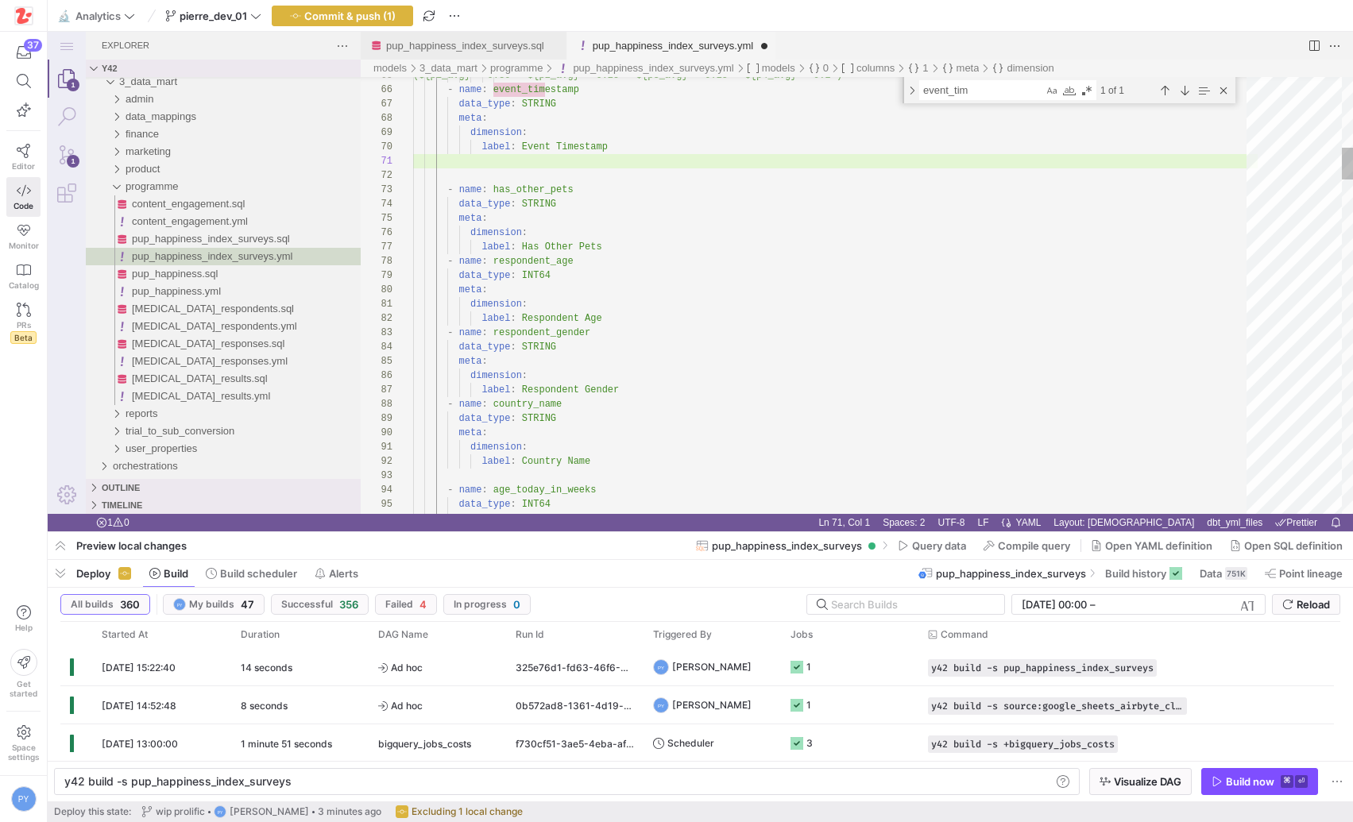
type textarea "type: number format: percent round: 1 sql: >- (${p1_avg} * 0.30 + ${p2_avg} * 0…"
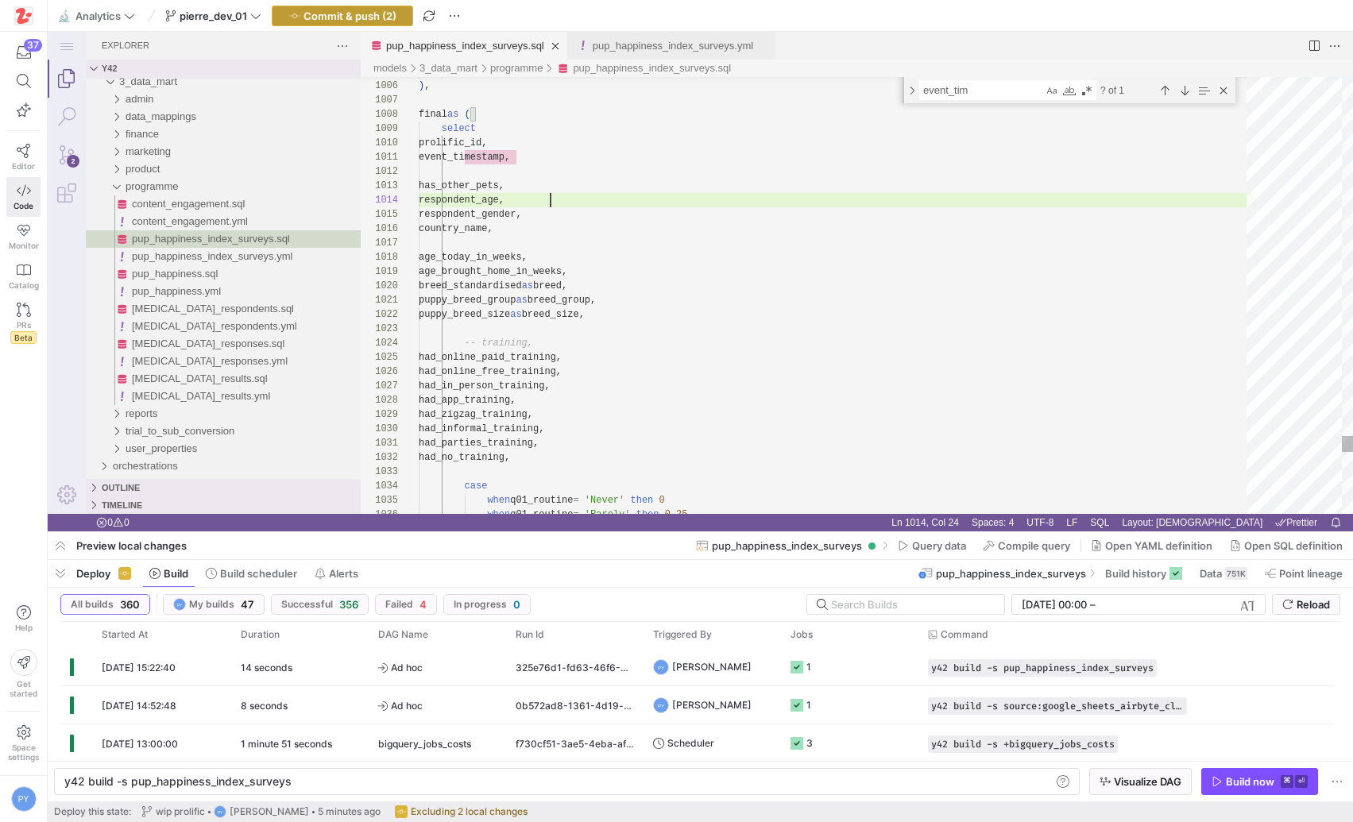
scroll to position [43, 132]
click at [380, 16] on span "Commit & push (2)" at bounding box center [349, 16] width 93 height 13
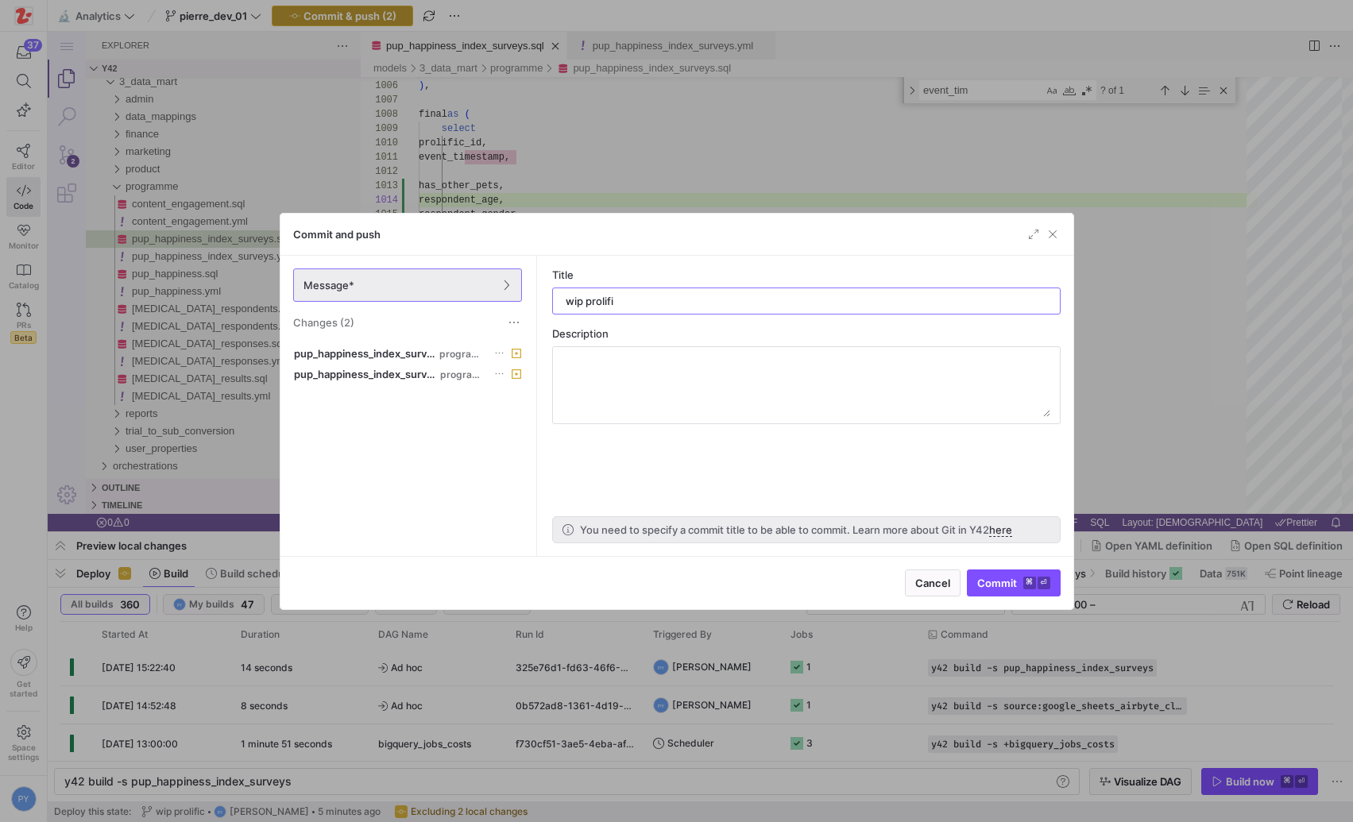
type input "wip prolific"
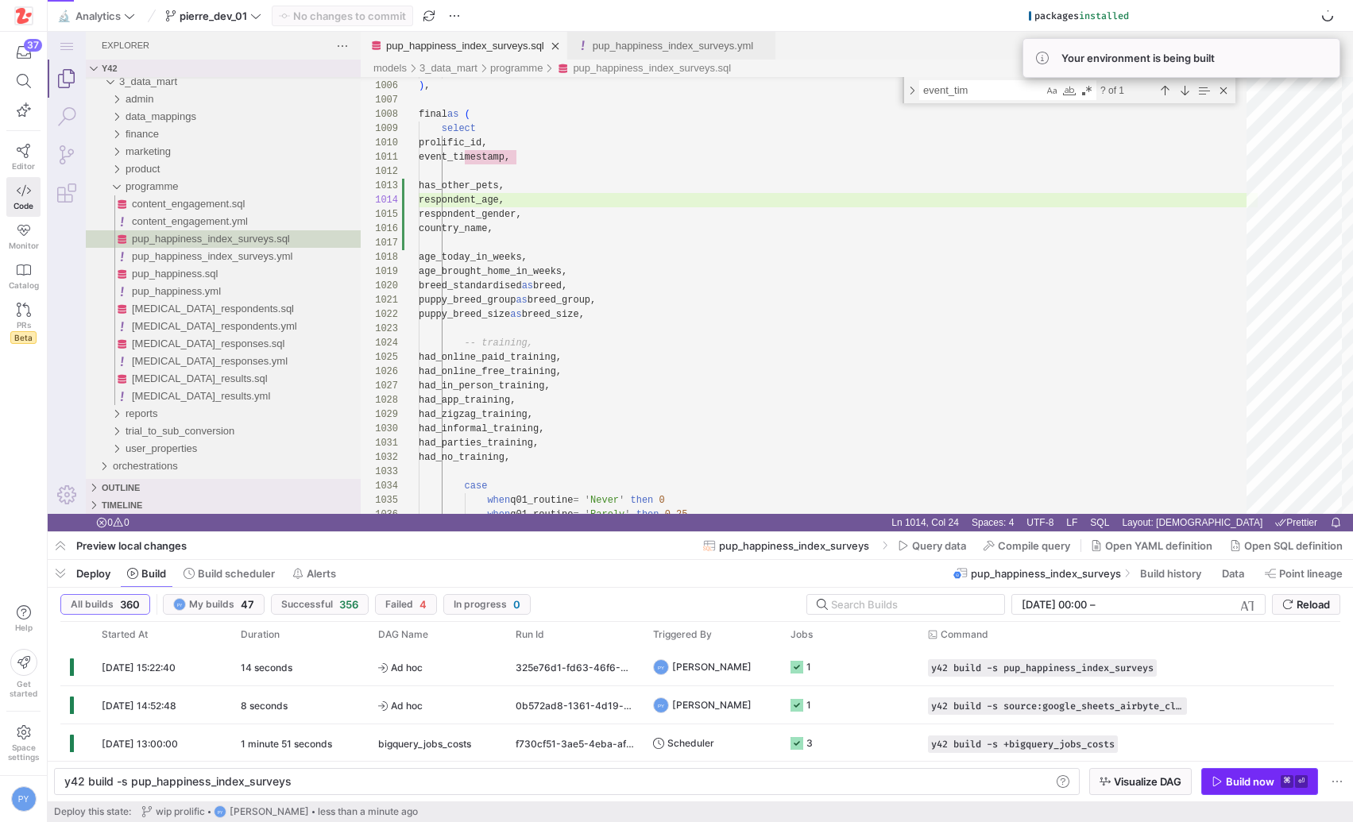
click at [1238, 786] on div "Build now" at bounding box center [1250, 781] width 48 height 13
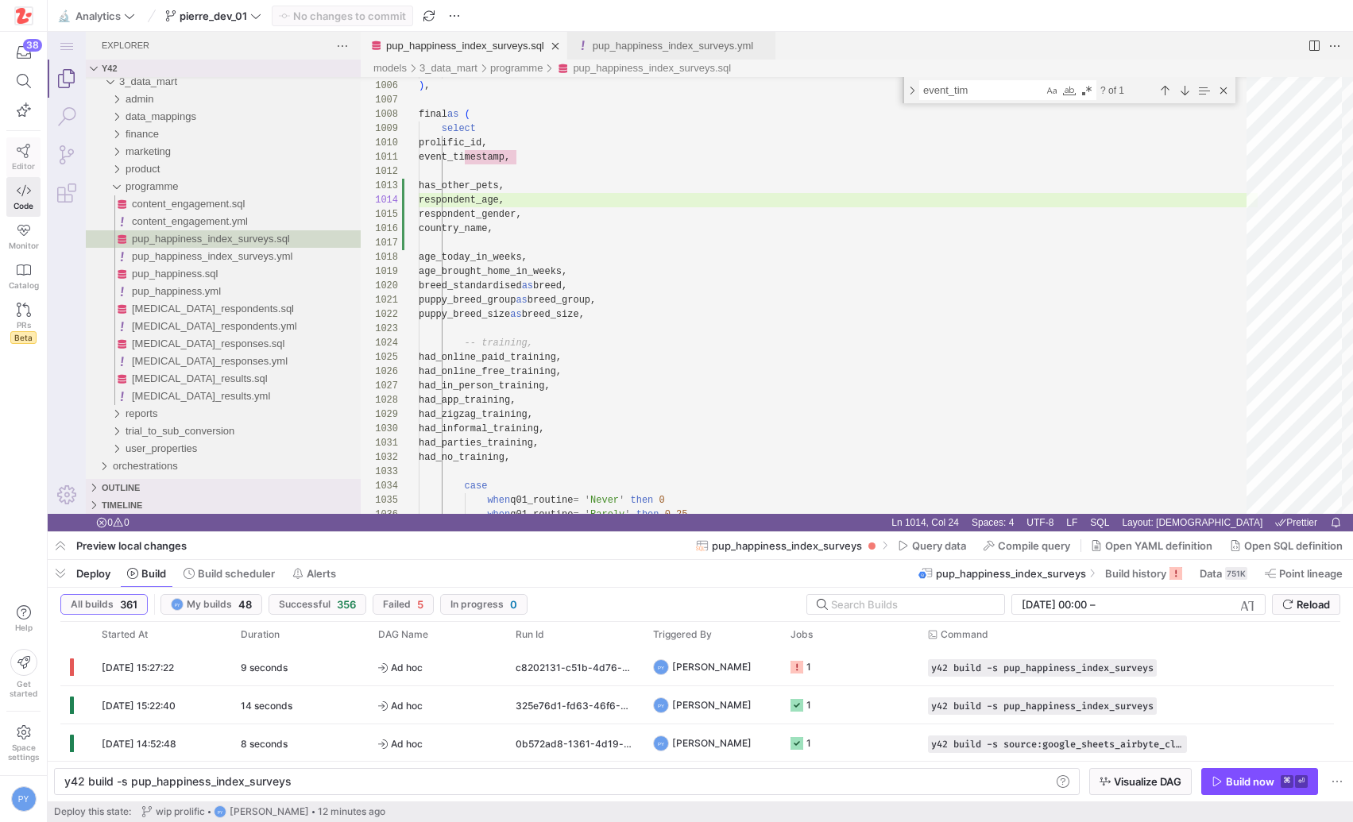
scroll to position [0, 223]
click at [353, 662] on div "9 seconds" at bounding box center [299, 666] width 137 height 37
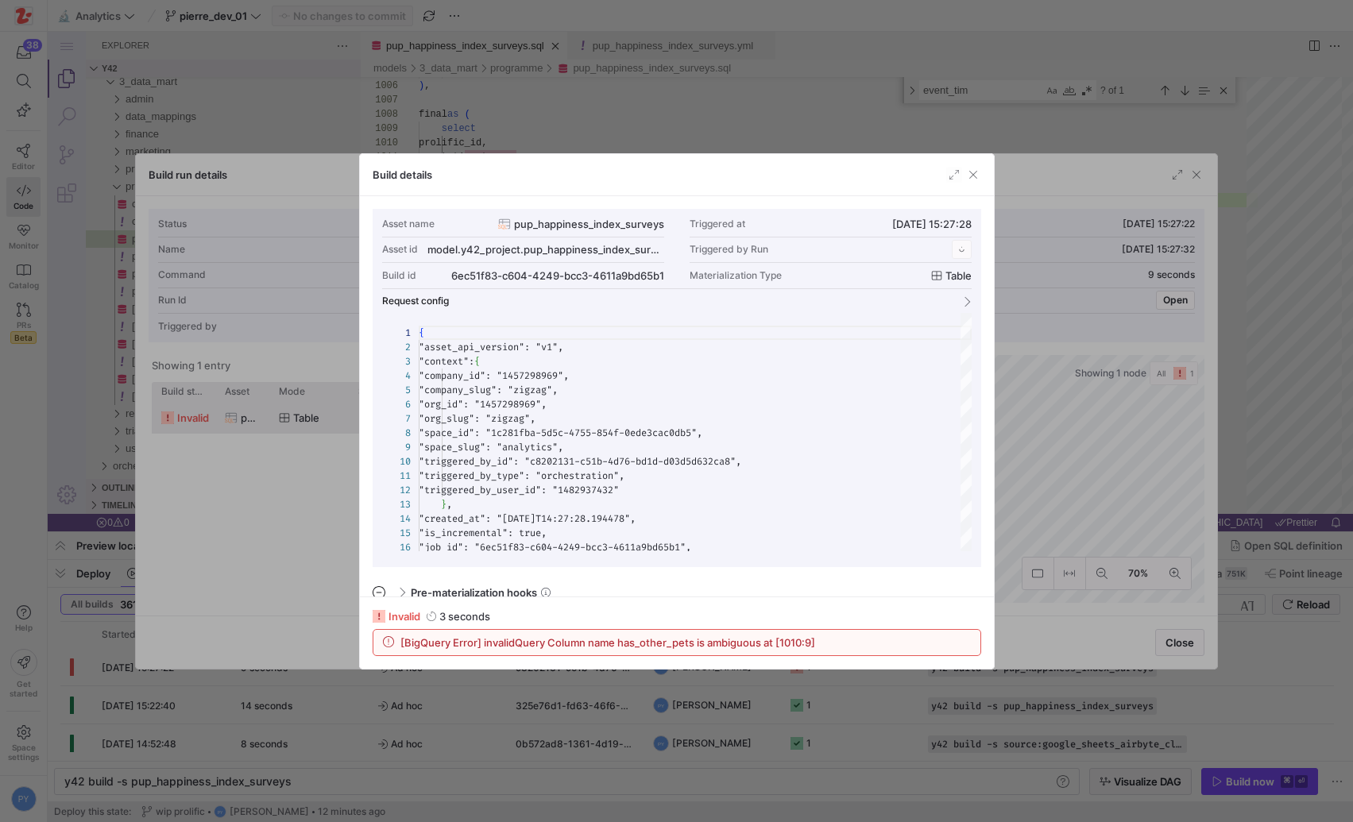
scroll to position [143, 0]
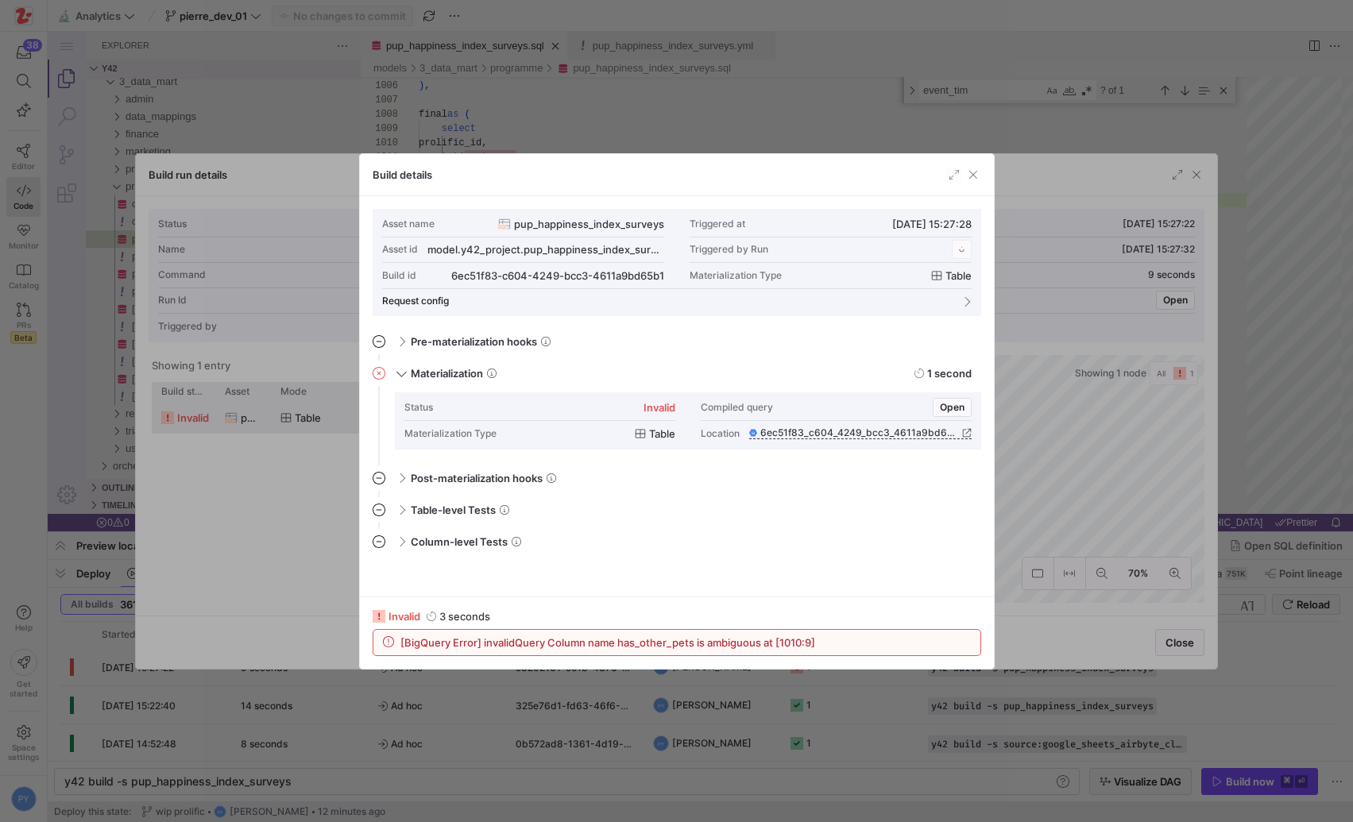
click at [643, 640] on span "[BigQuery Error] invalidQuery Column name has_other_pets is ambiguous at [1010:…" at bounding box center [607, 642] width 415 height 13
copy span "has_other_pets"
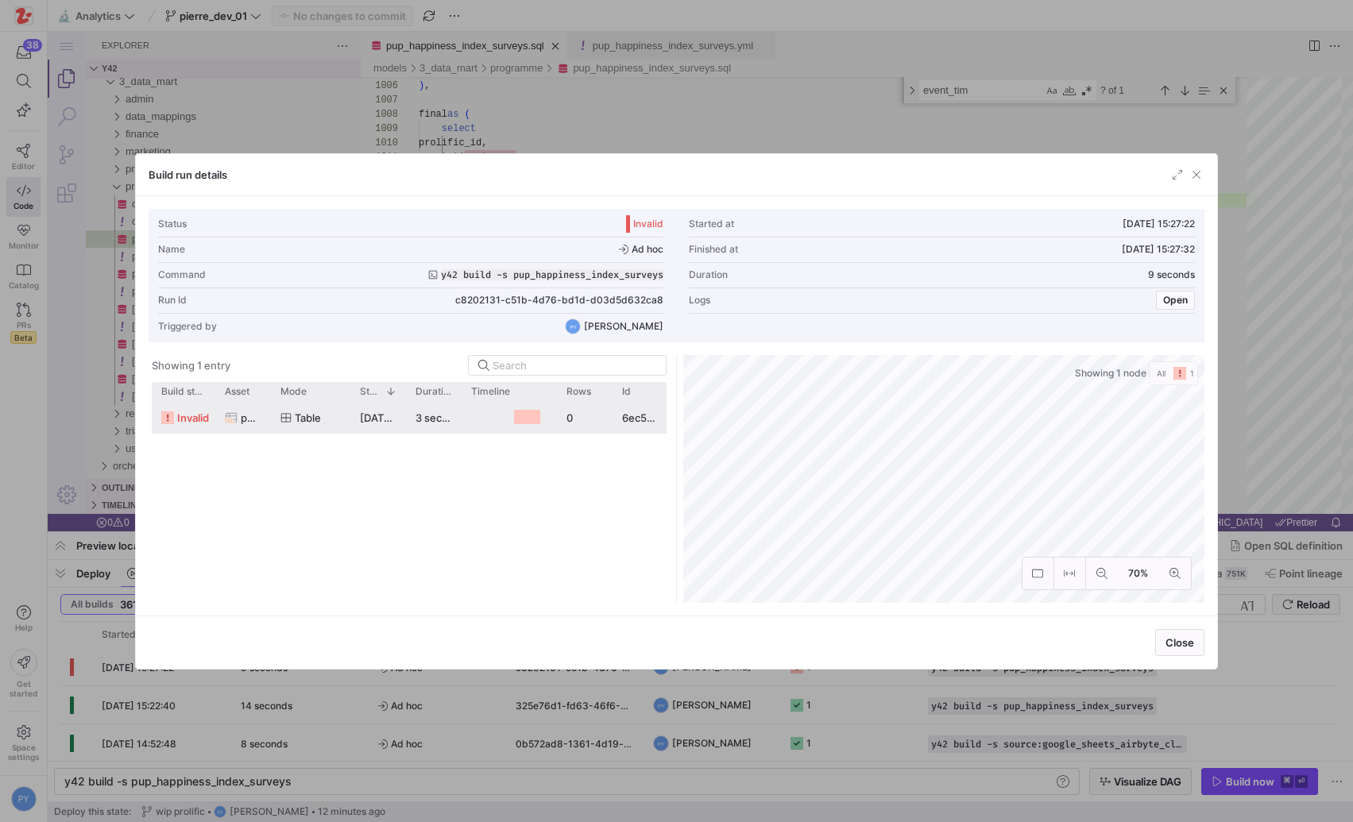
click at [645, 92] on div at bounding box center [676, 411] width 1353 height 822
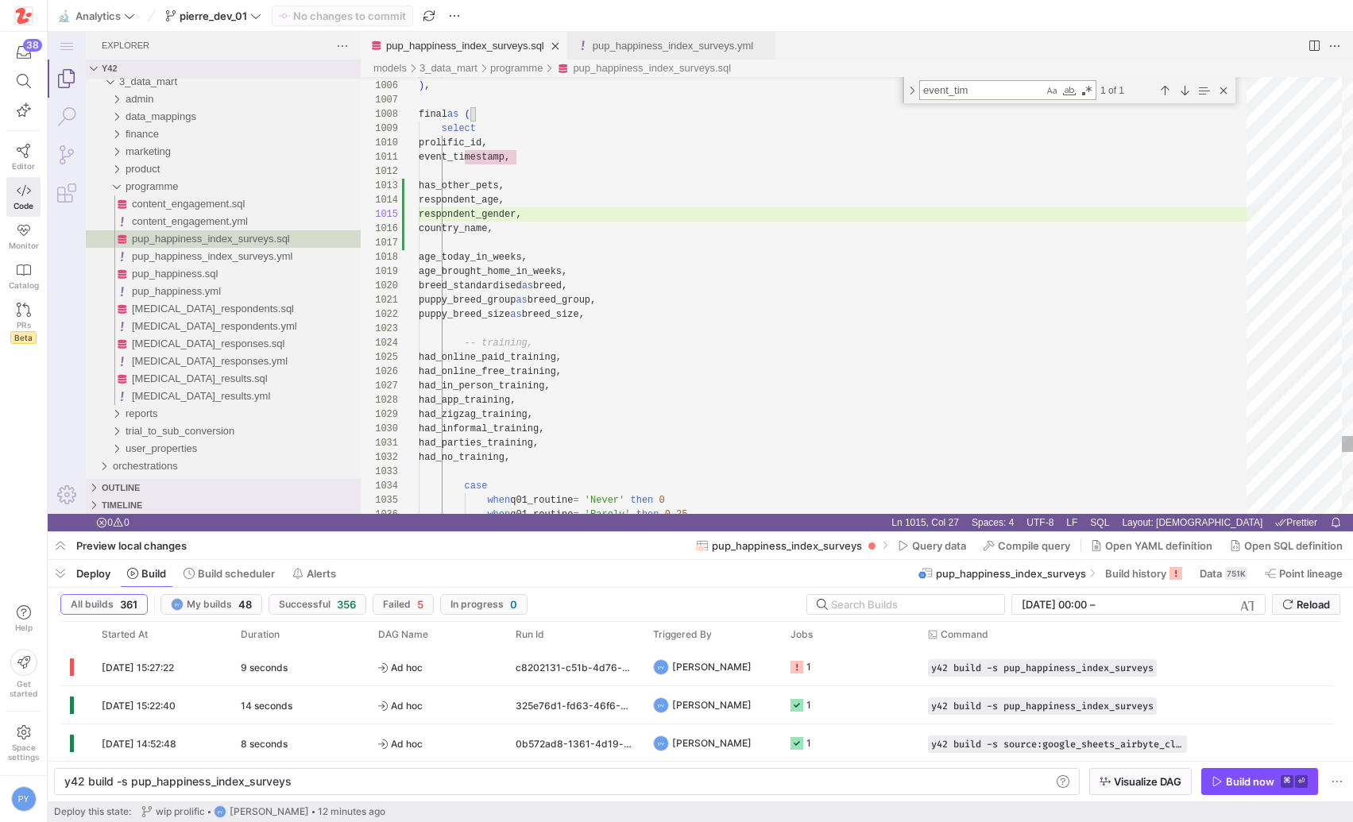
paste textarea "has_other_pets"
type textarea "as has_other_pets, safe_cast(`Age` as int64) as respondent_age, case when `Sex`…"
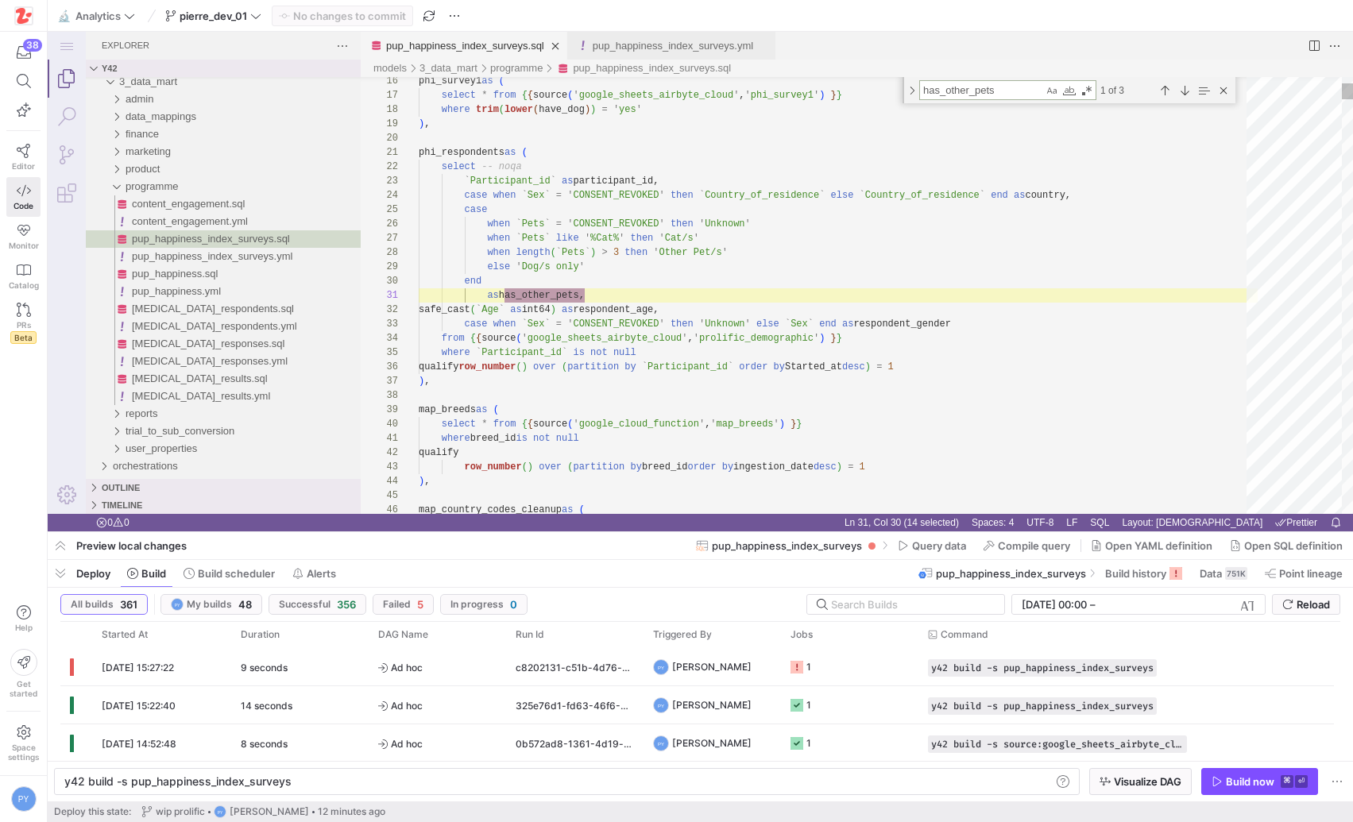
scroll to position [143, 167]
type textarea "has_other_pets"
click at [1161, 87] on div "Previous Match (⇧Enter)" at bounding box center [1164, 90] width 17 height 17
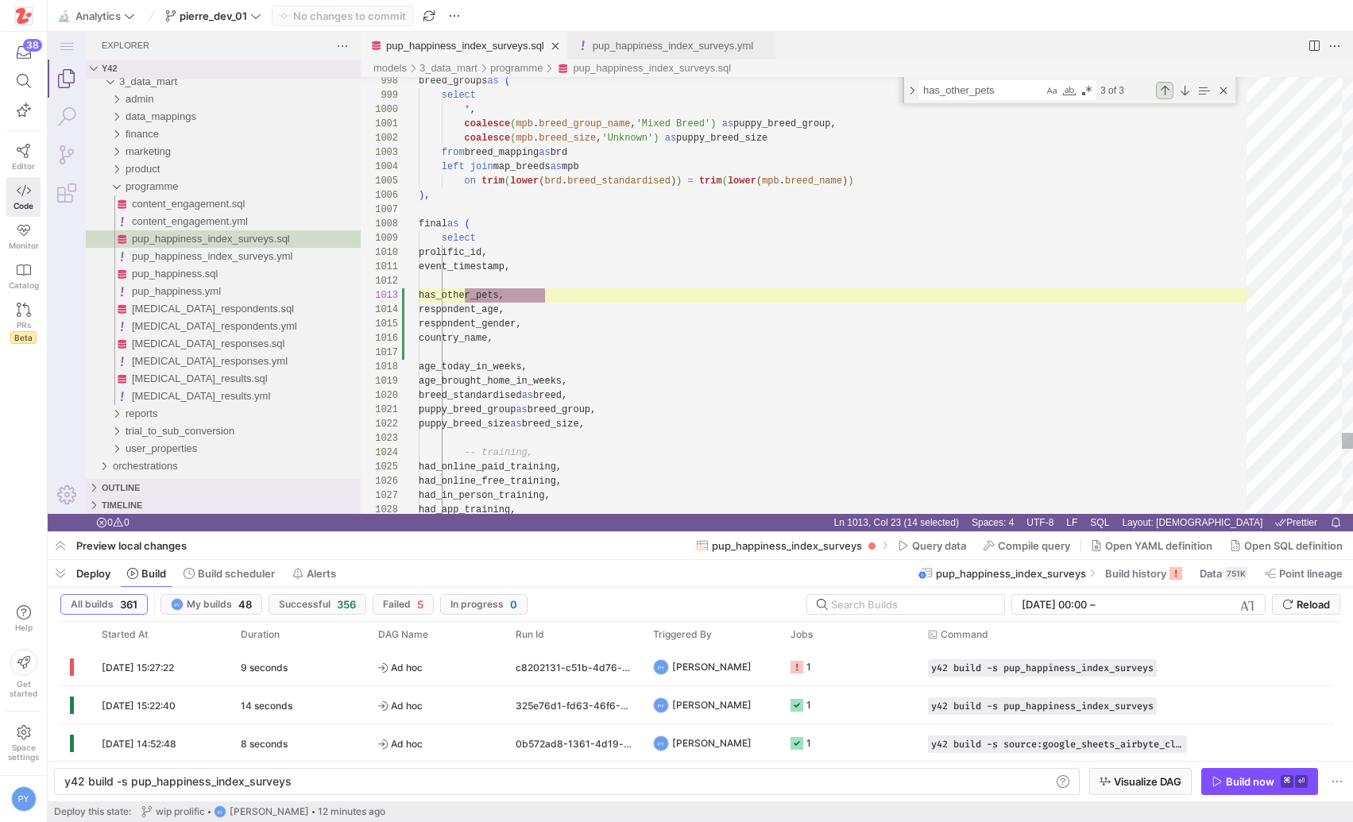
scroll to position [143, 126]
click at [1161, 87] on div "Previous Match (⇧Enter)" at bounding box center [1164, 90] width 17 height 17
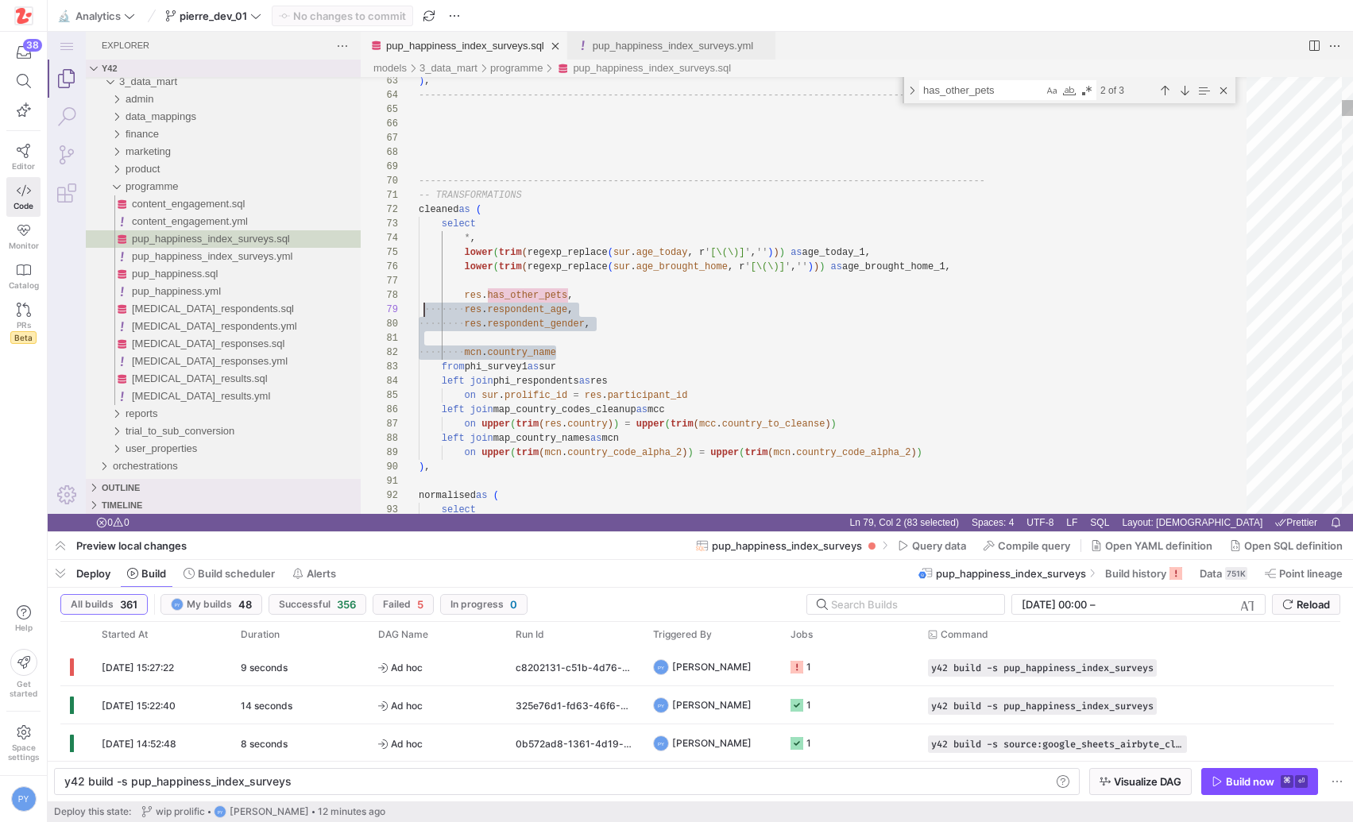
scroll to position [100, 0]
drag, startPoint x: 568, startPoint y: 350, endPoint x: 414, endPoint y: 295, distance: 163.8
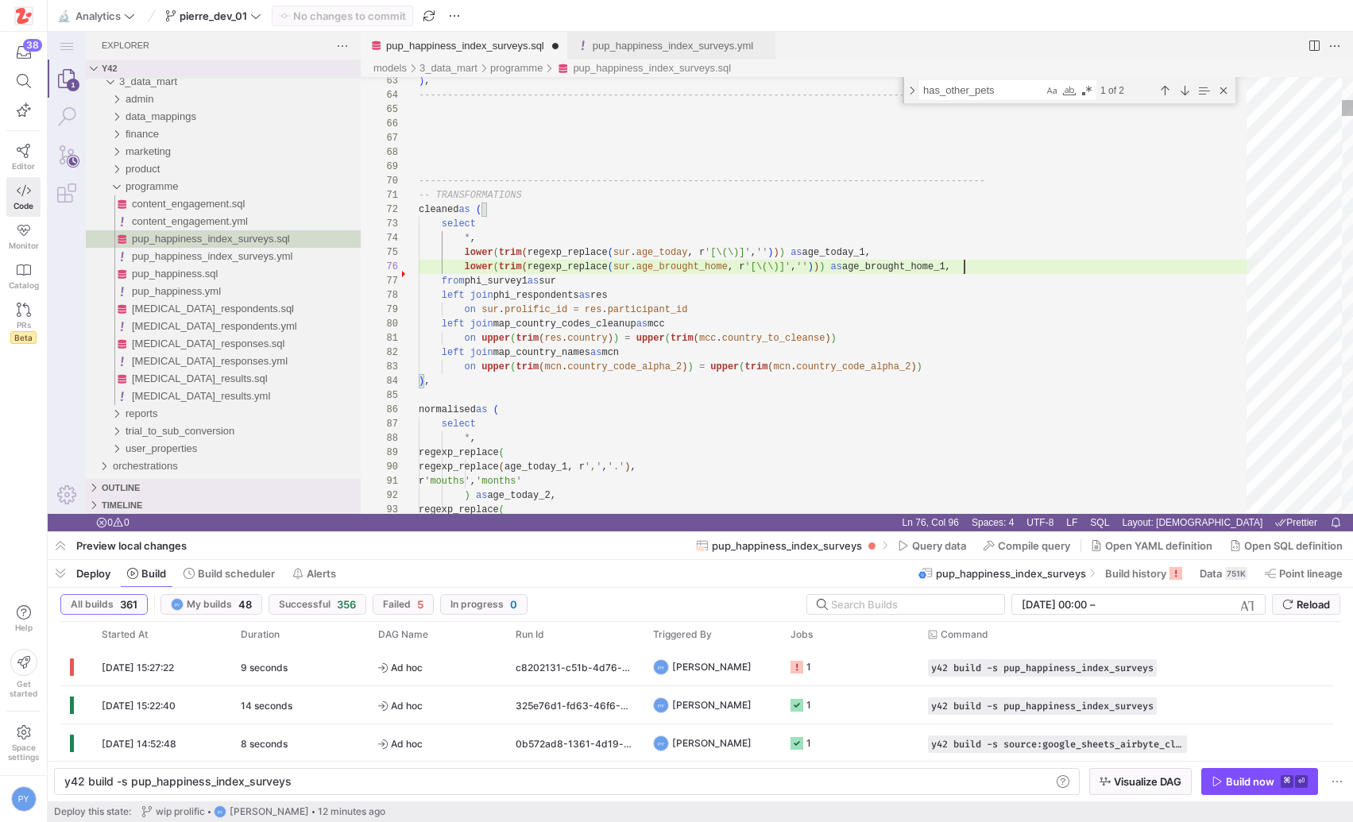
scroll to position [71, 544]
type textarea "-- TRANSFORMATIONS cleaned as ( select *, lower(trim(regexp_replace(sur.age_tod…"
click at [389, 15] on span "Commit & push (1)" at bounding box center [349, 16] width 91 height 13
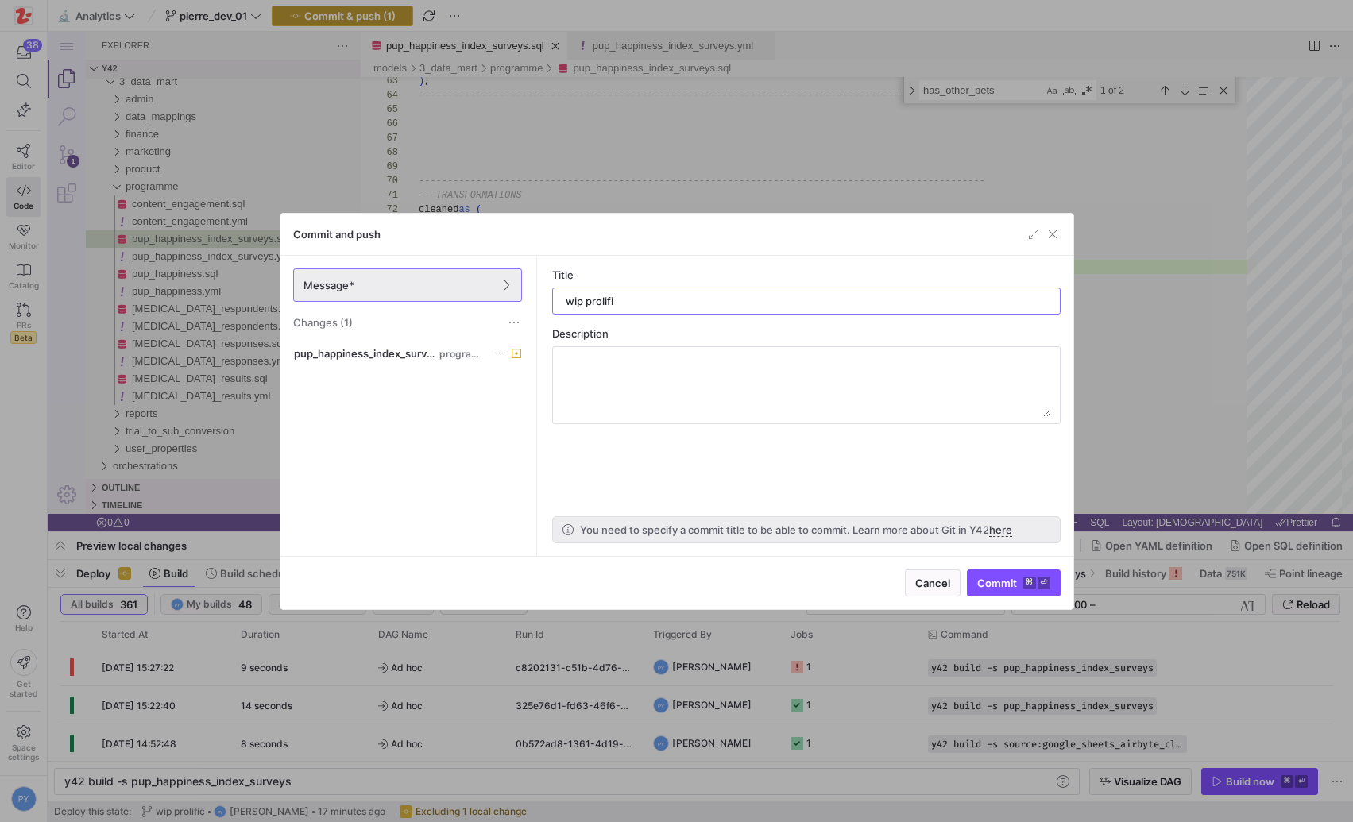
type input "wip prolific"
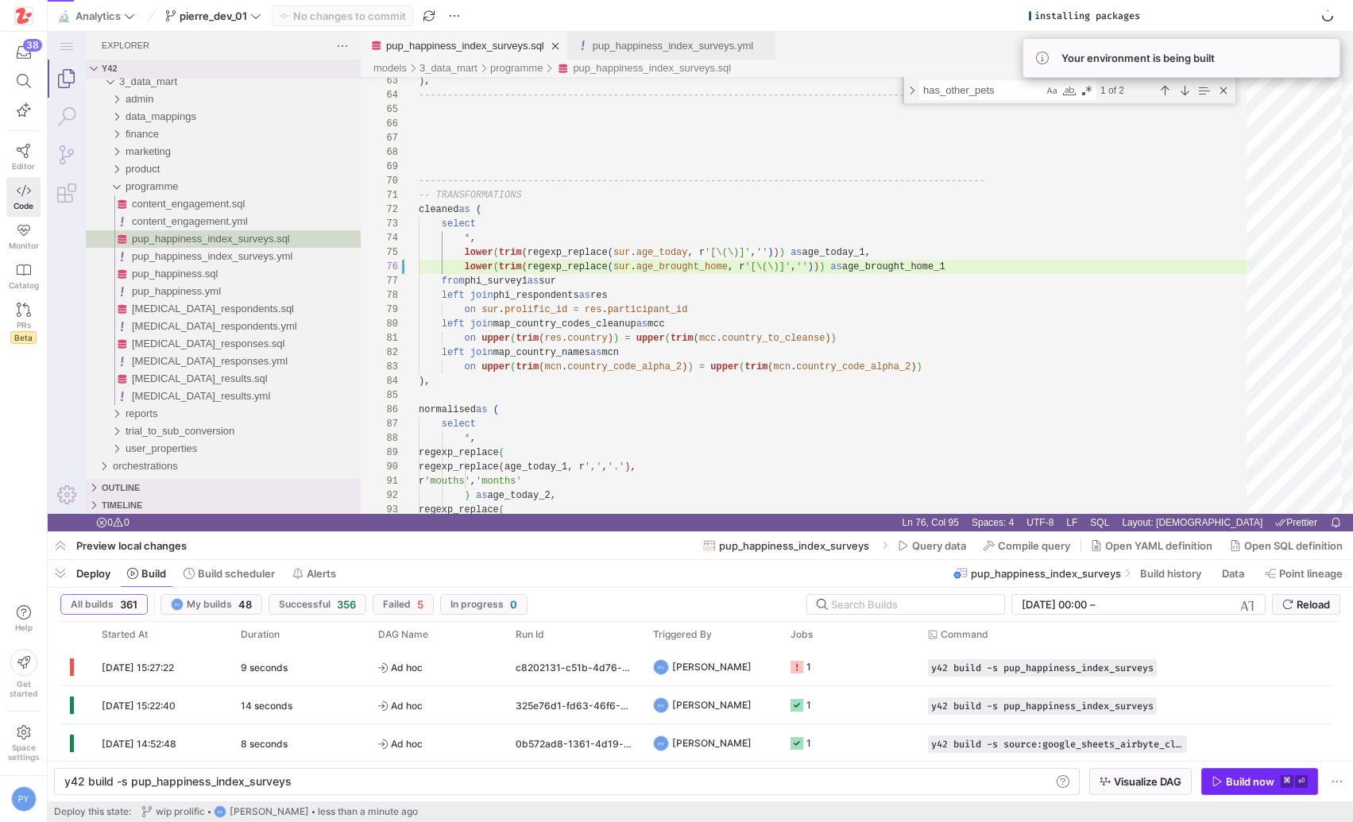
click at [1232, 783] on div "Build now" at bounding box center [1250, 781] width 48 height 13
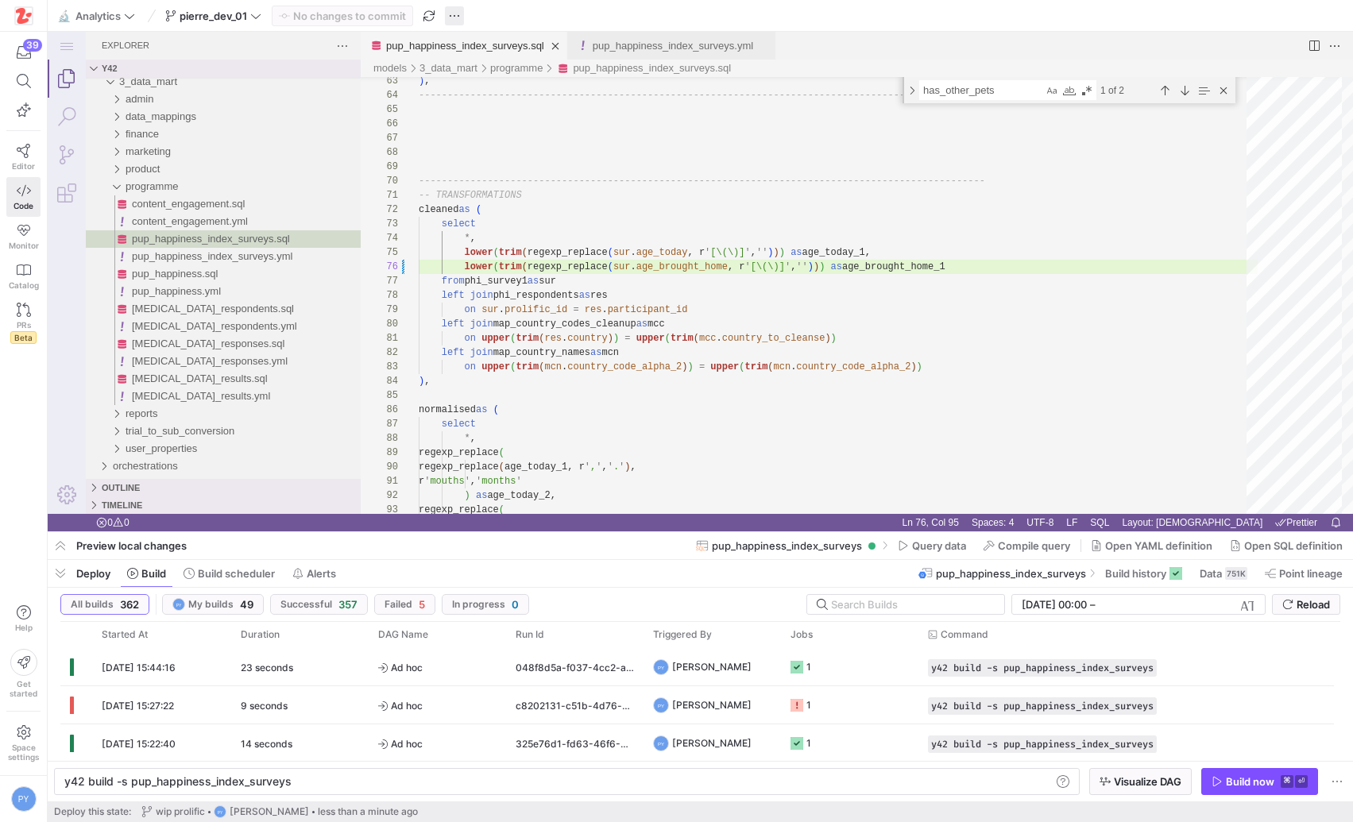
click at [447, 22] on span "button" at bounding box center [454, 15] width 19 height 19
click at [513, 38] on span "Merge branch" at bounding box center [505, 39] width 69 height 13
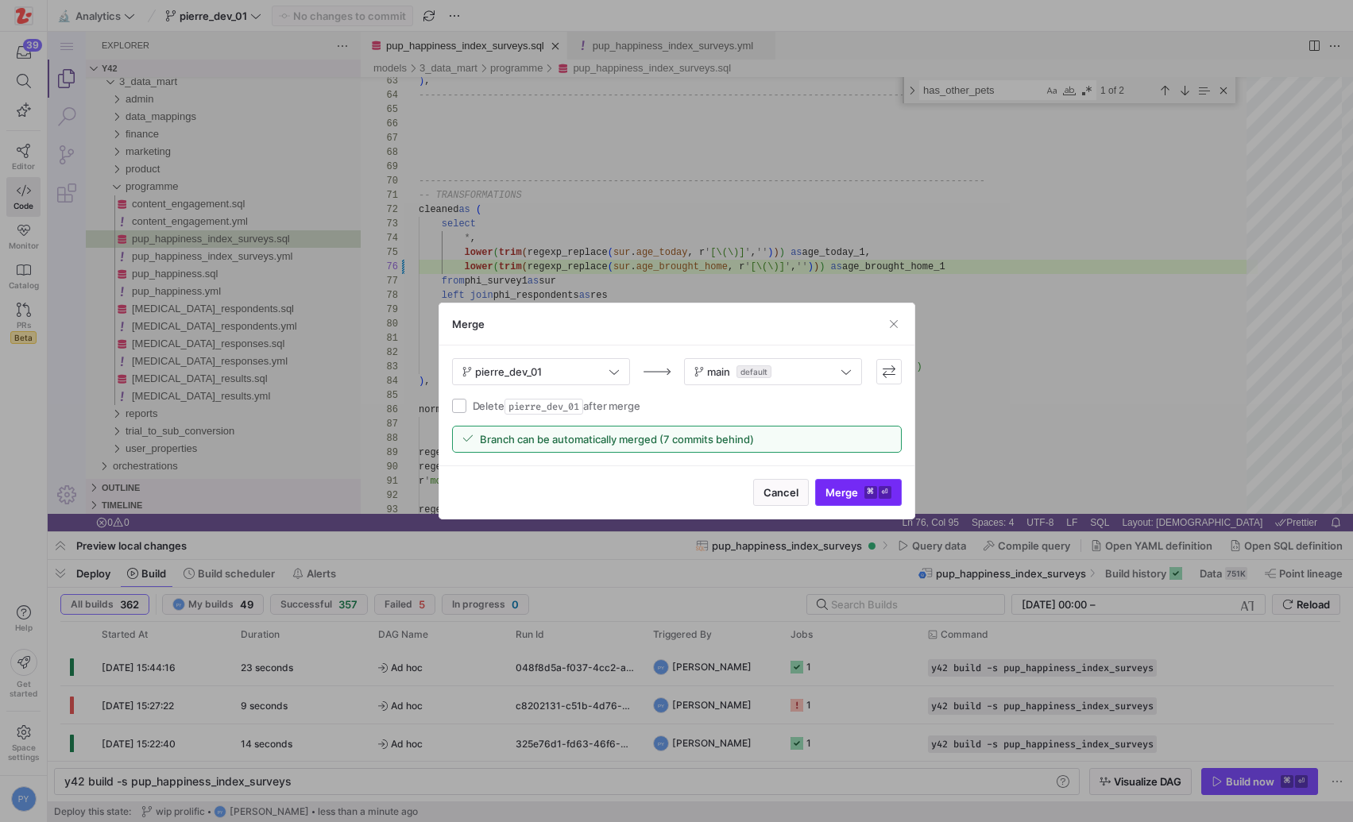
click at [859, 495] on span "Merge ⌘ ⏎" at bounding box center [858, 492] width 66 height 13
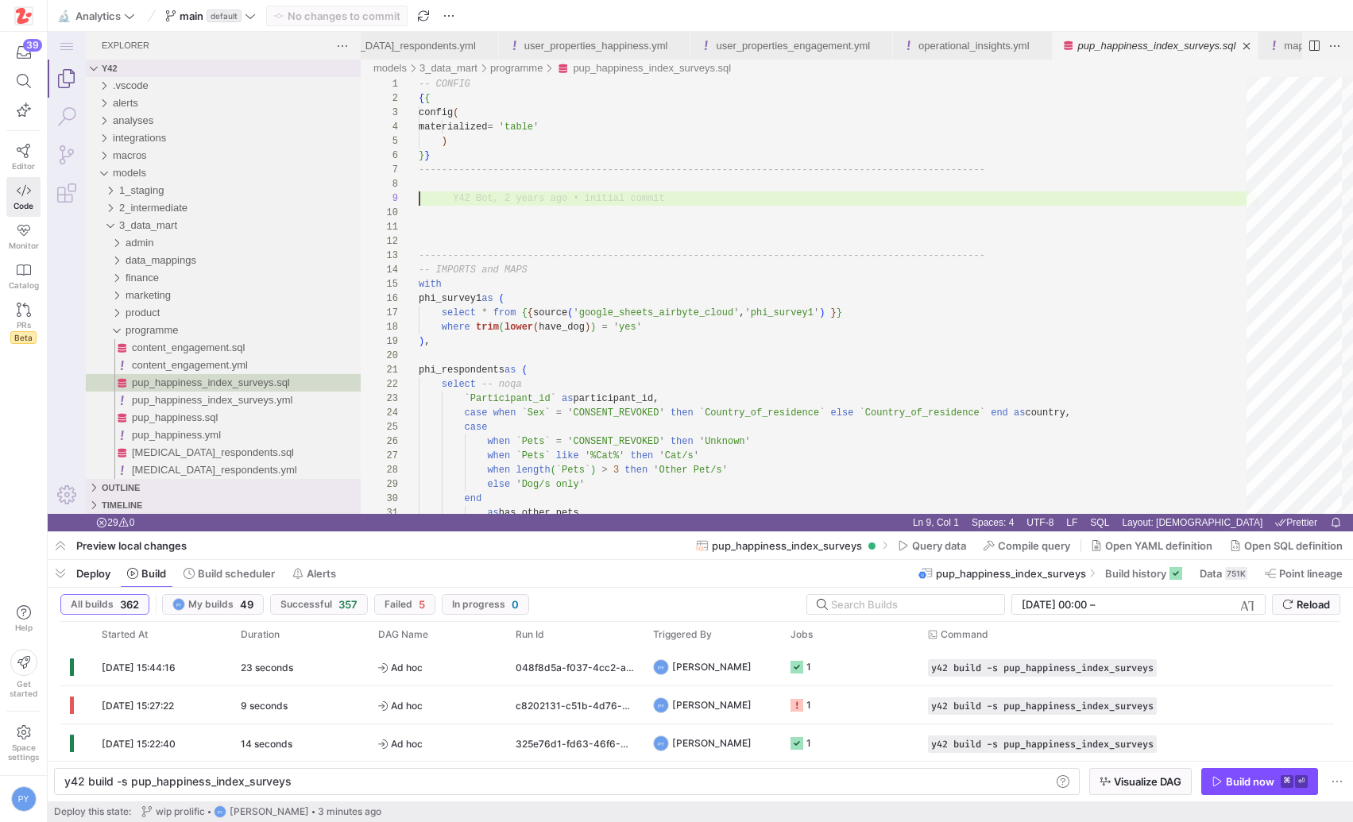
scroll to position [0, 369]
click at [1226, 785] on div "Build now" at bounding box center [1250, 781] width 48 height 13
click at [621, 670] on div "c65707cf-6639-4b42-b774-fe3d4db0defe" at bounding box center [574, 666] width 137 height 37
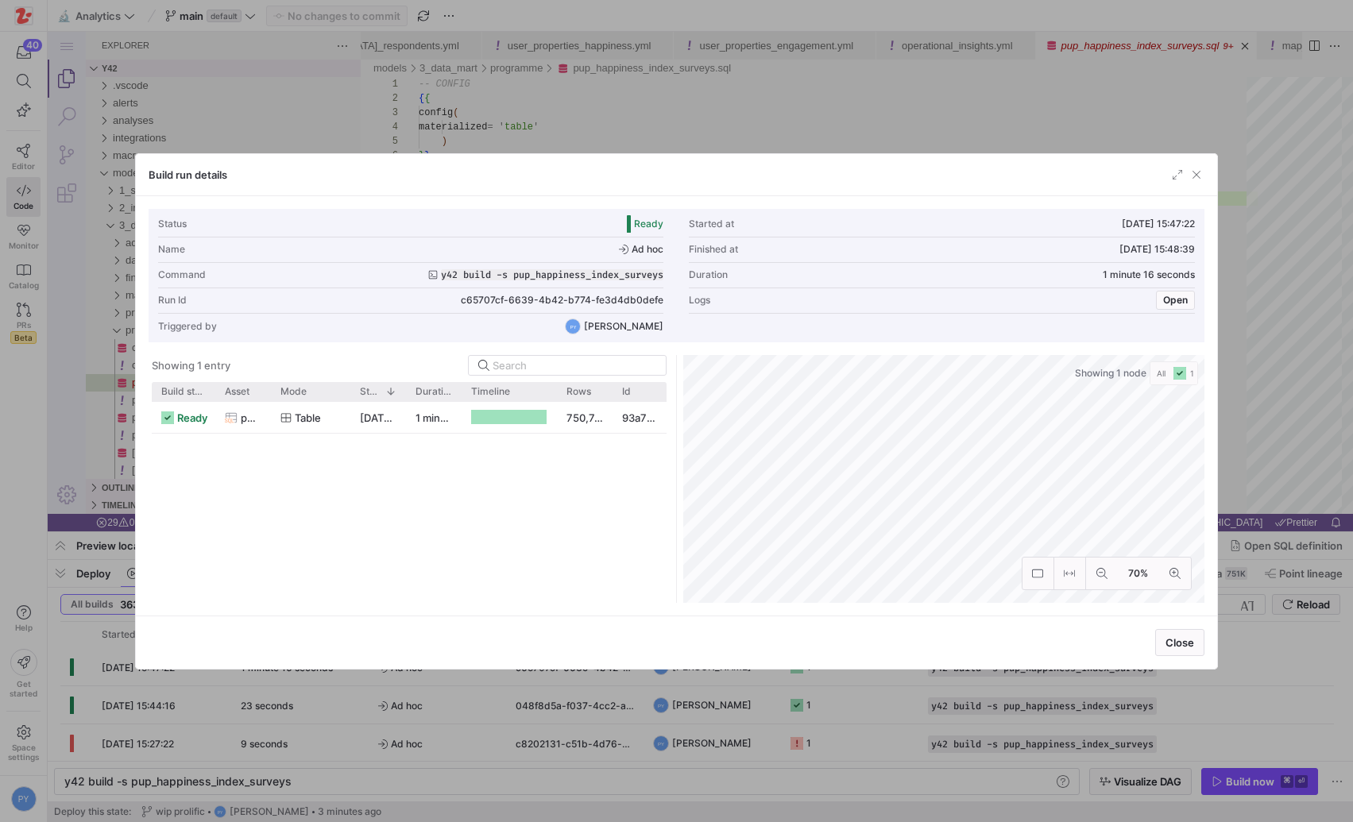
click at [302, 720] on div at bounding box center [676, 411] width 1353 height 822
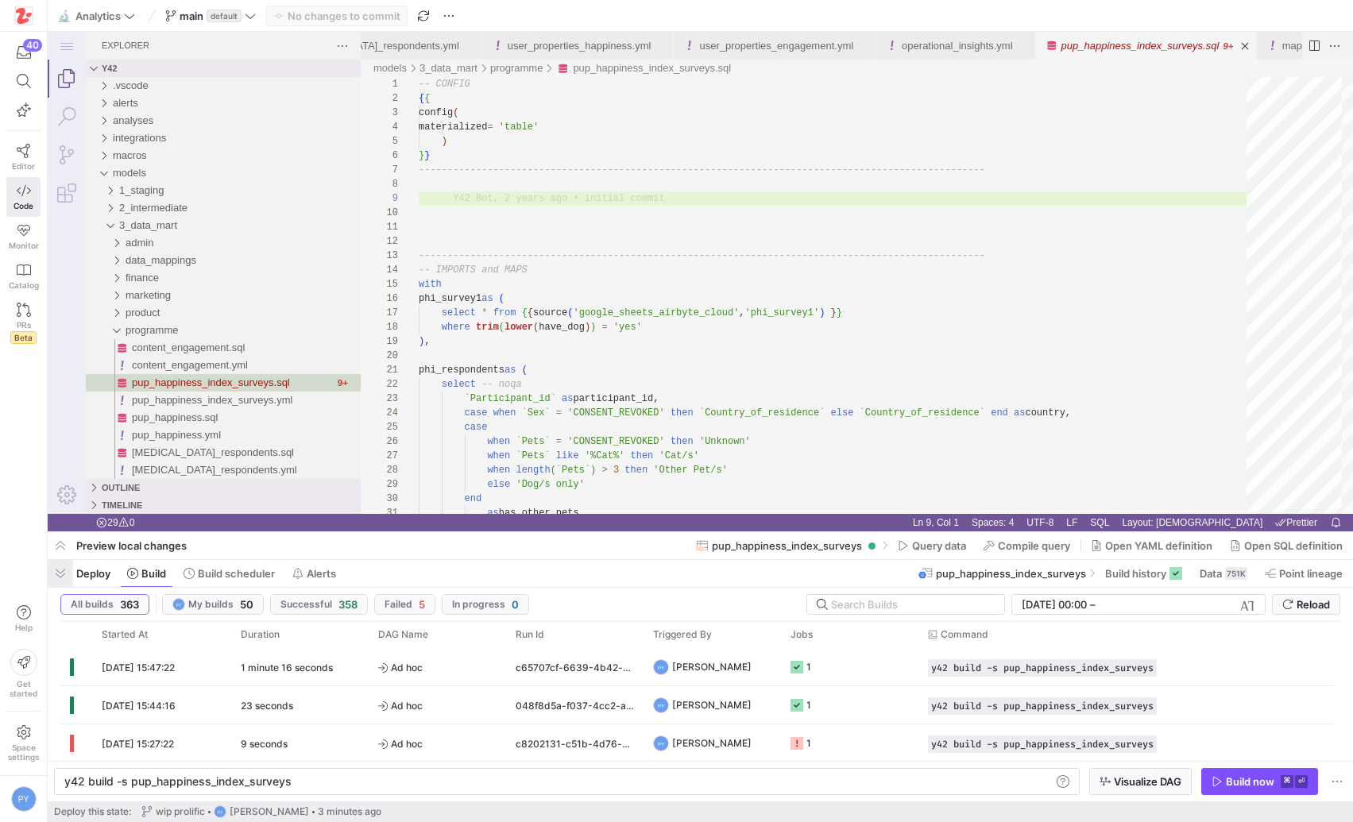
click at [60, 576] on span "button" at bounding box center [60, 573] width 25 height 27
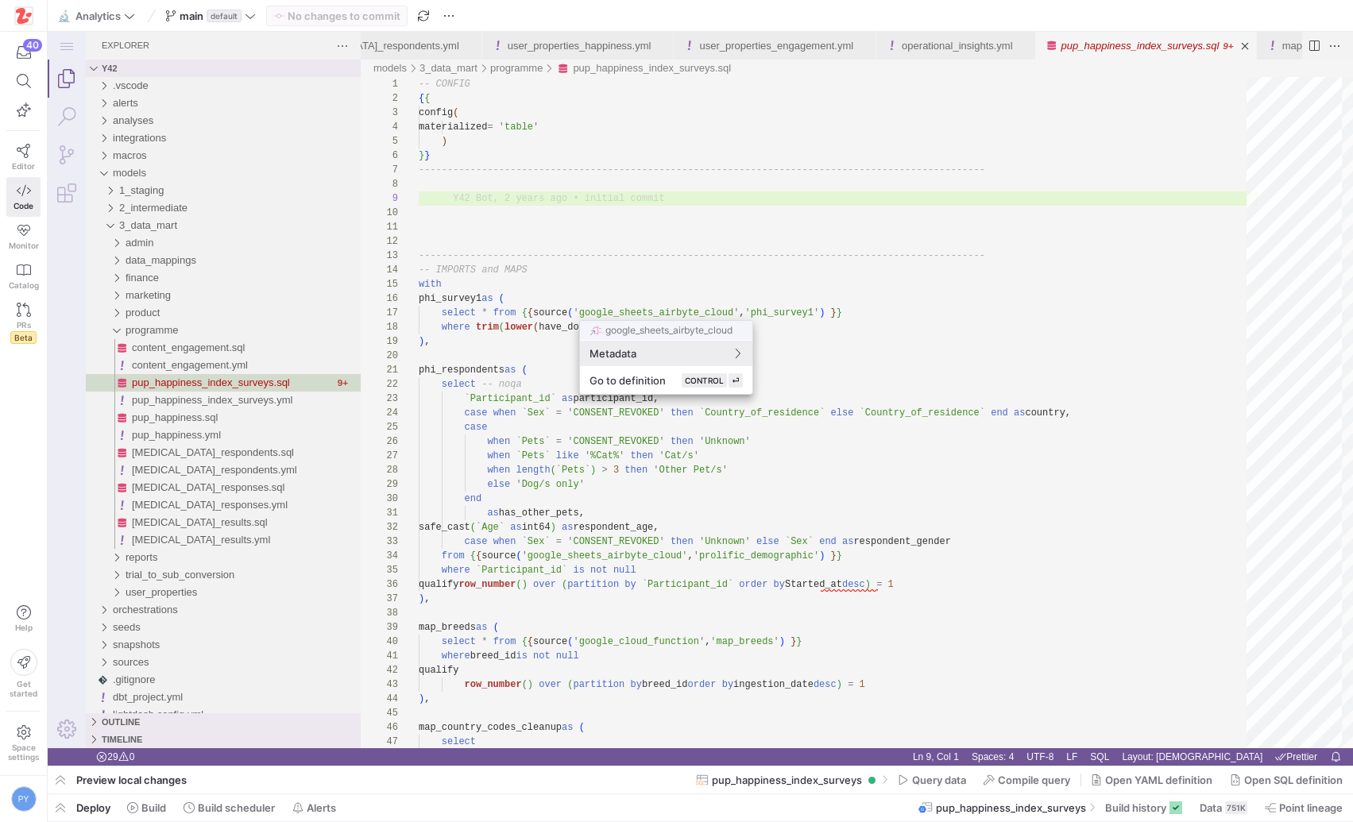
click at [587, 252] on div at bounding box center [676, 411] width 1353 height 822
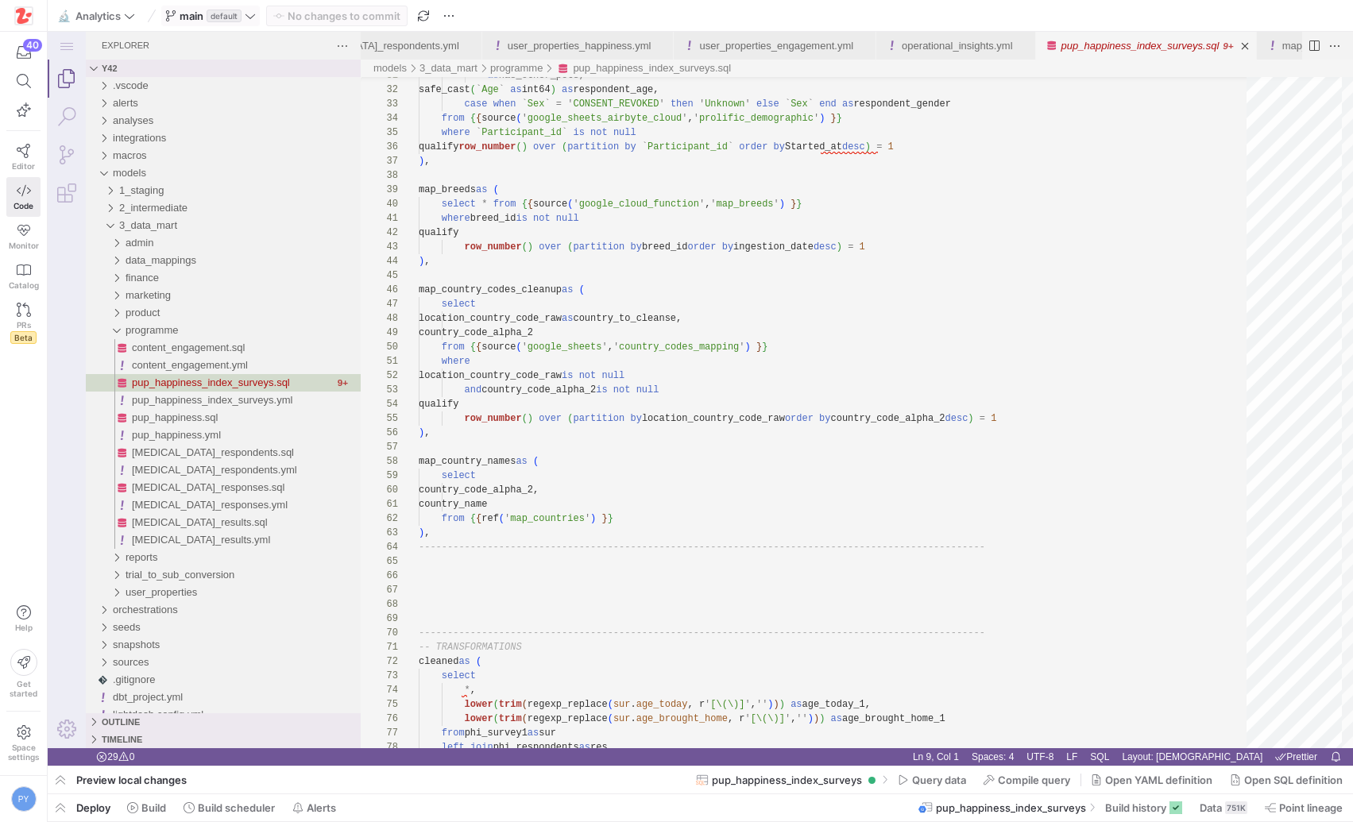
click at [251, 21] on span "main default" at bounding box center [210, 16] width 91 height 13
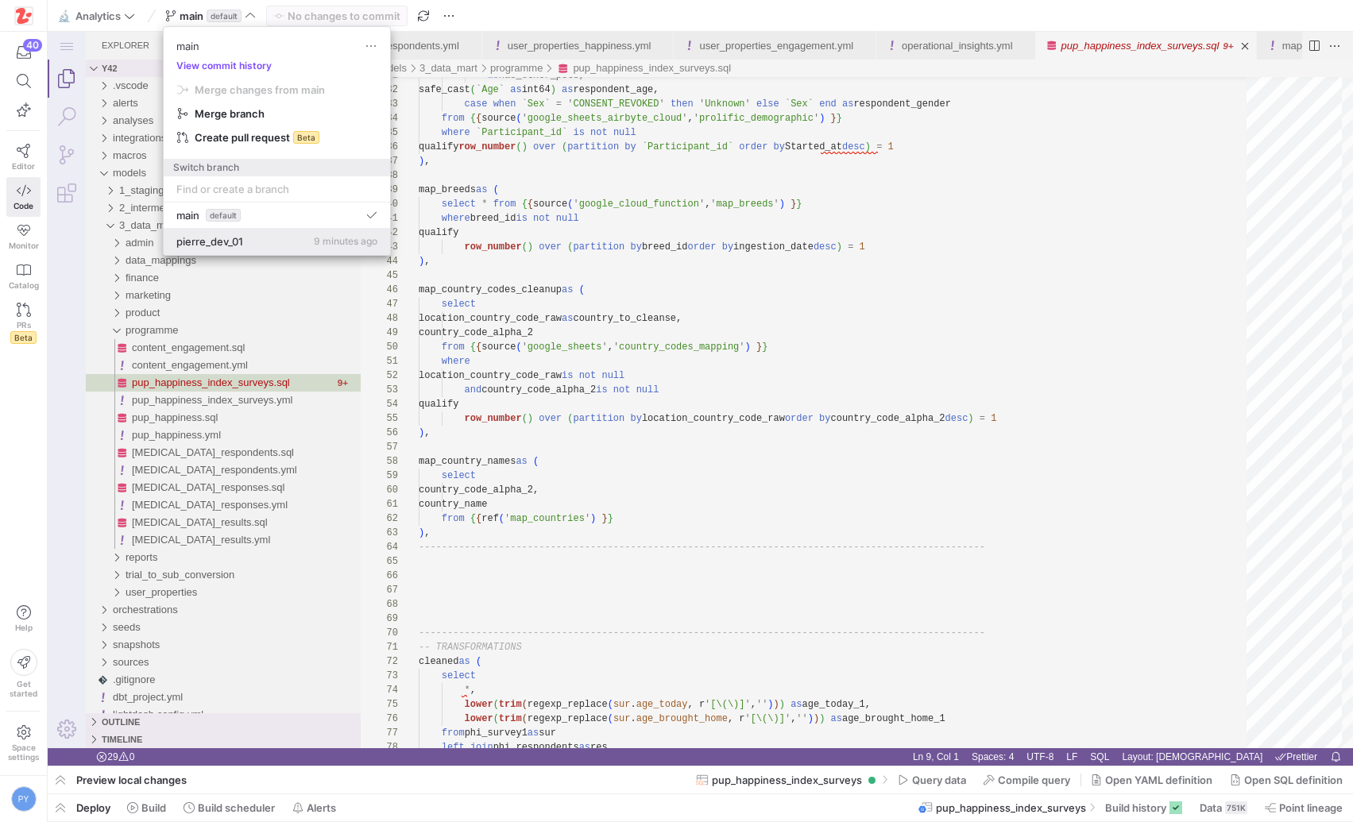
click at [236, 236] on span "pierre_dev_01" at bounding box center [209, 241] width 67 height 13
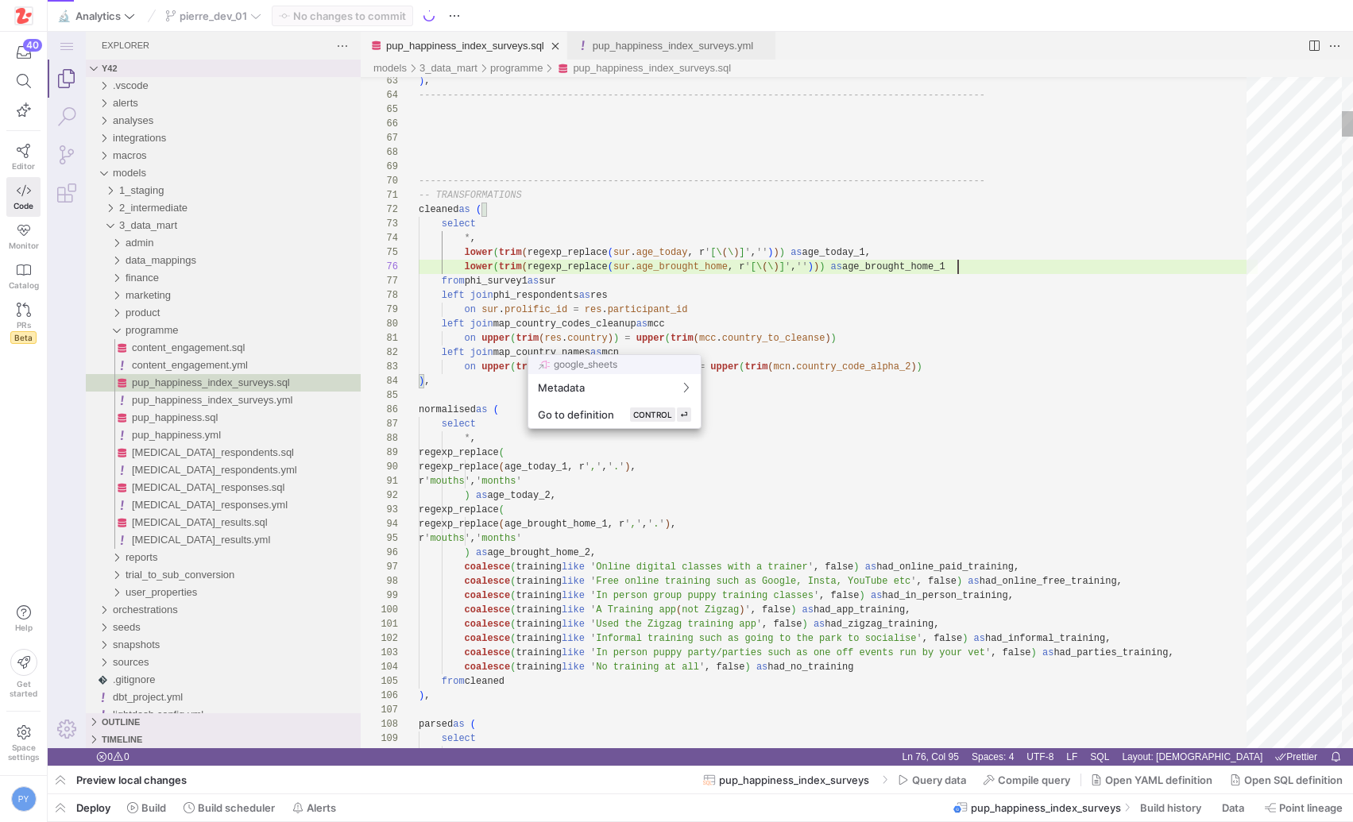
scroll to position [71, 539]
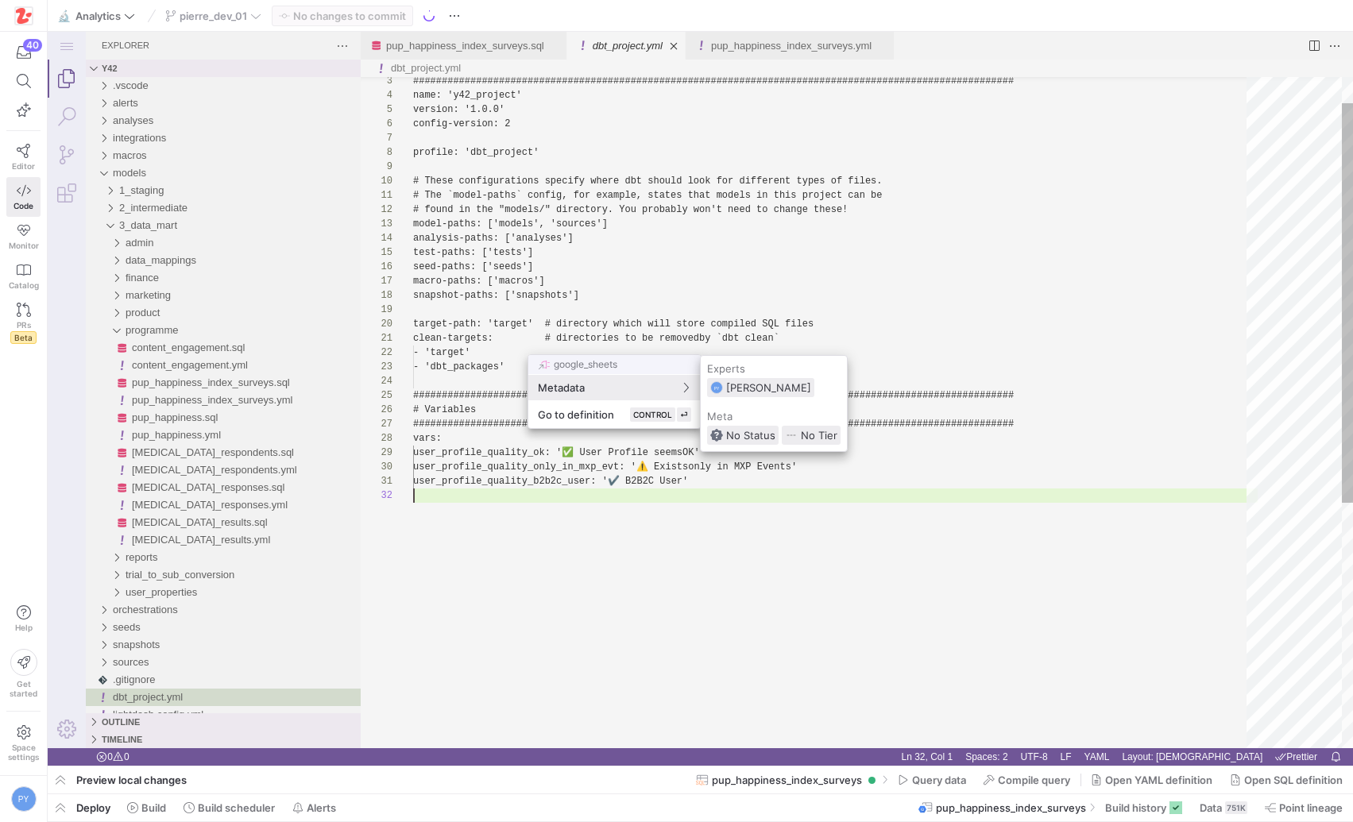
scroll to position [14, 0]
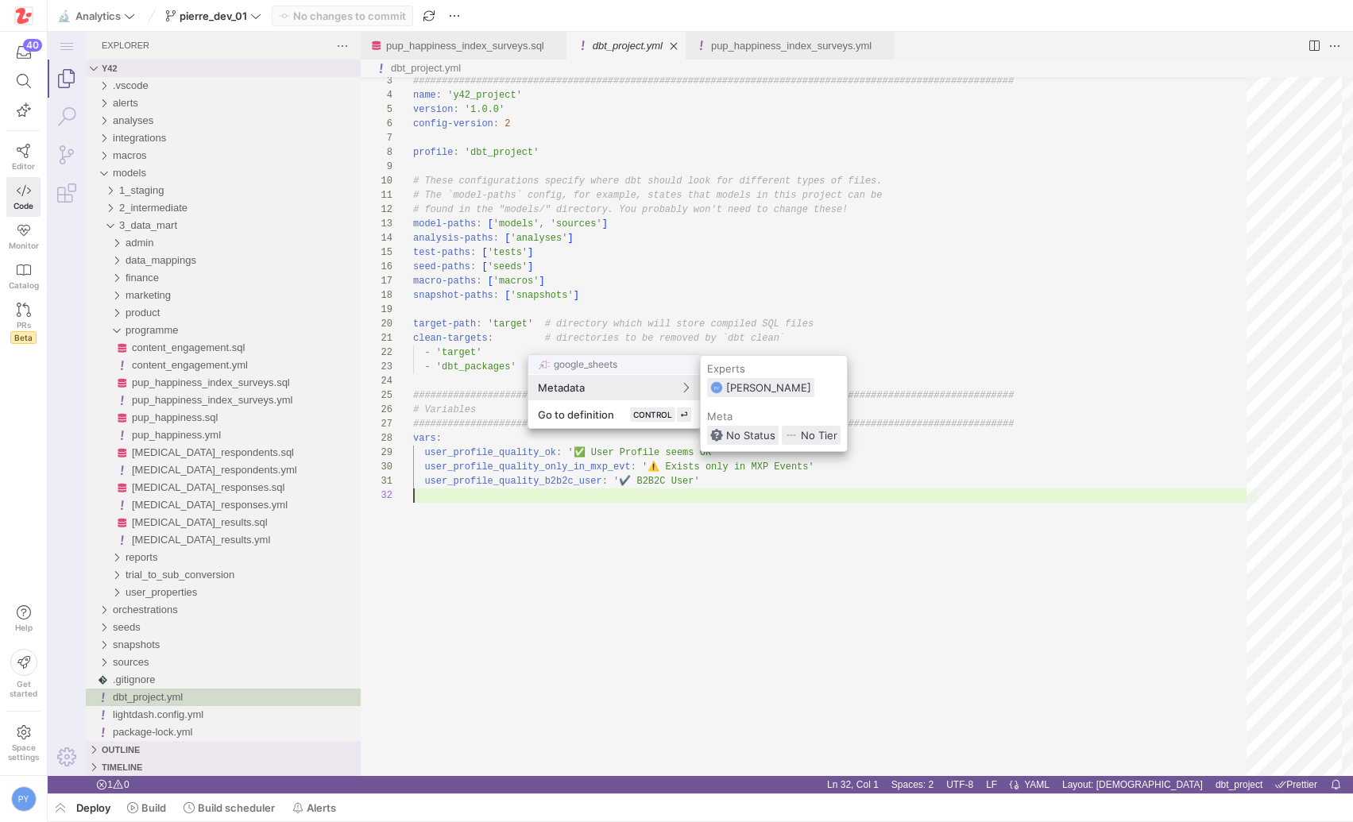
drag, startPoint x: 719, startPoint y: 234, endPoint x: 671, endPoint y: 199, distance: 59.6
click at [719, 234] on div at bounding box center [676, 411] width 1353 height 822
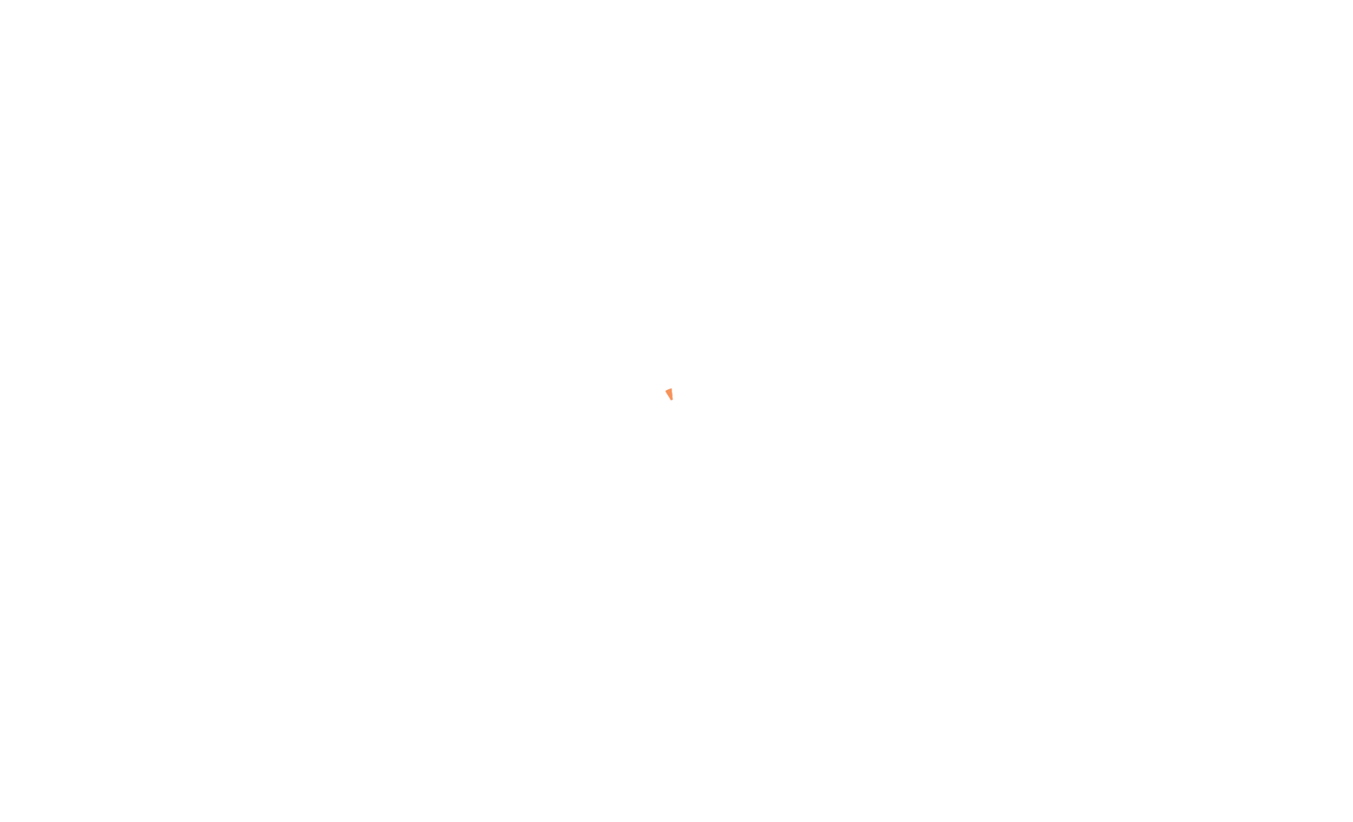
click at [674, 264] on div at bounding box center [676, 411] width 1353 height 822
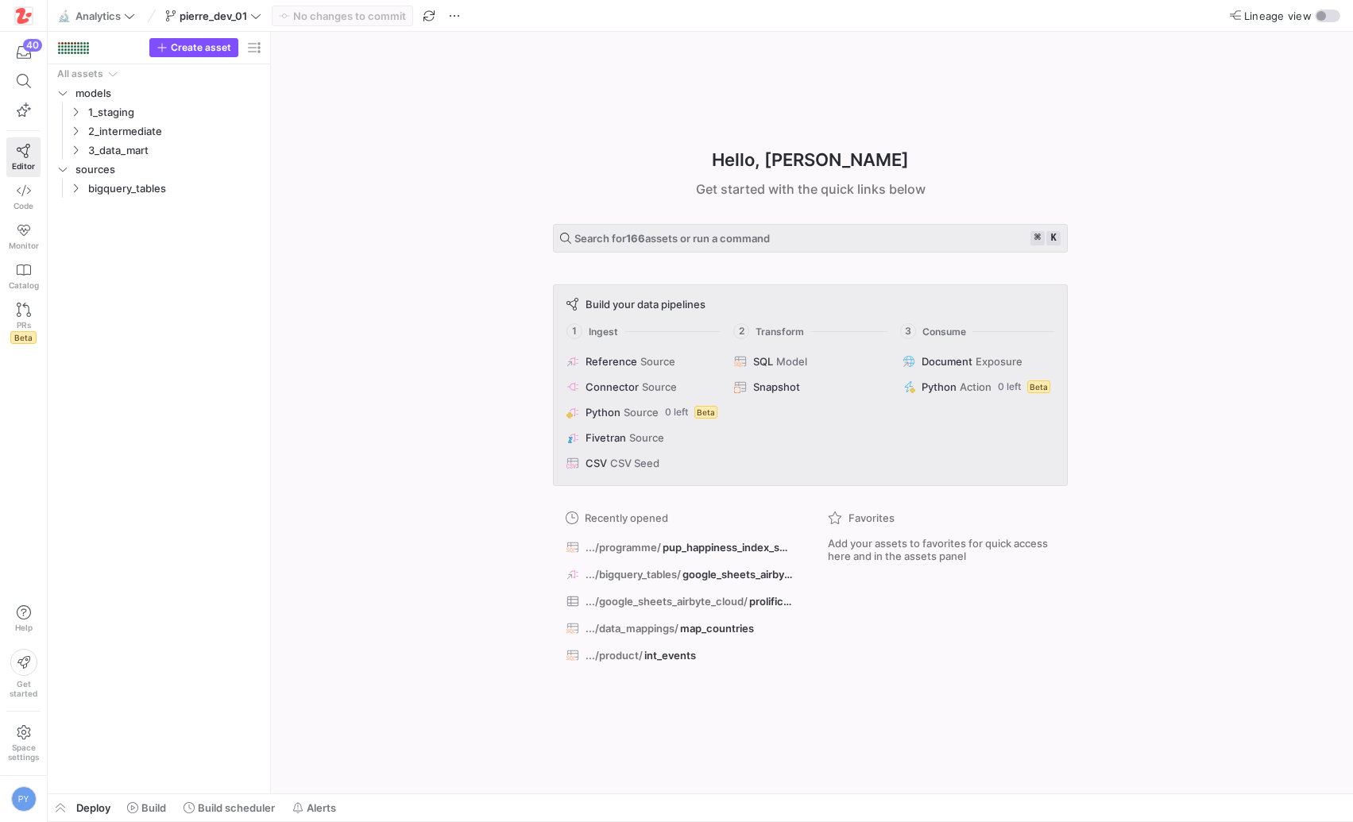
click at [464, 550] on div "Hello, Pierre ✨ Get started with the quick links below Search for 166 assets or…" at bounding box center [810, 413] width 1066 height 762
click at [26, 192] on icon at bounding box center [24, 190] width 14 height 14
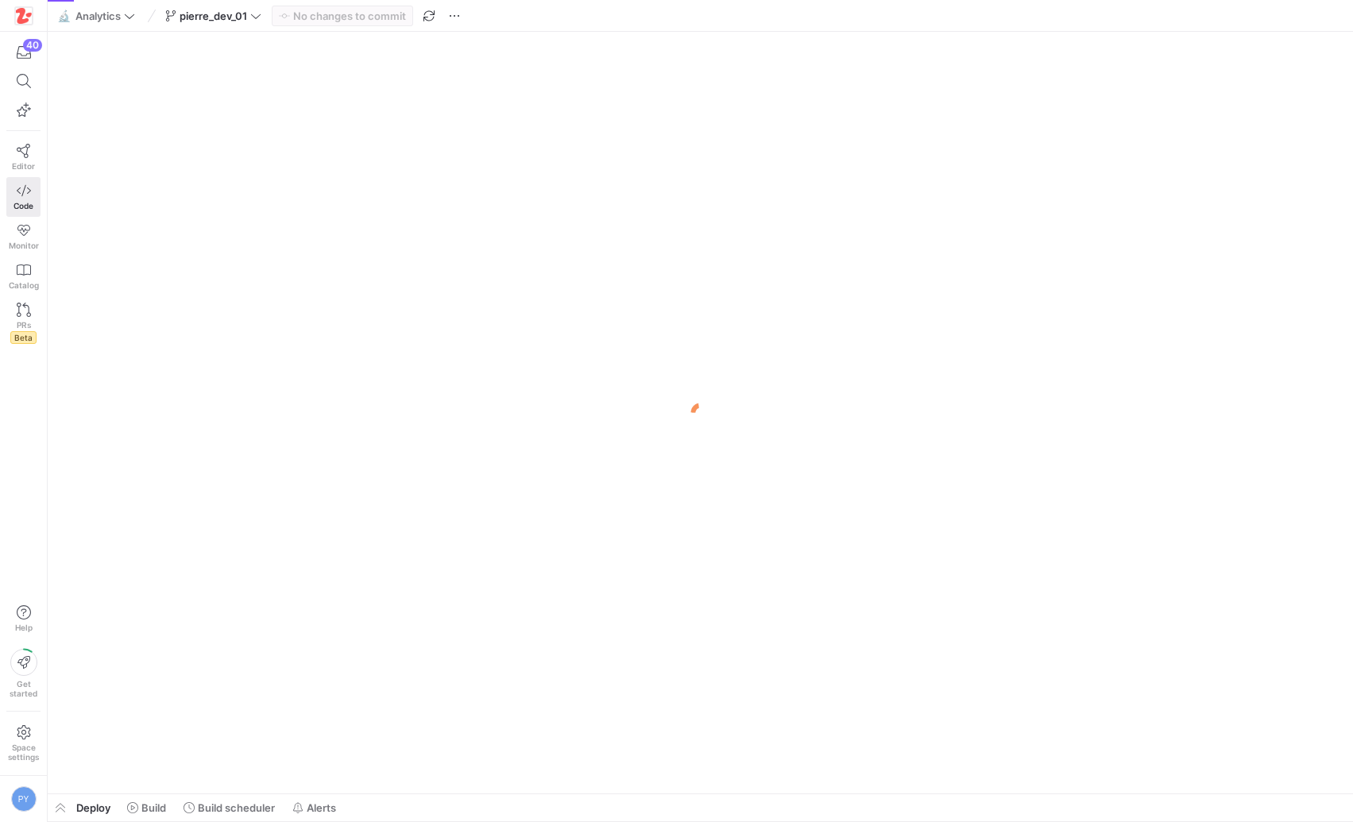
click at [620, 295] on div at bounding box center [700, 413] width 1305 height 762
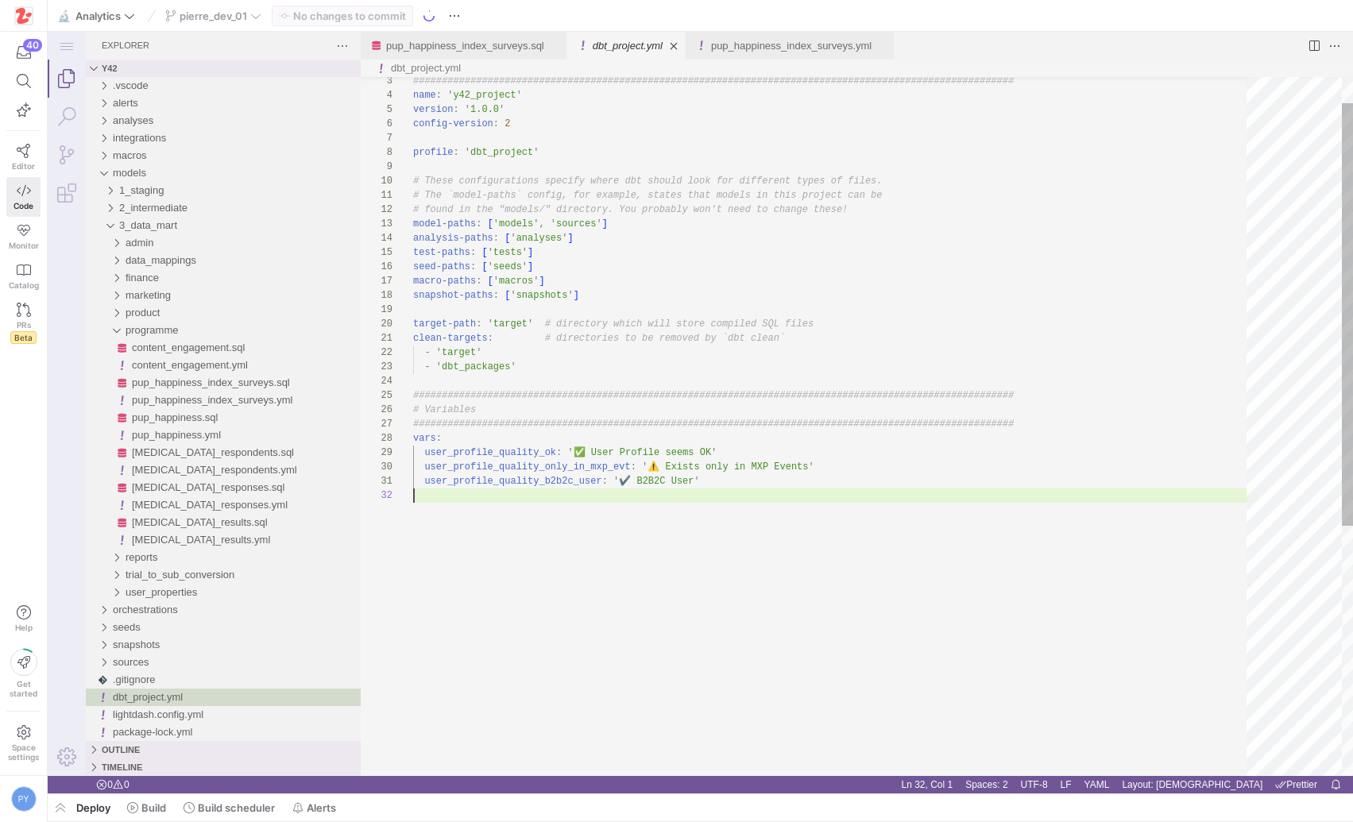
scroll to position [14, 0]
click at [672, 75] on div "dbt_project.yml" at bounding box center [857, 68] width 992 height 17
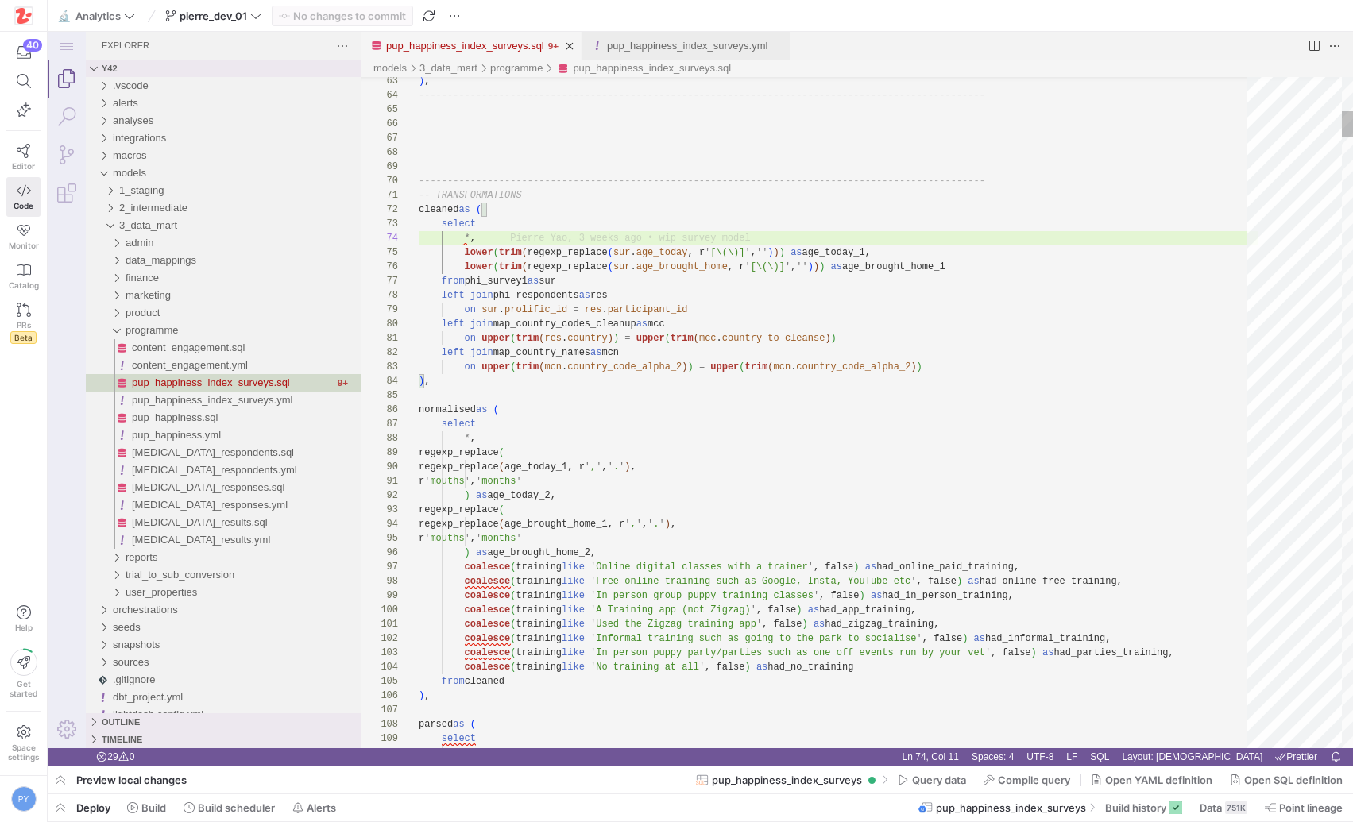
type textarea "on upper(trim(res.country)) = upper(trim(mcc.country_to_cleanse)) left join map…"
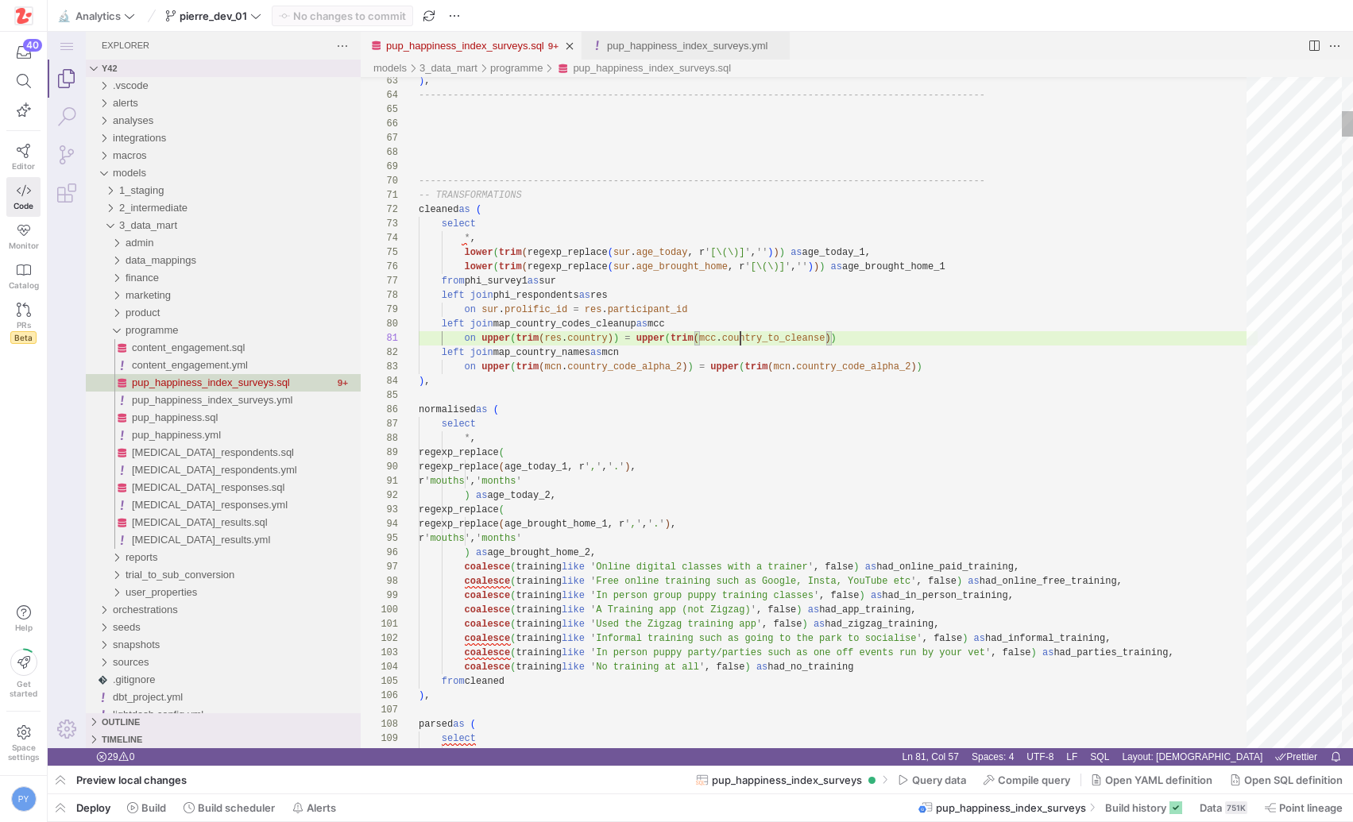
scroll to position [0, 407]
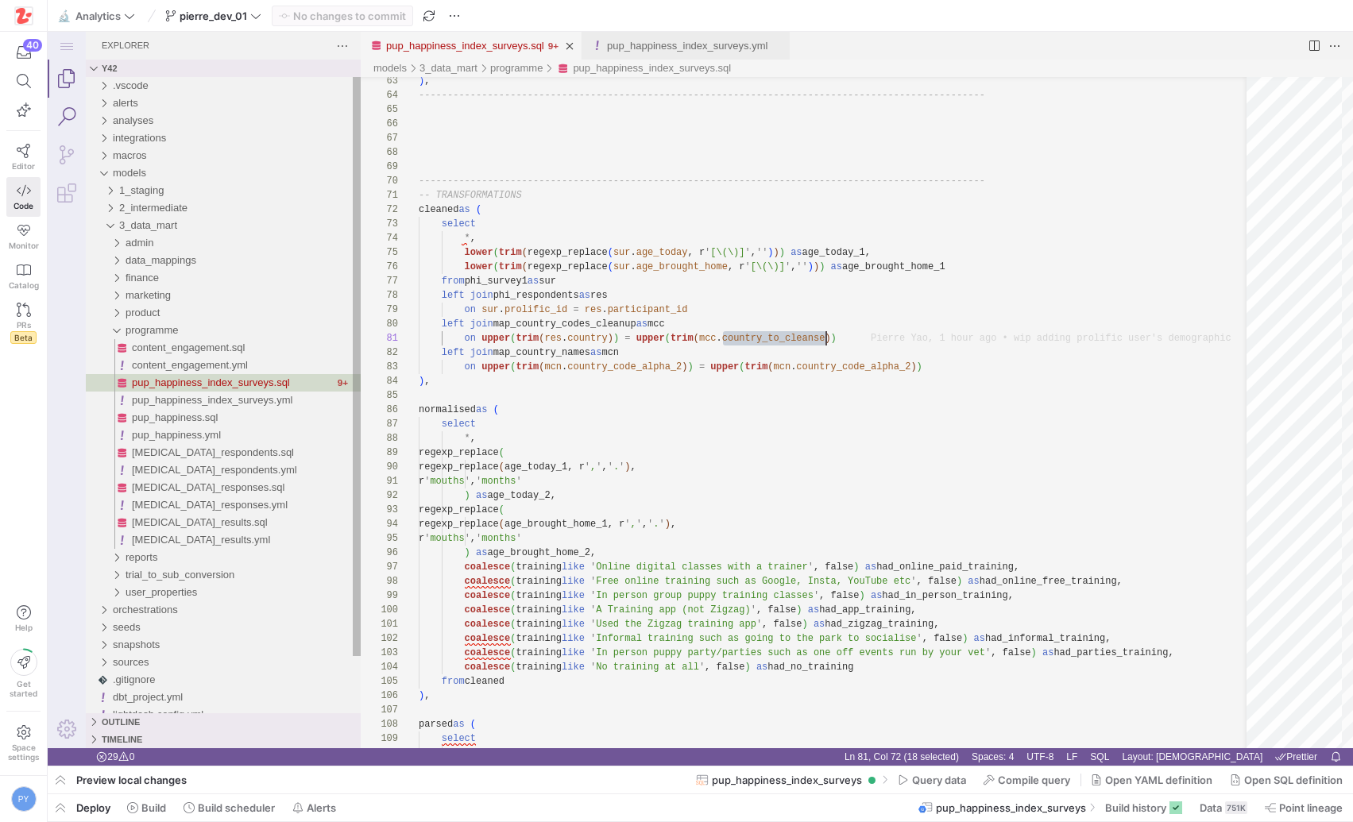
click at [69, 112] on link "Search (⇧⌘F)" at bounding box center [67, 117] width 38 height 38
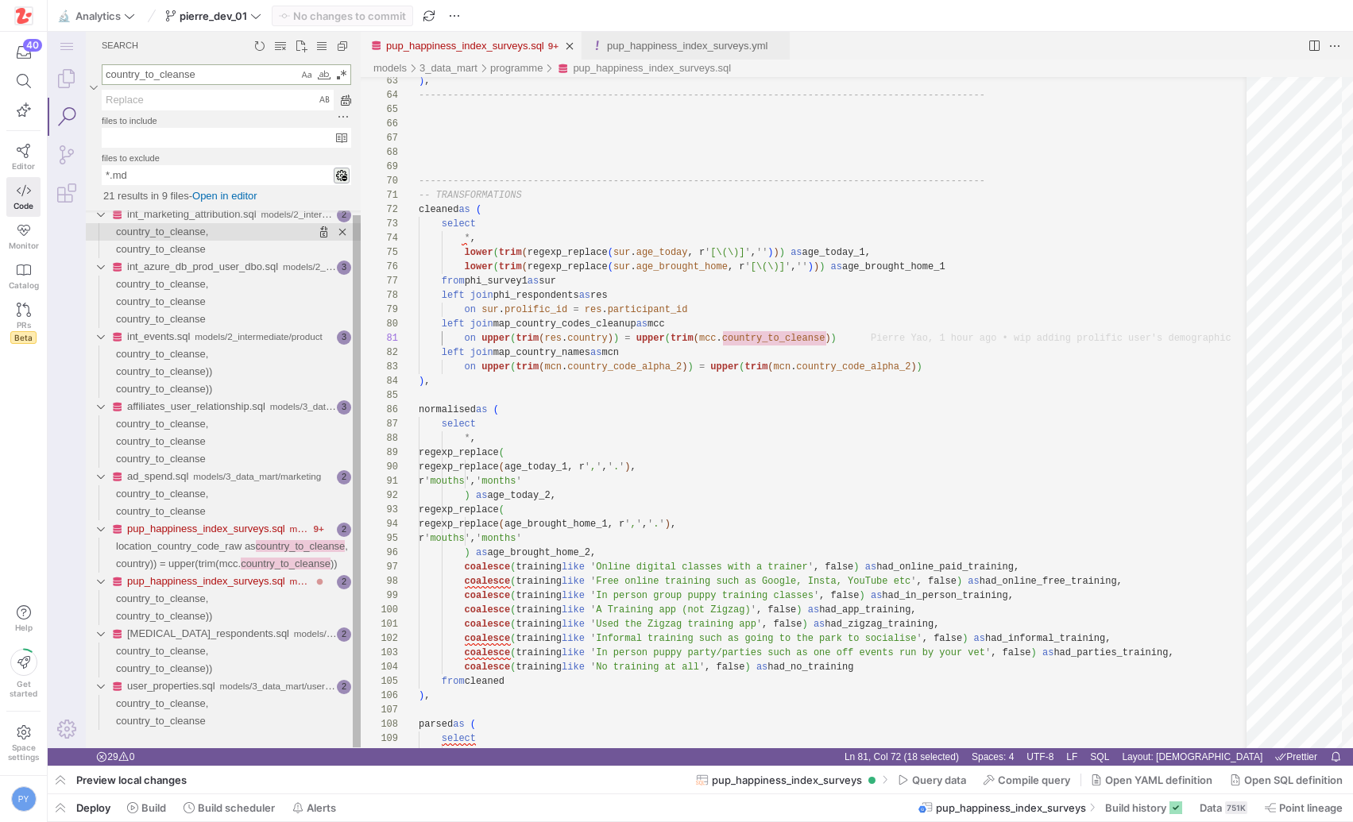
type textarea "country_to_cleanse"
click at [190, 234] on span "country_to_cleanse," at bounding box center [162, 232] width 92 height 12
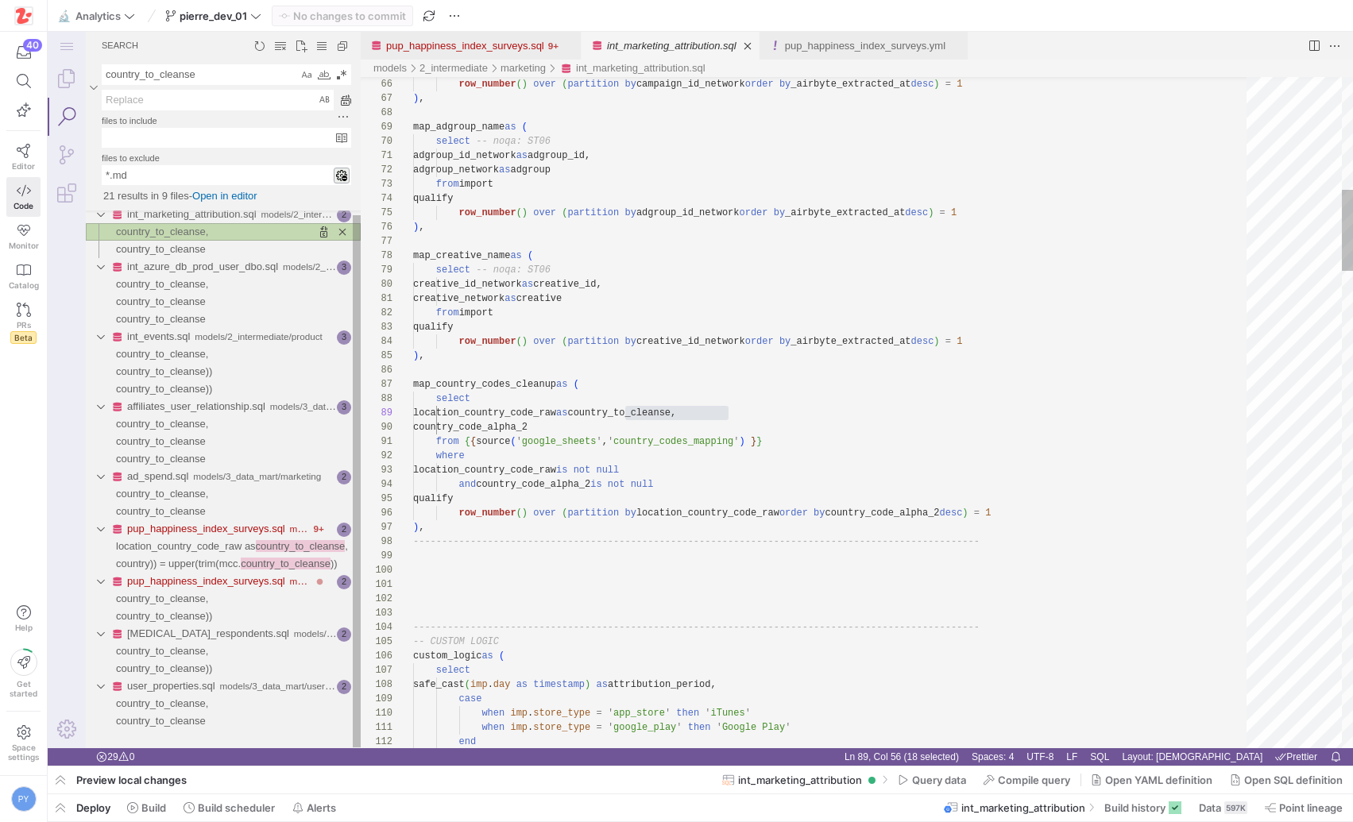
scroll to position [143, 315]
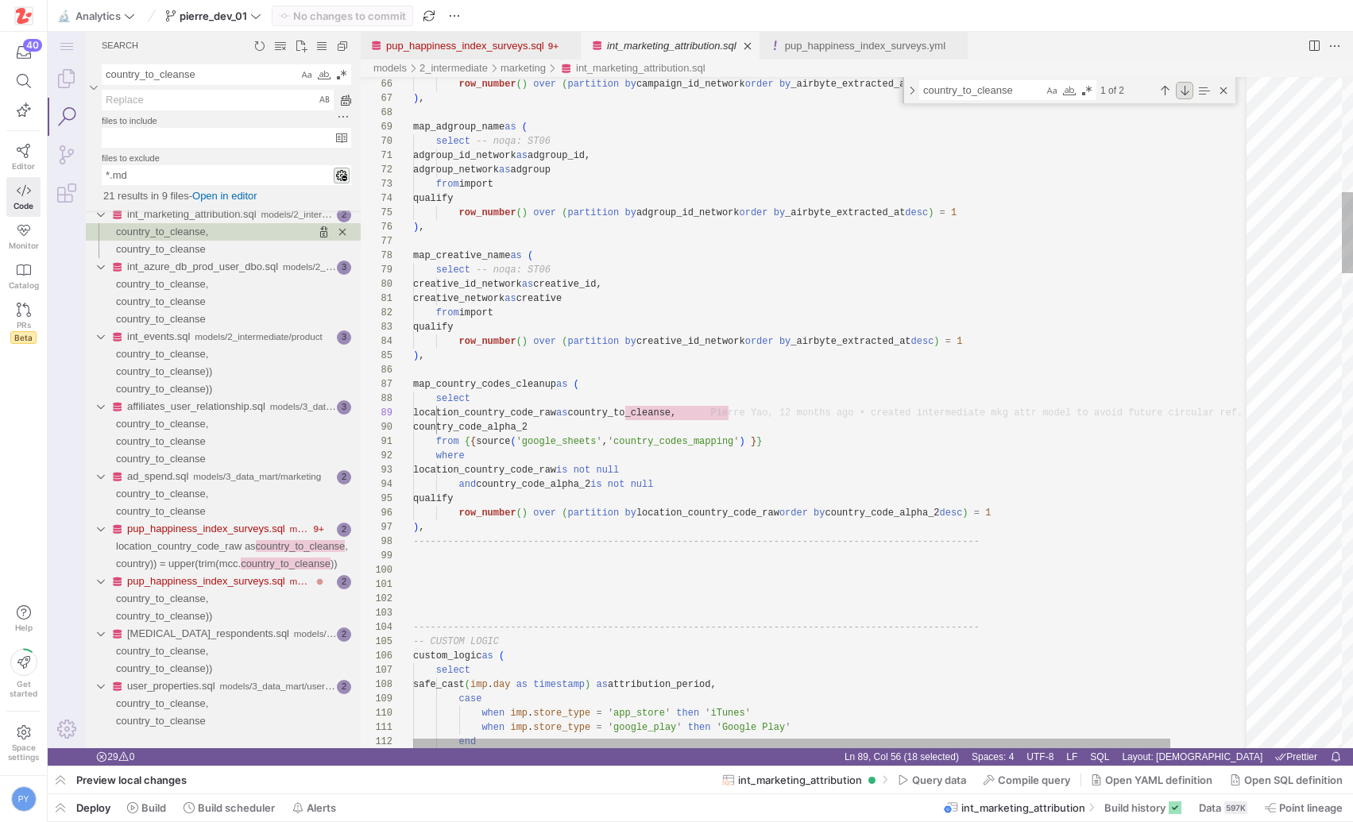
click at [1180, 91] on div "Next Match (Enter)" at bounding box center [1184, 90] width 17 height 17
type textarea "from grouped as imp left join map_country_codes_cleanup as mpc on trim(upper(im…"
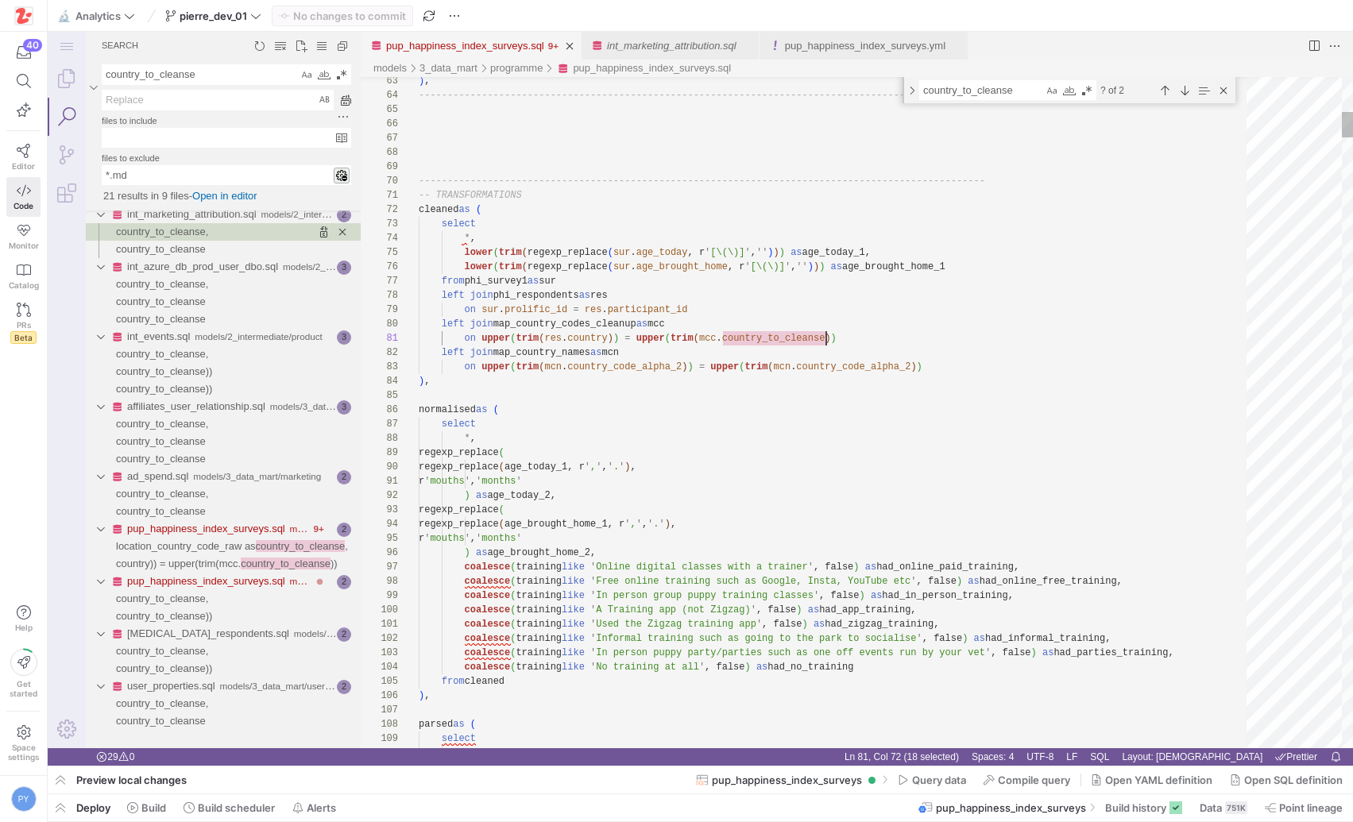
click at [526, 42] on link "pup_happiness_index_surveys.sql" at bounding box center [465, 46] width 158 height 12
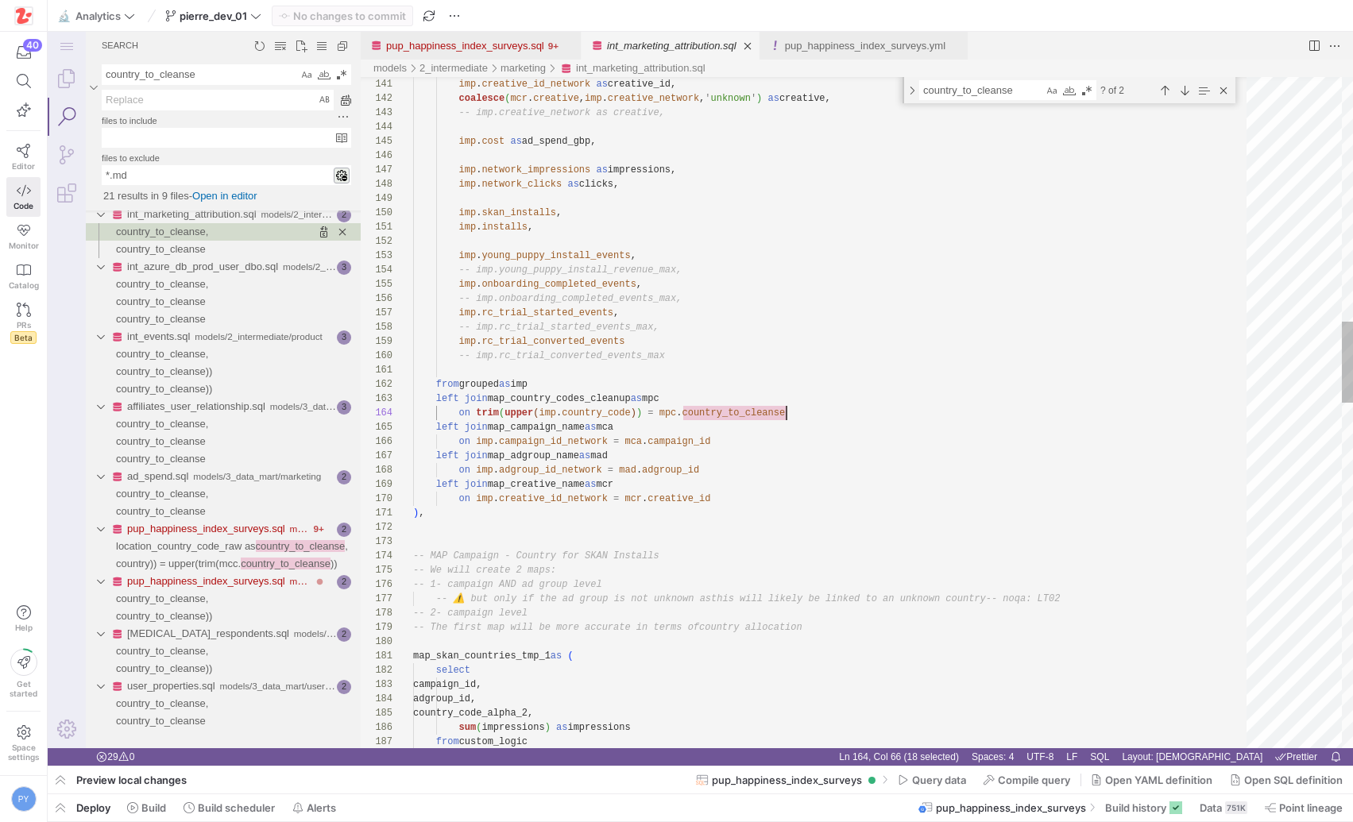
click at [689, 41] on link "int_marketing_attribution.sql" at bounding box center [671, 46] width 129 height 12
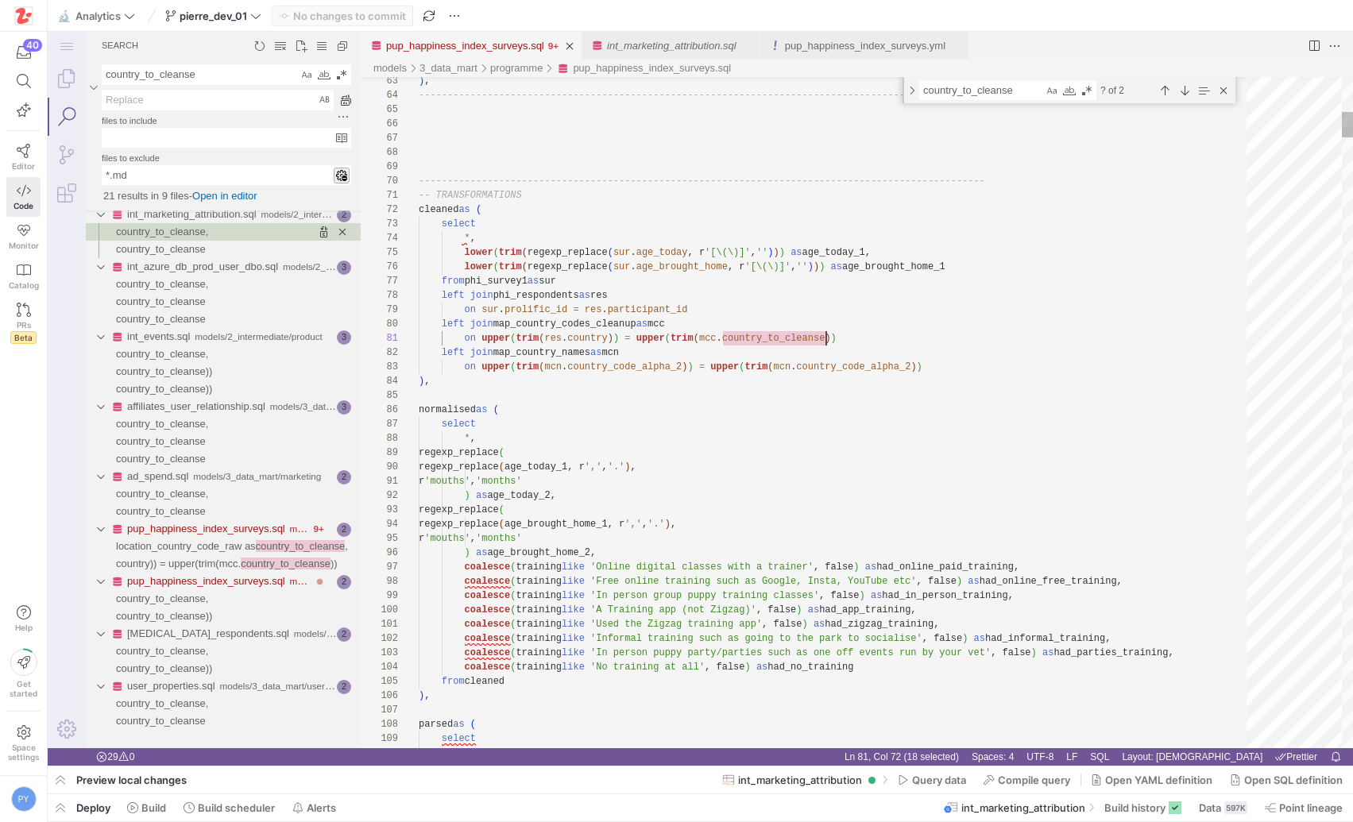
click at [474, 48] on link "pup_happiness_index_surveys.sql" at bounding box center [465, 46] width 158 height 12
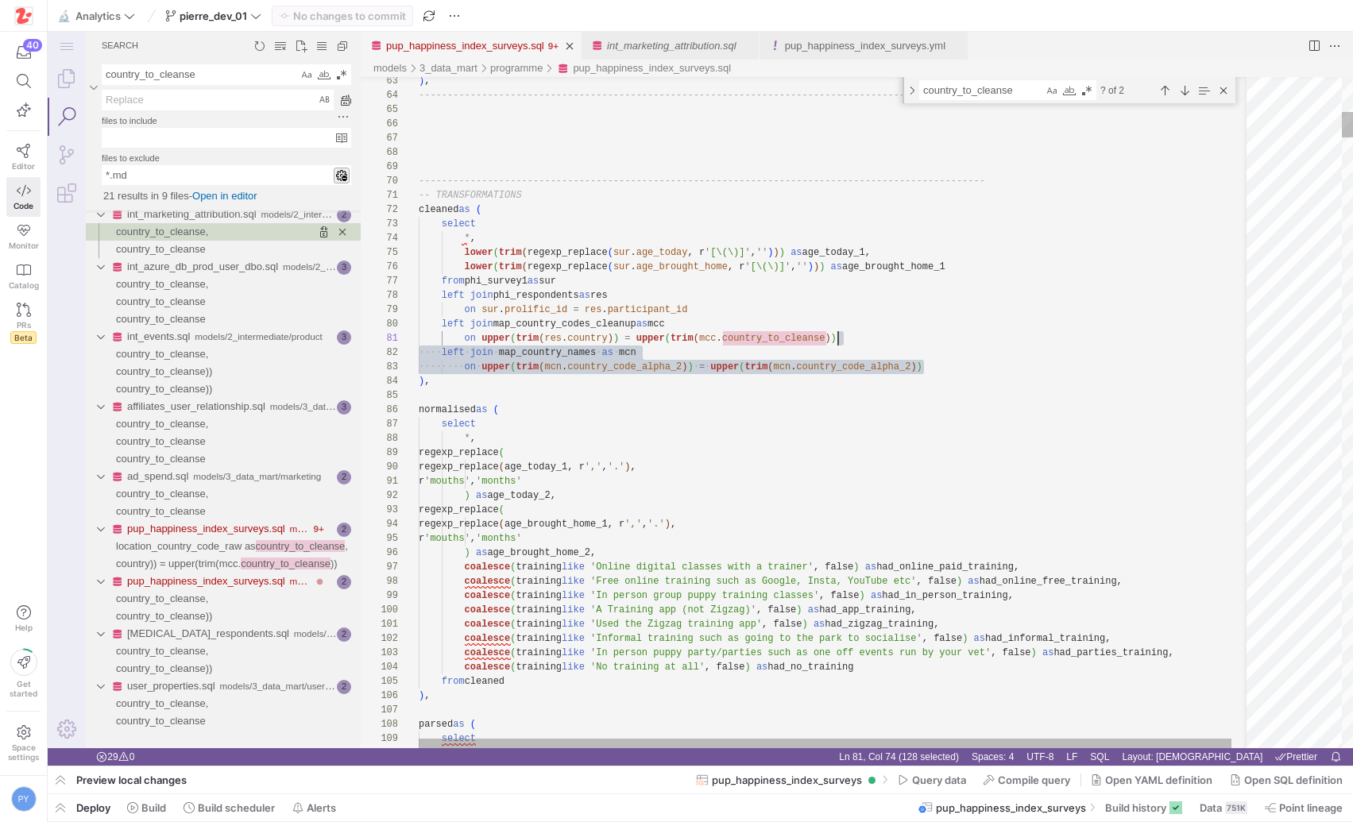
scroll to position [0, 419]
drag, startPoint x: 925, startPoint y: 365, endPoint x: 932, endPoint y: 332, distance: 33.3
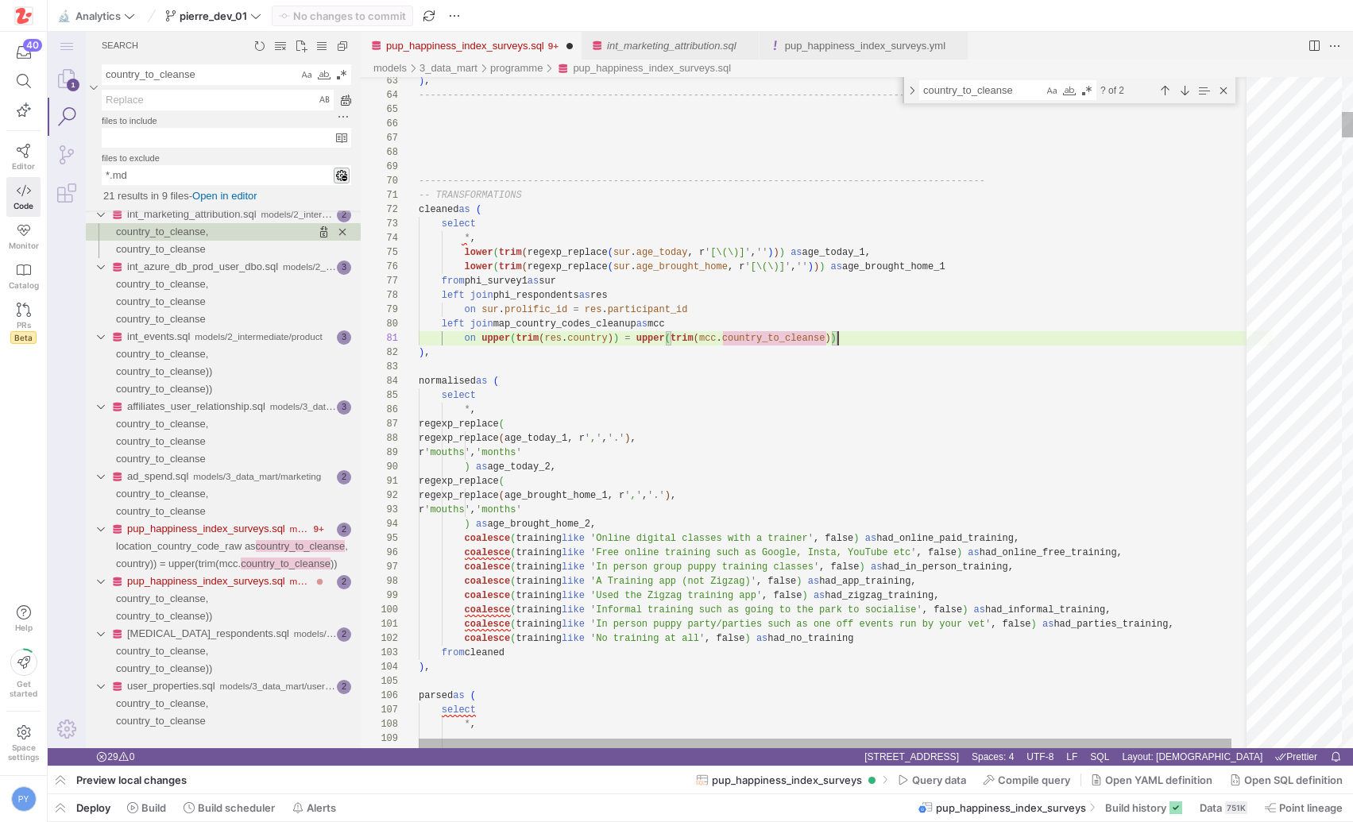
scroll to position [0, 418]
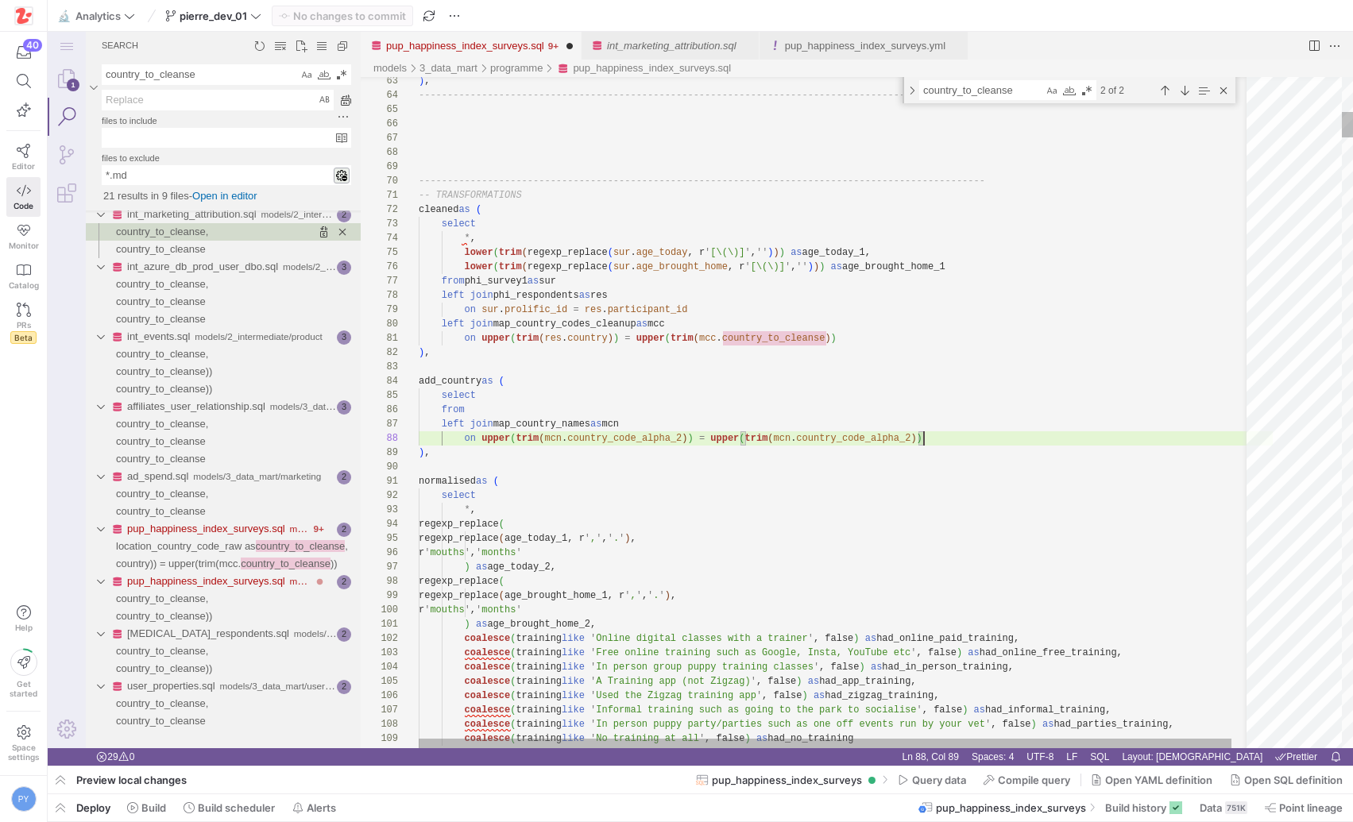
scroll to position [100, 504]
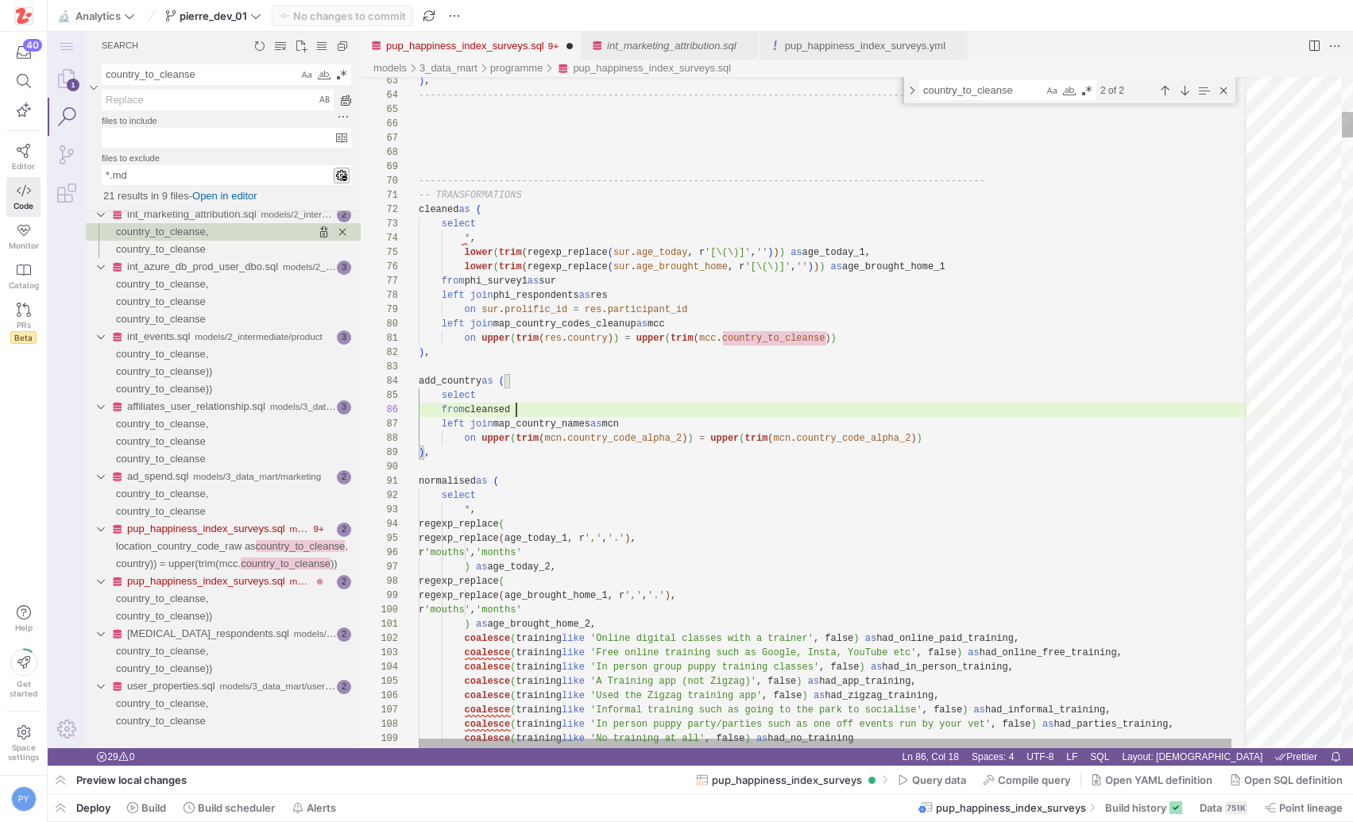
scroll to position [71, 52]
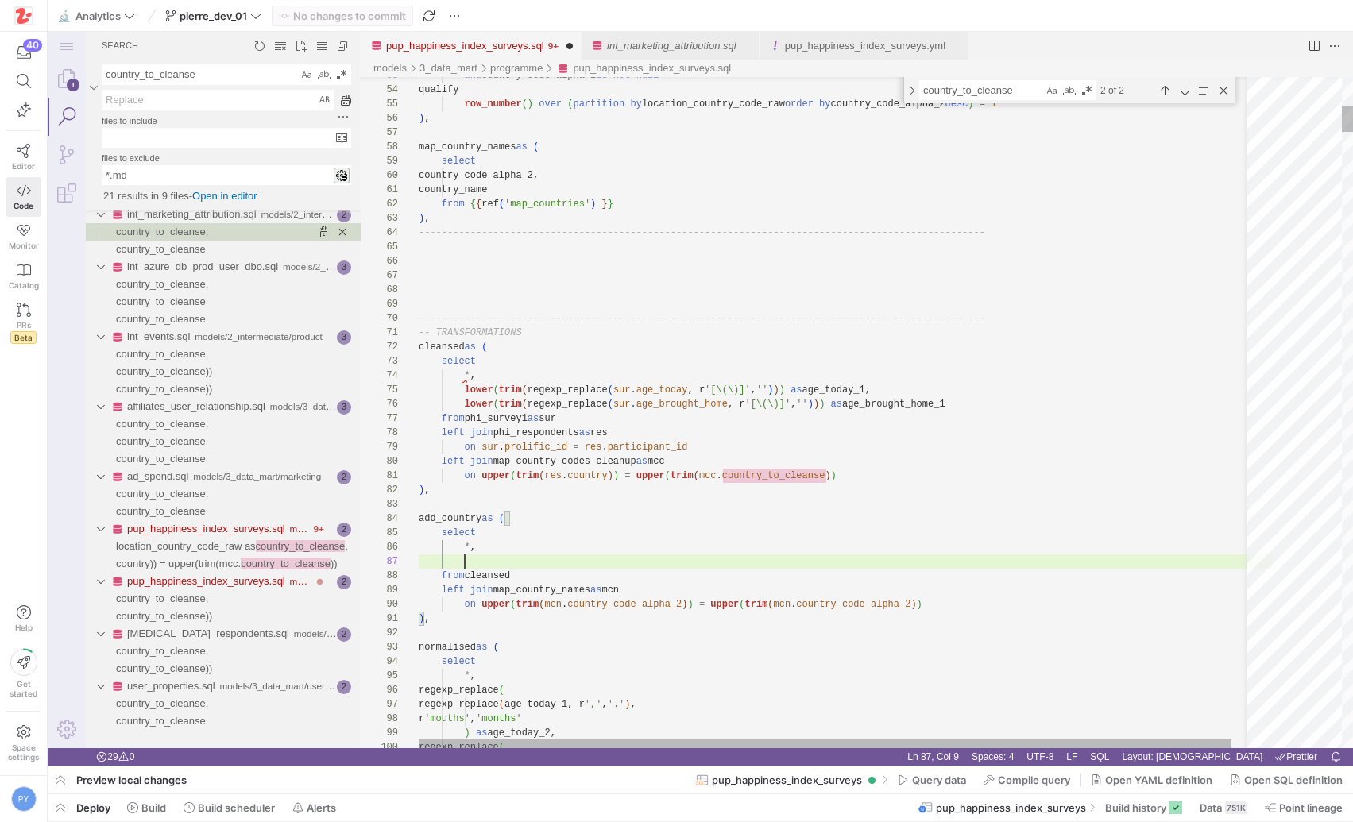
scroll to position [86, 46]
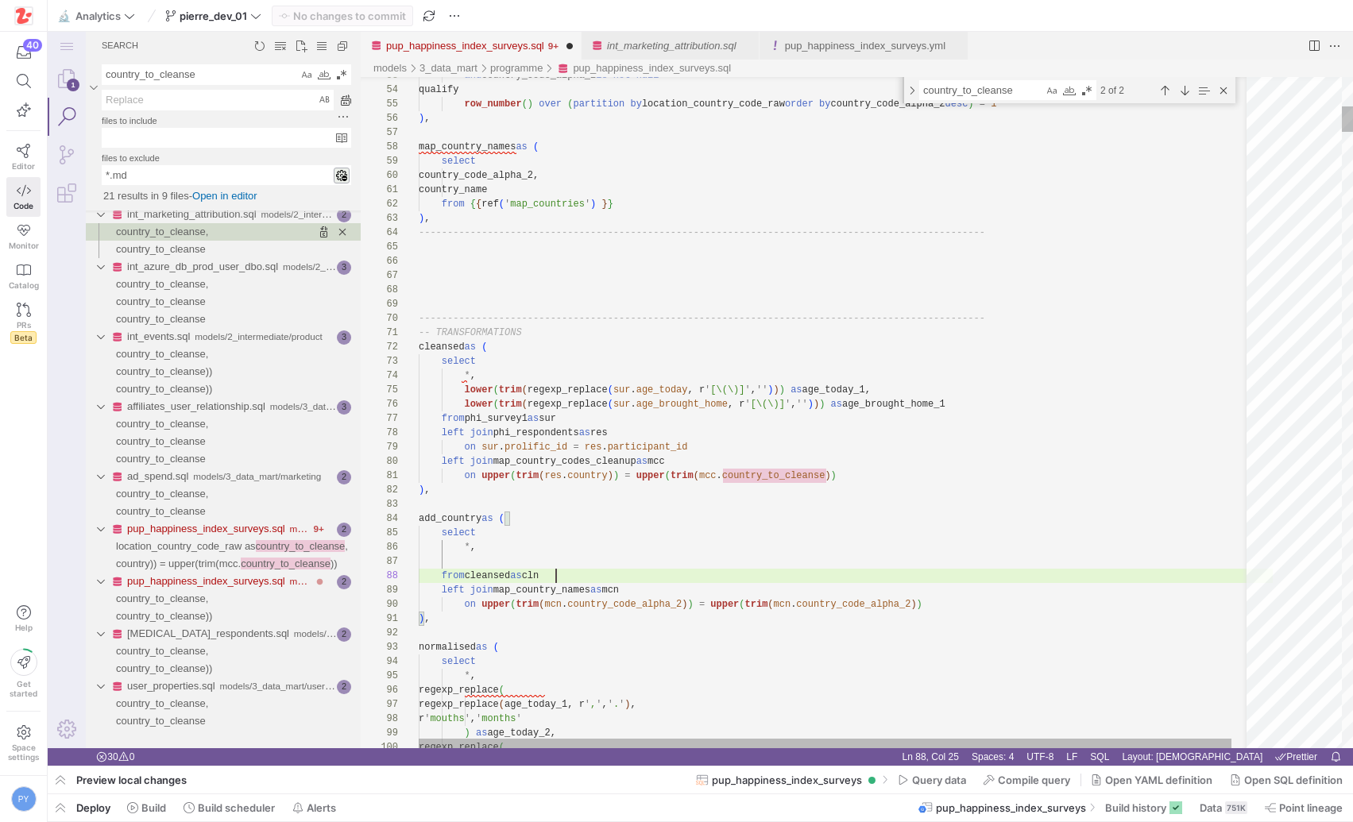
scroll to position [100, 121]
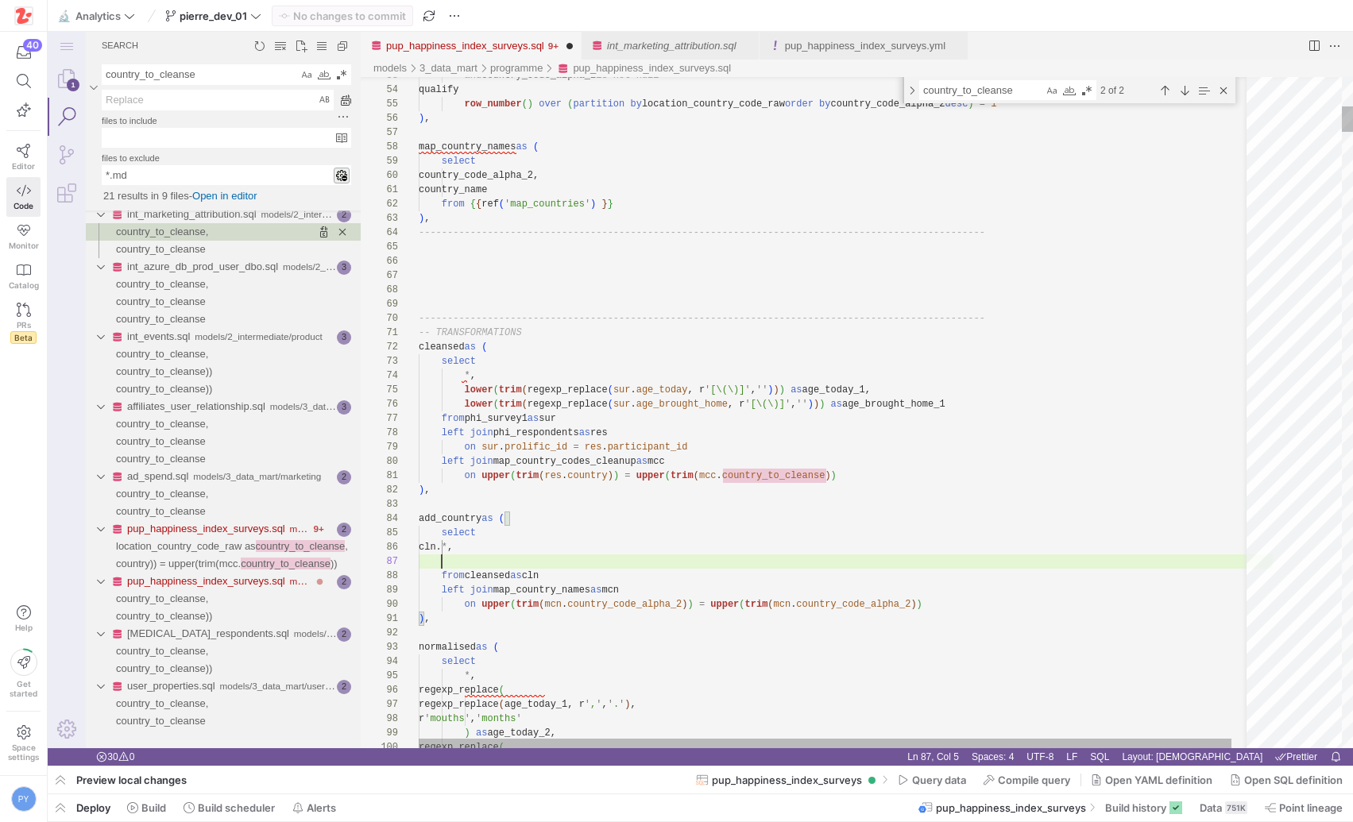
scroll to position [86, 46]
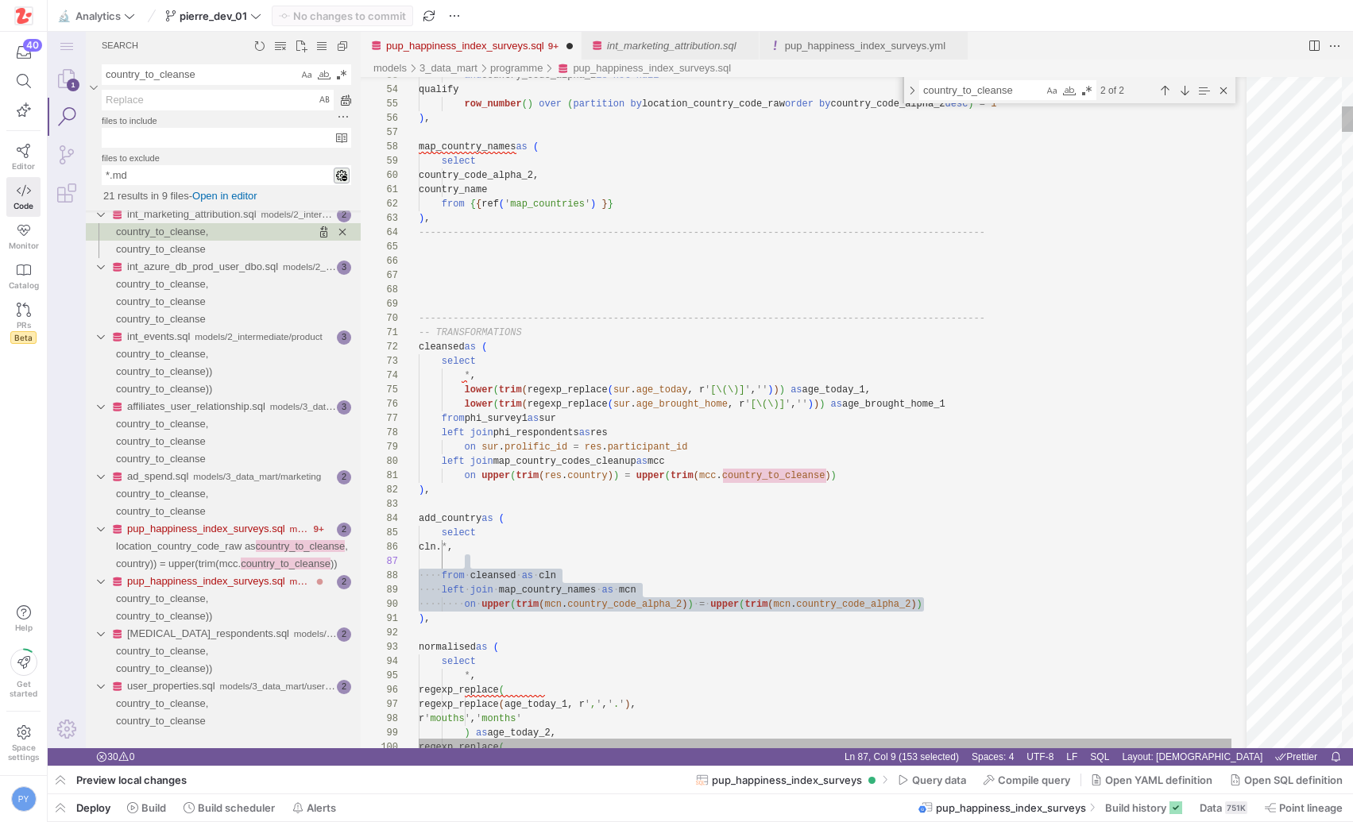
scroll to position [100, 137]
drag, startPoint x: 940, startPoint y: 604, endPoint x: 942, endPoint y: 577, distance: 27.1
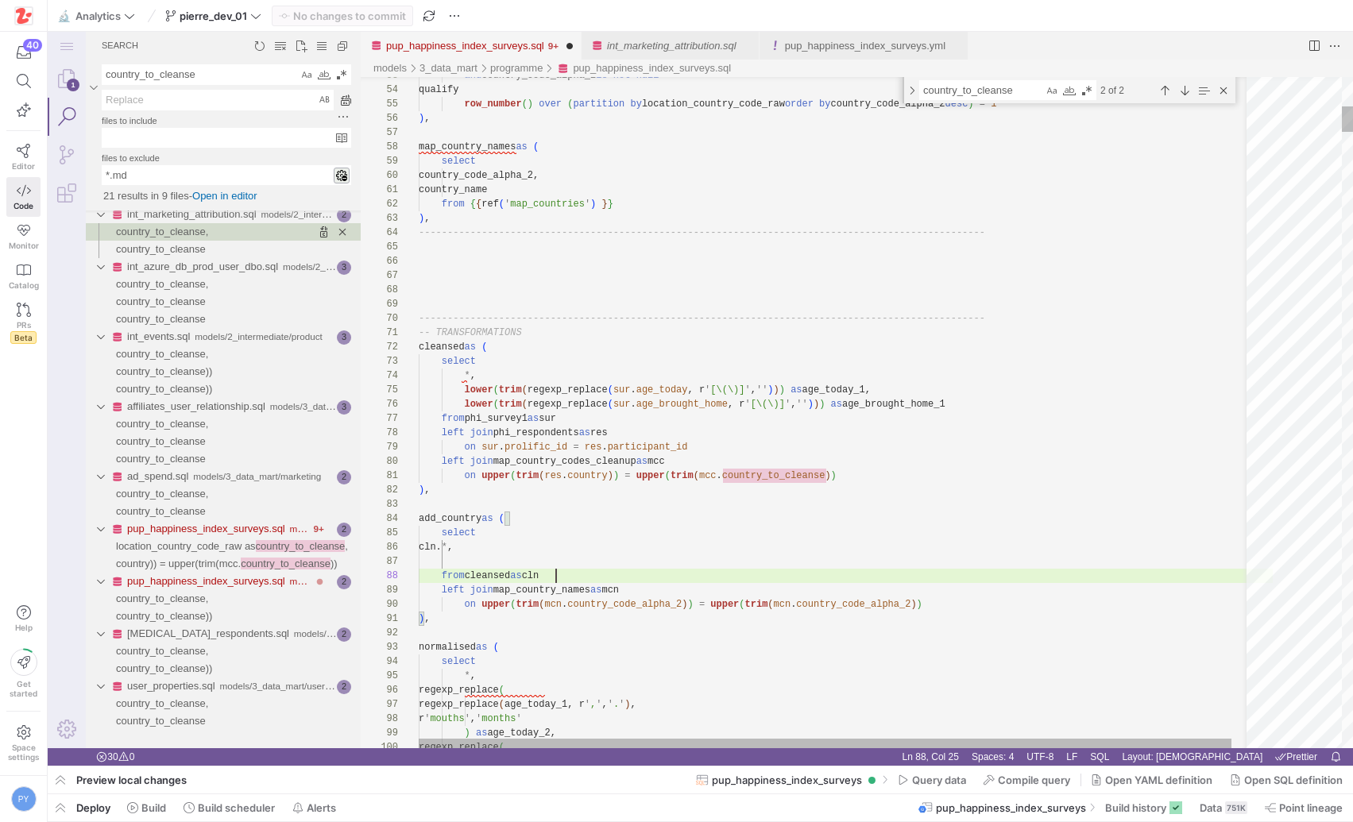
scroll to position [86, 23]
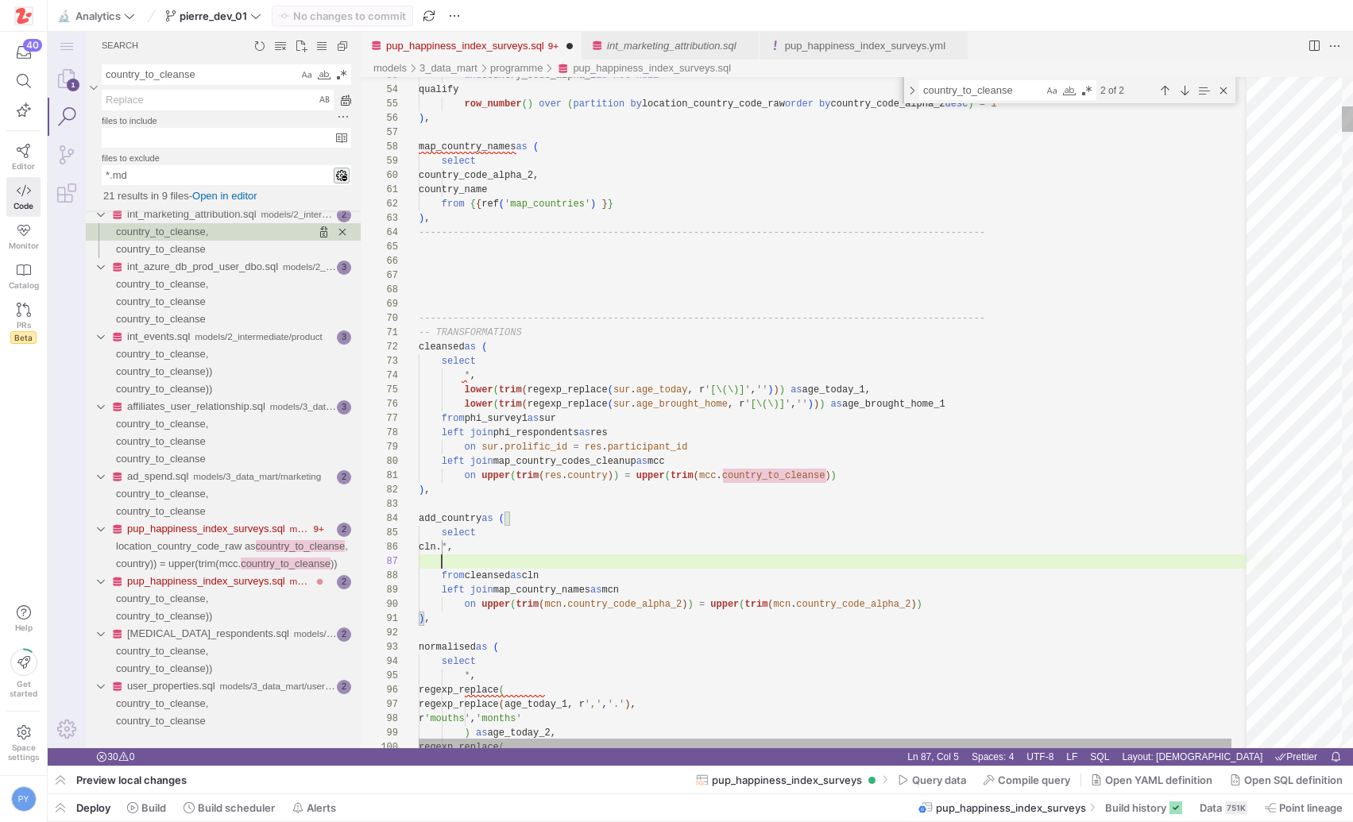
click at [942, 577] on div "from cleansed as cln" at bounding box center [846, 576] width 854 height 14
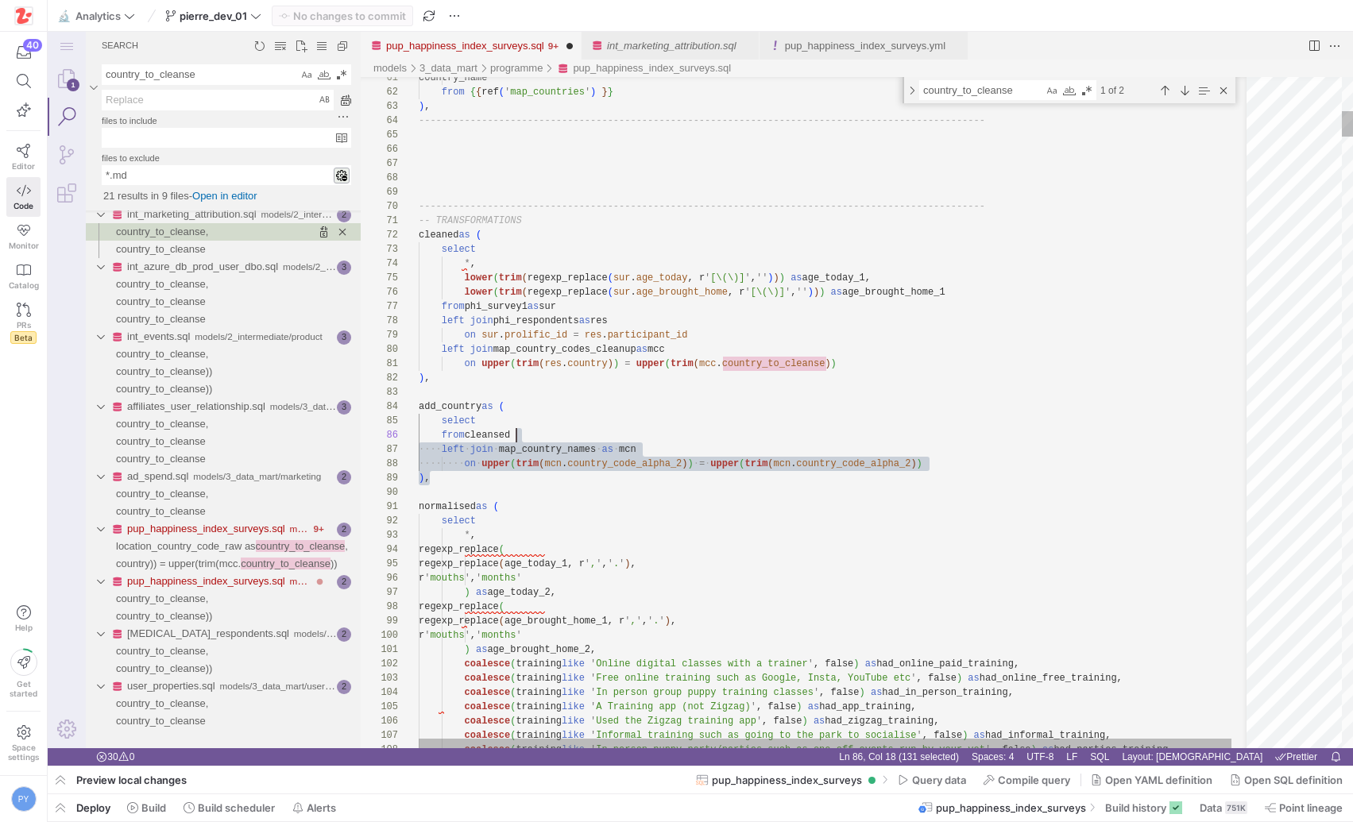
scroll to position [14, 11]
drag, startPoint x: 539, startPoint y: 473, endPoint x: 539, endPoint y: 383, distance: 89.8
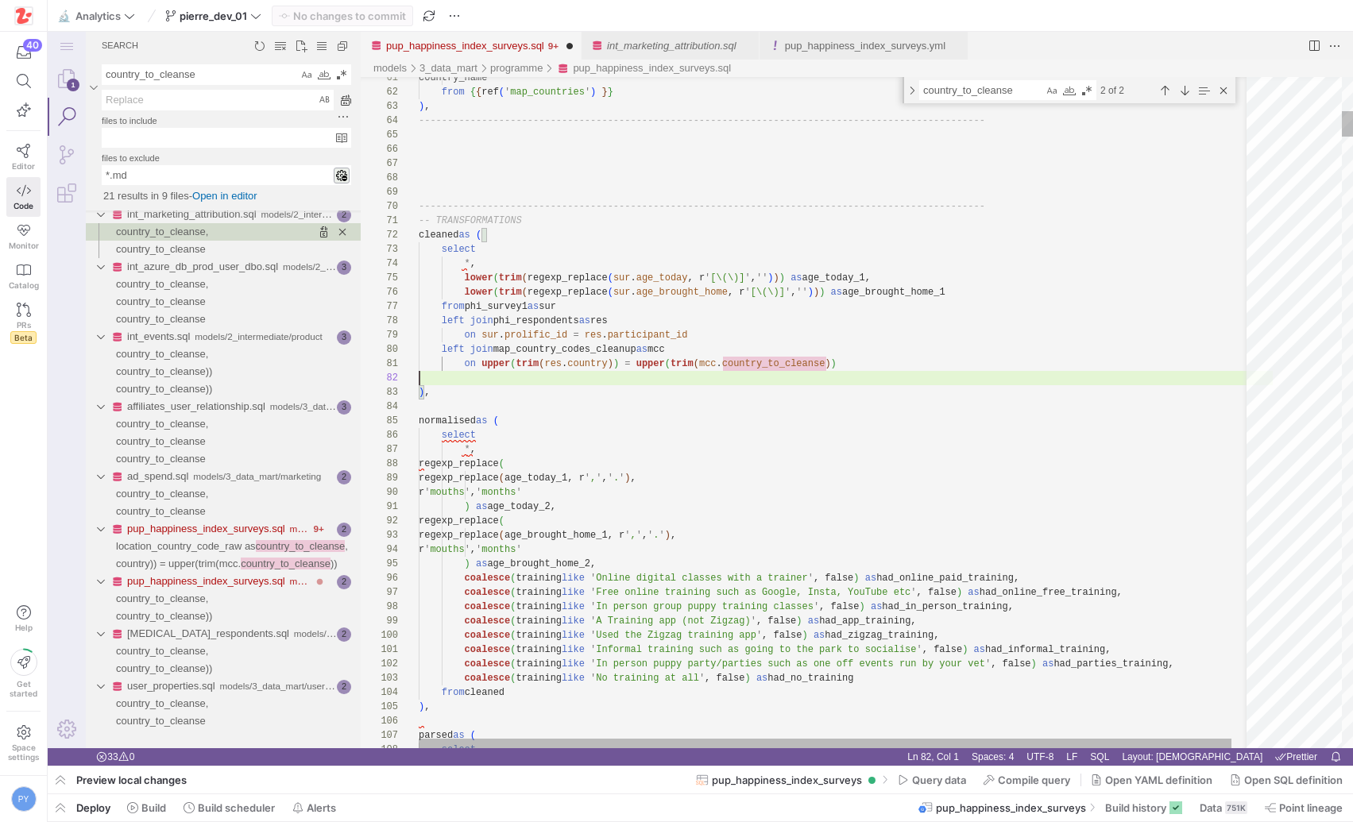
scroll to position [43, 504]
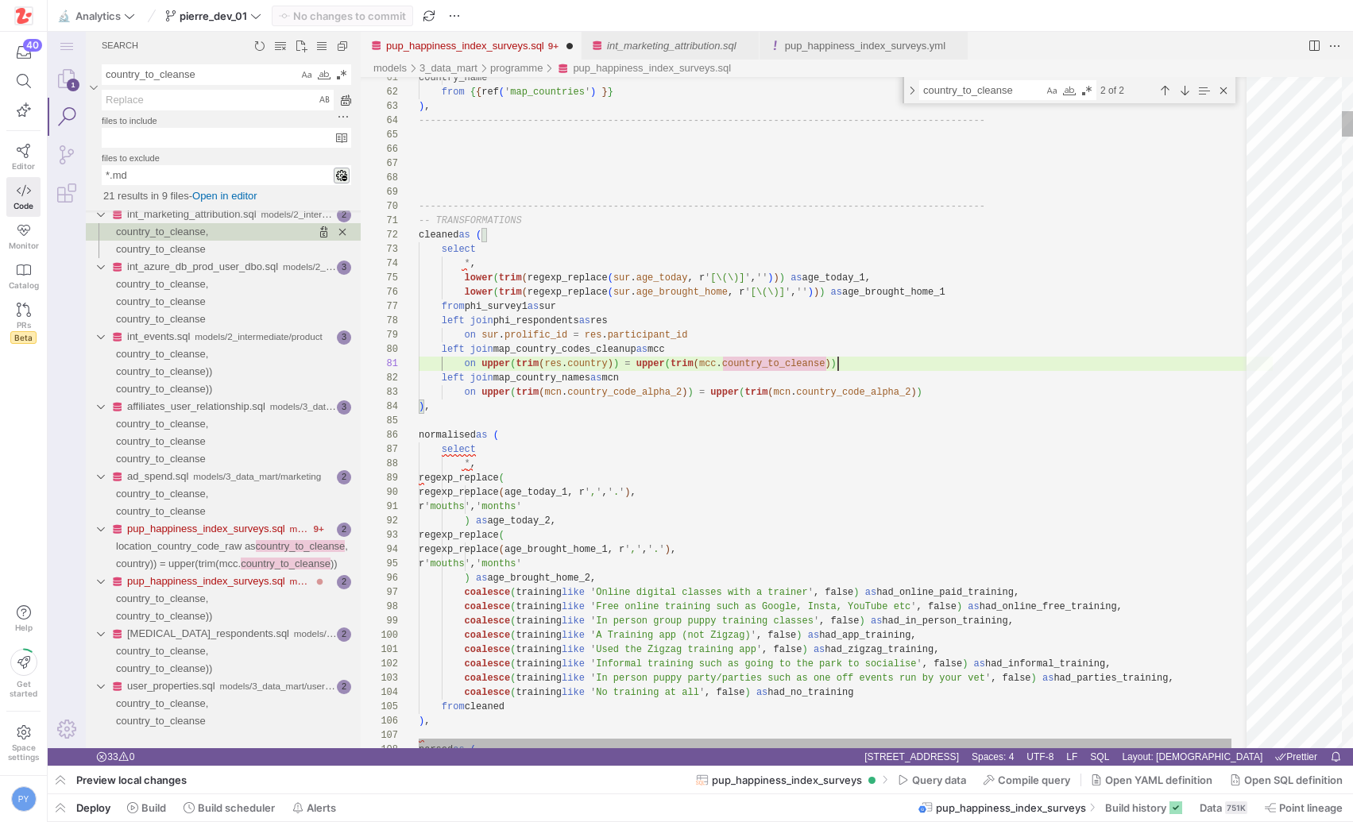
scroll to position [0, 419]
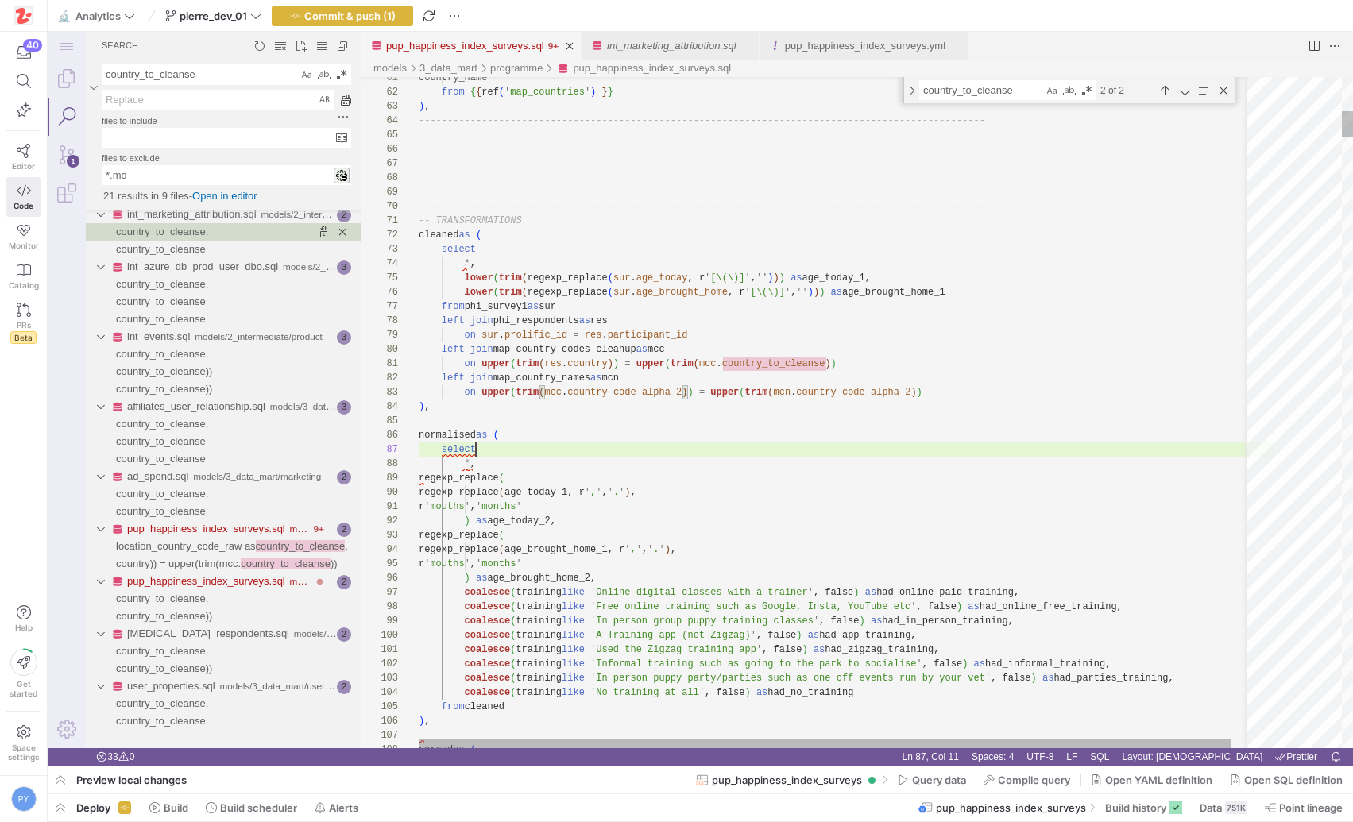
scroll to position [86, 57]
type textarea "on upper(trim(res.country)) = upper(trim(mcc.country_to_cleanse)) left join map…"
click at [377, 17] on span "Commit & push (1)" at bounding box center [349, 16] width 91 height 13
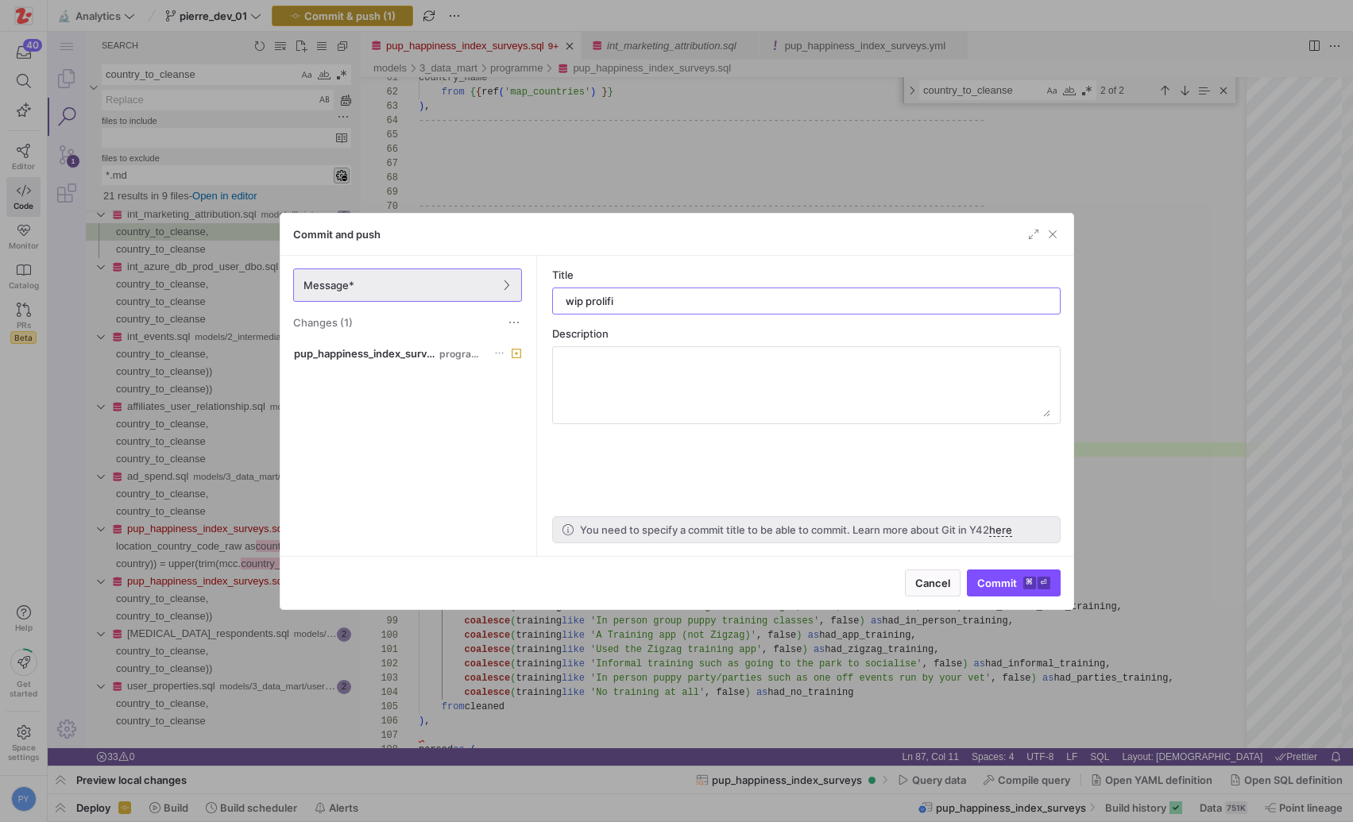
type input "wip prolific"
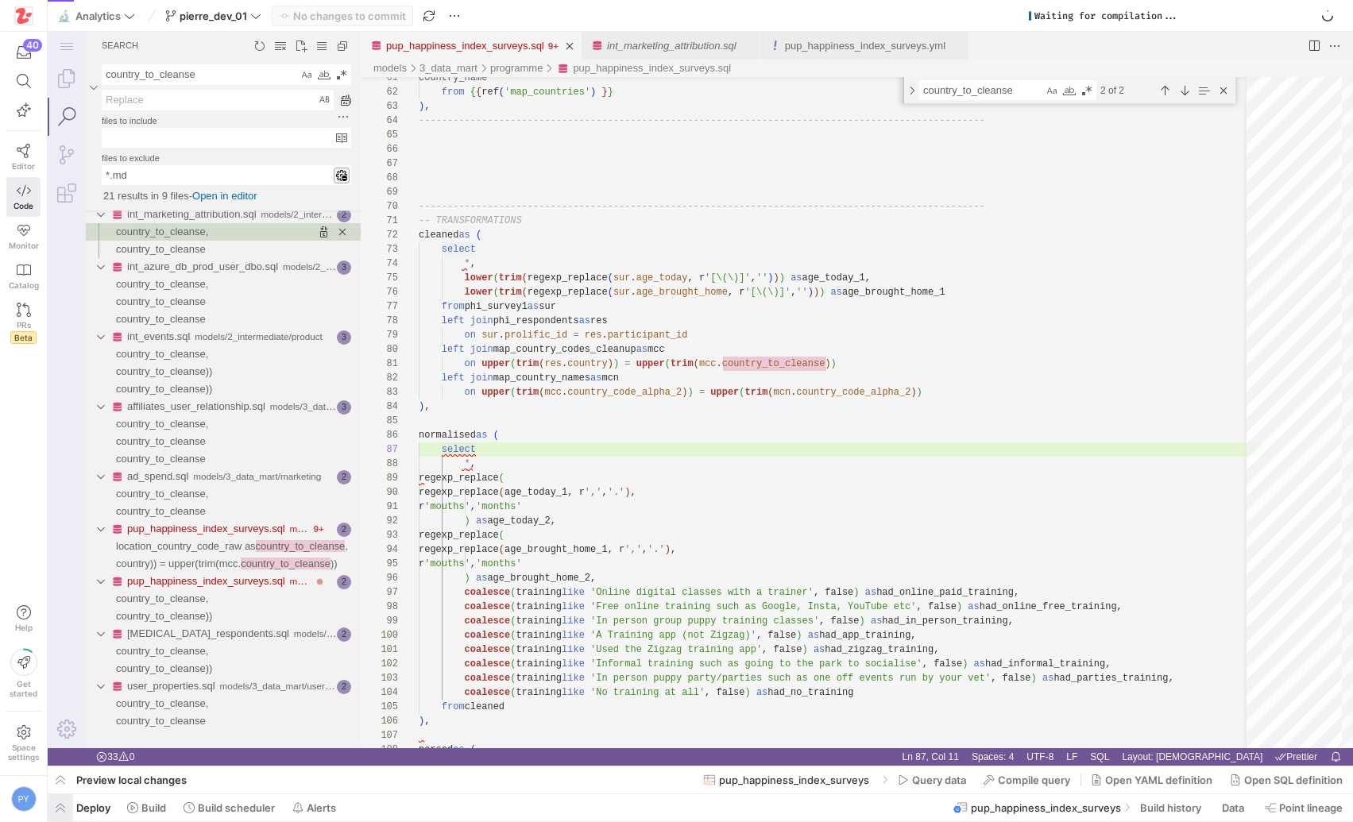
click at [0, 0] on span "button" at bounding box center [0, 0] width 0 height 0
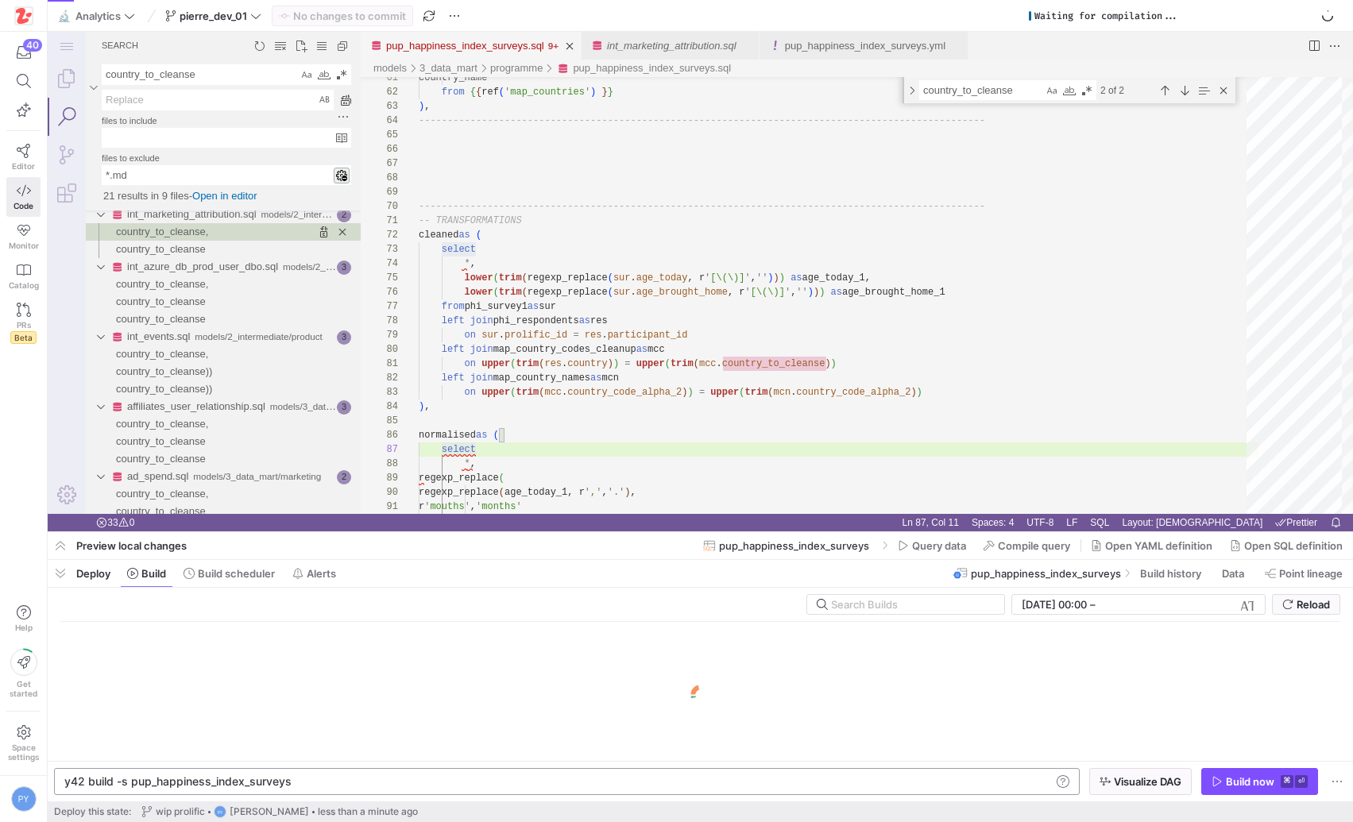
scroll to position [0, 223]
click at [1265, 780] on div "Build now" at bounding box center [1250, 781] width 48 height 13
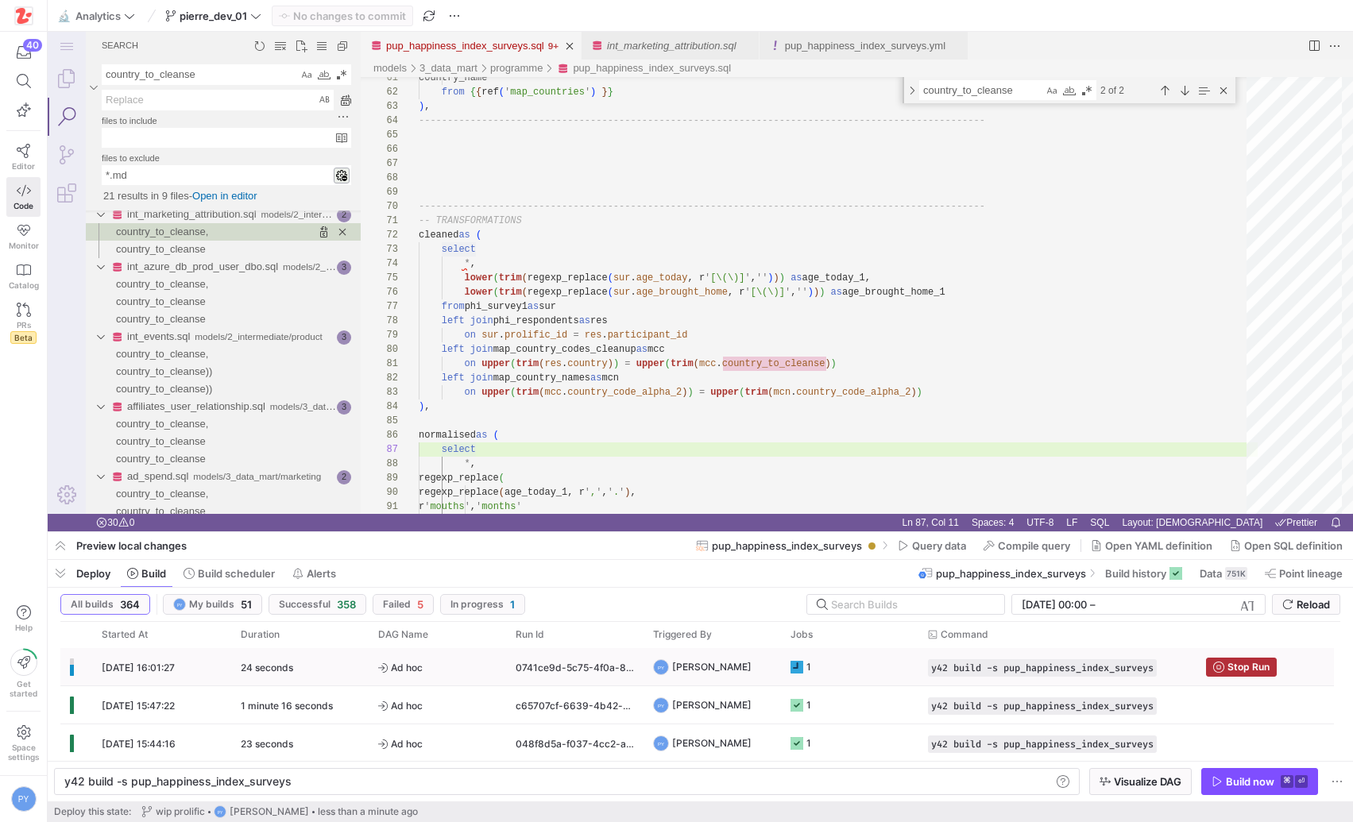
click at [463, 672] on span "Ad hoc" at bounding box center [437, 667] width 118 height 37
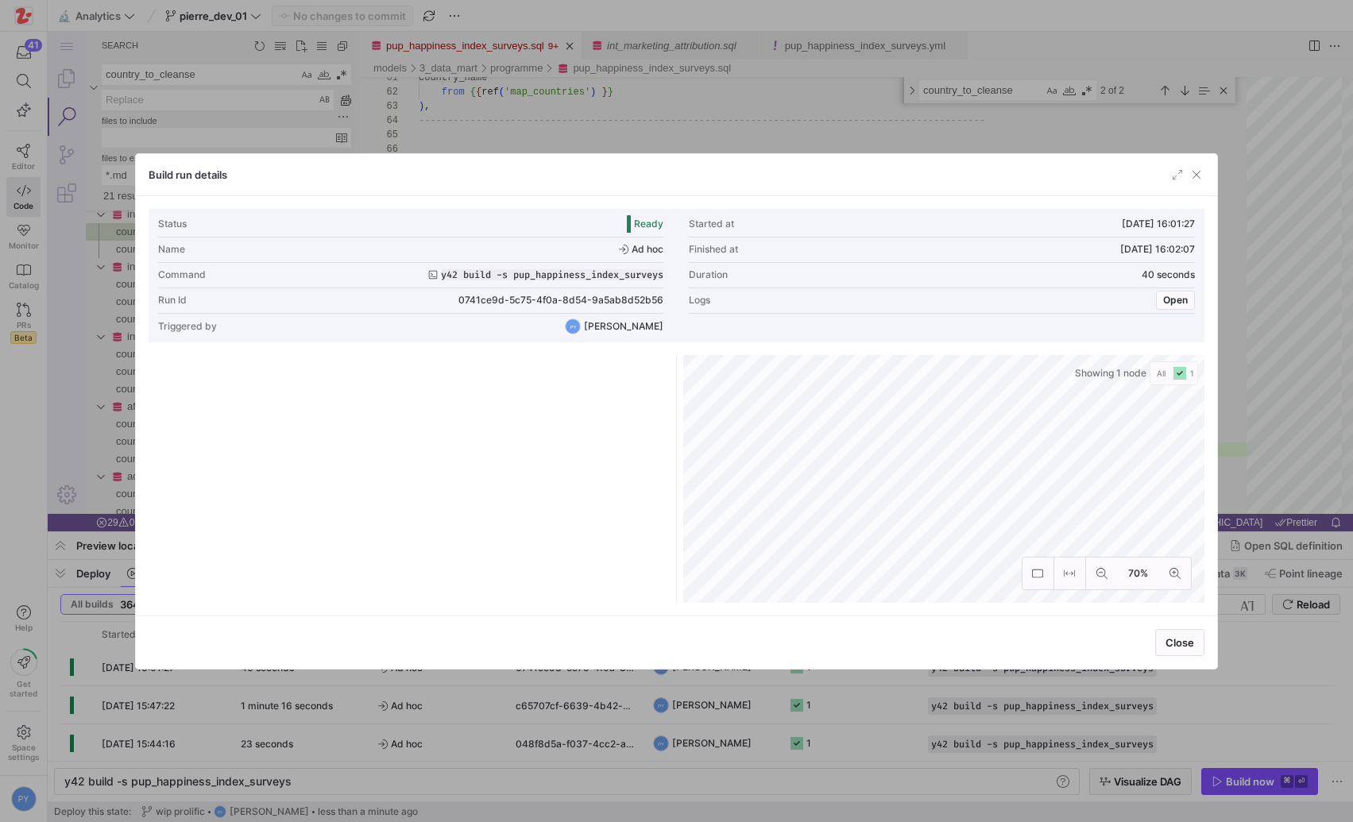
click at [57, 401] on div at bounding box center [54, 392] width 6 height 17
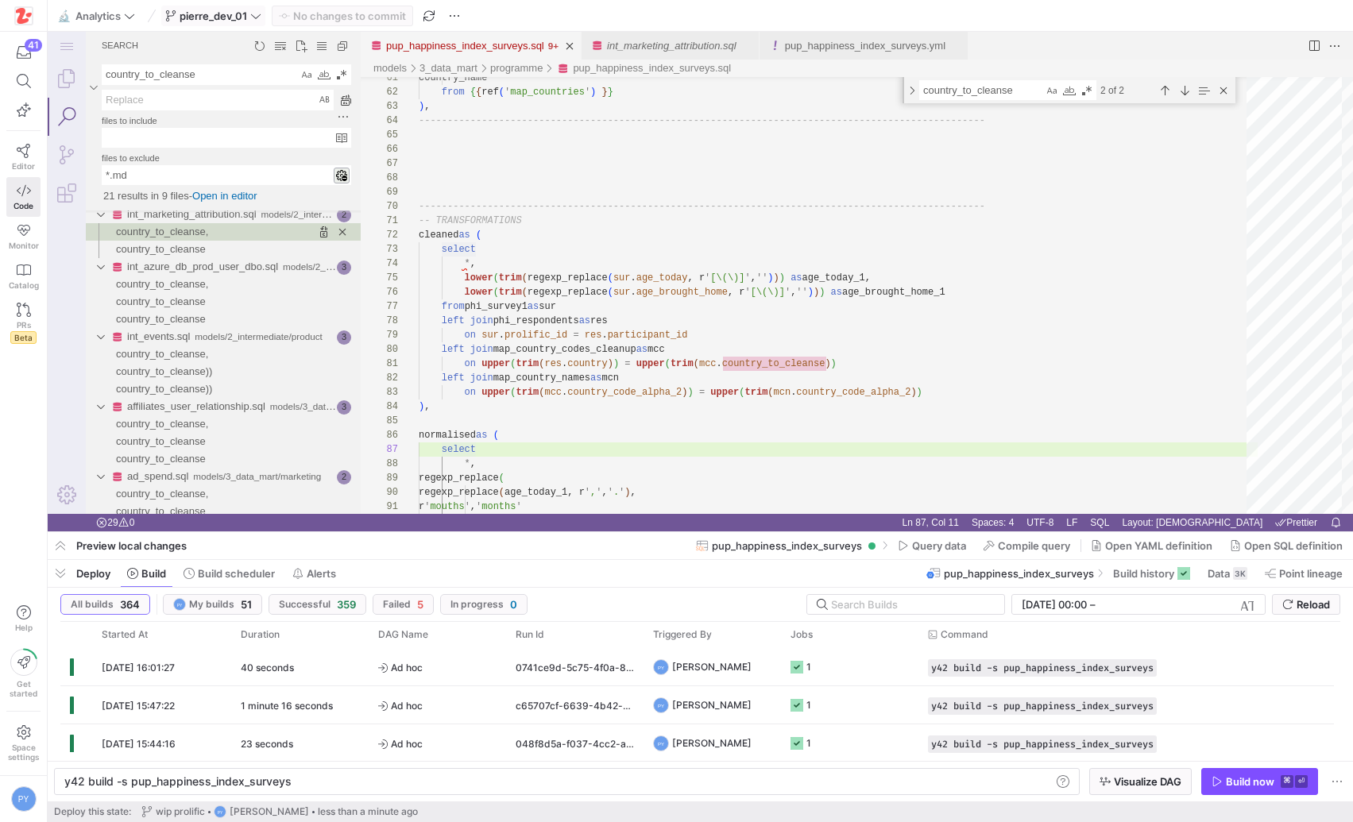
click at [247, 17] on span "pierre_dev_01" at bounding box center [214, 16] width 68 height 13
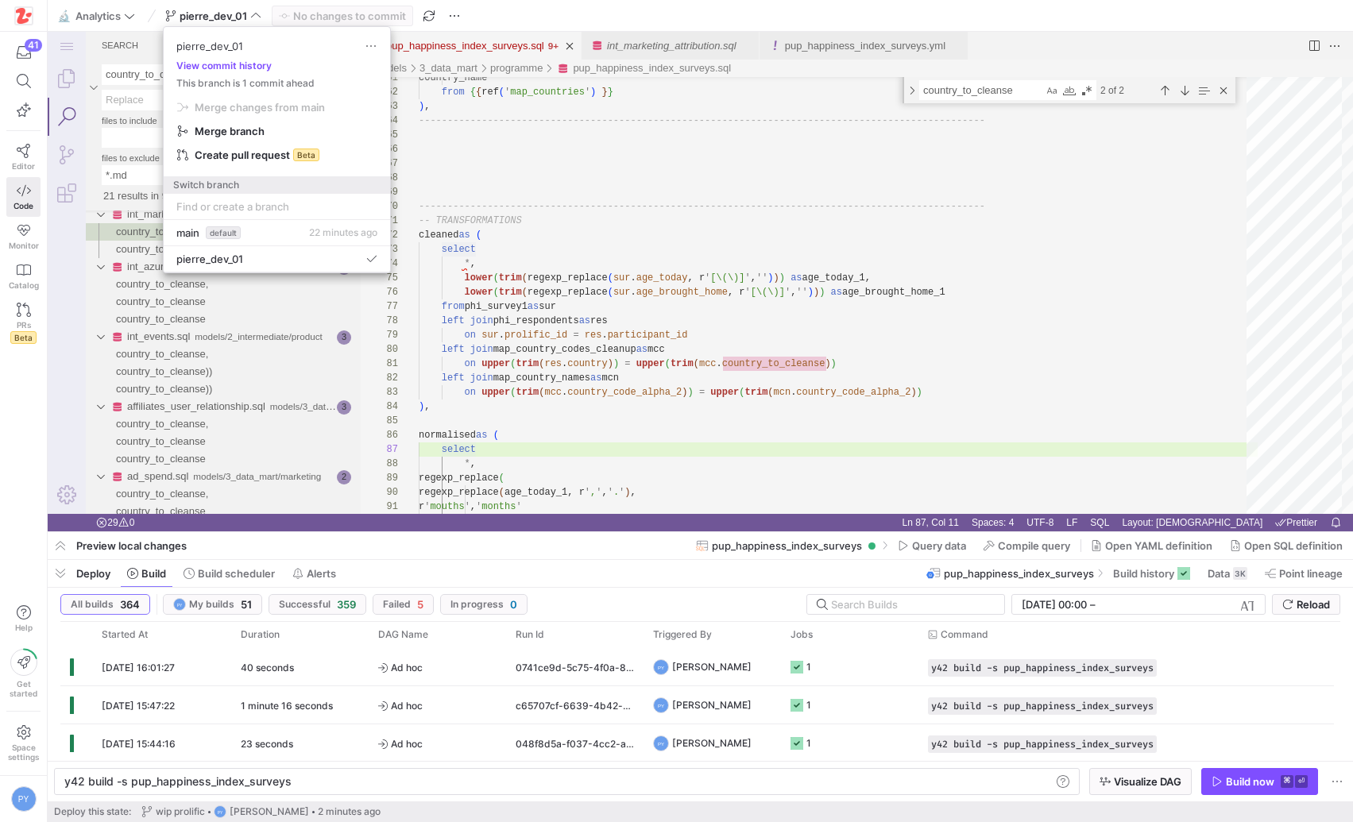
click at [572, 229] on div at bounding box center [676, 411] width 1353 height 822
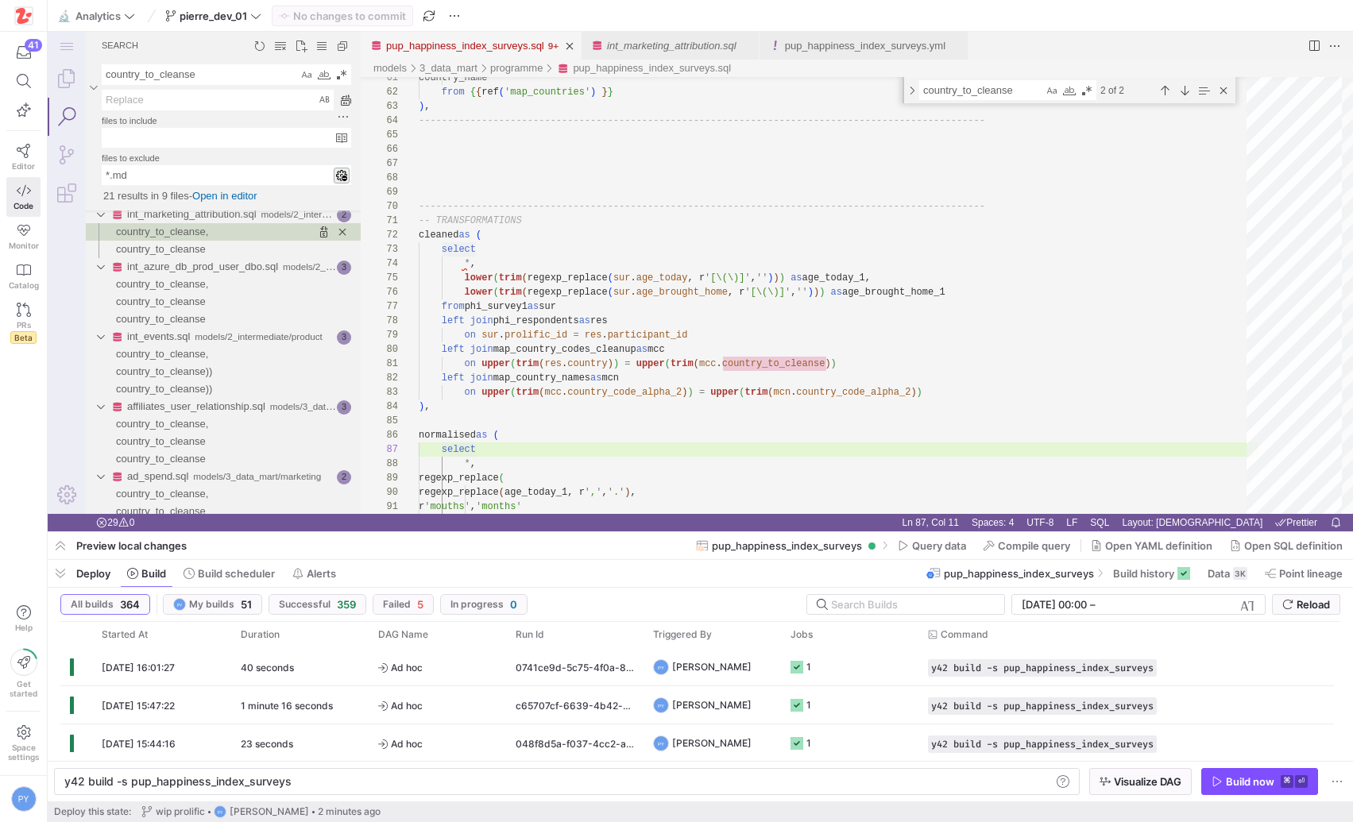
click at [251, 28] on y42-top-nav "🔬 Analytics pierre_dev_01 No changes to commit" at bounding box center [700, 16] width 1305 height 32
click at [251, 14] on icon at bounding box center [255, 15] width 11 height 11
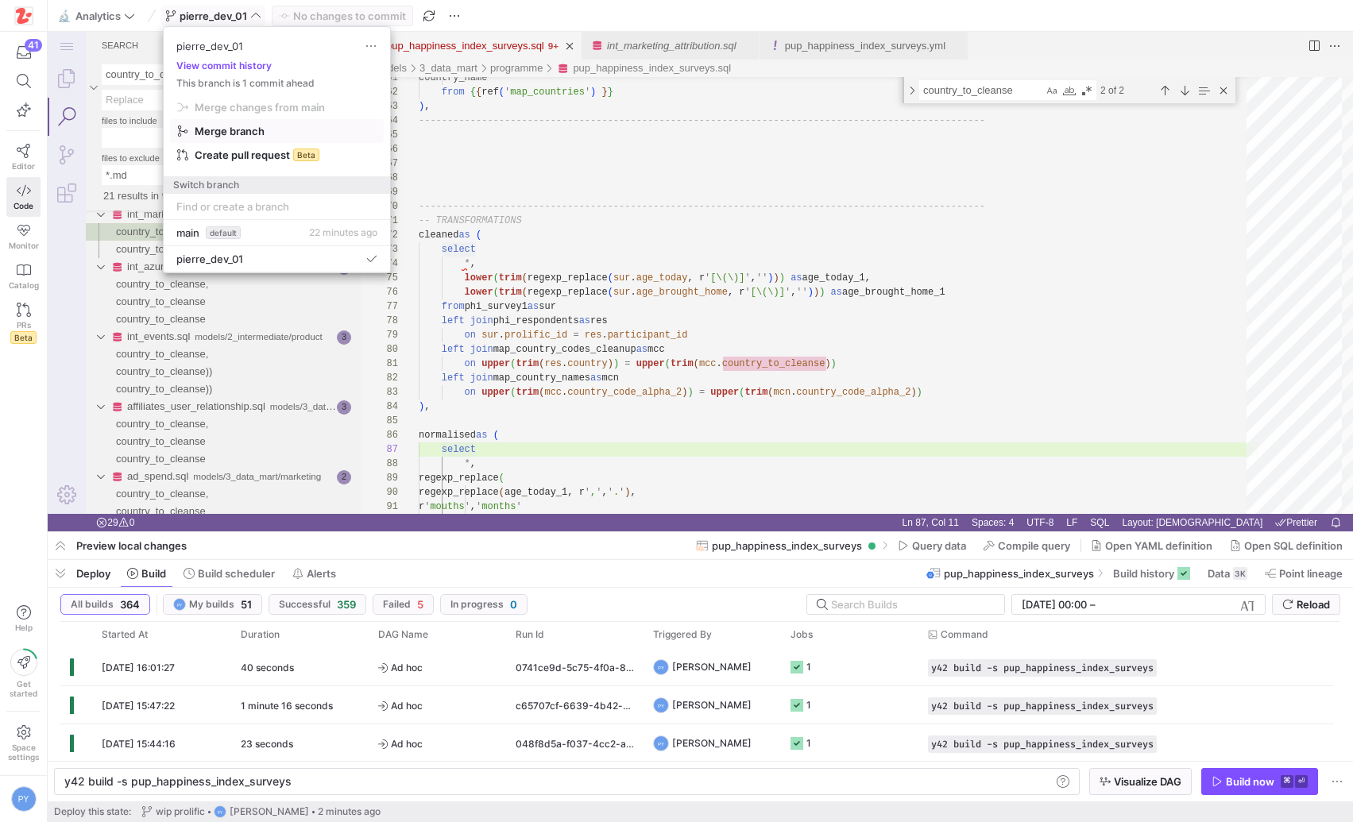
click at [225, 127] on span "Merge branch" at bounding box center [230, 131] width 70 height 13
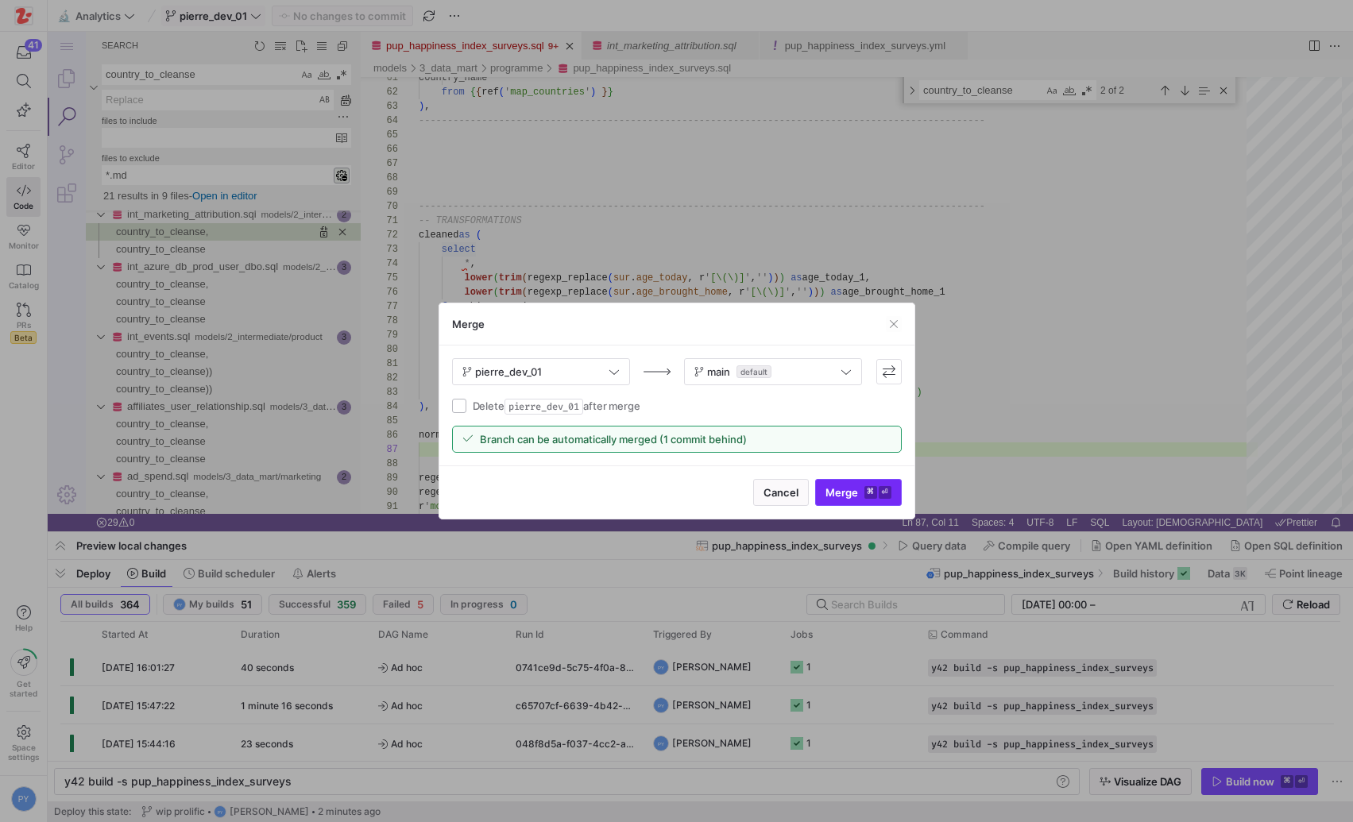
click at [834, 491] on span "Merge ⌘ ⏎" at bounding box center [858, 492] width 66 height 13
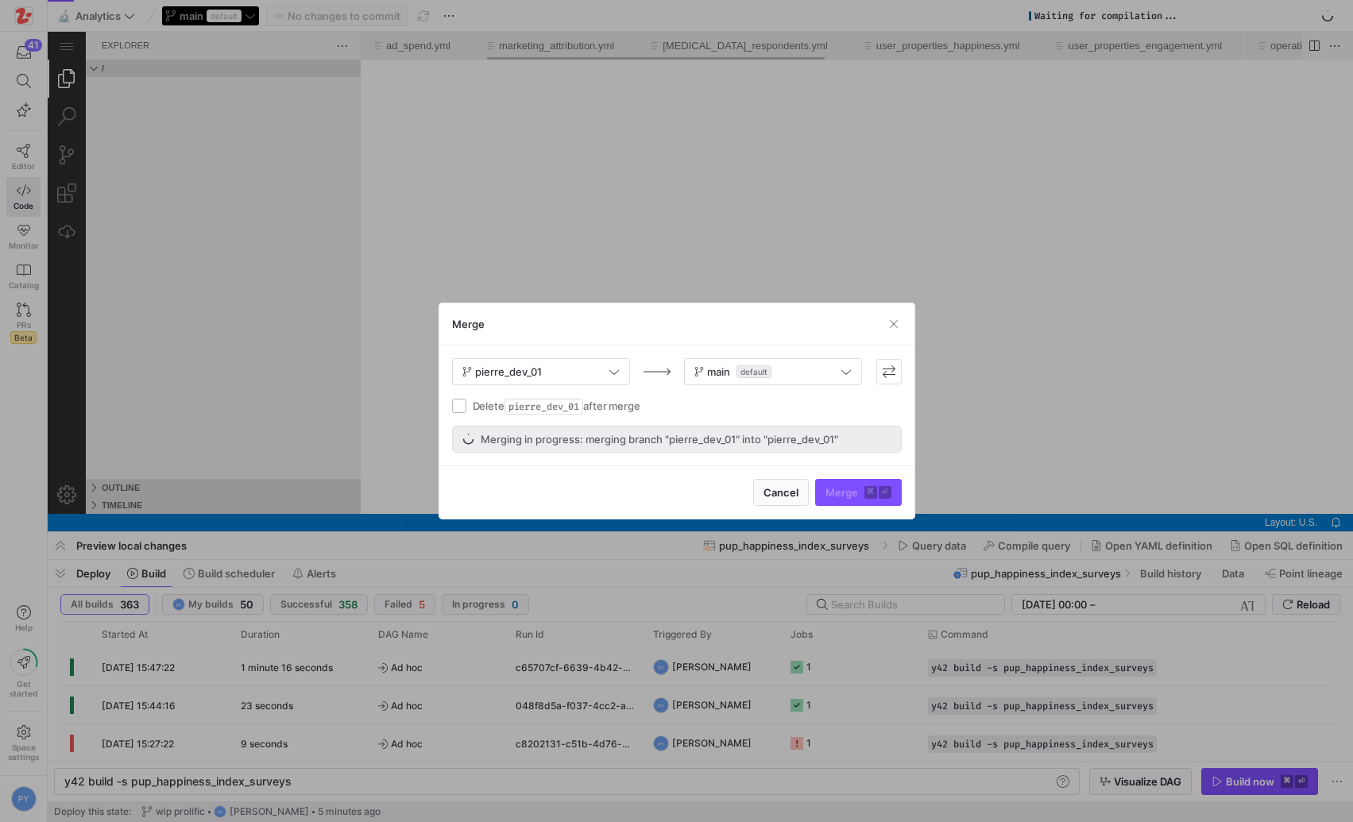
scroll to position [0, 352]
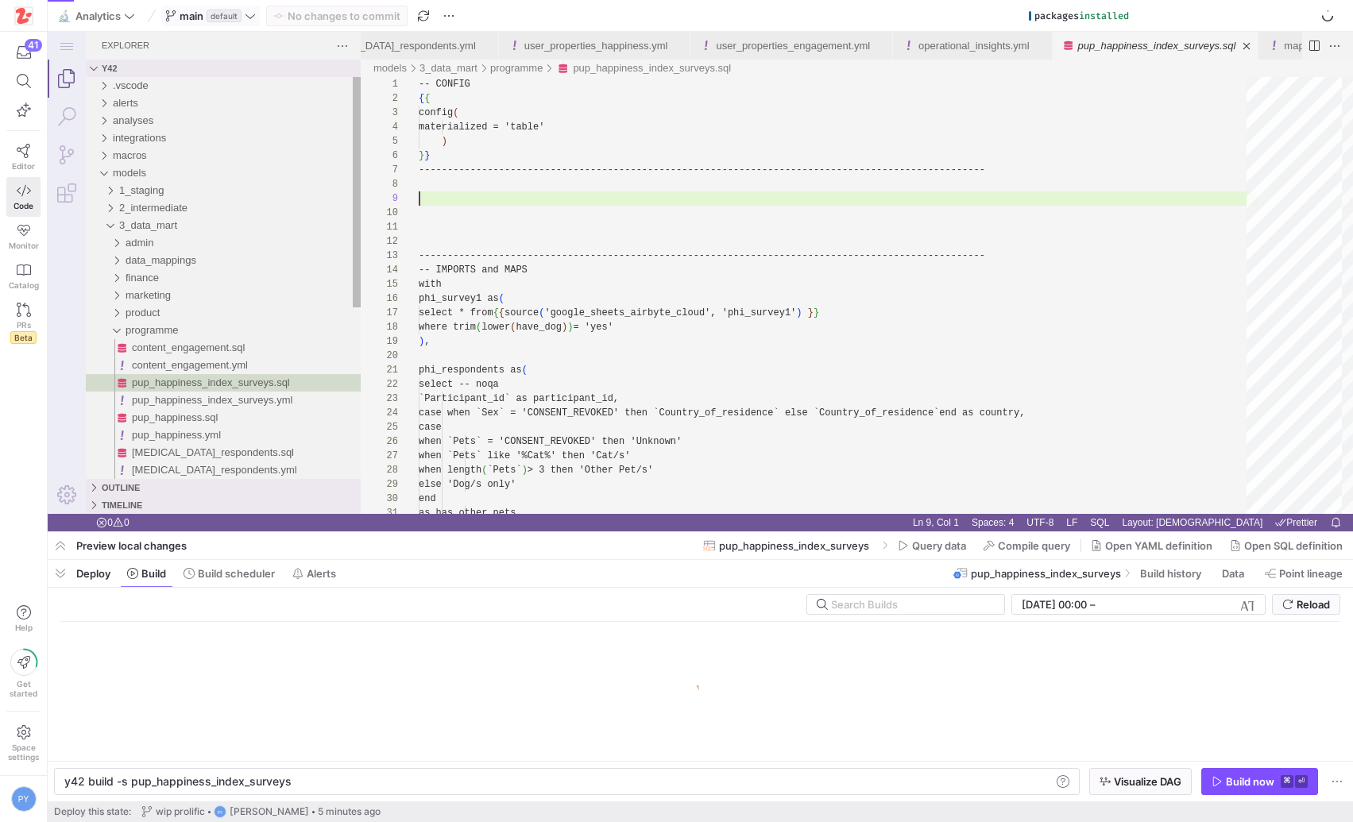
type textarea "y42 build"
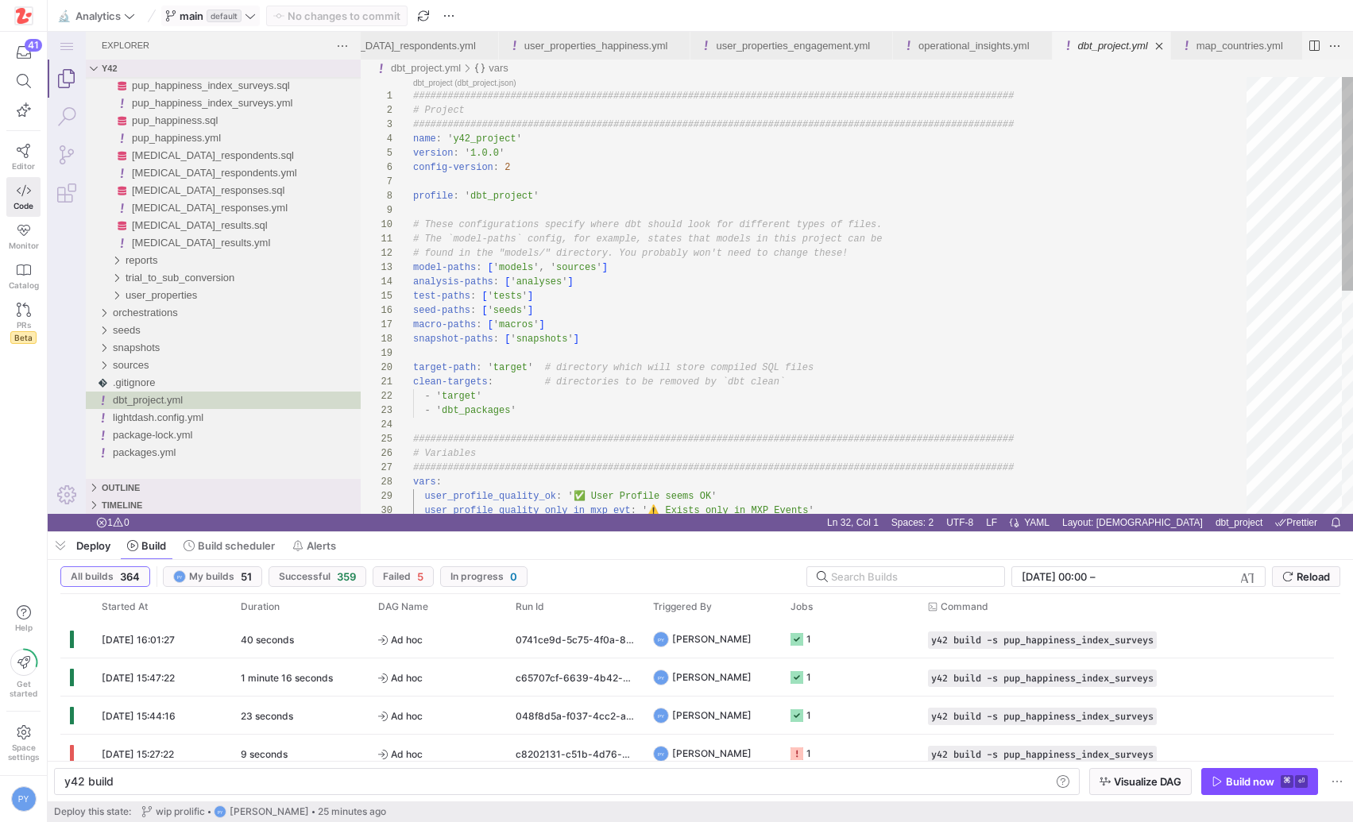
type textarea "###############################################################################…"
click at [1064, 176] on div "################################################## ############################…" at bounding box center [835, 523] width 844 height 892
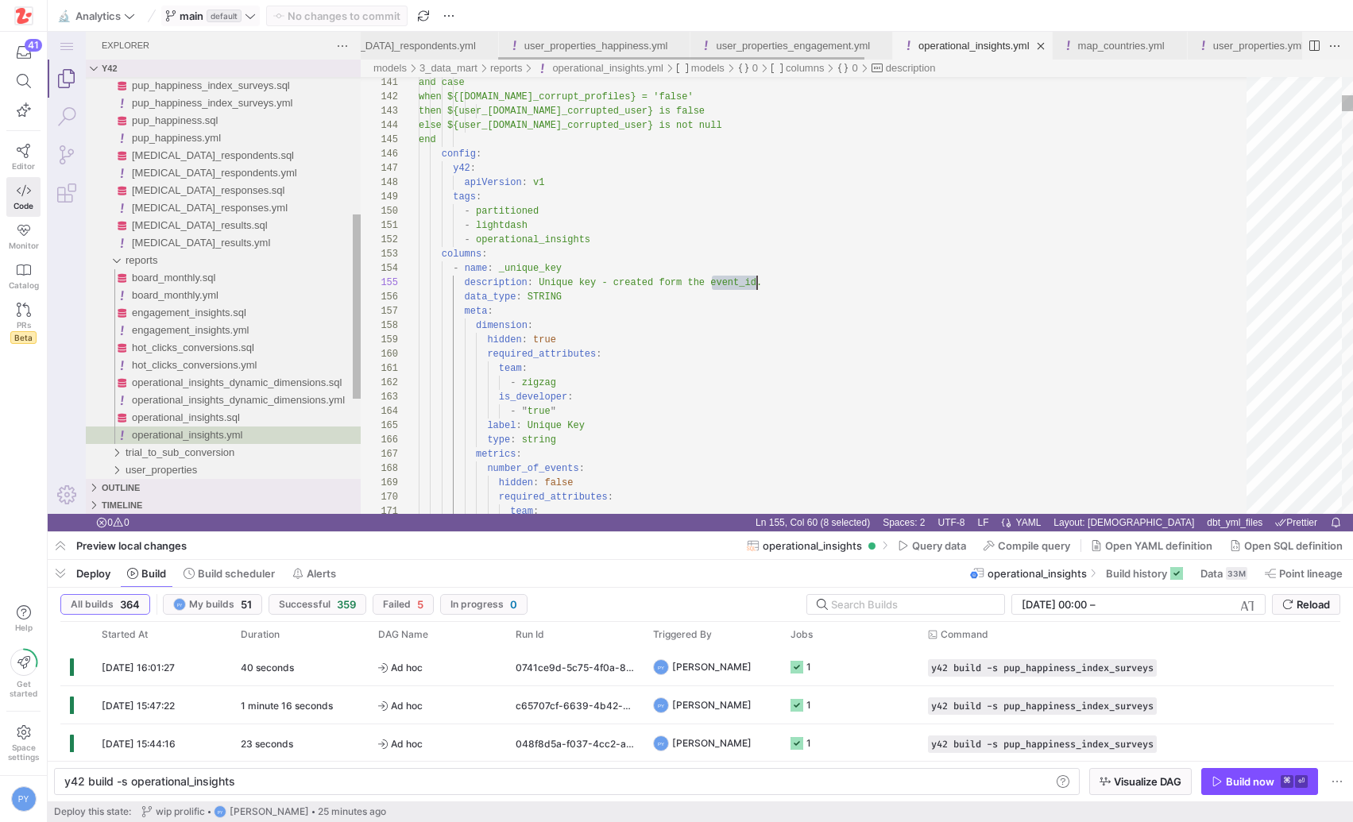
scroll to position [57, 338]
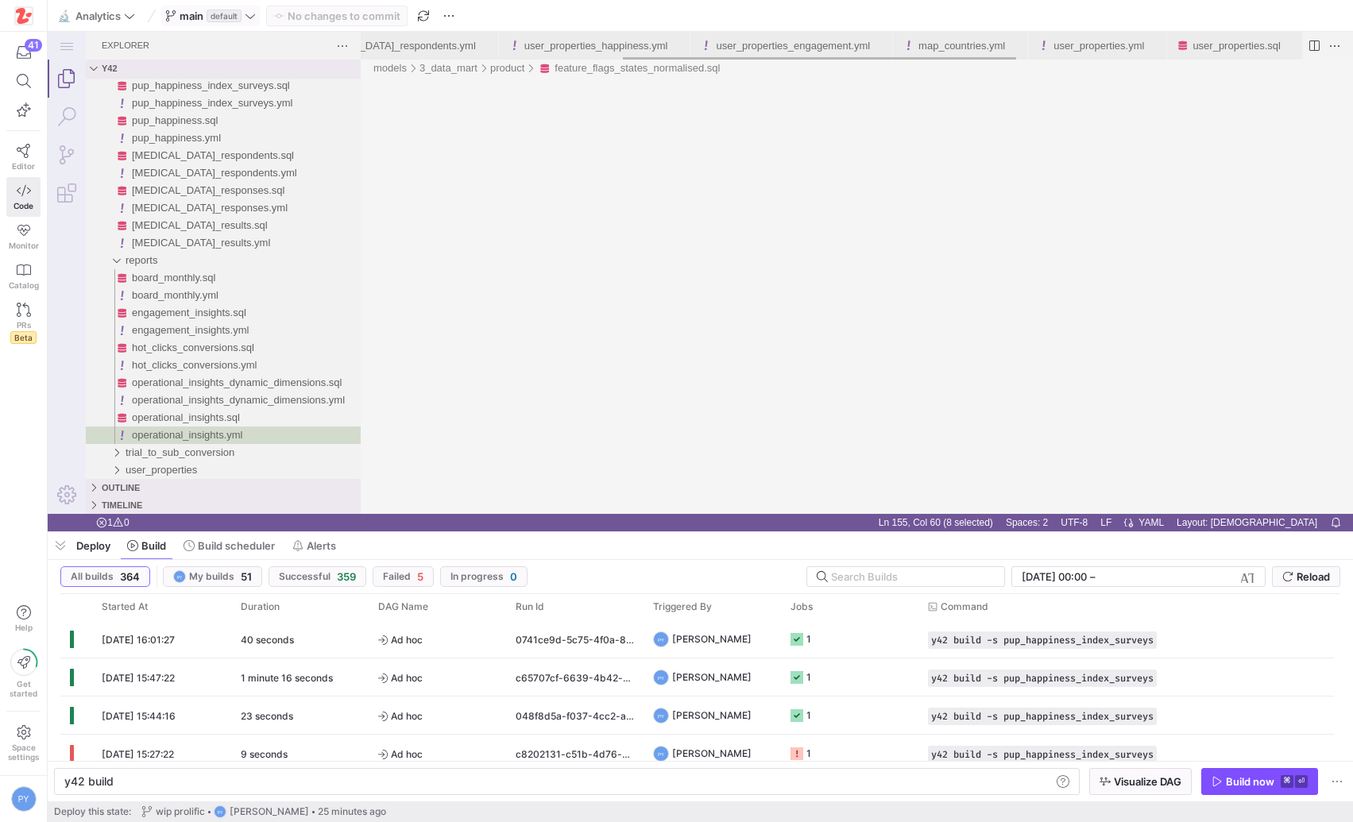
scroll to position [0, 626]
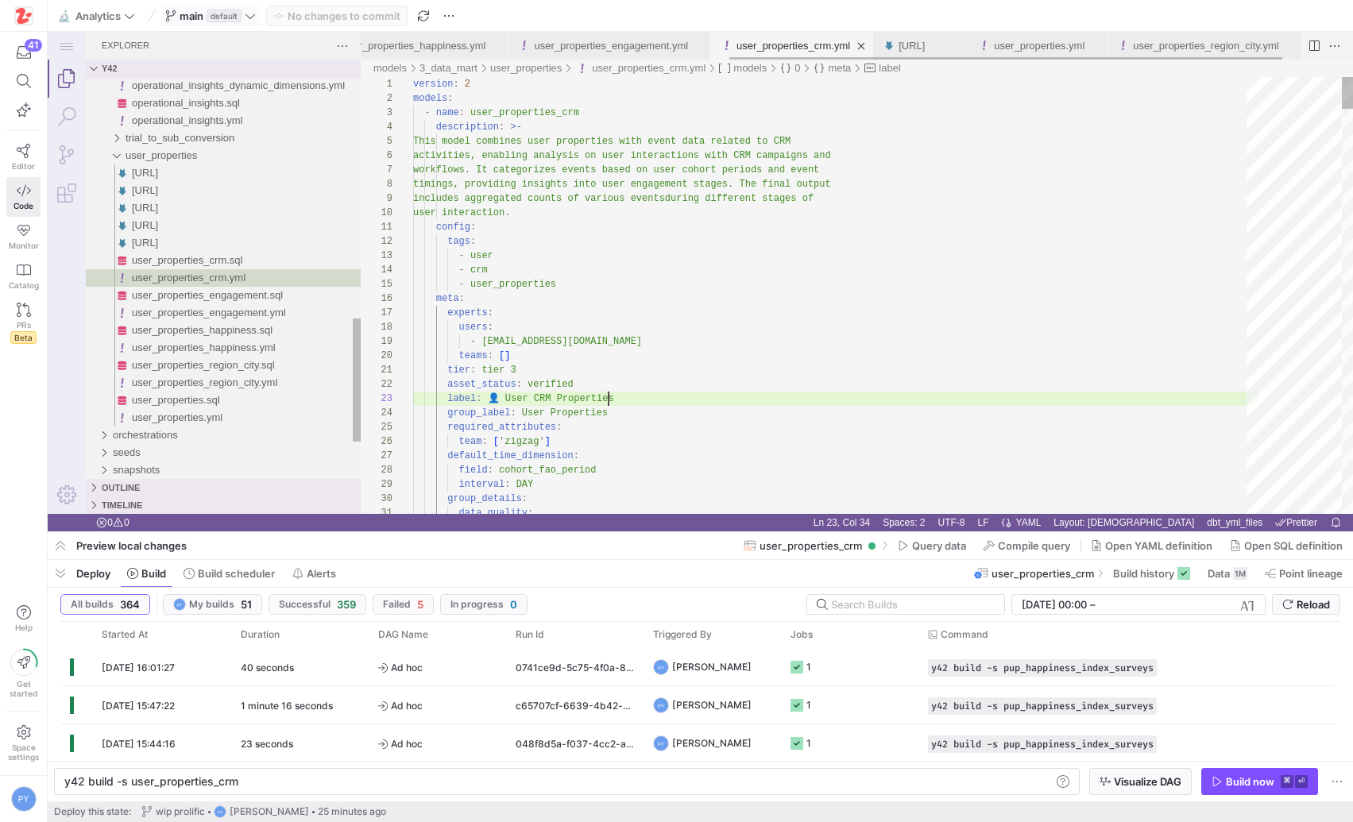
scroll to position [0, 492]
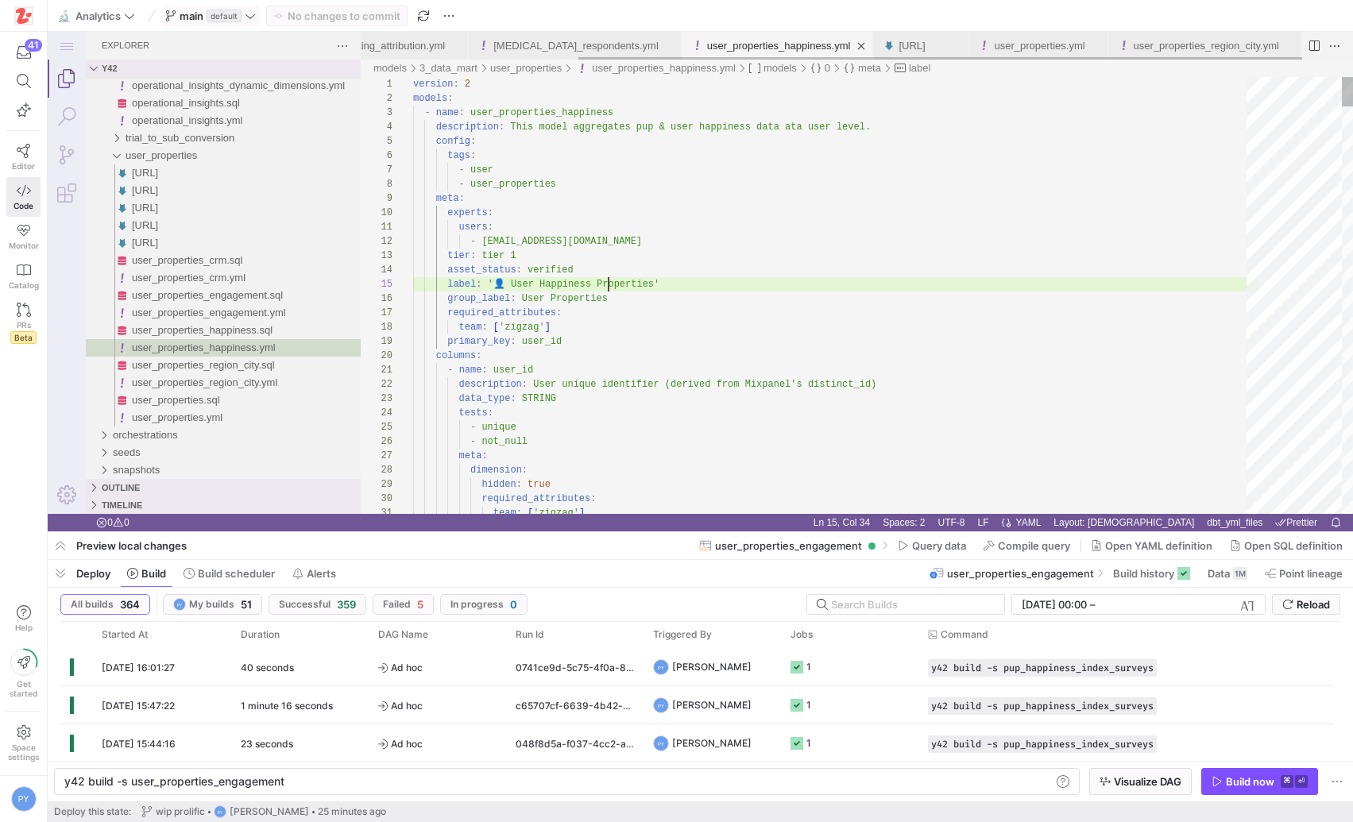
scroll to position [0, 283]
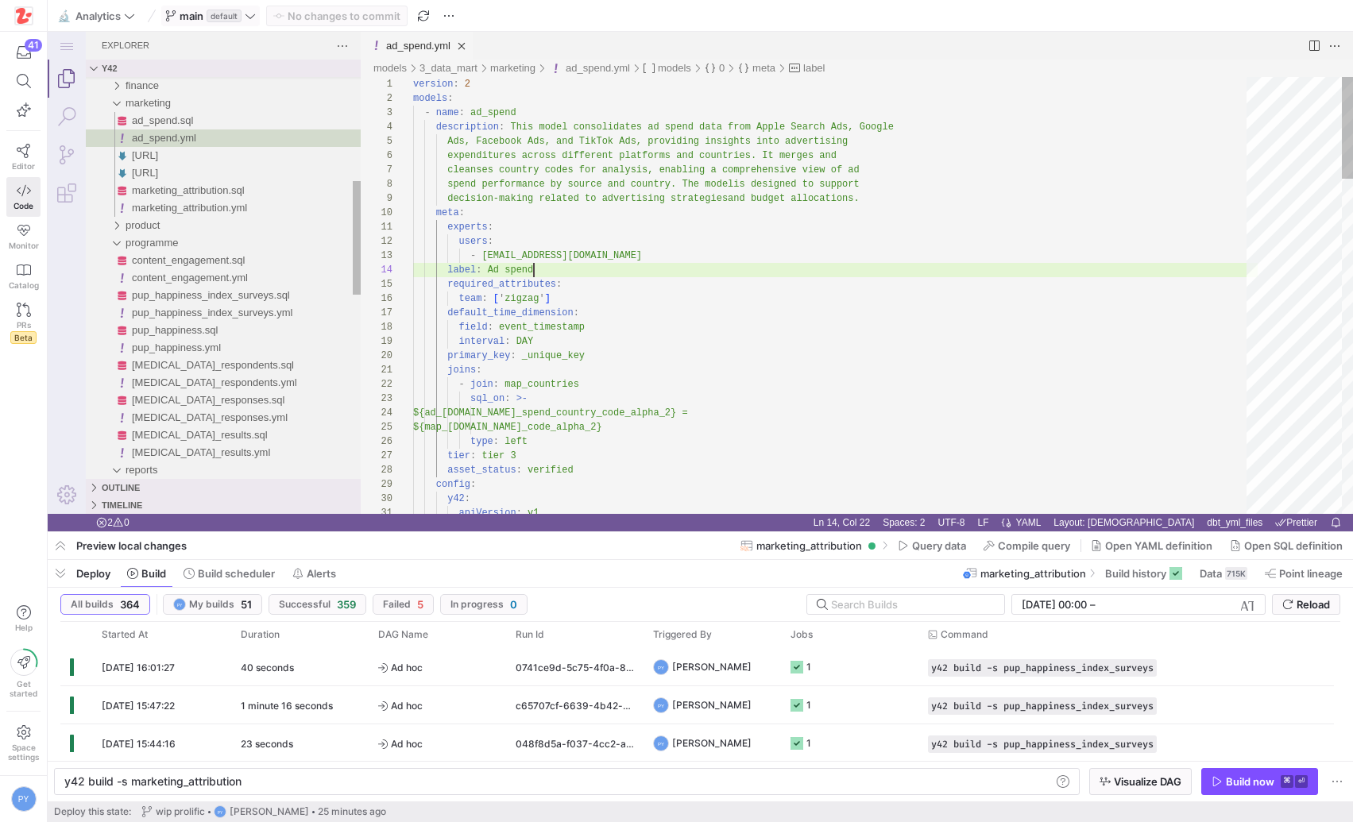
scroll to position [43, 121]
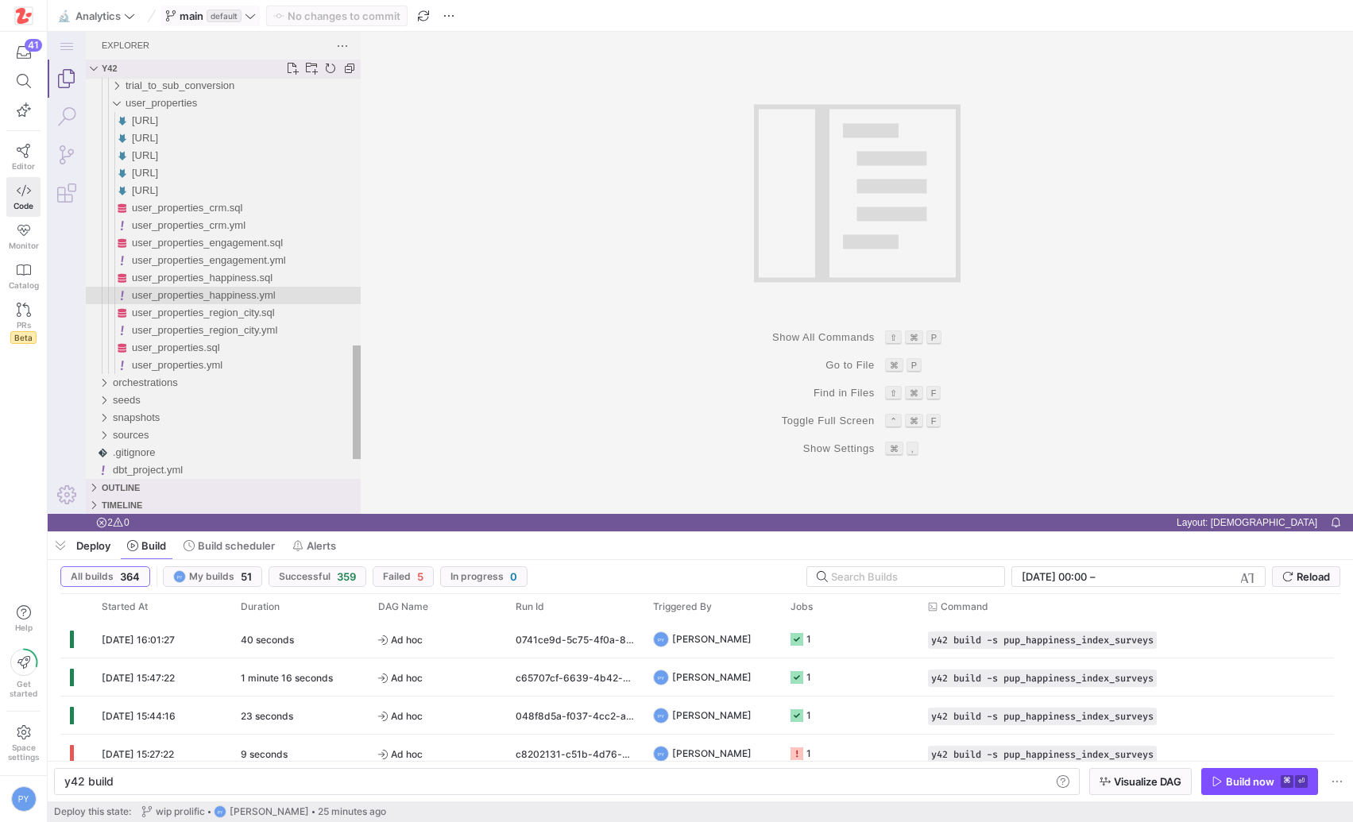
click at [221, 295] on span "user_properties_happiness.yml" at bounding box center [204, 295] width 144 height 12
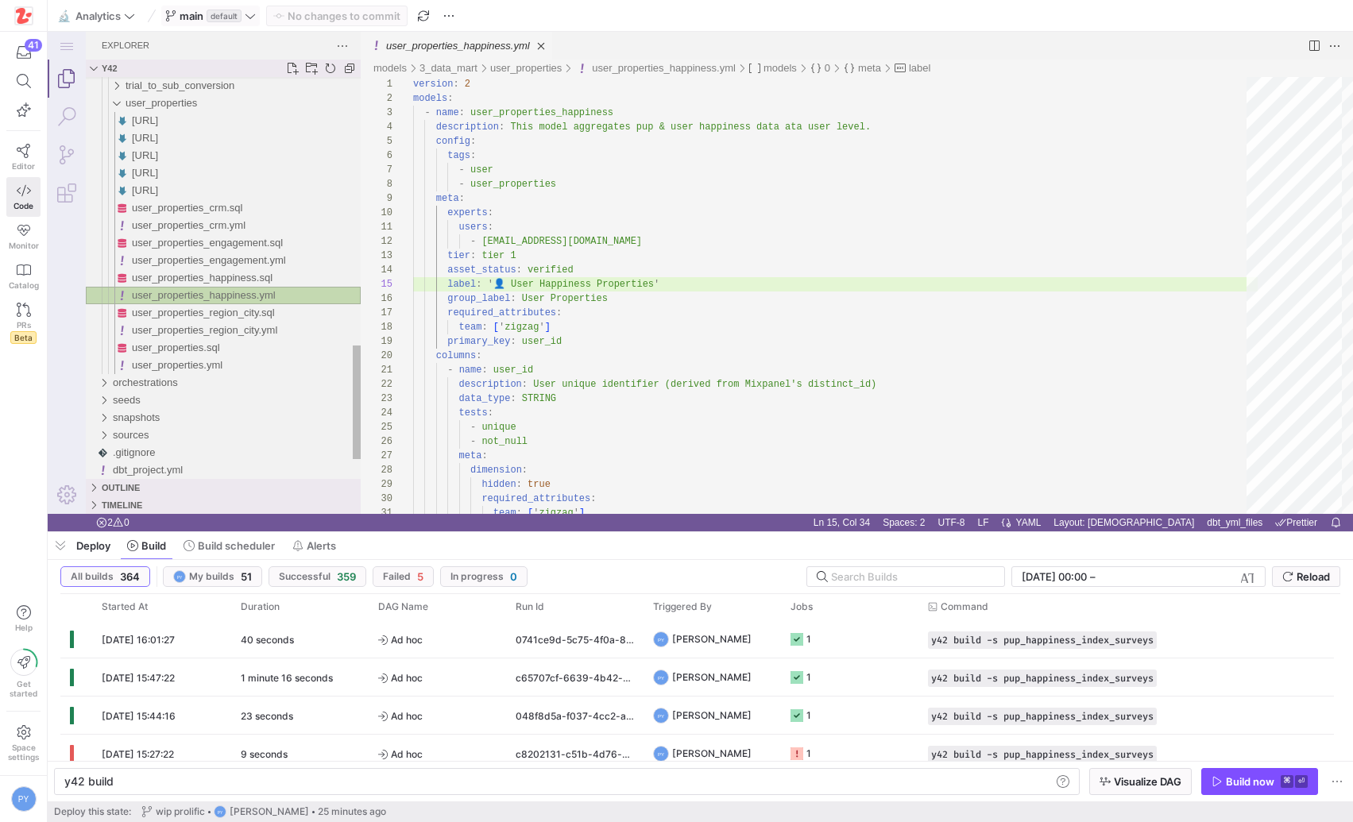
click at [221, 295] on span "user_properties_happiness.yml" at bounding box center [204, 295] width 144 height 12
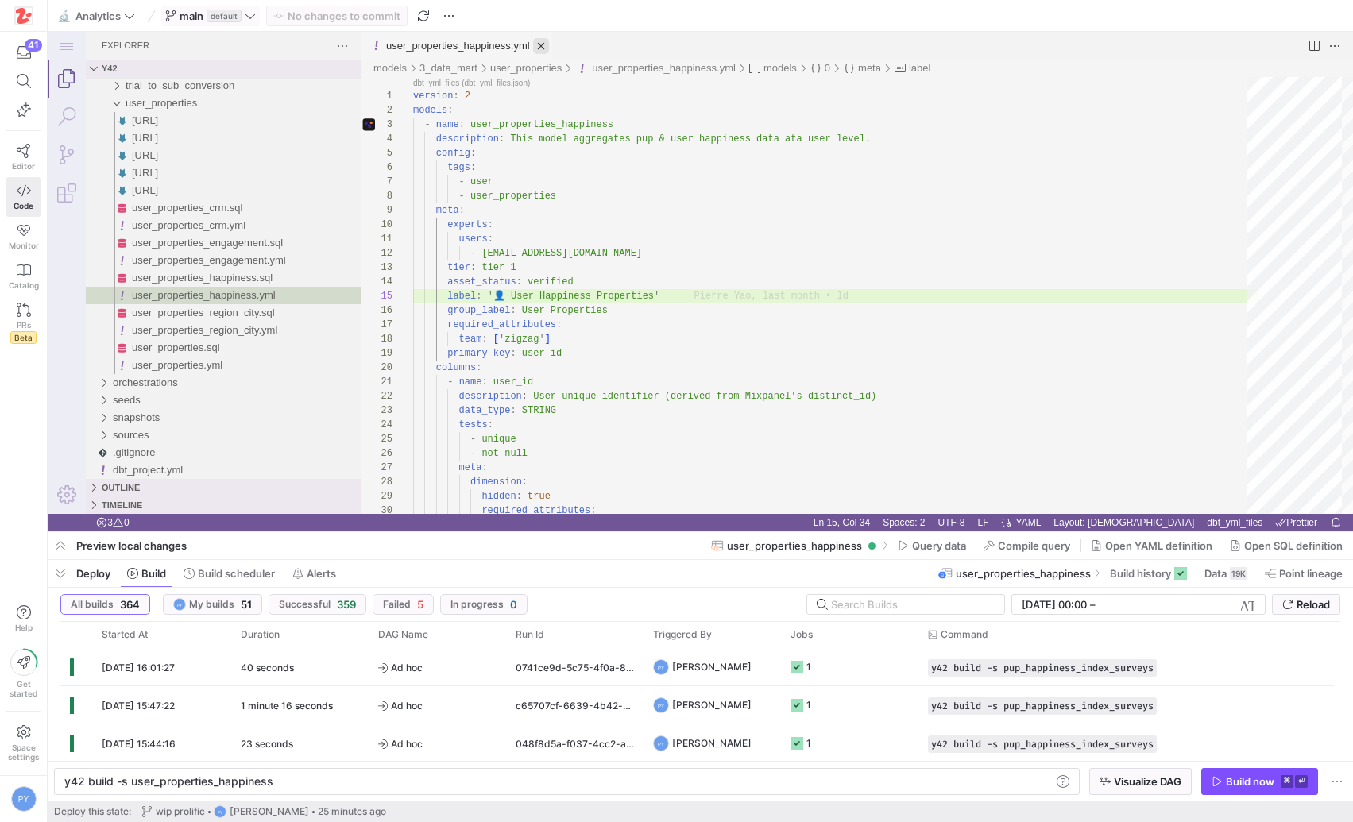
click at [547, 48] on link "Close (⌘W)" at bounding box center [541, 46] width 16 height 16
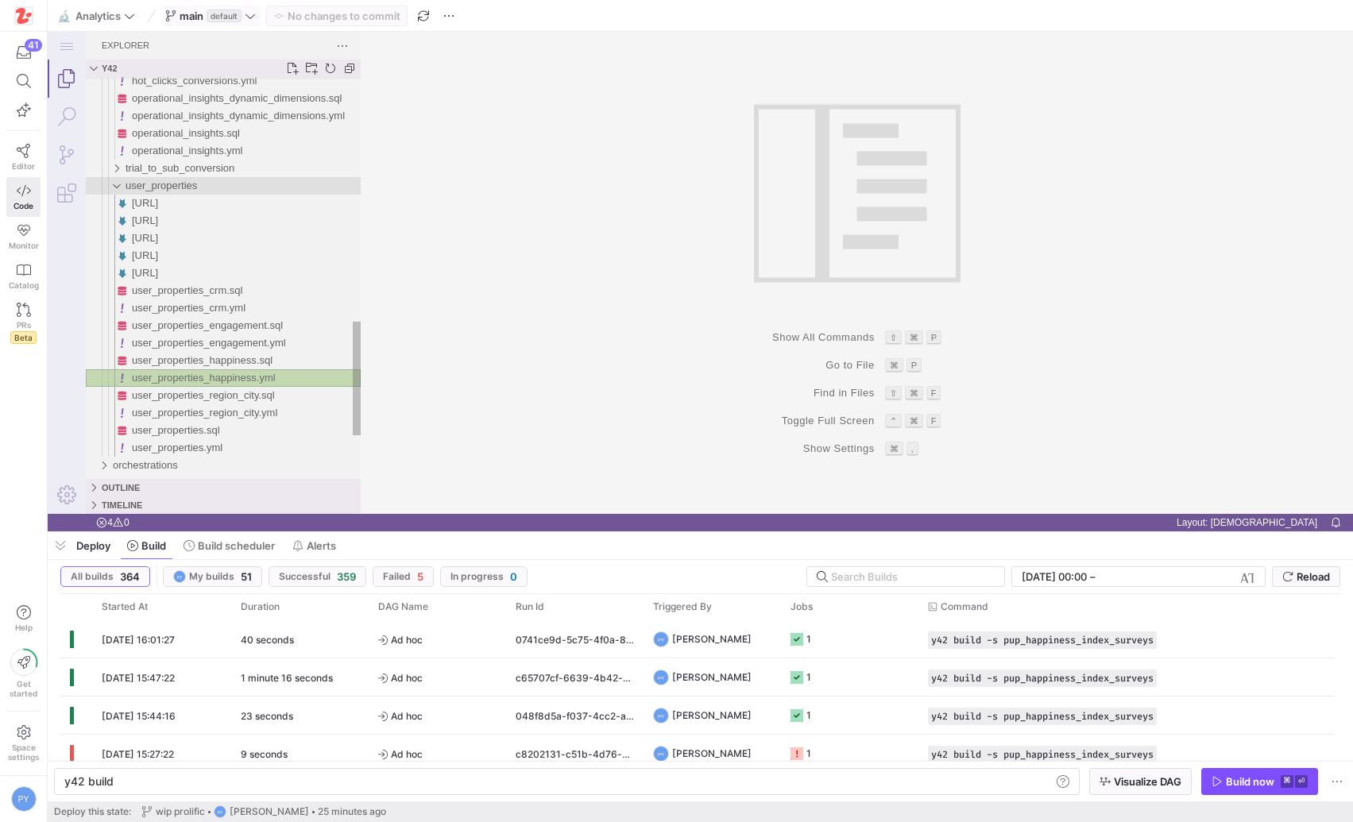
click at [197, 180] on span "user_properties" at bounding box center [161, 186] width 71 height 12
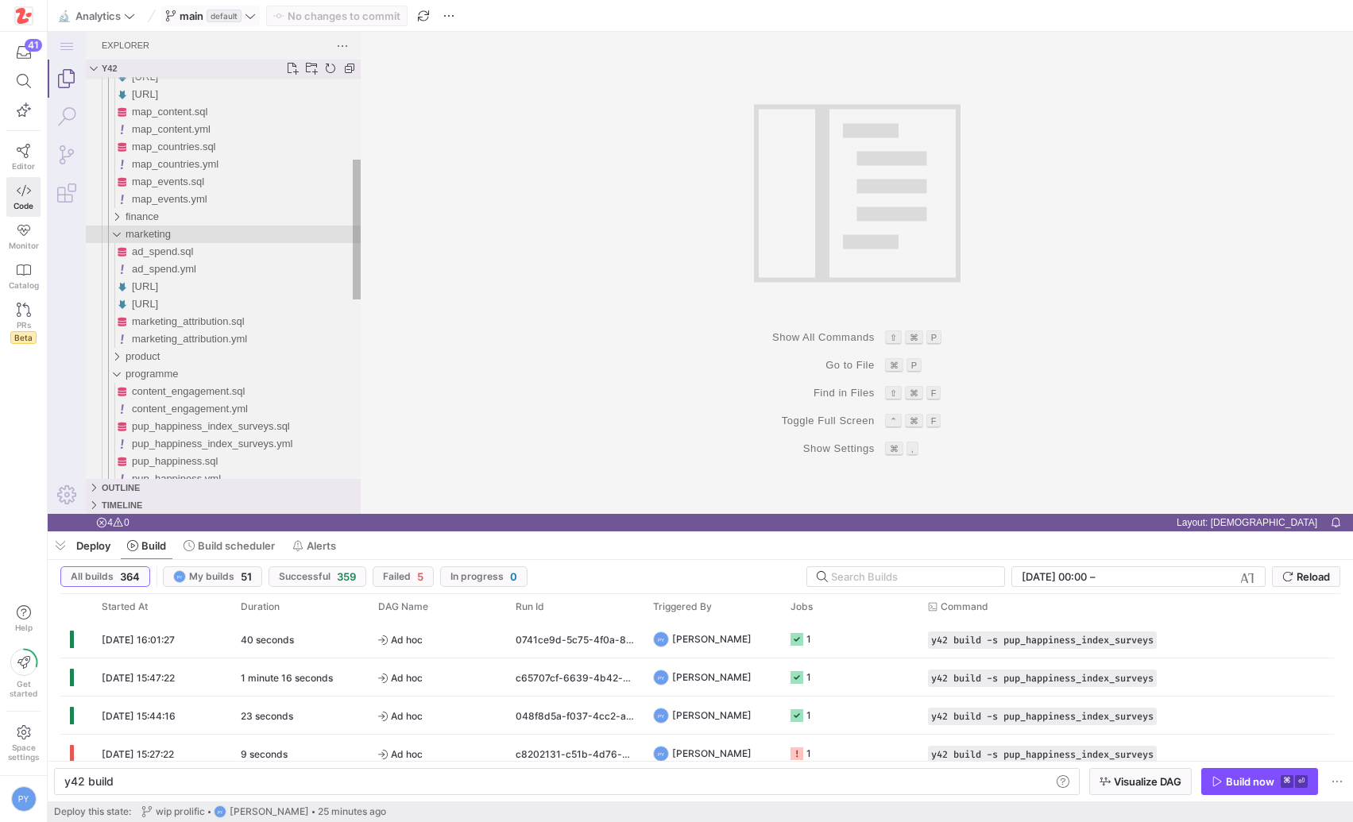
click at [181, 232] on div "marketing" at bounding box center [243, 234] width 235 height 17
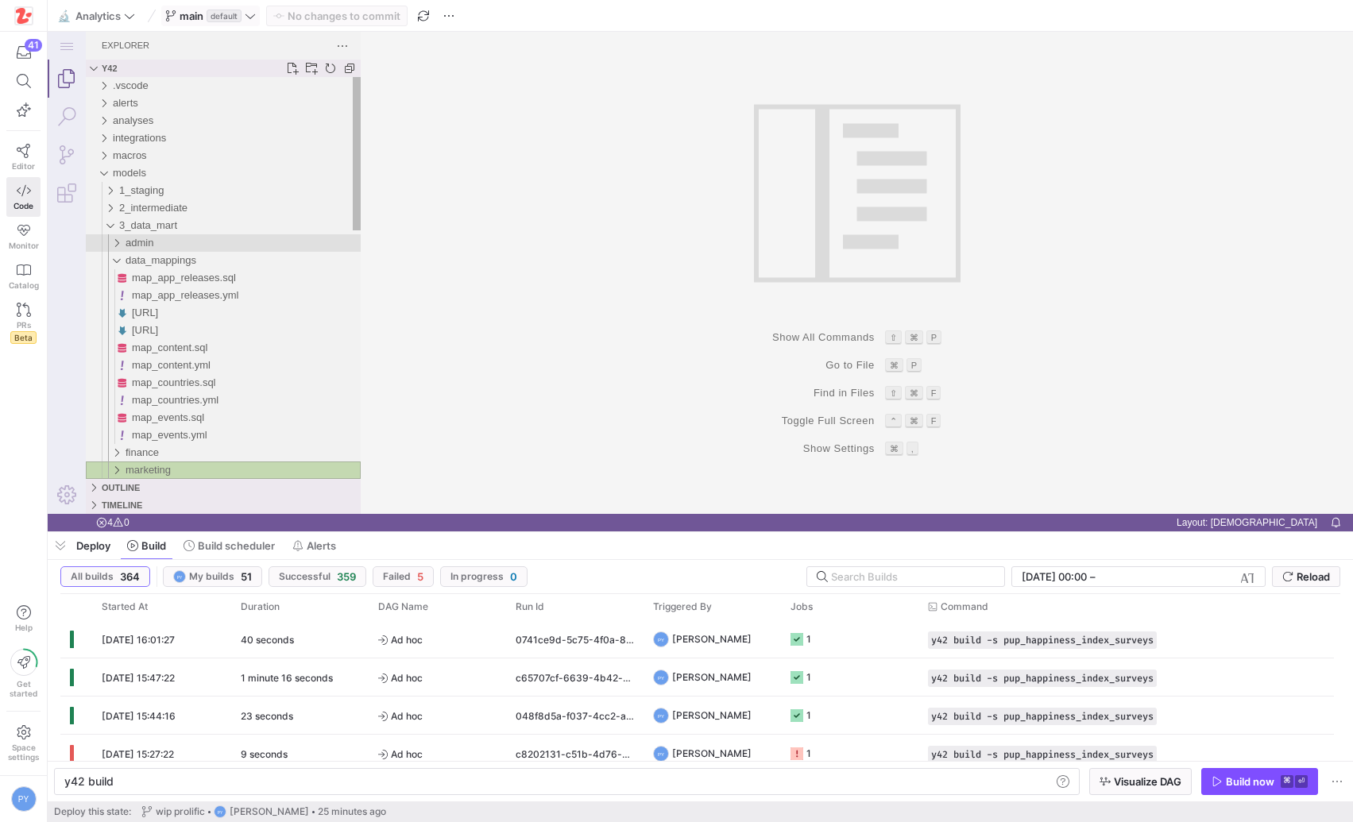
click at [168, 245] on div "admin" at bounding box center [243, 242] width 235 height 17
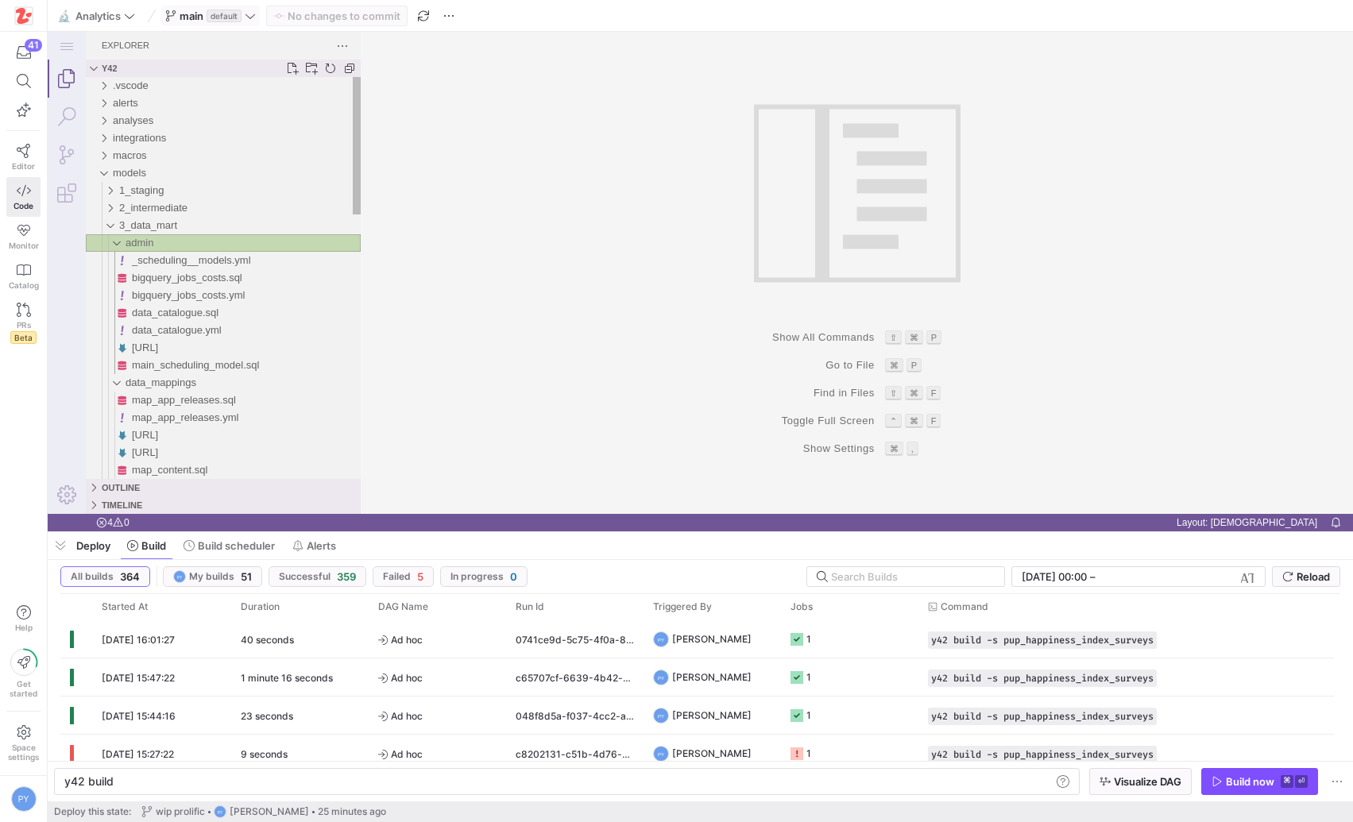
click at [168, 245] on div "admin" at bounding box center [243, 242] width 235 height 17
click at [166, 260] on span "data_mappings" at bounding box center [161, 260] width 71 height 12
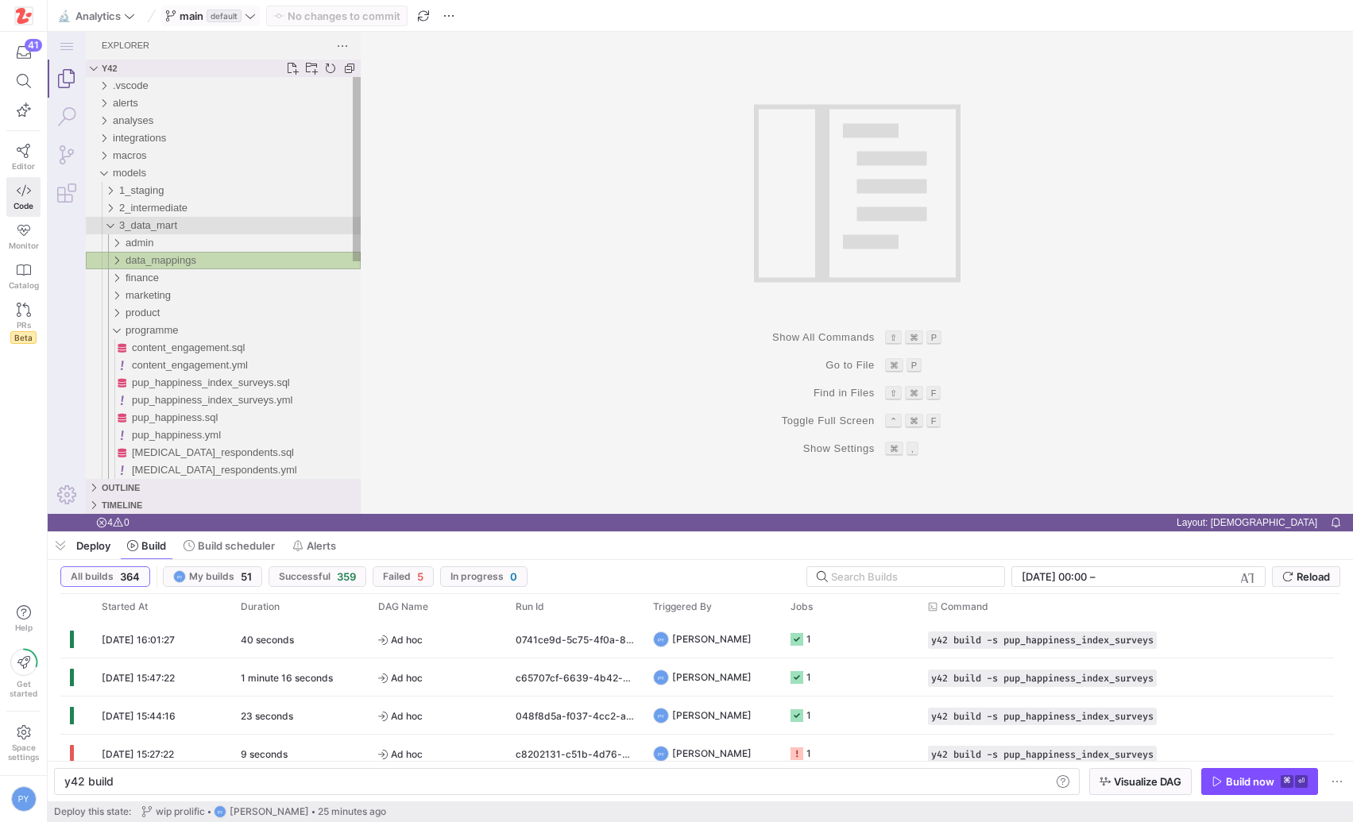
click at [151, 223] on span "3_data_mart" at bounding box center [148, 225] width 58 height 12
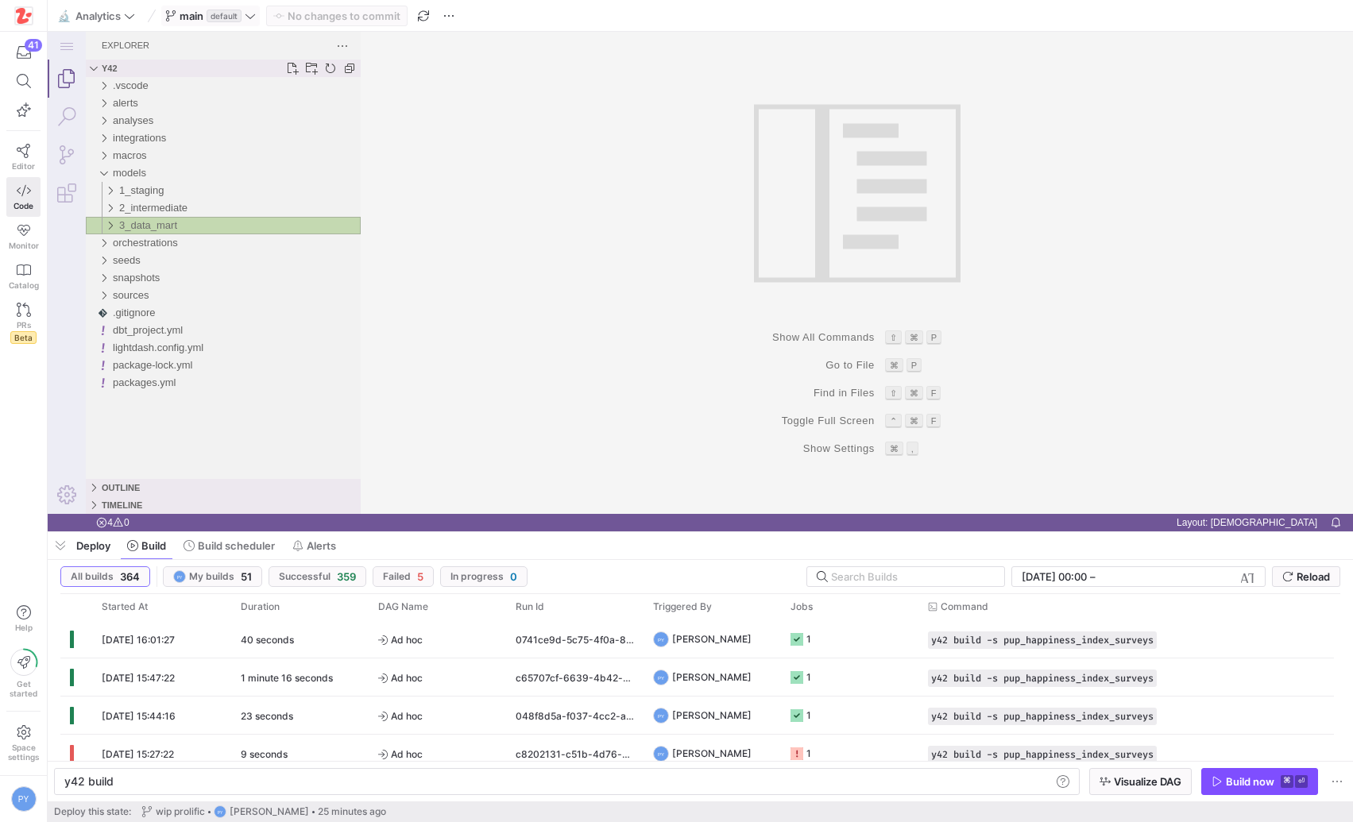
click at [151, 223] on span "3_data_mart" at bounding box center [148, 225] width 58 height 12
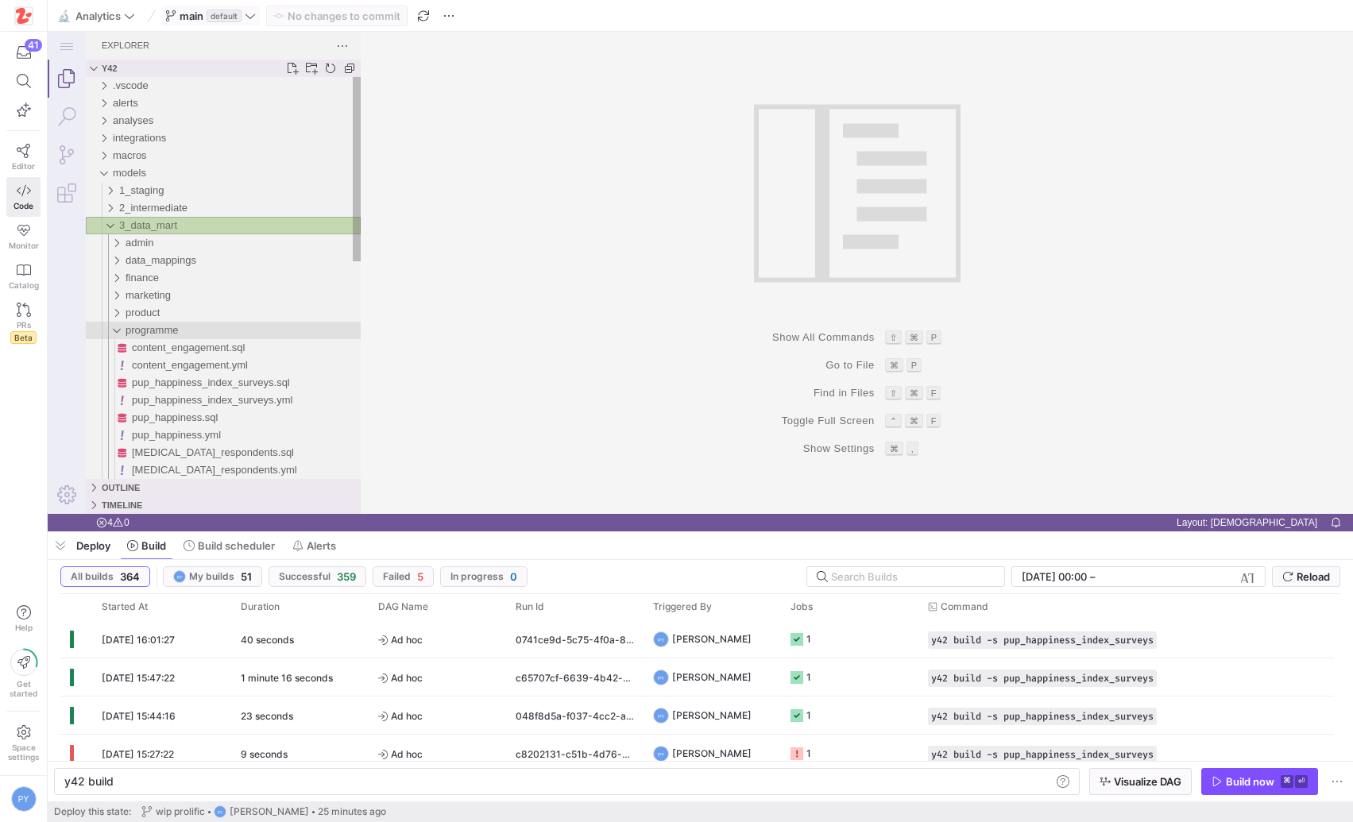
click at [156, 334] on span "programme" at bounding box center [152, 330] width 52 height 12
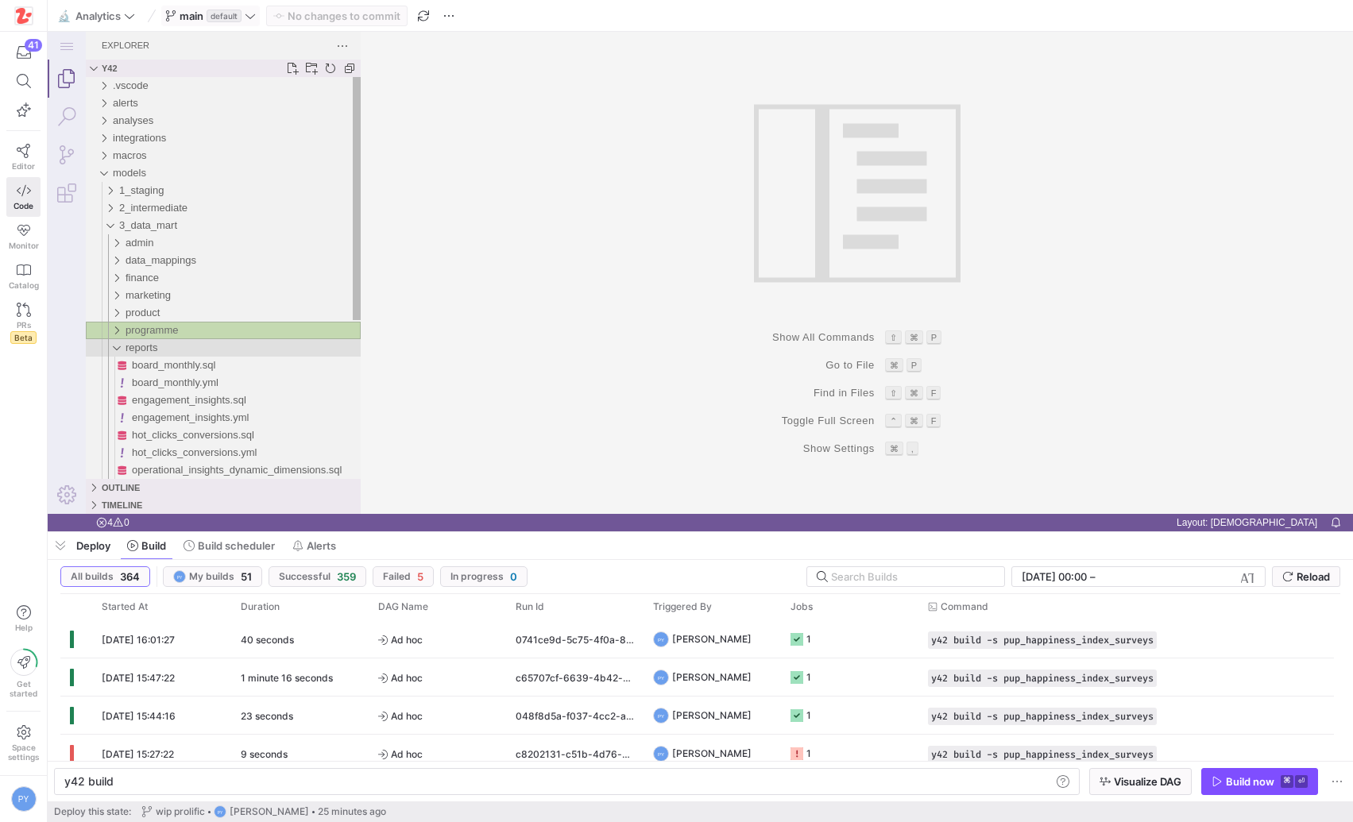
click at [155, 346] on span "reports" at bounding box center [142, 348] width 32 height 12
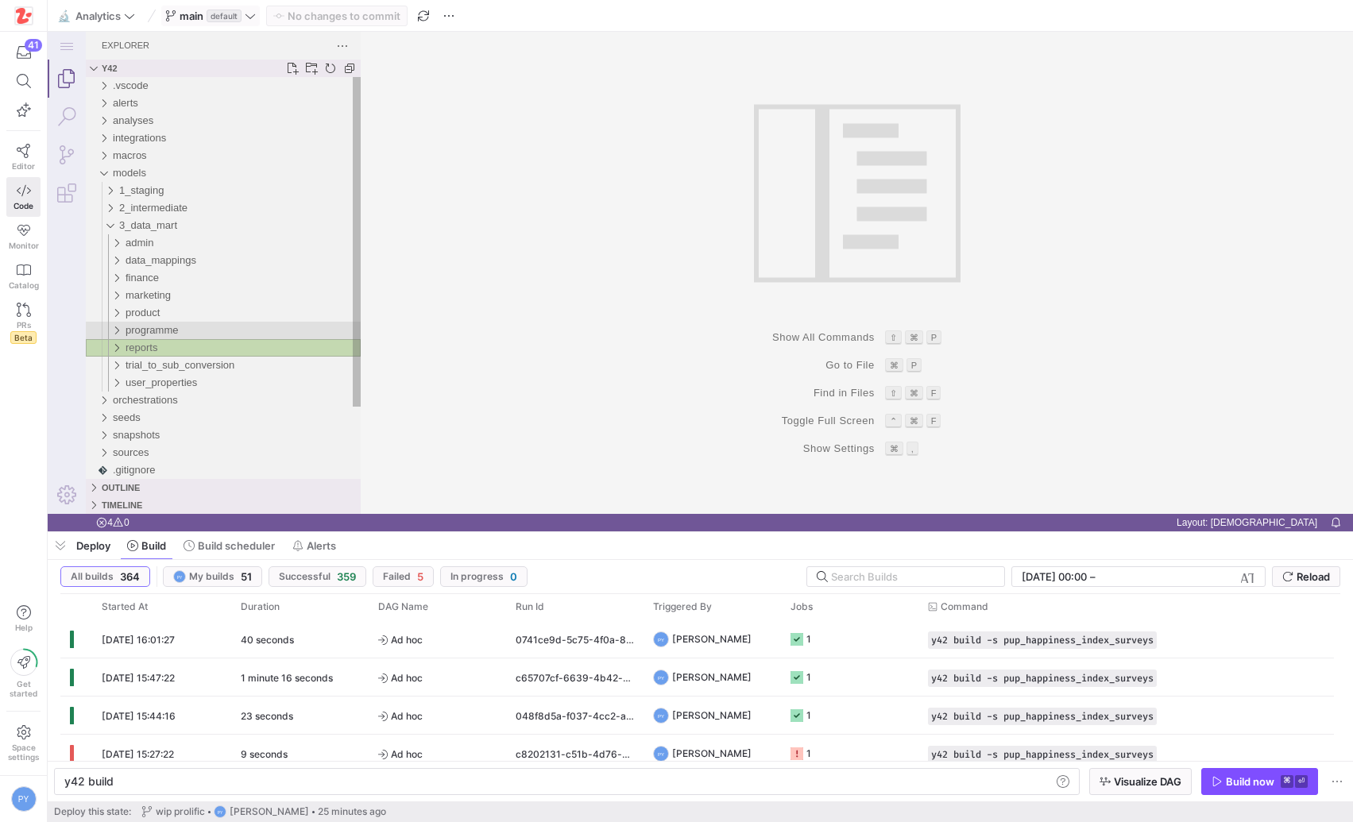
click at [158, 330] on span "programme" at bounding box center [152, 330] width 52 height 12
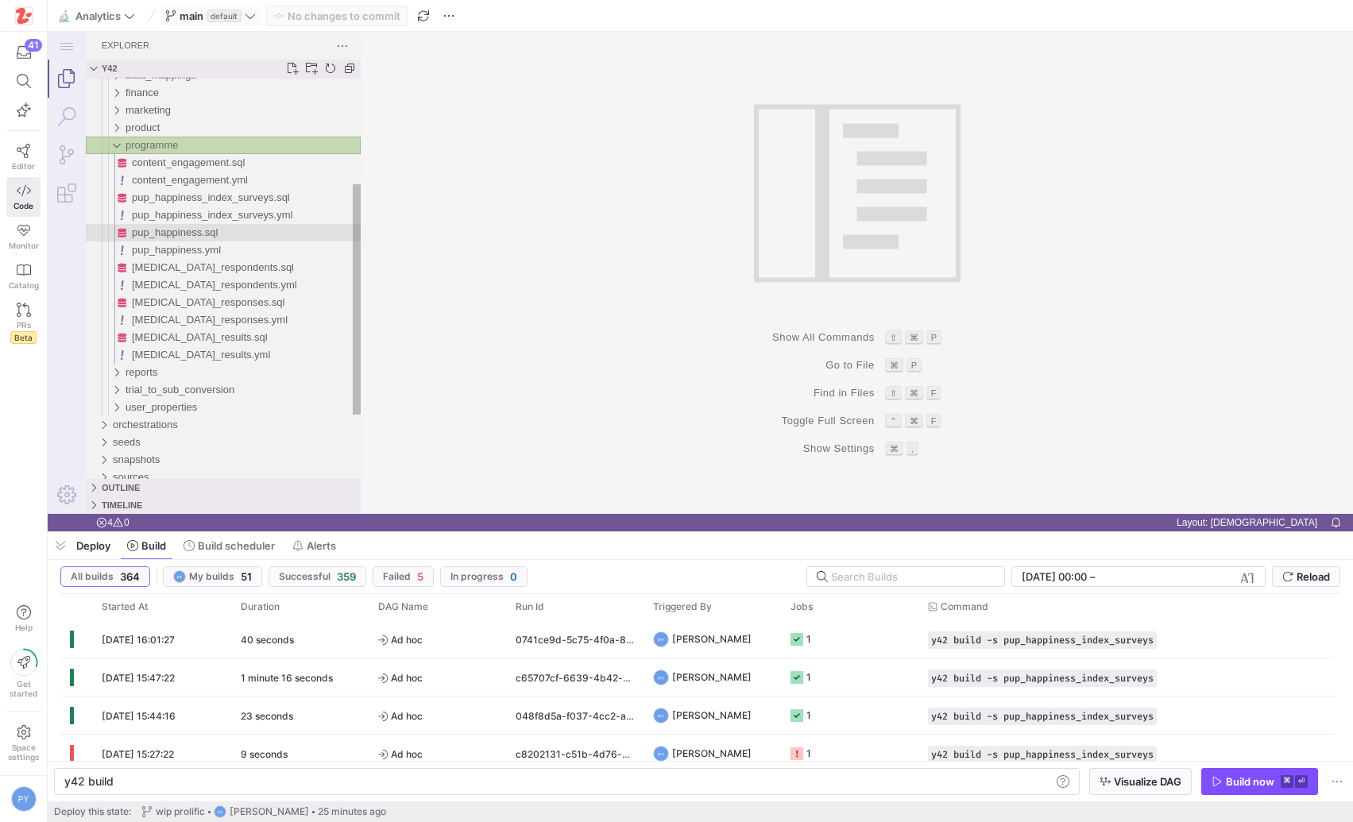
click at [253, 224] on div "pup_happiness.sql" at bounding box center [246, 232] width 229 height 17
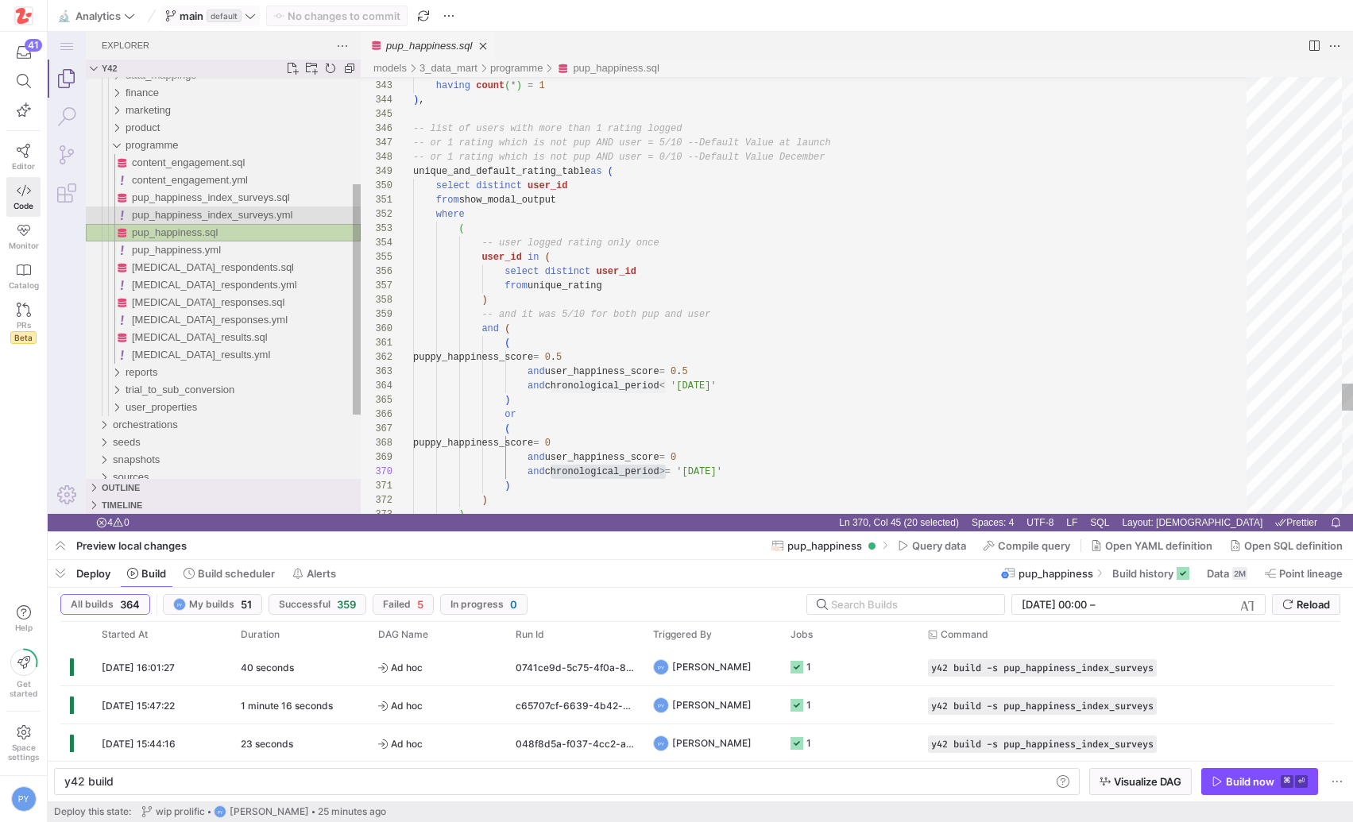
scroll to position [143, 253]
click at [253, 219] on span "pup_happiness_index_surveys.yml" at bounding box center [212, 215] width 160 height 12
type textarea "y42 build -s pup_happiness_index_surveys"
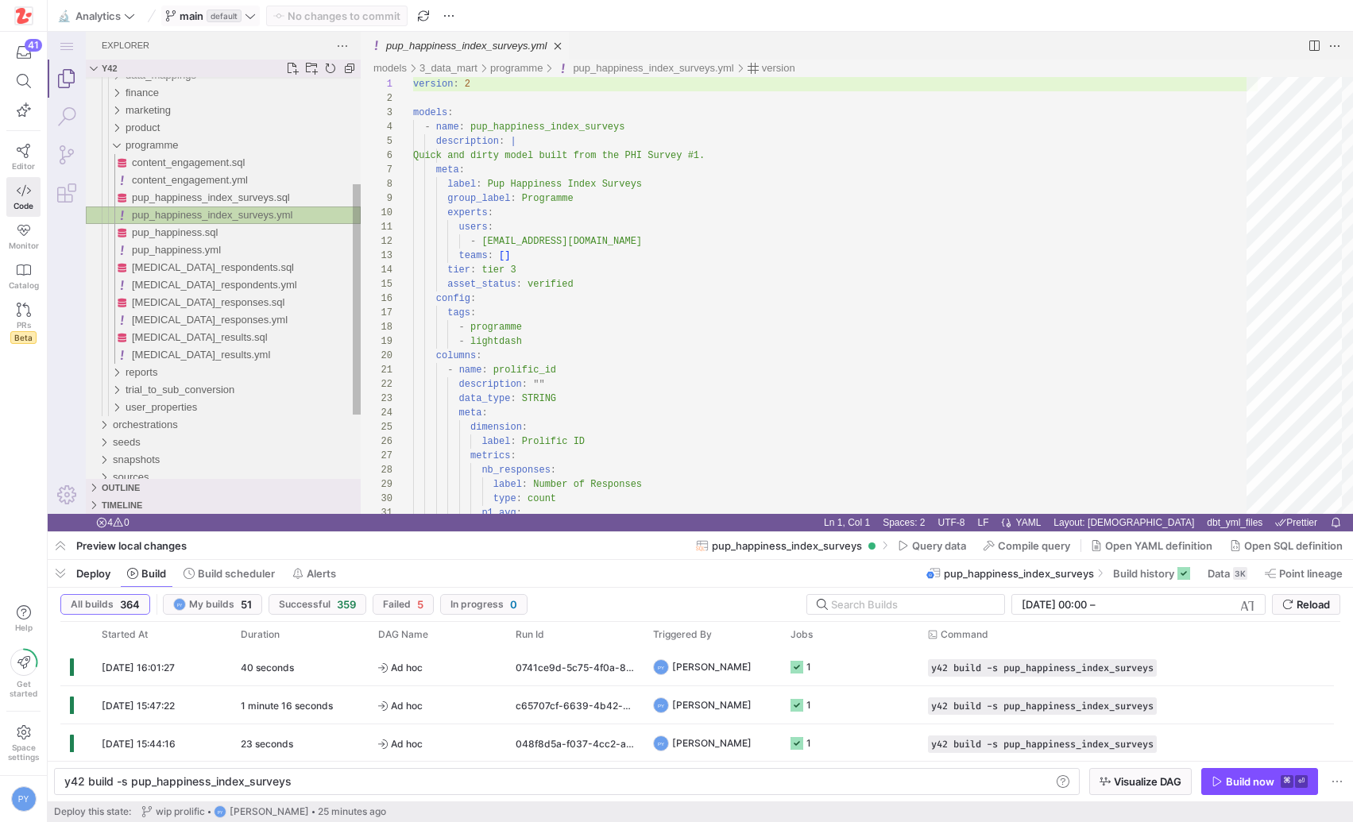
scroll to position [143, 0]
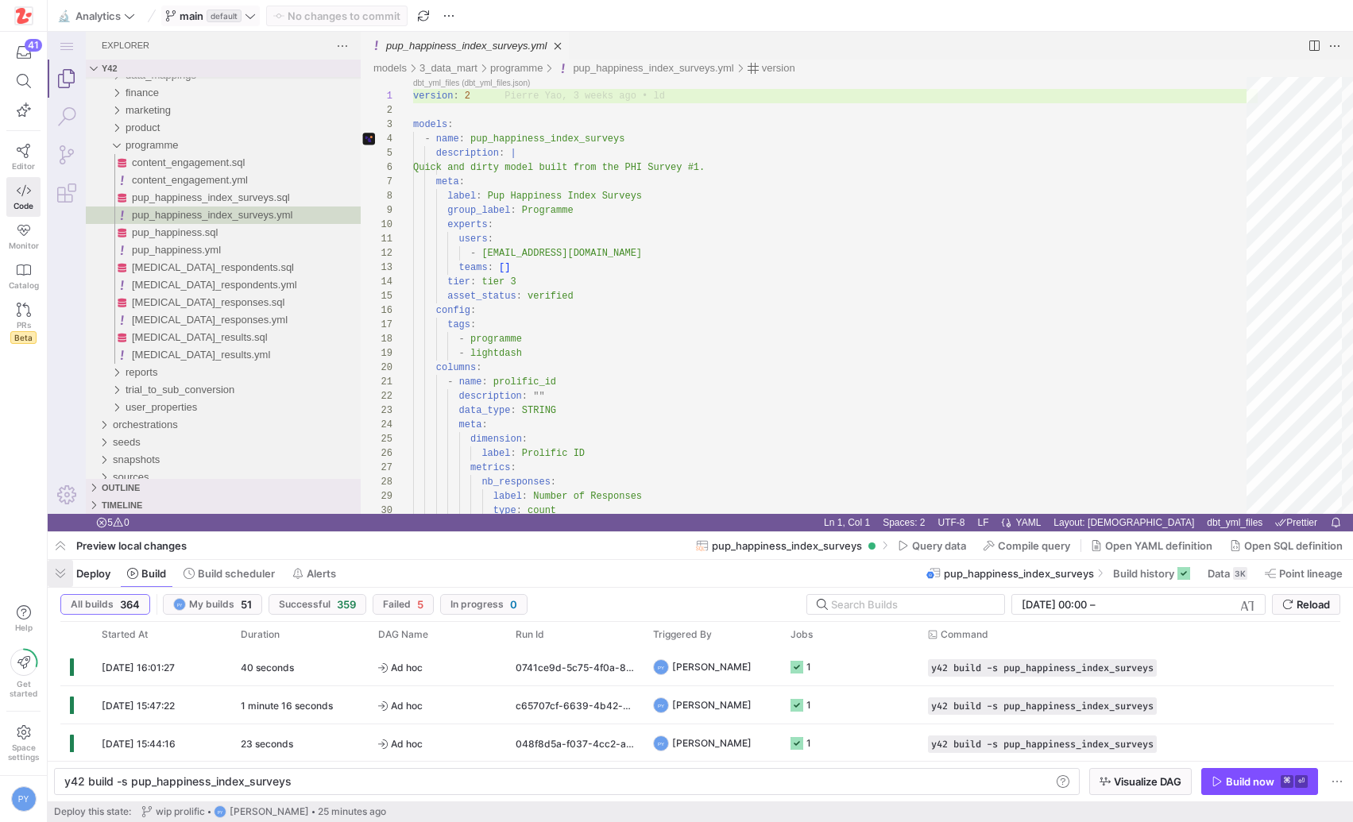
click at [70, 569] on span "button" at bounding box center [60, 573] width 25 height 27
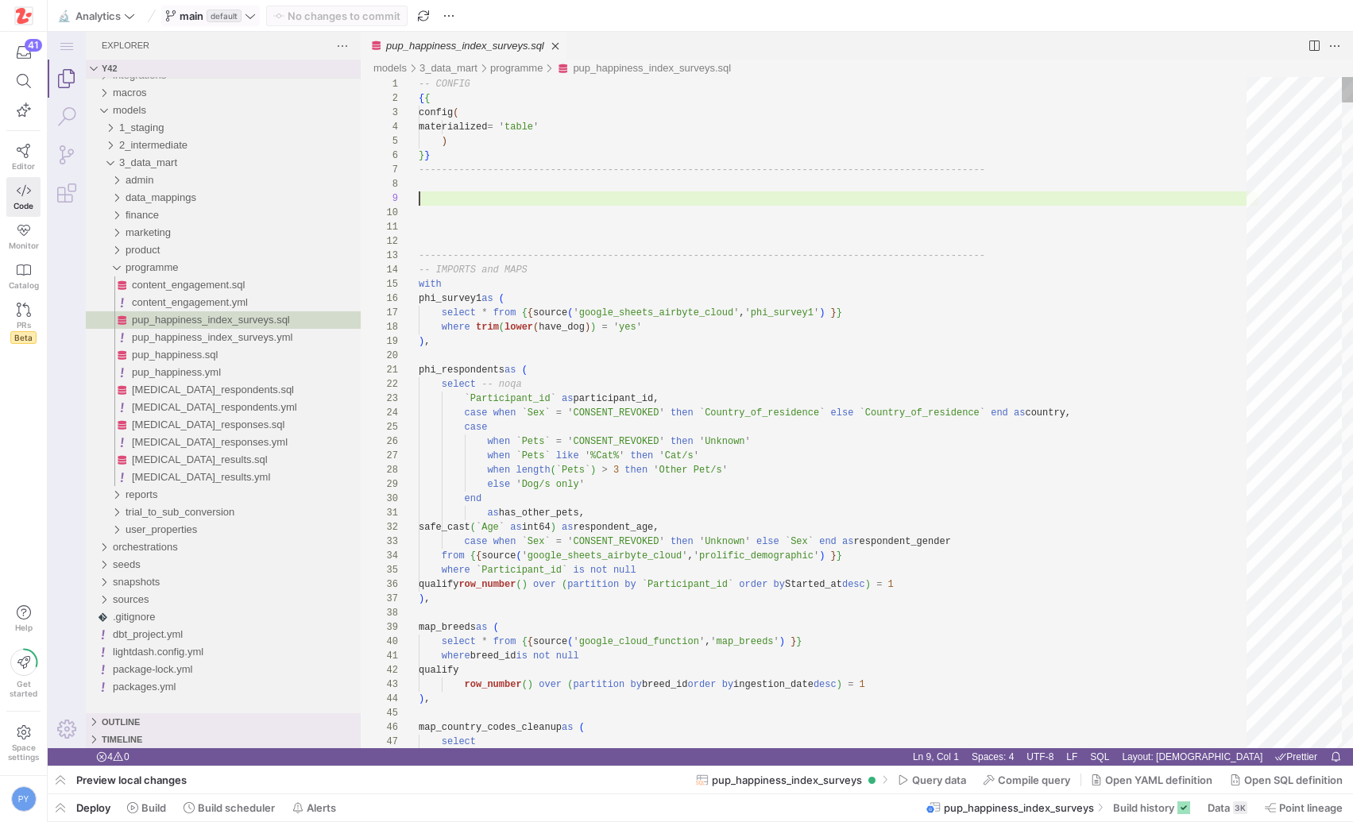
type textarea "phi_respondents as ( select -- noqa `Participant_id` as participant_id, case wh…"
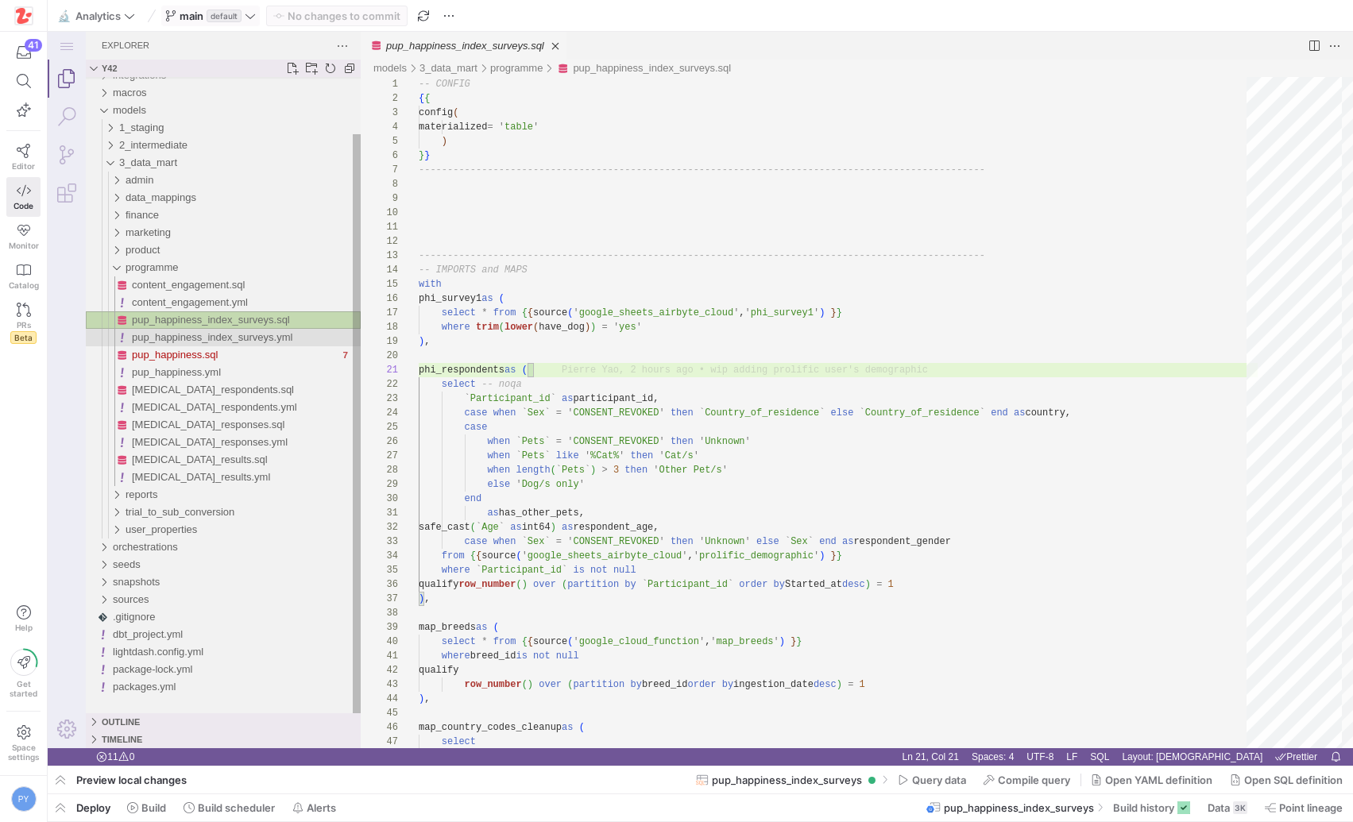
click at [221, 334] on span "pup_happiness_index_surveys.yml" at bounding box center [212, 337] width 160 height 12
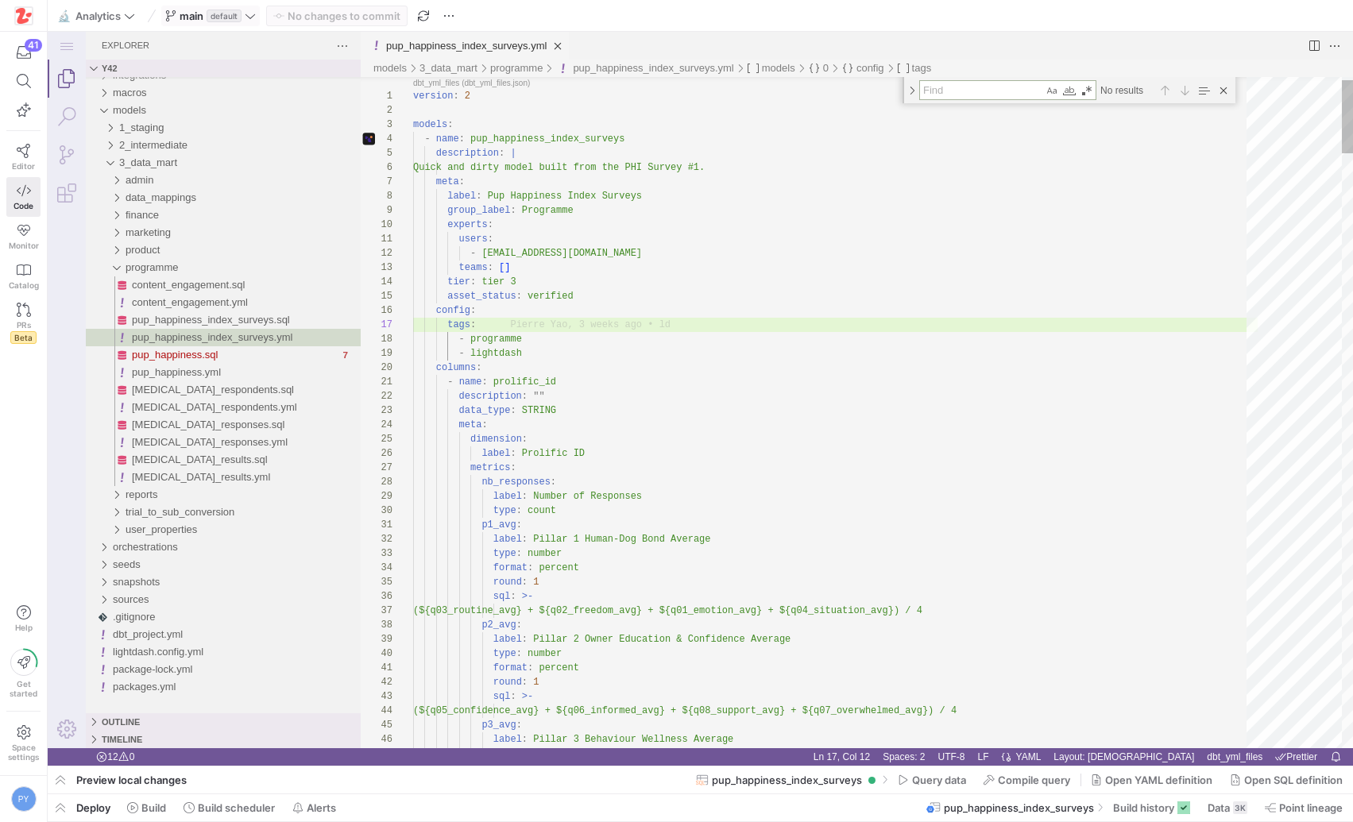
type textarea "- name: prolific_id description: "" data_type: STRING meta: dimension: label: P…"
type textarea "b"
type textarea "label: Country Name - name: age_today_in_weeks data_type: INT64 meta: dimension…"
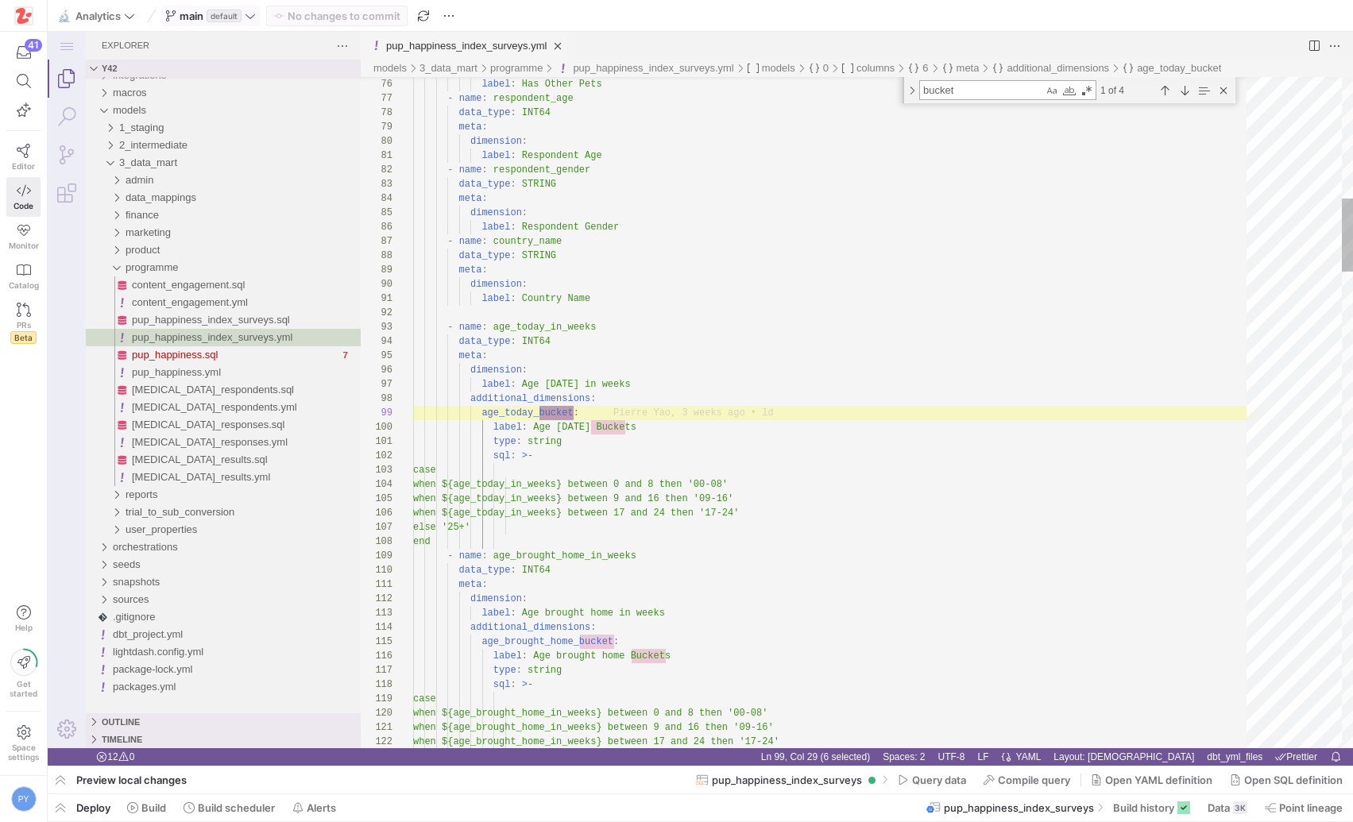
type textarea "bucket"
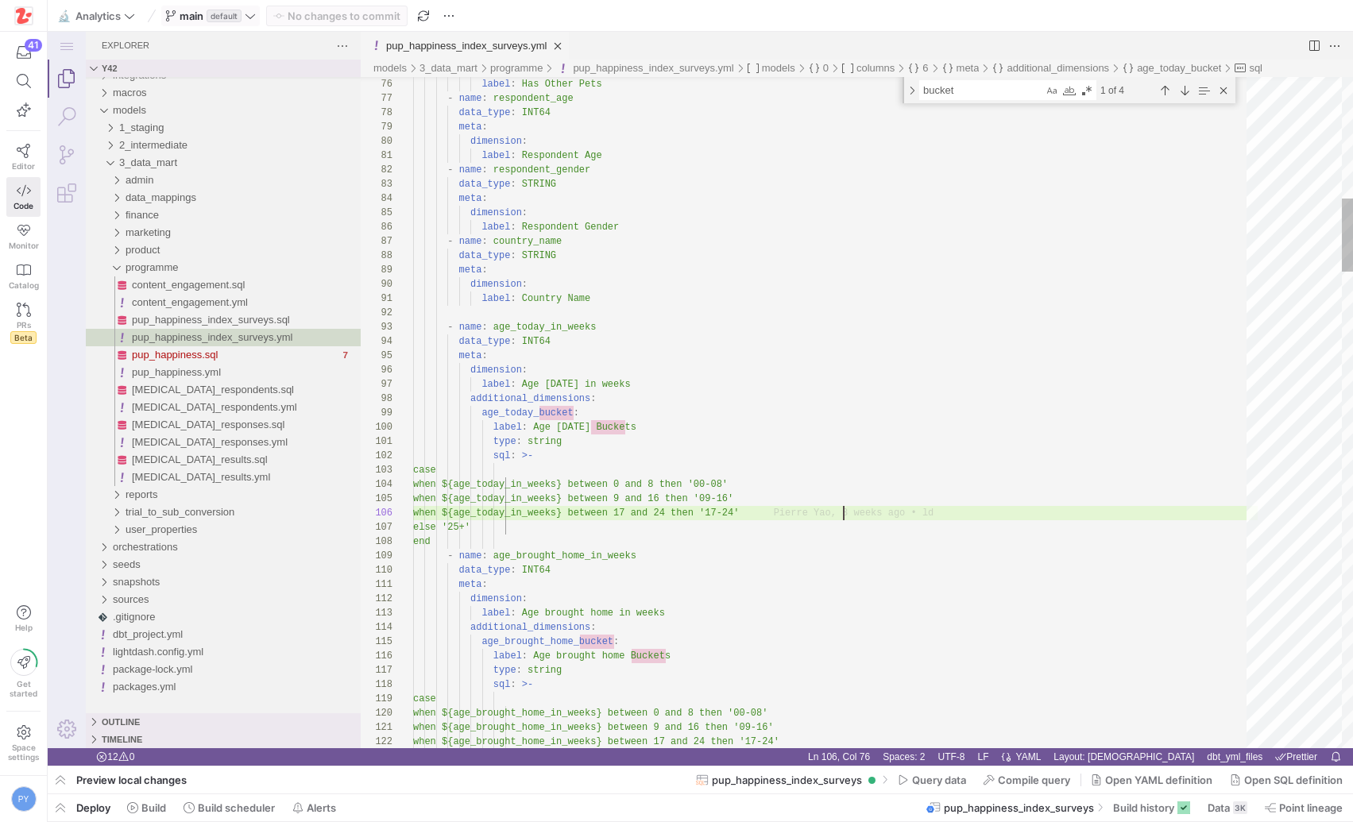
scroll to position [71, 103]
paste textarea "when ${age_today_in_weeks} between 17 and 24 then '17-24'"
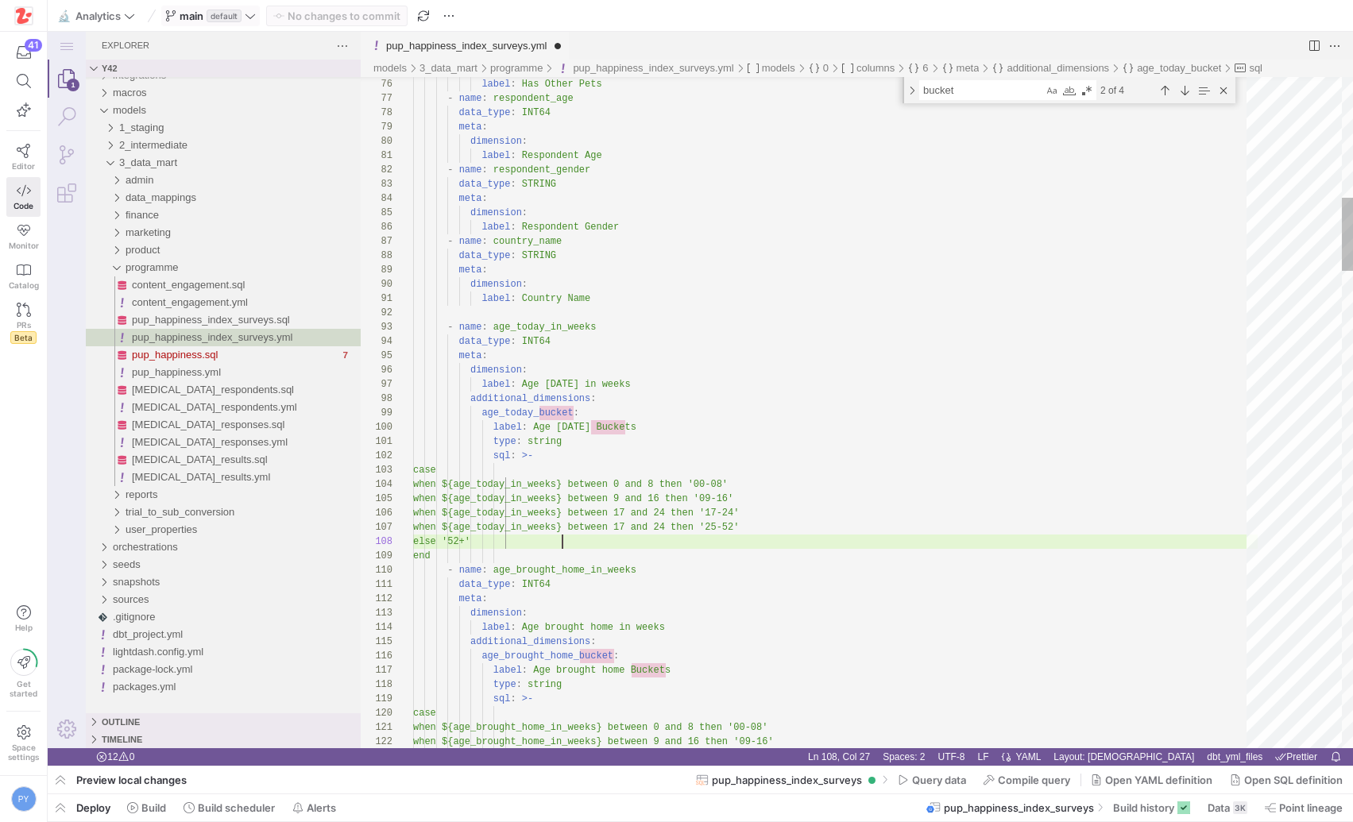
scroll to position [100, 149]
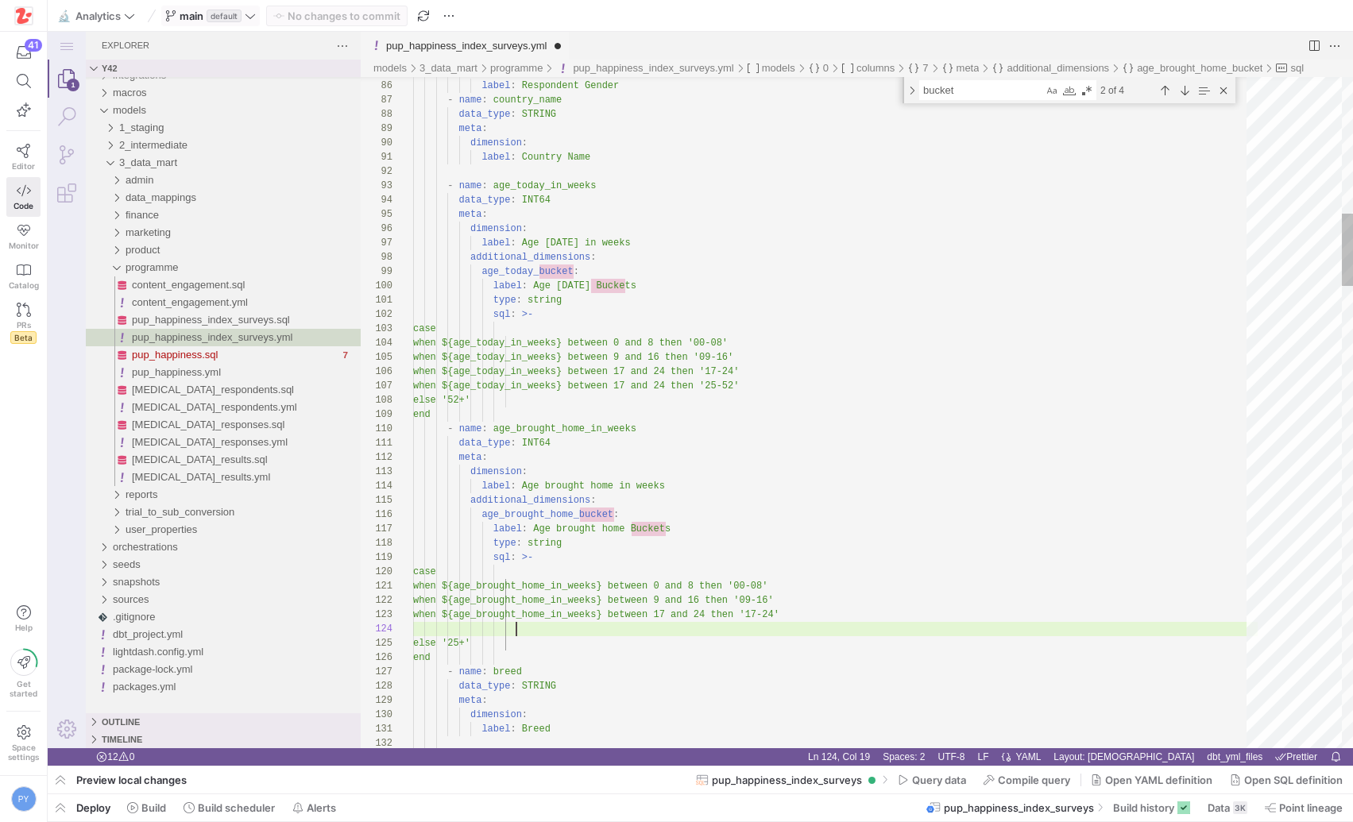
paste textarea "when ${age_brought_home_in_weeks} between 17 and 24 then '17-24'"
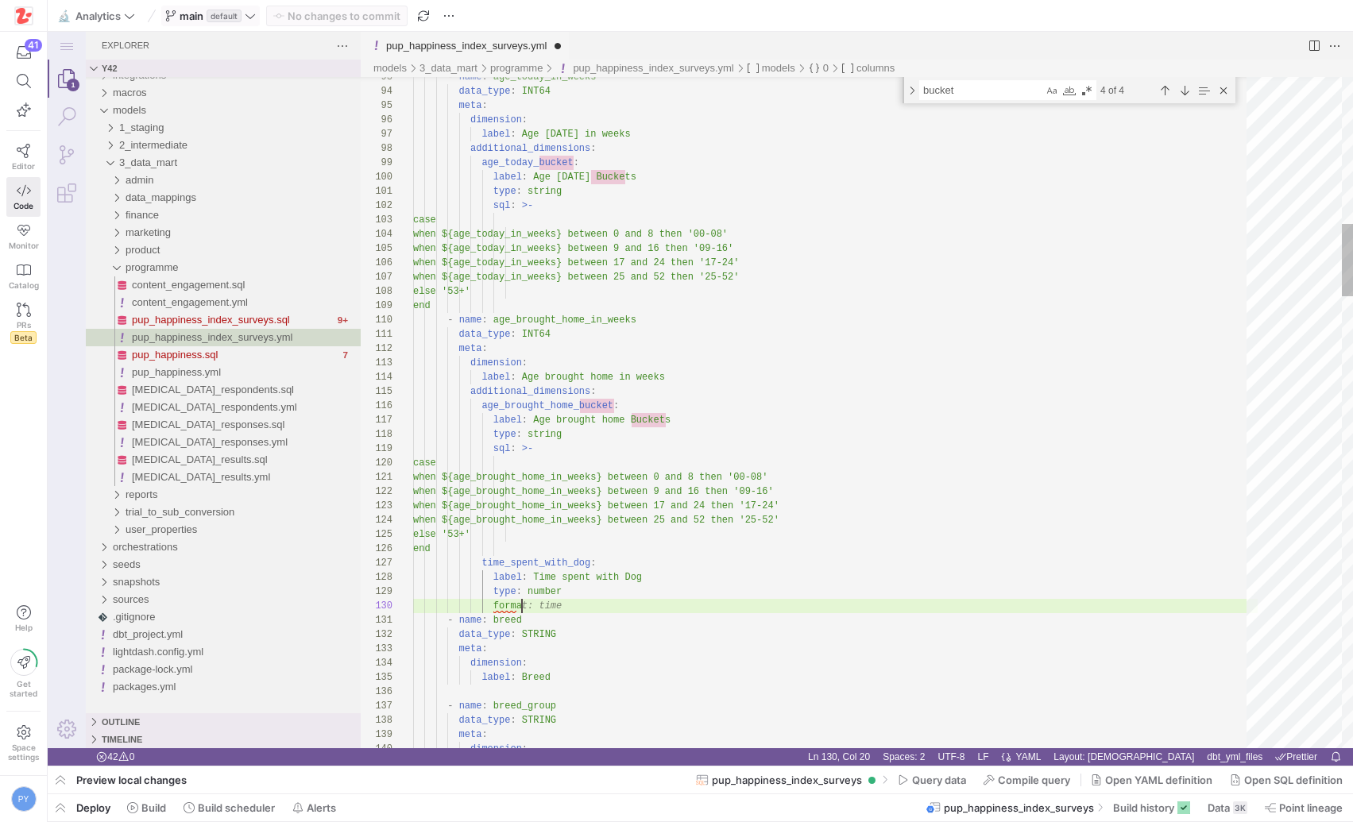
scroll to position [129, 115]
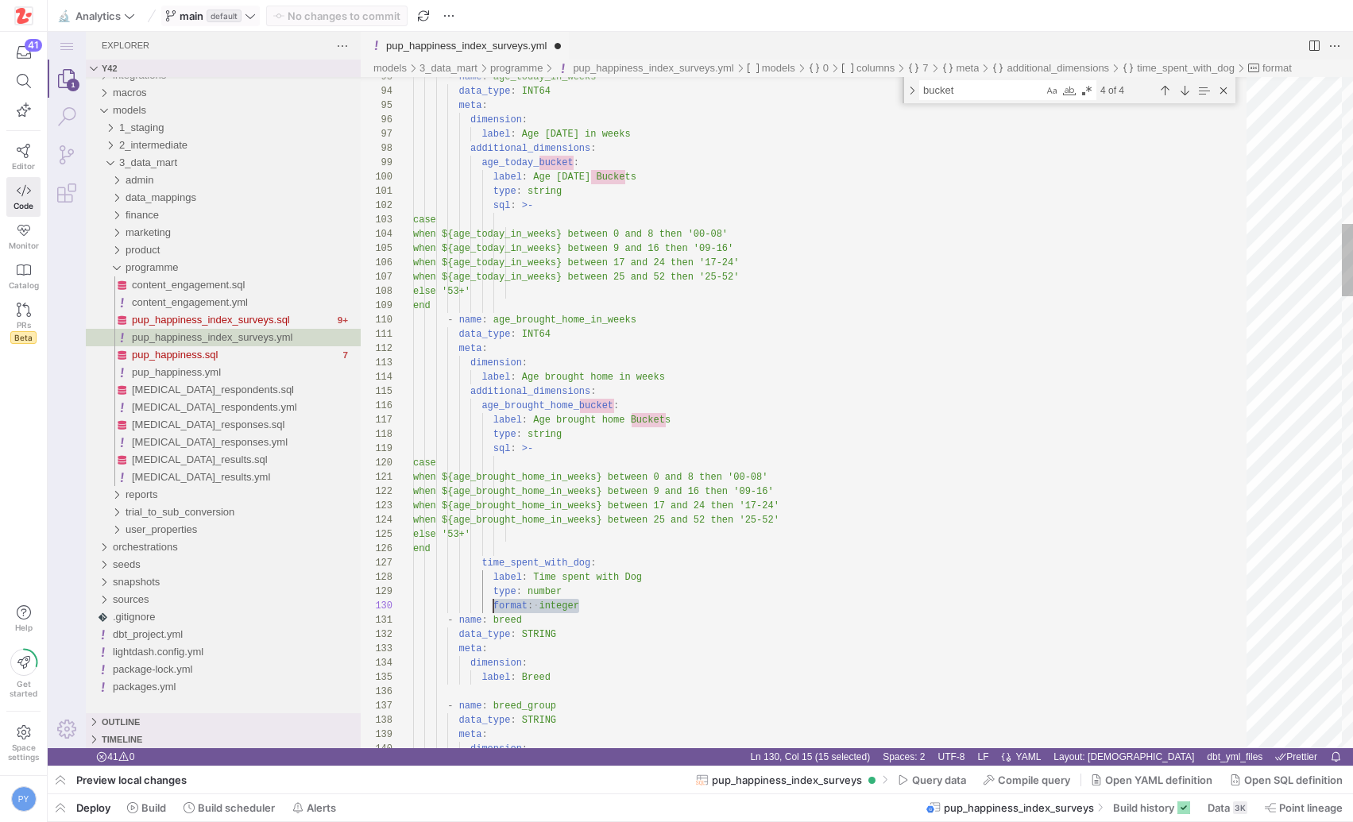
paste textarea "en 0 and 8 then '00-08' when ${age_brought_home_in_weeks} between 9 and 16 then…"
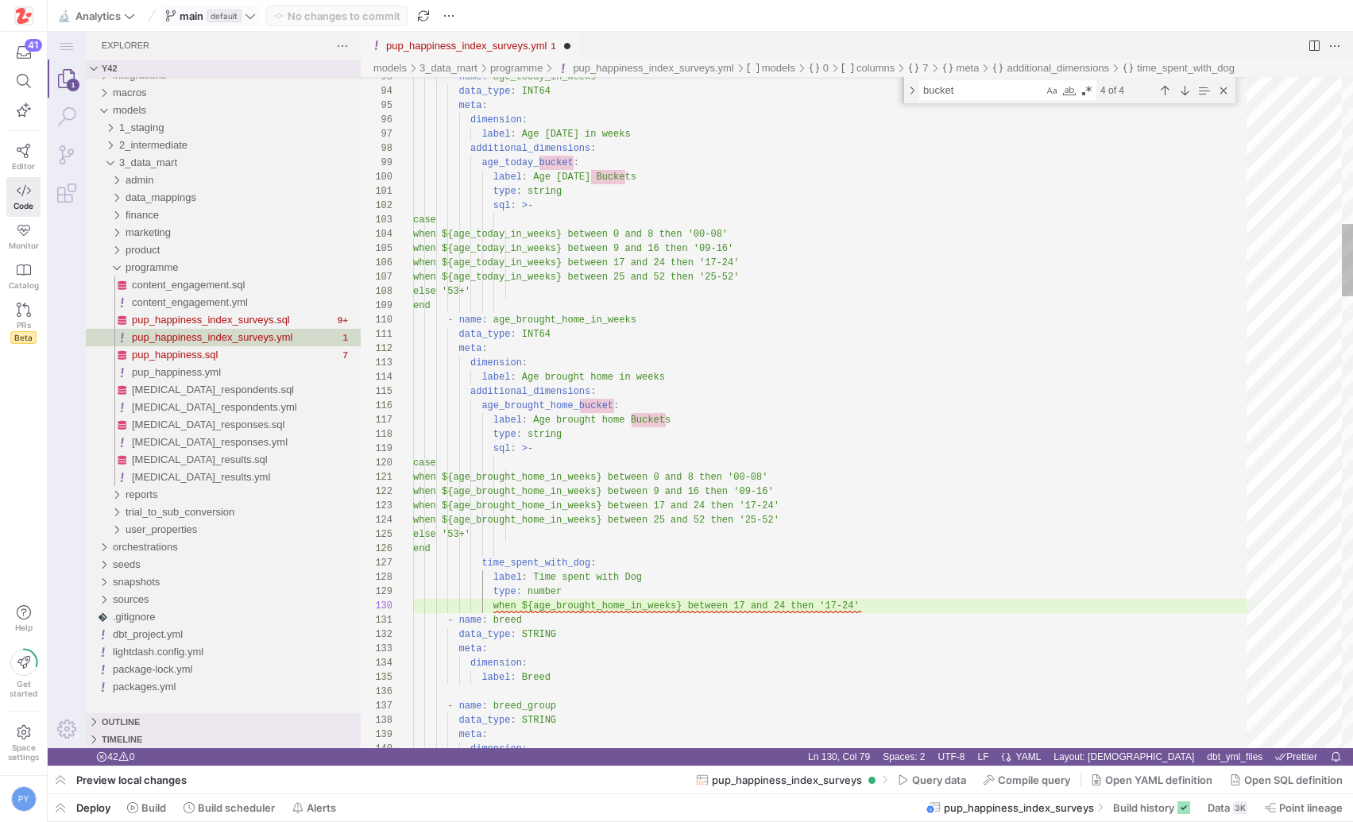
scroll to position [129, 80]
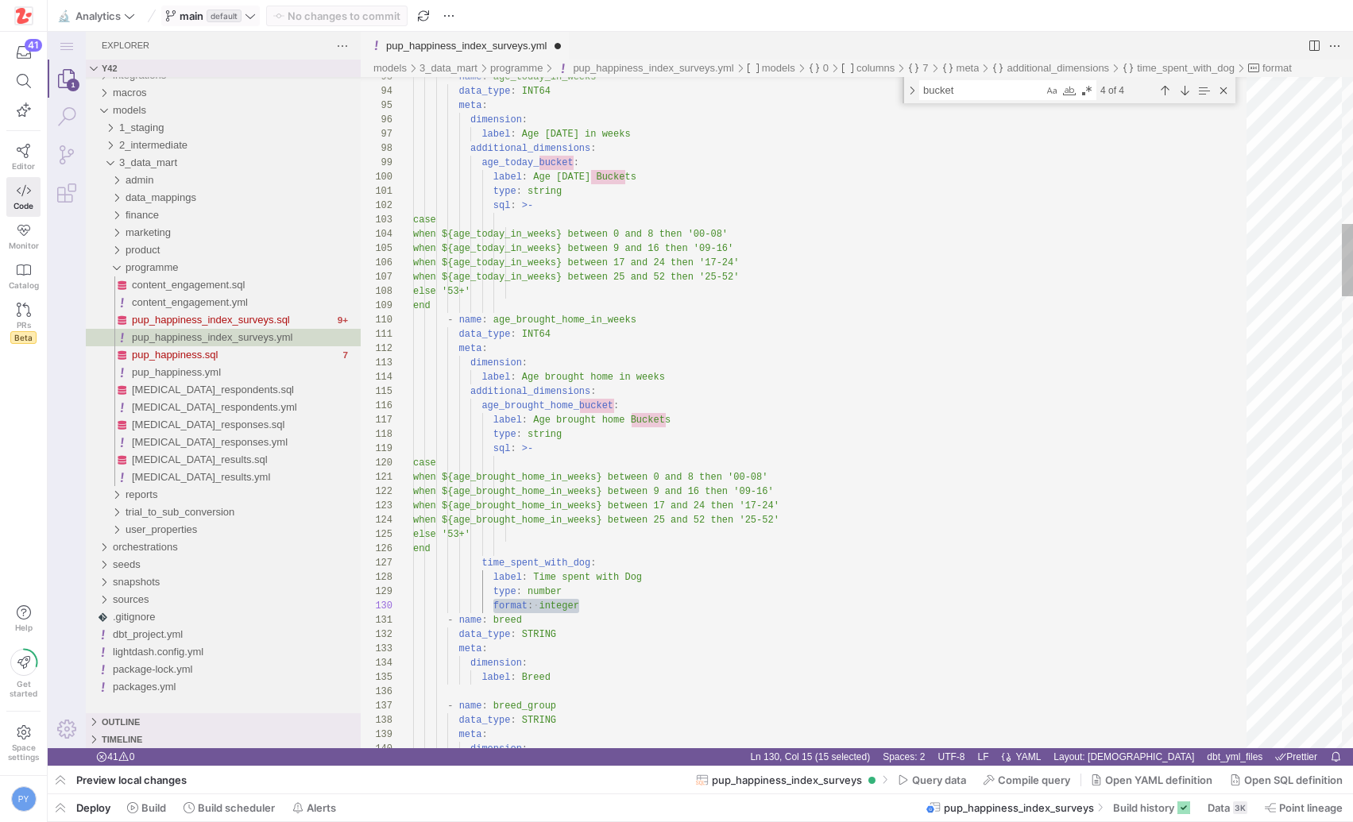
type textarea "when ${age_brought_home_in_weeks} between 0 and 8 then '00-08' when ${age_broug…"
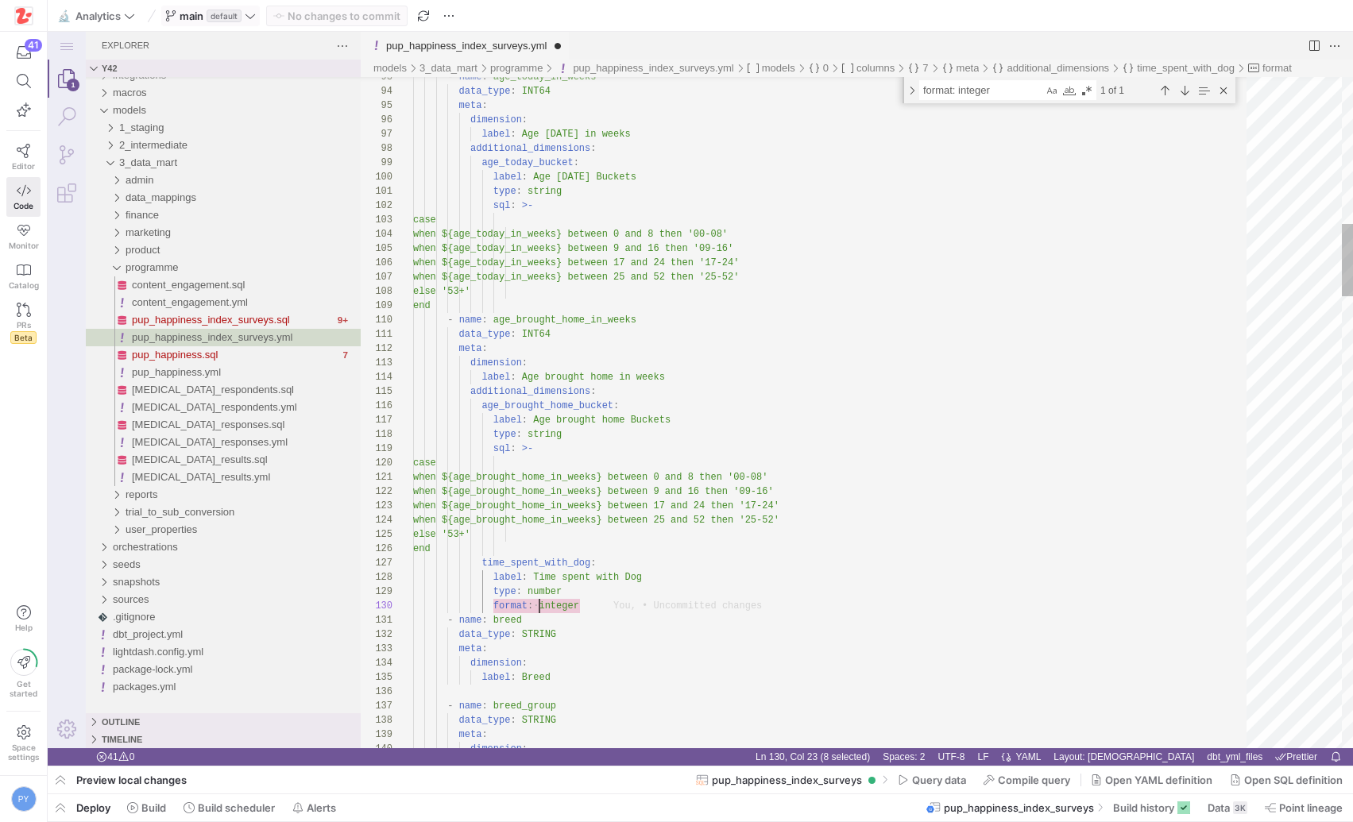
scroll to position [129, 126]
type textarea "format:"
click at [1191, 95] on div "Next Match (Enter)" at bounding box center [1184, 90] width 17 height 17
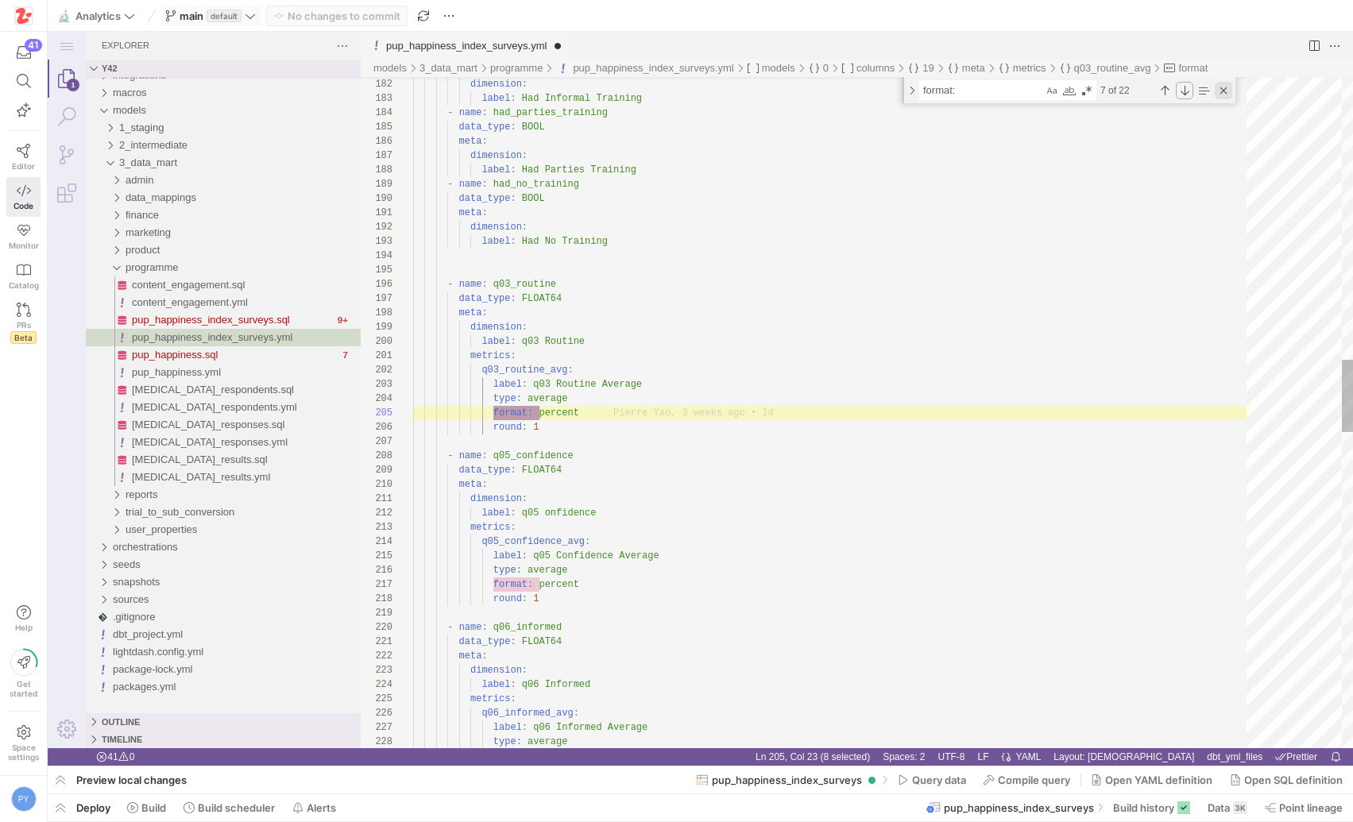
drag, startPoint x: 1186, startPoint y: 95, endPoint x: 1222, endPoint y: 91, distance: 36.0
click at [1222, 91] on div "7 of 22" at bounding box center [1164, 90] width 136 height 20
click at [1185, 95] on div "Next Match (Enter)" at bounding box center [1184, 90] width 17 height 17
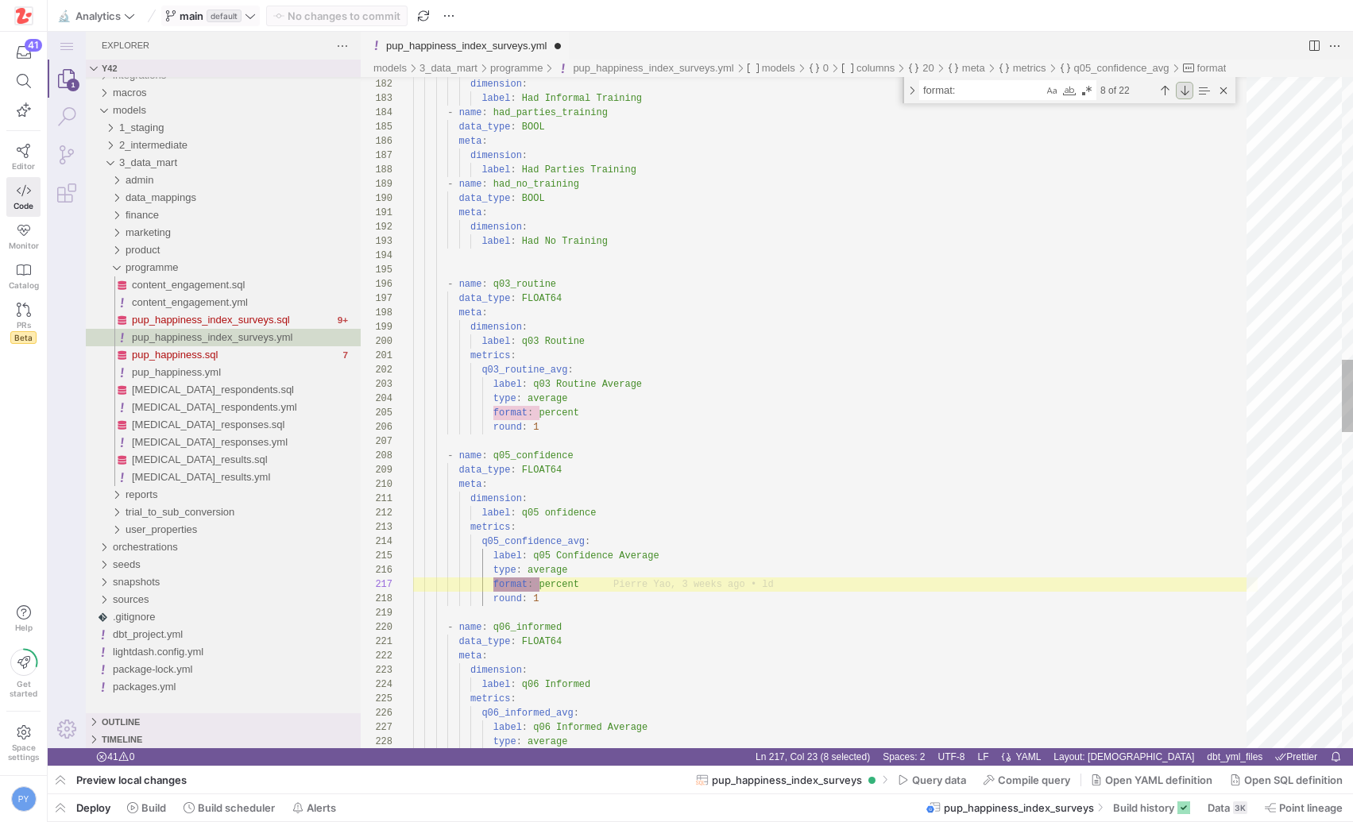
click at [1185, 95] on div "Next Match (Enter)" at bounding box center [1184, 90] width 17 height 17
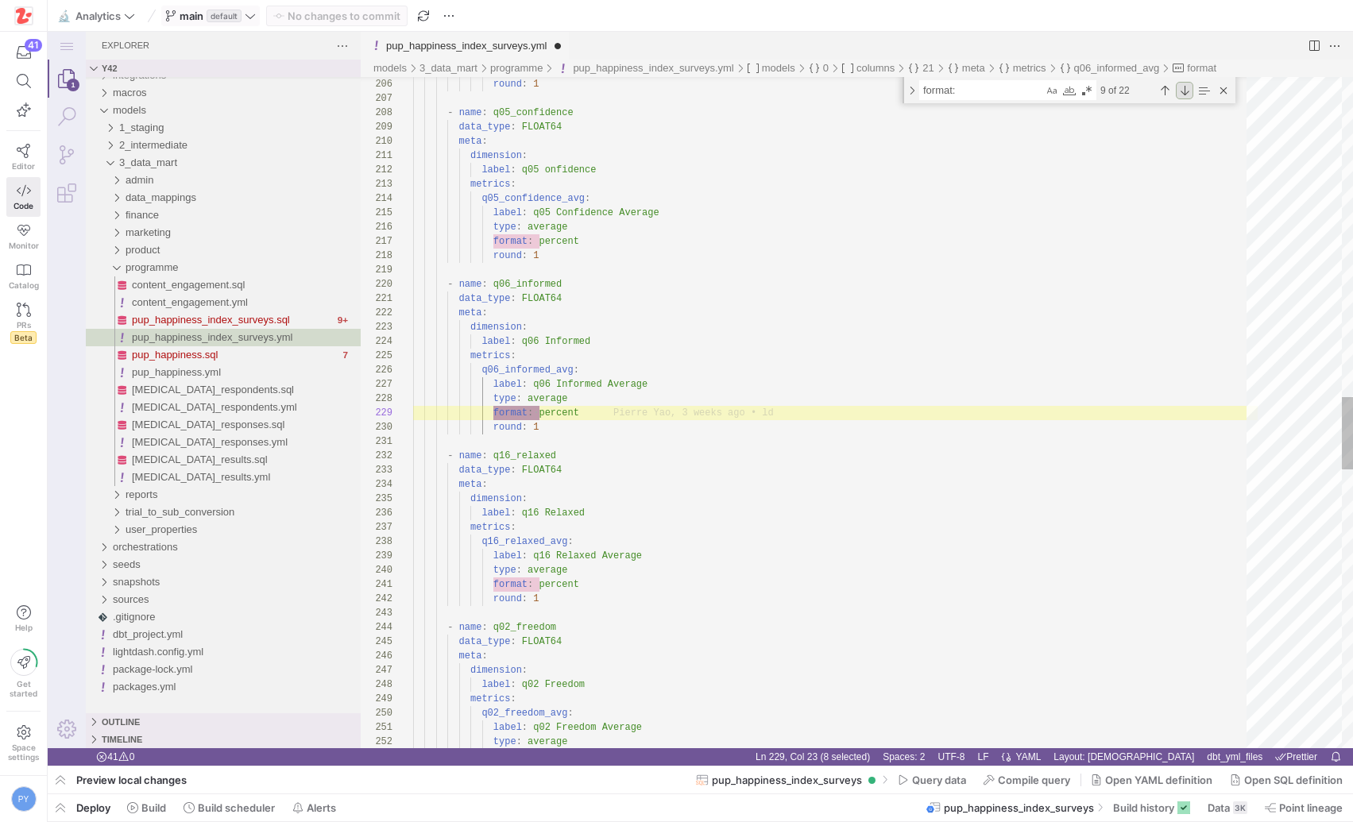
click at [1185, 95] on div "Next Match (Enter)" at bounding box center [1184, 90] width 17 height 17
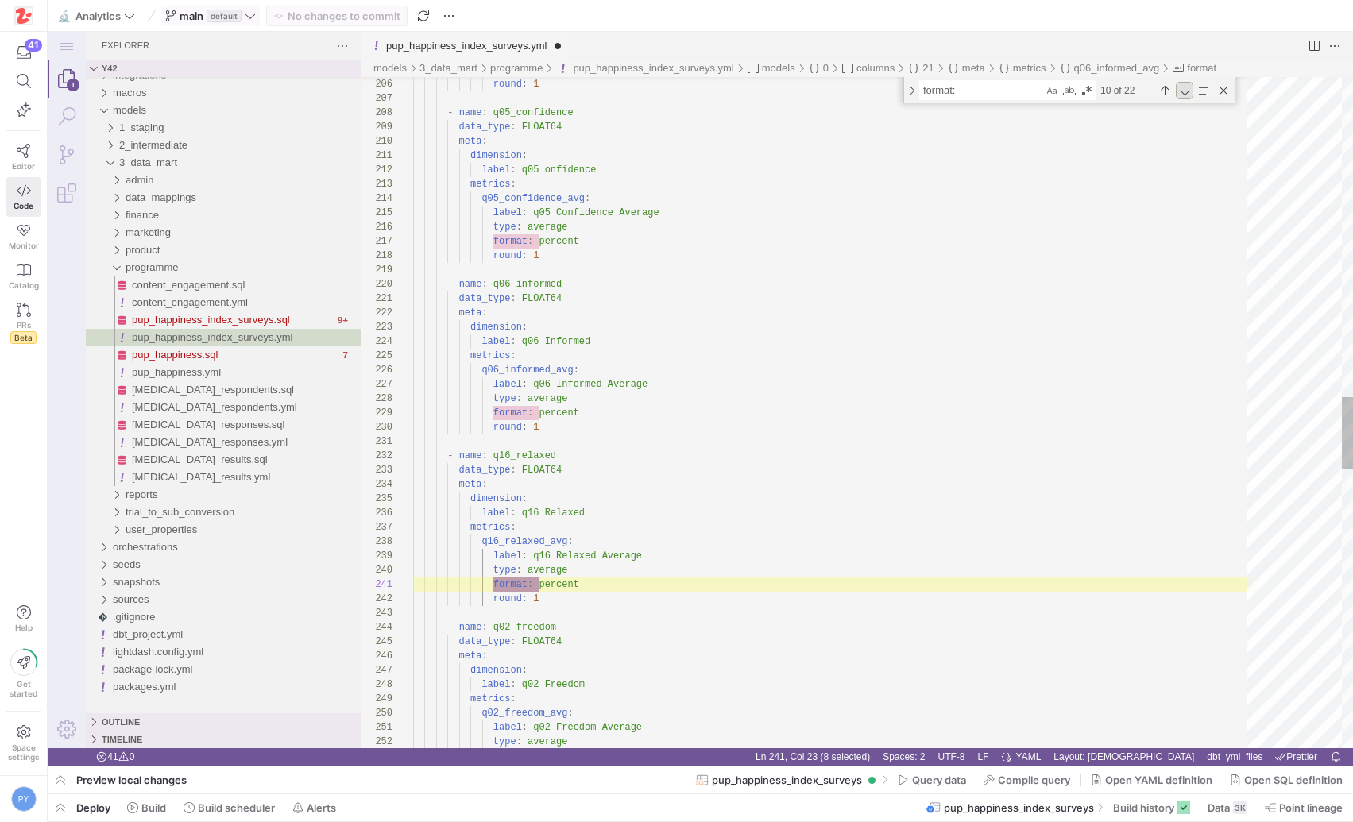
click at [1185, 95] on div "Next Match (Enter)" at bounding box center [1184, 90] width 17 height 17
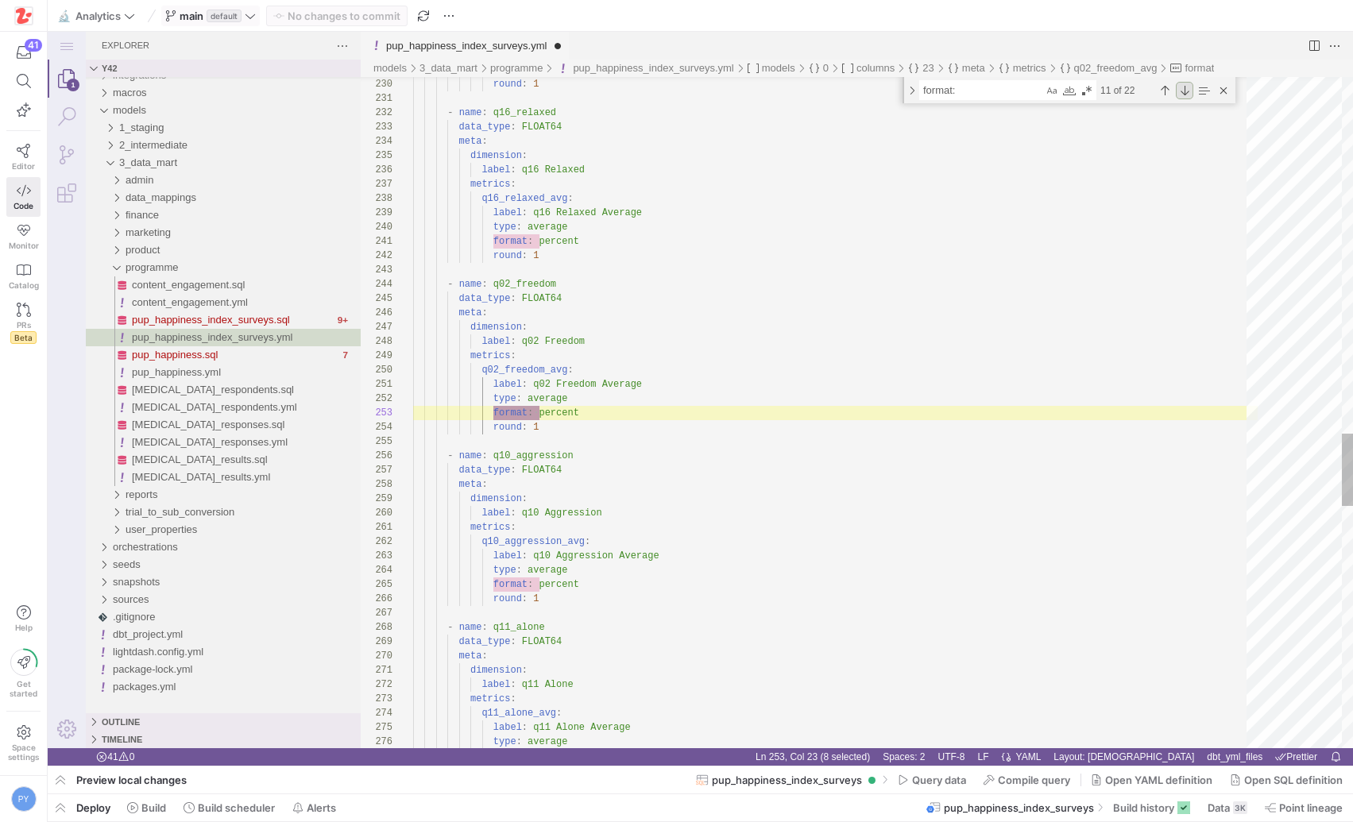
click at [1185, 95] on div "Next Match (Enter)" at bounding box center [1184, 90] width 17 height 17
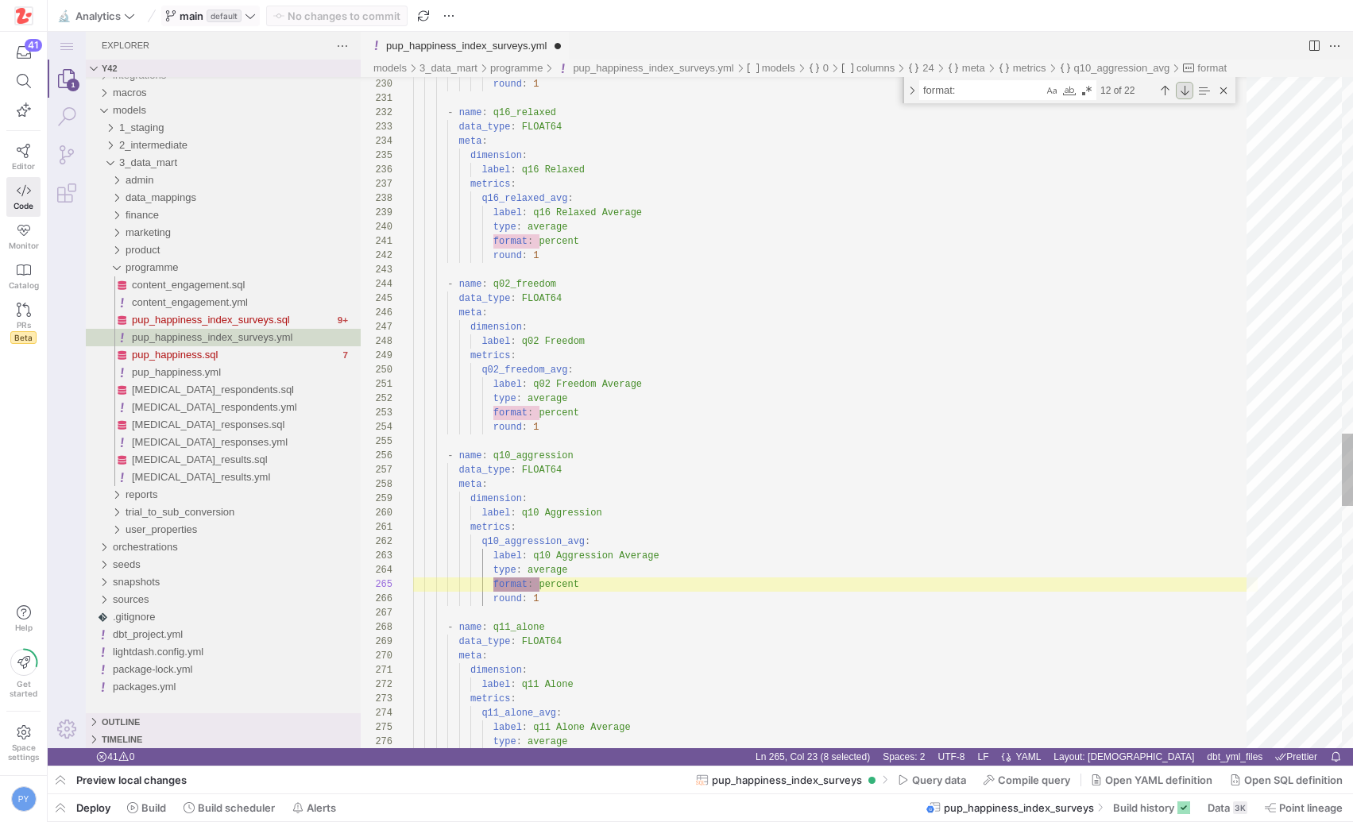
click at [1185, 95] on div "Next Match (Enter)" at bounding box center [1184, 90] width 17 height 17
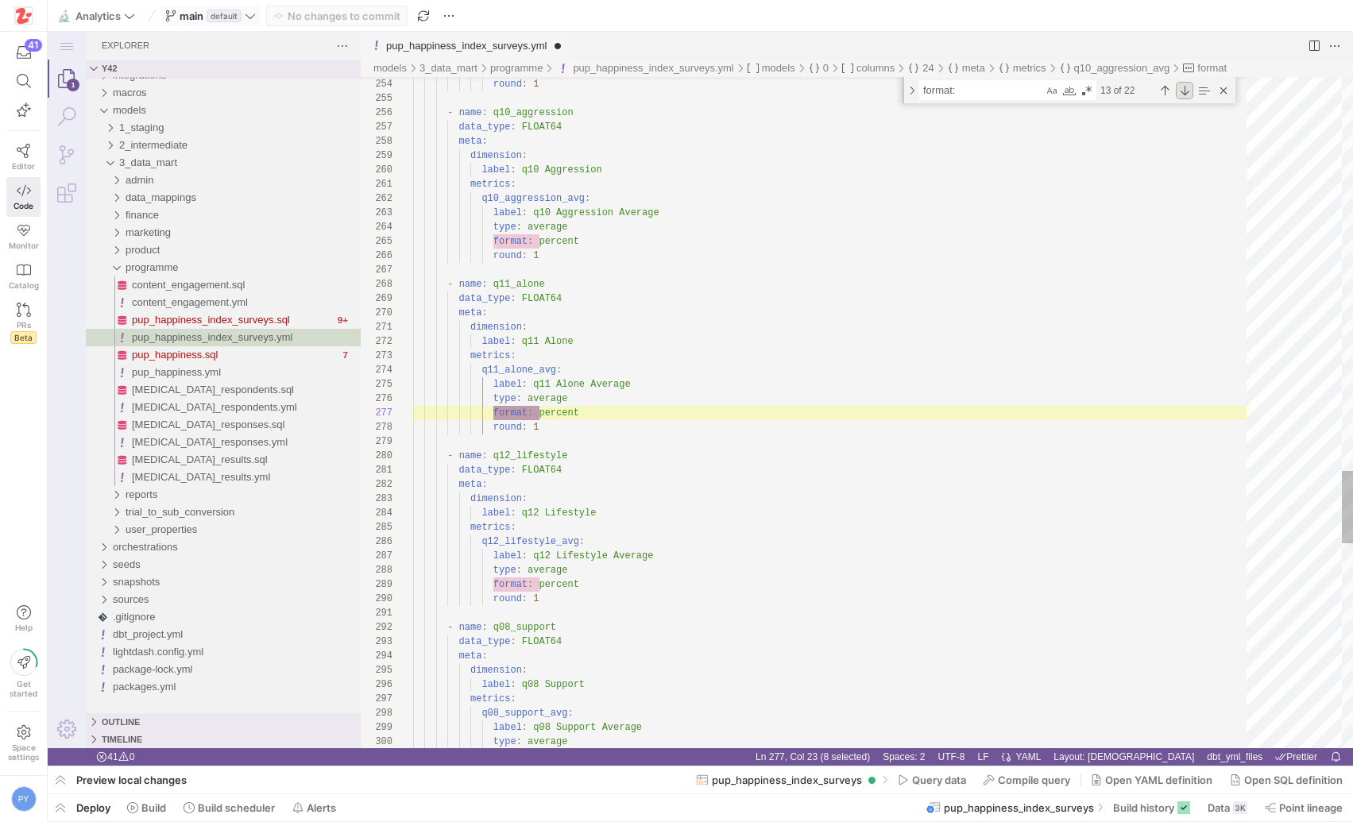
click at [1185, 95] on div "Next Match (Enter)" at bounding box center [1184, 90] width 17 height 17
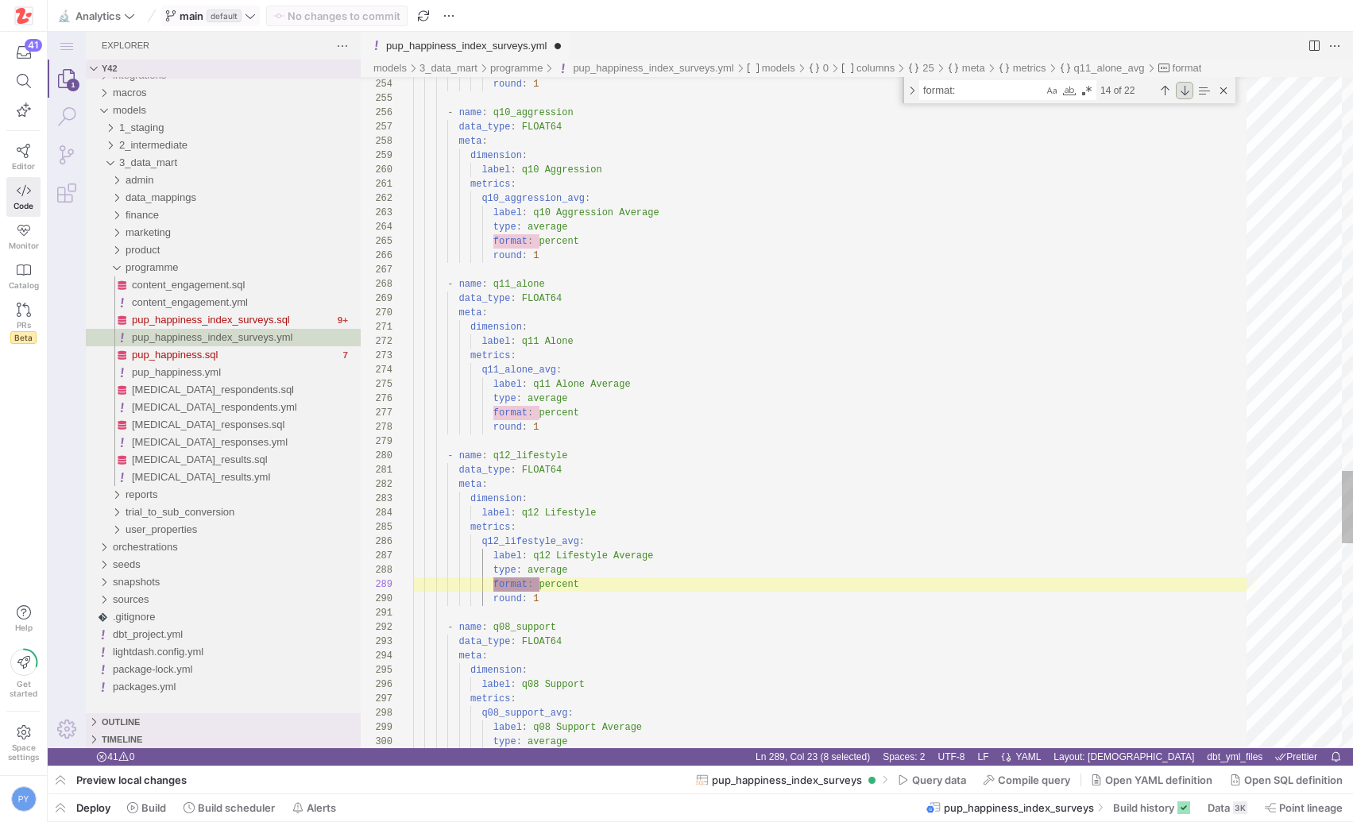
click at [1185, 95] on div "Next Match (Enter)" at bounding box center [1184, 90] width 17 height 17
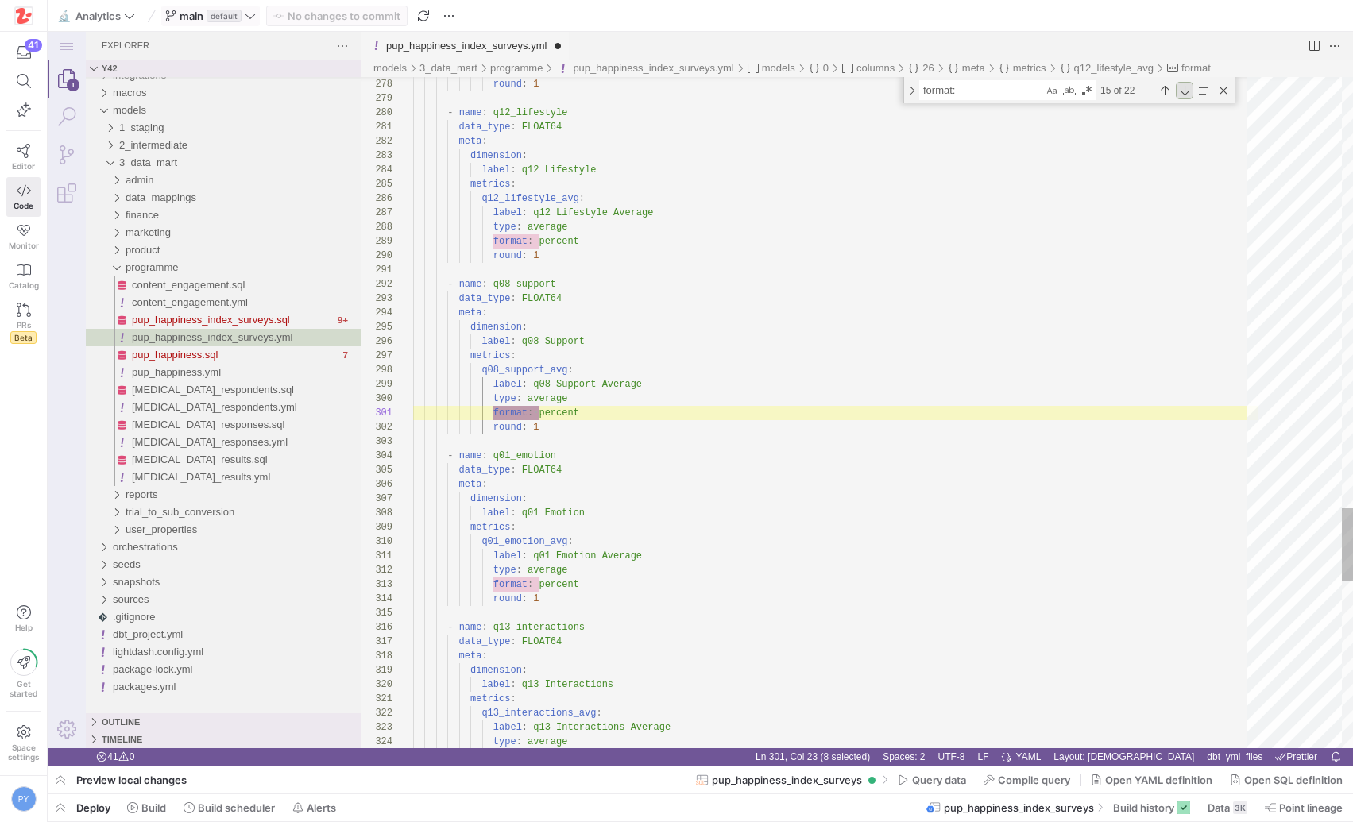
click at [1185, 95] on div "Next Match (Enter)" at bounding box center [1184, 90] width 17 height 17
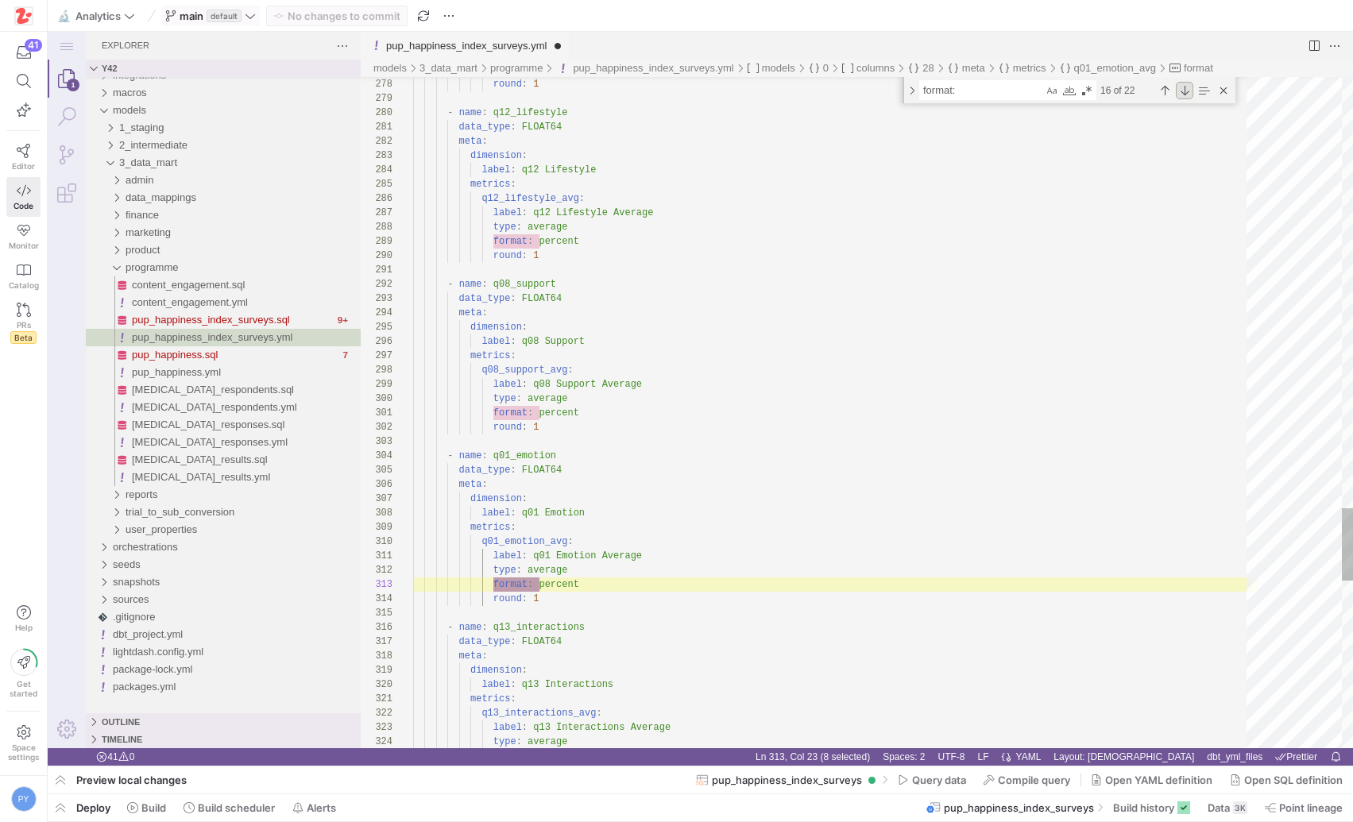
click at [1185, 95] on div "Next Match (Enter)" at bounding box center [1184, 90] width 17 height 17
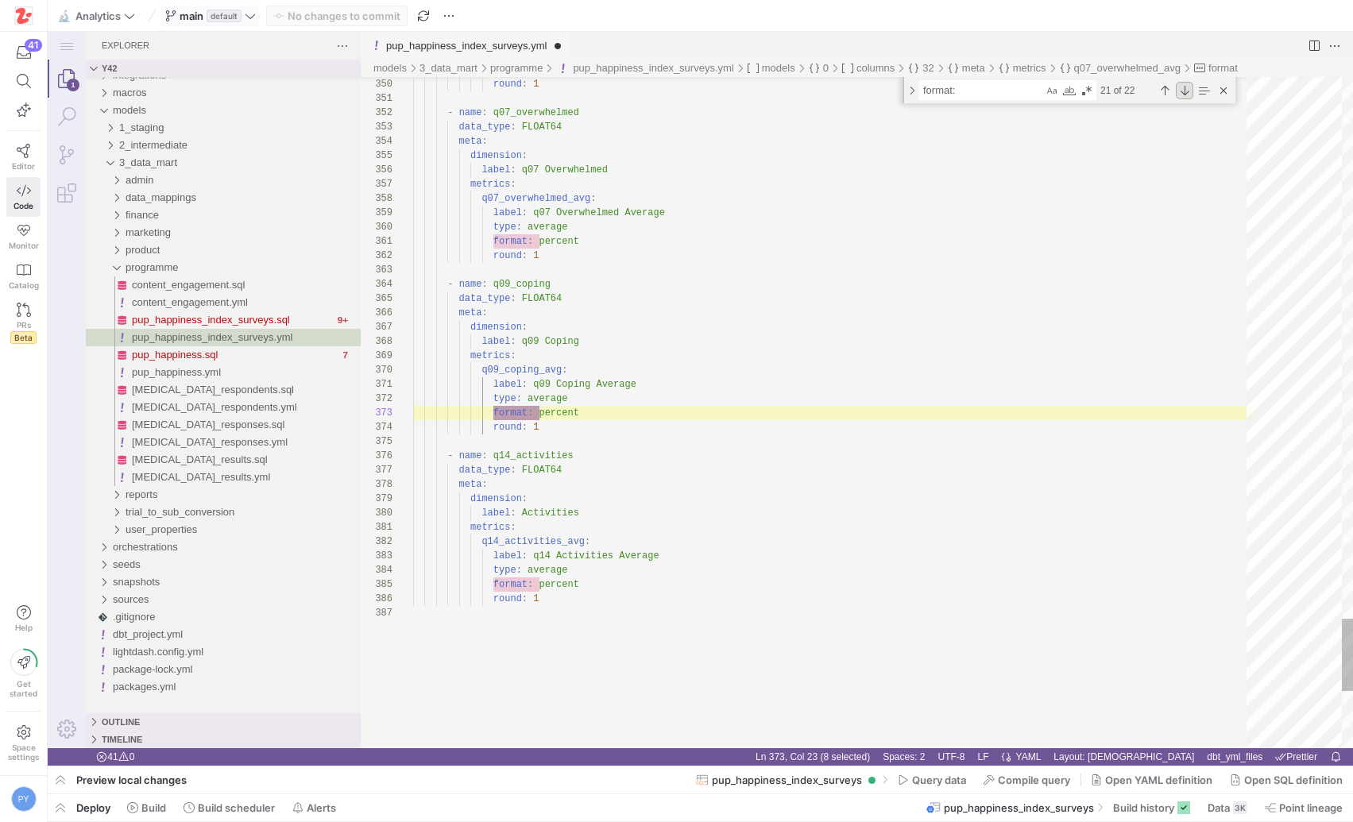
click at [1185, 95] on div "Next Match (Enter)" at bounding box center [1184, 90] width 17 height 17
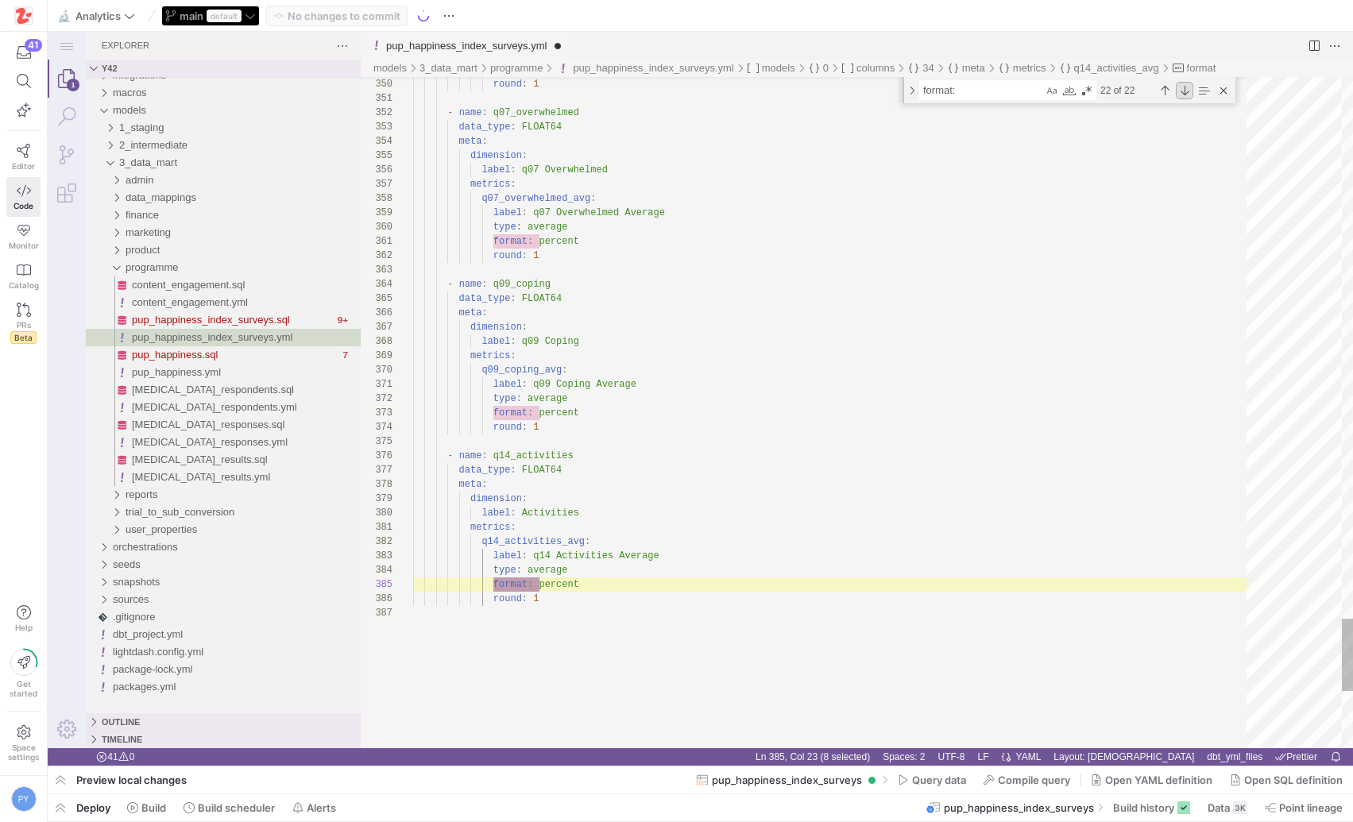
click at [1185, 95] on div "Next Match (Enter)" at bounding box center [1184, 90] width 17 height 17
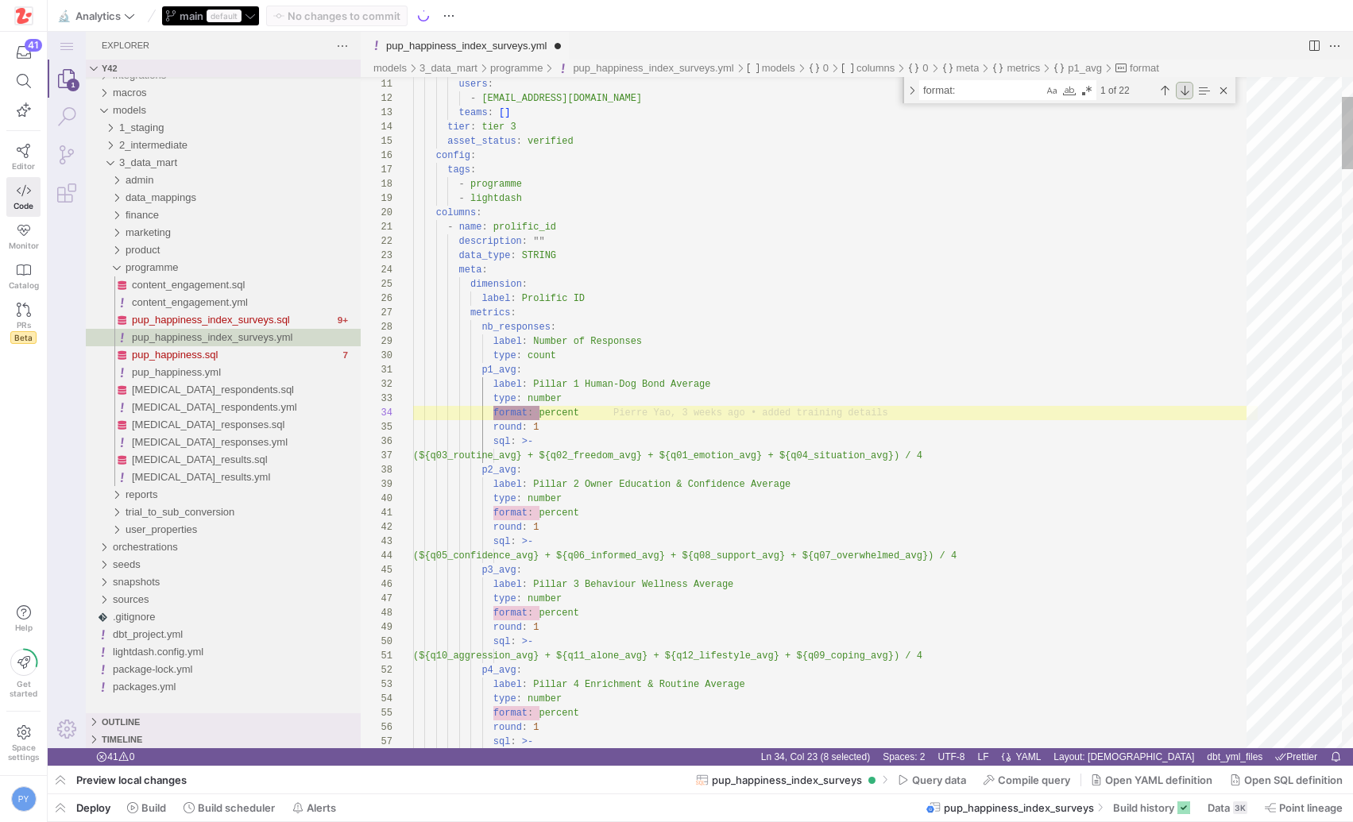
click at [1185, 95] on div "Next Match (Enter)" at bounding box center [1184, 90] width 17 height 17
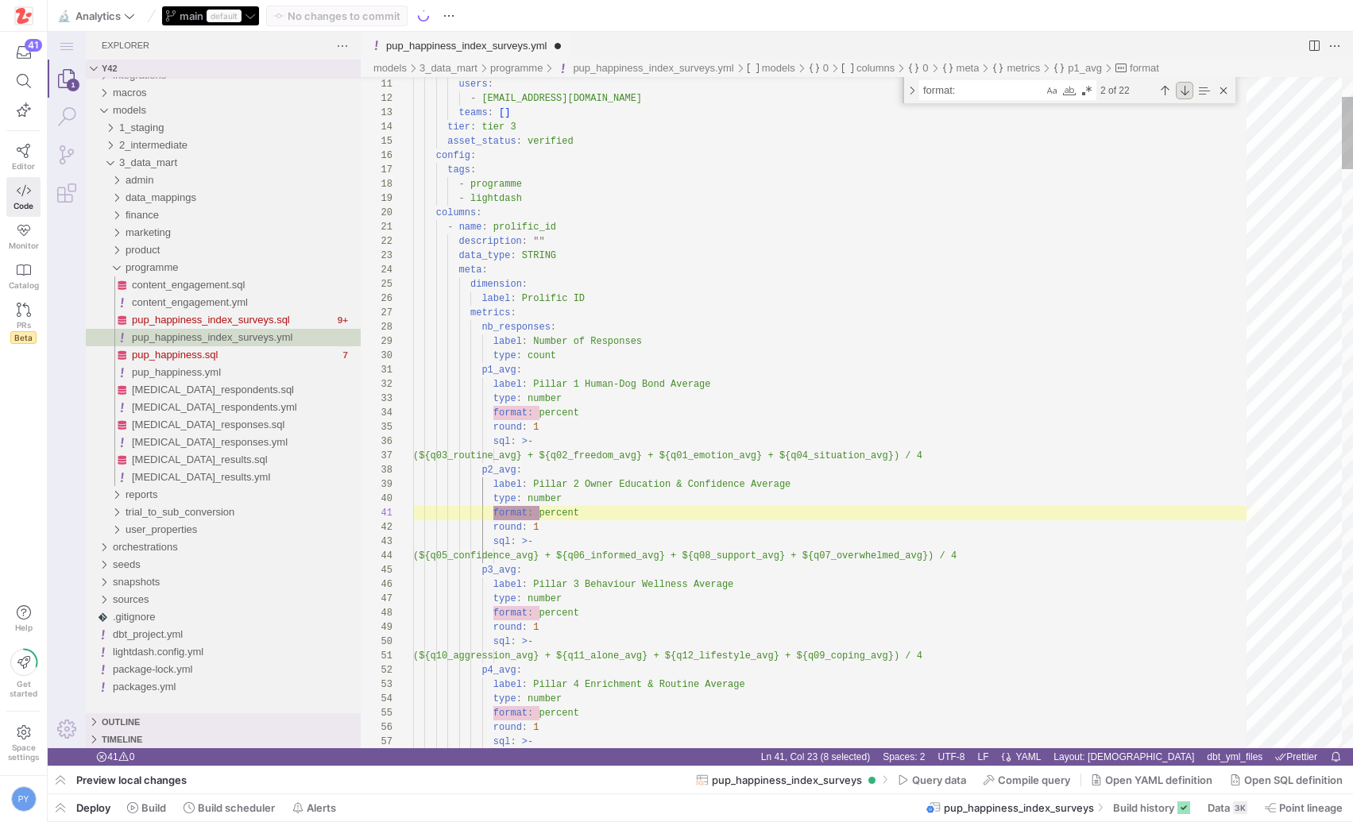
click at [1185, 95] on div "Next Match (Enter)" at bounding box center [1184, 90] width 17 height 17
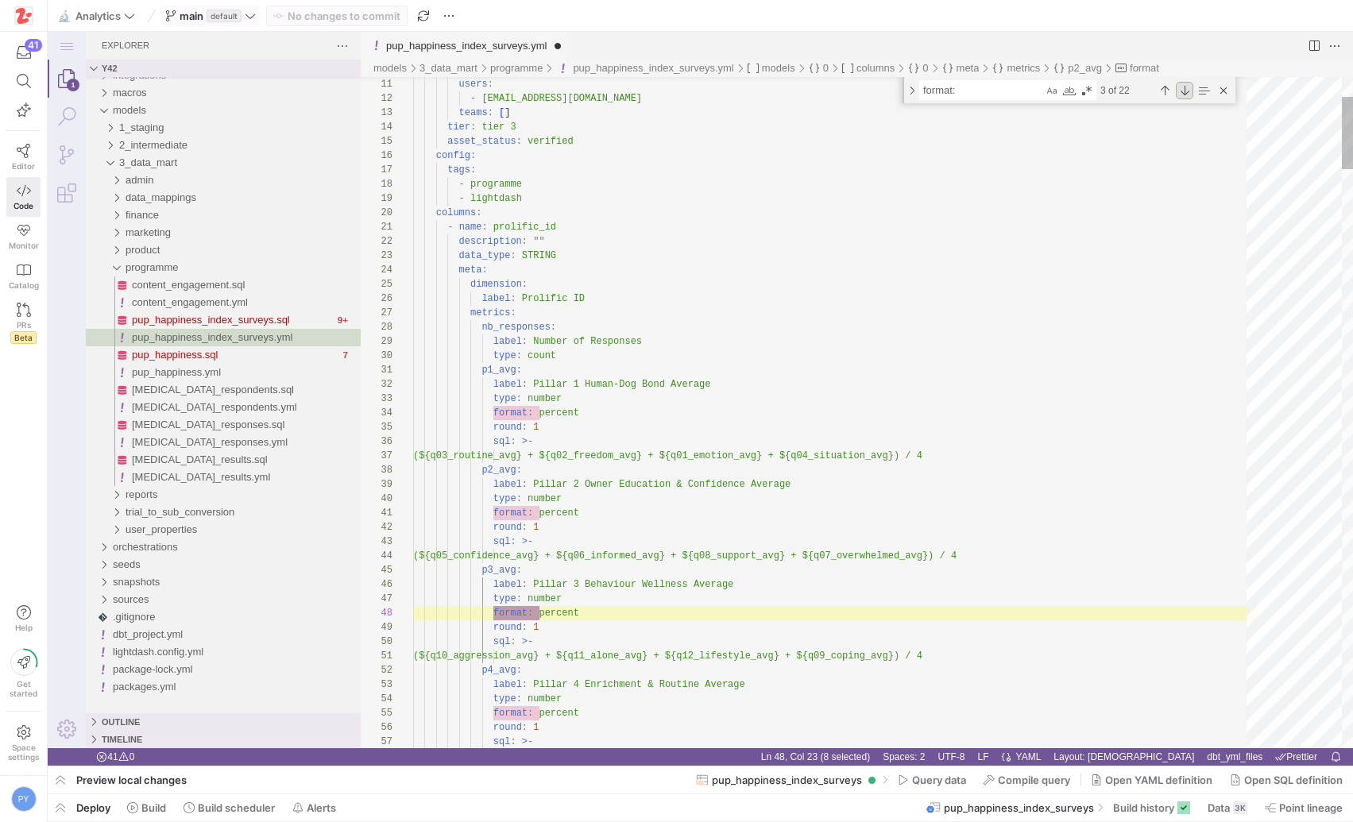
click at [1185, 95] on div "Next Match (Enter)" at bounding box center [1184, 90] width 17 height 17
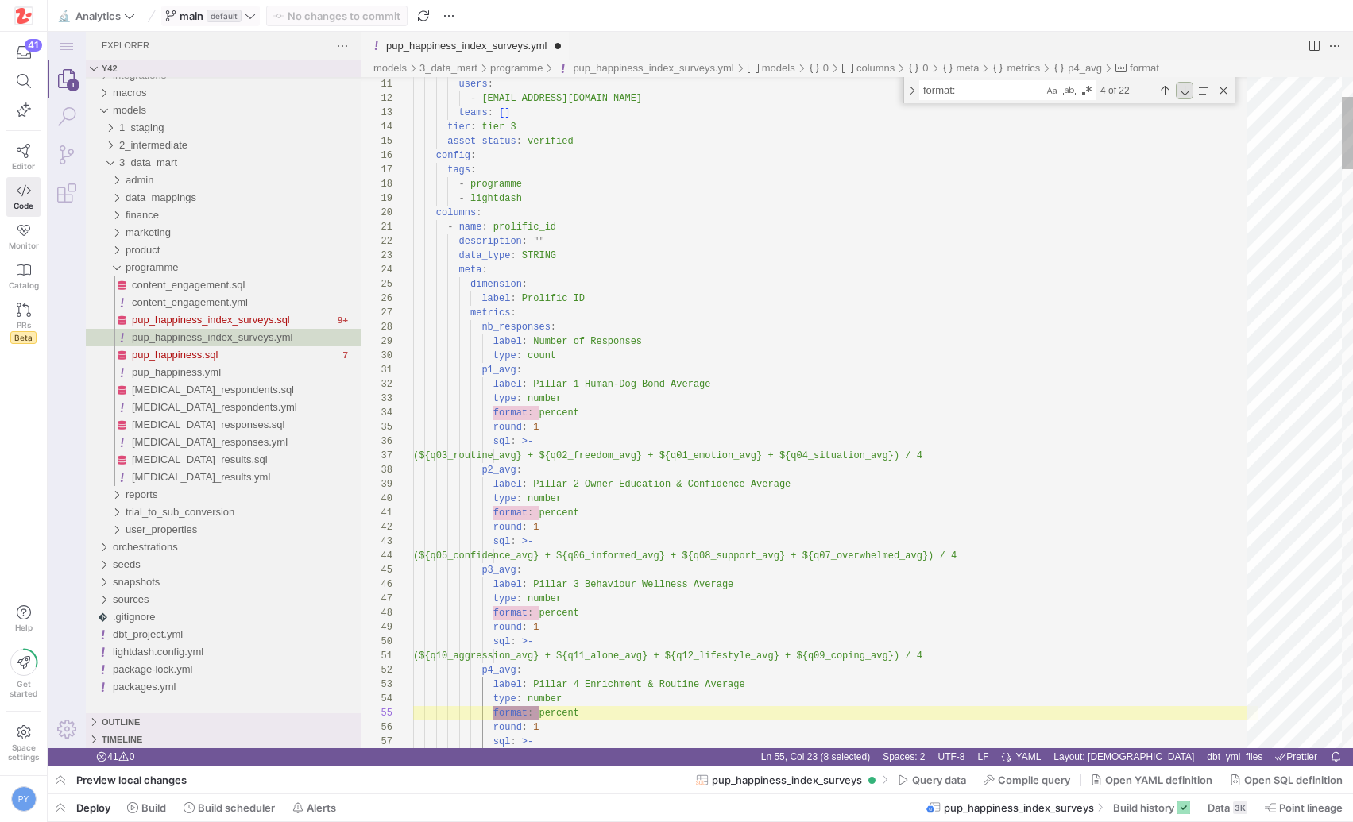
click at [1185, 95] on div "Next Match (Enter)" at bounding box center [1184, 90] width 17 height 17
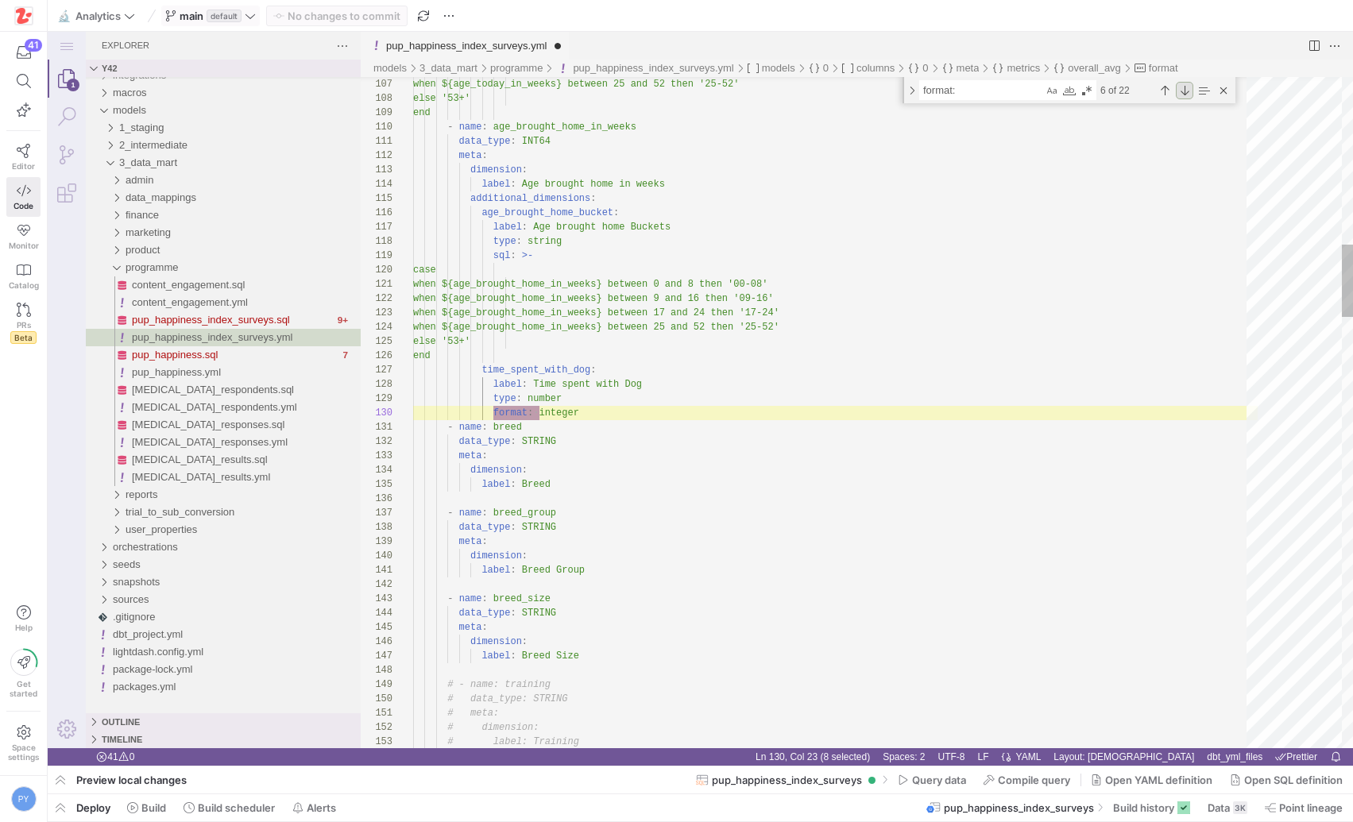
click at [1185, 95] on div "Next Match (Enter)" at bounding box center [1184, 90] width 17 height 17
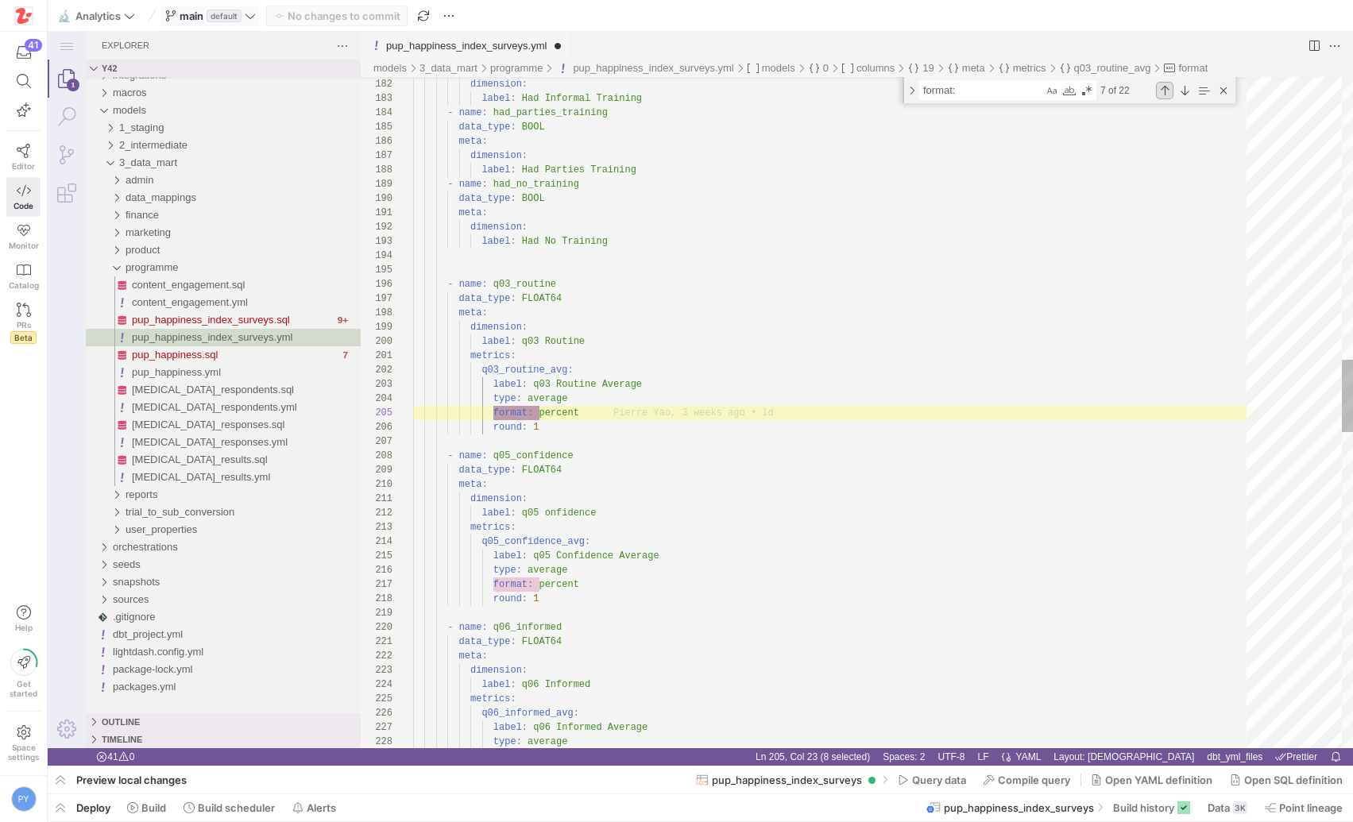
click at [1164, 91] on div "Previous Match (⇧Enter)" at bounding box center [1164, 90] width 17 height 17
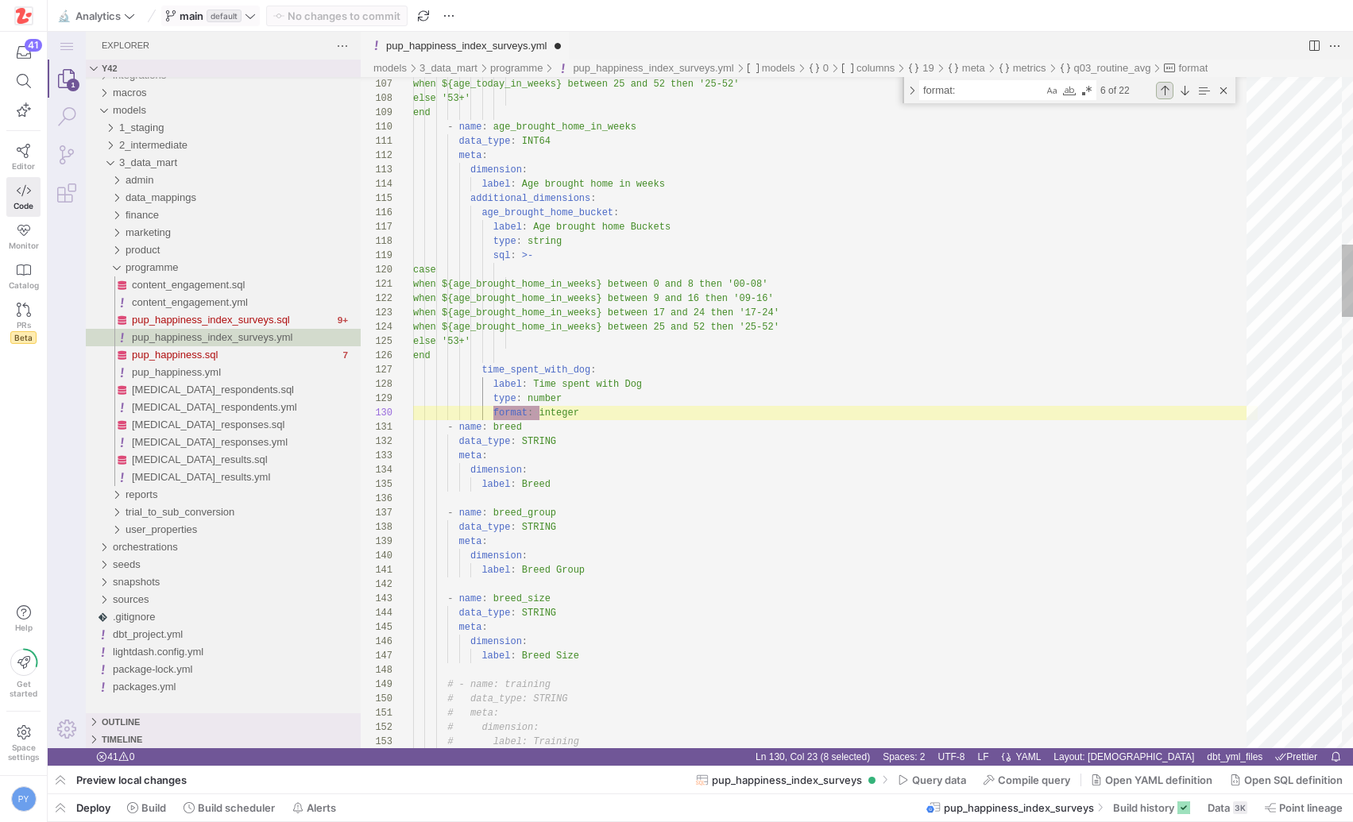
click at [1164, 91] on div "Previous Match (⇧Enter)" at bounding box center [1164, 90] width 17 height 17
type textarea "type: number format: percent round: 1 sql: >- (${p1_avg} * 0.30 + ${p2_avg} * 0…"
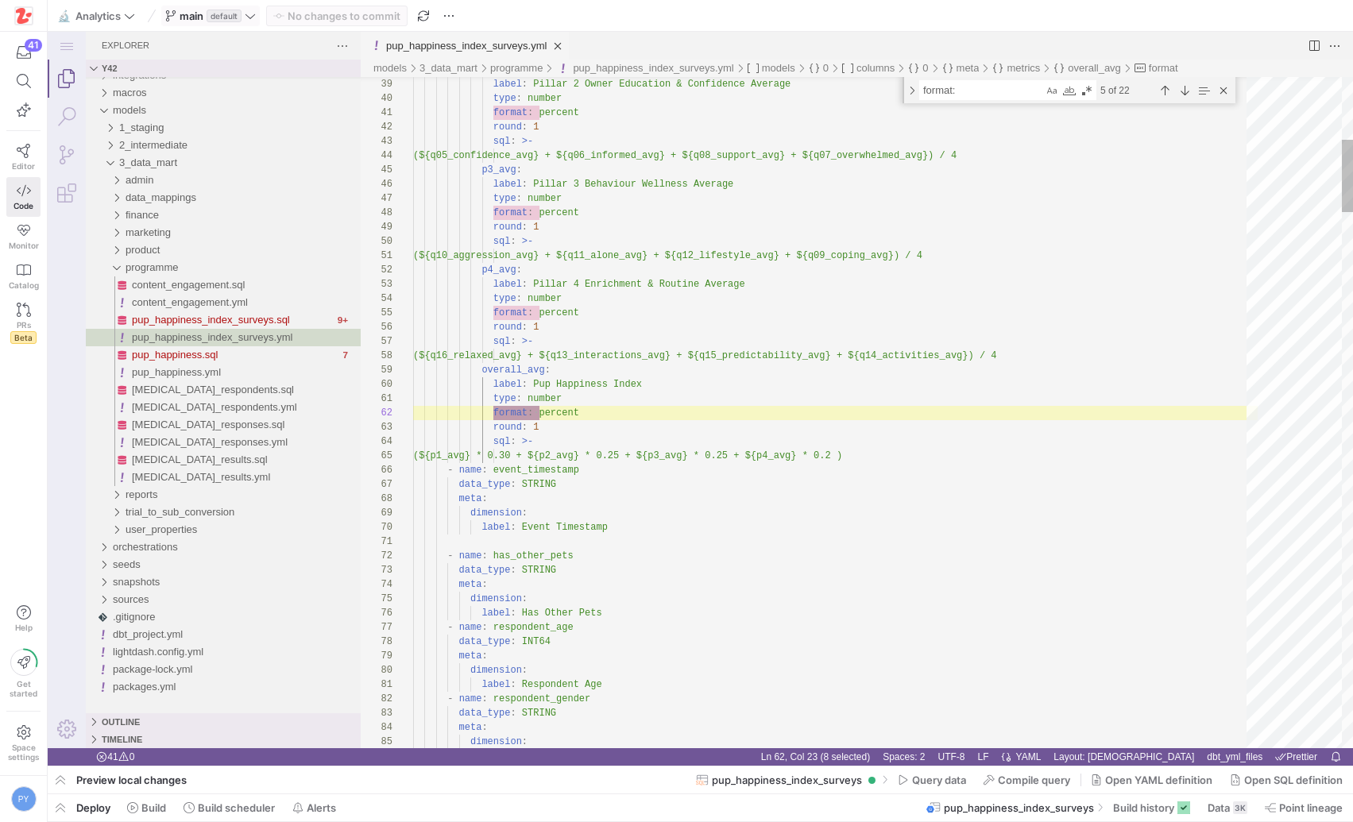
click at [1174, 91] on div "5 of 22" at bounding box center [1164, 90] width 136 height 20
click at [1179, 91] on div "Next Match (Enter)" at bounding box center [1184, 90] width 17 height 17
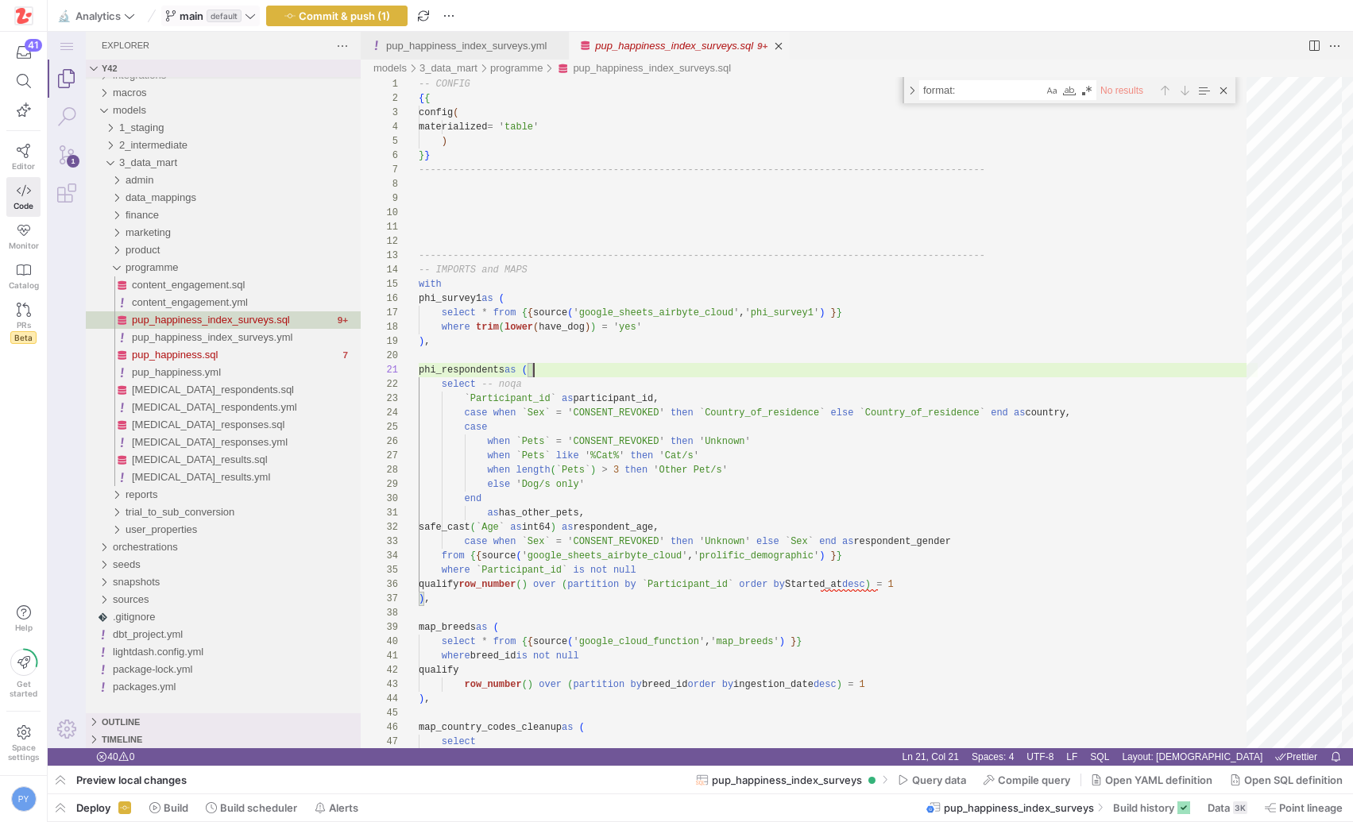
scroll to position [0, 115]
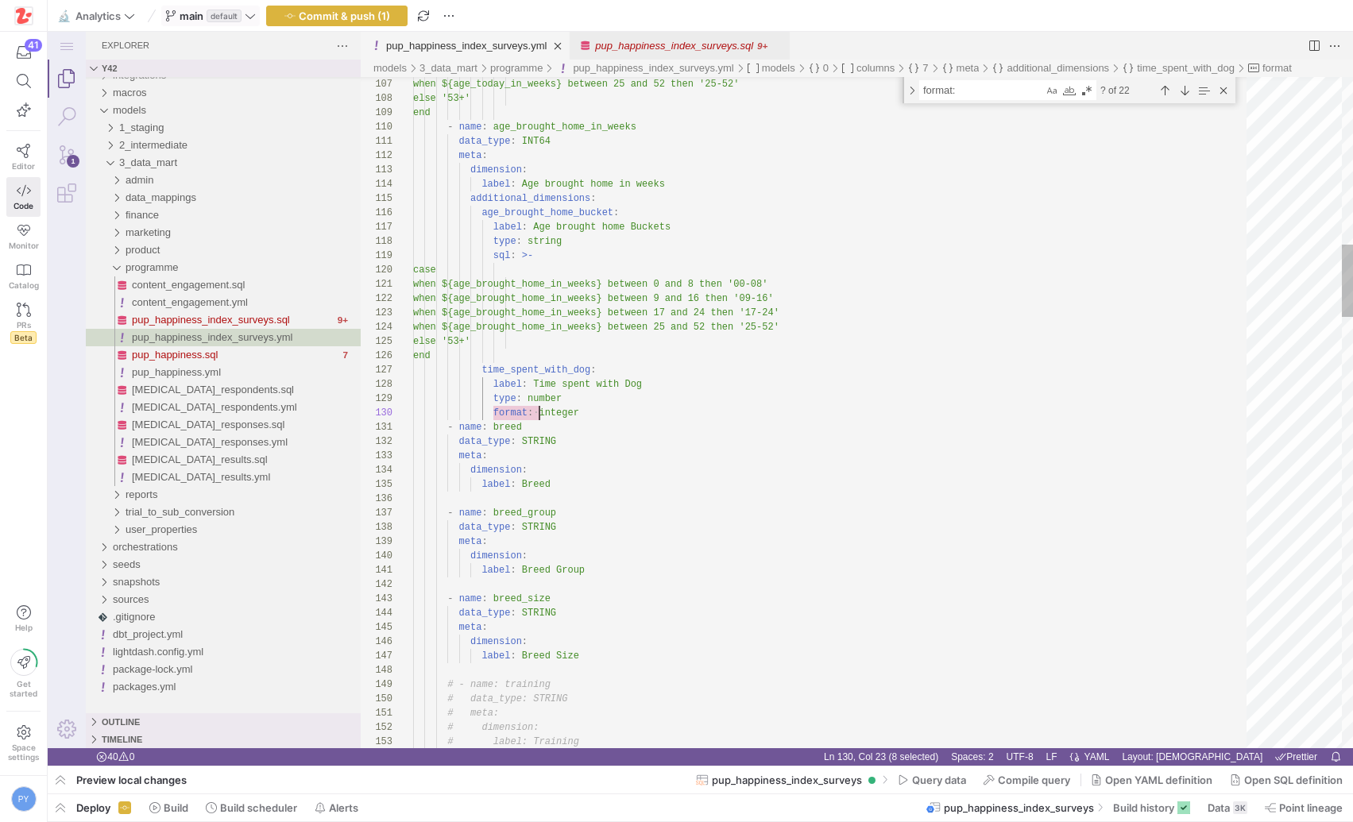
click at [512, 47] on link "pup_happiness_index_surveys.yml" at bounding box center [466, 46] width 160 height 12
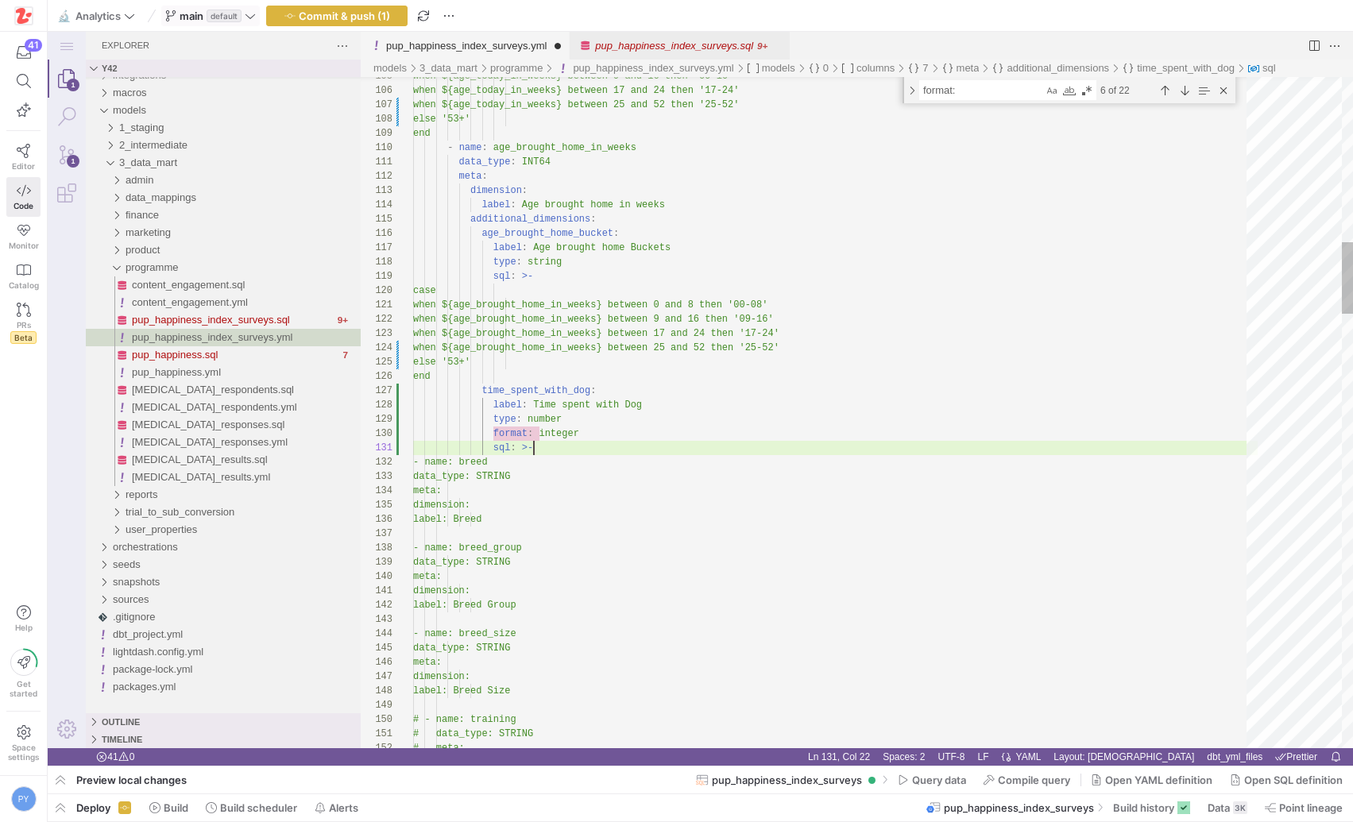
scroll to position [14, 92]
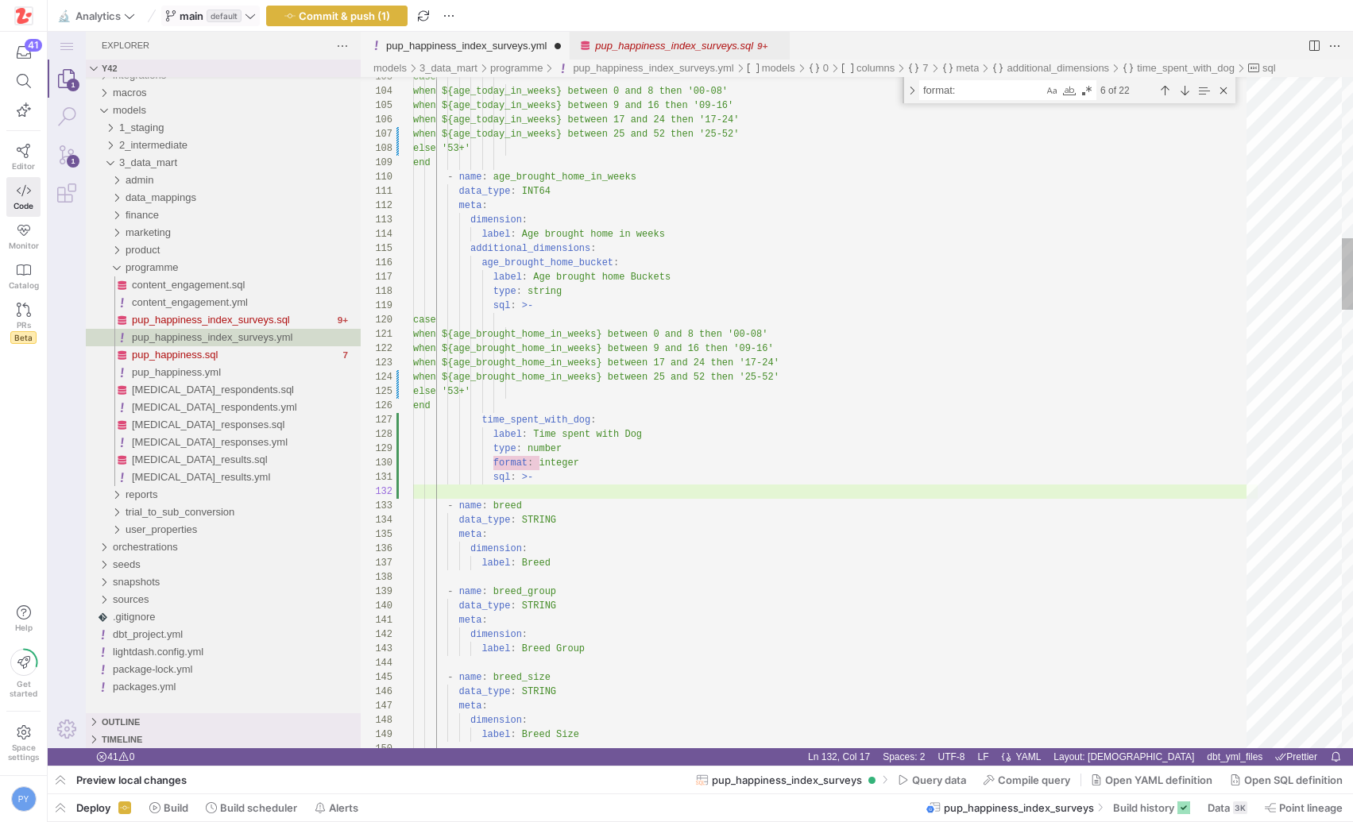
scroll to position [14, 234]
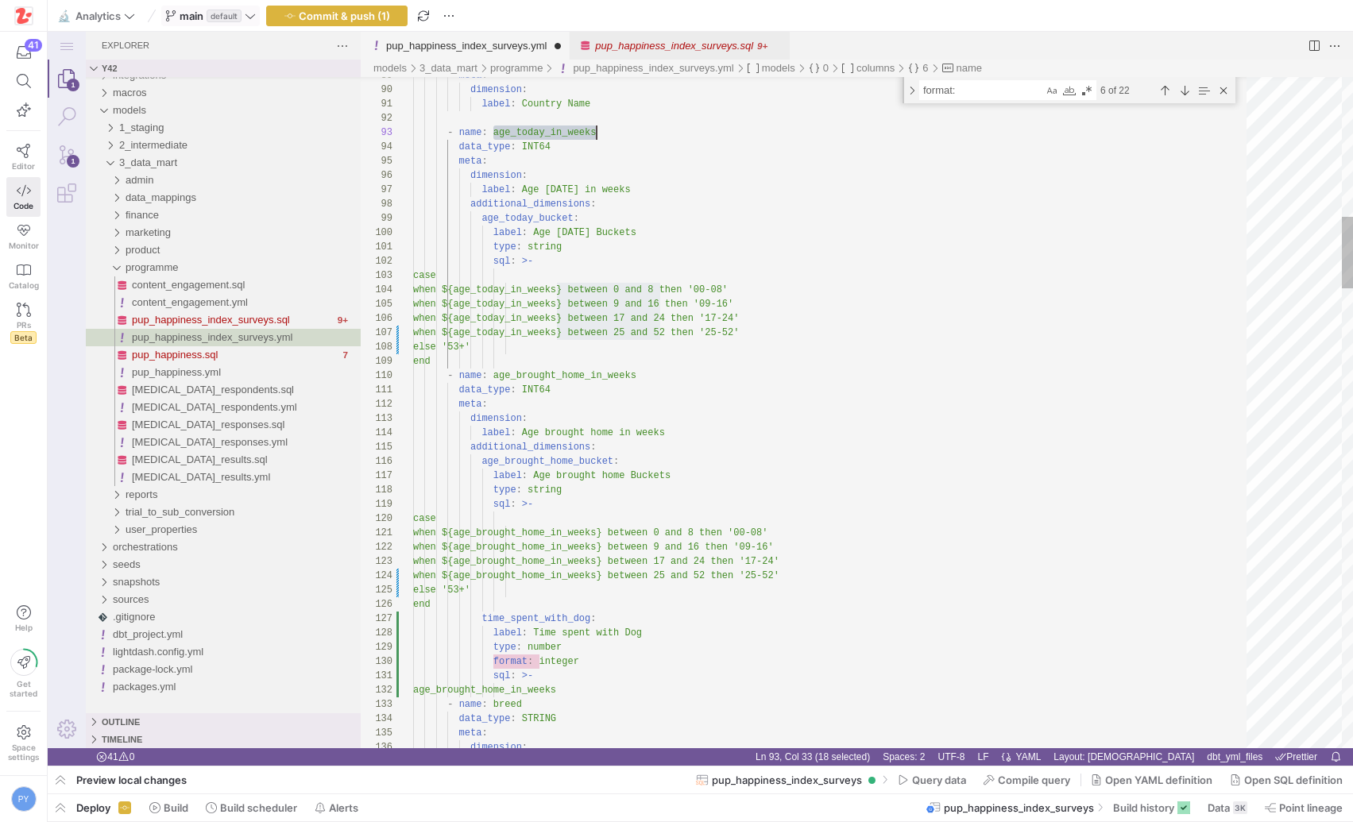
scroll to position [29, 183]
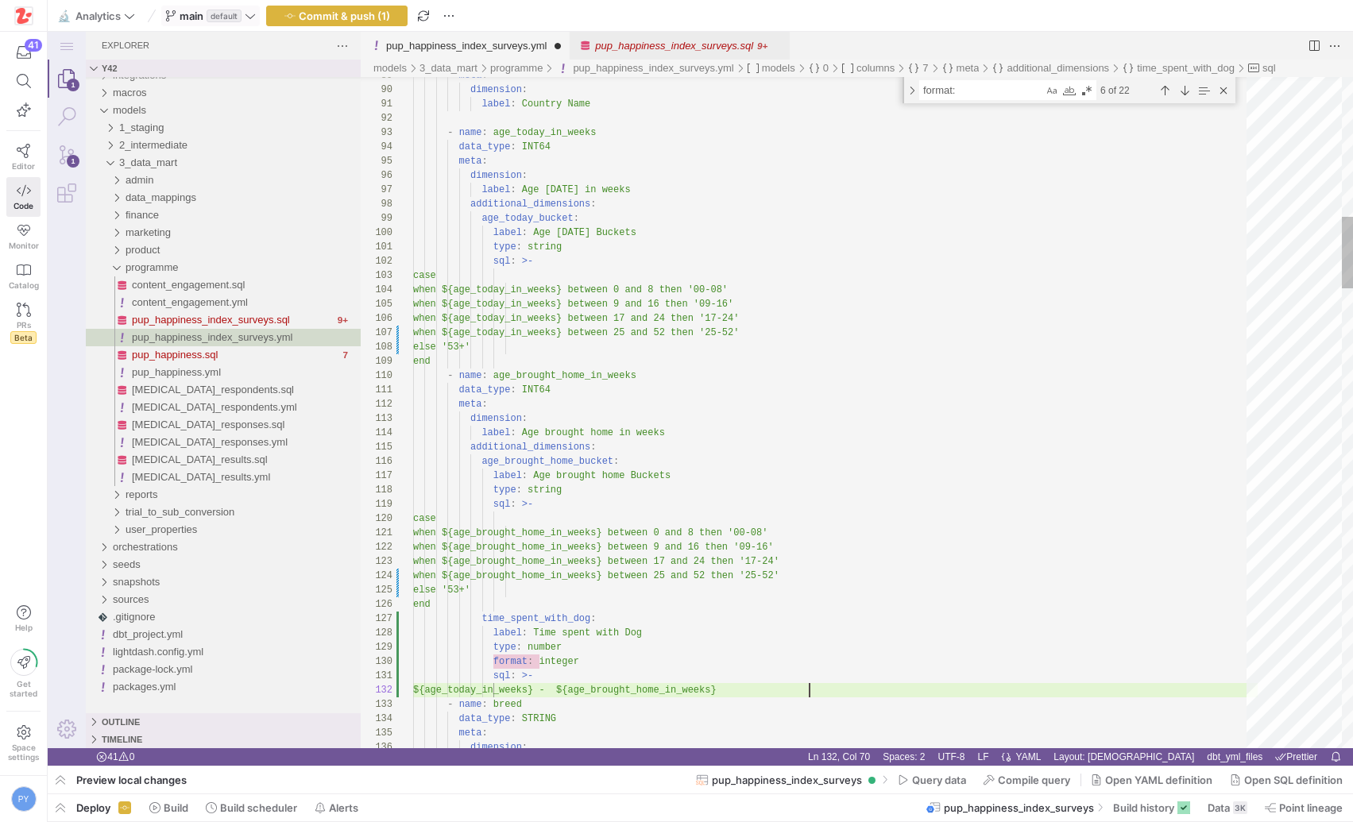
scroll to position [14, 396]
type textarea "sql: >- ${age_today_in_weeks} - ${age_brought_home_in_weeks} - name: breed data…"
click at [341, 21] on span "Commit & push (1)" at bounding box center [344, 16] width 91 height 13
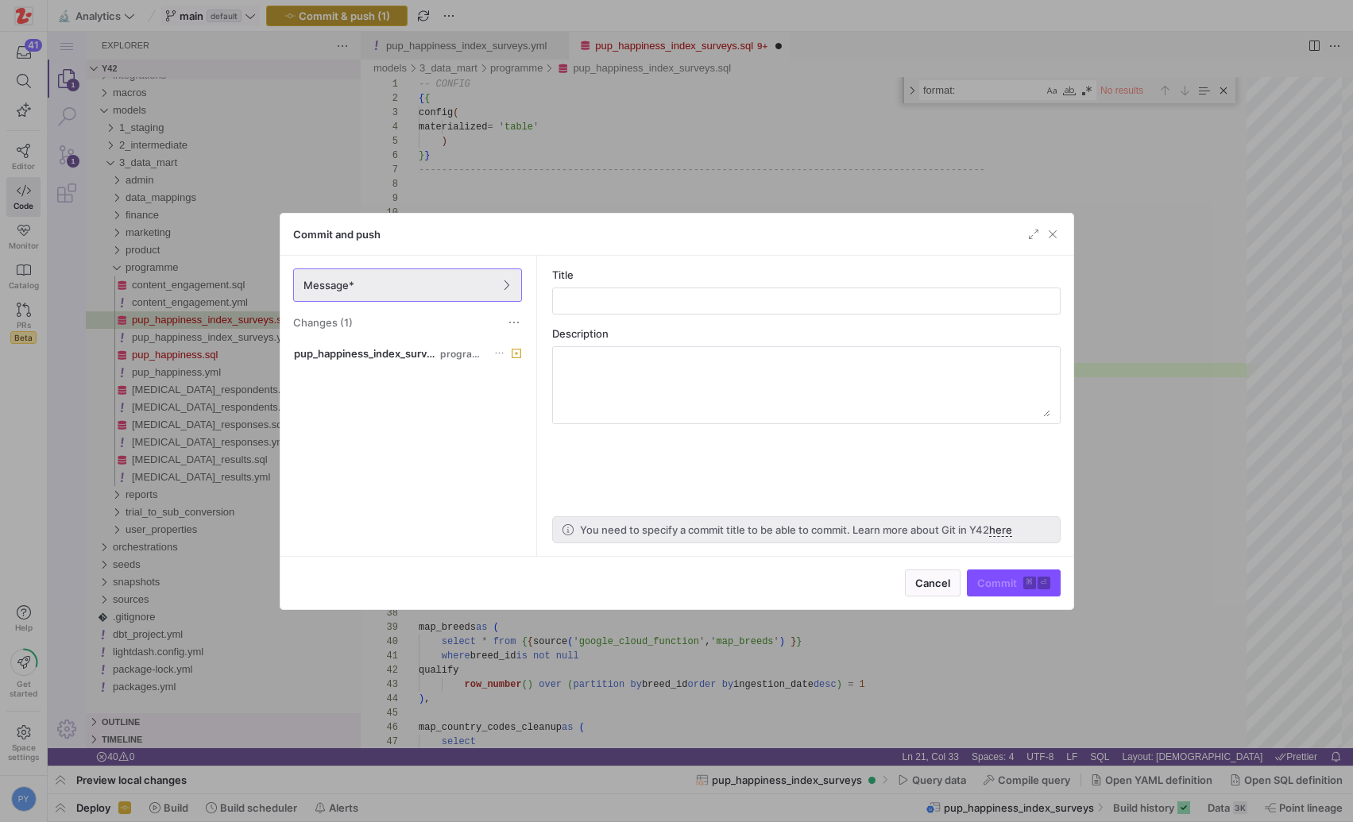
scroll to position [0, 183]
click at [934, 570] on button "Cancel" at bounding box center [933, 583] width 56 height 27
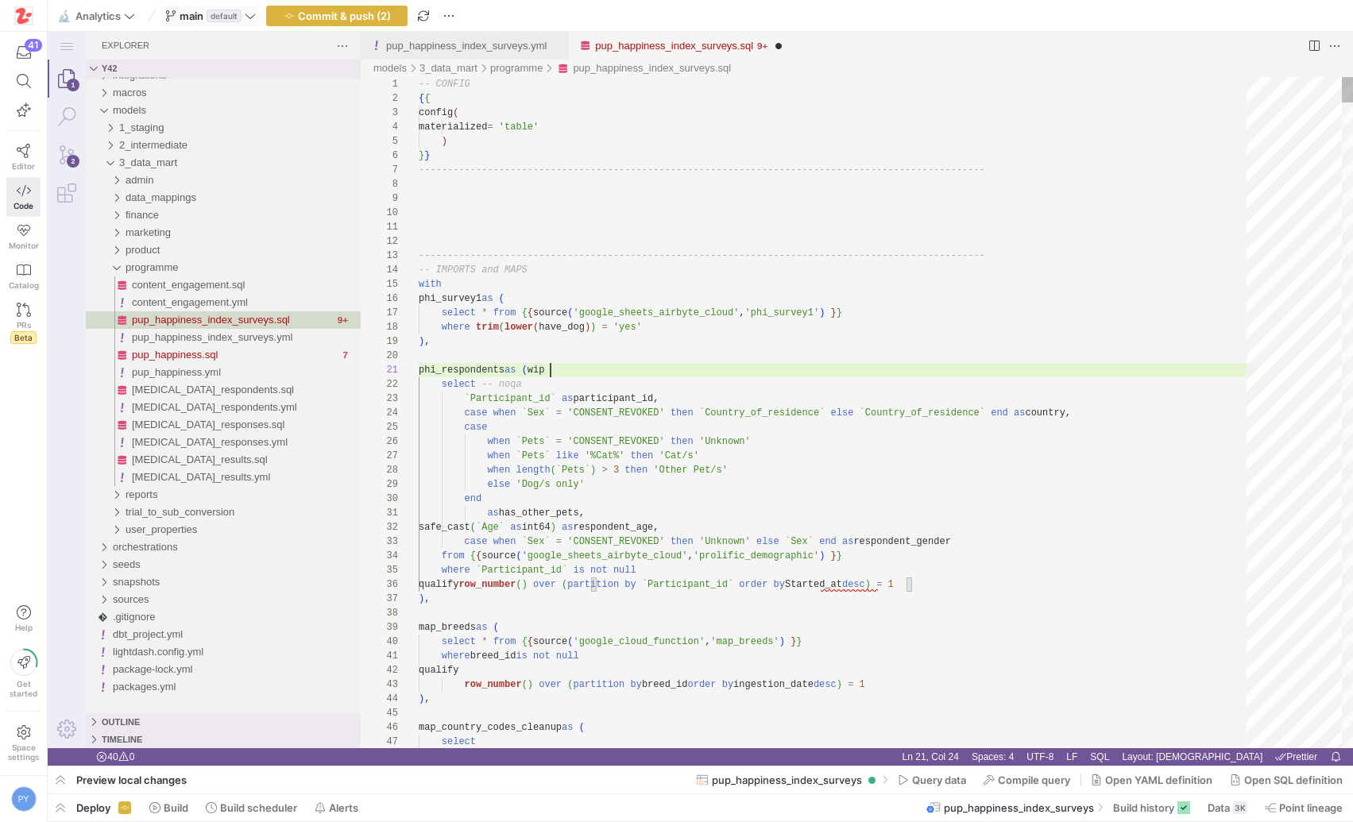
scroll to position [0, 132]
type textarea "phi_respondents as ( select -- noqa `Participant_id` as participant_id, case wh…"
click at [786, 51] on link "Close (⌘W)" at bounding box center [778, 46] width 16 height 16
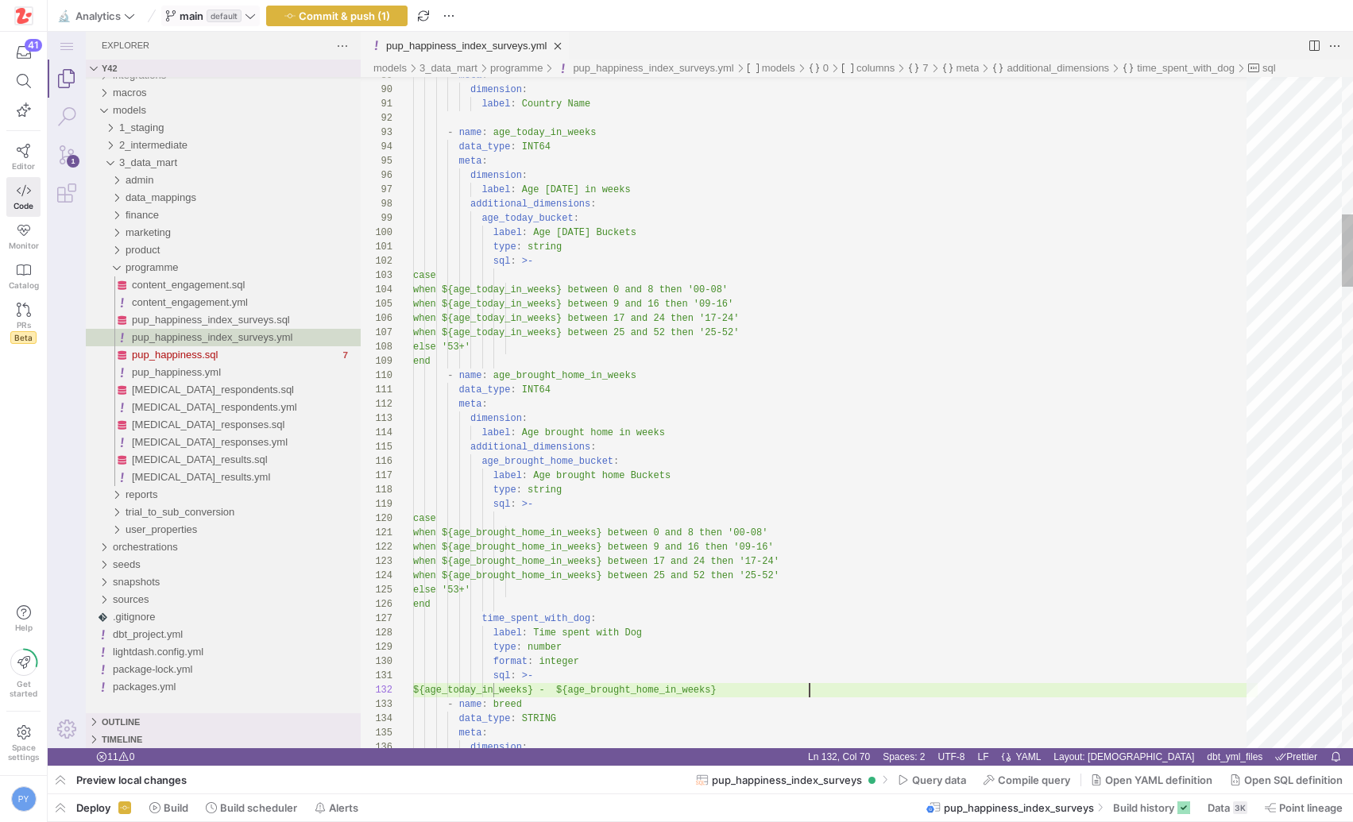
scroll to position [14, 396]
click at [392, 16] on span "button" at bounding box center [337, 15] width 140 height 19
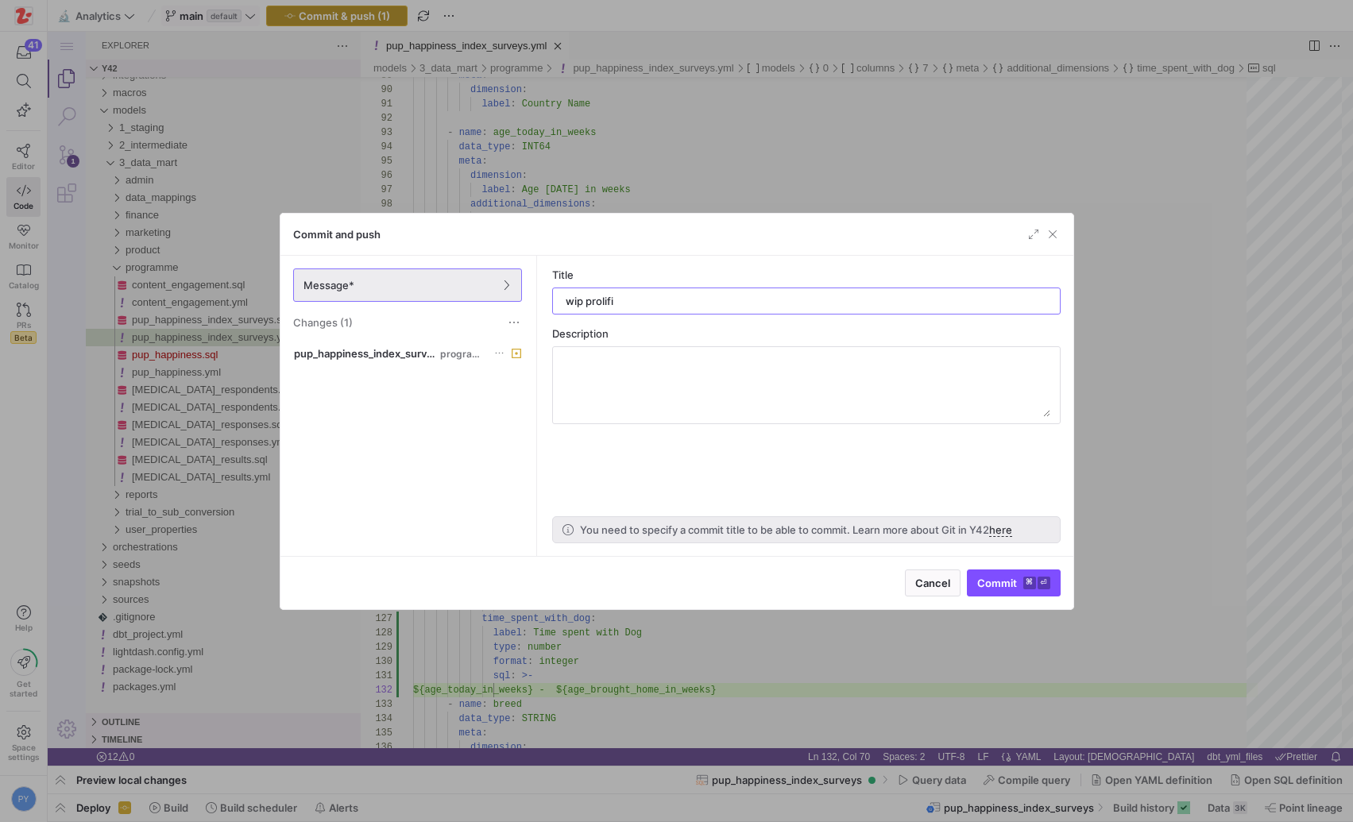
type input "wip prolific"
